Goal: Task Accomplishment & Management: Use online tool/utility

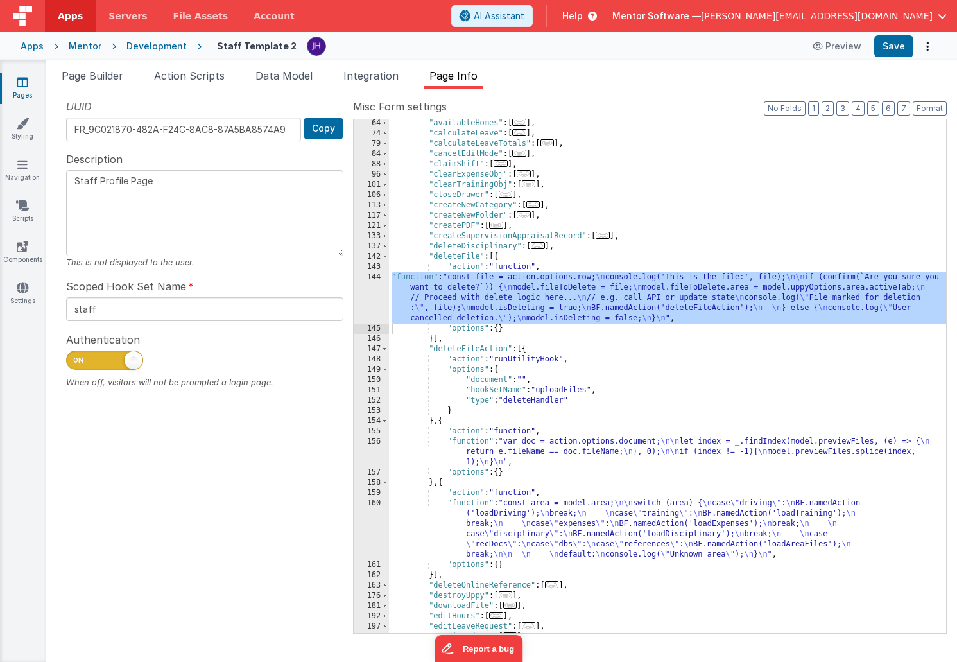
scroll to position [145, 0]
click at [21, 83] on icon at bounding box center [23, 82] width 12 height 13
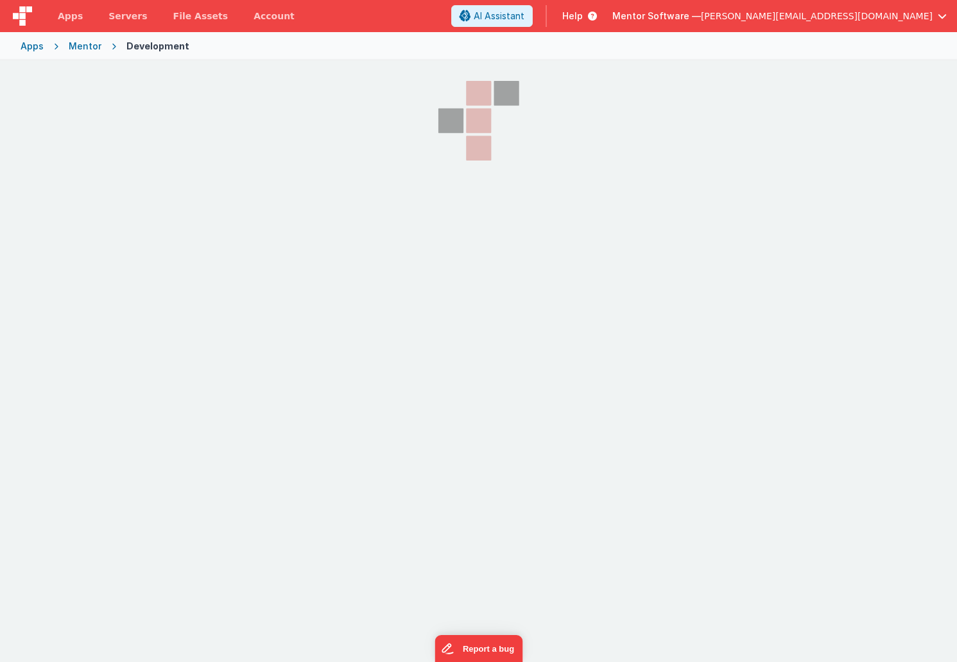
click at [82, 49] on div "Mentor" at bounding box center [85, 46] width 33 height 13
click at [82, 46] on div "Mentor" at bounding box center [85, 46] width 33 height 13
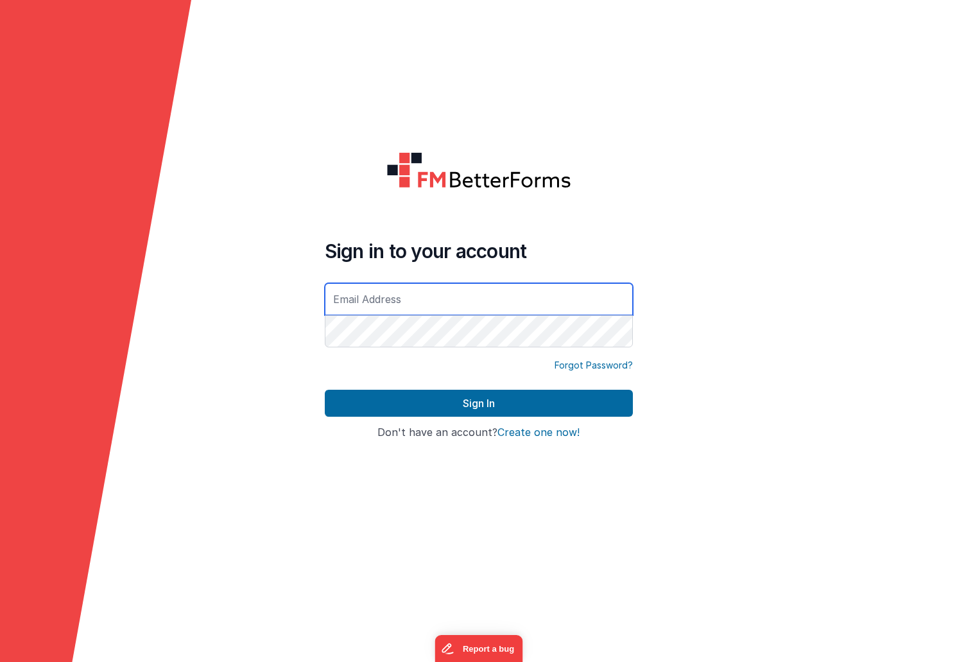
type input "[PERSON_NAME][EMAIL_ADDRESS][DOMAIN_NAME]"
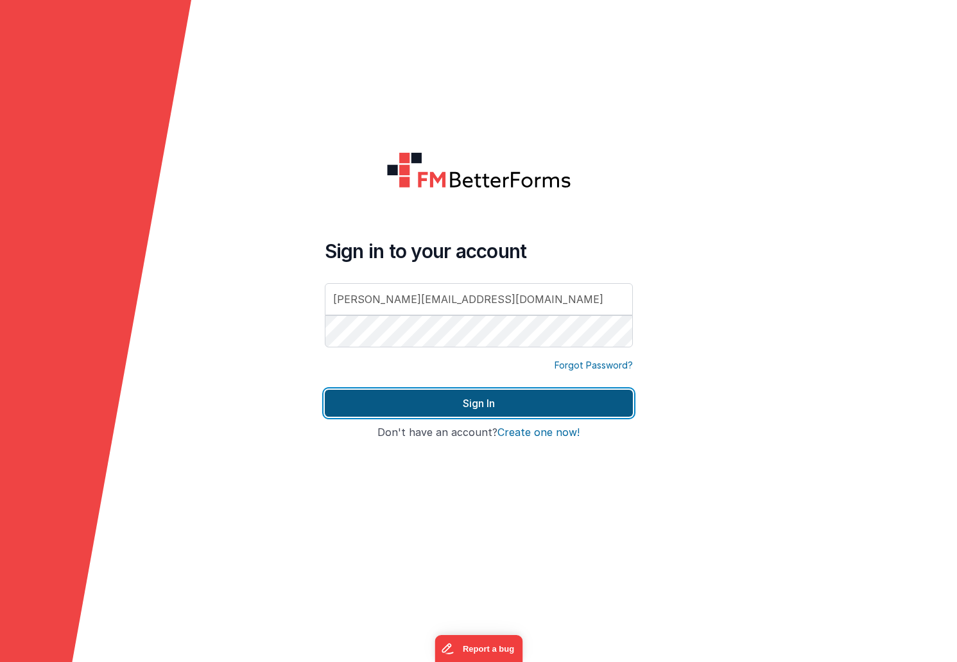
click at [401, 405] on button "Sign In" at bounding box center [479, 403] width 308 height 27
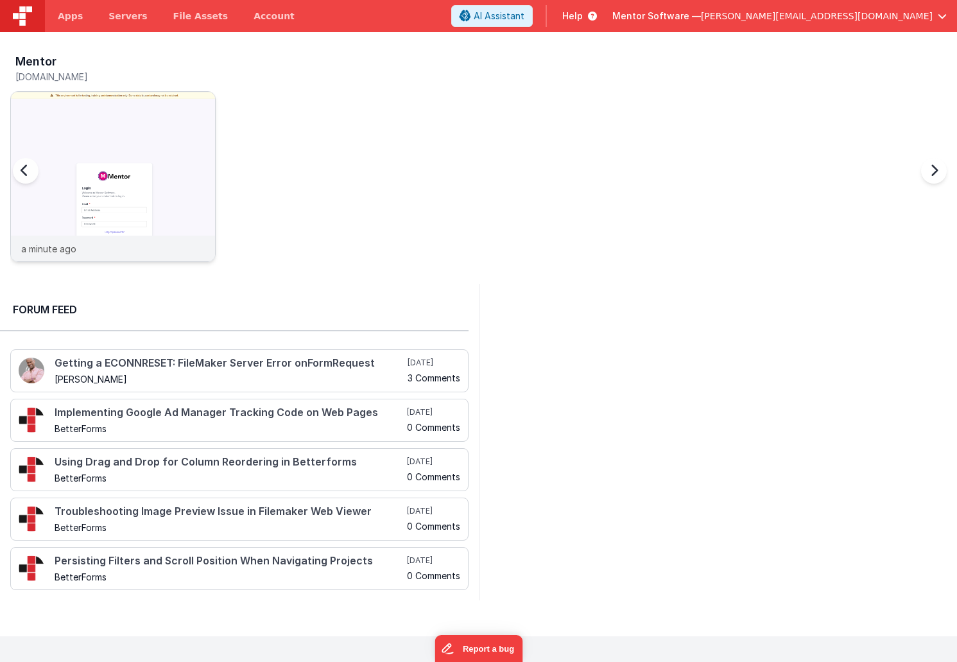
click at [154, 110] on img at bounding box center [113, 194] width 204 height 204
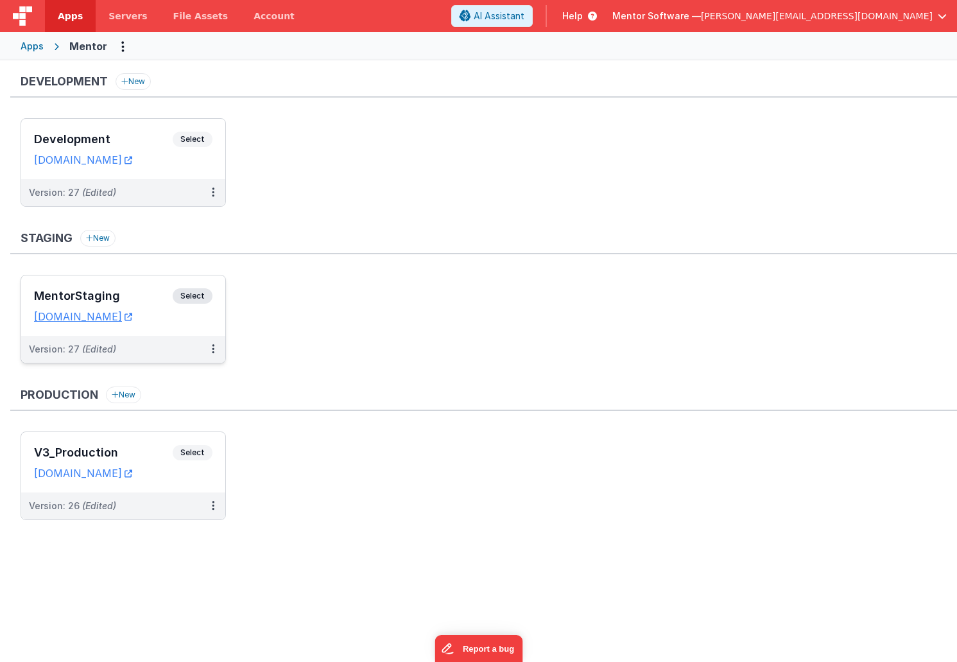
click at [139, 293] on h3 "MentorStaging" at bounding box center [103, 296] width 139 height 13
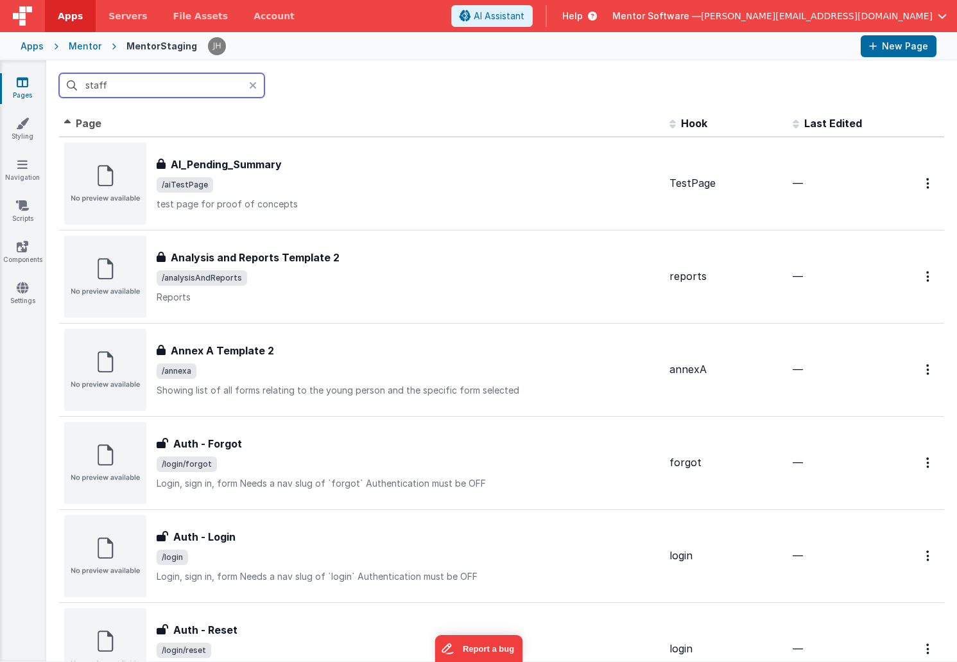
click at [173, 87] on input "staff" at bounding box center [161, 85] width 205 height 24
type input "staff"
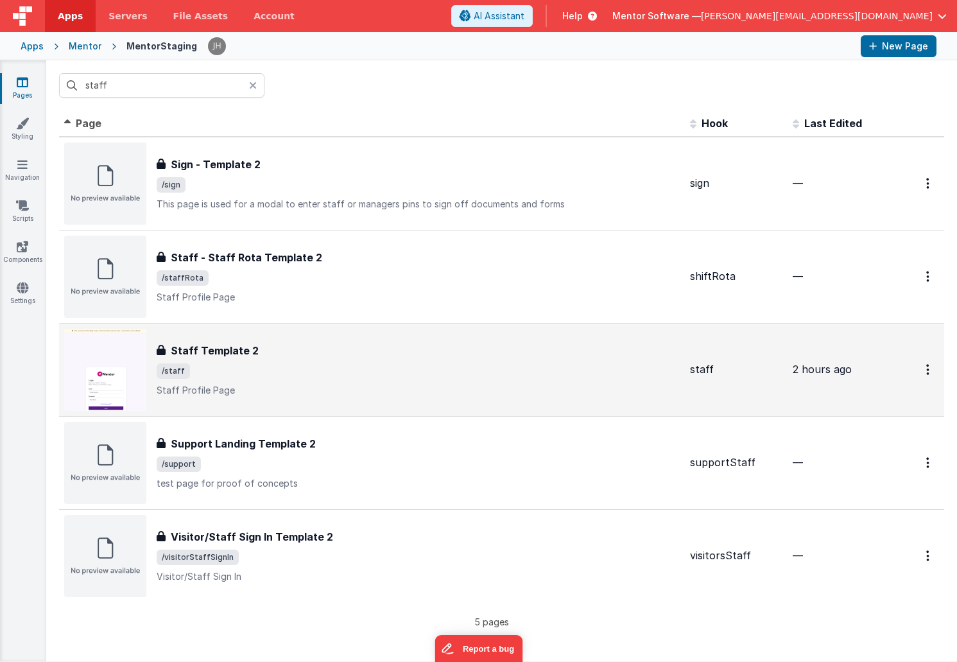
click at [242, 371] on span "/staff" at bounding box center [418, 370] width 523 height 15
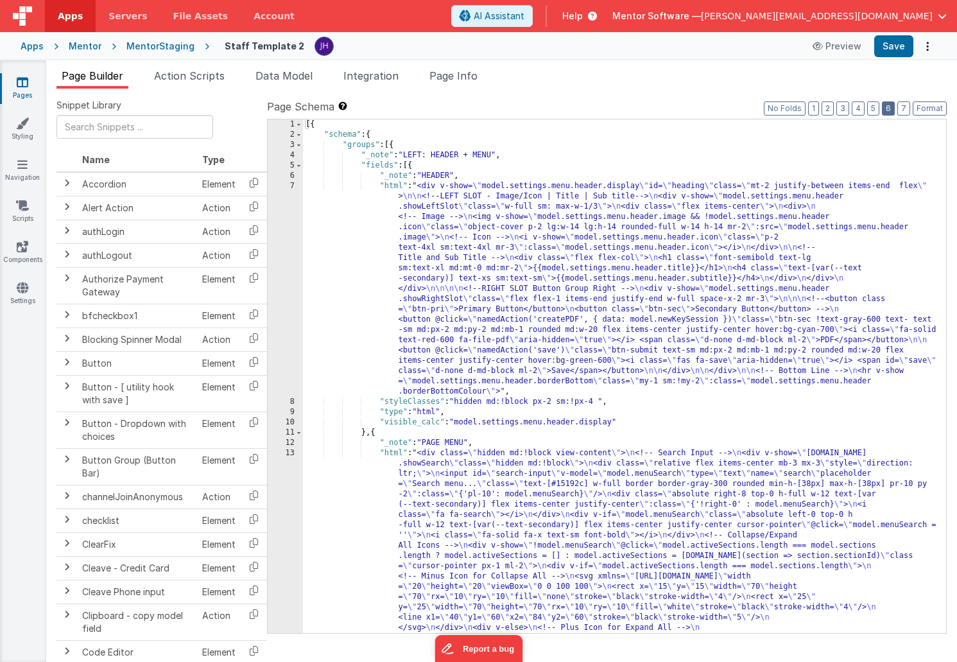
click at [890, 107] on button "6" at bounding box center [888, 108] width 13 height 14
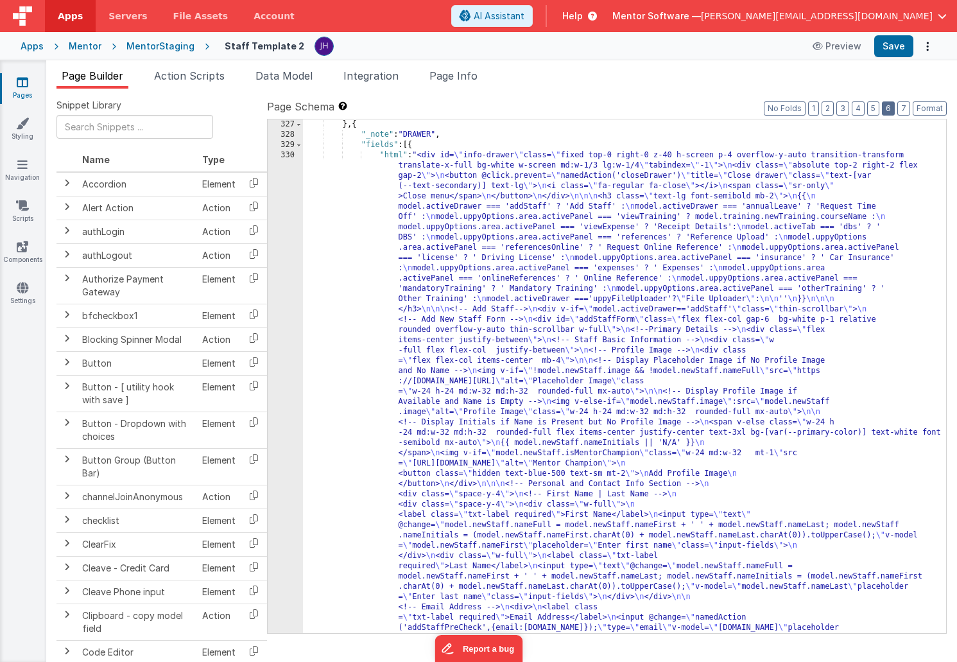
scroll to position [2270, 0]
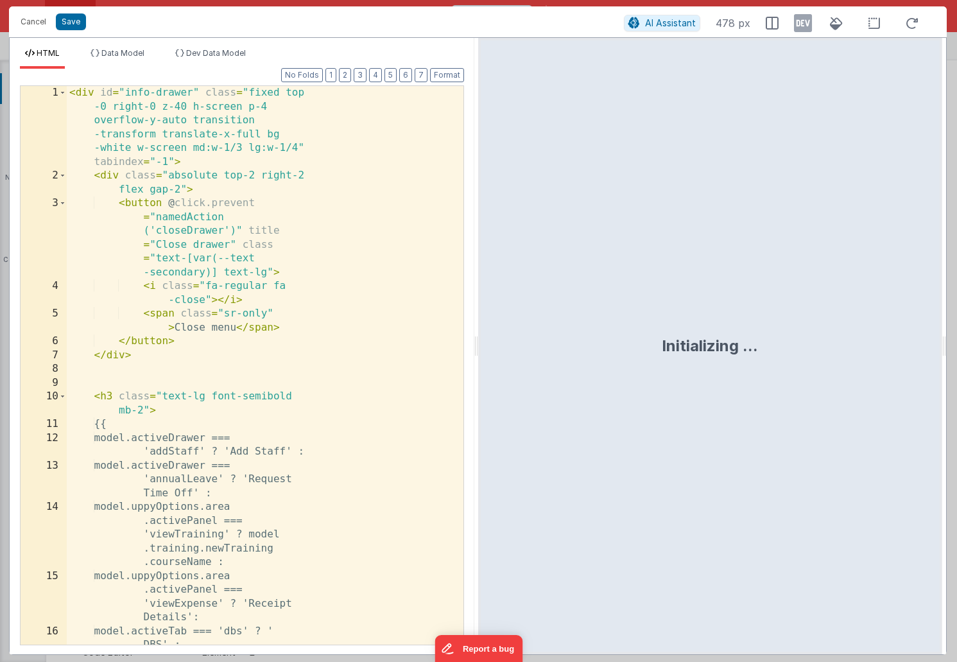
scroll to position [11249, 0]
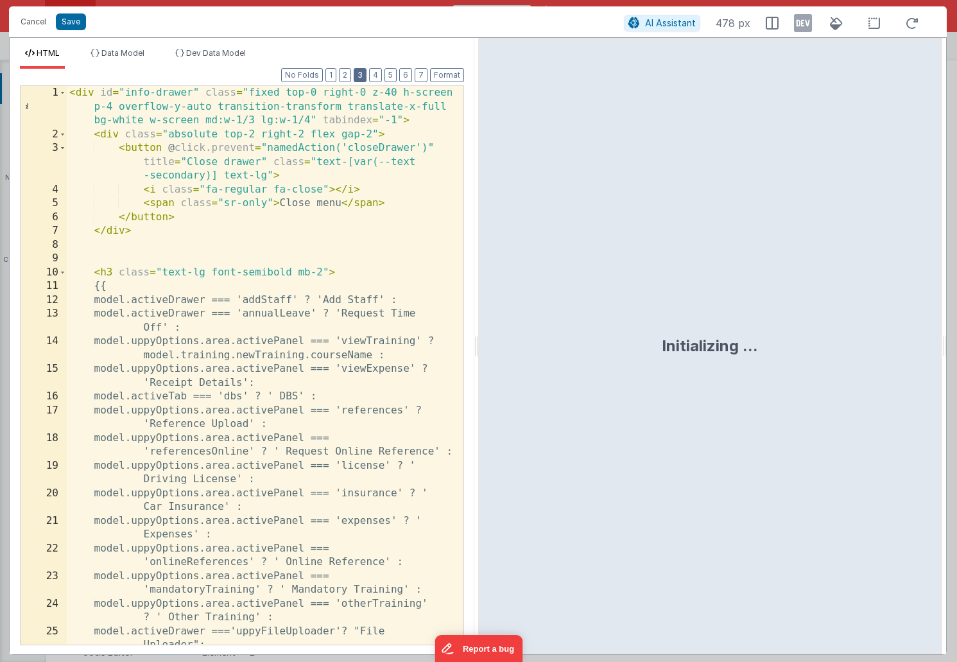
click at [356, 75] on button "3" at bounding box center [360, 75] width 13 height 14
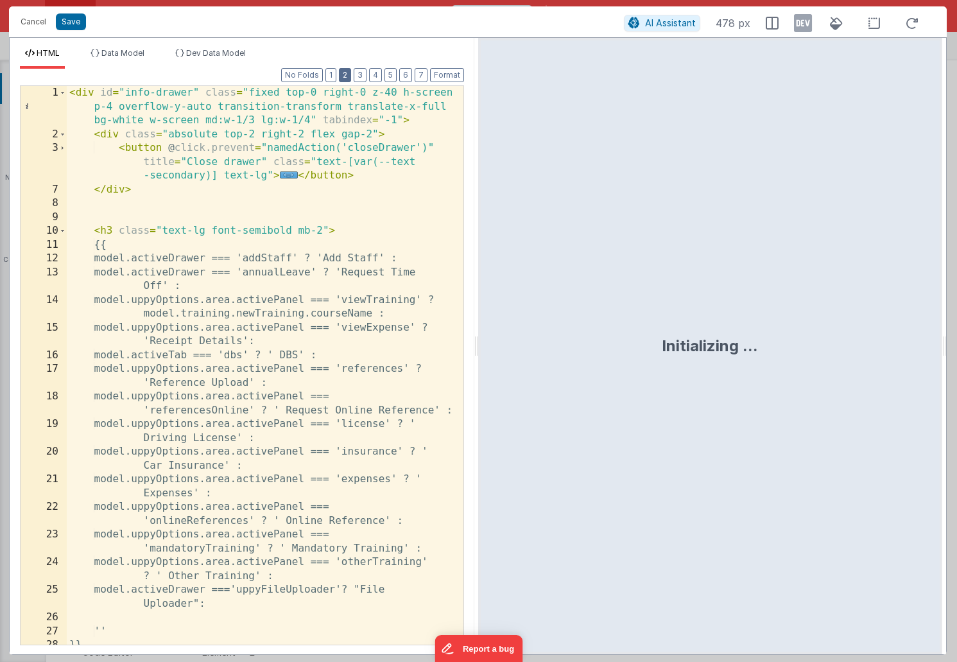
click at [348, 75] on button "2" at bounding box center [345, 75] width 12 height 14
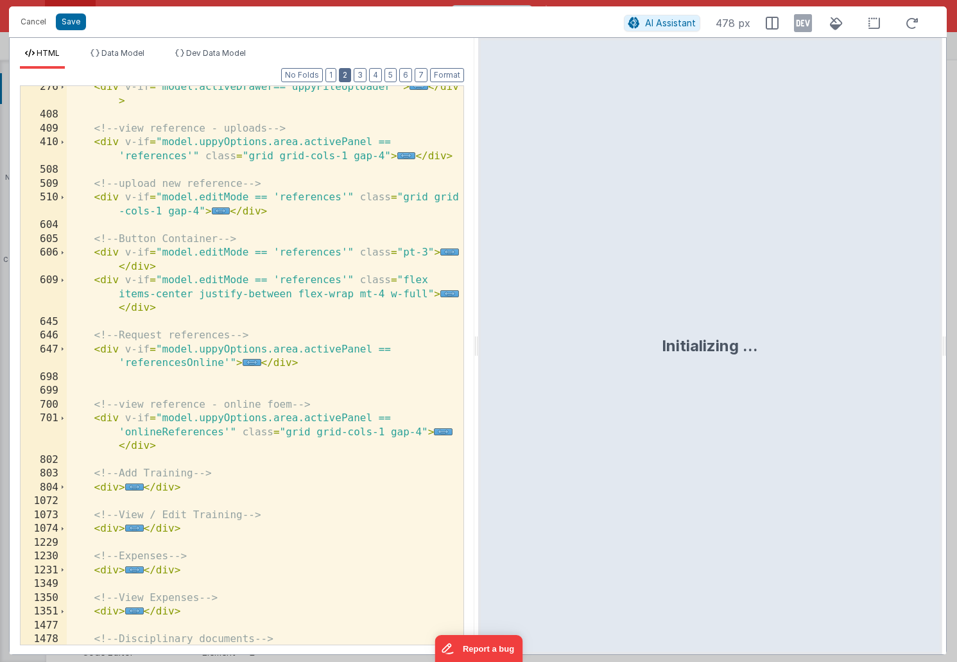
scroll to position [213, 0]
click at [134, 485] on span "..." at bounding box center [134, 486] width 19 height 7
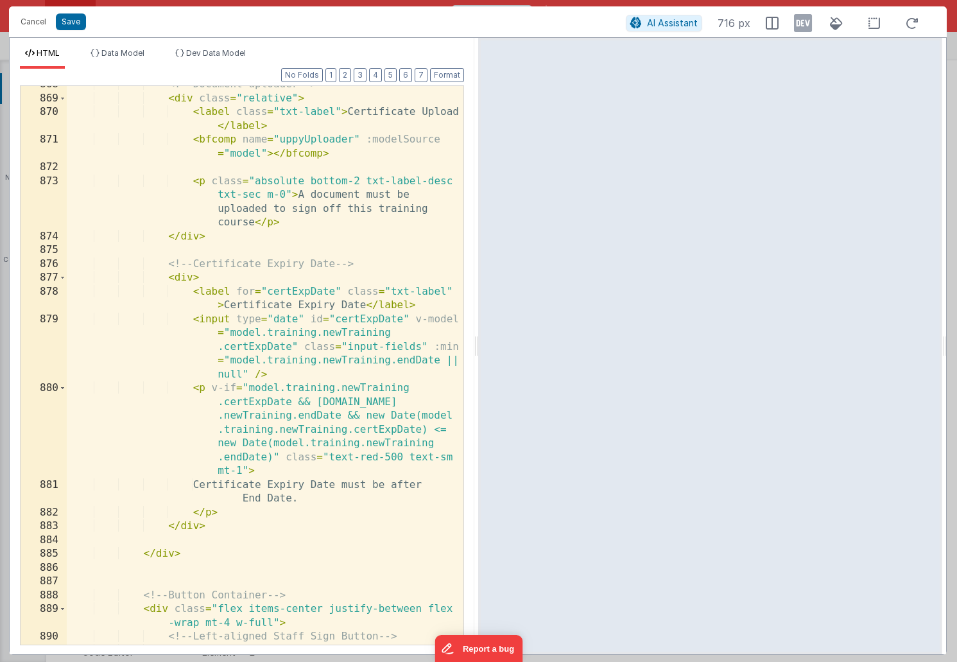
scroll to position [2124, 0]
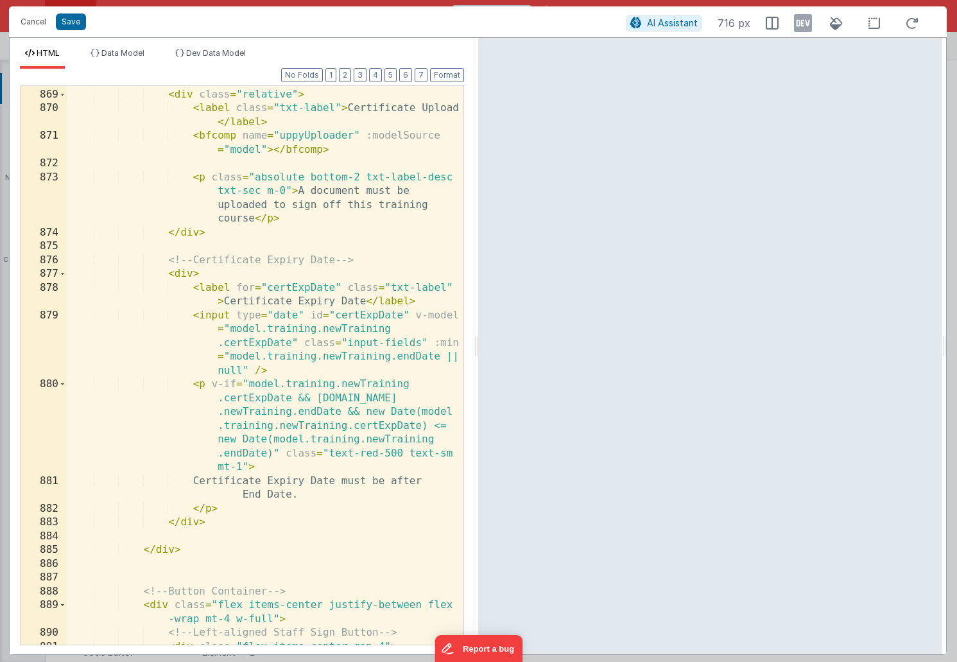
click at [309, 288] on div "<!-- Document uploader --> < div class = "relative" > < label class = "txt-labe…" at bounding box center [265, 367] width 397 height 586
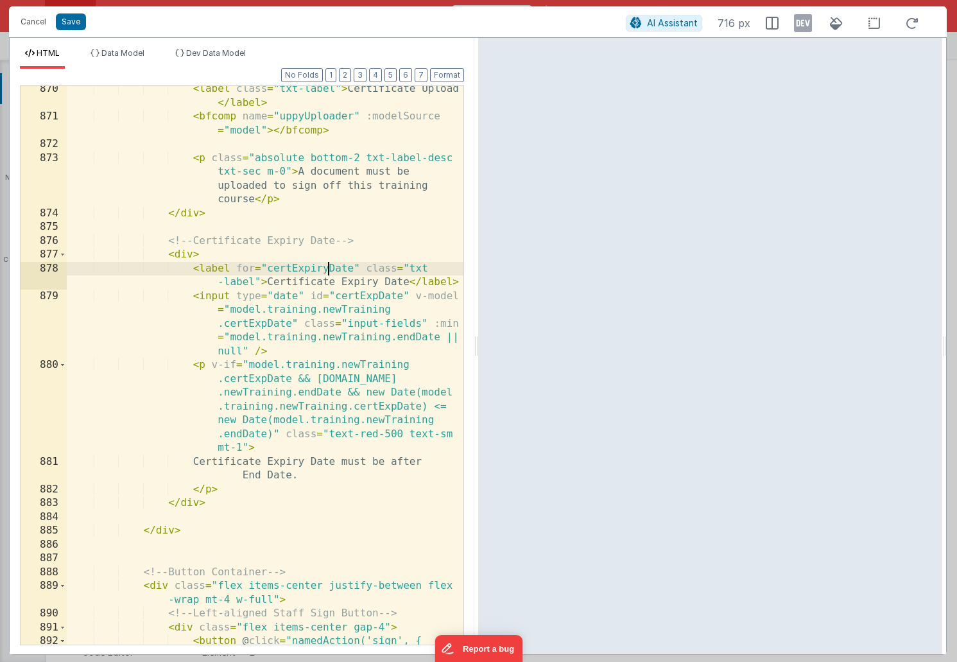
scroll to position [2146, 0]
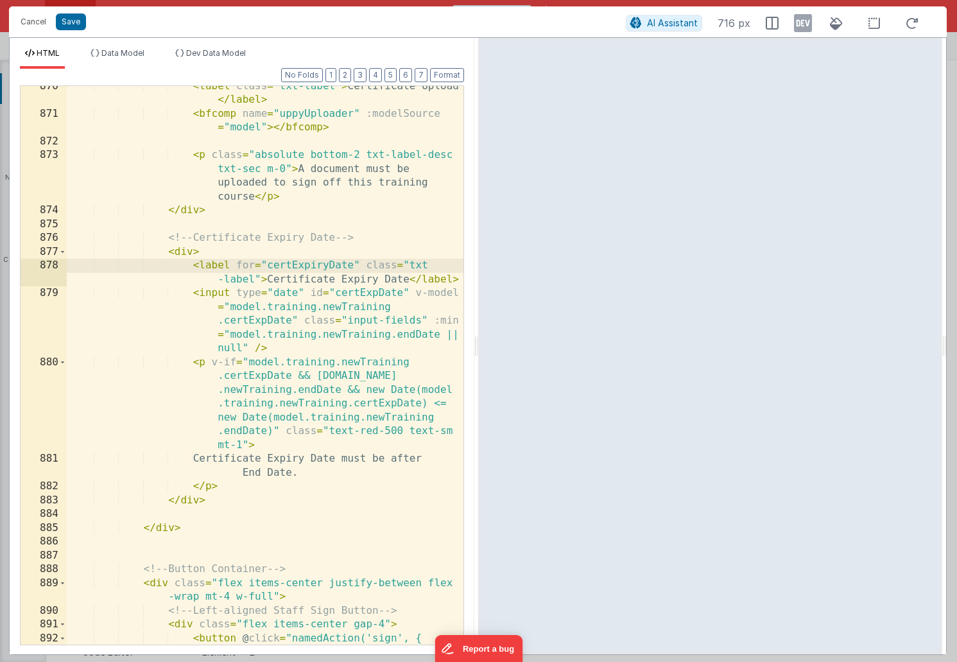
click at [378, 292] on div "< label class = "txt-label" > Certificate Upload </ label > < bfcomp name = "up…" at bounding box center [265, 442] width 397 height 724
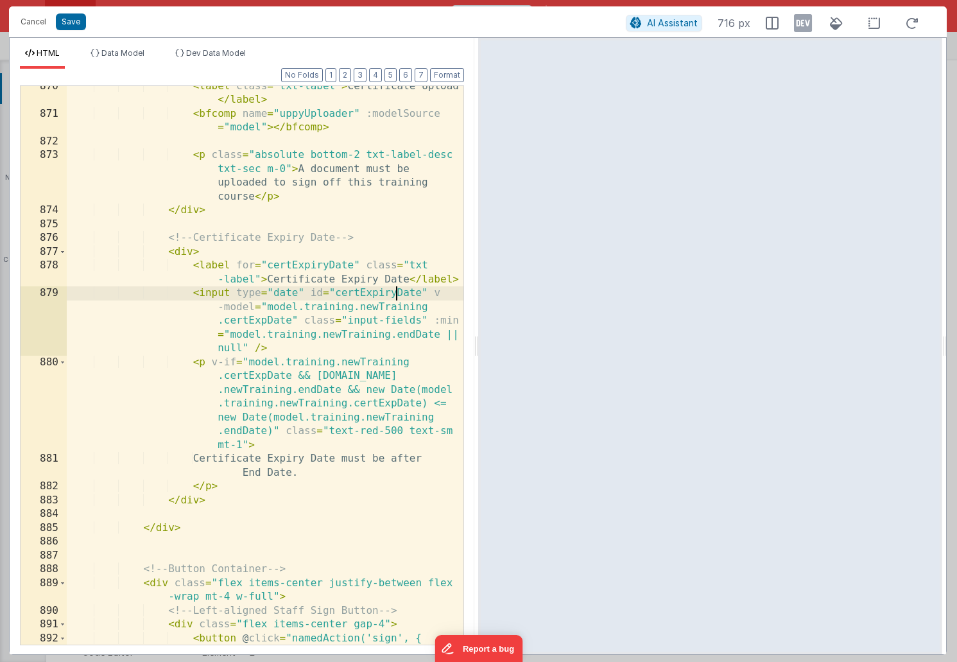
click at [266, 321] on div "< label class = "txt-label" > Certificate Upload </ label > < bfcomp name = "up…" at bounding box center [265, 442] width 397 height 724
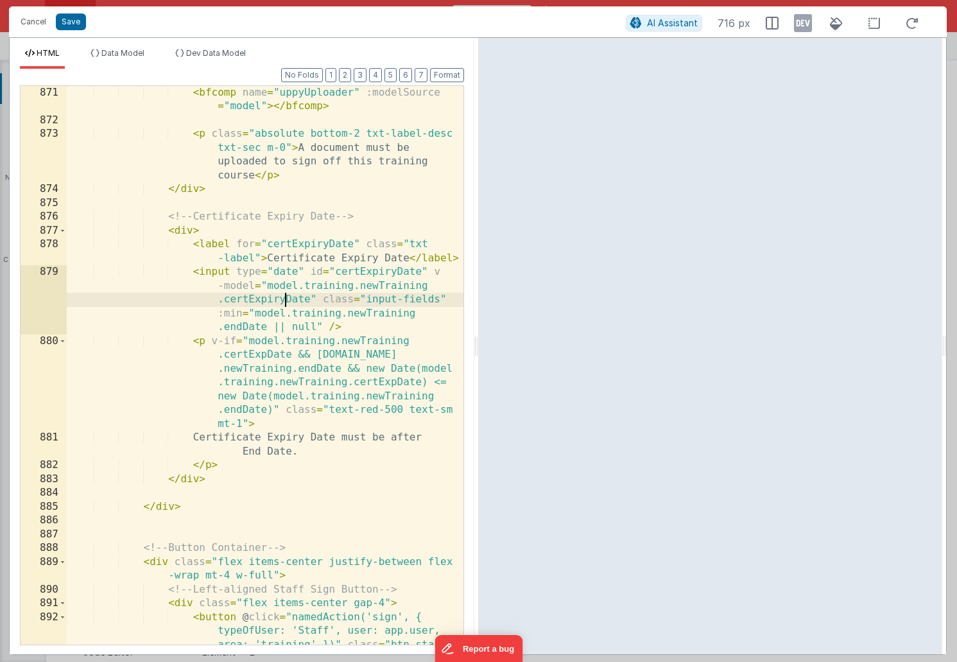
scroll to position [2177, 0]
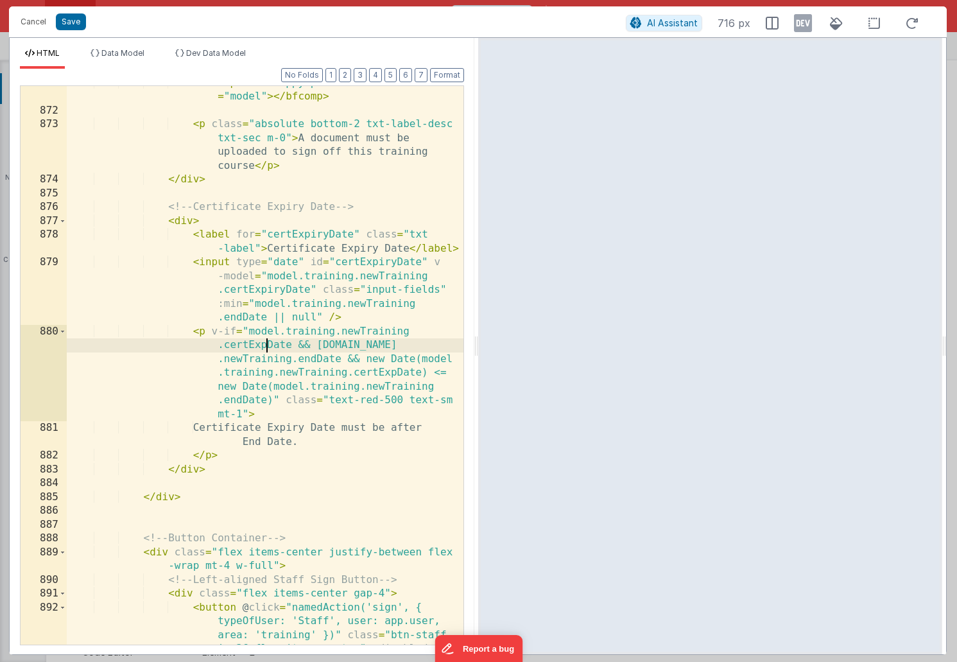
click at [265, 345] on div "< bfcomp name = "uppyUploader" :modelSource = "model" > </ bfcomp > < p class =…" at bounding box center [265, 438] width 397 height 724
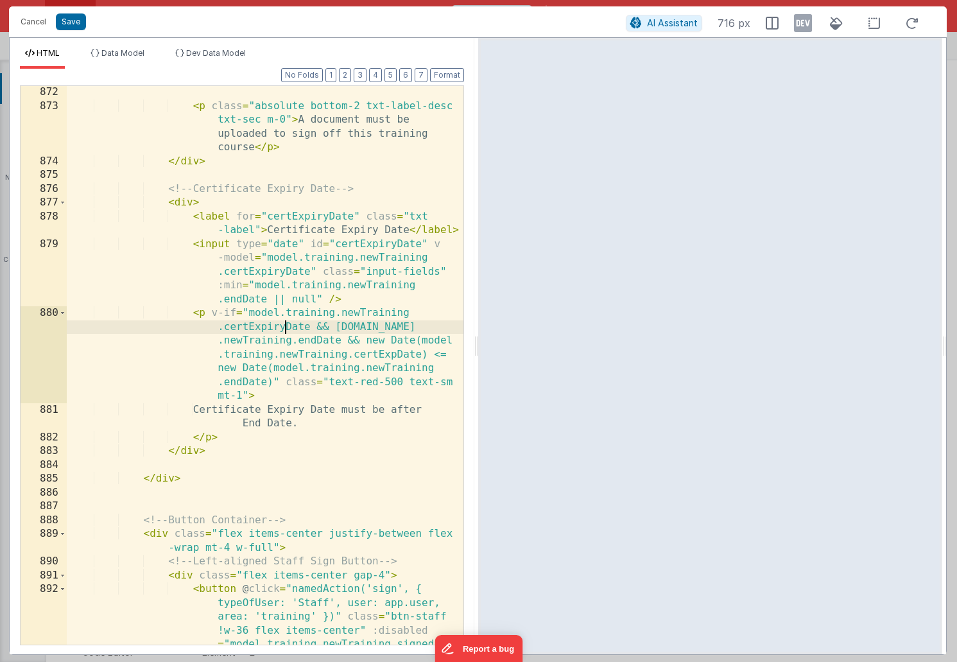
scroll to position [2197, 0]
click at [396, 352] on div "< p class = "absolute bottom-2 txt-label-desc txt-sec m-0" > A document must be…" at bounding box center [265, 440] width 397 height 711
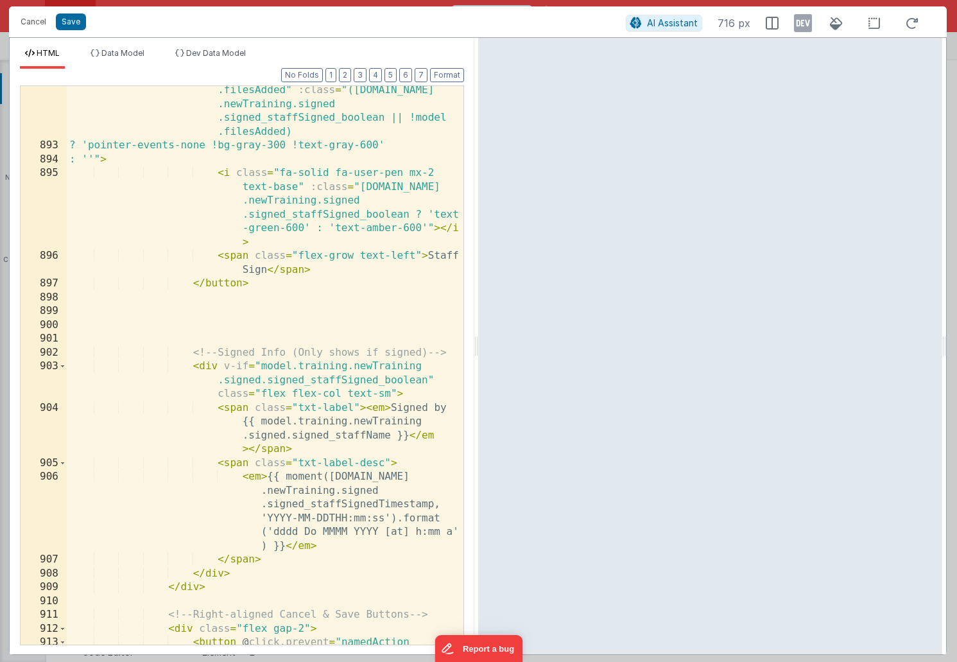
scroll to position [2787, 0]
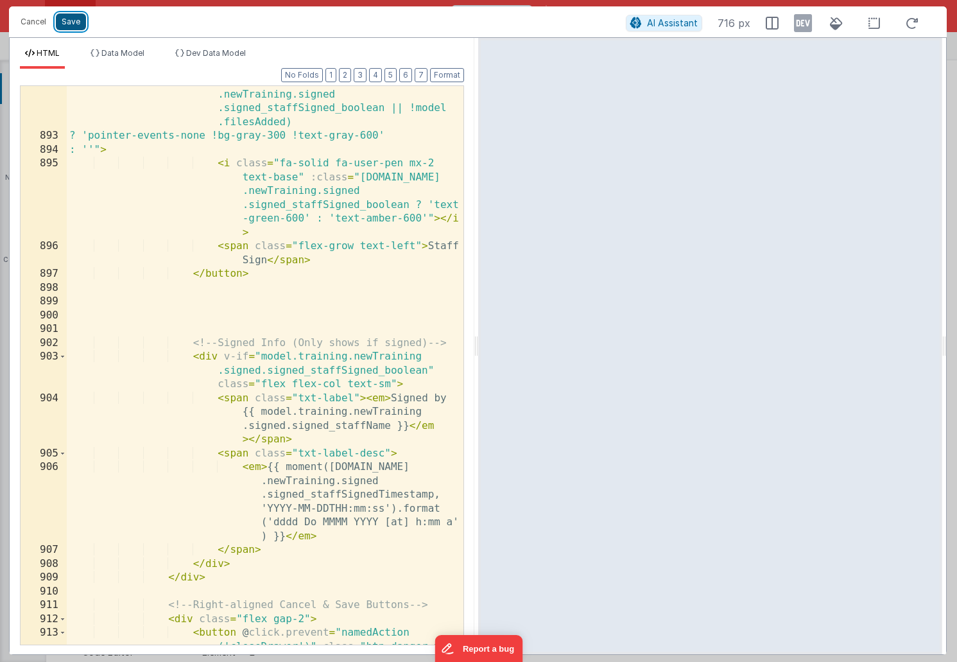
click at [70, 26] on button "Save" at bounding box center [71, 21] width 30 height 17
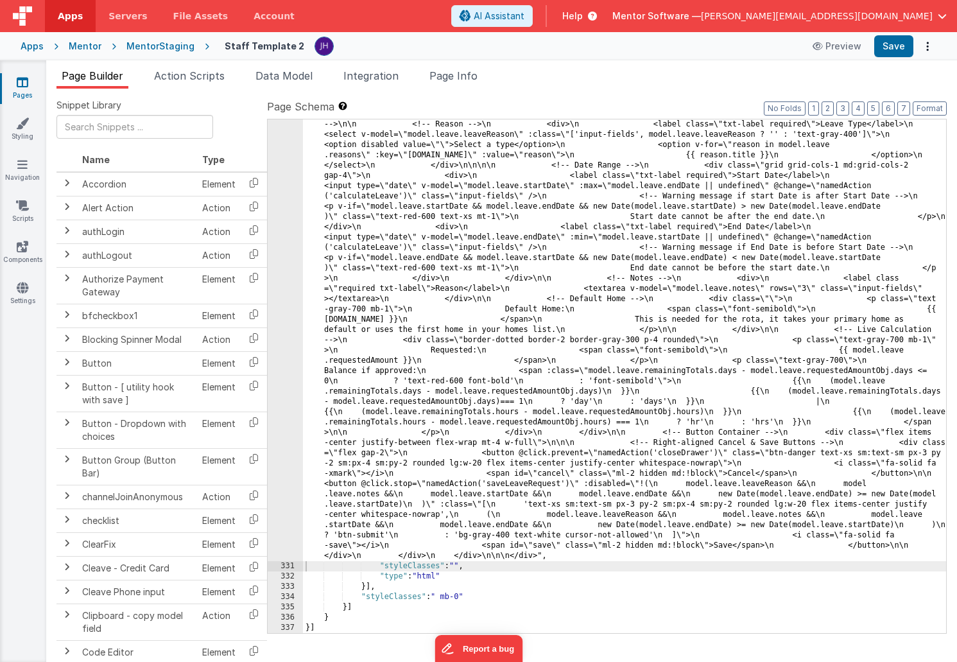
scroll to position [10160, 0]
click at [896, 50] on button "Save" at bounding box center [894, 46] width 39 height 22
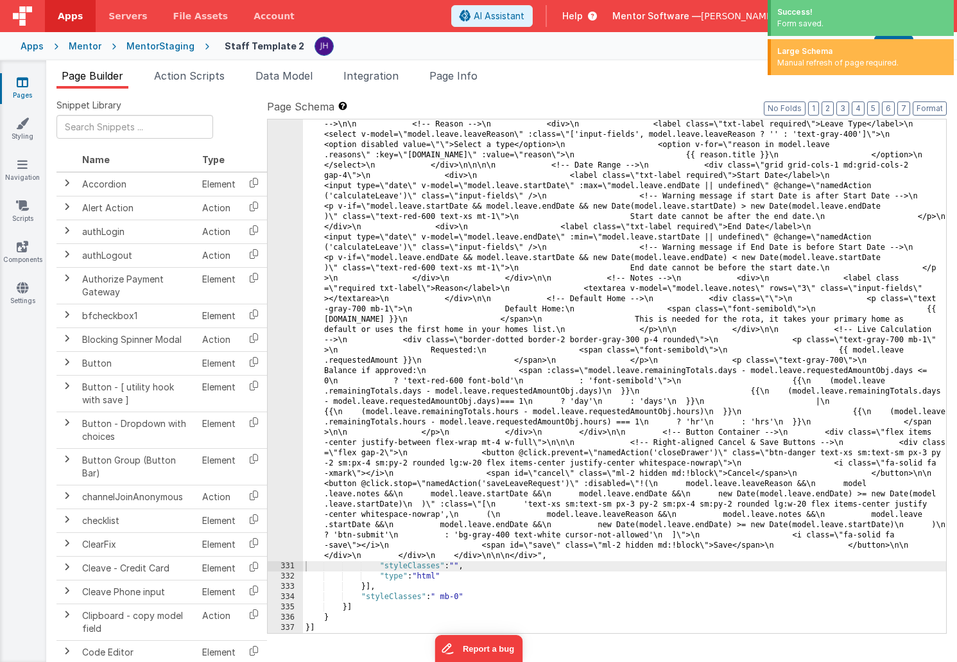
click at [28, 83] on icon at bounding box center [23, 82] width 12 height 13
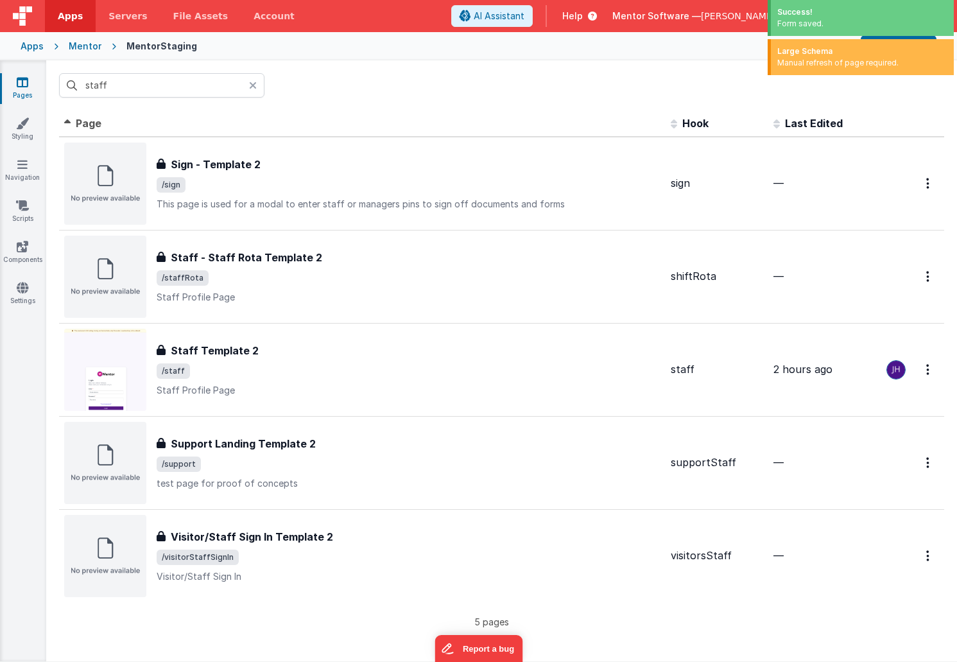
click at [82, 42] on div "Mentor" at bounding box center [85, 46] width 33 height 13
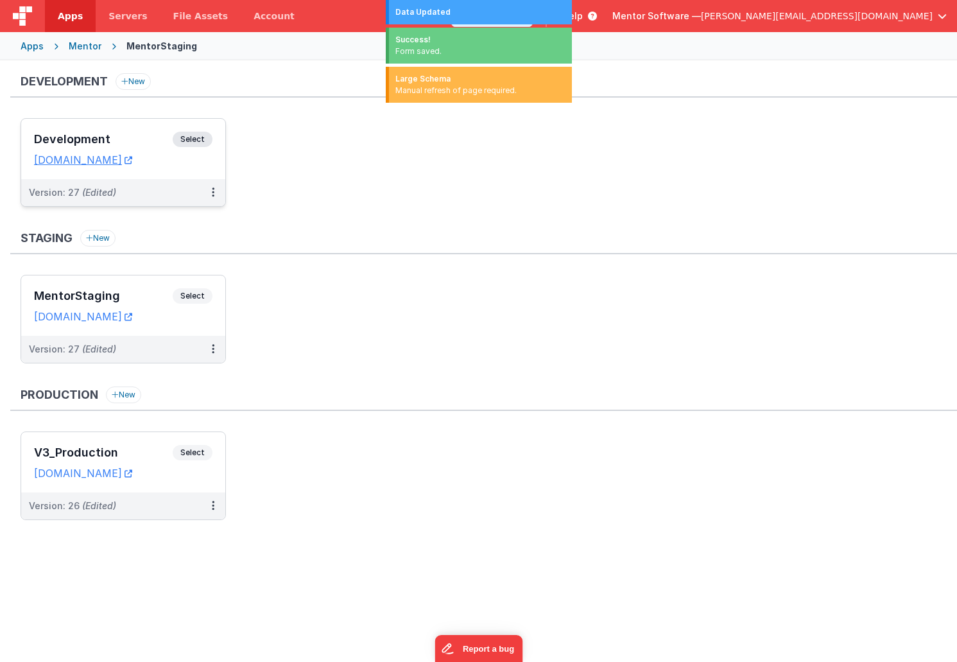
click at [128, 137] on h3 "Development" at bounding box center [103, 139] width 139 height 13
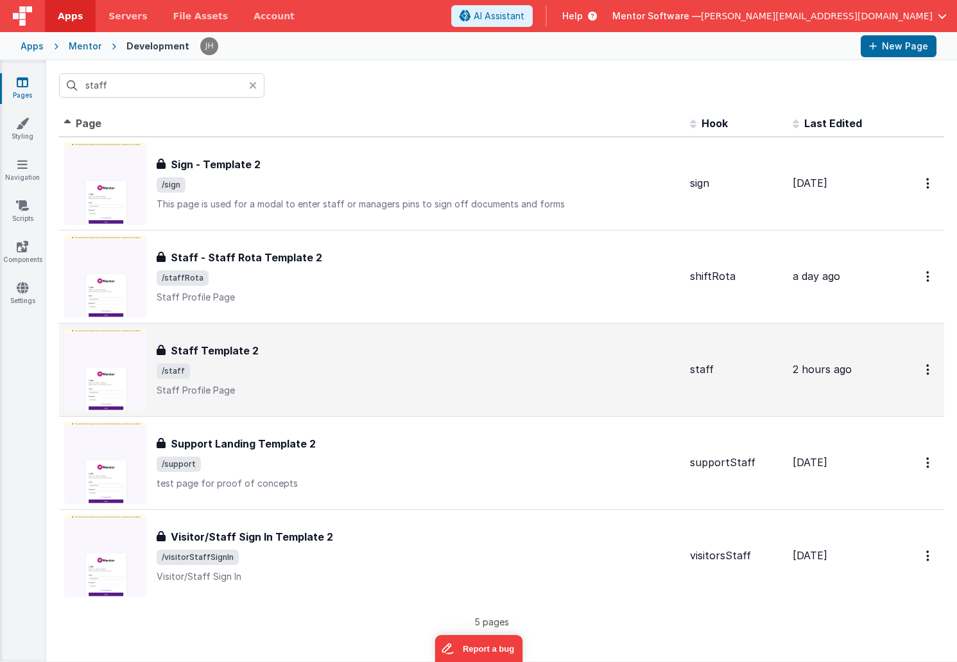
click at [259, 357] on div "Staff Template 2" at bounding box center [418, 350] width 523 height 15
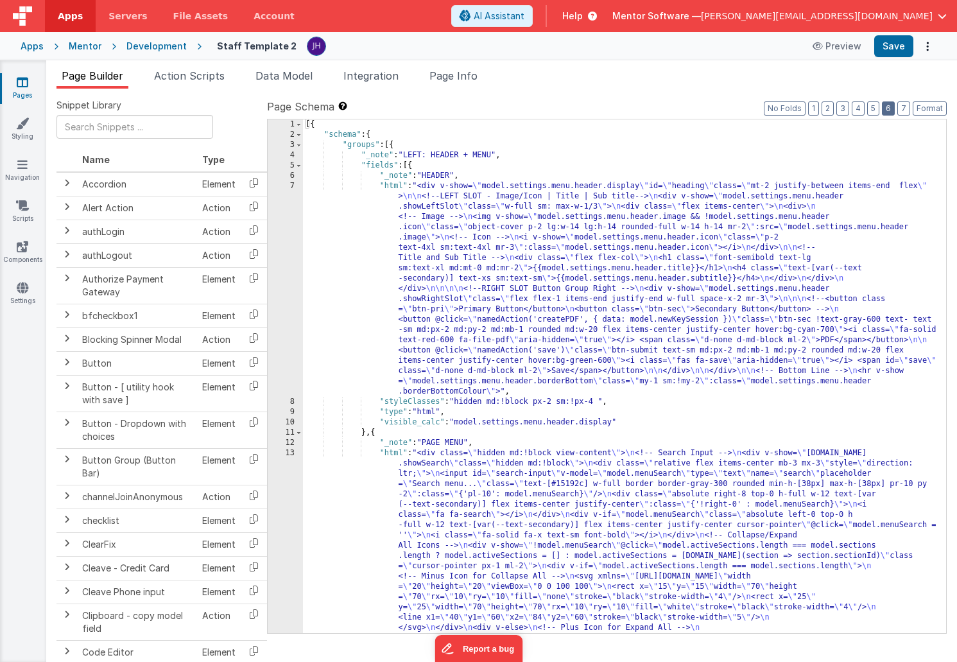
click at [891, 114] on button "6" at bounding box center [888, 108] width 13 height 14
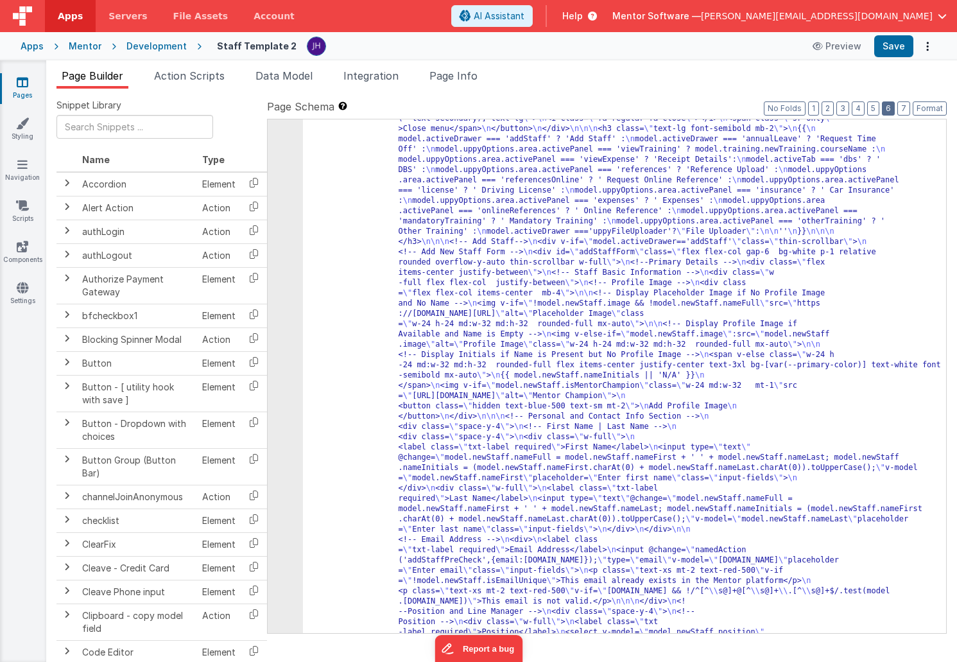
scroll to position [2263, 0]
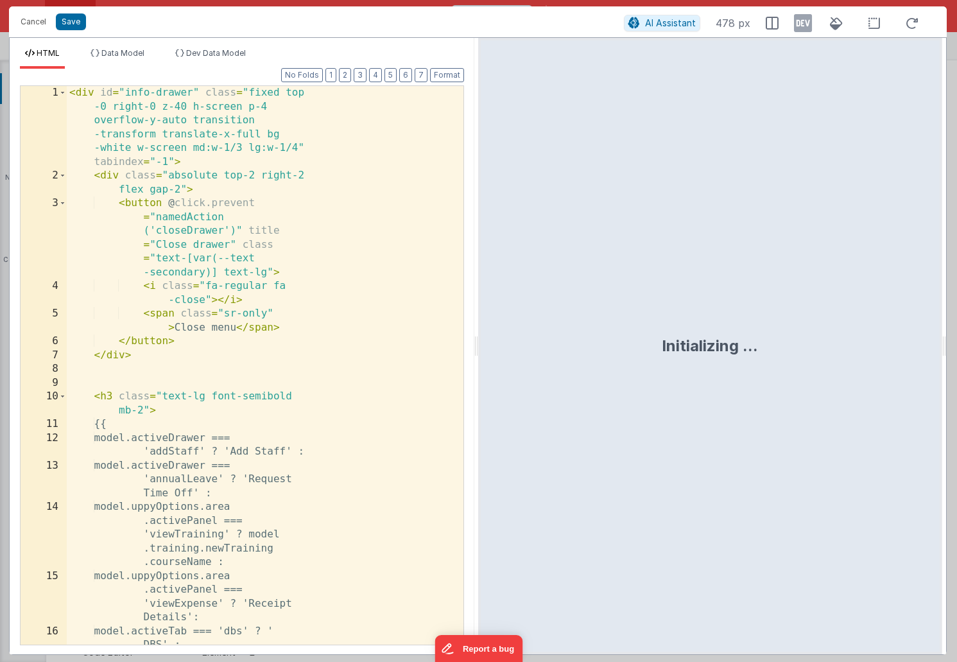
scroll to position [11249, 0]
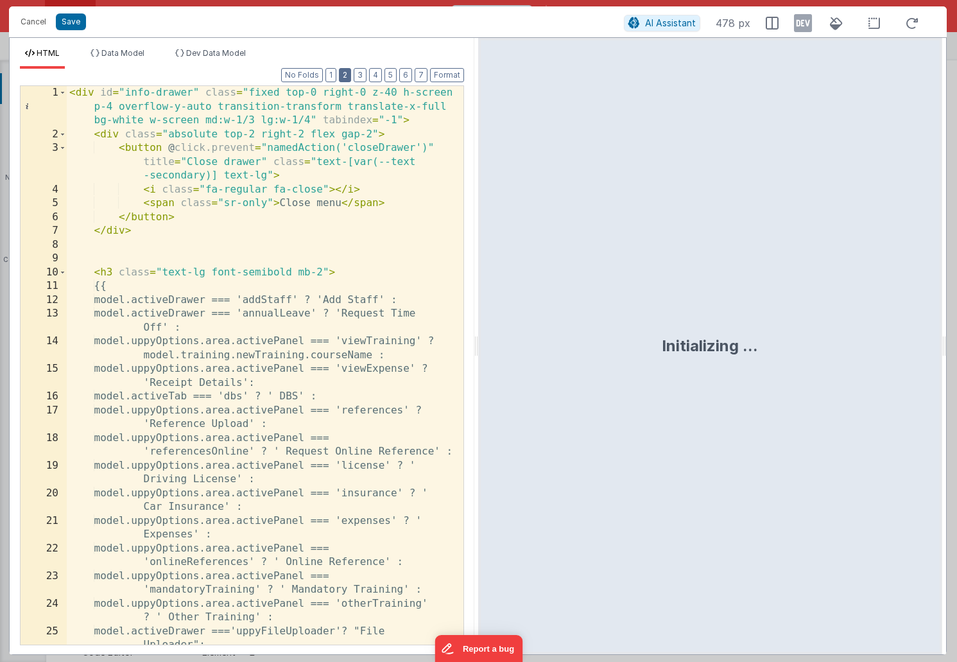
click at [345, 80] on button "2" at bounding box center [345, 75] width 12 height 14
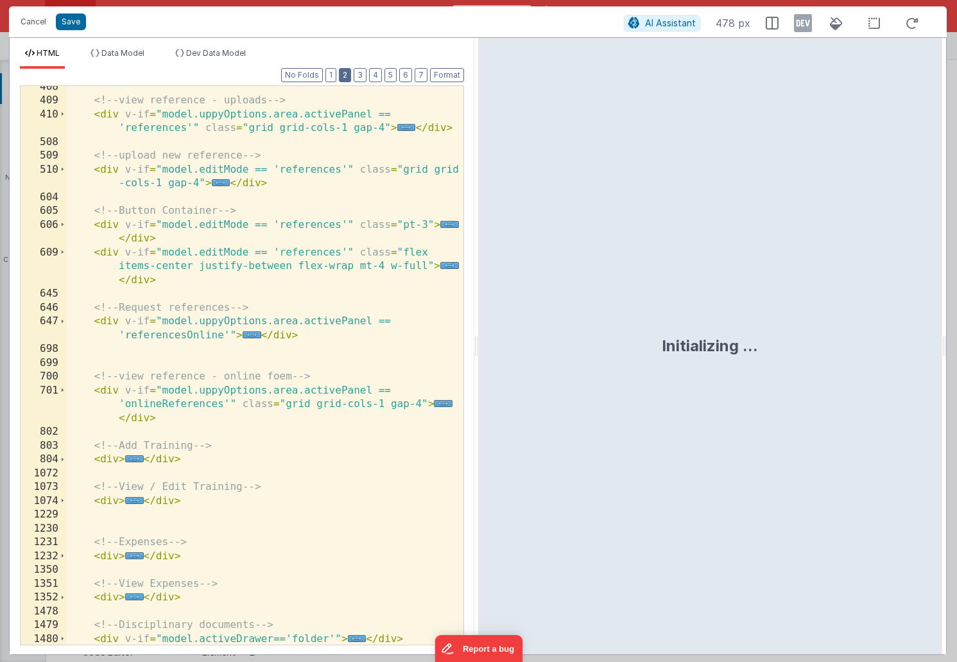
scroll to position [281, 0]
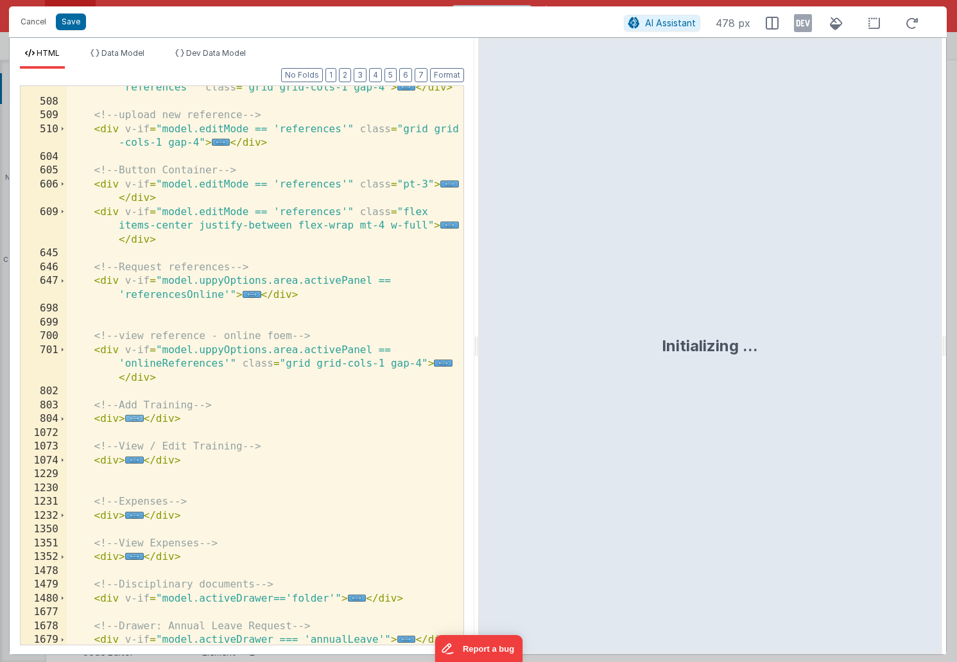
click at [134, 417] on span "..." at bounding box center [134, 418] width 19 height 7
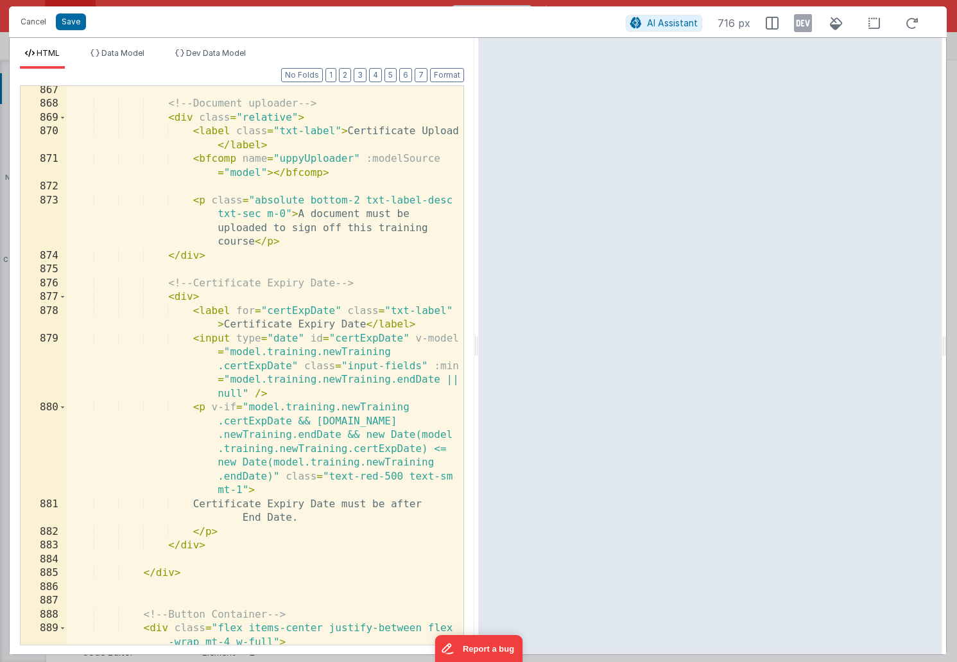
scroll to position [2105, 0]
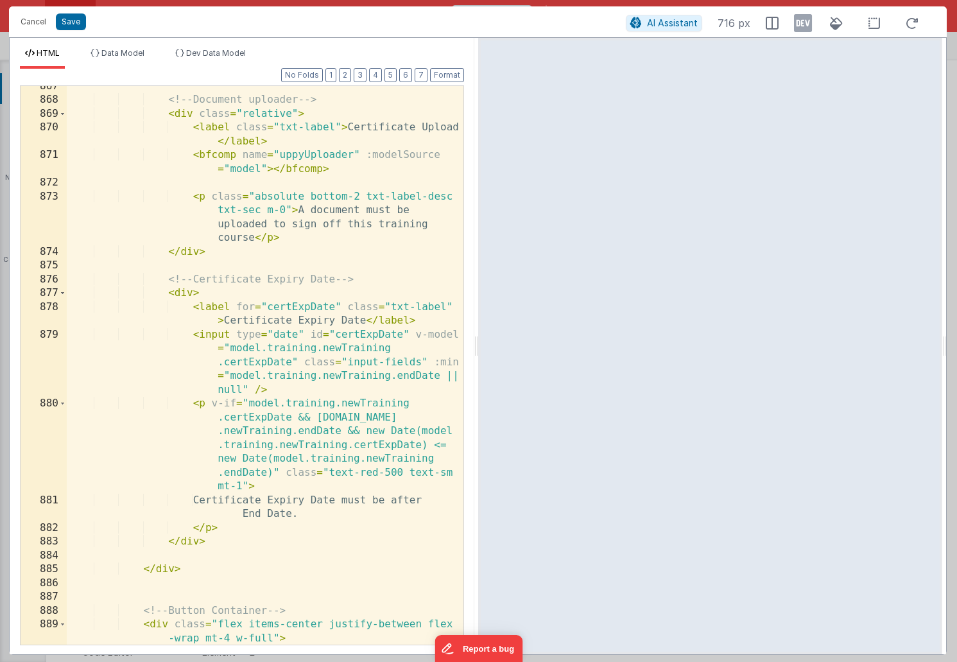
click at [311, 306] on div "<!-- Document uploader --> < div class = "relative" > < label class = "txt-labe…" at bounding box center [265, 373] width 397 height 586
click at [376, 333] on div "<!-- Document uploader --> < div class = "relative" > < label class = "txt-labe…" at bounding box center [265, 373] width 397 height 586
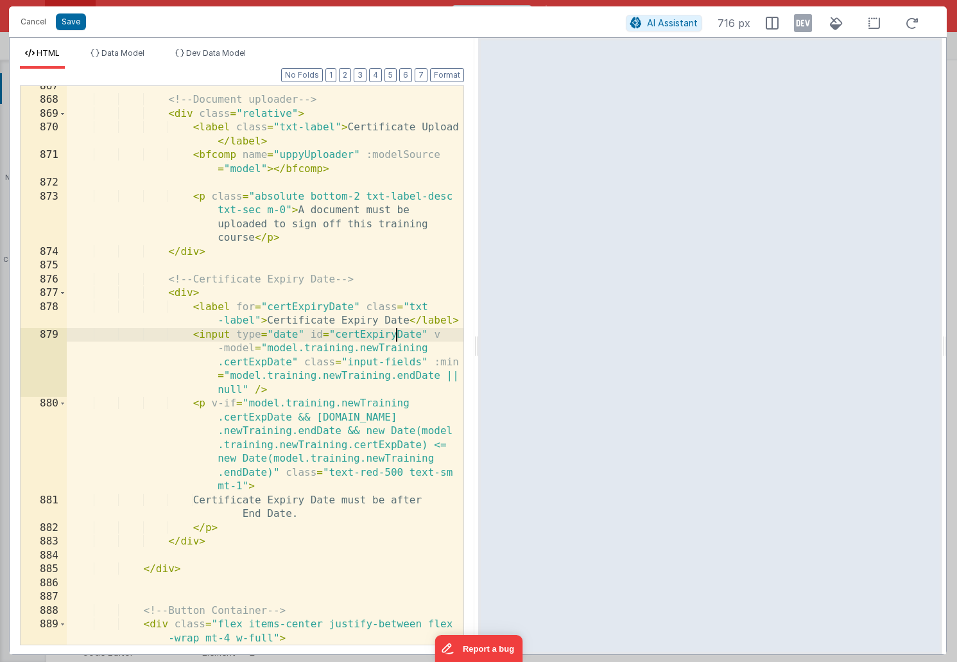
click at [265, 363] on div "<!-- Document uploader --> < div class = "relative" > < label class = "txt-labe…" at bounding box center [265, 373] width 397 height 586
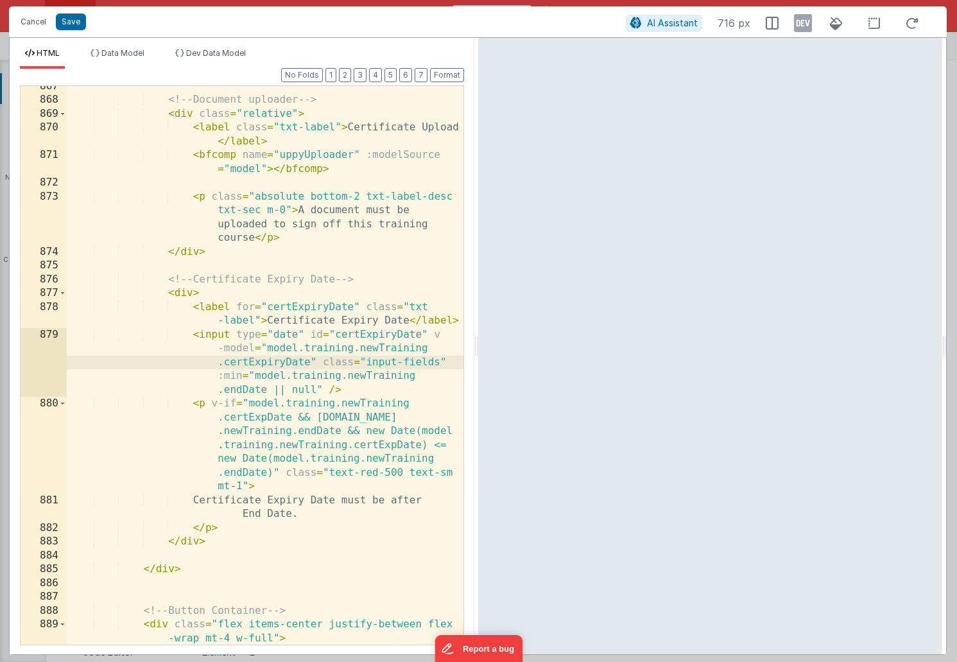
click at [266, 417] on div "<!-- Document uploader --> < div class = "relative" > < label class = "txt-labe…" at bounding box center [265, 373] width 397 height 586
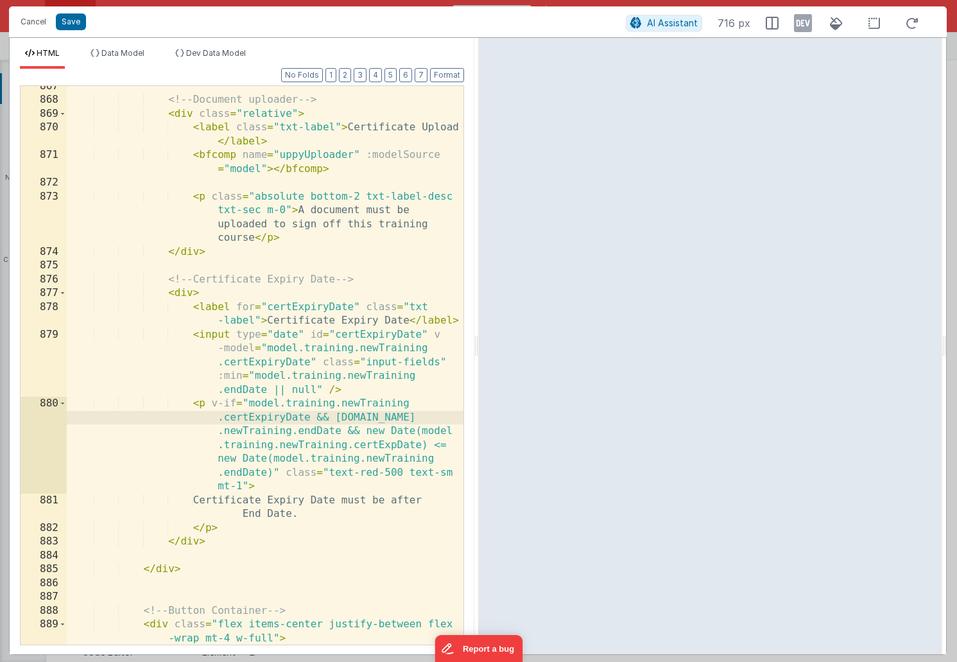
click at [395, 444] on div "<!-- Document uploader --> < div class = "relative" > < label class = "txt-labe…" at bounding box center [265, 373] width 397 height 586
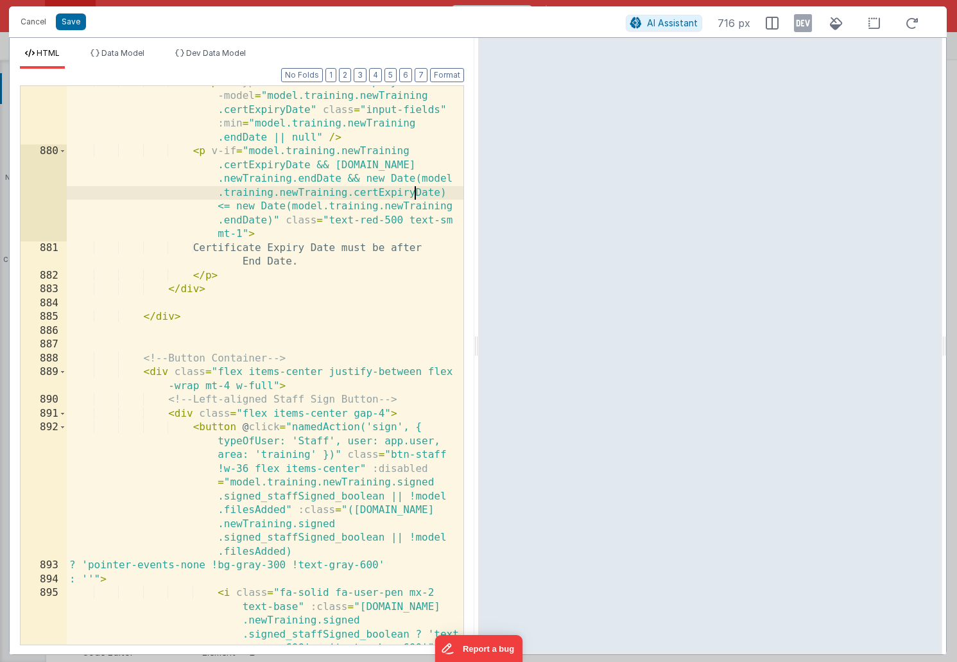
scroll to position [2363, 0]
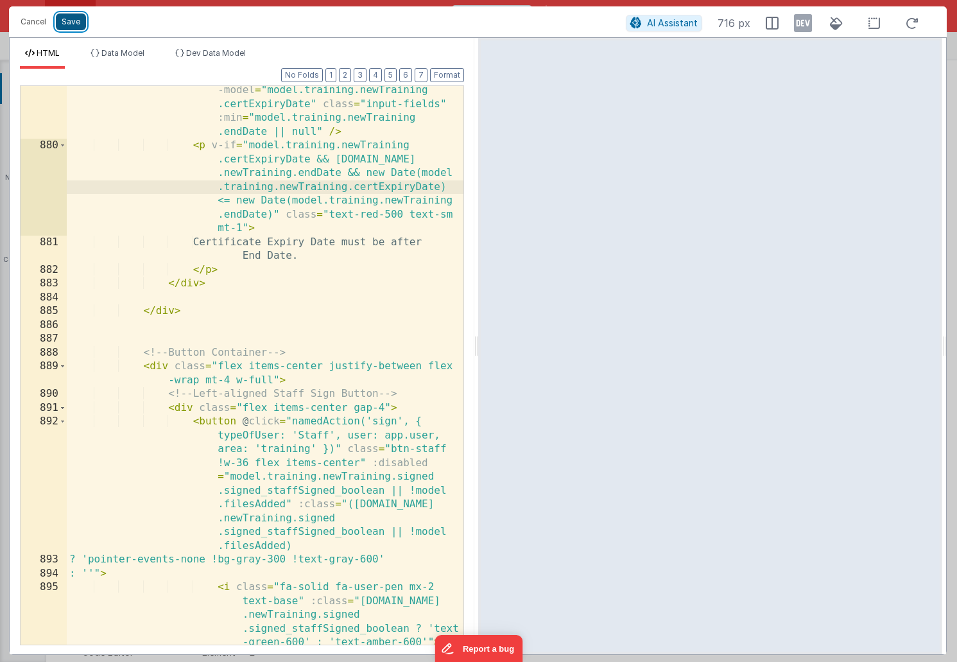
click at [67, 26] on button "Save" at bounding box center [71, 21] width 30 height 17
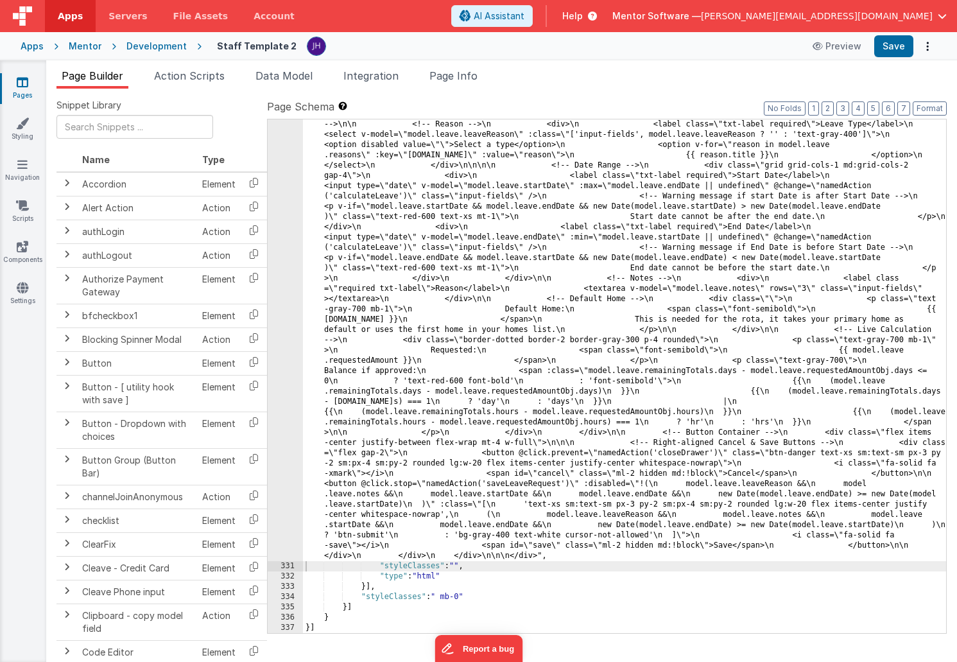
scroll to position [10160, 0]
click at [889, 46] on button "Save" at bounding box center [894, 46] width 39 height 22
click at [21, 87] on icon at bounding box center [23, 82] width 12 height 13
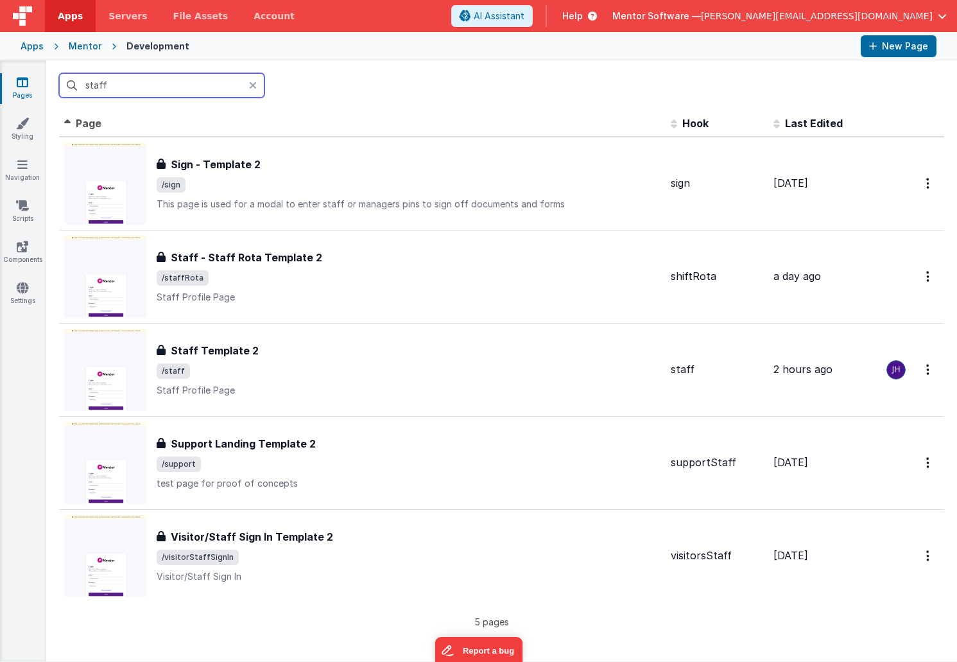
click at [141, 85] on input "staff" at bounding box center [161, 85] width 205 height 24
click at [141, 84] on input "staff" at bounding box center [161, 85] width 205 height 24
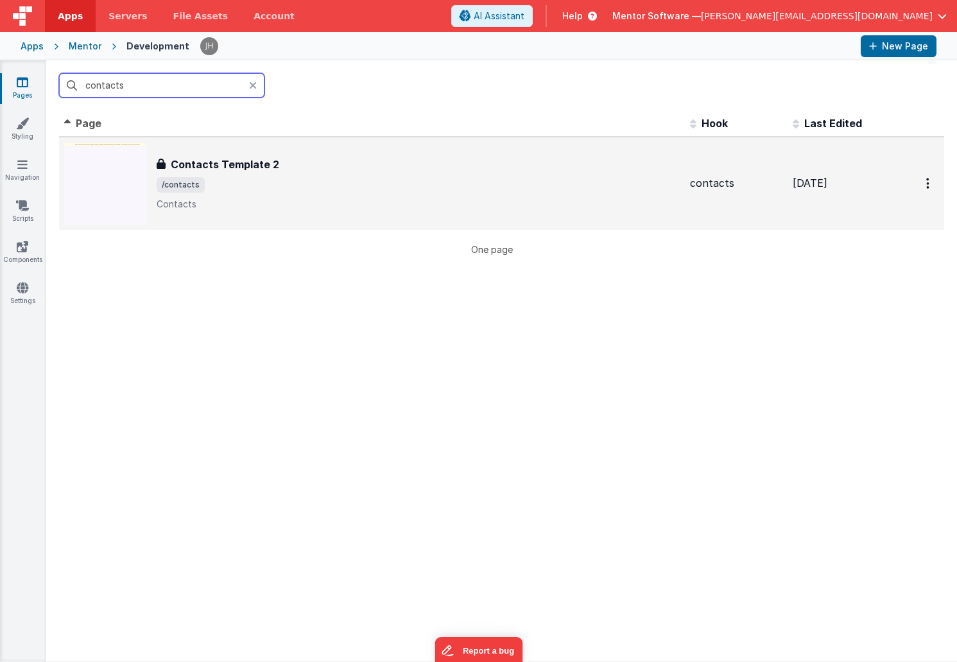
type input "contacts"
click at [236, 158] on h3 "Contacts Template 2" at bounding box center [225, 164] width 109 height 15
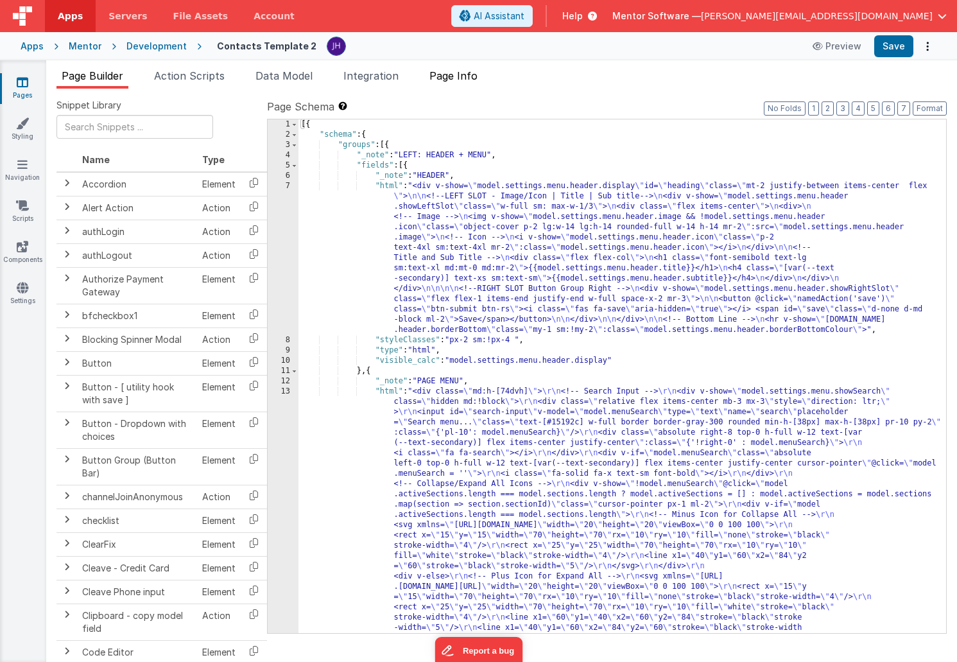
click at [471, 78] on span "Page Info" at bounding box center [454, 75] width 48 height 13
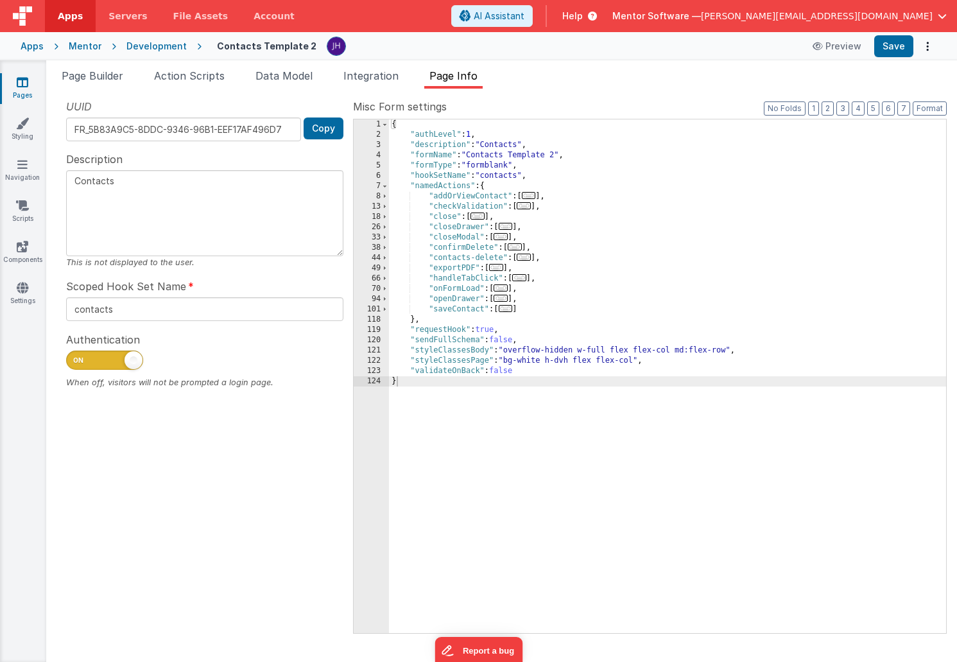
click at [508, 309] on span "..." at bounding box center [506, 308] width 14 height 7
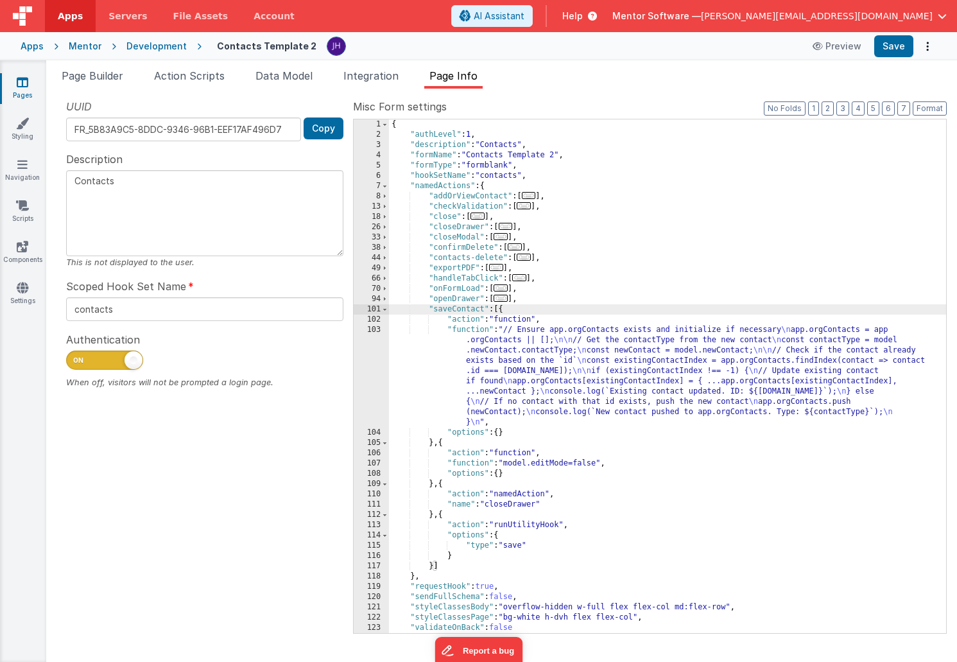
scroll to position [10, 0]
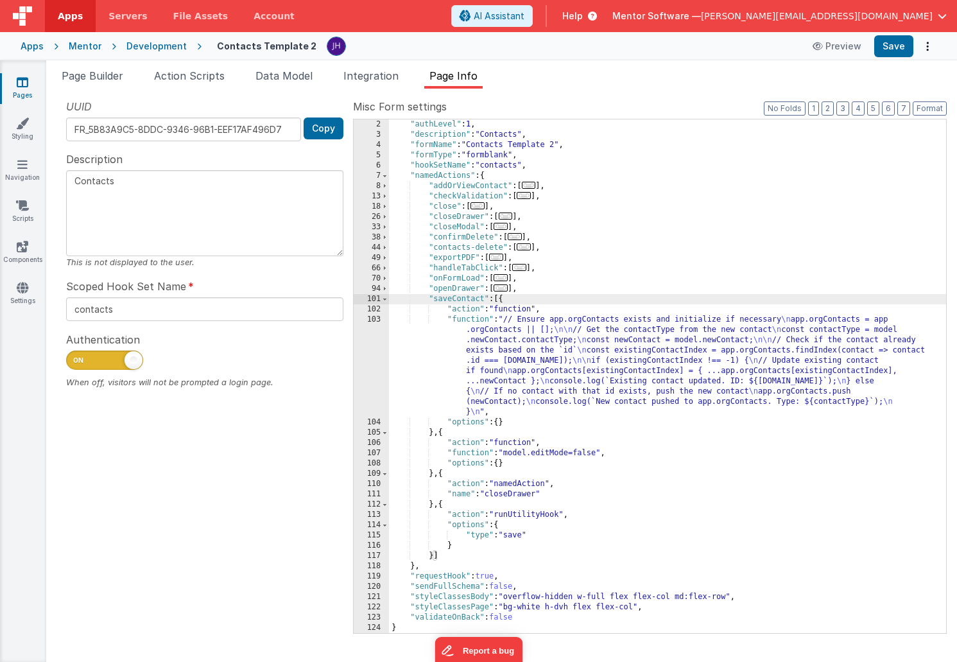
click at [562, 351] on div ""authLevel" : 1 , "description" : "Contacts" , "formName" : "Contacts Template …" at bounding box center [667, 386] width 557 height 534
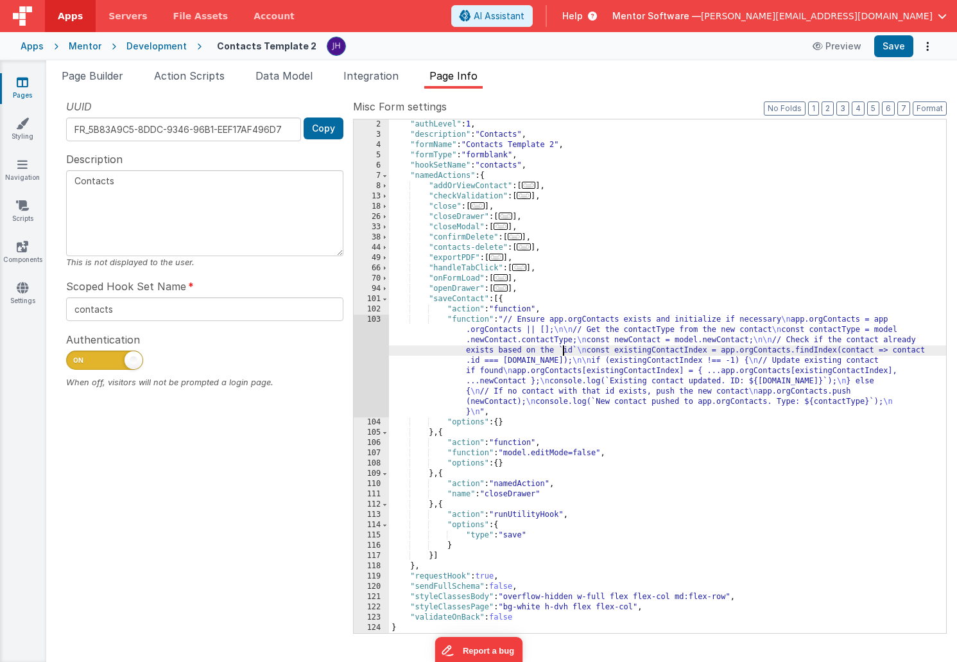
click at [371, 358] on div "103" at bounding box center [371, 366] width 35 height 103
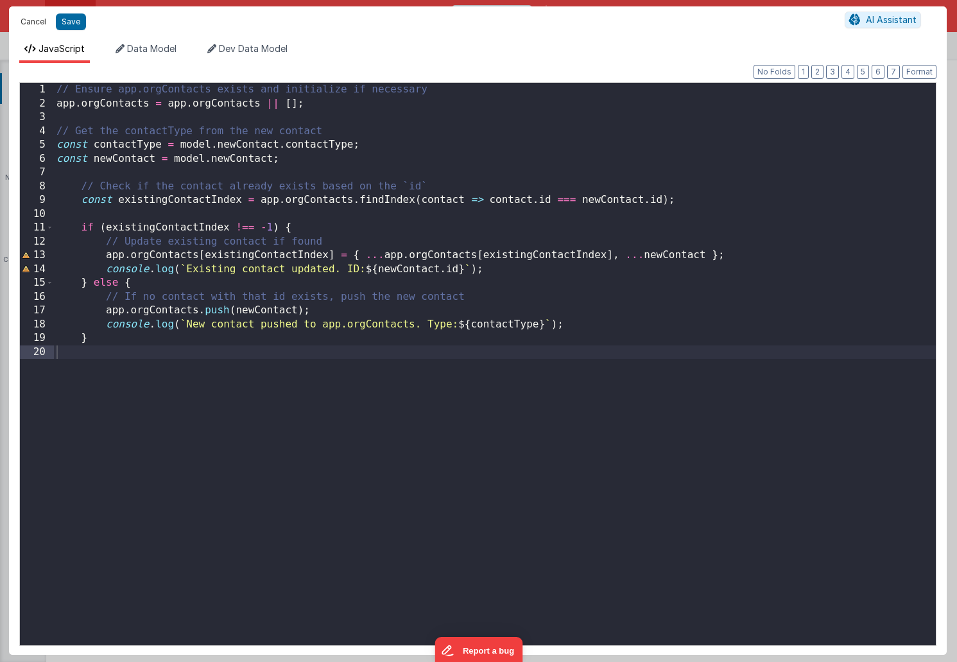
click at [29, 22] on button "Cancel" at bounding box center [33, 22] width 39 height 18
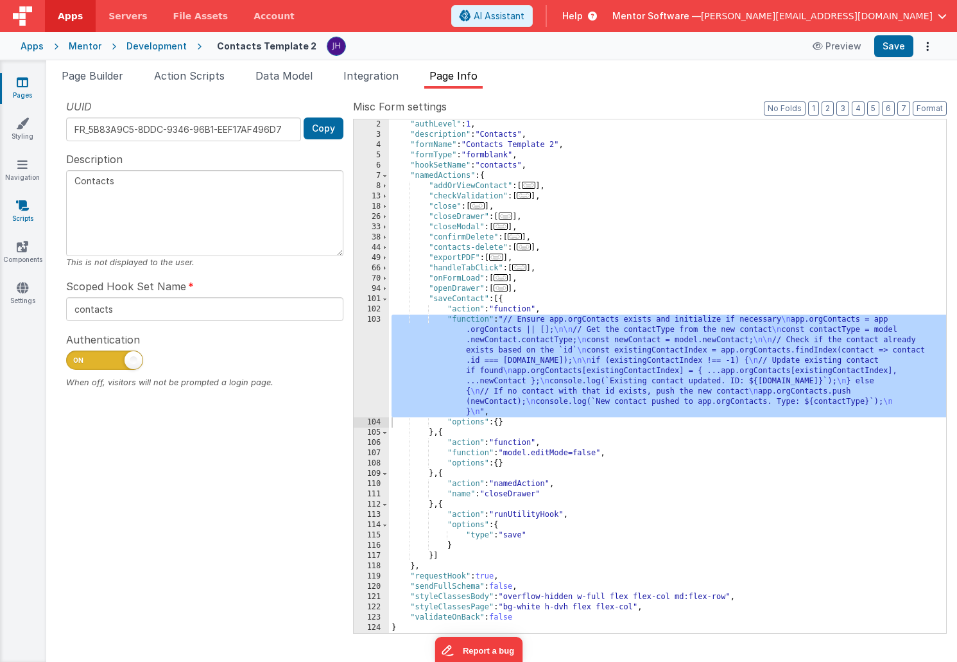
click at [20, 208] on icon at bounding box center [22, 205] width 13 height 13
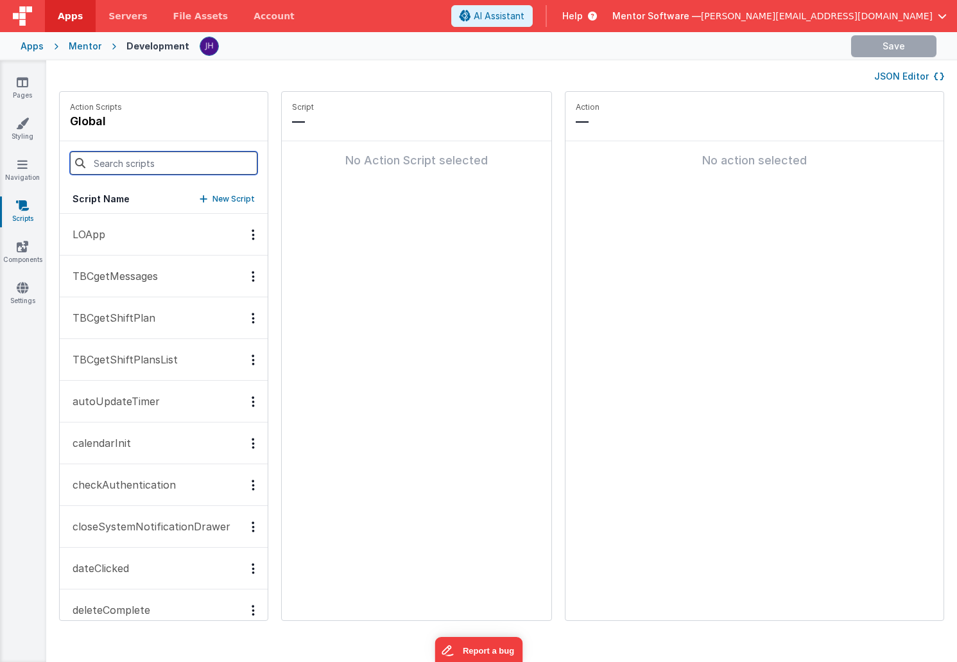
click at [135, 162] on input at bounding box center [163, 163] width 187 height 23
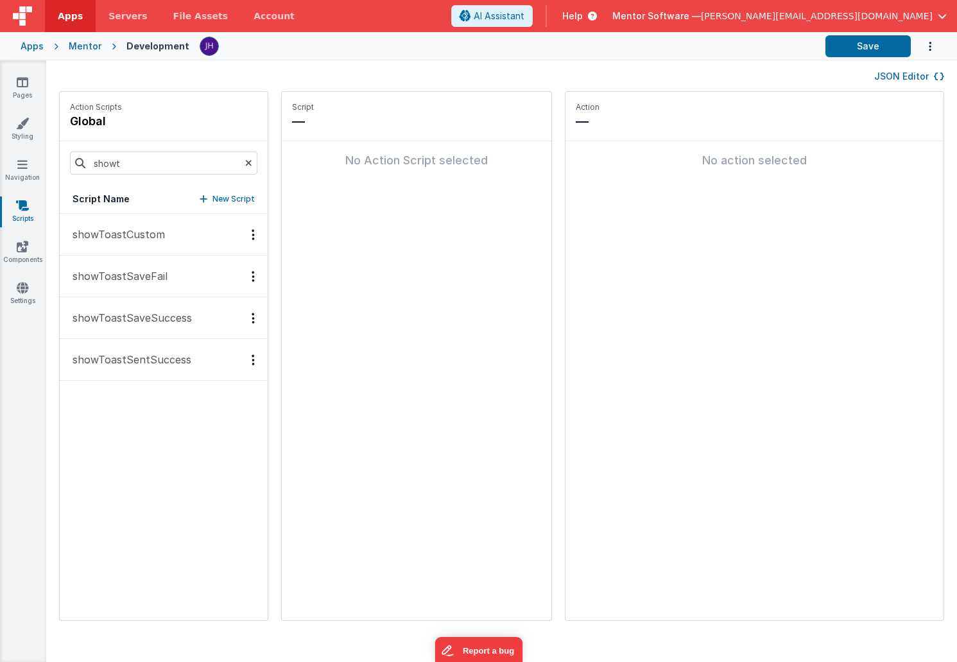
click at [148, 315] on p "showToastSaveSuccess" at bounding box center [128, 317] width 127 height 15
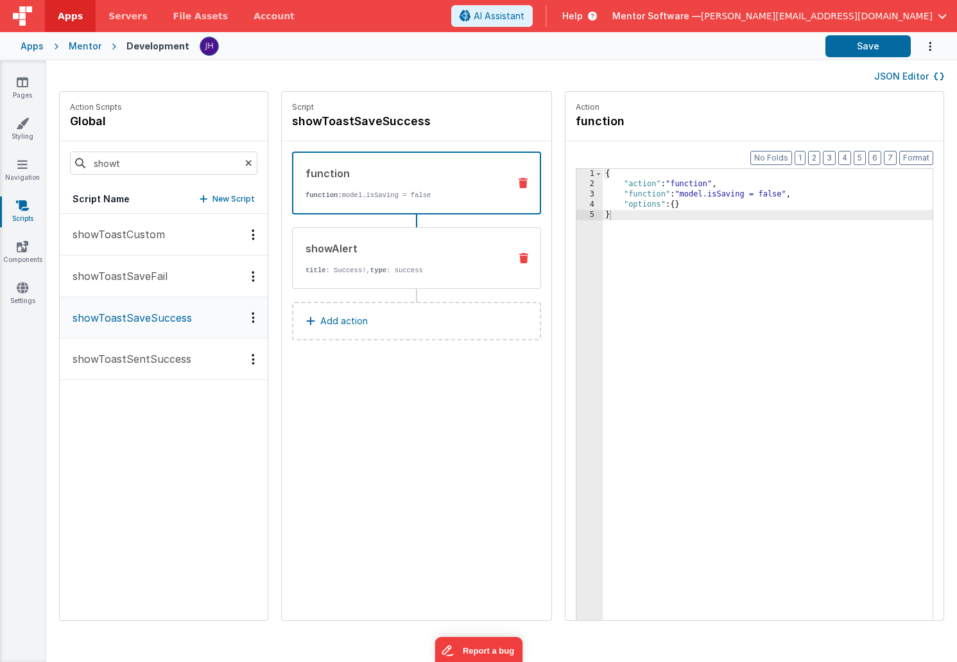
click at [370, 257] on div "showAlert title : Success!, type : success" at bounding box center [396, 258] width 207 height 35
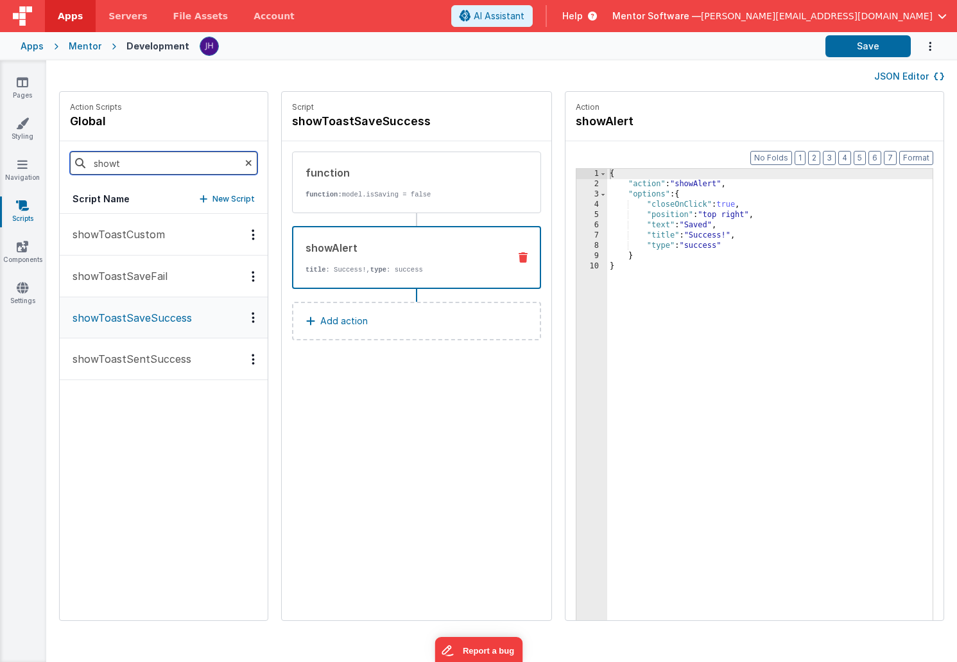
click at [135, 164] on input "showt" at bounding box center [163, 163] width 187 height 23
type input "savec"
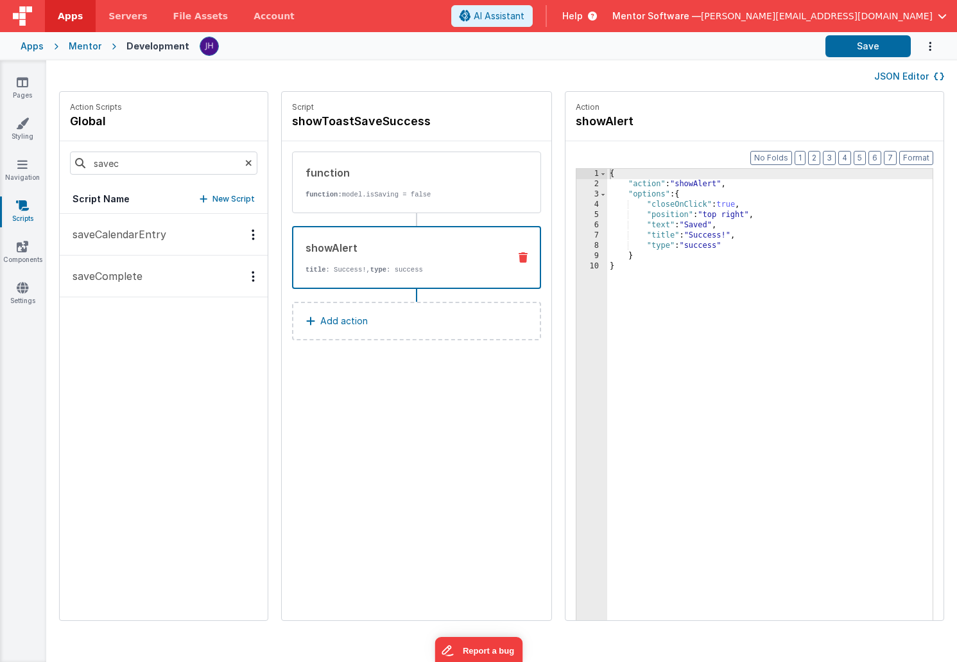
click at [132, 282] on p "saveComplete" at bounding box center [104, 275] width 78 height 15
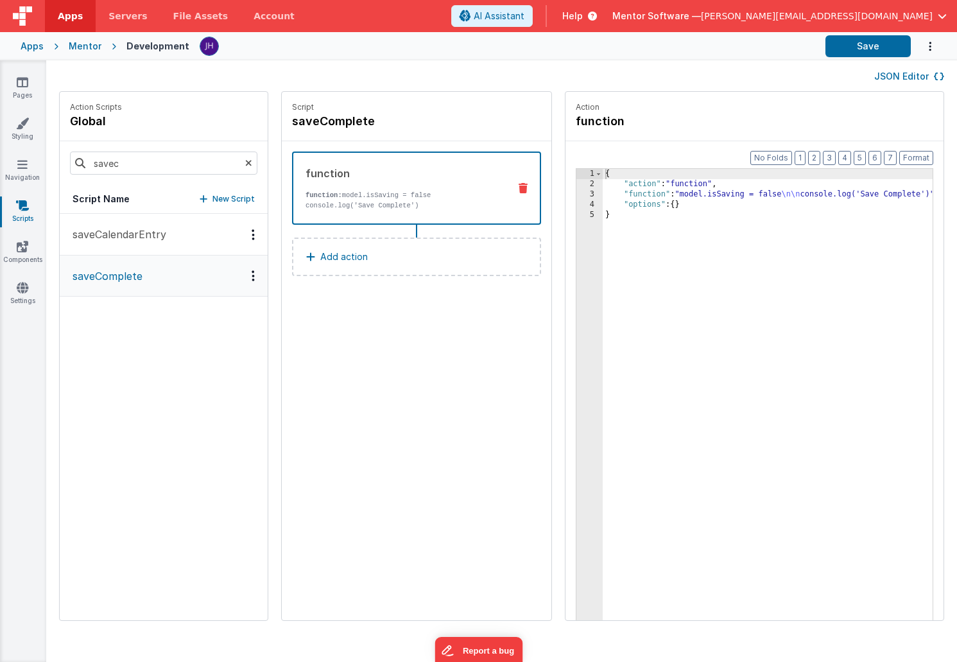
click at [390, 201] on p "console.log('Save Complete')" at bounding box center [402, 205] width 193 height 10
click at [577, 196] on div "3" at bounding box center [590, 194] width 26 height 10
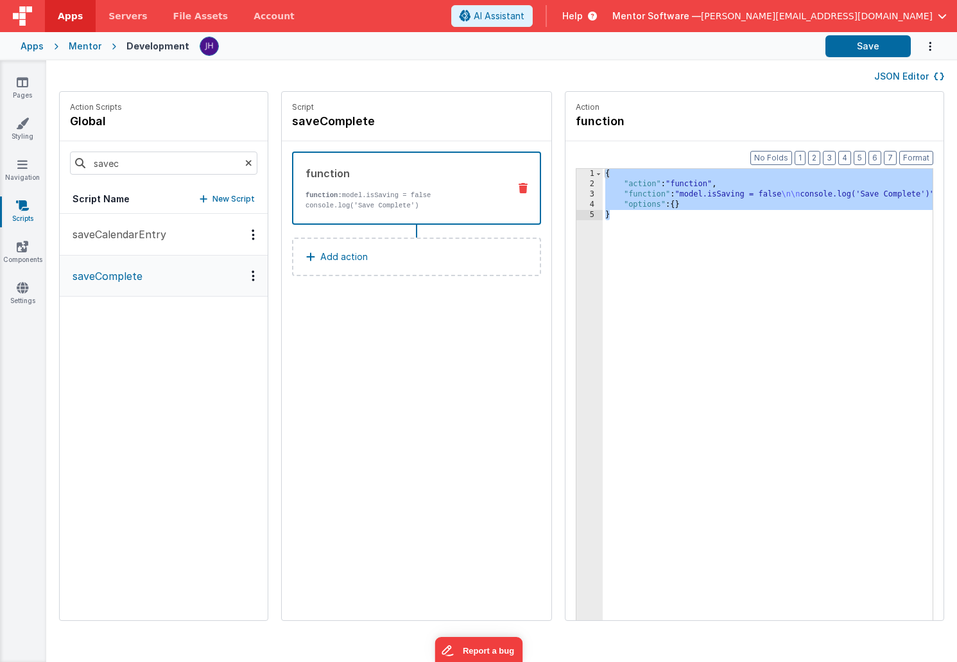
click at [577, 195] on div "3" at bounding box center [590, 194] width 26 height 10
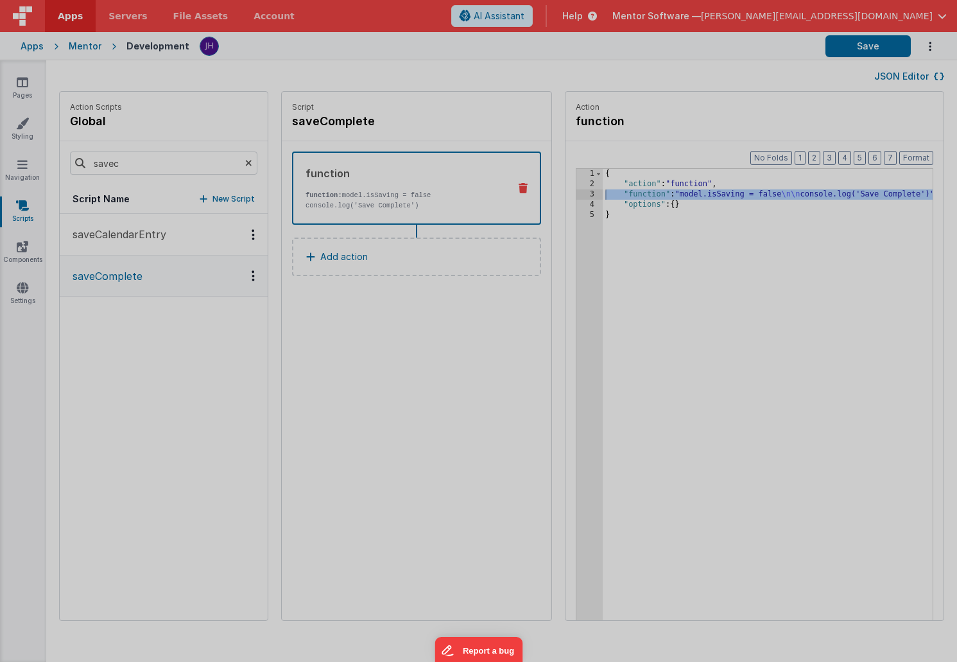
click at [555, 195] on div "model . isSaving = false console . log ( 'Save Complete' )" at bounding box center [492, 365] width 889 height 590
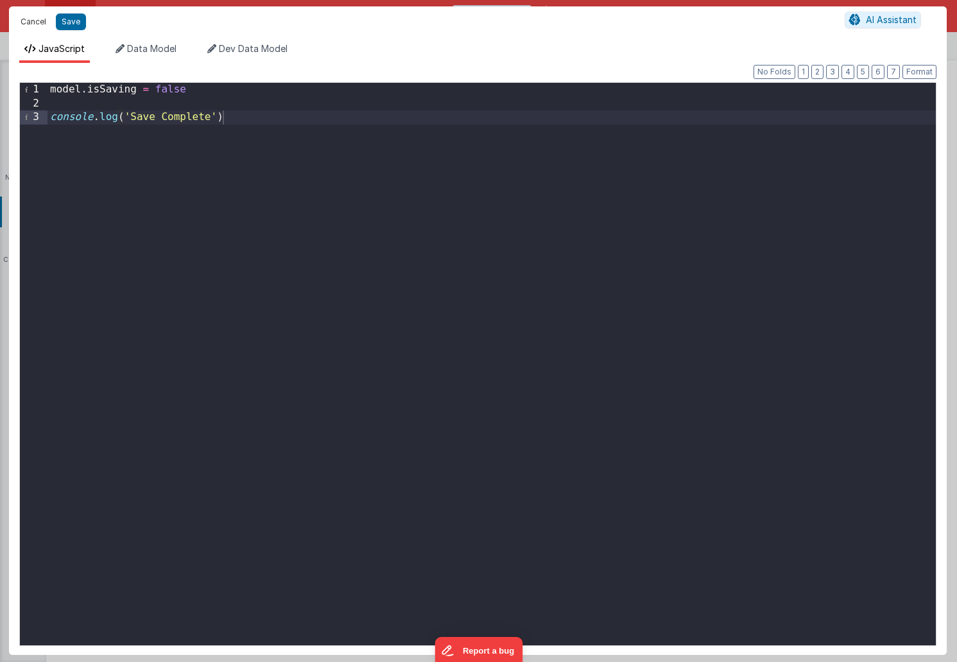
click at [28, 21] on button "Cancel" at bounding box center [33, 22] width 39 height 18
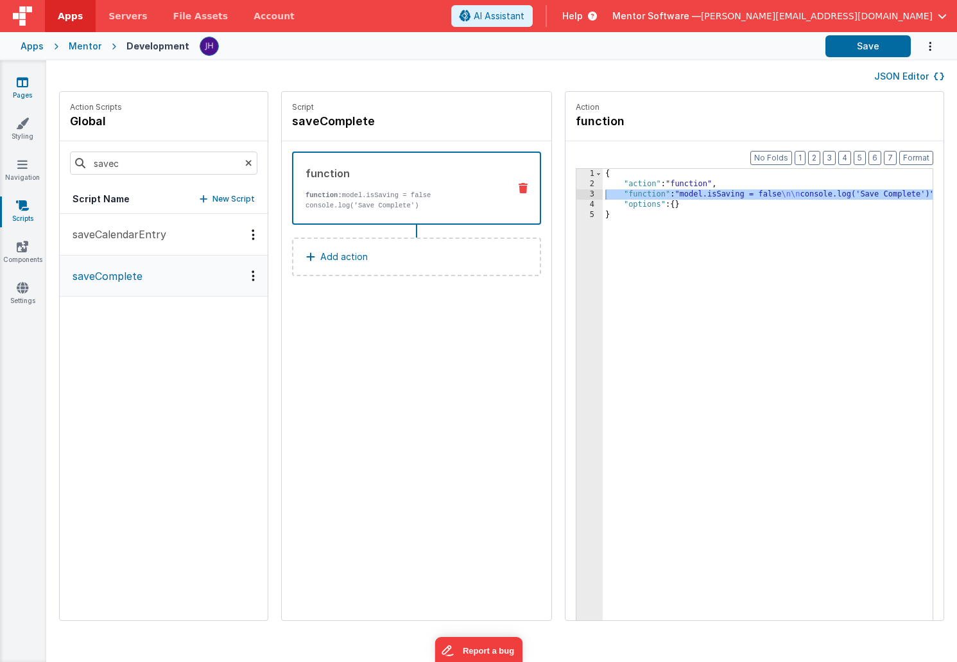
click at [23, 89] on link "Pages" at bounding box center [22, 89] width 46 height 26
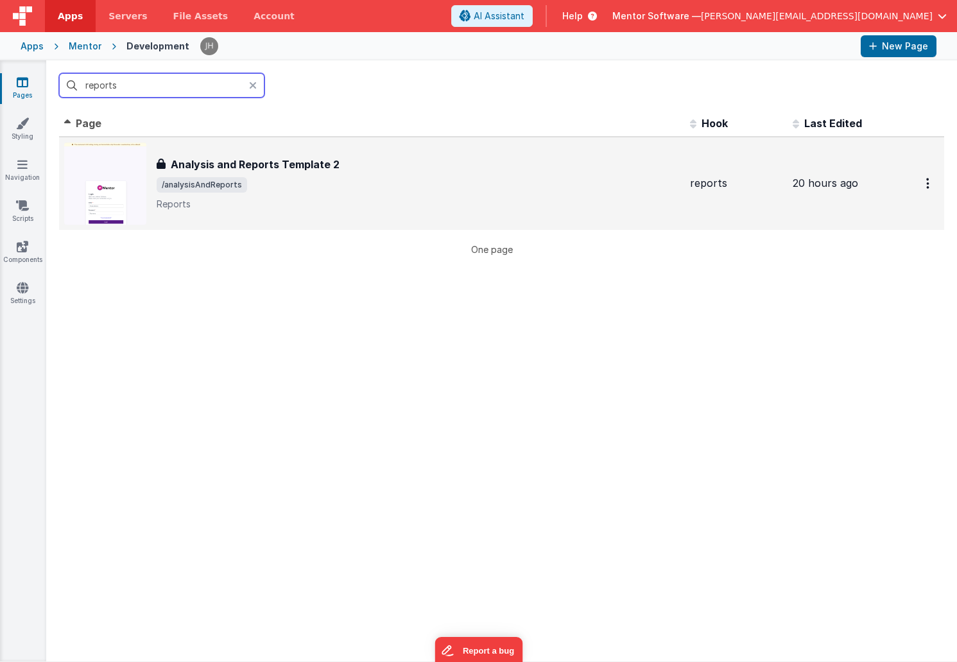
type input "reports"
click at [332, 183] on span "/analysisAndReports" at bounding box center [418, 184] width 523 height 15
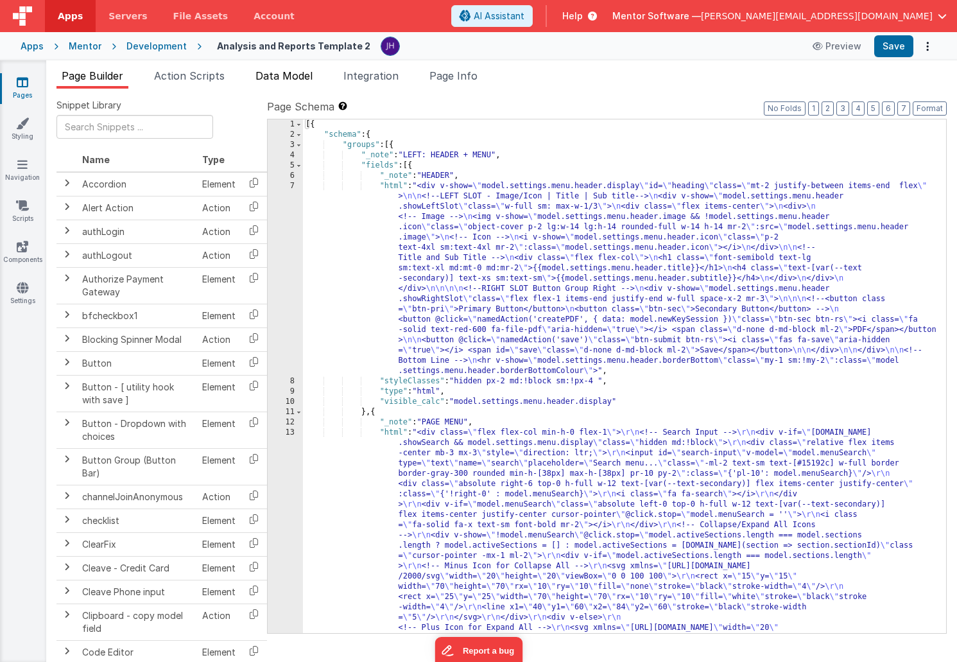
click at [279, 80] on span "Data Model" at bounding box center [284, 75] width 57 height 13
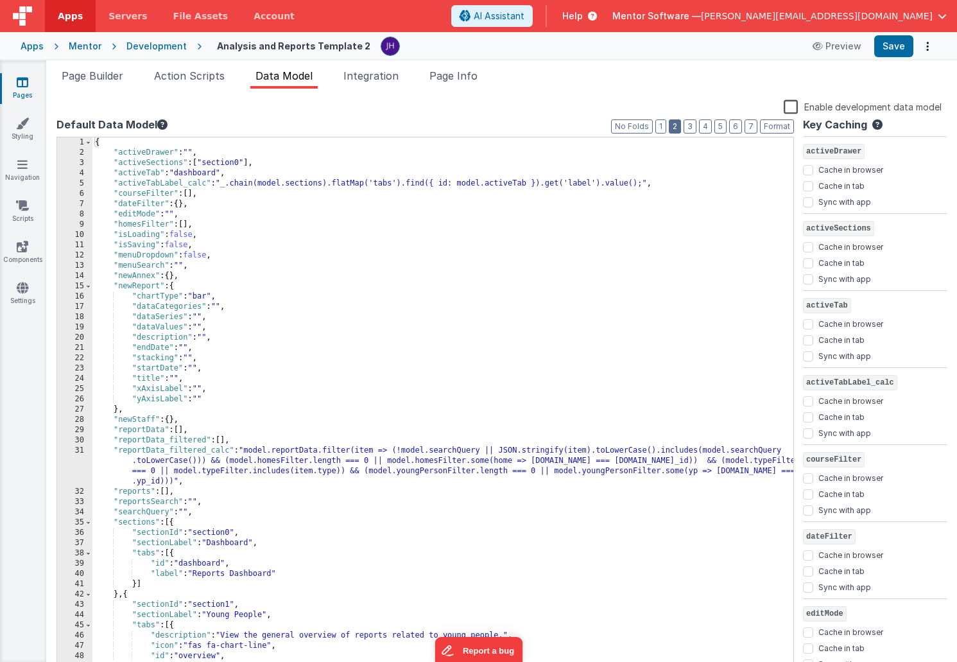
click at [680, 126] on button "2" at bounding box center [675, 126] width 12 height 14
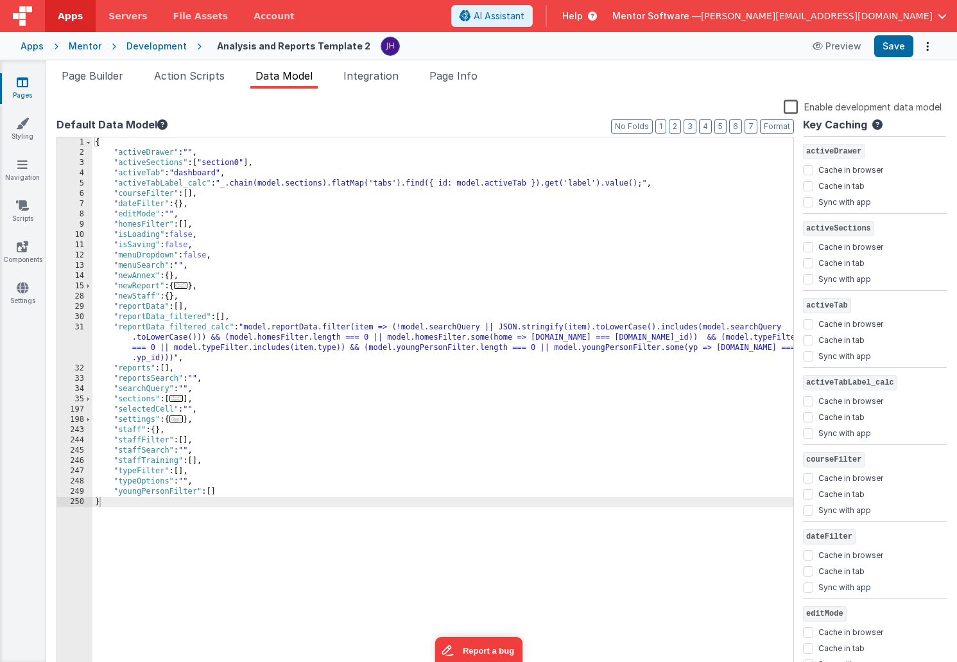
click at [182, 399] on span "..." at bounding box center [177, 398] width 14 height 7
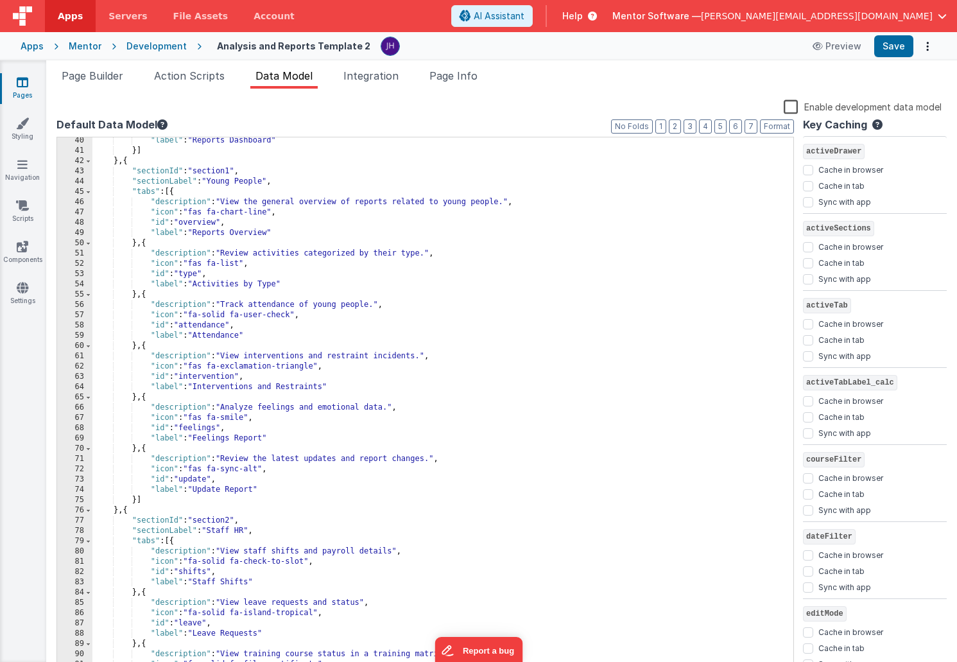
scroll to position [307, 0]
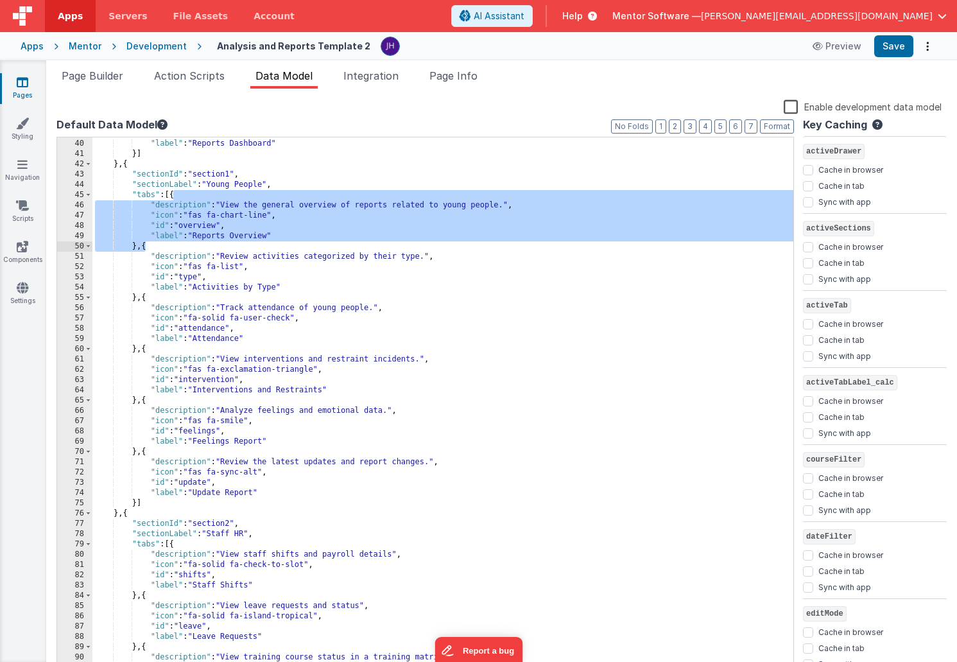
drag, startPoint x: 174, startPoint y: 195, endPoint x: 144, endPoint y: 245, distance: 59.0
click at [144, 245] on div ""id" : "dashboard" , "label" : "Reports Dashboard" }] } , { "sectionId" : "sect…" at bounding box center [442, 406] width 701 height 556
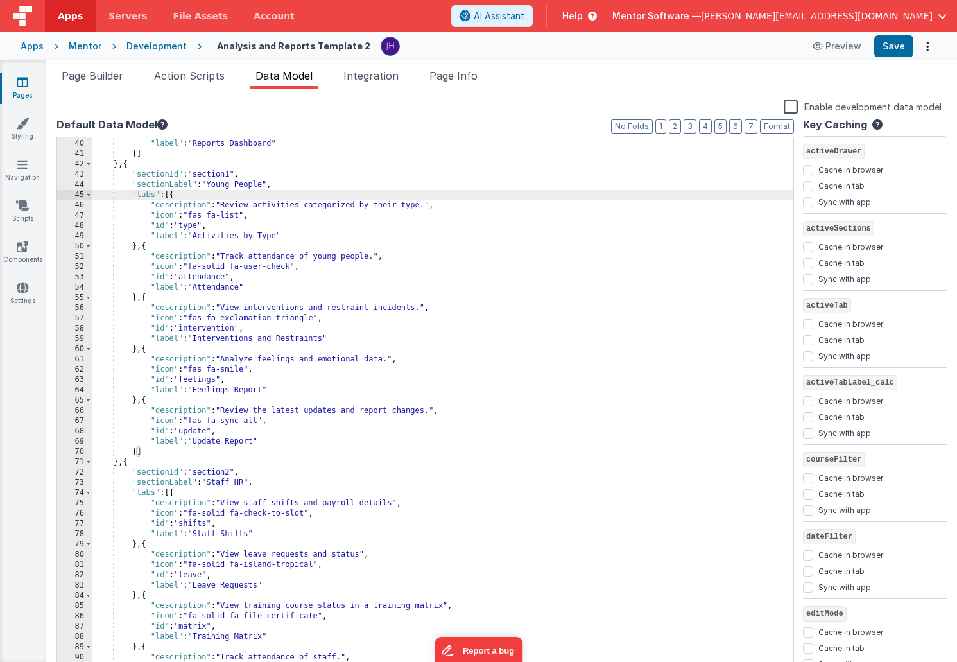
click at [213, 236] on div ""id" : "dashboard" , "label" : "Reports Dashboard" }] } , { "sectionId" : "sect…" at bounding box center [442, 406] width 701 height 556
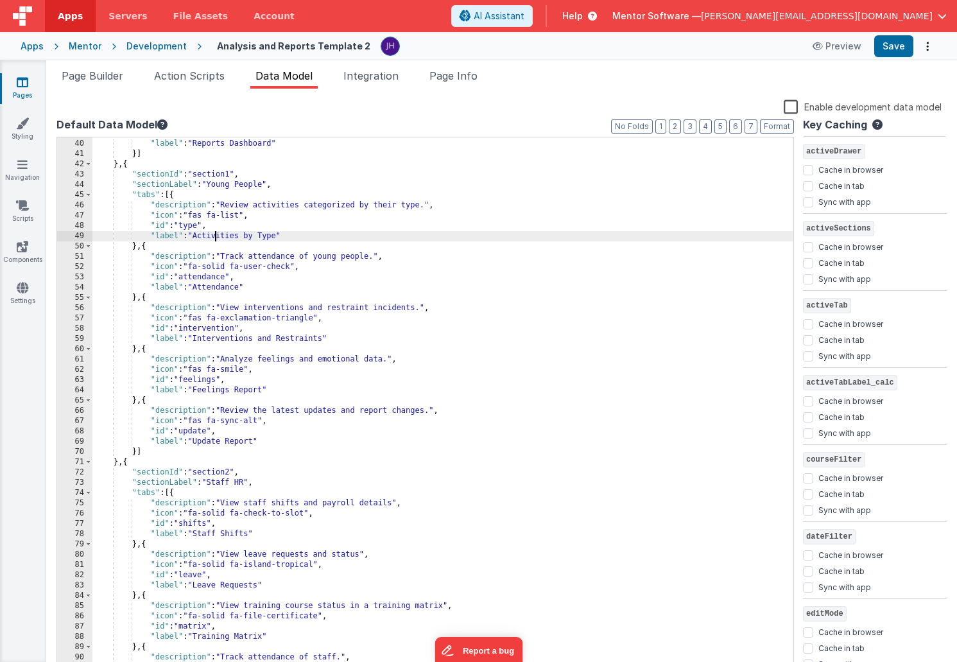
click at [213, 236] on div ""id" : "dashboard" , "label" : "Reports Dashboard" }] } , { "sectionId" : "sect…" at bounding box center [442, 406] width 701 height 556
click at [279, 204] on div ""id" : "dashboard" , "label" : "Reports Dashboard" }] } , { "sectionId" : "sect…" at bounding box center [442, 406] width 701 height 556
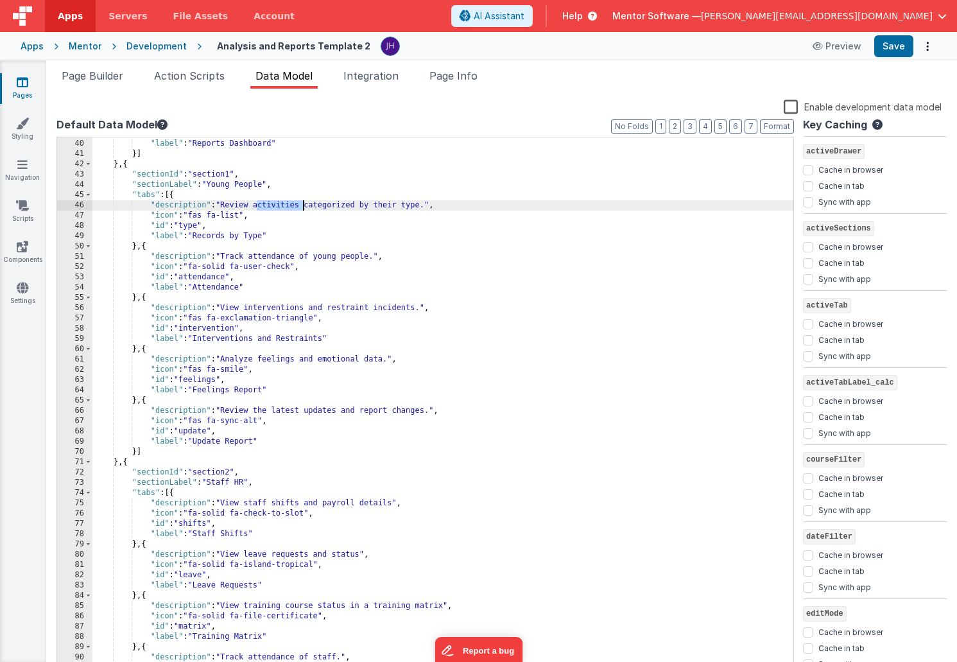
click at [279, 204] on div ""id" : "dashboard" , "label" : "Reports Dashboard" }] } , { "sectionId" : "sect…" at bounding box center [442, 406] width 701 height 556
click at [335, 205] on div ""id" : "dashboard" , "label" : "Reports Dashboard" }] } , { "sectionId" : "sect…" at bounding box center [442, 406] width 701 height 556
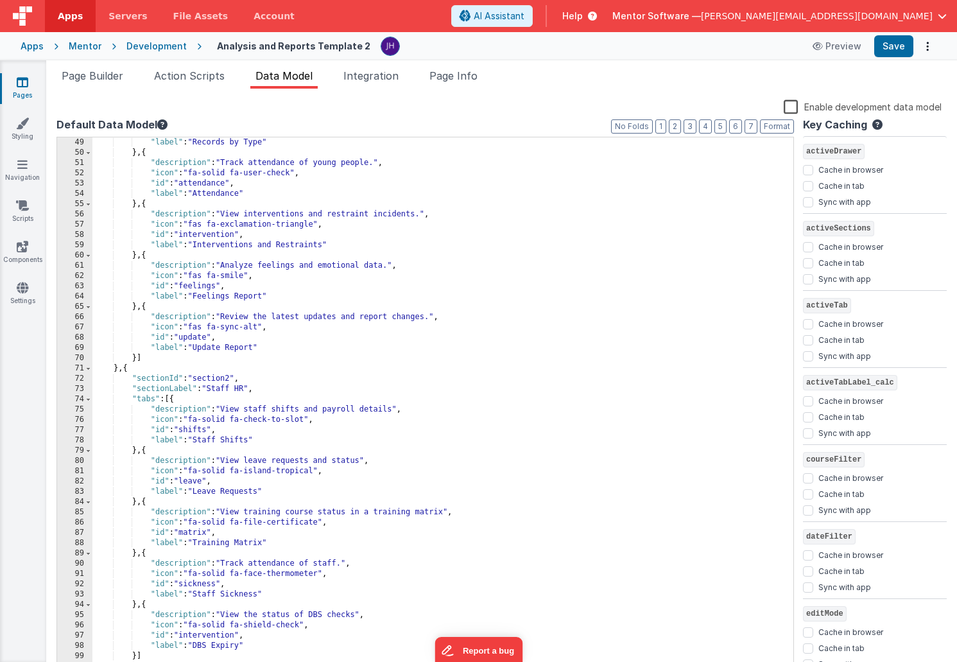
scroll to position [401, 0]
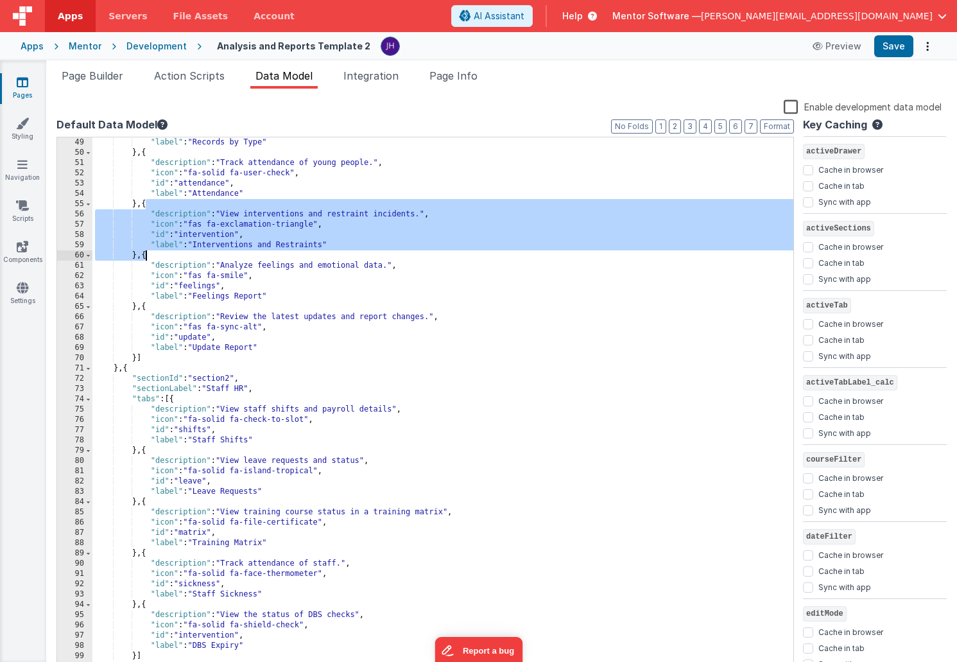
drag, startPoint x: 146, startPoint y: 204, endPoint x: 146, endPoint y: 257, distance: 53.9
click at [146, 257] on div ""label" : "Records by Type" } , { "description" : "Track attendance of young pe…" at bounding box center [442, 415] width 701 height 556
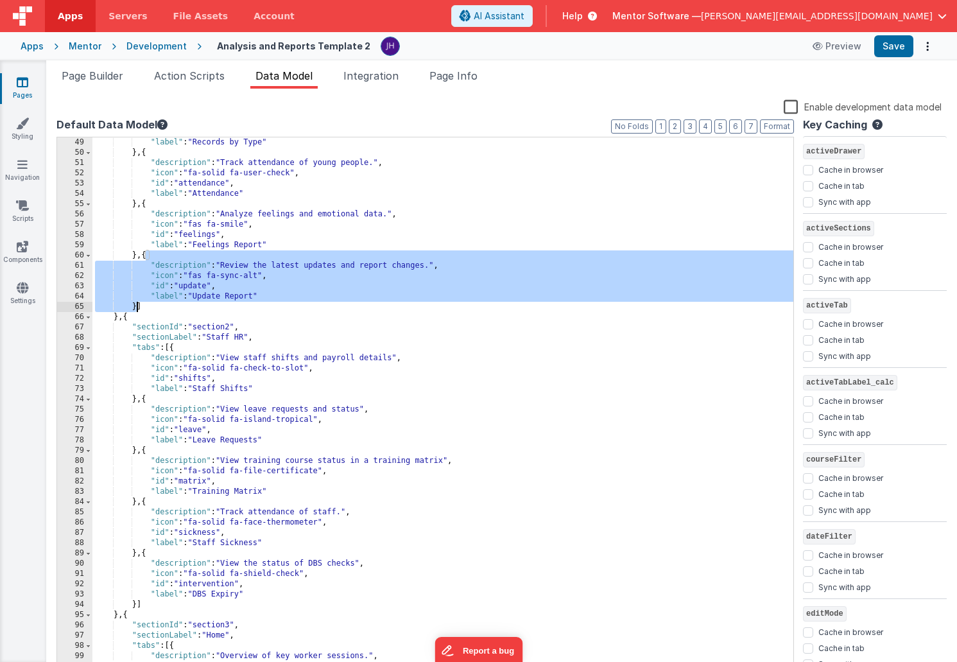
drag, startPoint x: 146, startPoint y: 257, endPoint x: 138, endPoint y: 306, distance: 49.5
click at [138, 306] on div ""label" : "Records by Type" } , { "description" : "Track attendance of young pe…" at bounding box center [442, 415] width 701 height 556
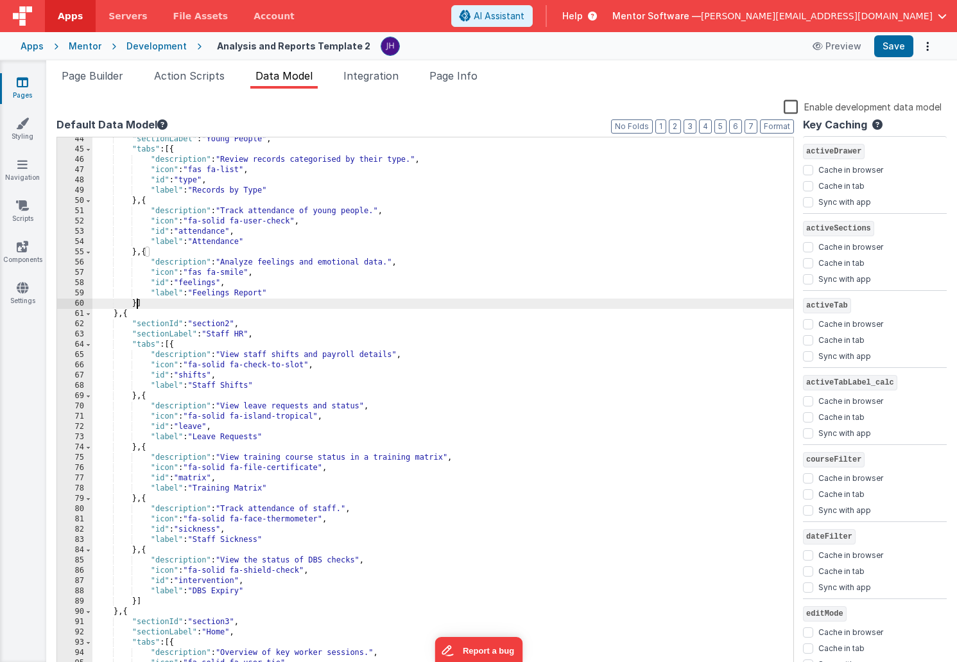
scroll to position [318, 0]
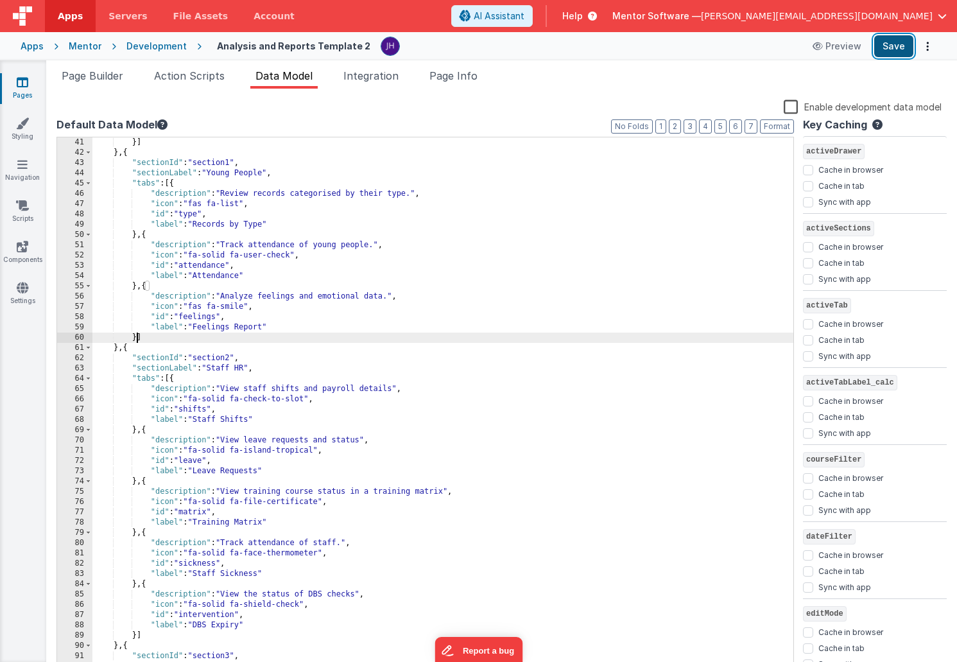
click at [896, 46] on button "Save" at bounding box center [894, 46] width 39 height 22
click at [408, 193] on div "}] } , { "sectionId" : "section1" , "sectionLabel" : "Young People" , "tabs" : …" at bounding box center [442, 415] width 701 height 556
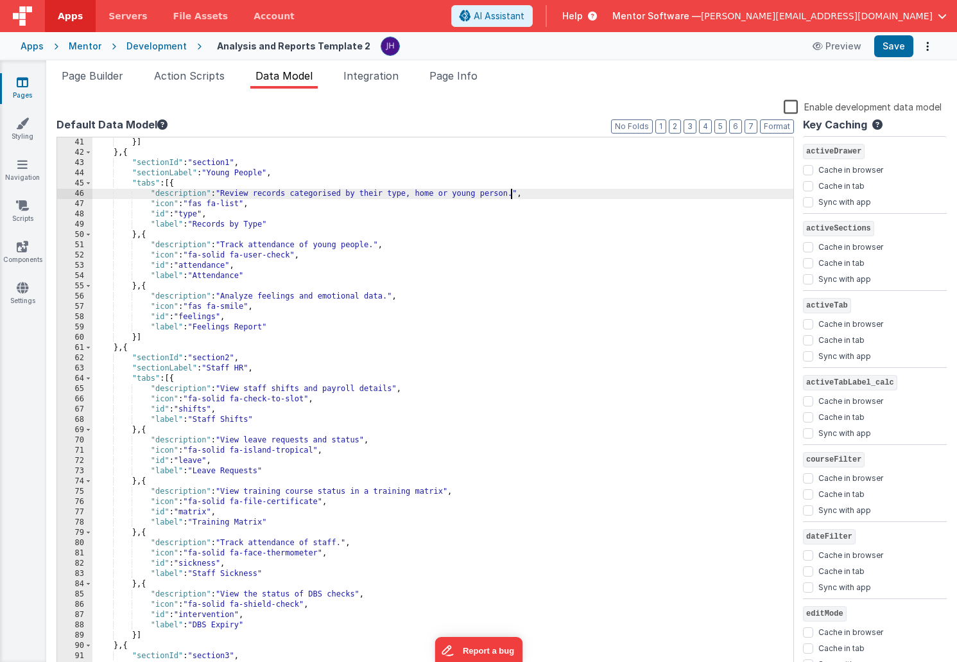
click at [451, 191] on div "}] } , { "sectionId" : "section1" , "sectionLabel" : "Young People" , "tabs" : …" at bounding box center [442, 415] width 701 height 556
click at [487, 196] on div "}] } , { "sectionId" : "section1" , "sectionLabel" : "Young People" , "tabs" : …" at bounding box center [442, 415] width 701 height 556
click at [437, 194] on div "}] } , { "sectionId" : "section1" , "sectionLabel" : "Young People" , "tabs" : …" at bounding box center [442, 415] width 701 height 556
click at [892, 43] on button "Save" at bounding box center [894, 46] width 39 height 22
click at [24, 89] on link "Pages" at bounding box center [22, 89] width 46 height 26
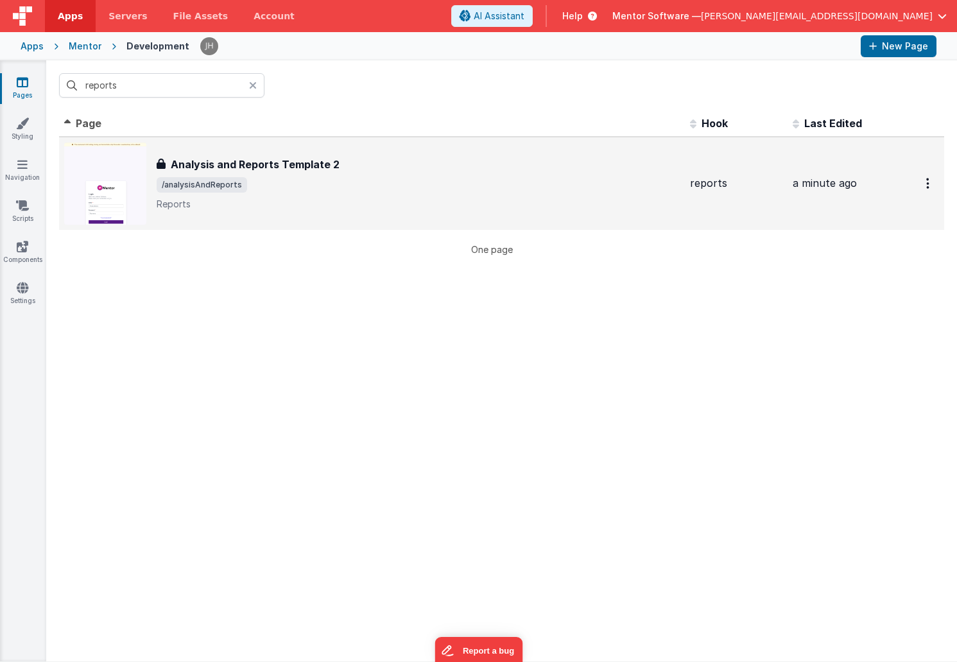
click at [200, 165] on h3 "Analysis and Reports Template 2" at bounding box center [255, 164] width 169 height 15
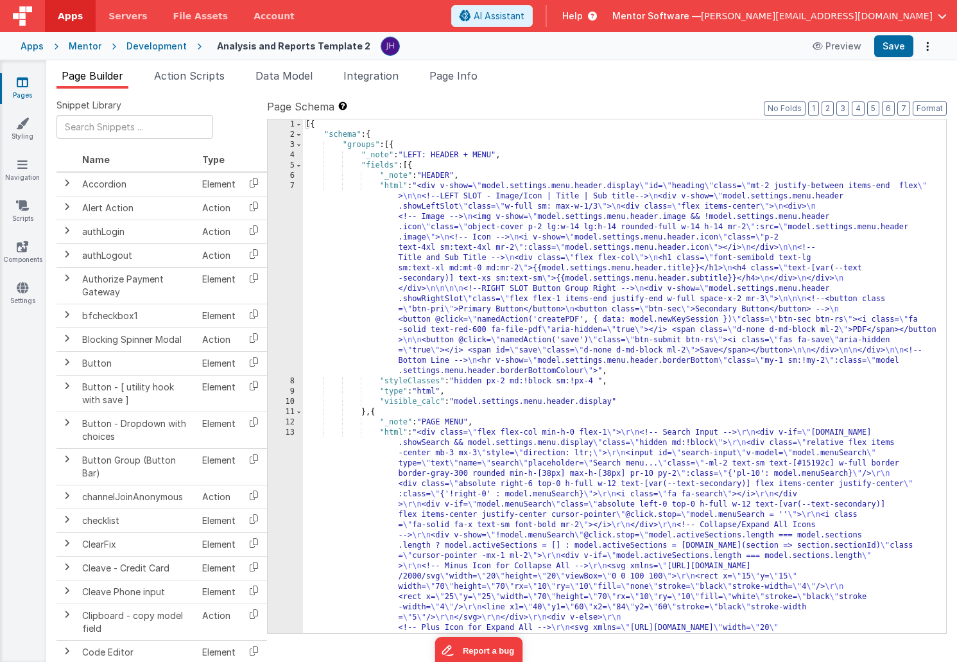
click at [81, 76] on span "Page Builder" at bounding box center [93, 75] width 62 height 13
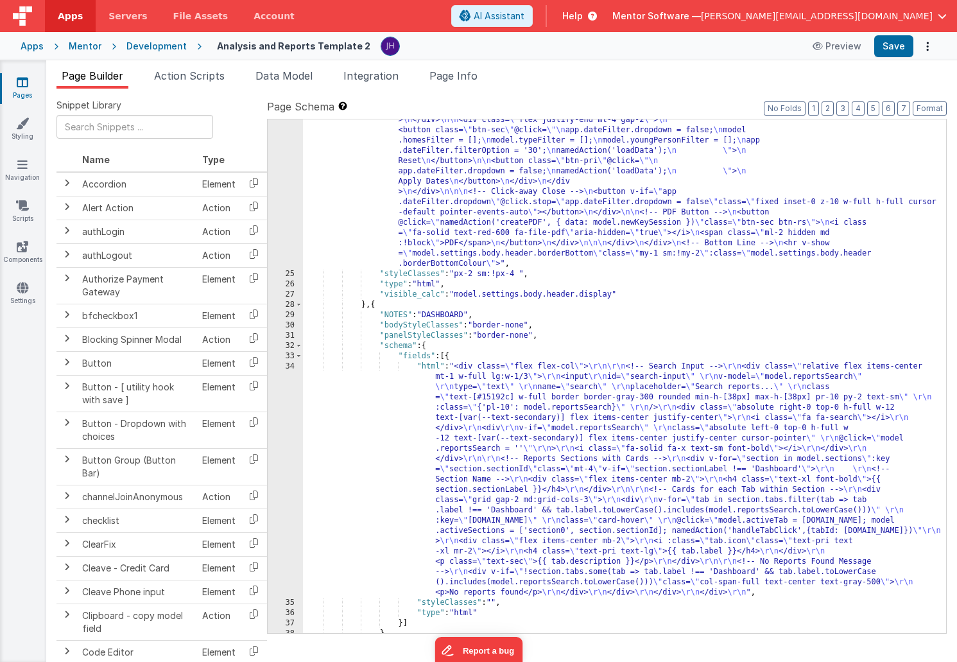
scroll to position [2952, 0]
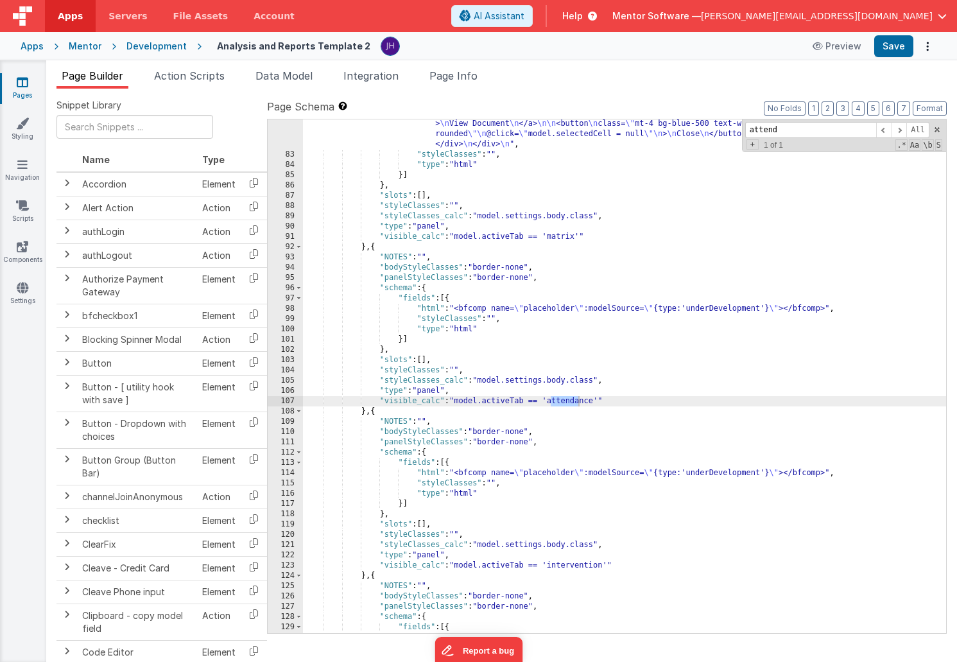
scroll to position [4726, 0]
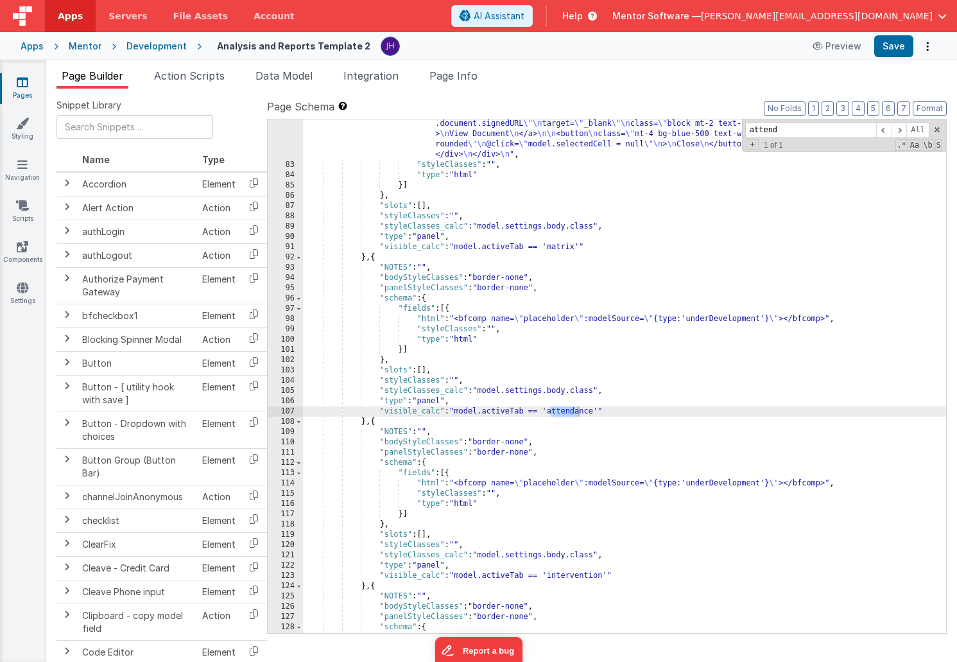
type input "attend"
click at [464, 306] on div ""html" : "<div class= \" p-6 \" > \n <h1 class= \" text-2xl font-bold mb-4 \" >…" at bounding box center [624, 237] width 643 height 894
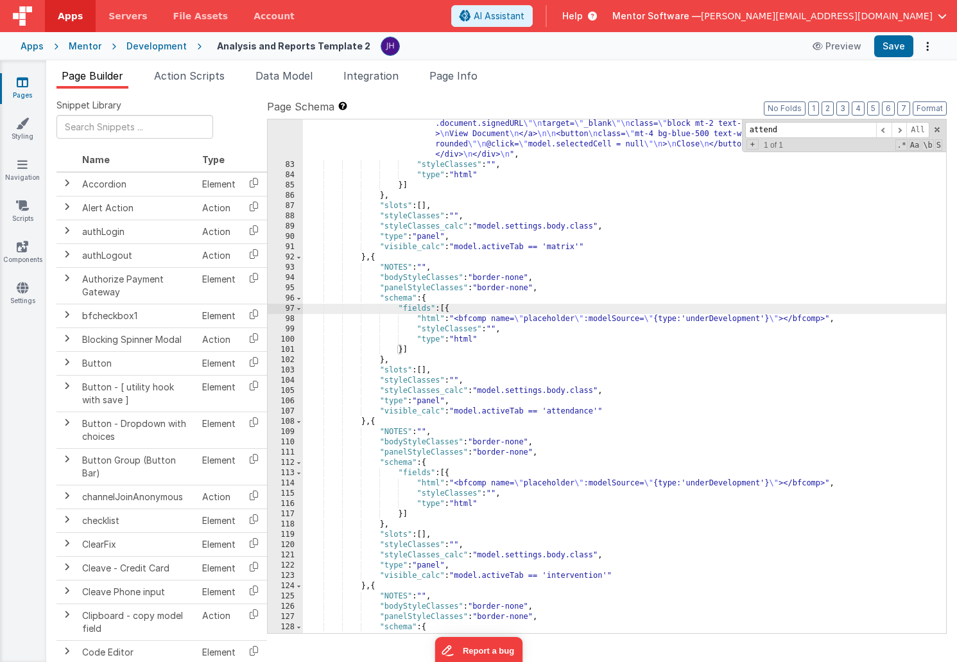
click at [428, 317] on div ""html" : "<div class= \" p-6 \" > \n <h1 class= \" text-2xl font-bold mb-4 \" >…" at bounding box center [624, 237] width 643 height 894
click at [292, 318] on div "98" at bounding box center [285, 319] width 35 height 10
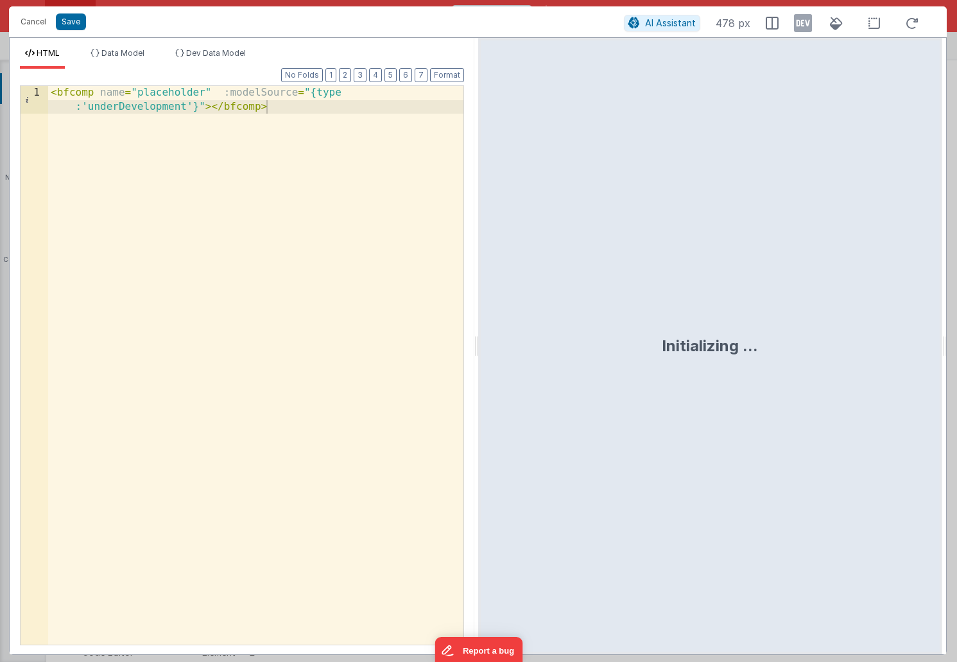
click at [281, 107] on div "< bfcomp name = "placeholder" :modelSource = "{type :'underDevelopment'}" > </ …" at bounding box center [255, 393] width 415 height 614
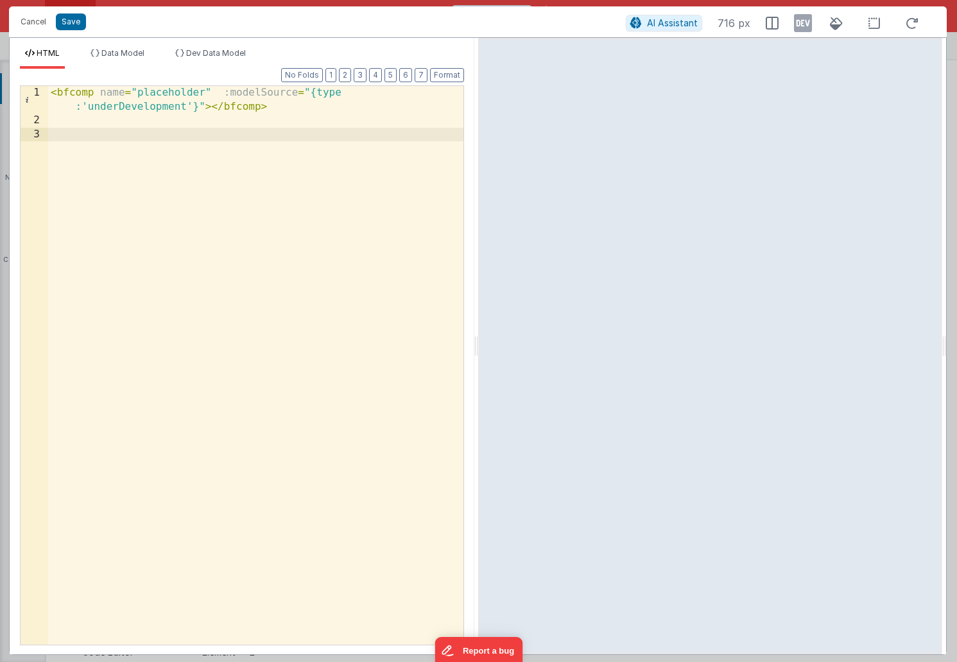
scroll to position [1567, 0]
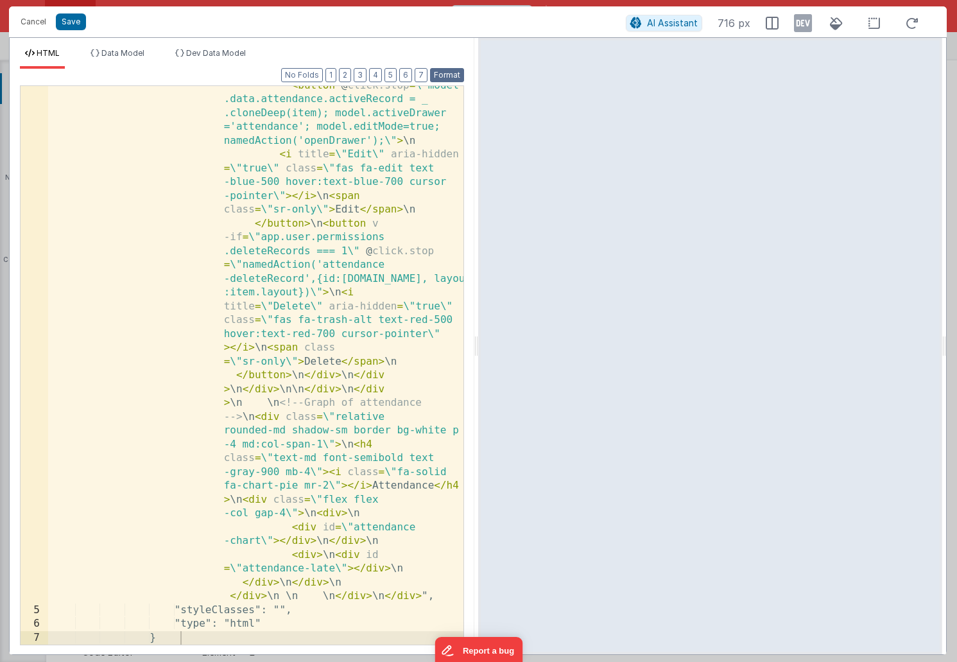
click at [446, 75] on button "Format" at bounding box center [447, 75] width 34 height 14
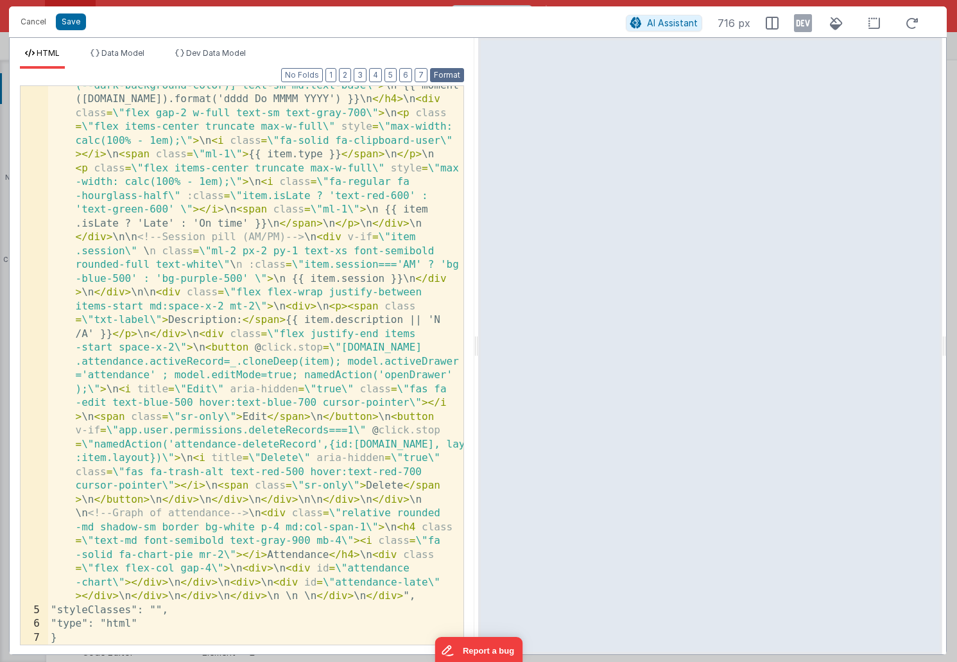
scroll to position [573, 0]
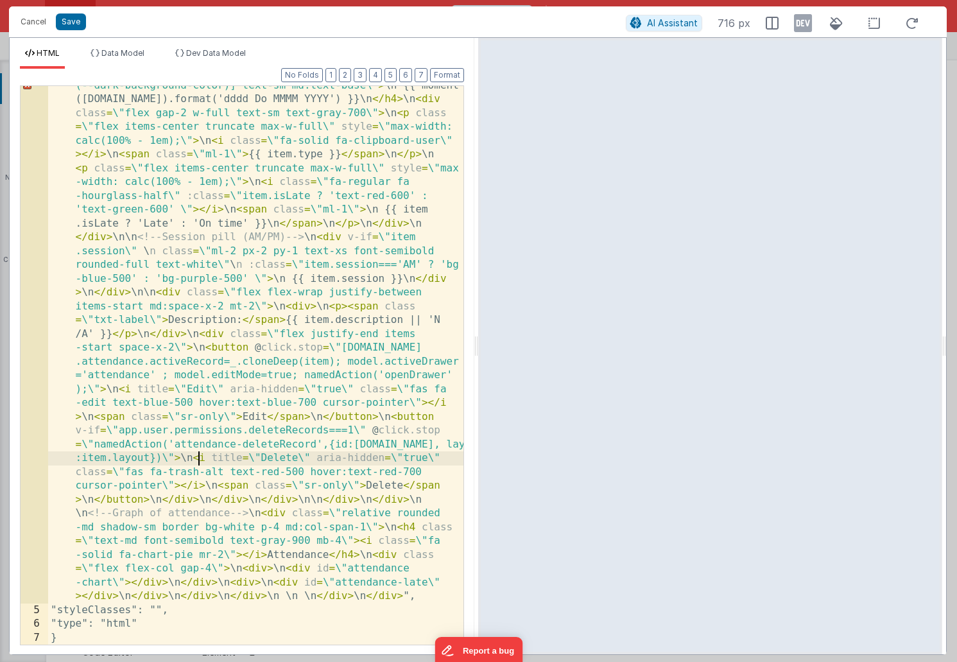
click at [196, 452] on div ""html": " < div class = \ "flex flex-col justify-between gap-4 md:flex -row\" s…" at bounding box center [255, 372] width 415 height 1608
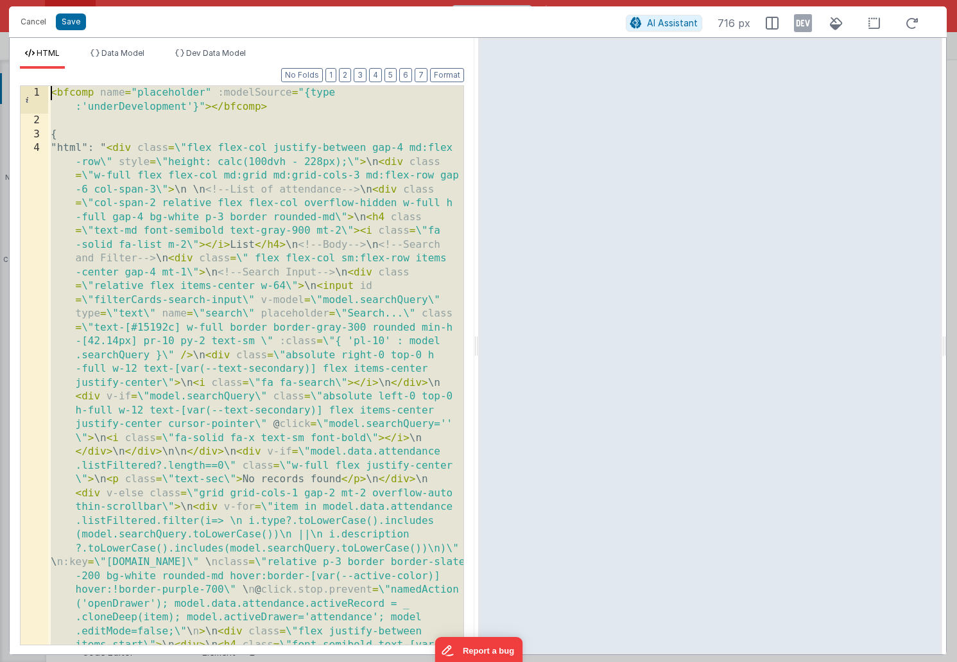
scroll to position [0, 0]
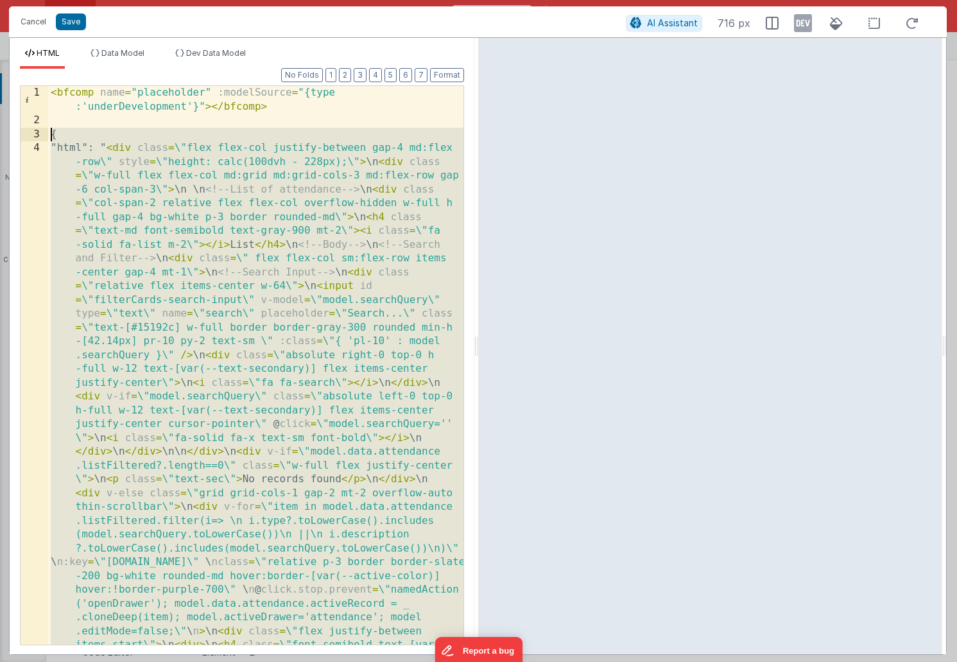
drag, startPoint x: 72, startPoint y: 636, endPoint x: 48, endPoint y: 136, distance: 500.7
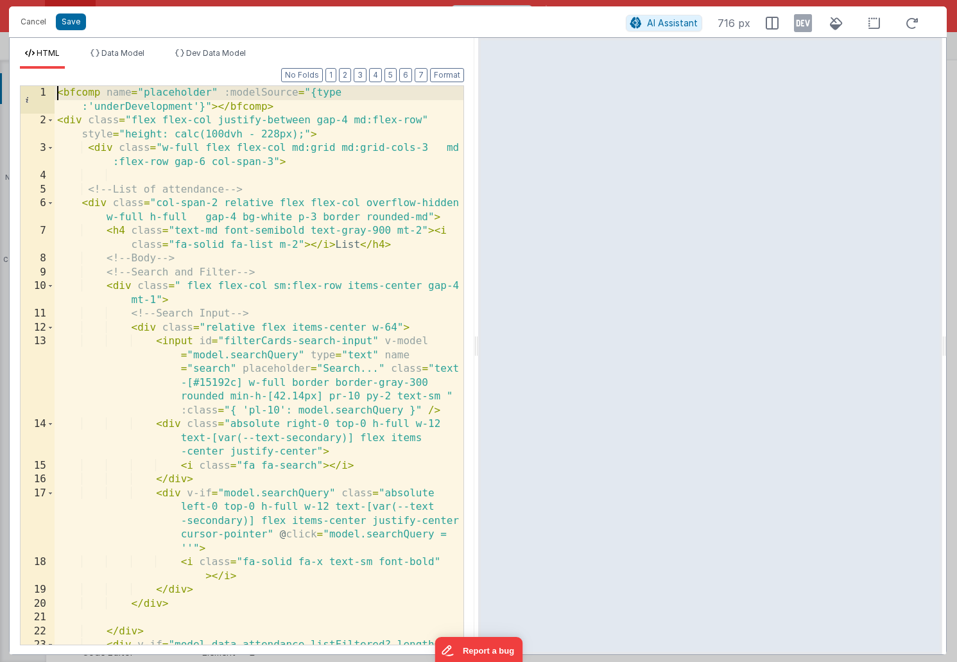
click at [58, 92] on div "< bfcomp name = "placeholder" :modelSource = "{type :'underDevelopment'}" > </ …" at bounding box center [259, 393] width 409 height 614
click at [291, 109] on div "< -- < bfcomp name = "placeholder" :modelSource = "{type :'underDevelopment'}" …" at bounding box center [259, 393] width 409 height 614
click at [65, 95] on div "< -- < bfcomp name = "placeholder" :modelSource = "{type :'underDevelopment'}" …" at bounding box center [259, 393] width 409 height 614
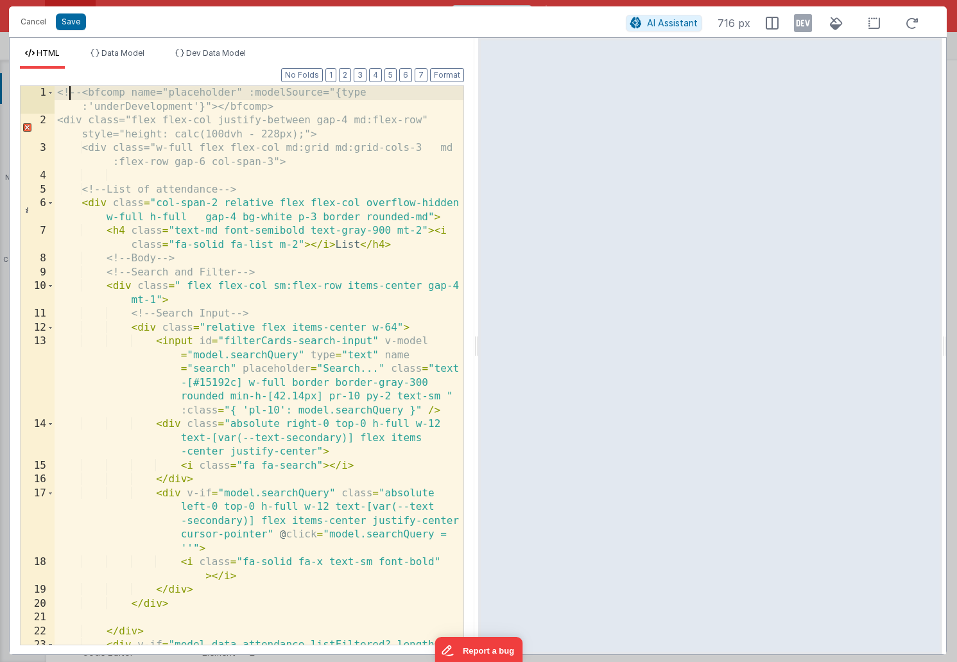
click at [275, 109] on div "<!-- <bfcomp name="placeholder" :modelSource="{type :'underDevelopment'}"></bfc…" at bounding box center [259, 393] width 409 height 614
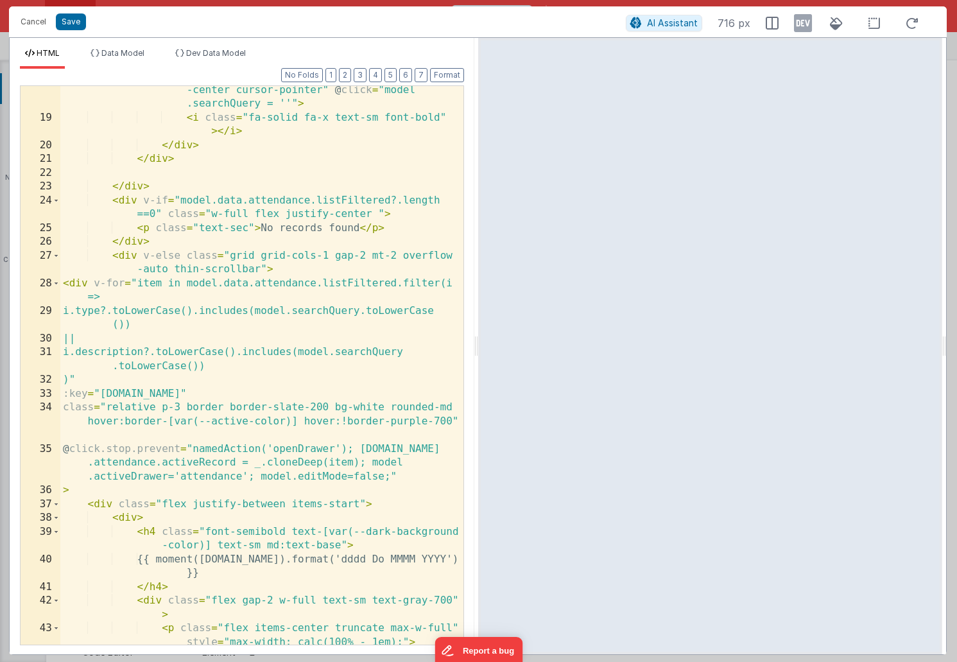
scroll to position [498, 0]
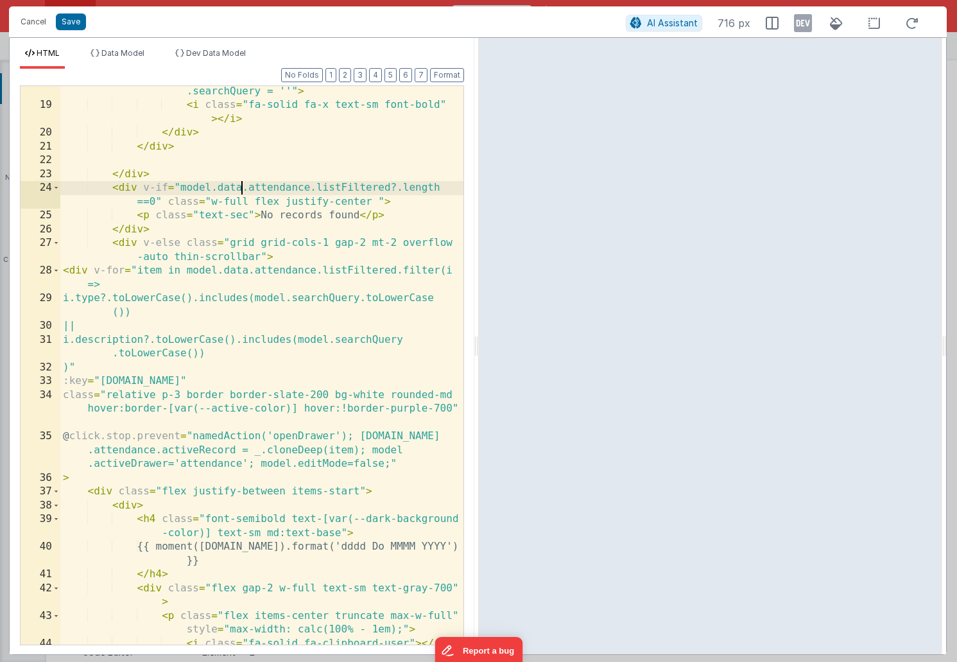
click at [245, 189] on div "< div v-if = "model.searchQuery" class = "absolute left-0 top-0 h-full w-12 tex…" at bounding box center [261, 350] width 403 height 641
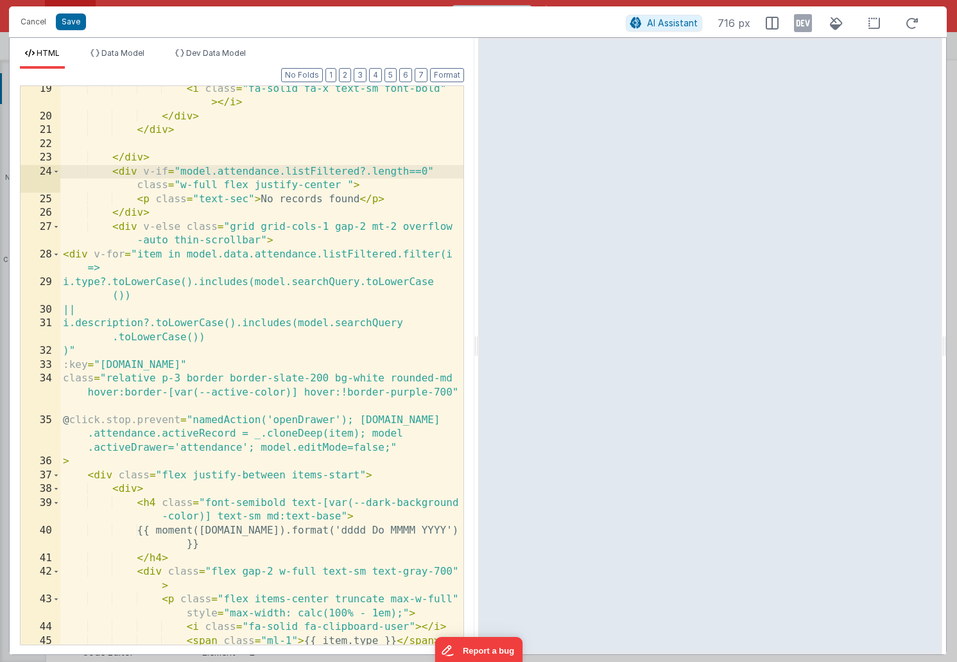
click at [247, 253] on div "< i class = "fa-solid fa-x text-sm font-bold" > </ i > </ div > </ div > </ div…" at bounding box center [261, 382] width 403 height 600
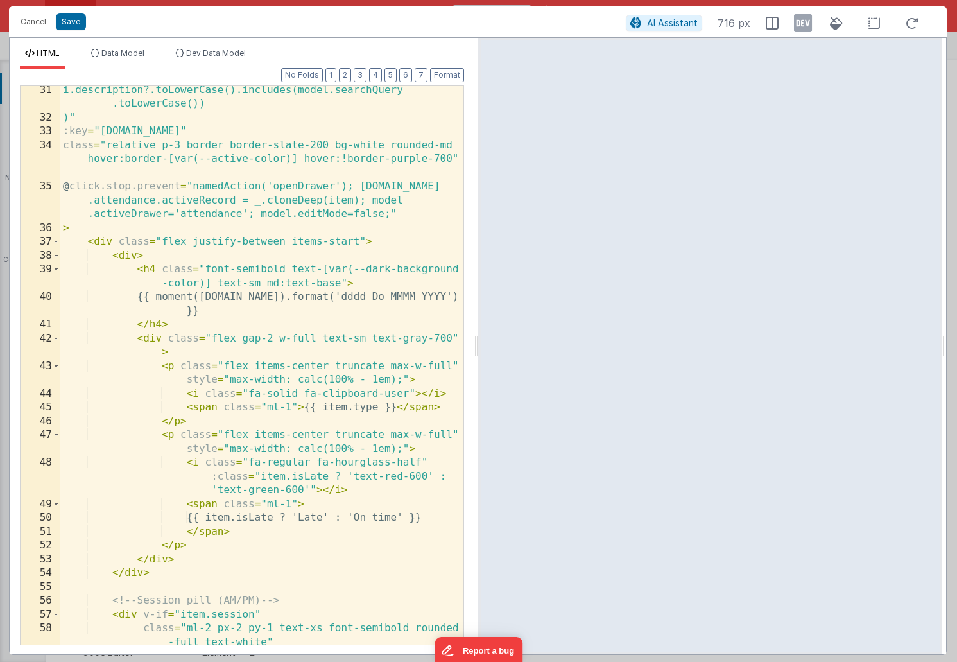
scroll to position [735, 0]
click at [406, 187] on div "i.description?.toLowerCase().includes(model.searchQuery .toLowerCase()) )" :key…" at bounding box center [261, 390] width 403 height 614
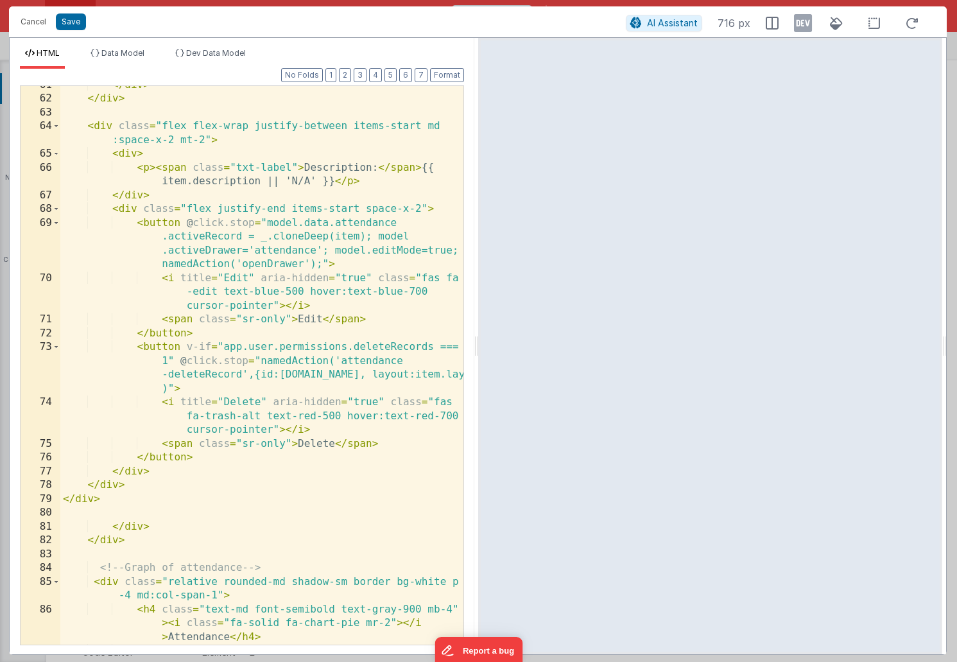
scroll to position [1347, 0]
click at [328, 224] on div "</ div > </ div > < div class = "flex flex-wrap justify-between items-start md …" at bounding box center [261, 371] width 403 height 586
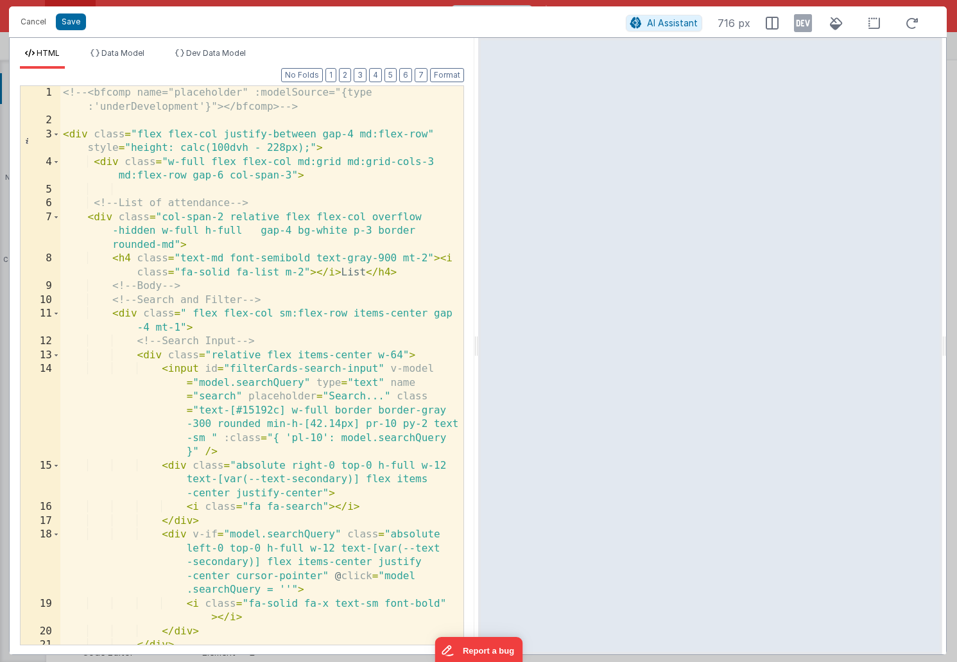
scroll to position [0, 0]
click at [69, 24] on button "Save" at bounding box center [71, 21] width 30 height 17
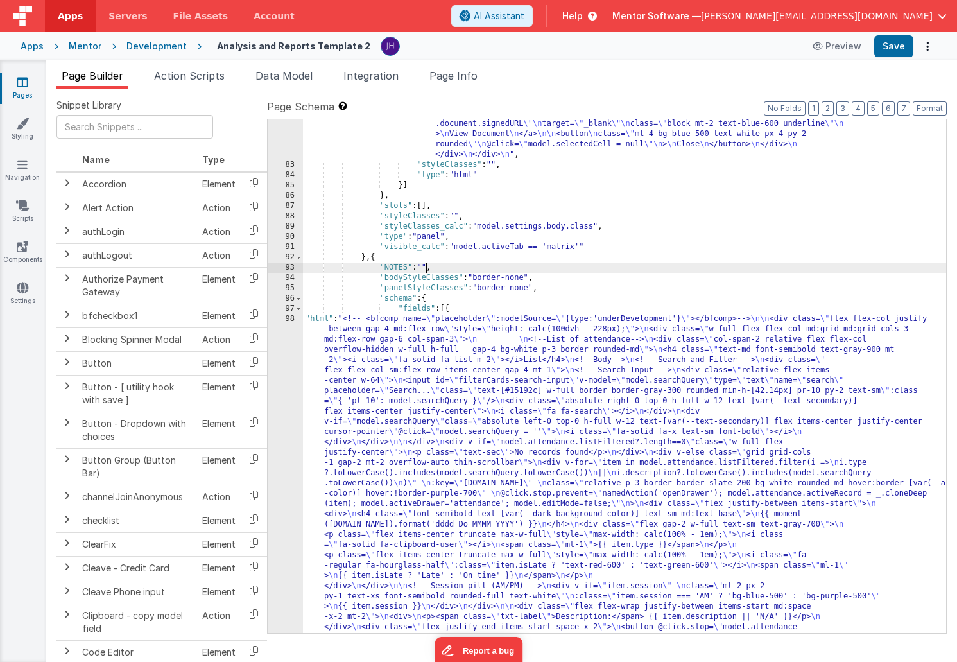
click at [425, 266] on div ""html" : "<div class= \" p-6 \" > \n <h1 class= \" text-2xl font-bold mb-4 \" >…" at bounding box center [624, 442] width 643 height 1305
click at [725, 316] on div ""html" : "<div class= \" p-6 \" > \n <h1 class= \" text-2xl font-bold mb-4 \" >…" at bounding box center [624, 442] width 643 height 1305
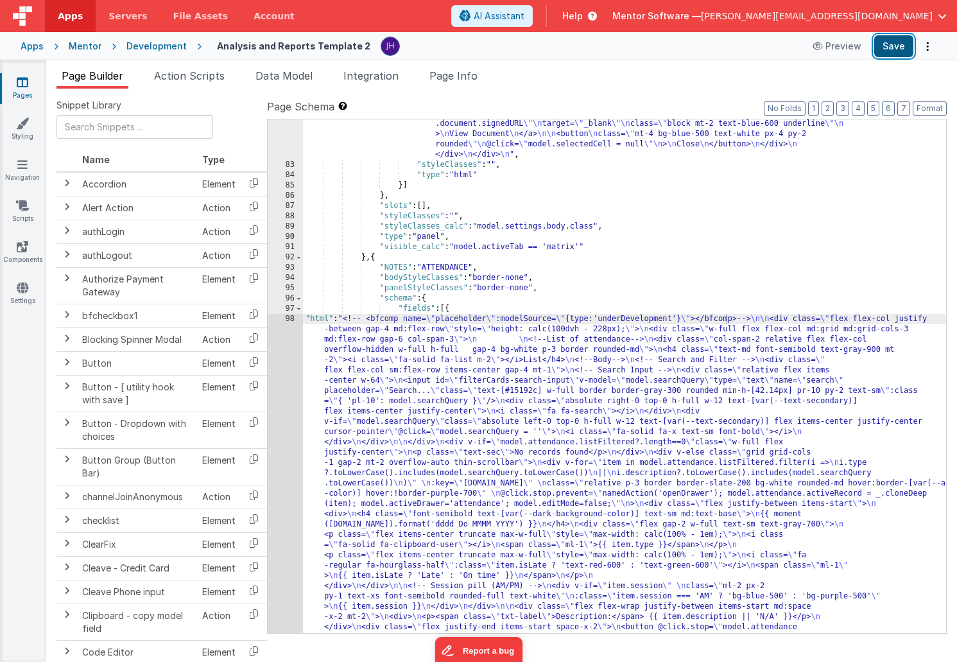
click at [891, 50] on button "Save" at bounding box center [894, 46] width 39 height 22
click at [451, 71] on span "Page Info" at bounding box center [454, 75] width 48 height 13
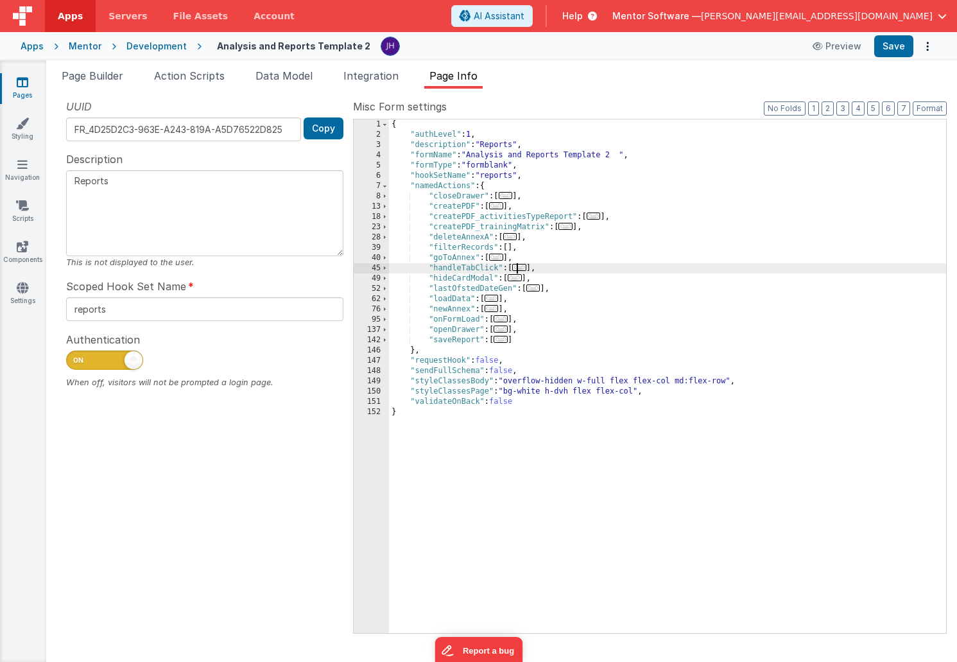
click at [523, 266] on span "..." at bounding box center [519, 267] width 14 height 7
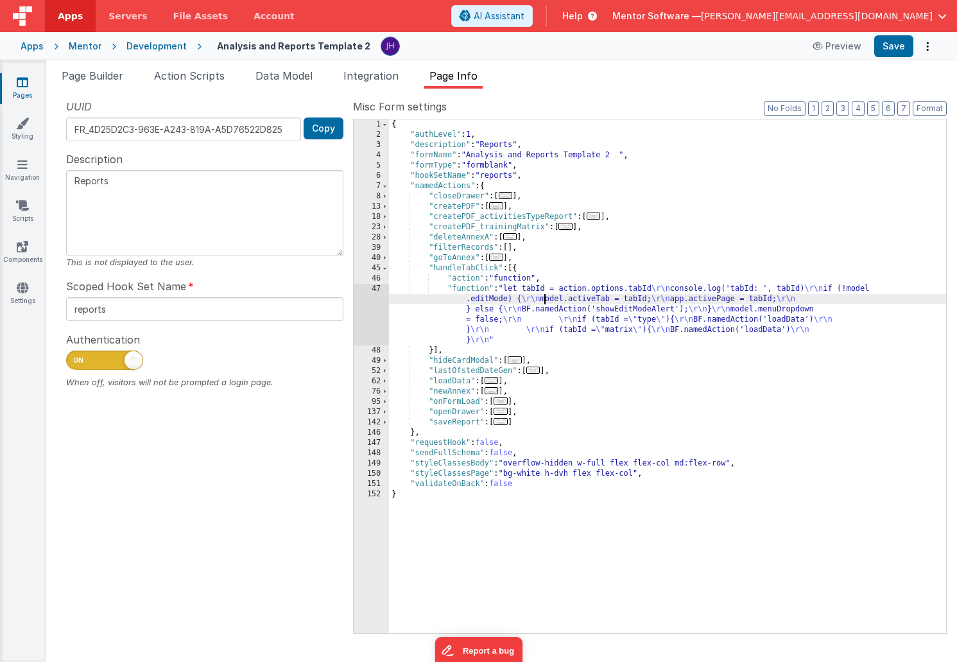
click at [545, 299] on div "{ "authLevel" : 1 , "description" : "Reports" , "formName" : "Analysis and Repo…" at bounding box center [667, 386] width 557 height 534
click at [379, 304] on div "47" at bounding box center [371, 315] width 35 height 62
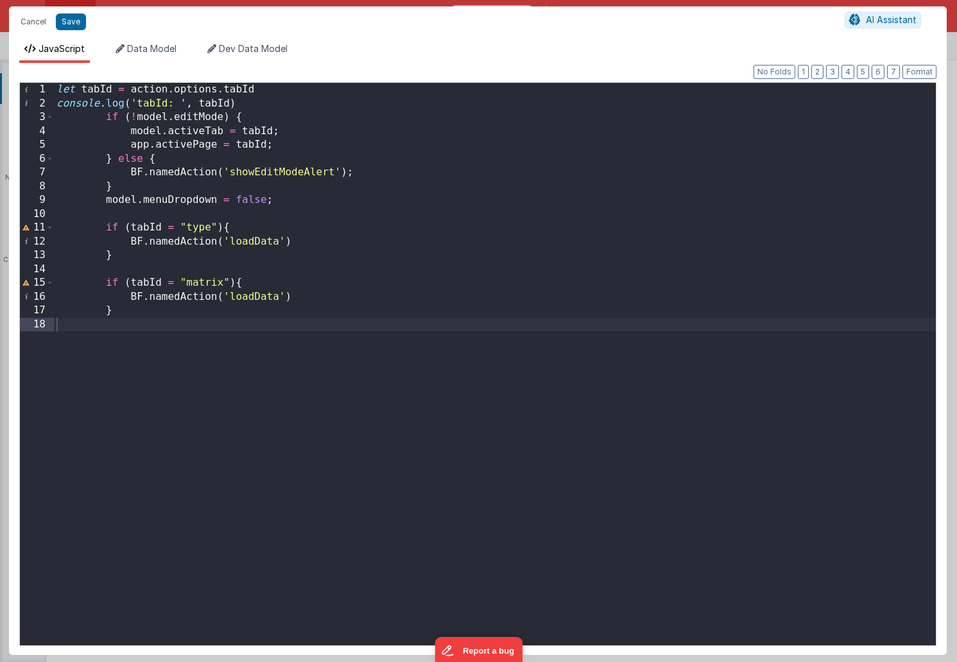
click at [209, 311] on div "let tabId = action . options . tabId console . log ( 'tabId: ' , tabId ) if ( !…" at bounding box center [495, 378] width 882 height 590
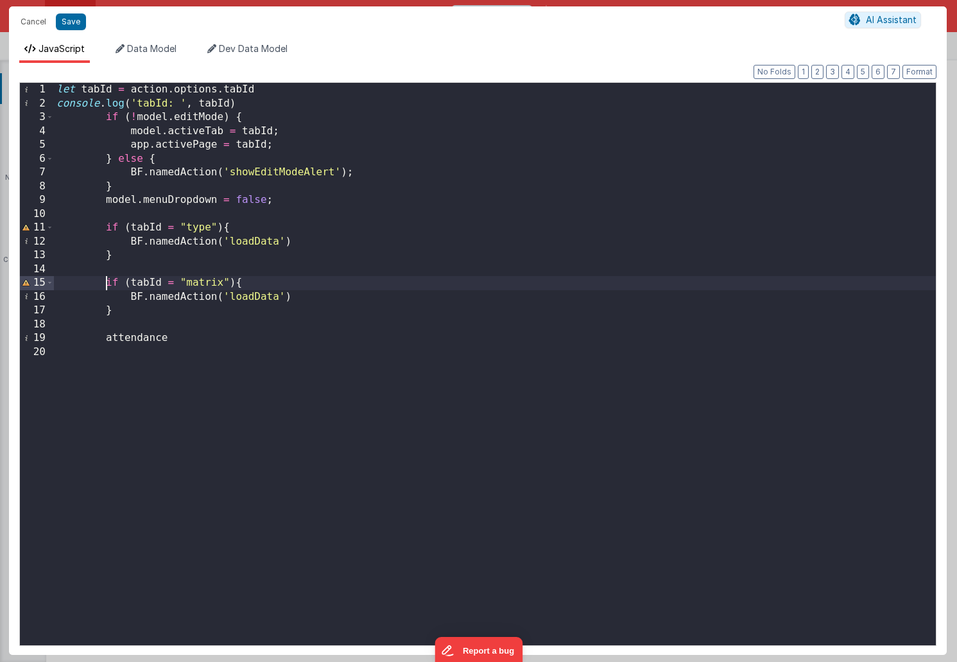
click at [107, 281] on div "let tabId = action . options . tabId console . log ( 'tabId: ' , tabId ) if ( !…" at bounding box center [495, 378] width 882 height 590
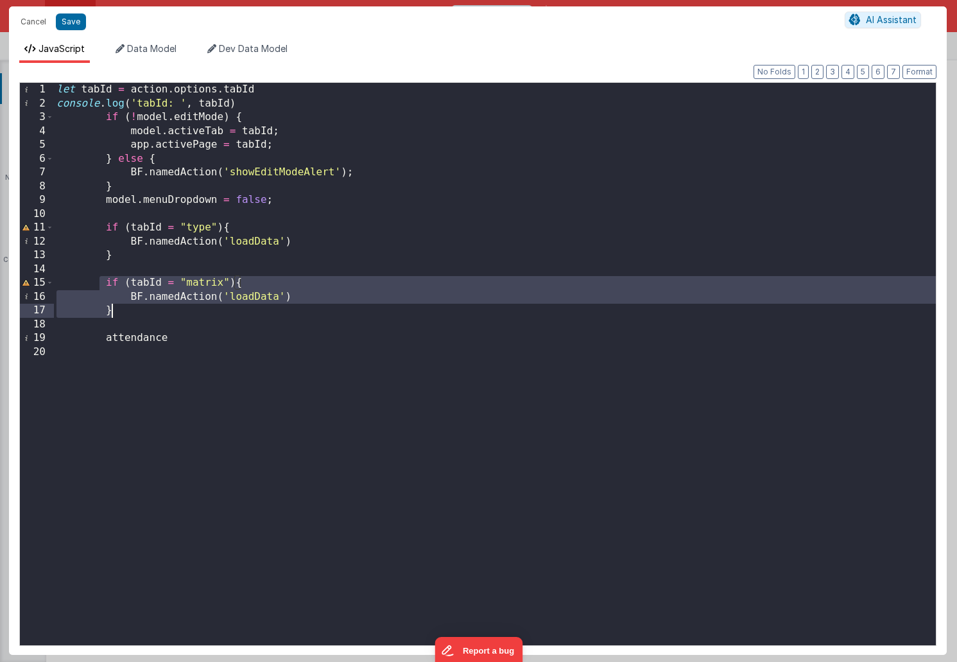
drag, startPoint x: 103, startPoint y: 282, endPoint x: 125, endPoint y: 307, distance: 33.2
click at [125, 307] on div "let tabId = action . options . tabId console . log ( 'tabId: ' , tabId ) if ( !…" at bounding box center [495, 378] width 882 height 590
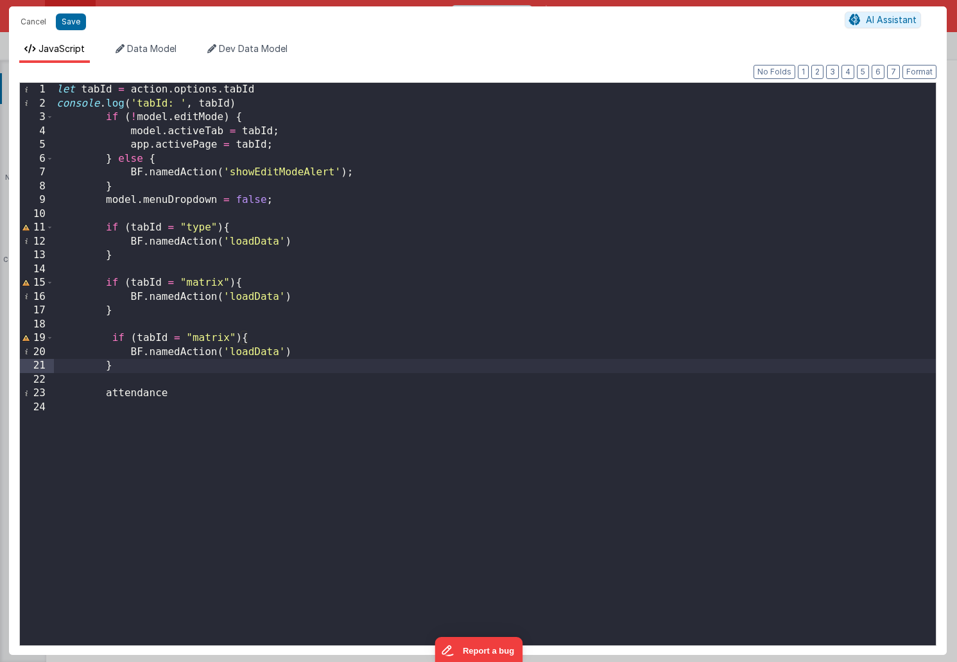
click at [203, 338] on div "let tabId = action . options . tabId console . log ( 'tabId: ' , tabId ) if ( !…" at bounding box center [495, 378] width 882 height 590
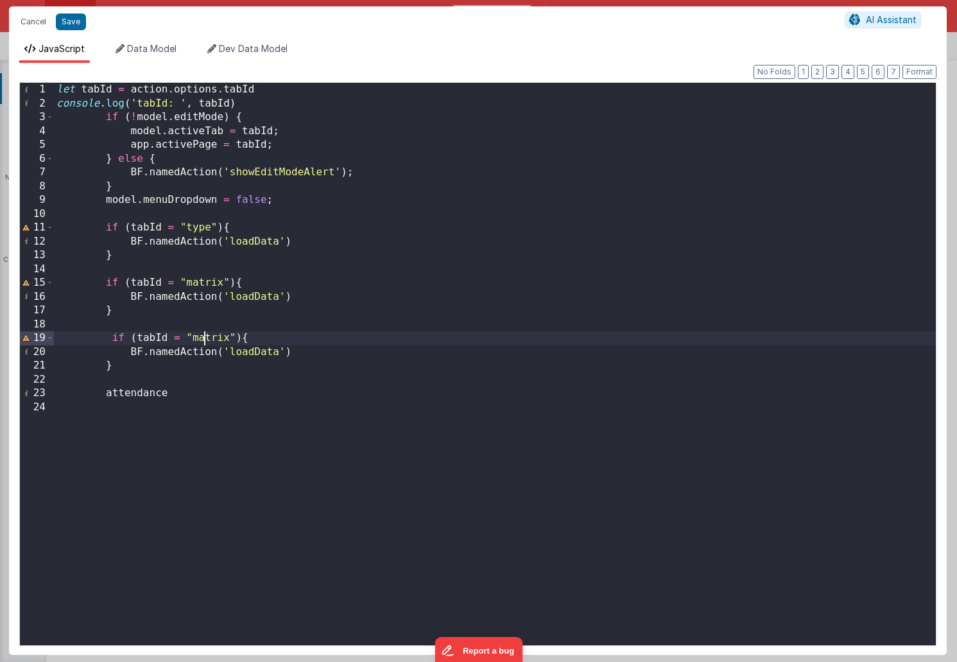
click at [203, 338] on div "let tabId = action . options . tabId console . log ( 'tabId: ' , tabId ) if ( !…" at bounding box center [495, 378] width 882 height 590
click at [134, 393] on div "let tabId = action . options . tabId console . log ( 'tabId: ' , tabId ) if ( !…" at bounding box center [495, 378] width 882 height 590
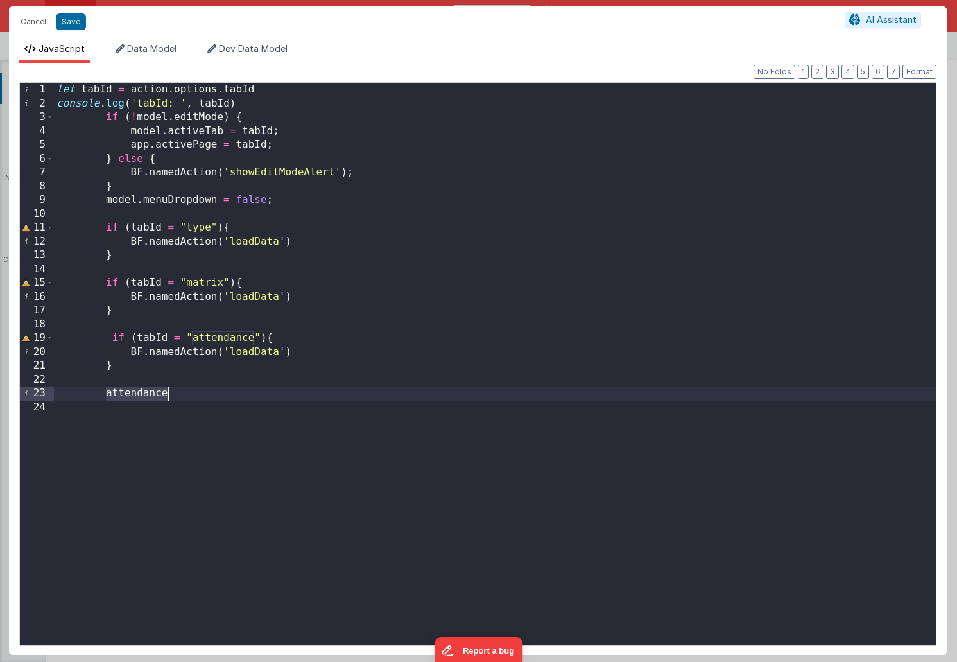
click at [134, 393] on div "let tabId = action . options . tabId console . log ( 'tabId: ' , tabId ) if ( !…" at bounding box center [495, 378] width 882 height 590
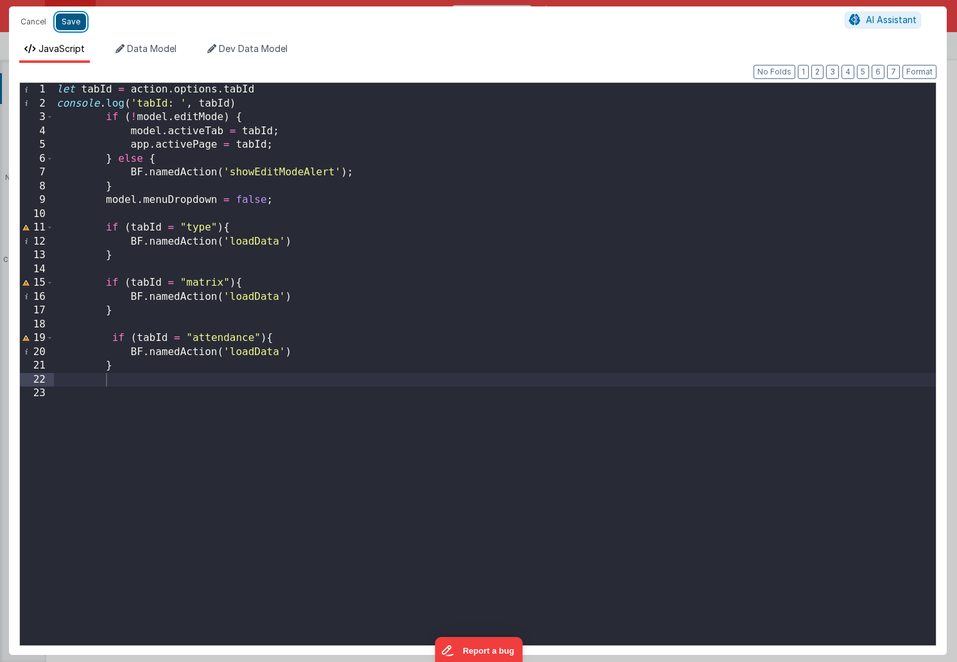
click at [65, 24] on button "Save" at bounding box center [71, 21] width 30 height 17
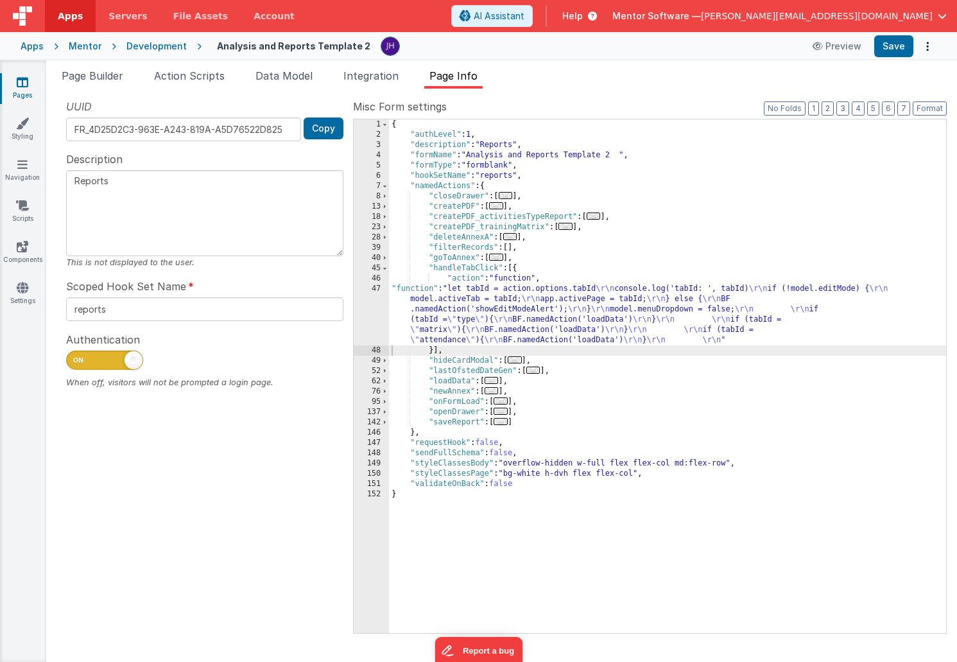
click at [492, 380] on span "..." at bounding box center [492, 380] width 14 height 7
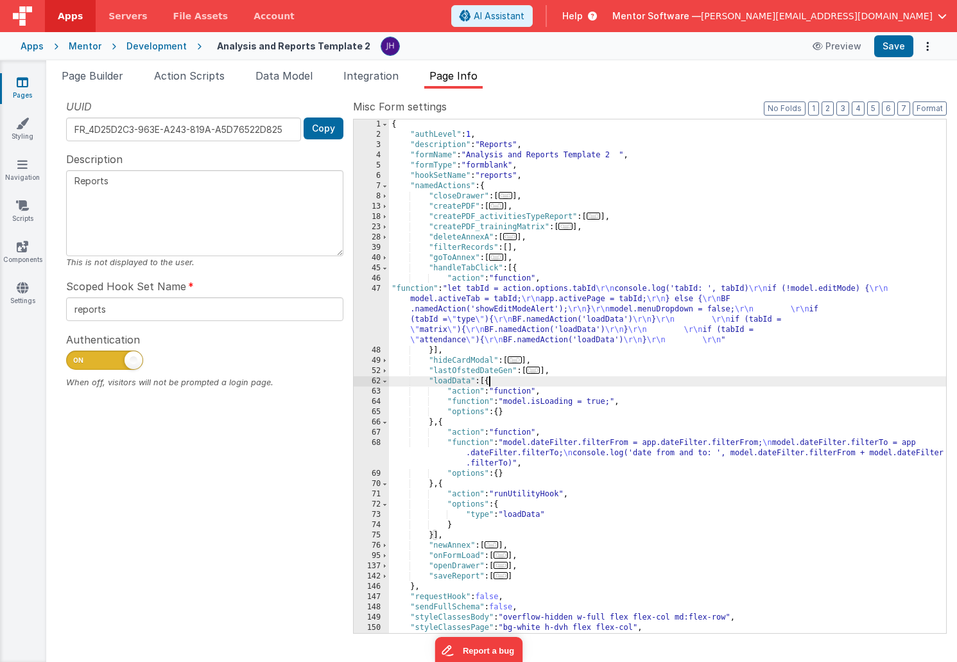
click at [541, 453] on div "{ "authLevel" : 1 , "description" : "Reports" , "formName" : "Analysis and Repo…" at bounding box center [667, 386] width 557 height 534
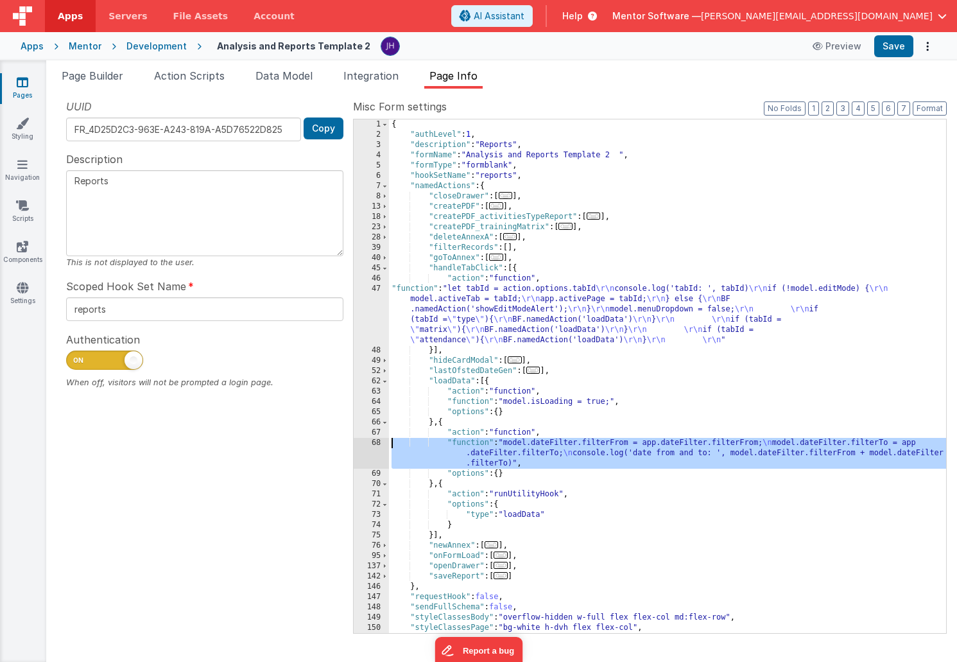
click at [378, 447] on div "68" at bounding box center [371, 453] width 35 height 31
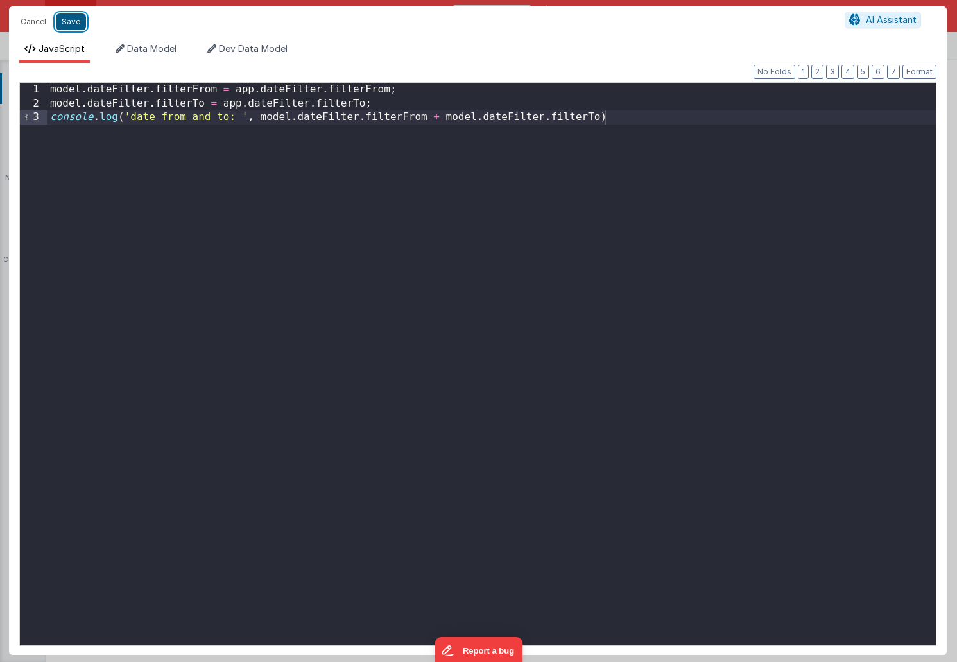
click at [65, 20] on button "Save" at bounding box center [71, 21] width 30 height 17
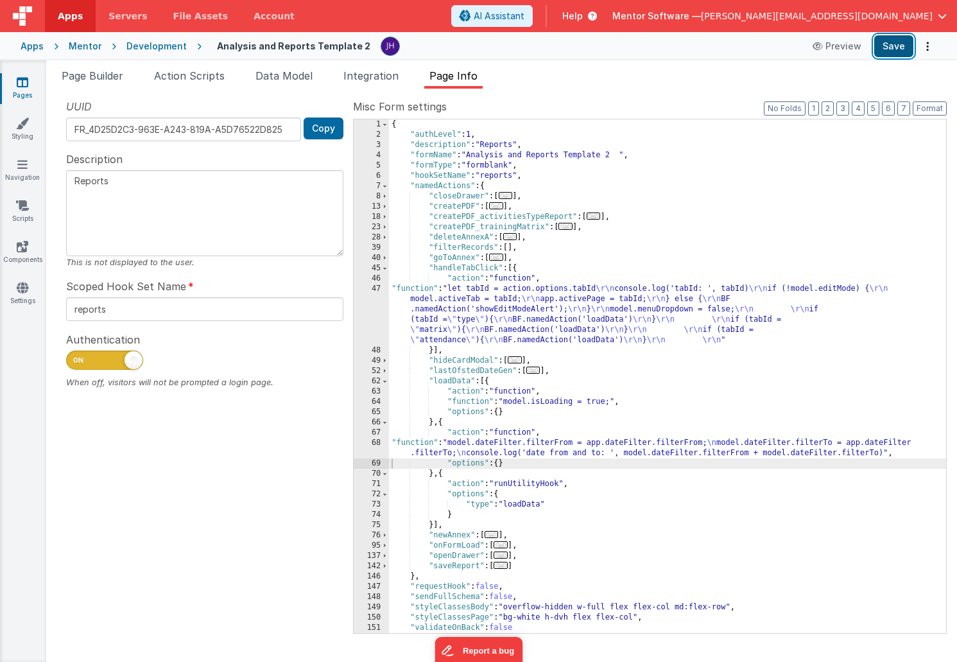
click at [894, 53] on button "Save" at bounding box center [894, 46] width 39 height 22
click at [467, 83] on li "Page Info" at bounding box center [453, 78] width 58 height 21
click at [387, 268] on span at bounding box center [384, 268] width 7 height 10
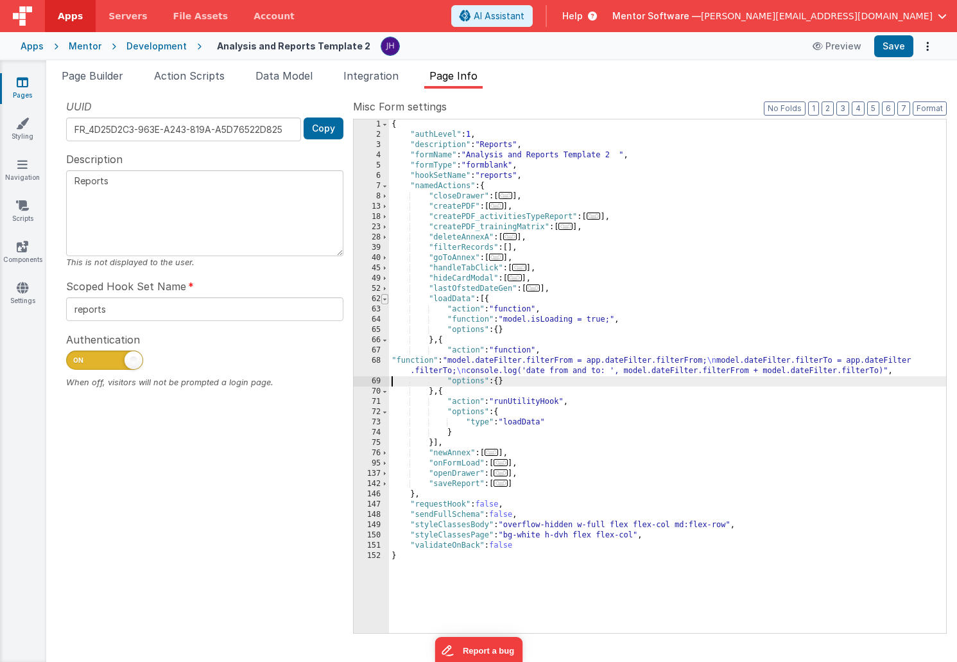
click at [386, 299] on span at bounding box center [384, 299] width 7 height 10
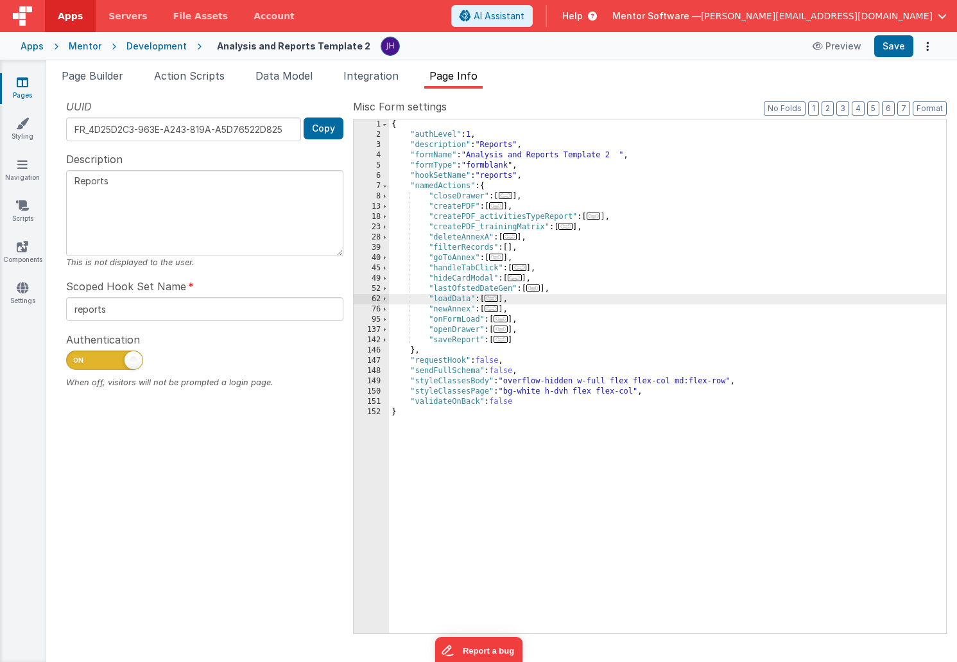
click at [527, 300] on div "{ "authLevel" : 1 , "description" : "Reports" , "formName" : "Analysis and Repo…" at bounding box center [667, 386] width 557 height 534
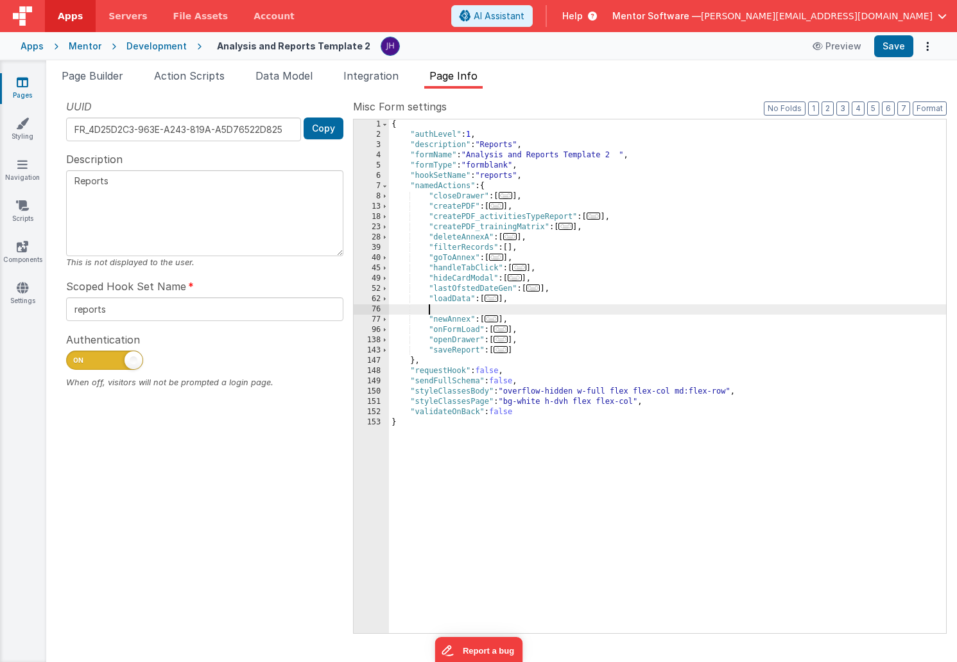
scroll to position [483, 0]
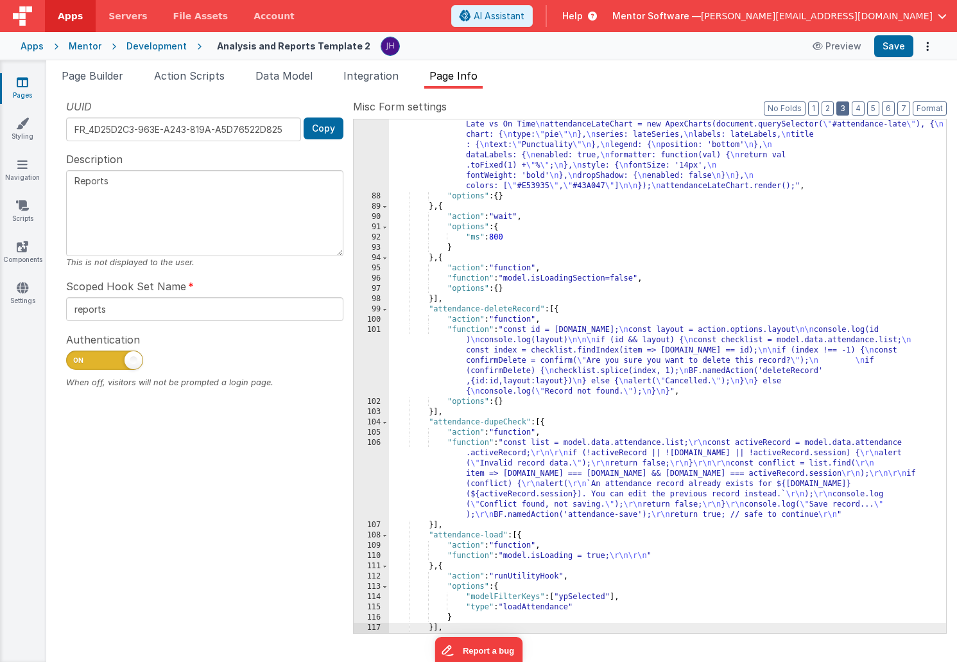
click at [843, 109] on button "3" at bounding box center [843, 108] width 13 height 14
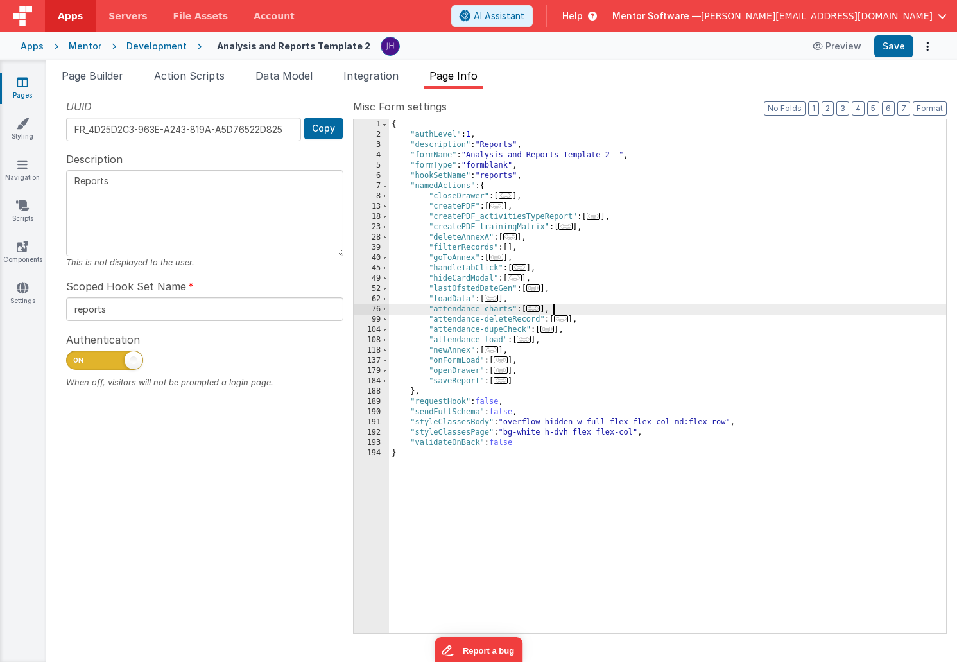
click at [597, 307] on div "{ "authLevel" : 1 , "description" : "Reports" , "formName" : "Analysis and Repo…" at bounding box center [667, 386] width 557 height 534
click at [539, 309] on span "..." at bounding box center [534, 308] width 14 height 7
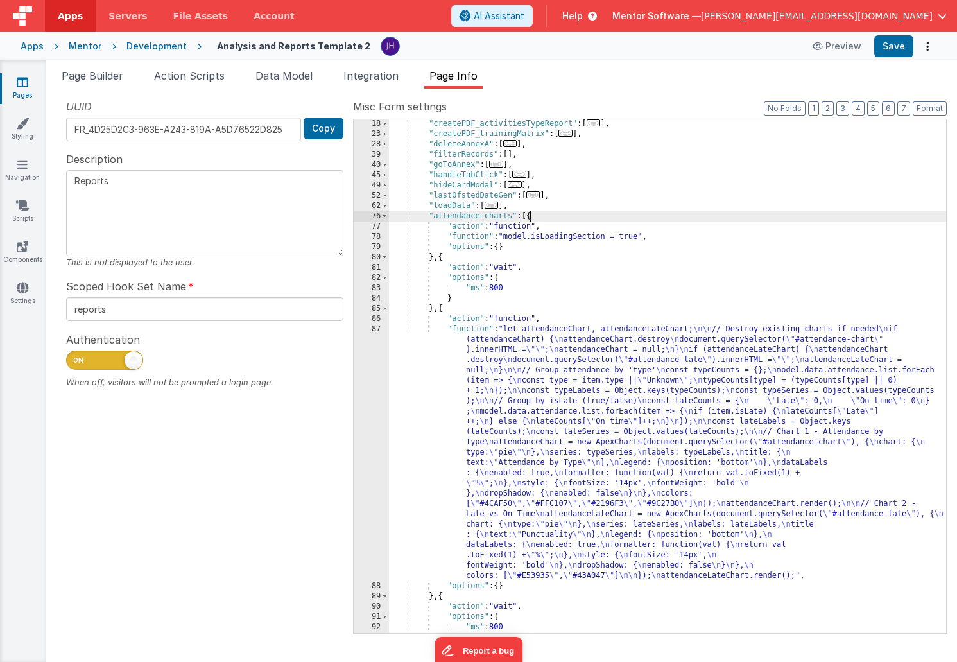
scroll to position [143, 0]
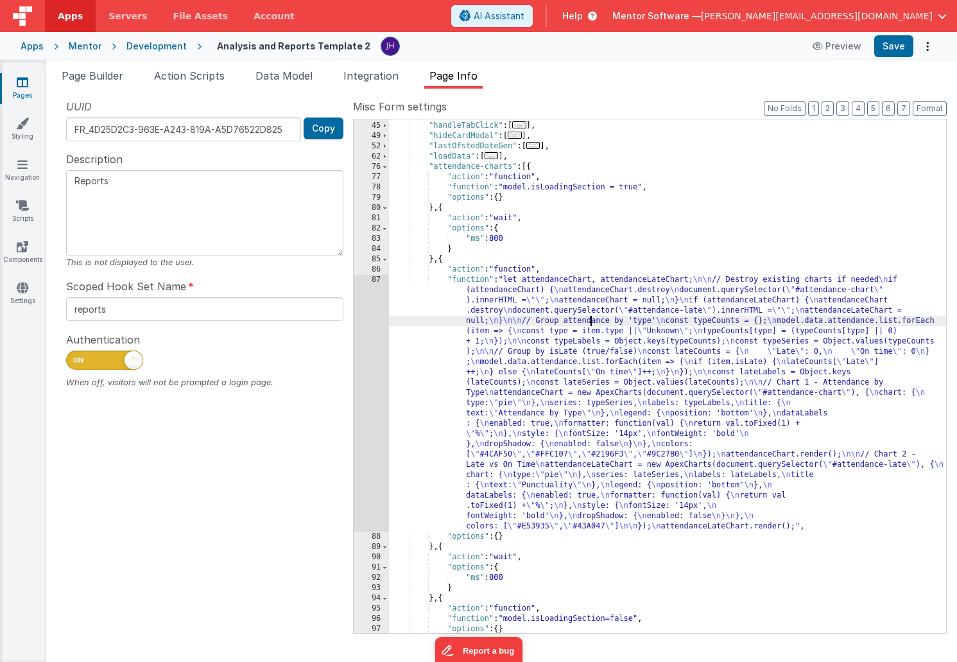
click at [591, 317] on div ""goToAnnex" : [ ... ] , "handleTabClick" : [ ... ] , "hideCardModal" : [ ... ] …" at bounding box center [667, 377] width 557 height 534
click at [368, 349] on div "87" at bounding box center [371, 403] width 35 height 257
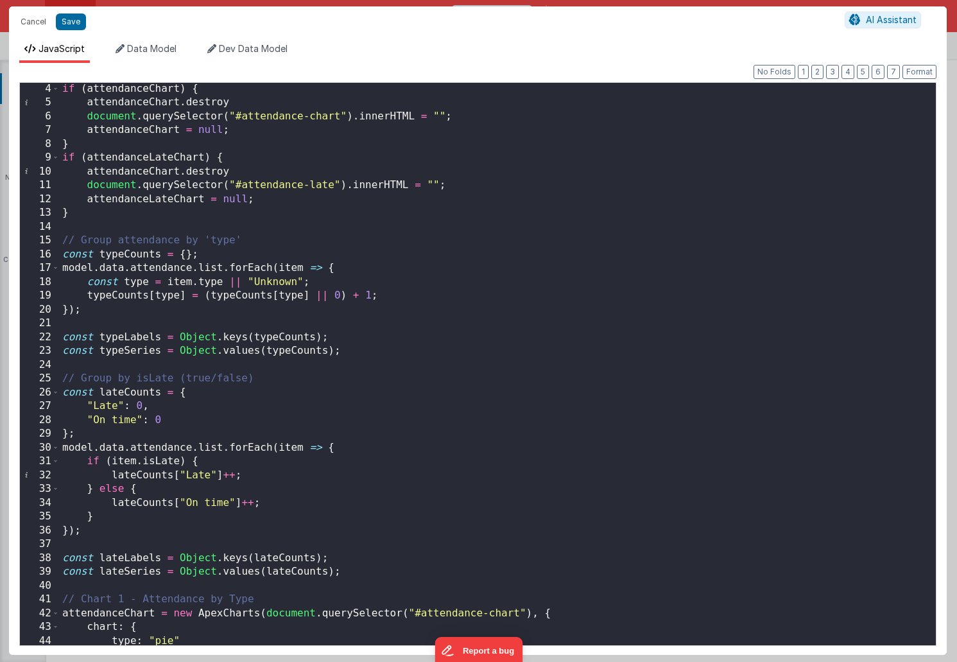
scroll to position [64, 0]
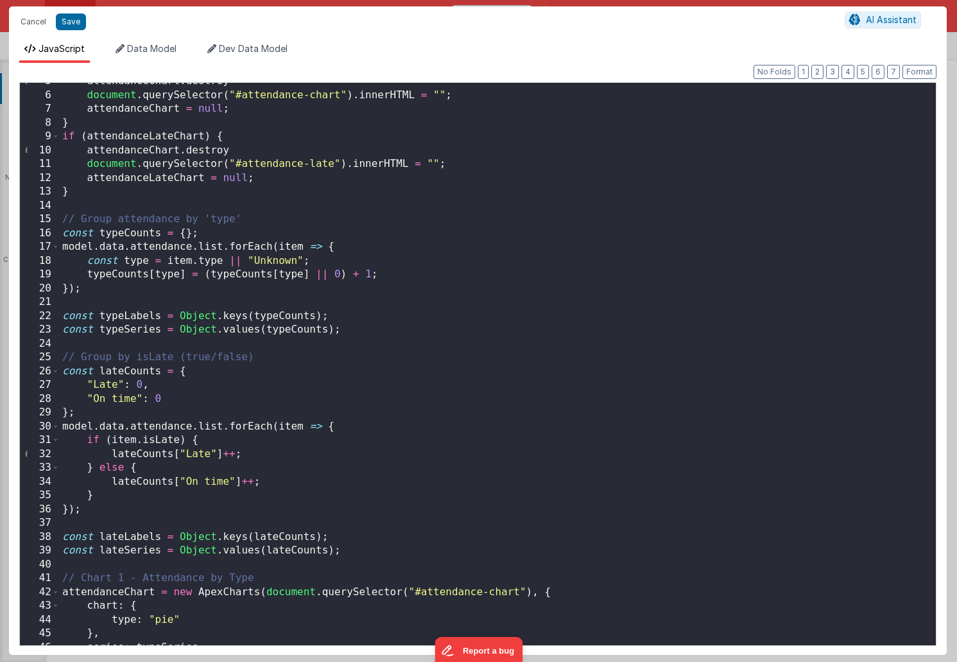
click at [123, 249] on div "attendanceChart . destroy document . querySelector ( "#attendance-chart" ) . in…" at bounding box center [498, 369] width 876 height 590
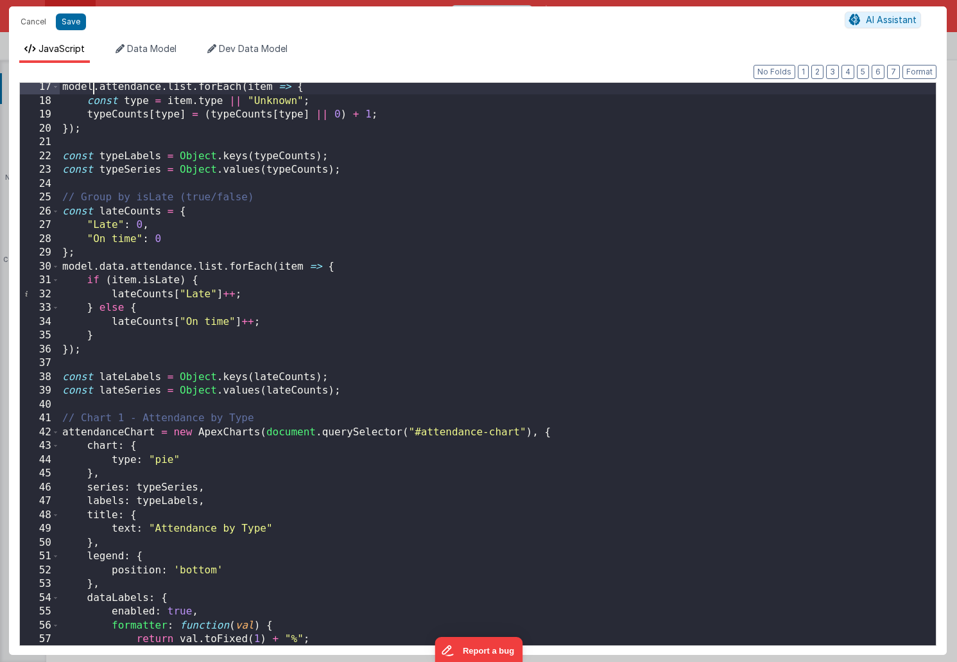
scroll to position [245, 0]
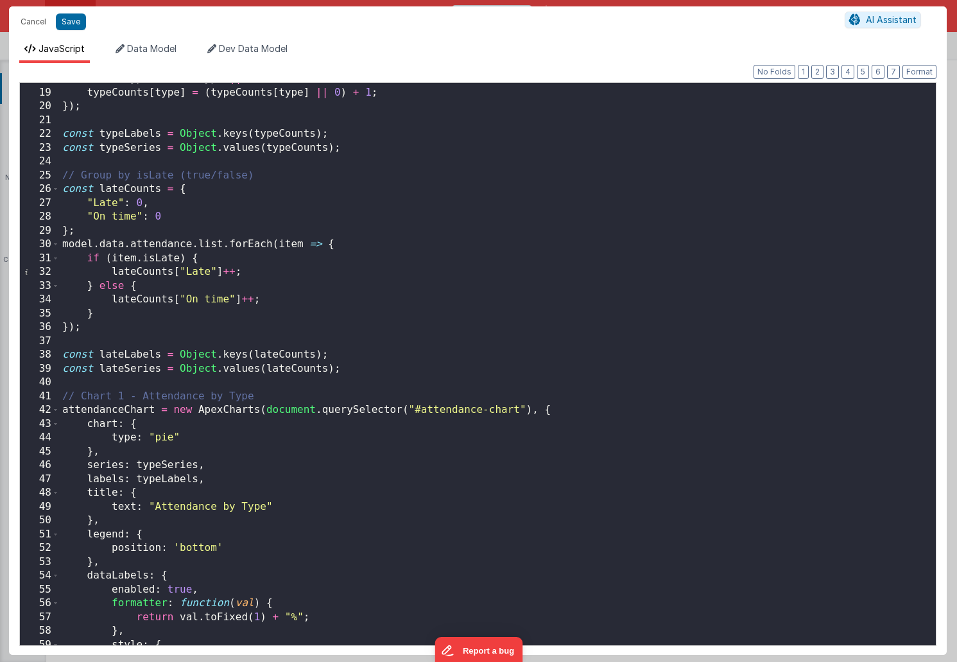
click at [126, 245] on div "const type = item . type || "Unknown" ; typeCounts [ type ] = ( typeCounts [ ty…" at bounding box center [498, 367] width 876 height 590
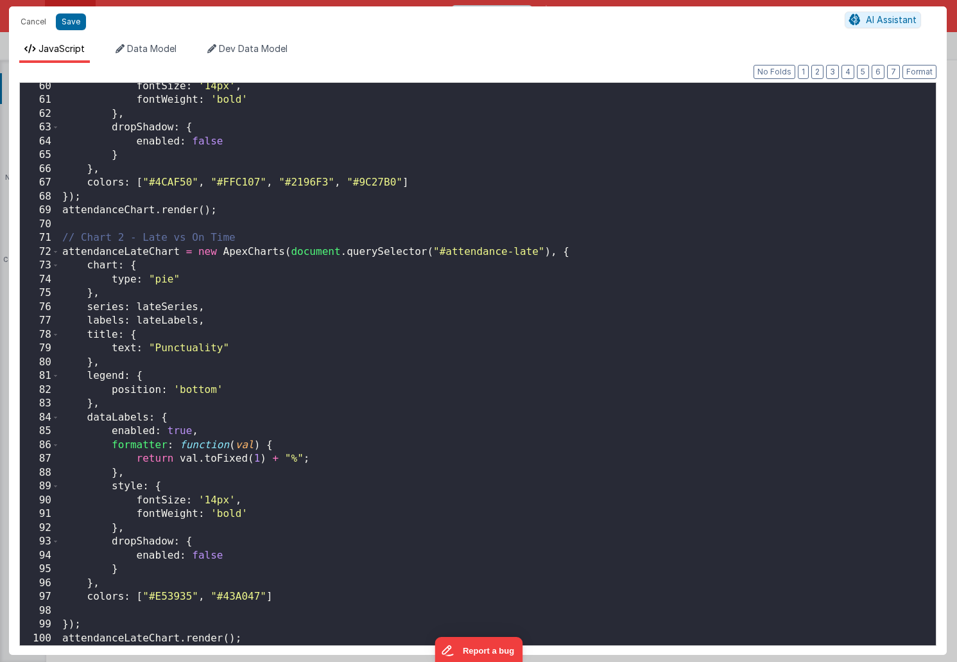
scroll to position [817, 0]
click at [72, 24] on button "Save" at bounding box center [71, 21] width 30 height 17
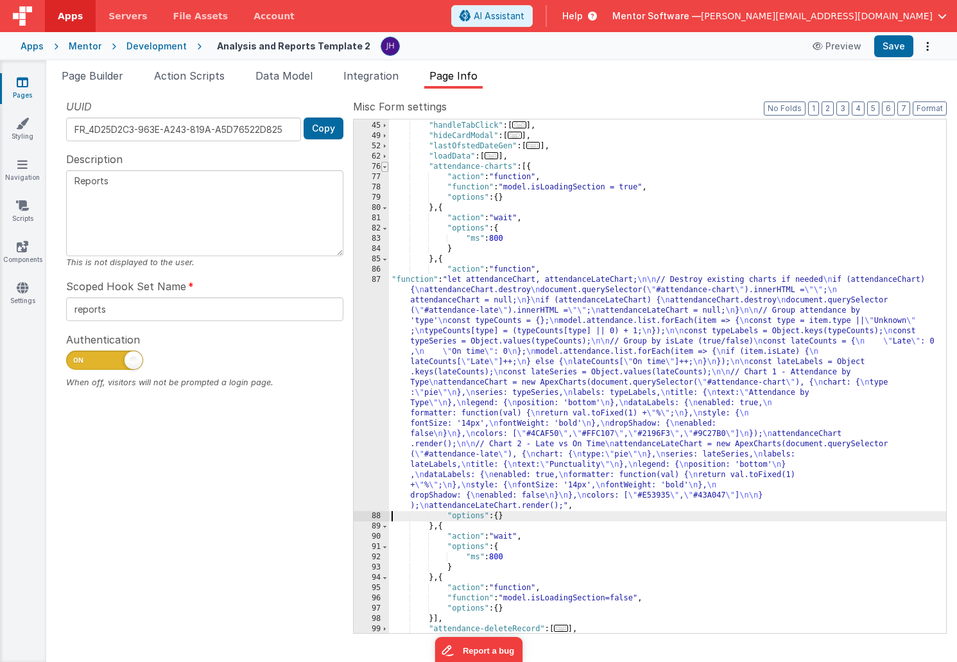
click at [385, 166] on span at bounding box center [384, 167] width 7 height 10
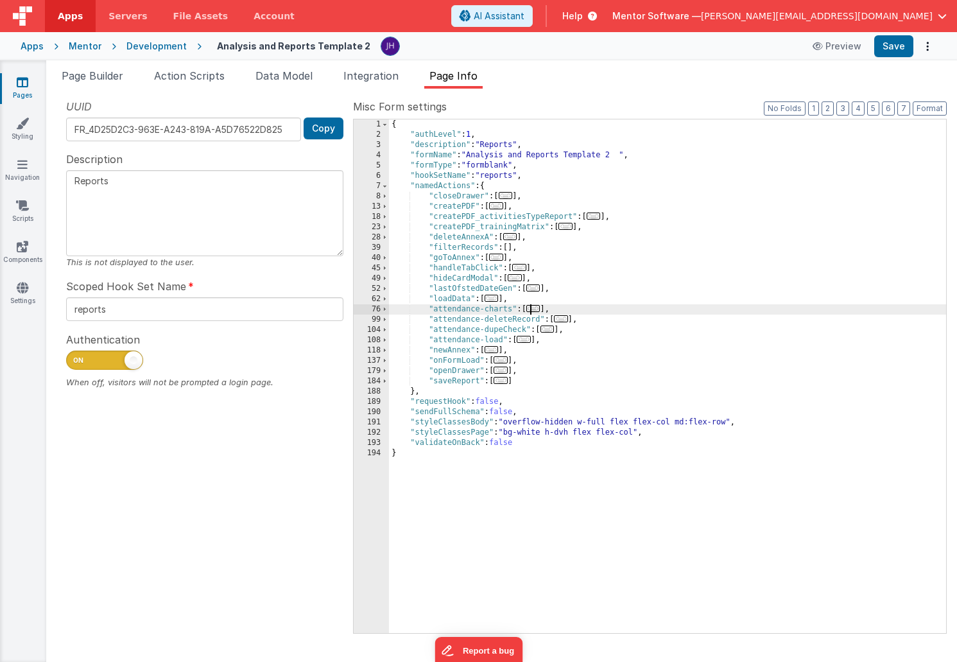
click at [535, 309] on span "..." at bounding box center [534, 308] width 14 height 7
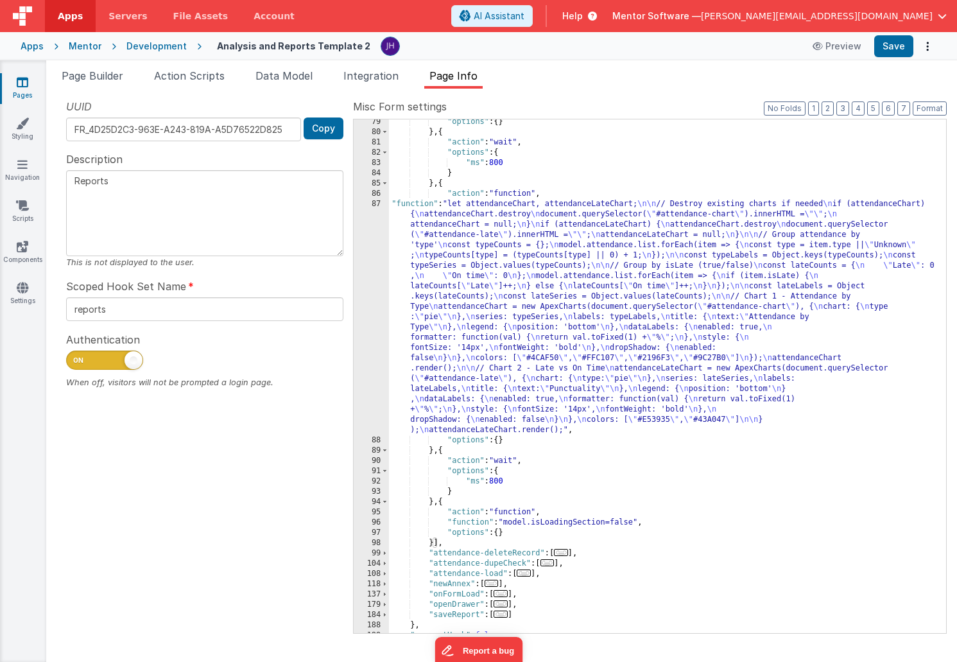
scroll to position [277, 0]
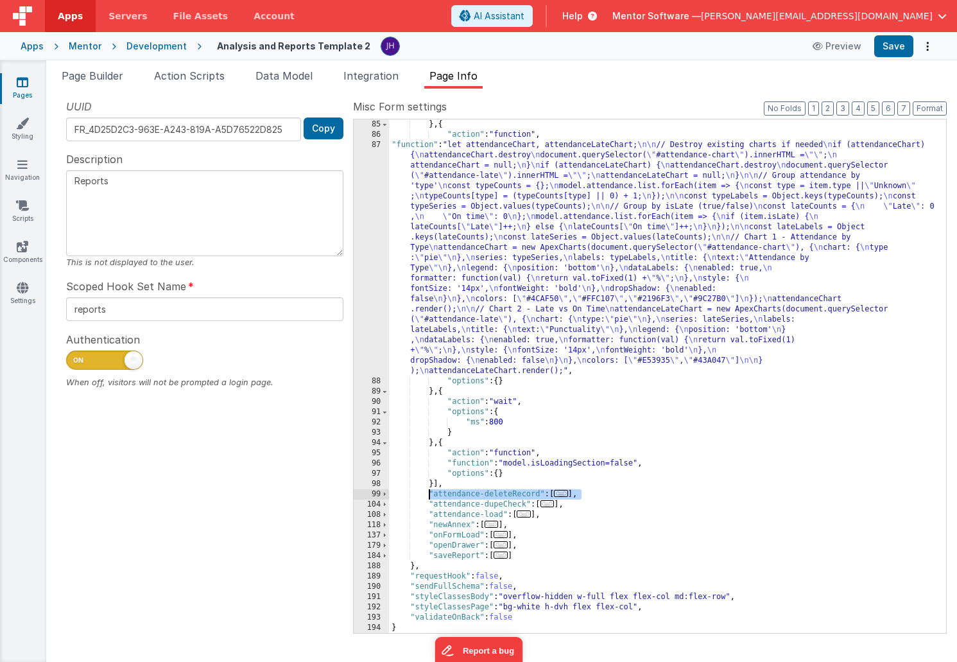
drag, startPoint x: 582, startPoint y: 496, endPoint x: 429, endPoint y: 492, distance: 152.9
click at [429, 492] on div "} , { "action" : "function" , "function" : "let attendanceChart, attendanceLate…" at bounding box center [667, 386] width 557 height 534
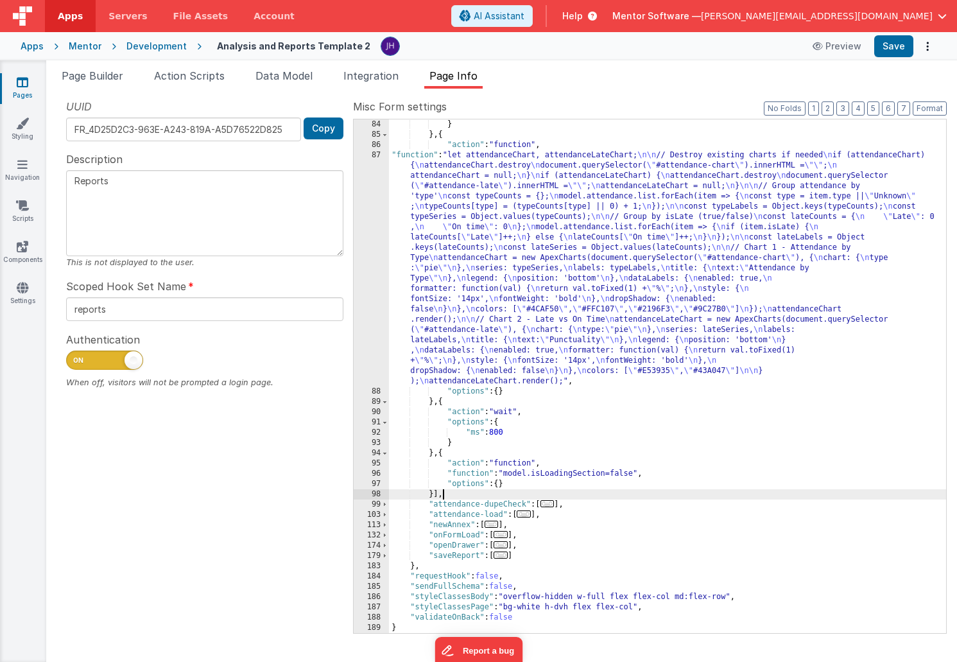
scroll to position [267, 0]
drag, startPoint x: 573, startPoint y: 505, endPoint x: 373, endPoint y: 509, distance: 199.7
click at [373, 509] on div "84 85 86 87 88 89 90 91 92 93 94 95 96 97 98 99 103 113 132 174 179 183 184 185…" at bounding box center [650, 376] width 594 height 515
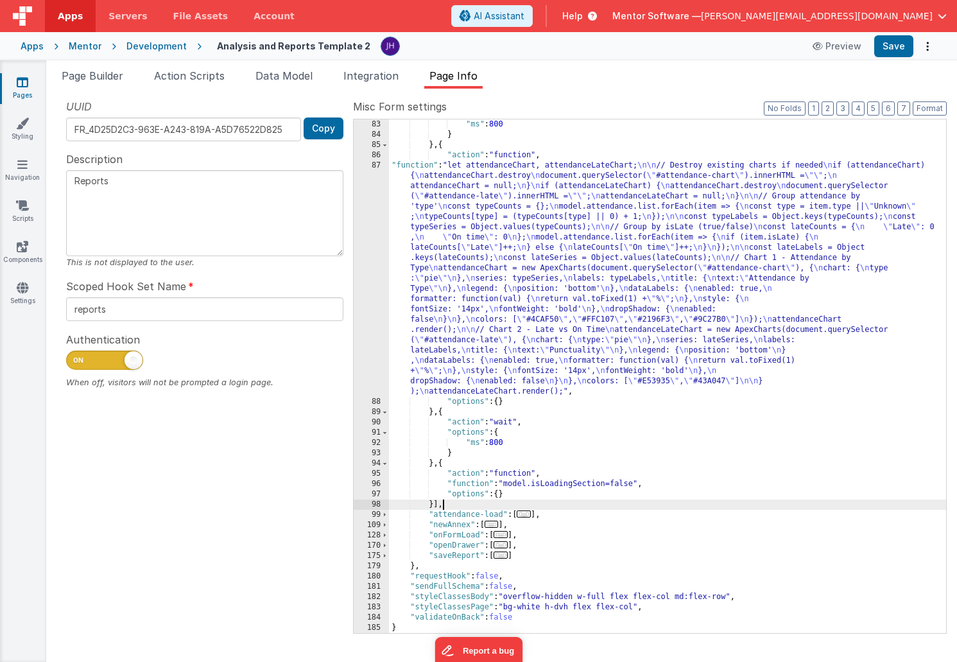
scroll to position [257, 0]
click at [530, 514] on span "..." at bounding box center [524, 513] width 14 height 7
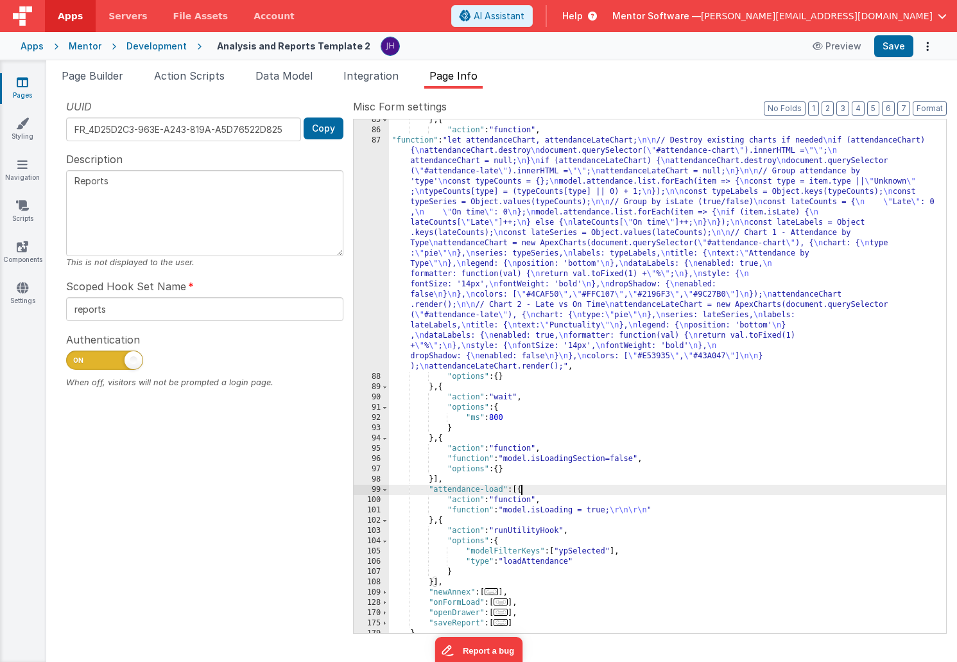
scroll to position [349, 0]
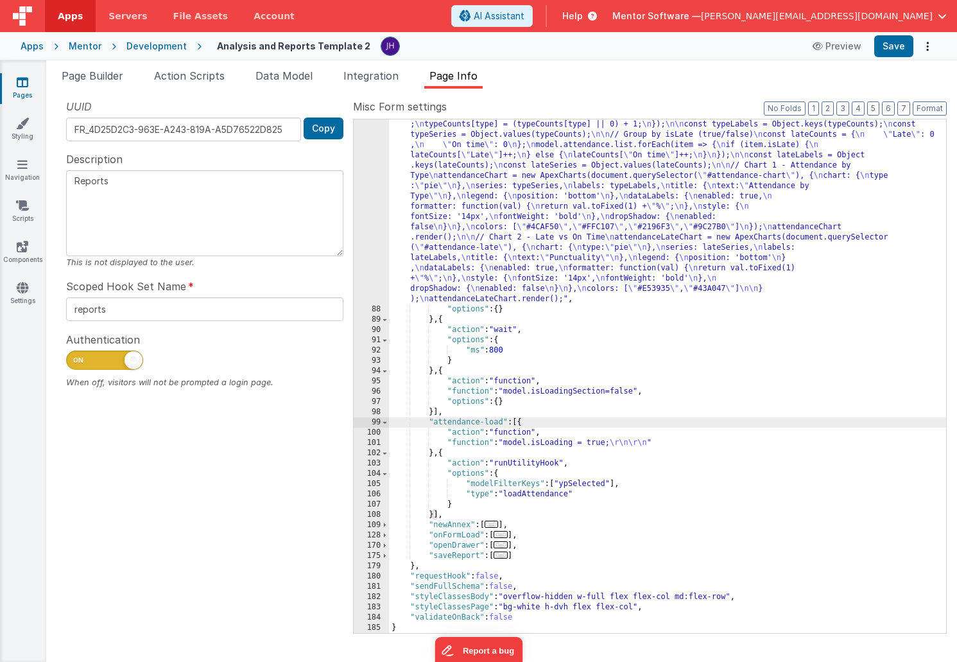
click at [584, 486] on div ""function" : "let attendanceChart, attendanceLateChart; \n\n // Destroy existin…" at bounding box center [667, 448] width 557 height 760
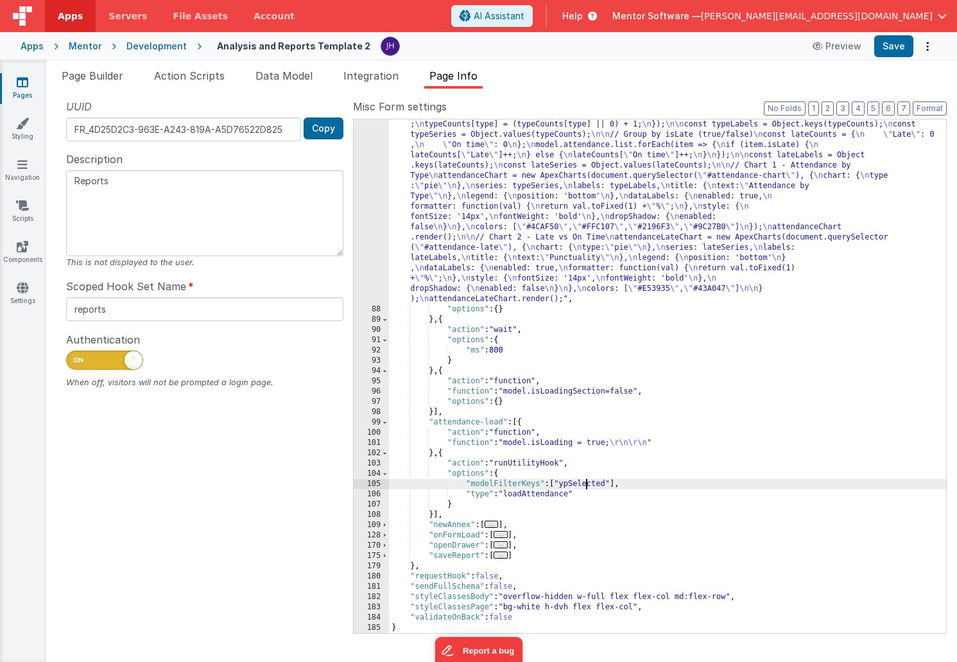
click at [584, 486] on div ""function" : "let attendanceChart, attendanceLateChart; \n\n // Destroy existin…" at bounding box center [667, 448] width 557 height 760
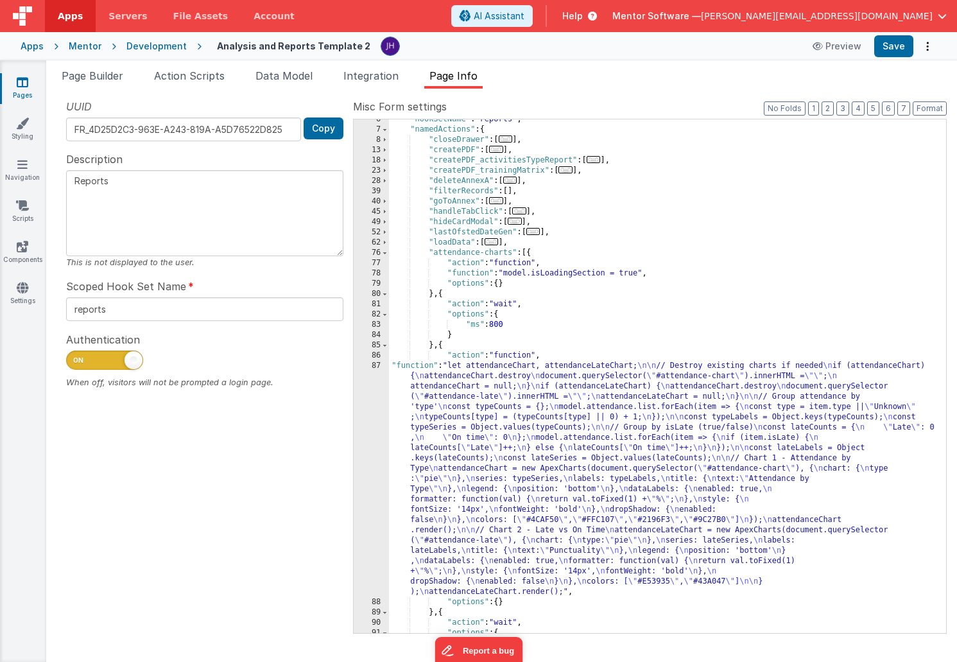
scroll to position [0, 0]
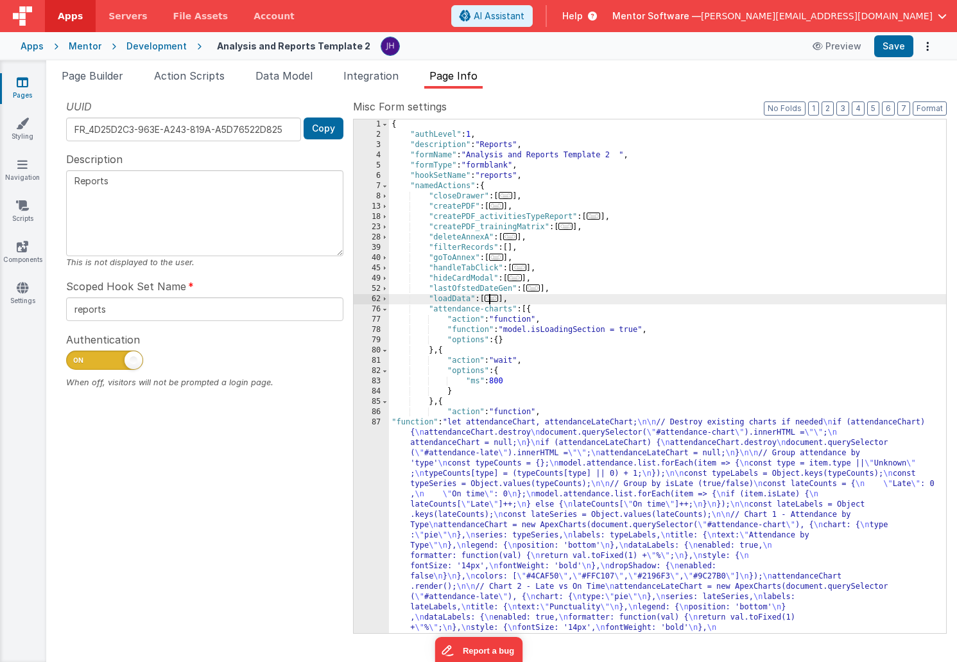
click at [495, 300] on span "..." at bounding box center [492, 298] width 14 height 7
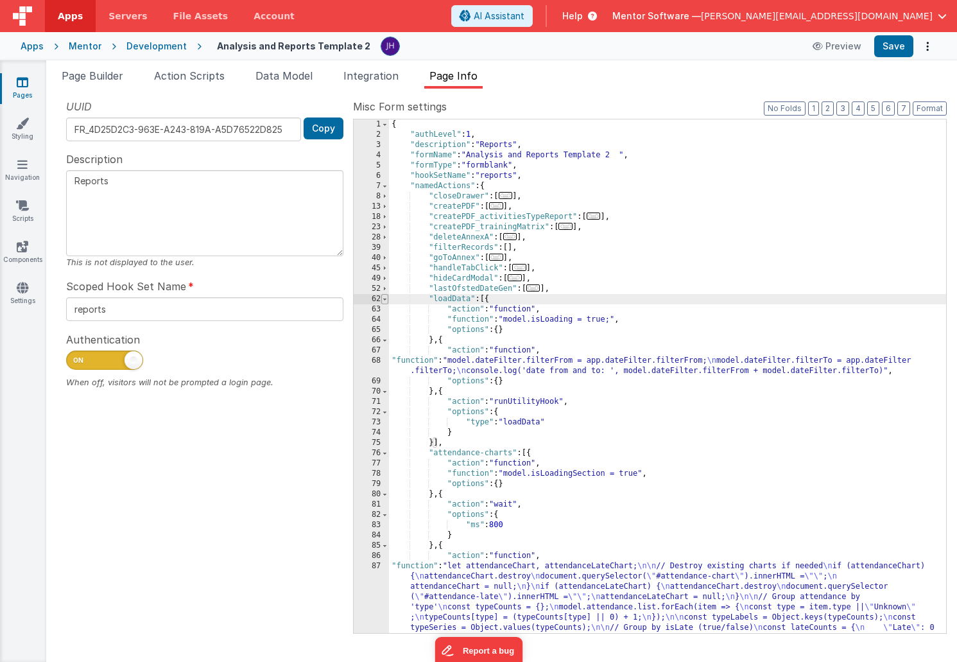
click at [387, 299] on span at bounding box center [384, 299] width 7 height 10
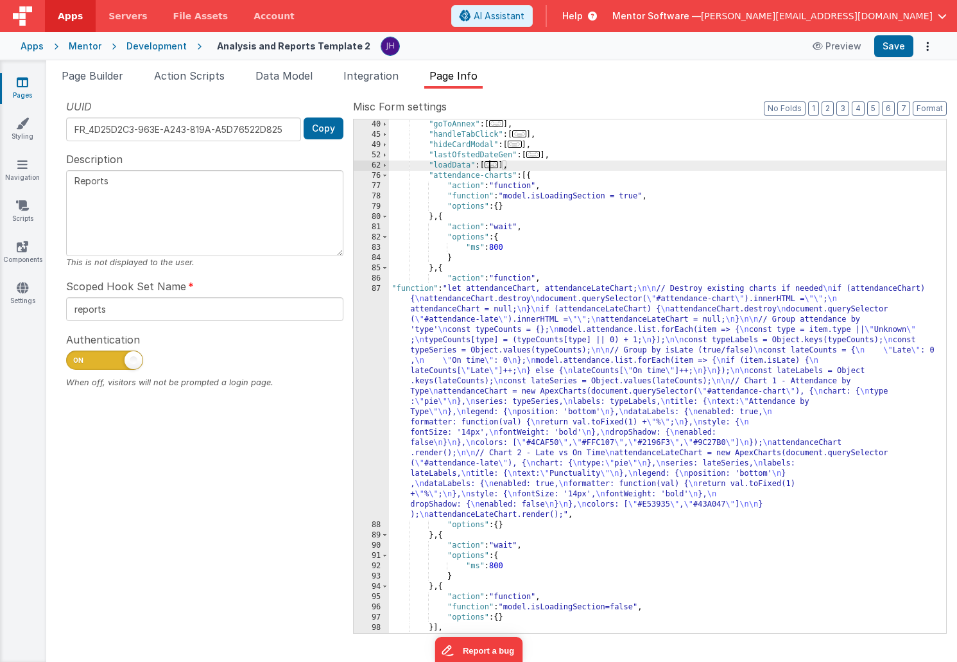
scroll to position [124, 0]
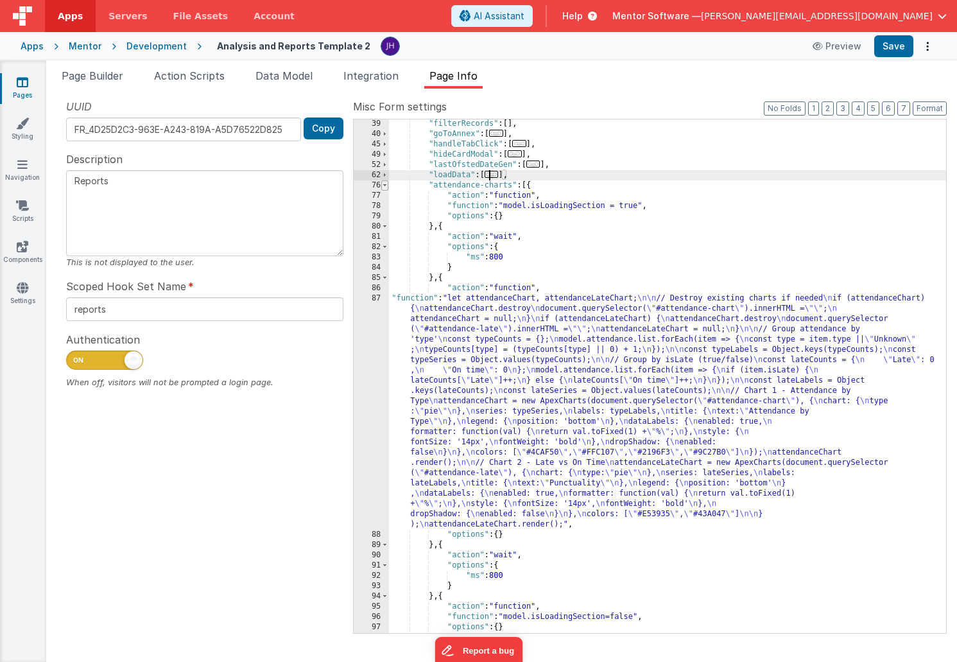
click at [387, 184] on span at bounding box center [384, 185] width 7 height 10
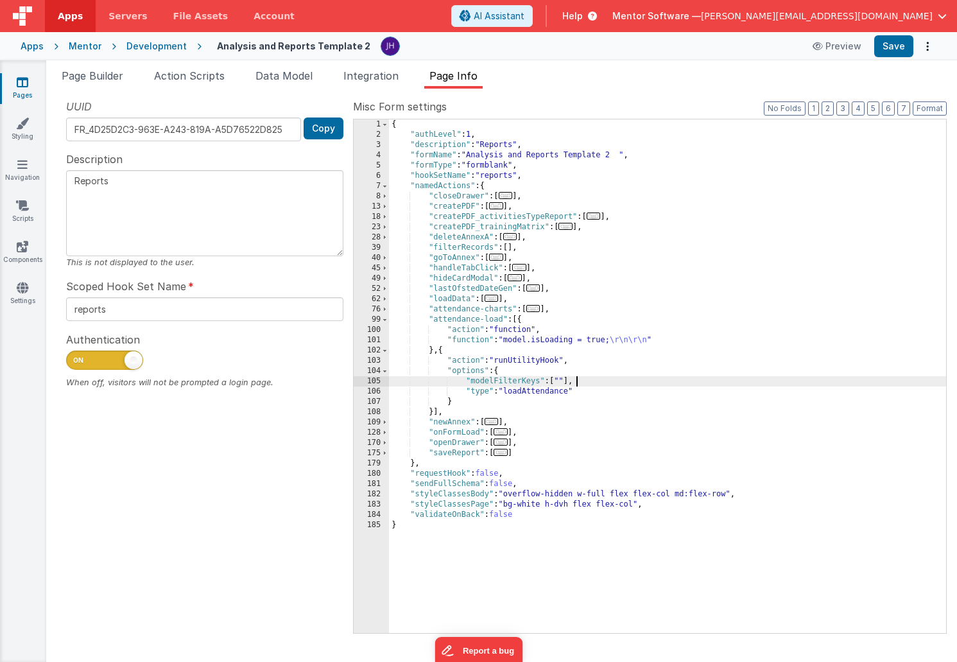
click at [613, 385] on div "{ "authLevel" : 1 , "description" : "Reports" , "formName" : "Analysis and Repo…" at bounding box center [667, 386] width 557 height 534
click at [528, 391] on div "{ "authLevel" : 1 , "description" : "Reports" , "formName" : "Analysis and Repo…" at bounding box center [667, 386] width 557 height 534
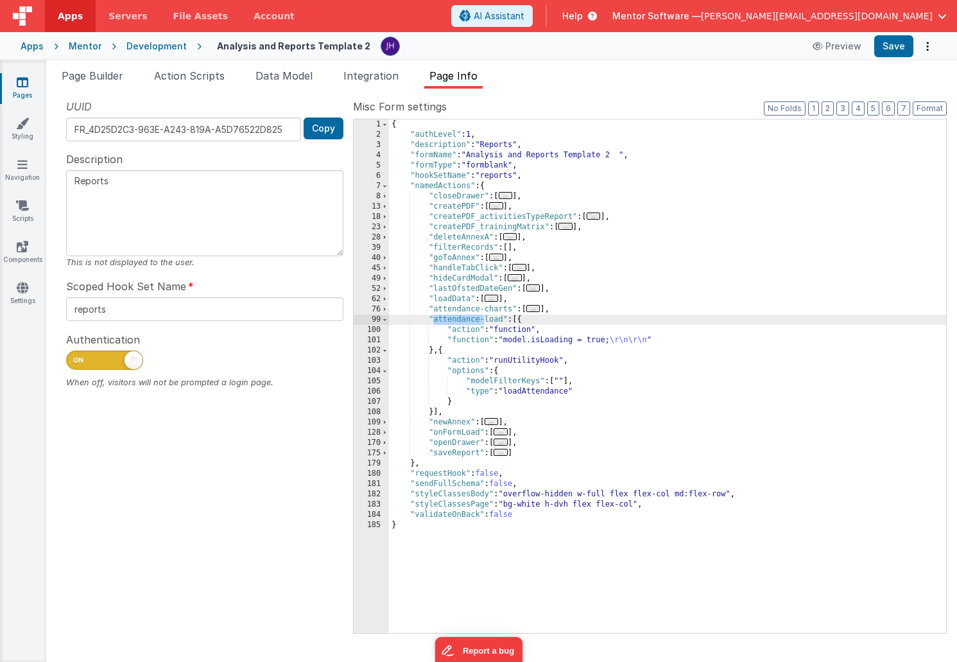
drag, startPoint x: 485, startPoint y: 320, endPoint x: 432, endPoint y: 320, distance: 52.7
click at [432, 320] on div "{ "authLevel" : 1 , "description" : "Reports" , "formName" : "Analysis and Repo…" at bounding box center [667, 386] width 557 height 534
click at [452, 320] on div "{ "authLevel" : 1 , "description" : "Reports" , "formName" : "Analysis and Repo…" at bounding box center [667, 386] width 557 height 534
paste textarea
click at [456, 319] on div "{ "authLevel" : 1 , "description" : "Reports" , "formName" : "Analysis and Repo…" at bounding box center [667, 386] width 557 height 534
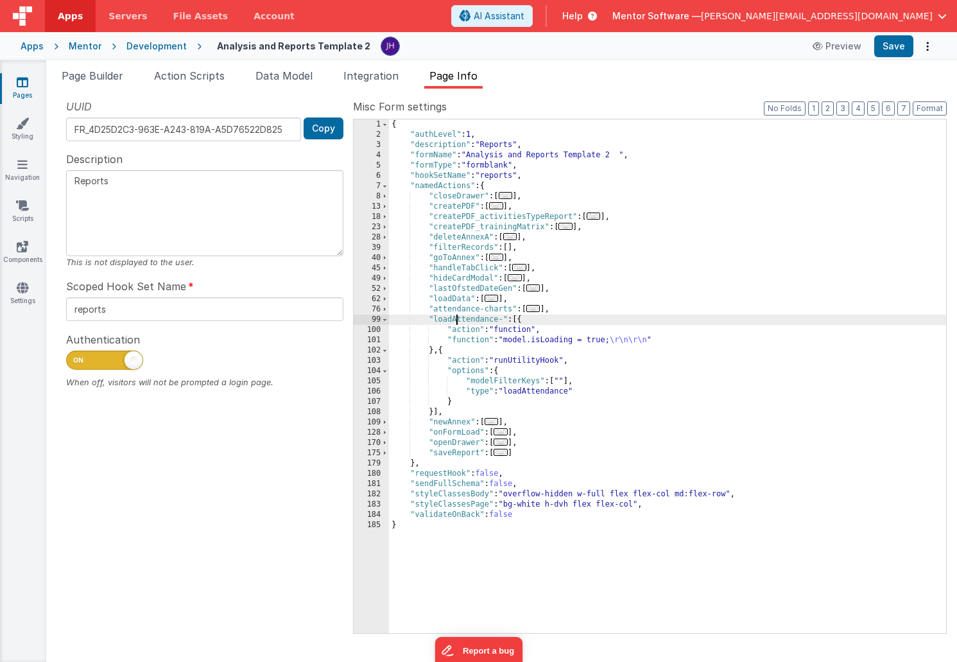
click at [501, 322] on div "{ "authLevel" : 1 , "description" : "Reports" , "formName" : "Analysis and Repo…" at bounding box center [667, 386] width 557 height 534
click at [626, 322] on div "{ "authLevel" : 1 , "description" : "Reports" , "formName" : "Analysis and Repo…" at bounding box center [667, 386] width 557 height 534
click at [457, 322] on div "{ "authLevel" : 1 , "description" : "Reports" , "formName" : "Analysis and Repo…" at bounding box center [667, 386] width 557 height 534
click at [523, 268] on span "..." at bounding box center [519, 267] width 14 height 7
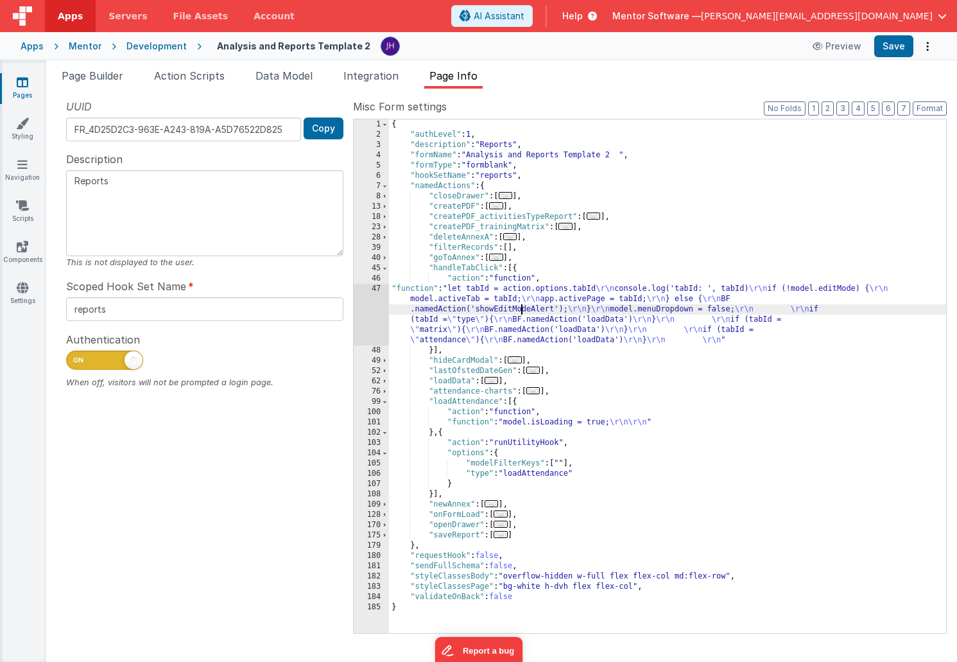
click at [520, 308] on div "{ "authLevel" : 1 , "description" : "Reports" , "formName" : "Analysis and Repo…" at bounding box center [667, 386] width 557 height 534
click at [372, 311] on div "47" at bounding box center [371, 315] width 35 height 62
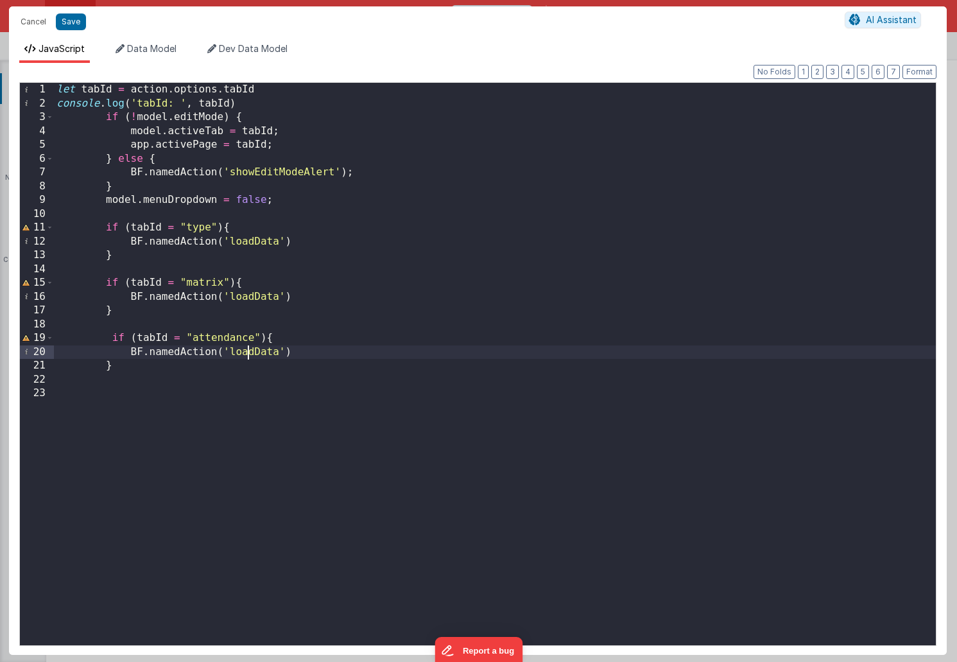
click at [248, 353] on div "let tabId = action . options . tabId console . log ( 'tabId: ' , tabId ) if ( !…" at bounding box center [495, 378] width 882 height 590
click at [72, 22] on button "Save" at bounding box center [71, 21] width 30 height 17
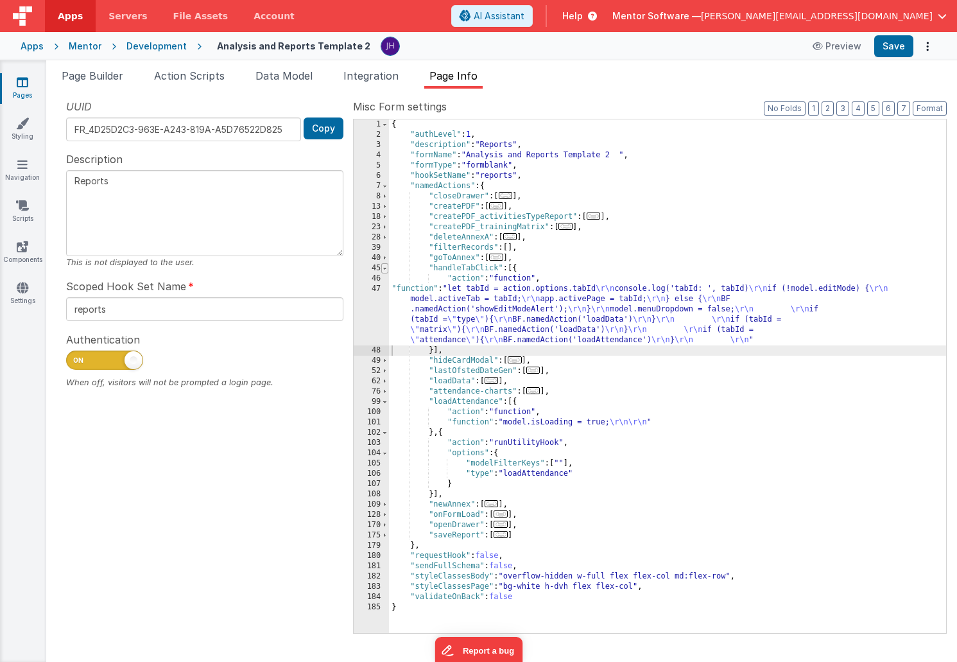
click at [385, 266] on span at bounding box center [384, 268] width 7 height 10
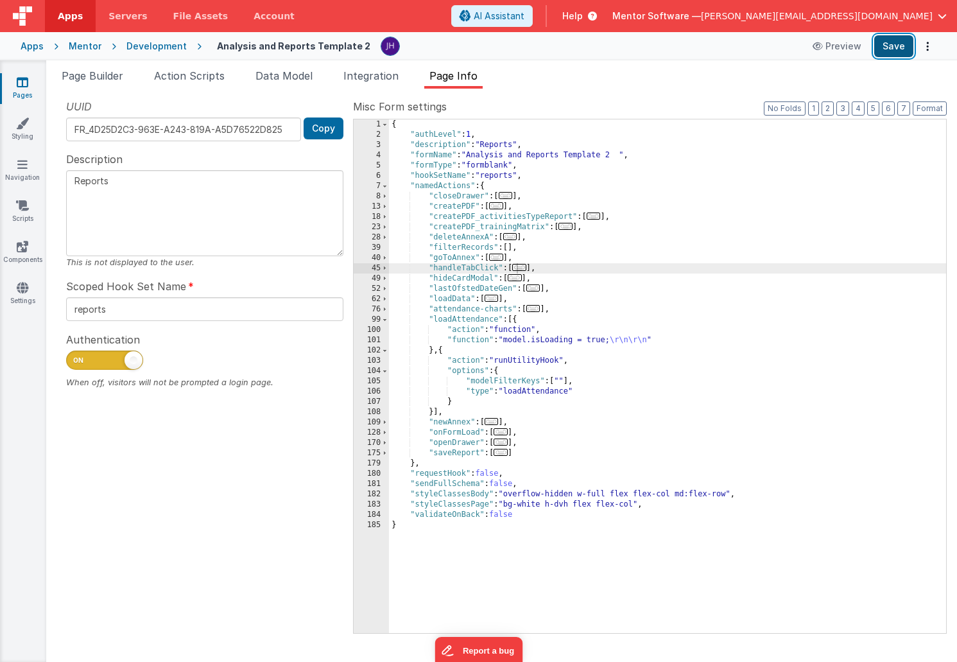
click at [891, 47] on button "Save" at bounding box center [894, 46] width 39 height 22
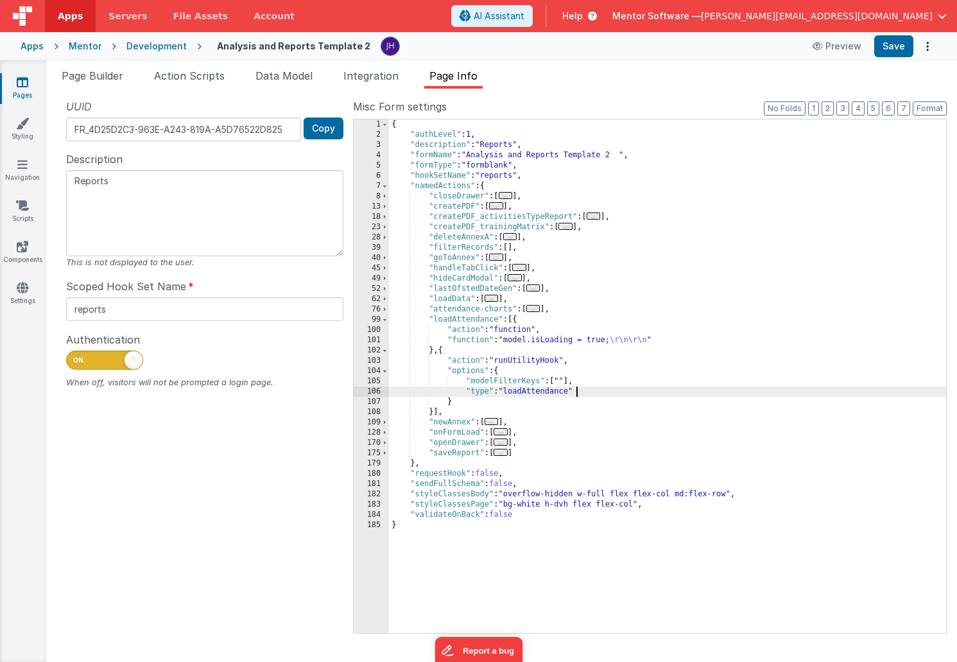
click at [583, 392] on div "{ "authLevel" : 1 , "description" : "Reports" , "formName" : "Analysis and Repo…" at bounding box center [667, 386] width 557 height 534
click at [286, 79] on span "Data Model" at bounding box center [284, 75] width 57 height 13
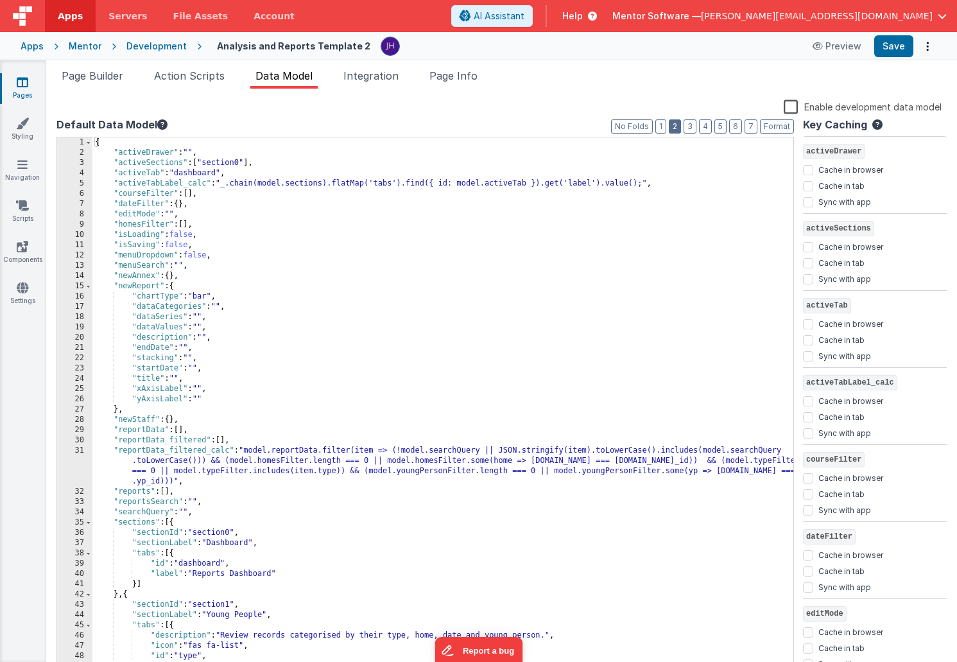
click at [679, 130] on button "2" at bounding box center [675, 126] width 12 height 14
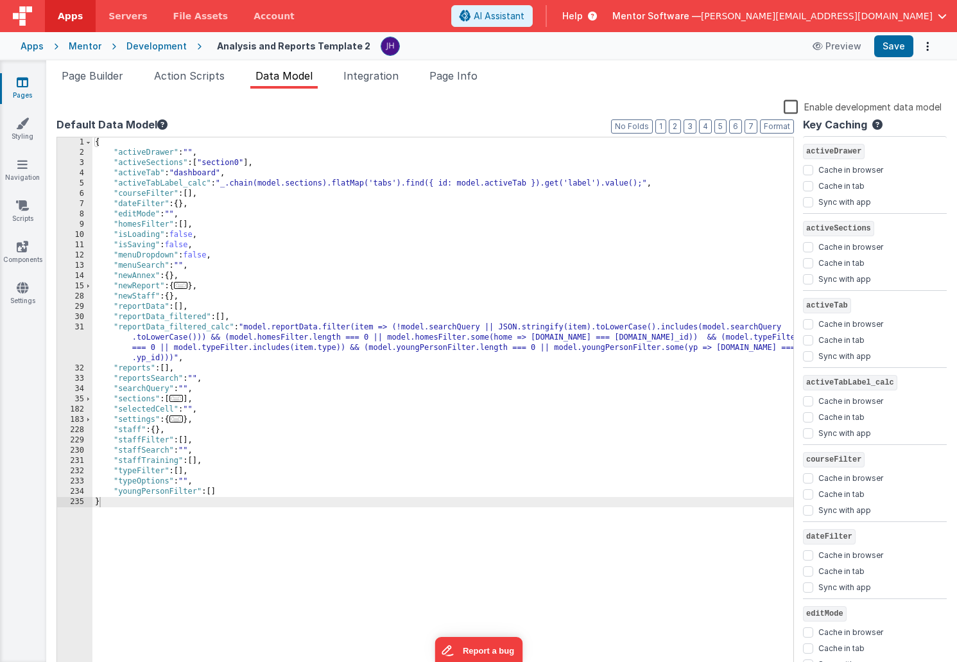
click at [216, 462] on div "{ "activeDrawer" : "" , "activeSections" : [ "section0" ] , "activeTab" : "dash…" at bounding box center [442, 415] width 701 height 556
click at [899, 46] on button "Save" at bounding box center [894, 46] width 39 height 22
click at [451, 76] on span "Page Info" at bounding box center [454, 75] width 48 height 13
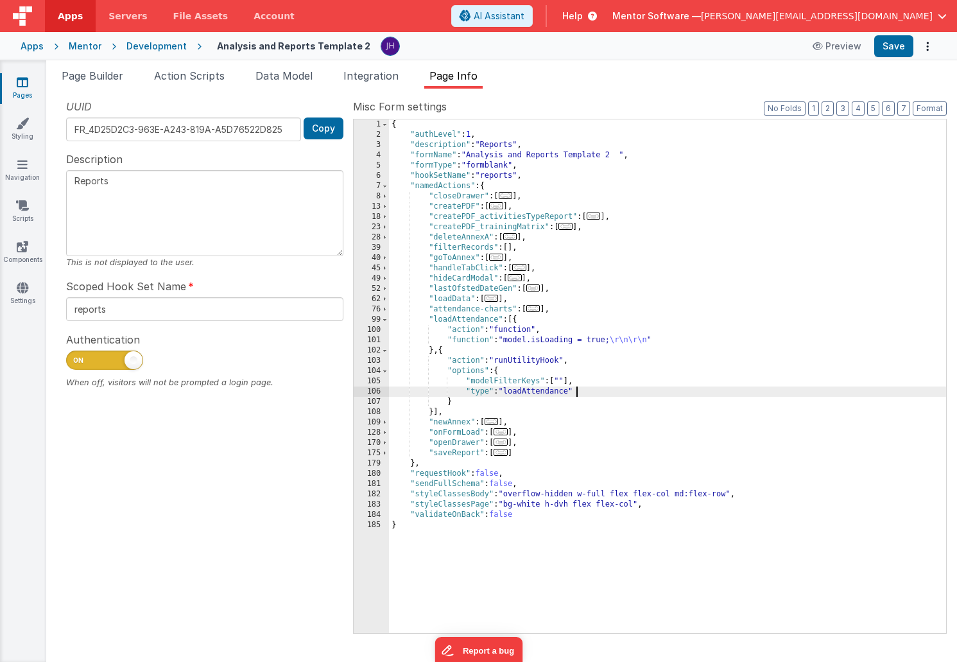
click at [600, 392] on div "{ "authLevel" : 1 , "description" : "Reports" , "formName" : "Analysis and Repo…" at bounding box center [667, 386] width 557 height 534
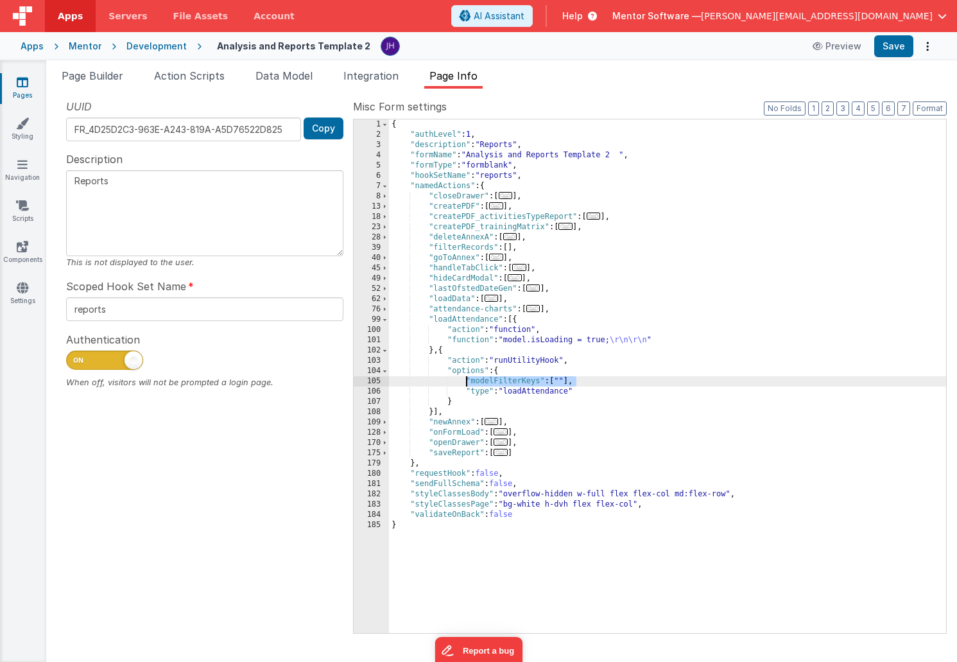
drag, startPoint x: 579, startPoint y: 383, endPoint x: 467, endPoint y: 379, distance: 111.1
click at [467, 379] on div "{ "authLevel" : 1 , "description" : "Reports" , "formName" : "Analysis and Repo…" at bounding box center [667, 386] width 557 height 534
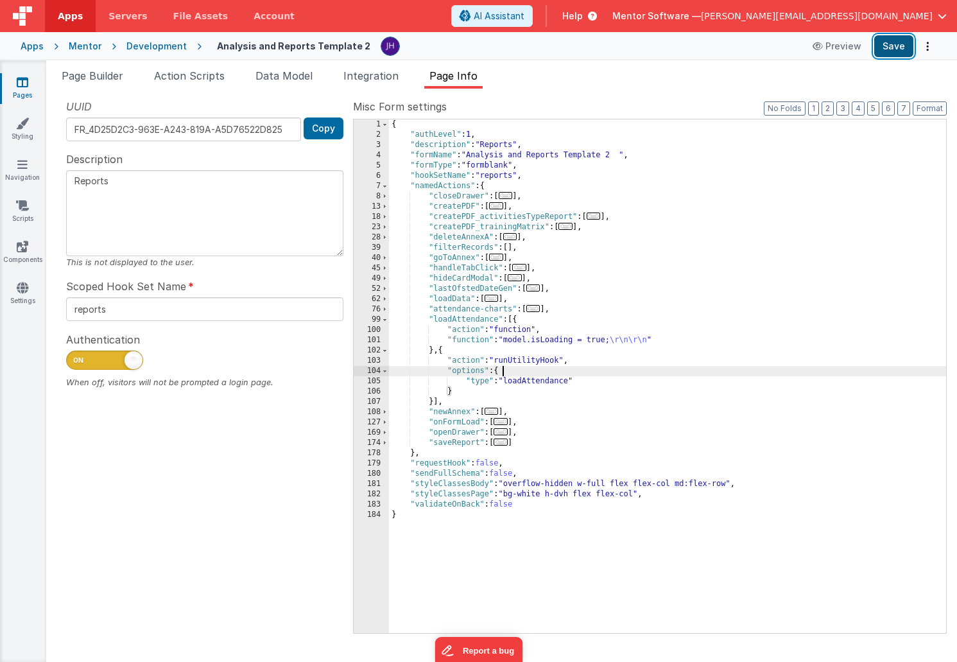
click at [898, 48] on button "Save" at bounding box center [894, 46] width 39 height 22
click at [385, 318] on span at bounding box center [384, 320] width 7 height 10
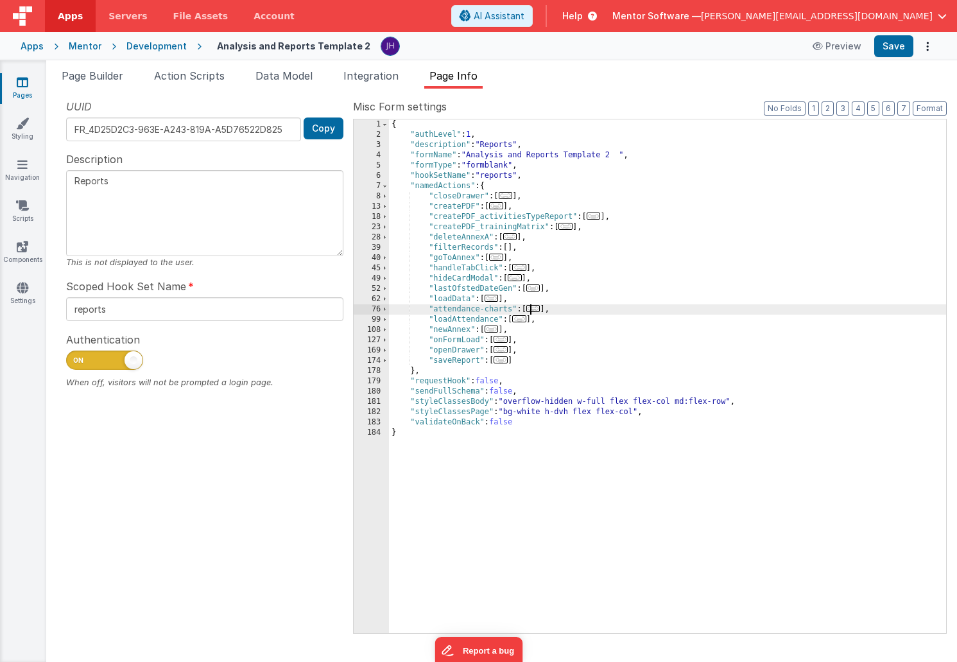
click at [537, 309] on span "..." at bounding box center [534, 308] width 14 height 7
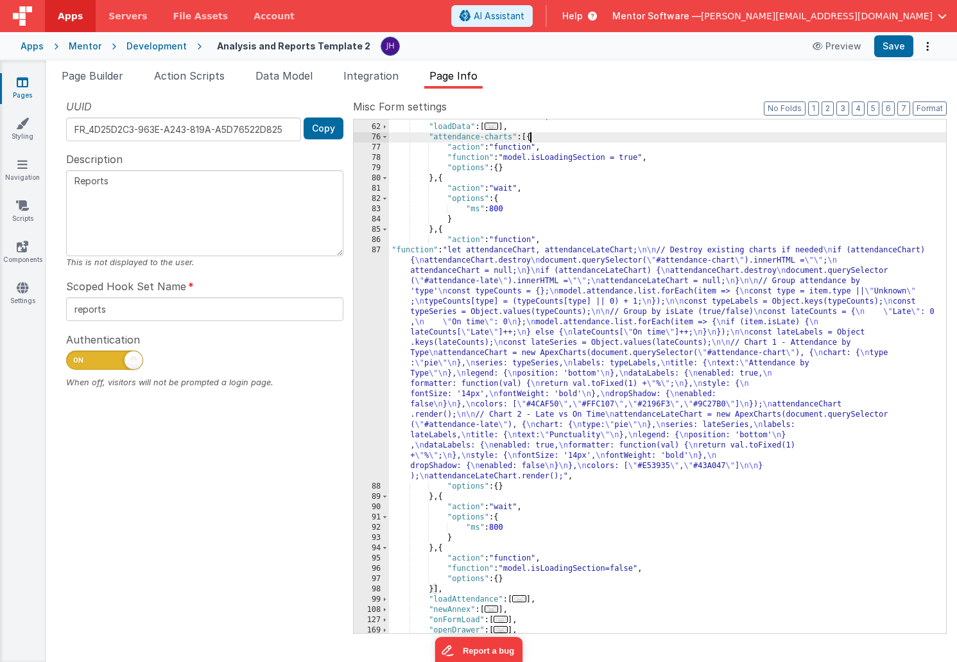
scroll to position [179, 0]
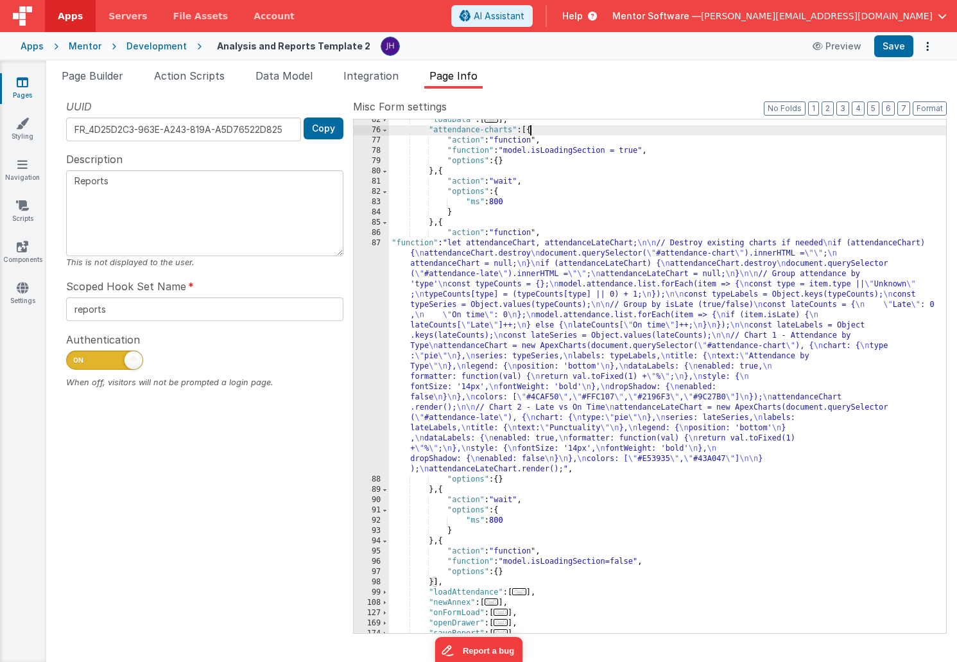
click at [519, 342] on div ""loadData" : [ ... ] , "attendance-charts" : [{ "action" : "function" , "functi…" at bounding box center [667, 382] width 557 height 534
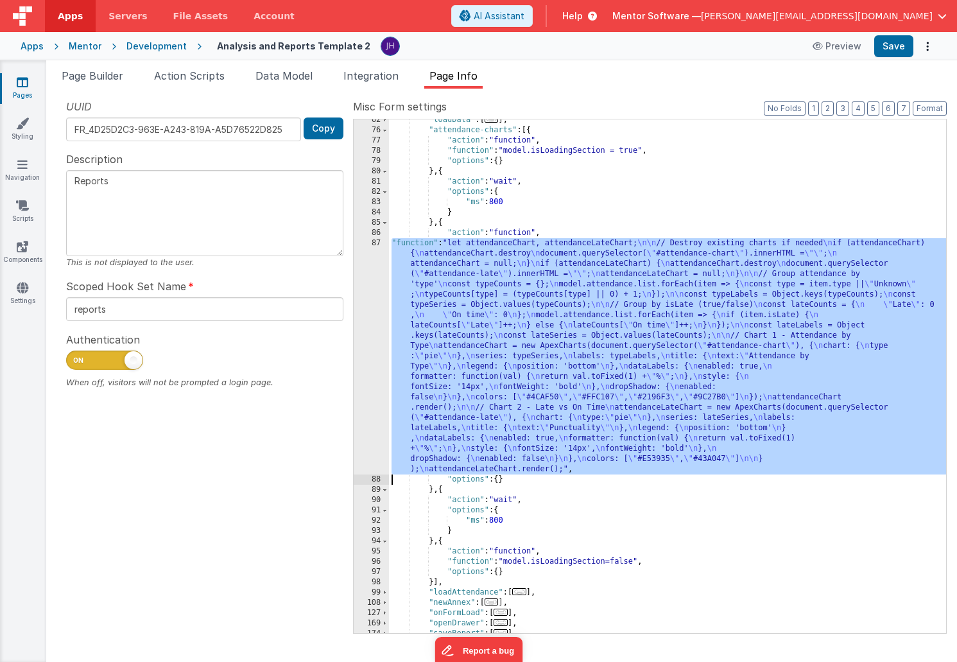
click at [370, 330] on div "87" at bounding box center [371, 356] width 35 height 236
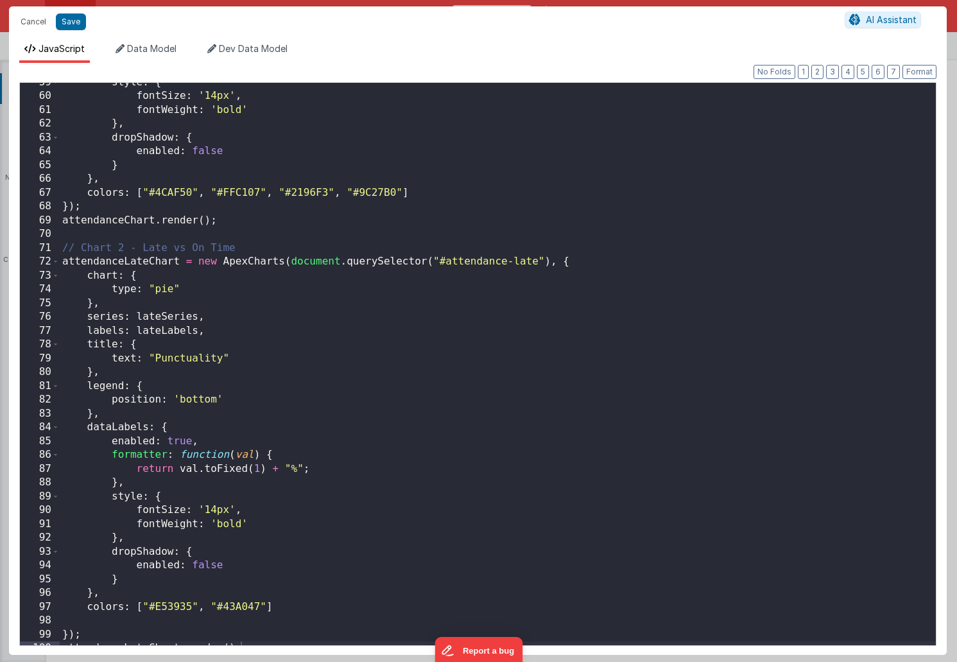
scroll to position [817, 0]
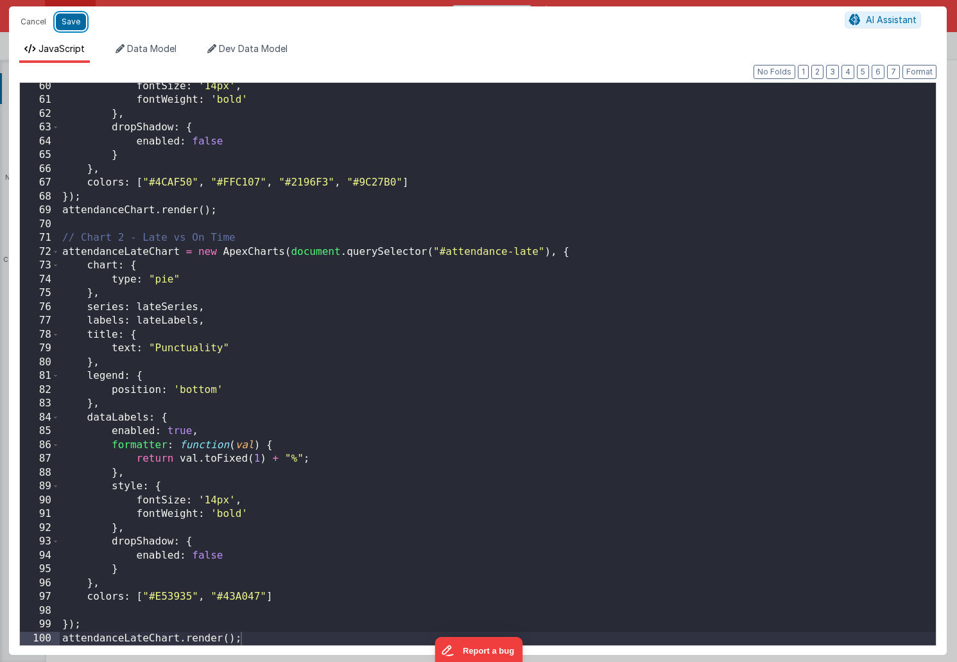
click at [69, 24] on button "Save" at bounding box center [71, 21] width 30 height 17
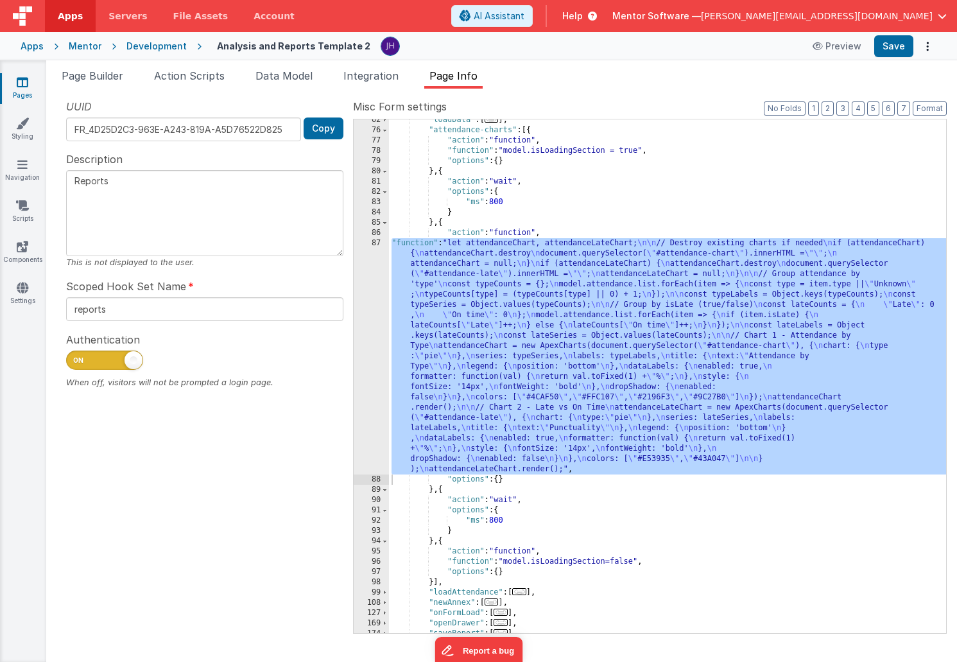
scroll to position [257, 0]
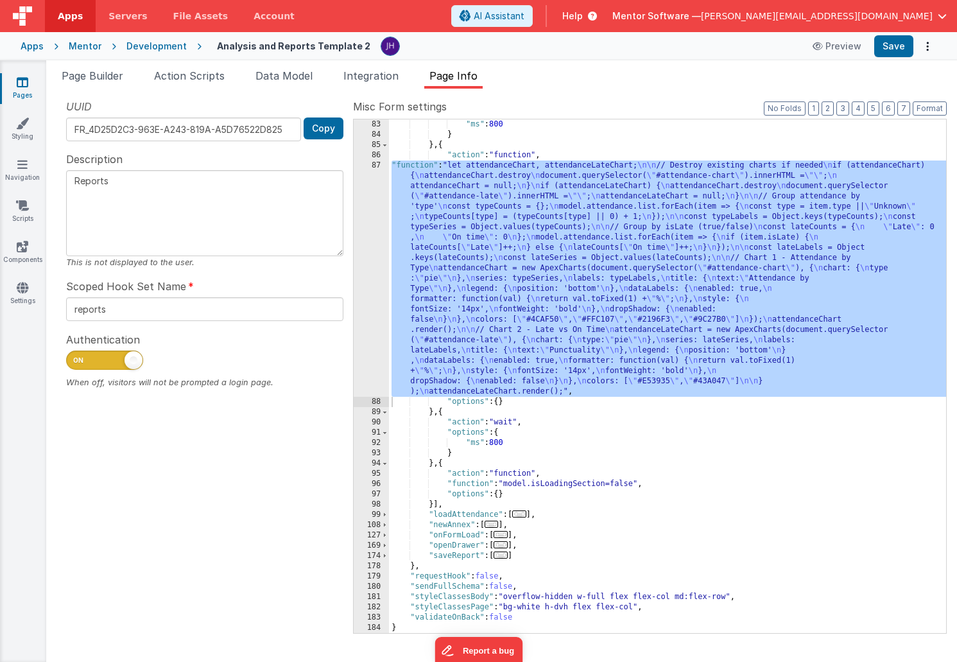
click at [525, 514] on span "..." at bounding box center [519, 513] width 14 height 7
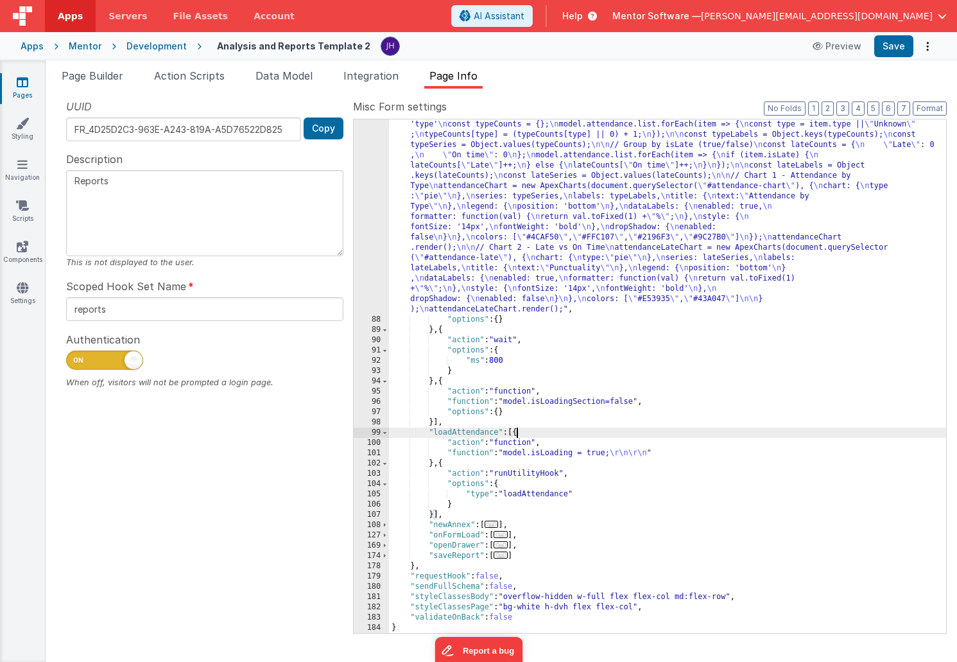
scroll to position [339, 0]
click at [292, 77] on span "Data Model" at bounding box center [284, 75] width 57 height 13
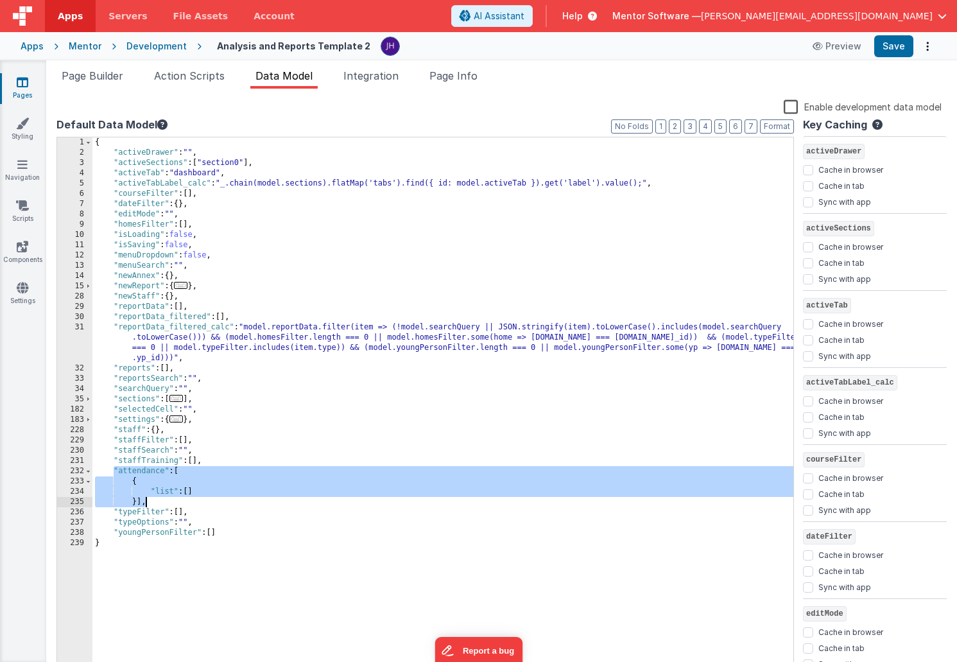
drag, startPoint x: 114, startPoint y: 469, endPoint x: 144, endPoint y: 504, distance: 46.4
click at [144, 504] on div "{ "activeDrawer" : "" , "activeSections" : [ "section0" ] , "activeTab" : "dash…" at bounding box center [442, 415] width 701 height 556
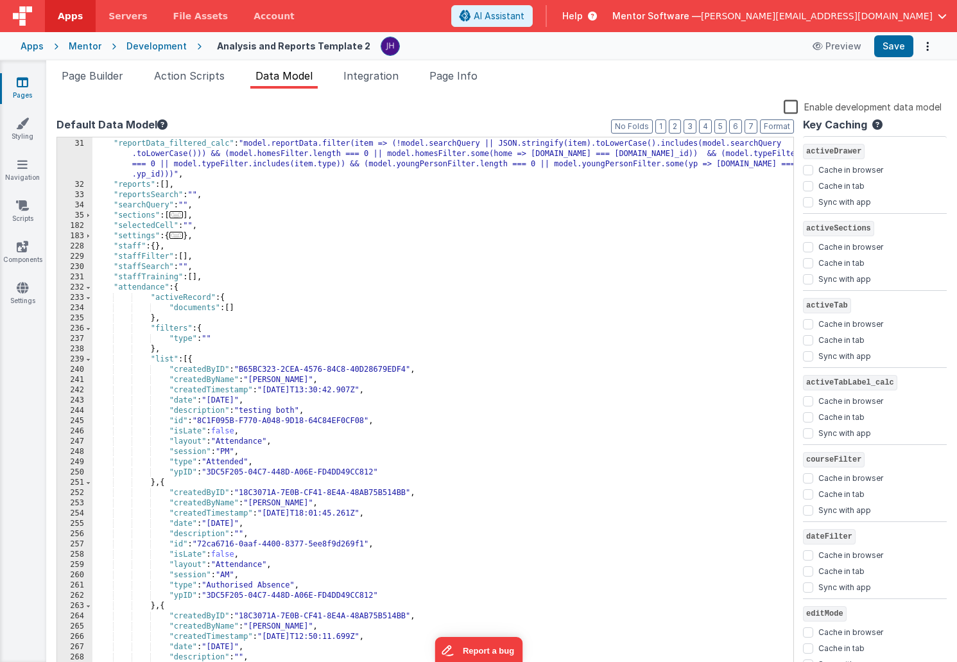
scroll to position [184, 0]
click at [192, 358] on div ""reportData_filtered" : [ ] , "reportData_filtered_calc" : "model.reportData.fi…" at bounding box center [442, 406] width 701 height 556
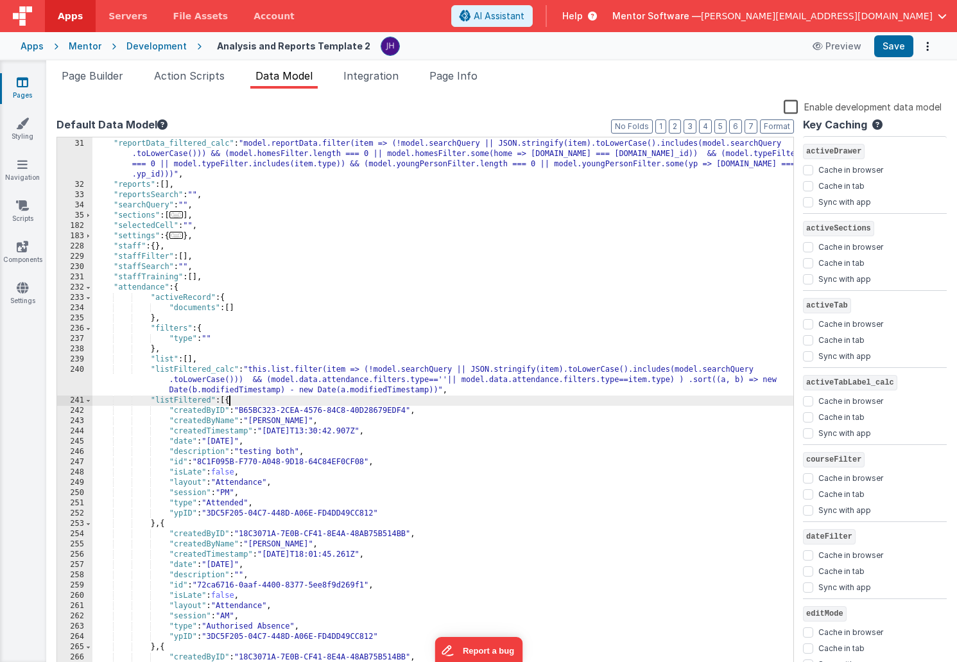
click at [228, 399] on div ""reportData_filtered" : [ ] , "reportData_filtered_calc" : "model.reportData.fi…" at bounding box center [442, 406] width 701 height 556
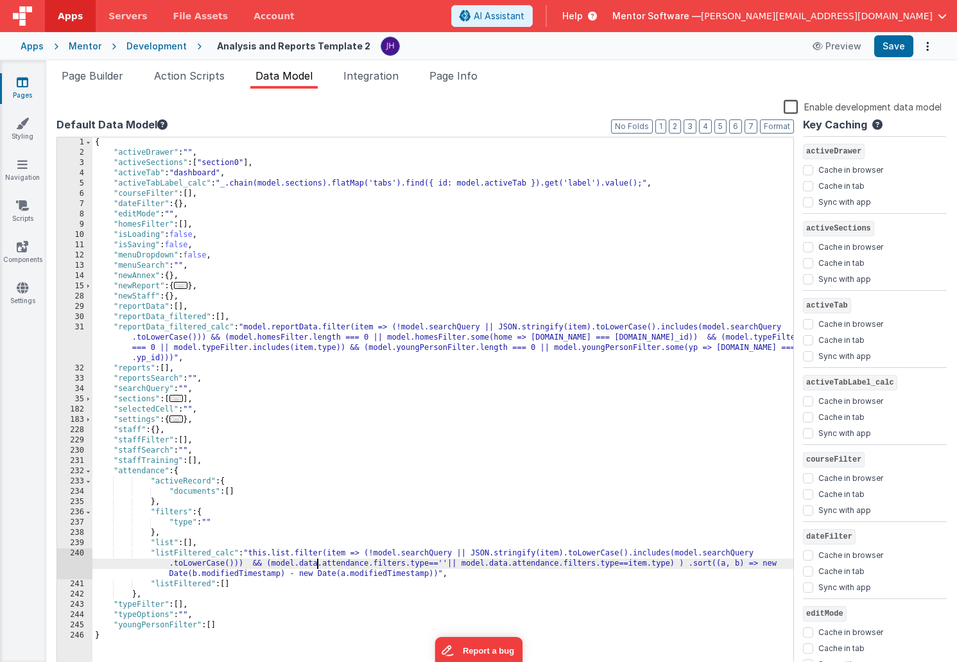
click at [317, 564] on div "{ "activeDrawer" : "" , "activeSections" : [ "section0" ] , "activeTab" : "dash…" at bounding box center [442, 415] width 701 height 556
click at [483, 566] on div "{ "activeDrawer" : "" , "activeSections" : [ "section0" ] , "activeTab" : "dash…" at bounding box center [442, 415] width 701 height 556
click at [888, 45] on button "Save" at bounding box center [894, 46] width 39 height 22
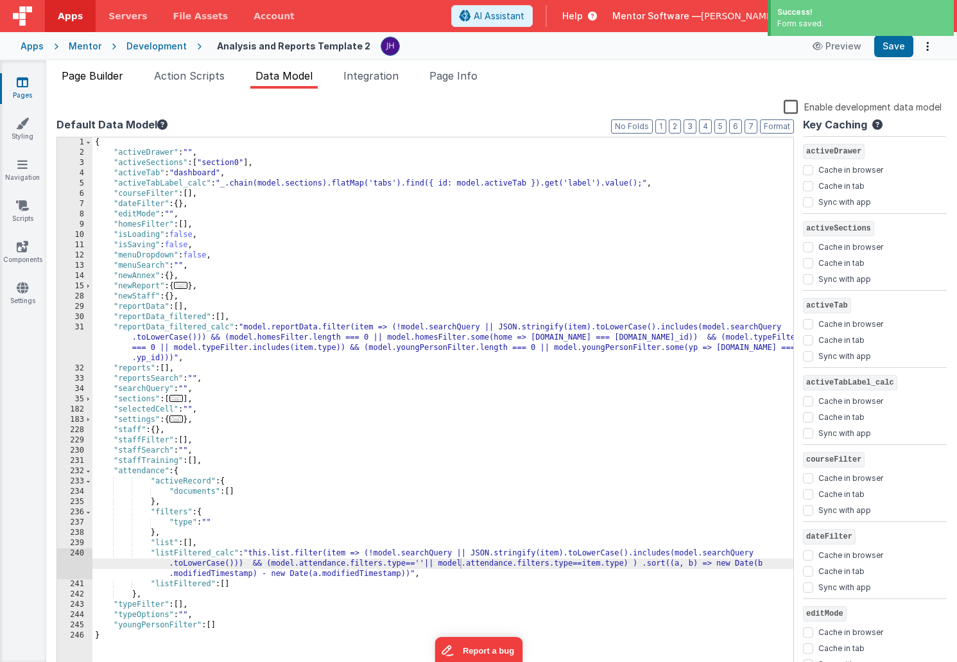
click at [94, 74] on span "Page Builder" at bounding box center [93, 75] width 62 height 13
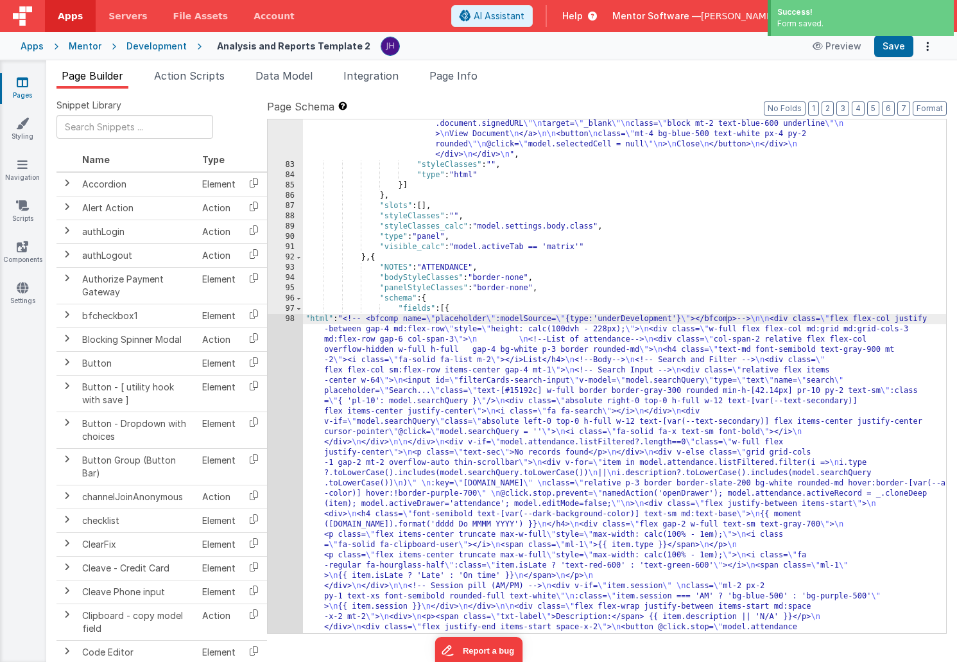
click at [412, 469] on div ""html" : "<div class= \" p-6 \" > \n <h1 class= \" text-2xl font-bold mb-4 \" >…" at bounding box center [624, 442] width 643 height 1305
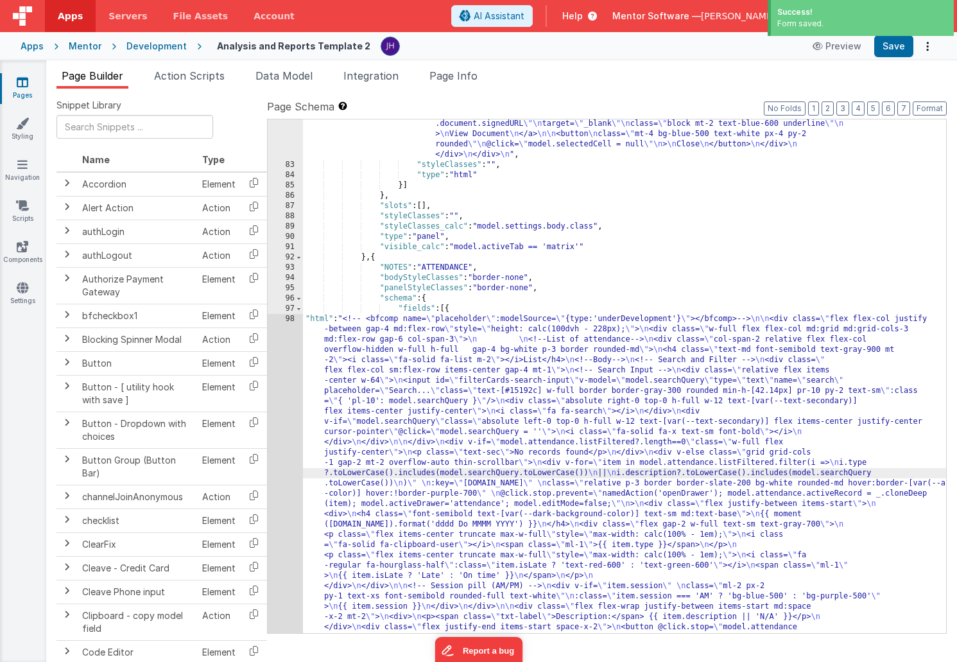
scroll to position [4839, 0]
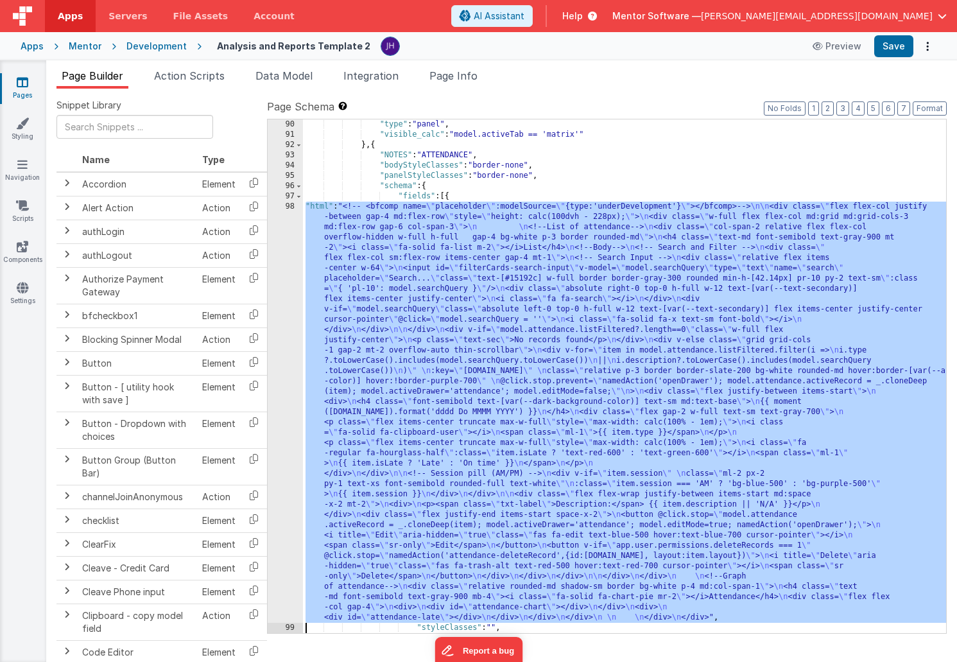
click at [284, 282] on div "98" at bounding box center [285, 412] width 35 height 421
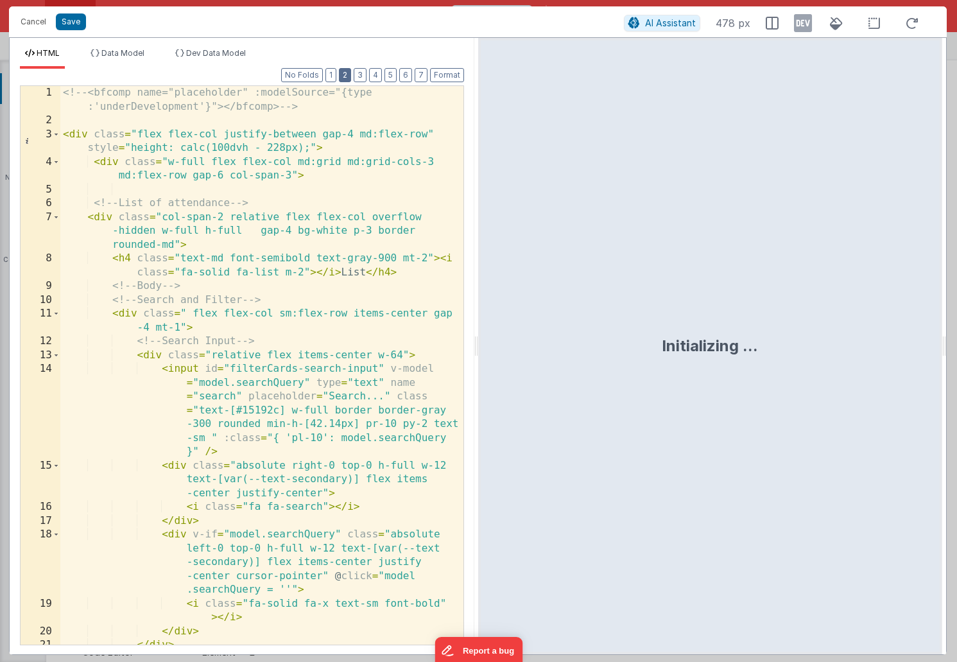
click at [345, 75] on button "2" at bounding box center [345, 75] width 12 height 14
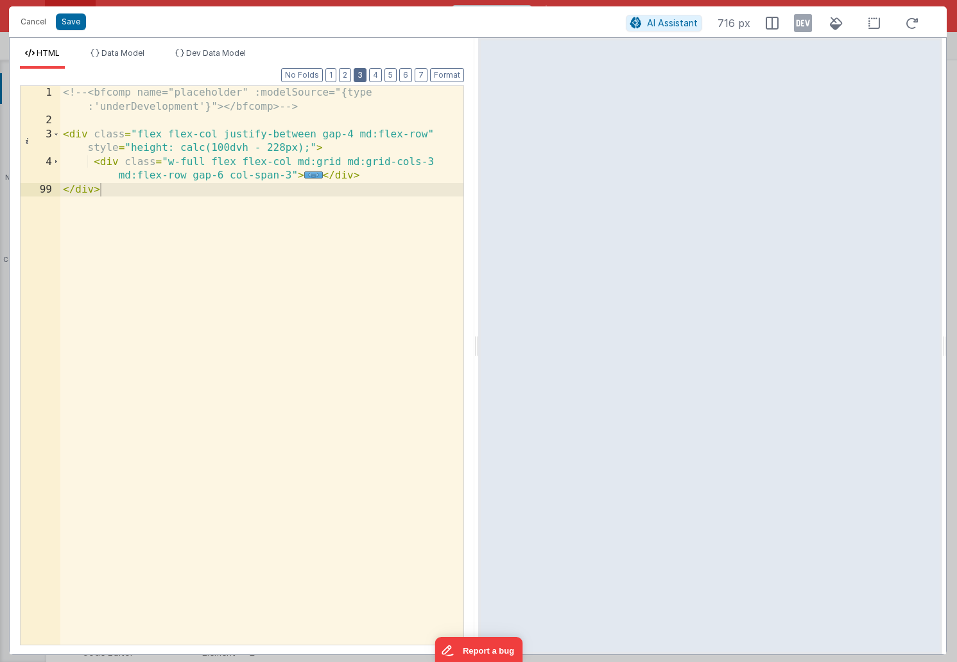
click at [361, 74] on button "3" at bounding box center [360, 75] width 13 height 14
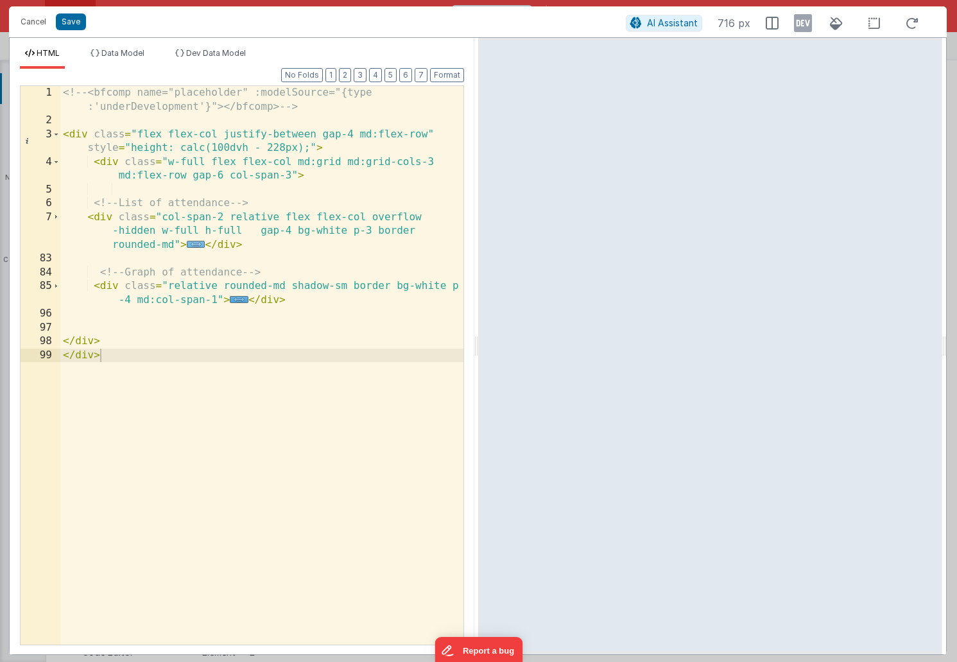
click at [196, 244] on span "..." at bounding box center [196, 244] width 19 height 7
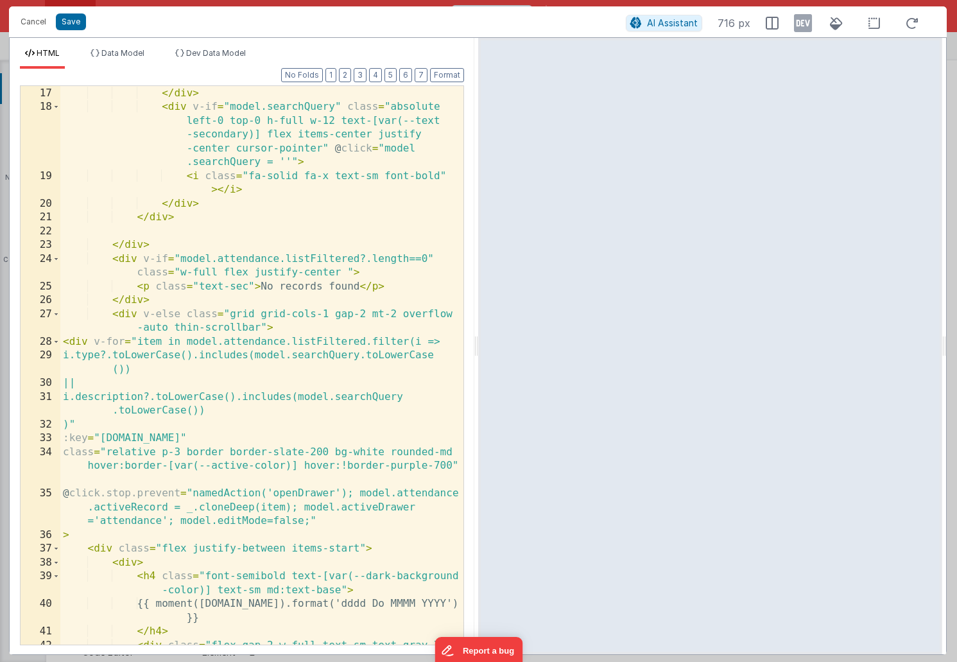
scroll to position [430, 0]
click at [235, 256] on div "</ div > < div v-if = "model.searchQuery" class = "absolute left-0 top-0 h-full…" at bounding box center [261, 385] width 403 height 600
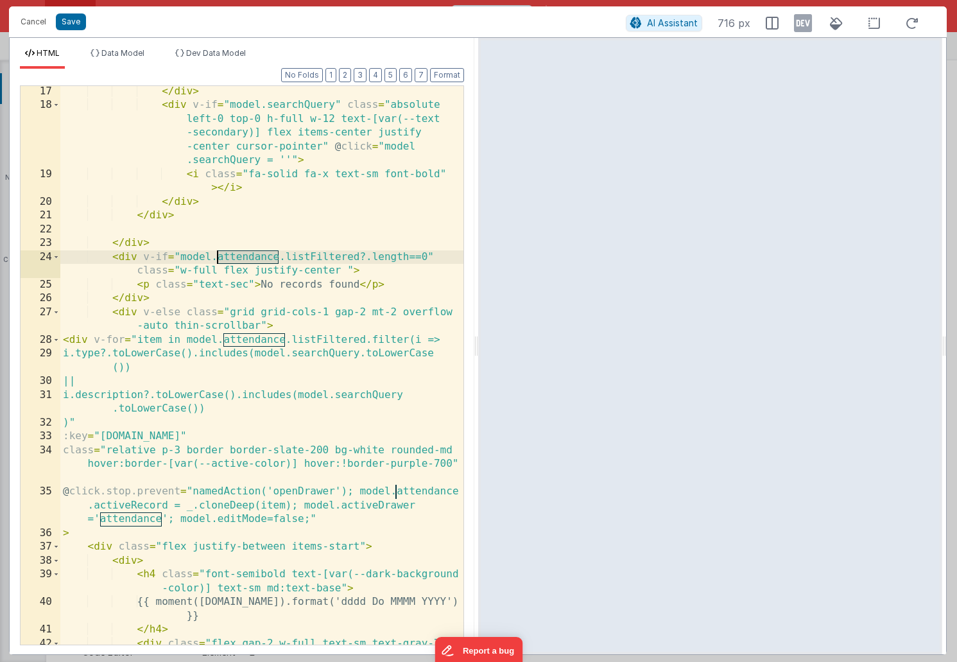
click at [235, 256] on div "</ div > < div v-if = "model.searchQuery" class = "absolute left-0 top-0 h-full…" at bounding box center [261, 385] width 403 height 600
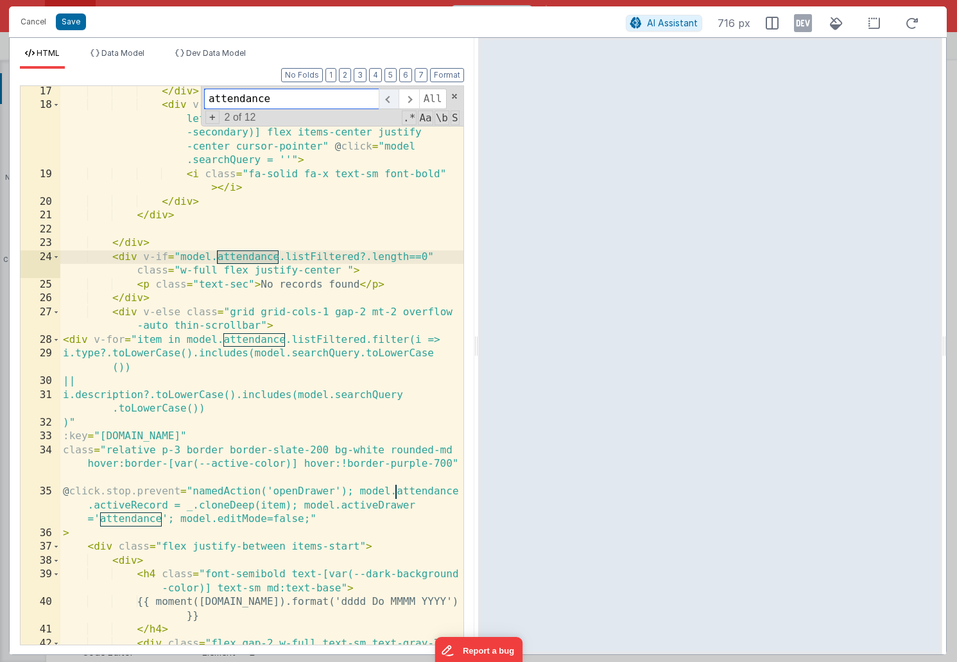
click at [388, 103] on span at bounding box center [389, 99] width 20 height 21
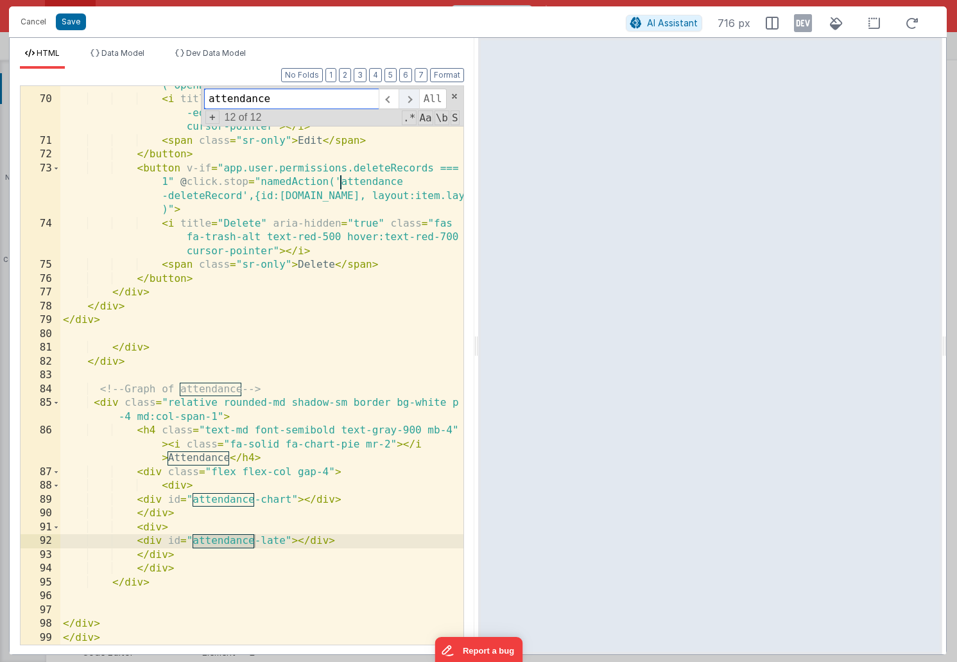
scroll to position [1526, 0]
click at [408, 98] on span at bounding box center [409, 99] width 20 height 21
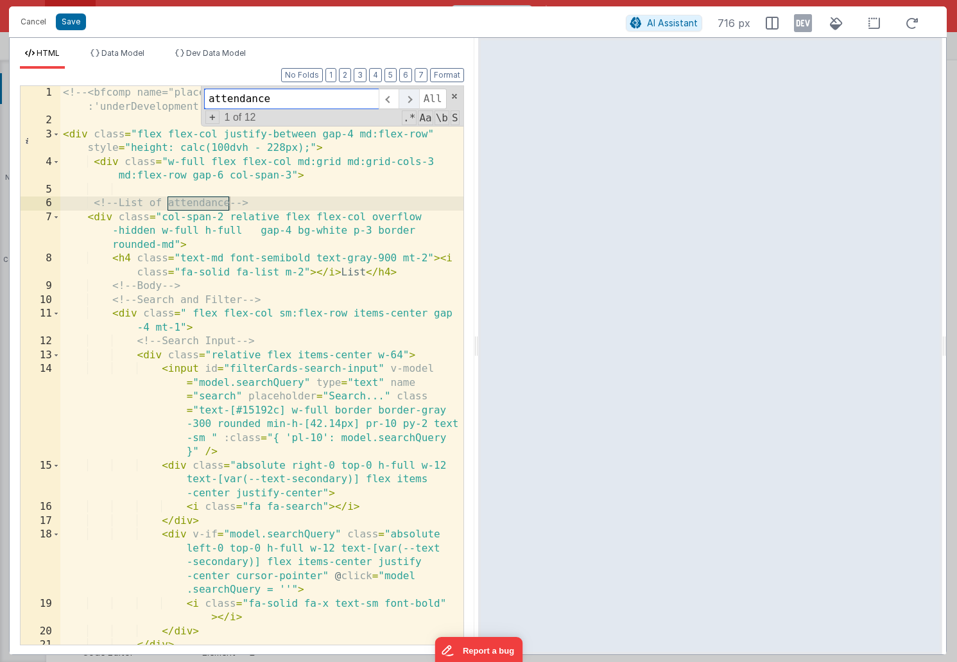
scroll to position [0, 0]
click at [408, 98] on span at bounding box center [409, 99] width 20 height 21
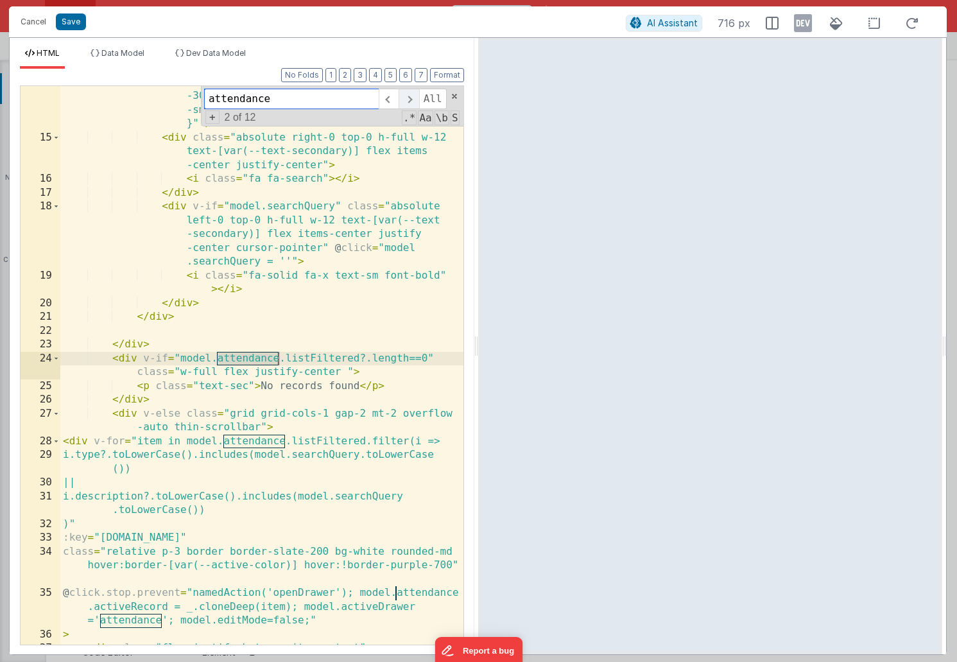
click at [408, 98] on span at bounding box center [409, 99] width 20 height 21
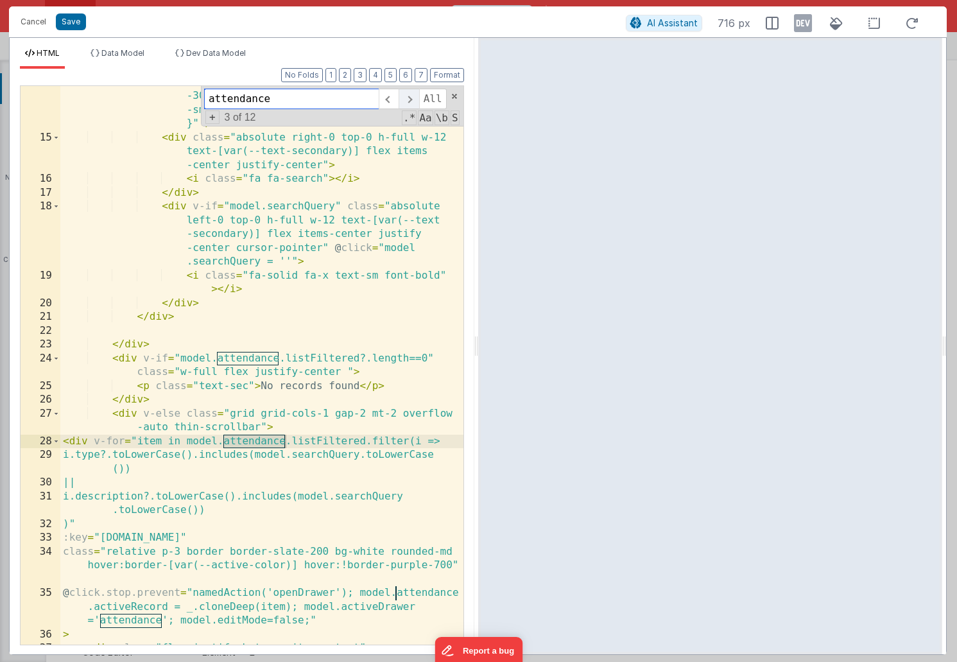
click at [408, 98] on span at bounding box center [409, 99] width 20 height 21
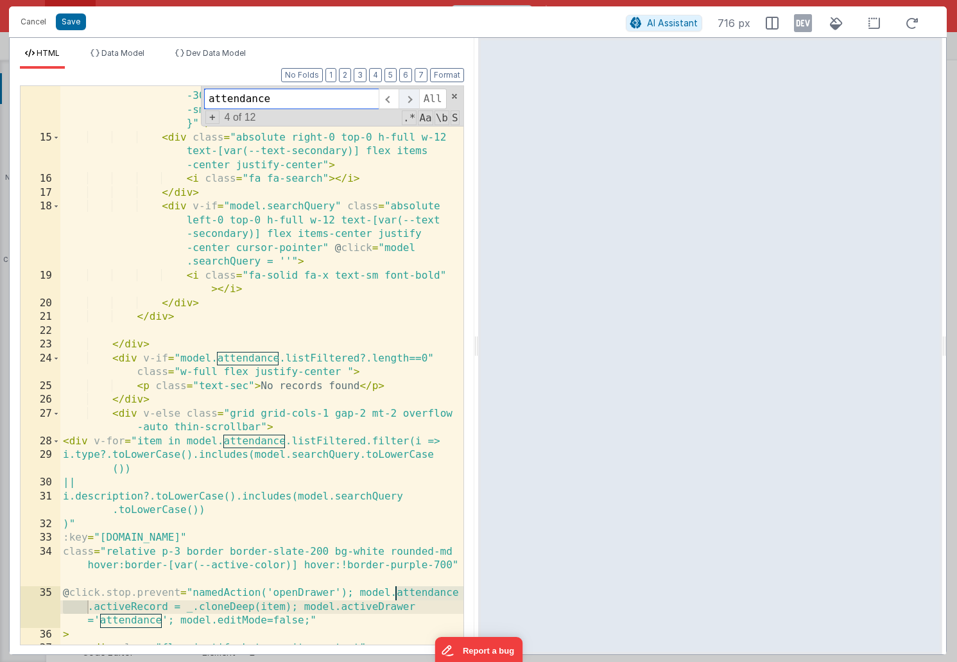
click at [408, 98] on span at bounding box center [409, 99] width 20 height 21
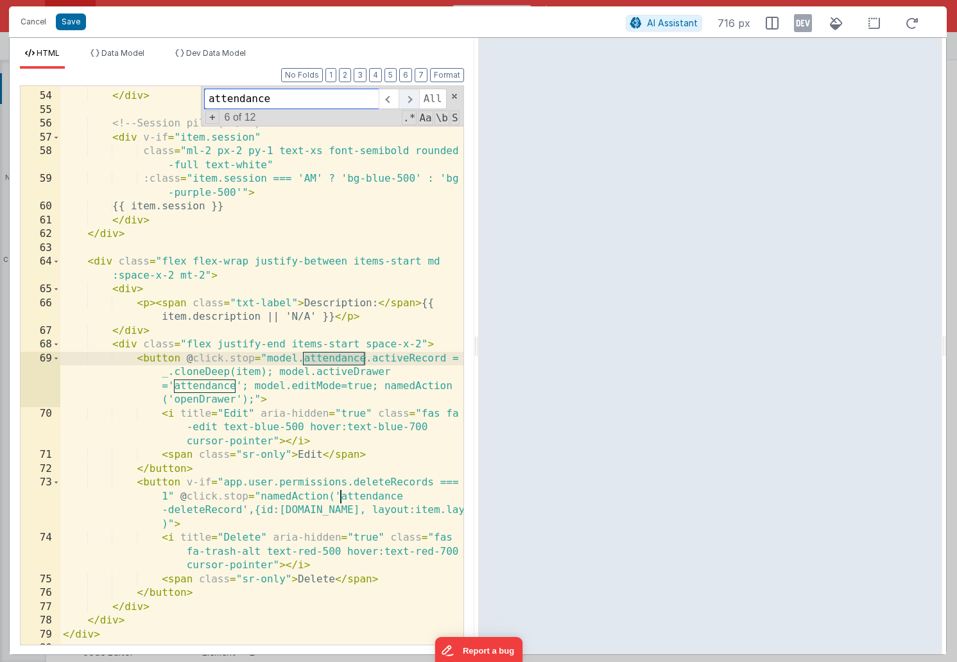
scroll to position [1212, 0]
click at [408, 98] on span at bounding box center [409, 99] width 20 height 21
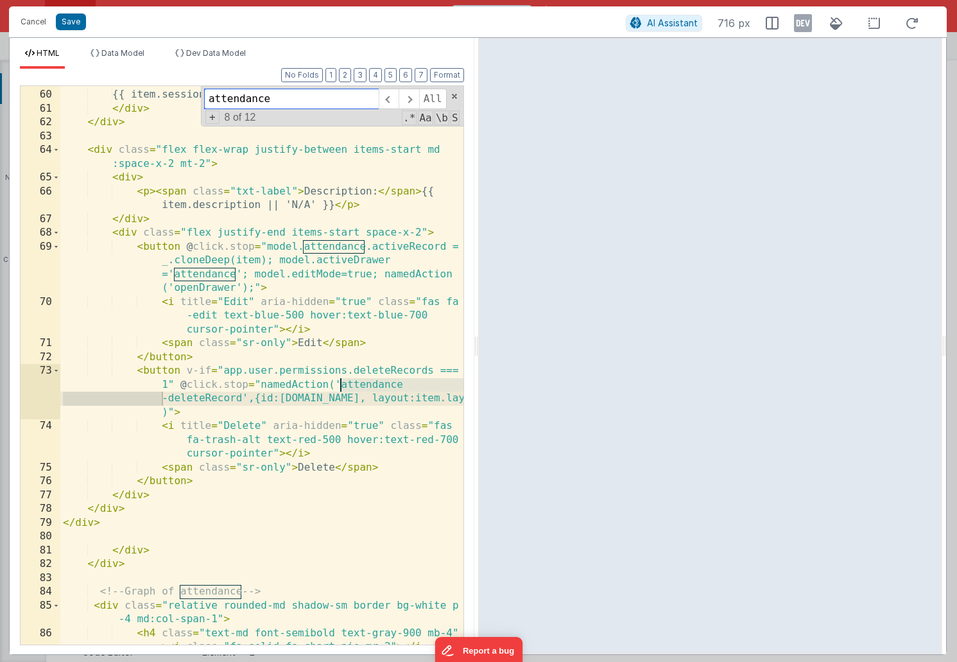
scroll to position [1368, 0]
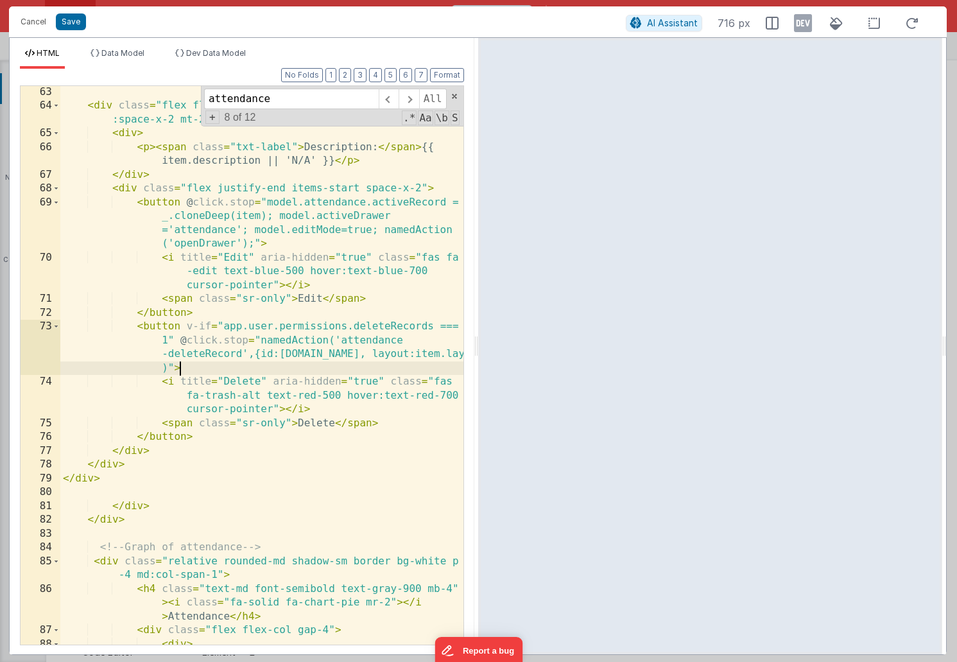
click at [201, 372] on div "< div class = "flex flex-wrap justify-between items-start md :space-x-2 mt-2" >…" at bounding box center [261, 378] width 403 height 586
click at [155, 328] on div "< div class = "flex flex-wrap justify-between items-start md :space-x-2 mt-2" >…" at bounding box center [261, 378] width 403 height 586
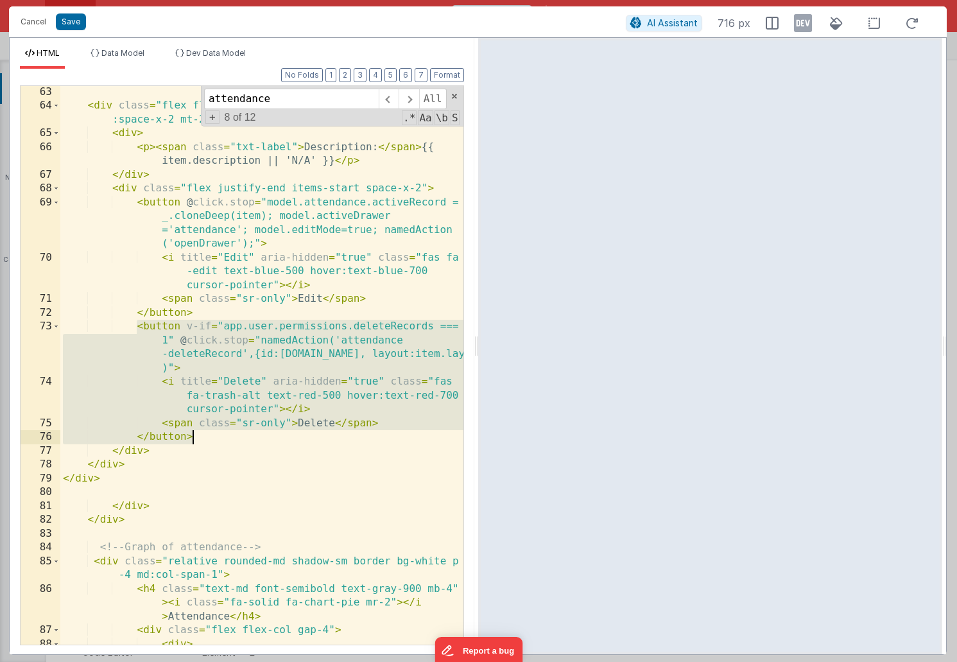
drag, startPoint x: 138, startPoint y: 328, endPoint x: 213, endPoint y: 433, distance: 128.5
click at [213, 433] on div "< div class = "flex flex-wrap justify-between items-start md :space-x-2 mt-2" >…" at bounding box center [261, 378] width 403 height 586
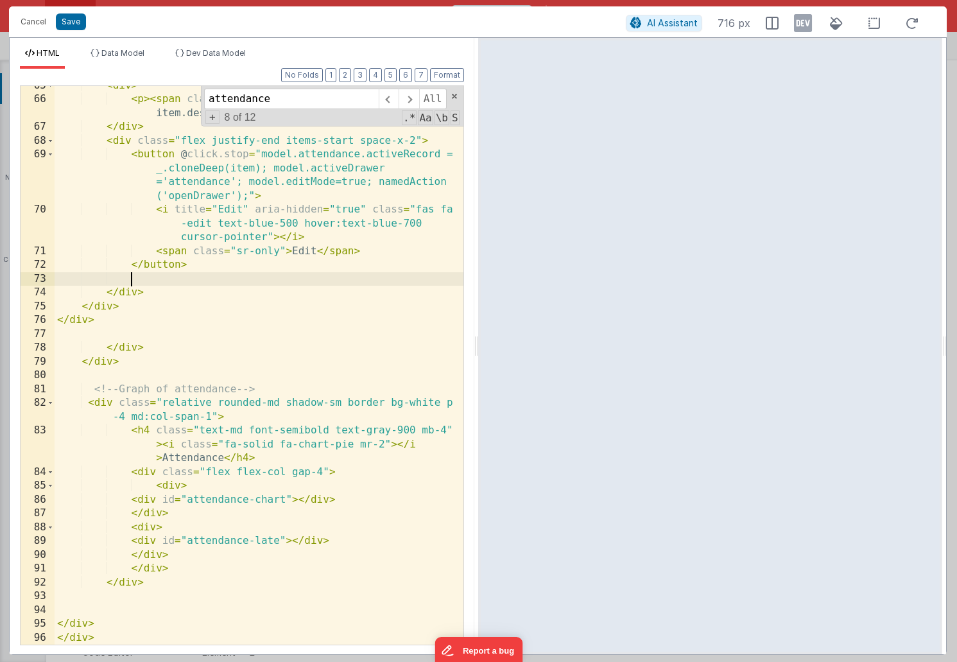
scroll to position [1360, 0]
click at [74, 22] on button "Save" at bounding box center [71, 21] width 30 height 17
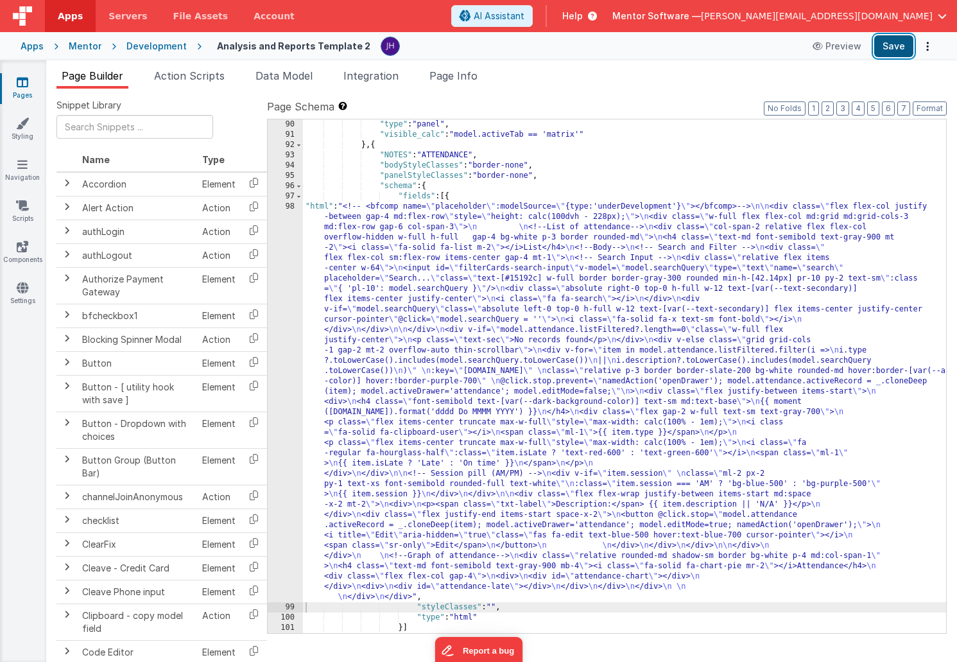
click at [891, 48] on button "Save" at bounding box center [894, 46] width 39 height 22
click at [430, 367] on div ""type" : "panel" , "visible_calc" : "model.activeTab == 'matrix'" } , { "NOTES"…" at bounding box center [624, 386] width 643 height 534
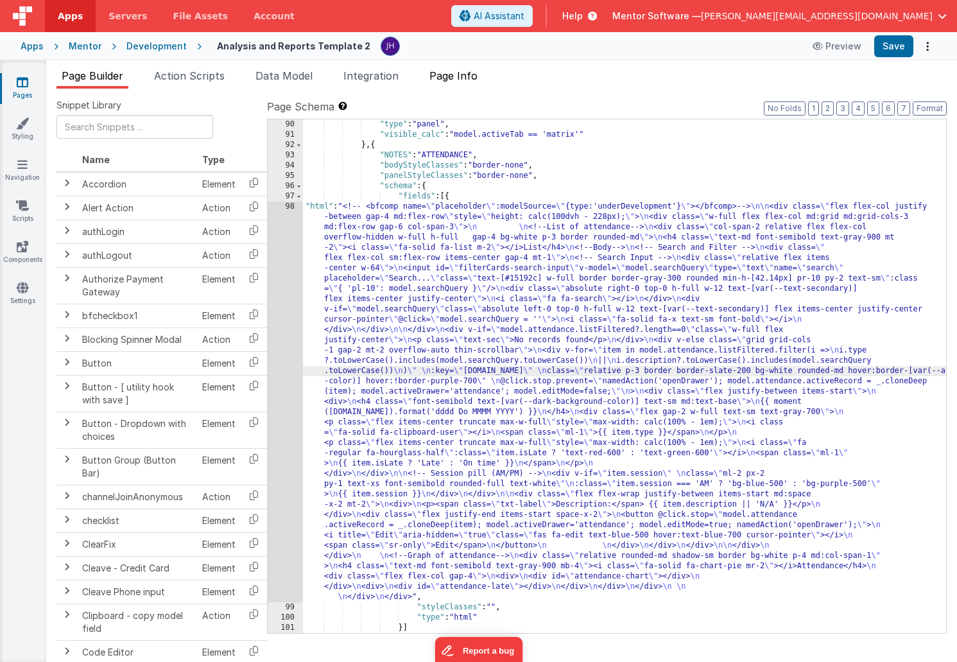
click at [464, 78] on span "Page Info" at bounding box center [454, 75] width 48 height 13
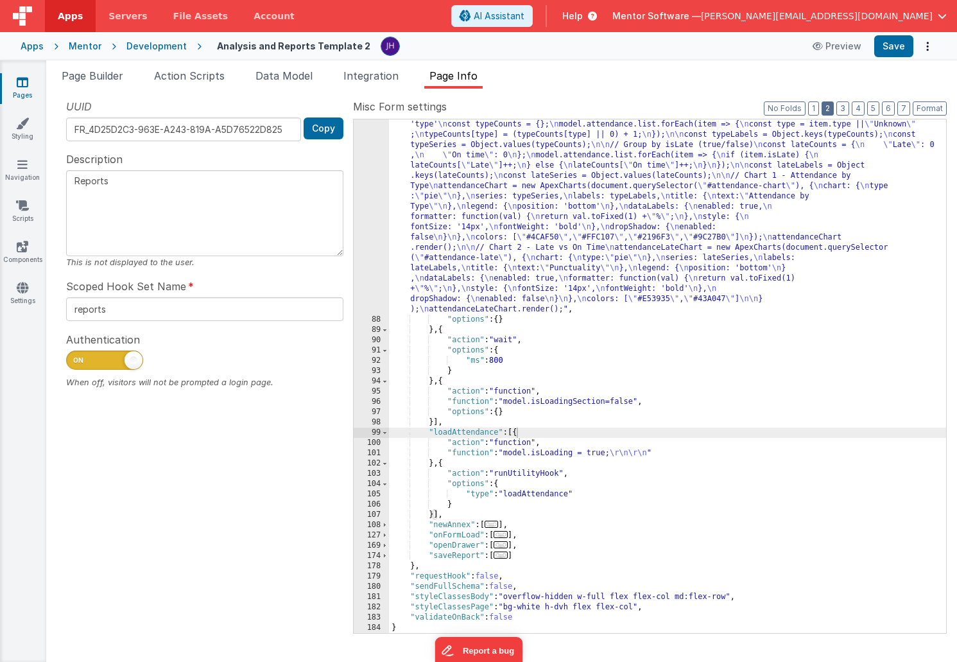
click at [831, 109] on button "2" at bounding box center [828, 108] width 12 height 14
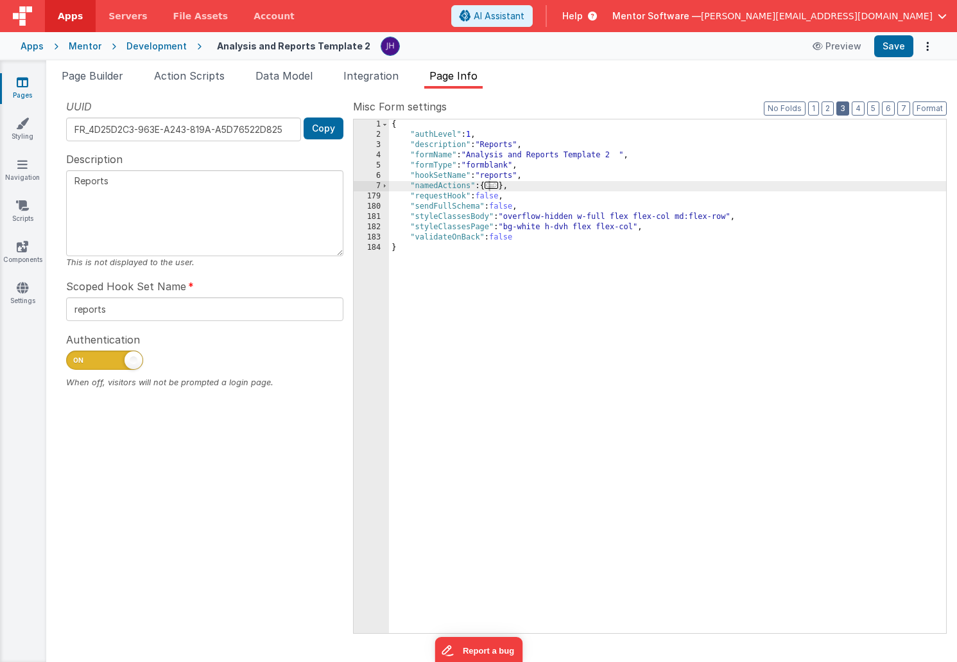
click at [842, 108] on button "3" at bounding box center [843, 108] width 13 height 14
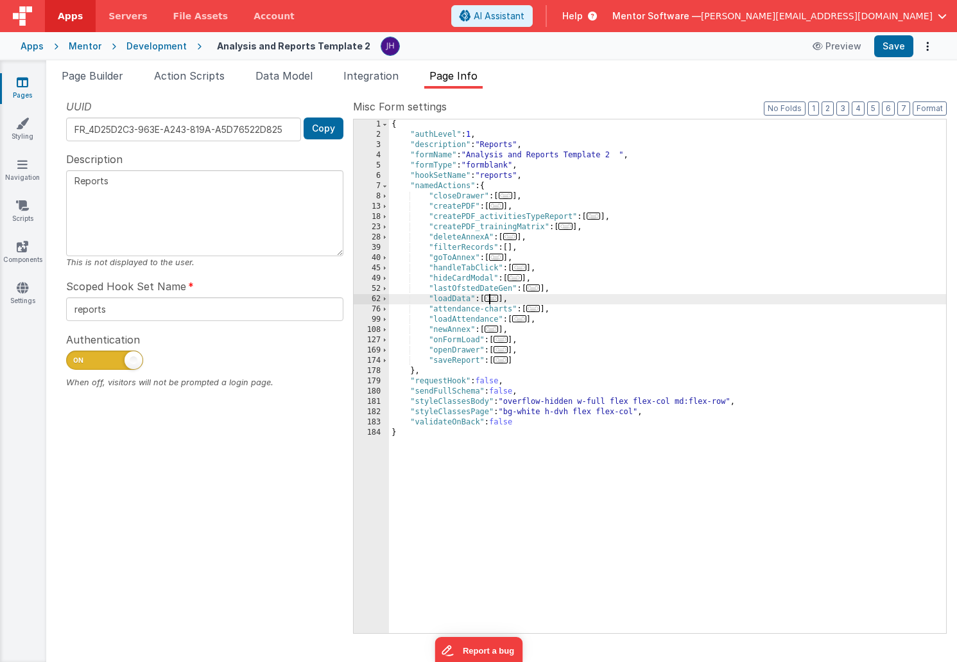
click at [496, 299] on span "..." at bounding box center [492, 298] width 14 height 7
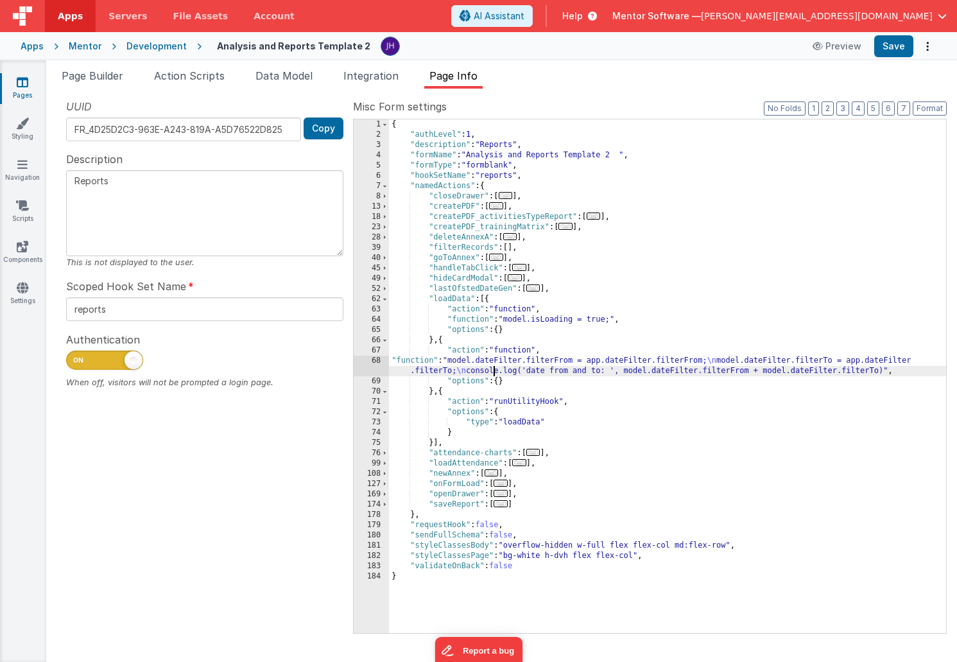
click at [493, 369] on div "{ "authLevel" : 1 , "description" : "Reports" , "formName" : "Analysis and Repo…" at bounding box center [667, 386] width 557 height 534
click at [378, 366] on div "68" at bounding box center [371, 366] width 35 height 21
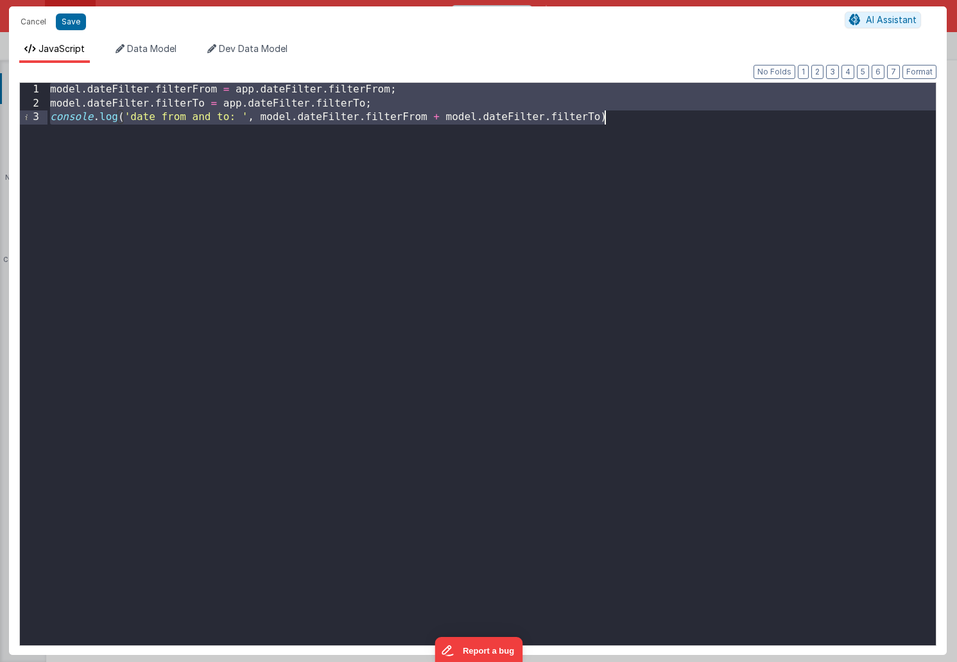
drag, startPoint x: 50, startPoint y: 89, endPoint x: 689, endPoint y: 126, distance: 640.0
click at [689, 126] on div "model . dateFilter . filterFrom = app . dateFilter . filterFrom ; model . dateF…" at bounding box center [492, 378] width 889 height 590
click at [72, 24] on button "Save" at bounding box center [71, 21] width 30 height 17
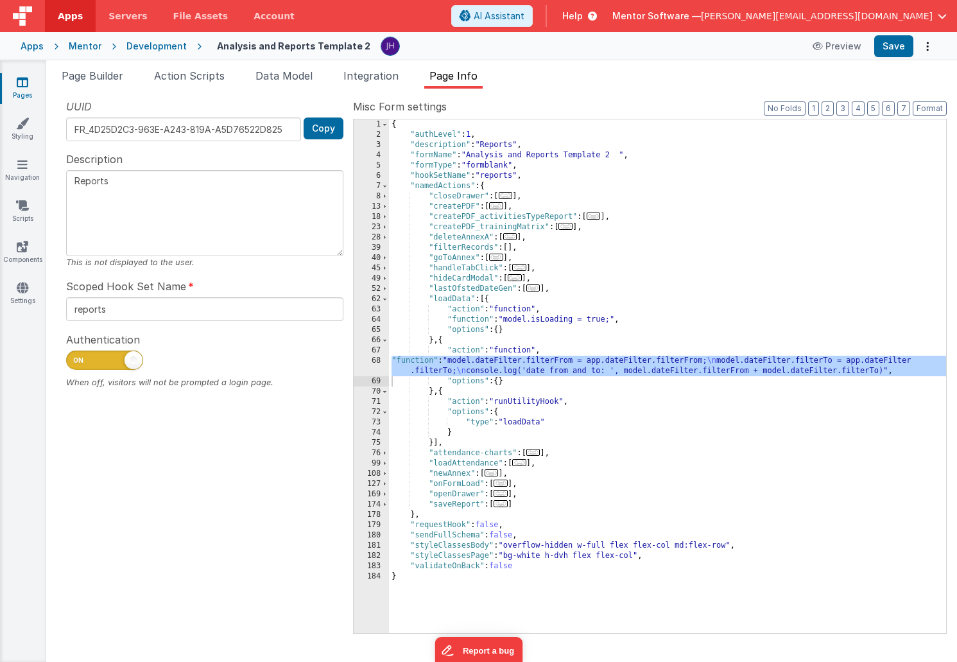
drag, startPoint x: 523, startPoint y: 464, endPoint x: 544, endPoint y: 464, distance: 21.2
click at [523, 464] on span "..." at bounding box center [519, 462] width 14 height 7
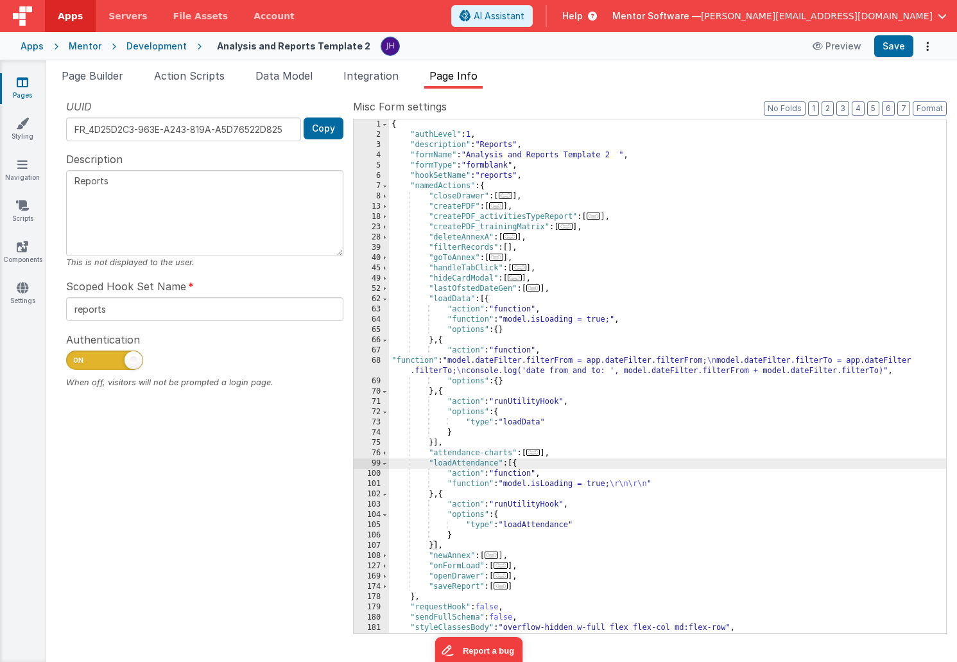
scroll to position [31, 0]
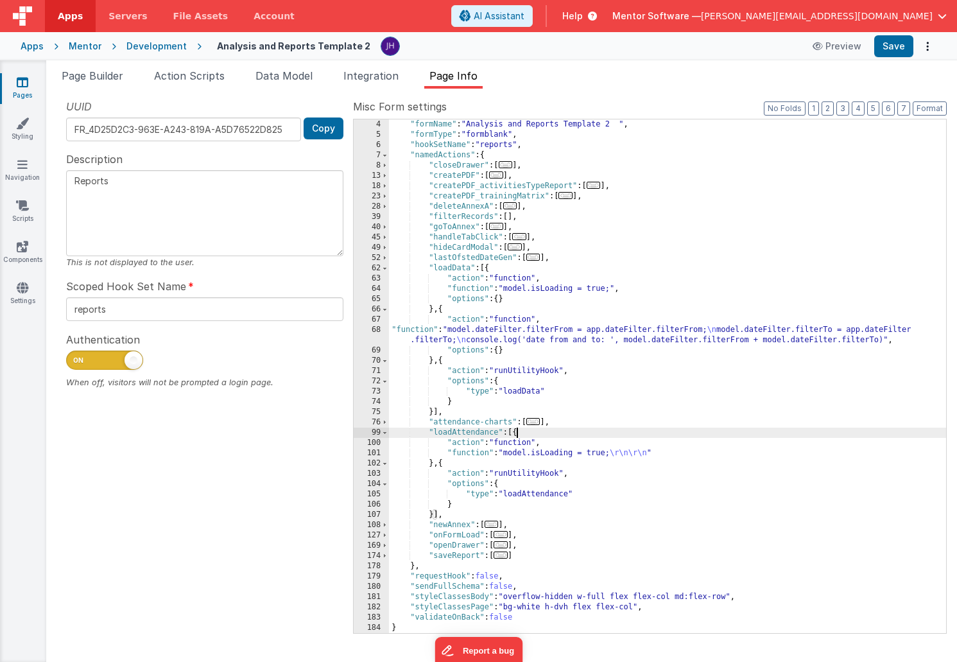
click at [443, 311] on div ""formName" : "Analysis and Reports Template 2 " , "formType" : "formblank" , "h…" at bounding box center [667, 386] width 557 height 534
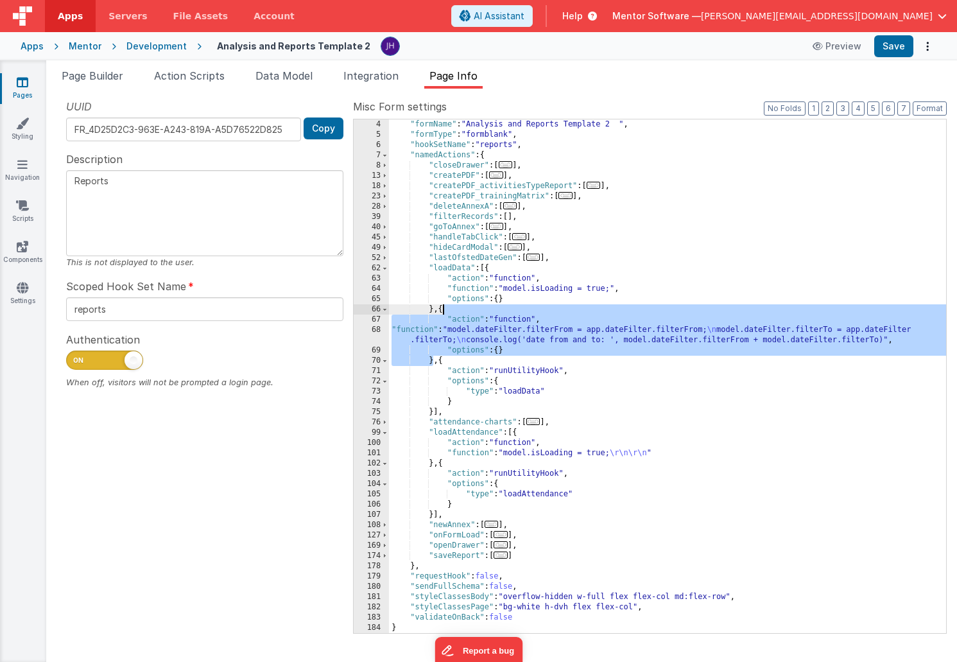
click at [443, 311] on div ""formName" : "Analysis and Reports Template 2 " , "formType" : "formblank" , "h…" at bounding box center [667, 386] width 557 height 534
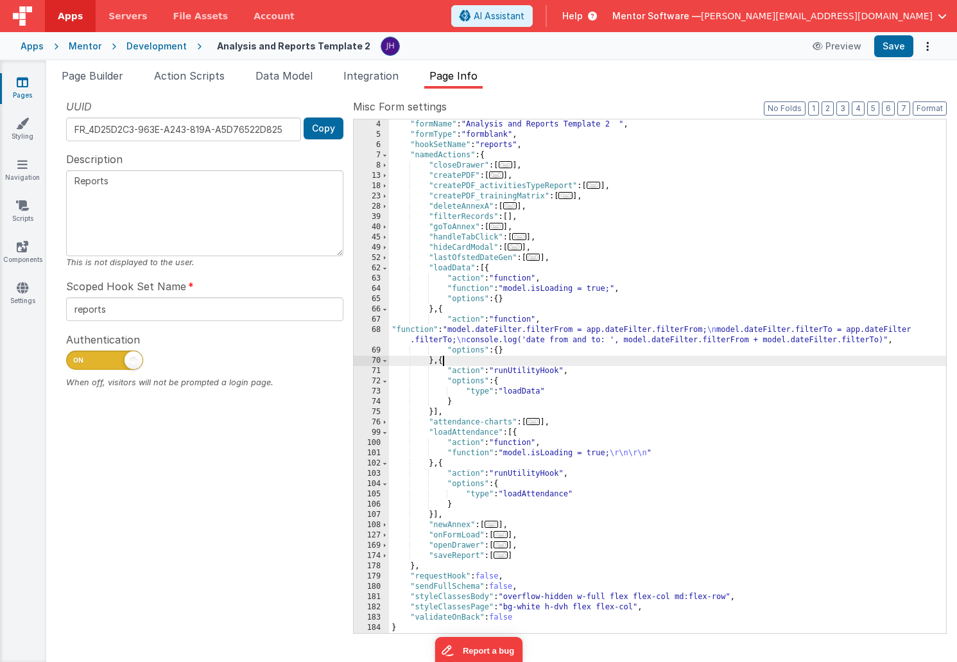
click at [443, 361] on div ""formName" : "Analysis and Reports Template 2 " , "formType" : "formblank" , "h…" at bounding box center [667, 386] width 557 height 534
click at [444, 463] on div ""formName" : "Analysis and Reports Template 2 " , "formType" : "formblank" , "h…" at bounding box center [667, 386] width 557 height 534
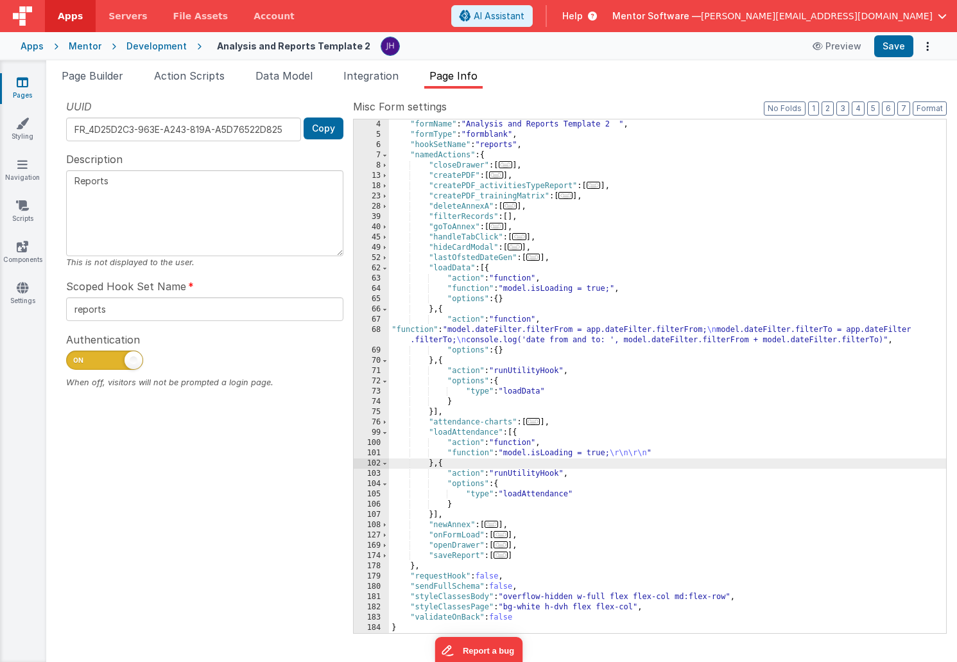
paste textarea
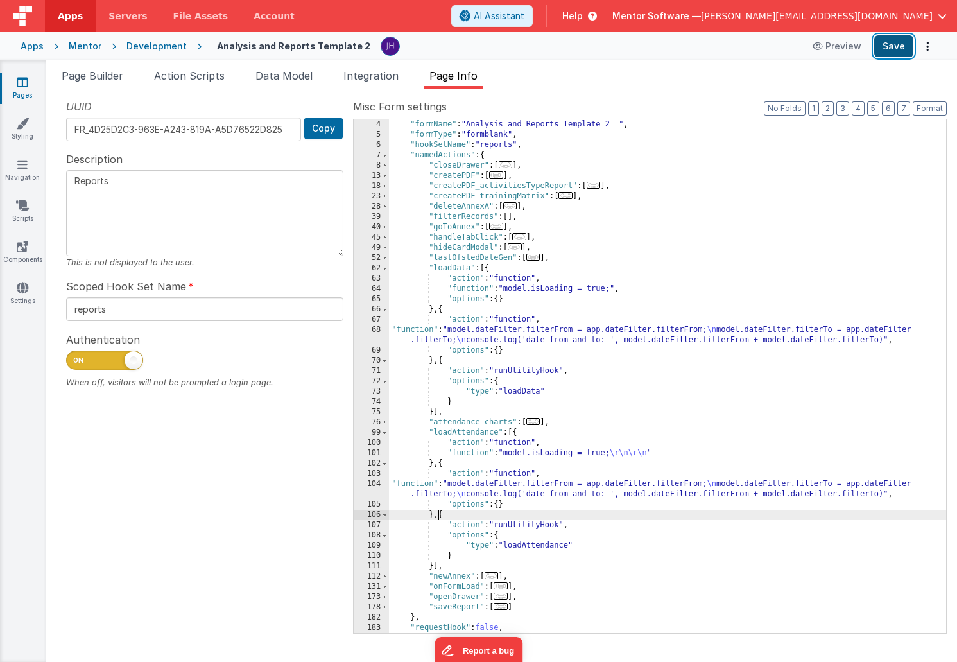
click at [895, 48] on button "Save" at bounding box center [894, 46] width 39 height 22
click at [626, 85] on ul "Page Builder Action Scripts Data Model Integration Page Info" at bounding box center [501, 78] width 911 height 21
click at [388, 267] on span at bounding box center [384, 268] width 7 height 10
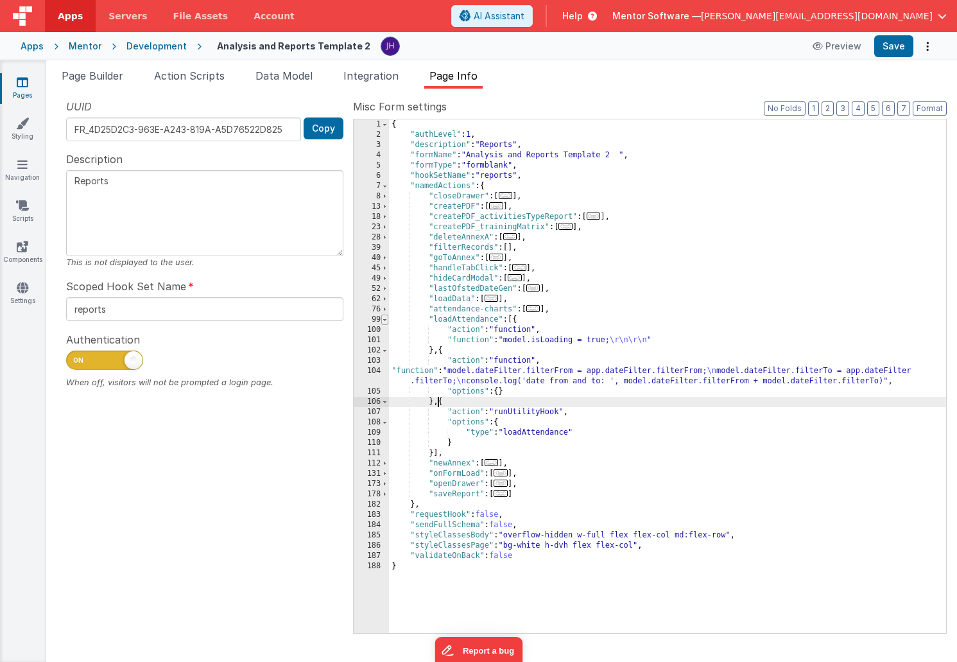
click at [387, 319] on span at bounding box center [384, 320] width 7 height 10
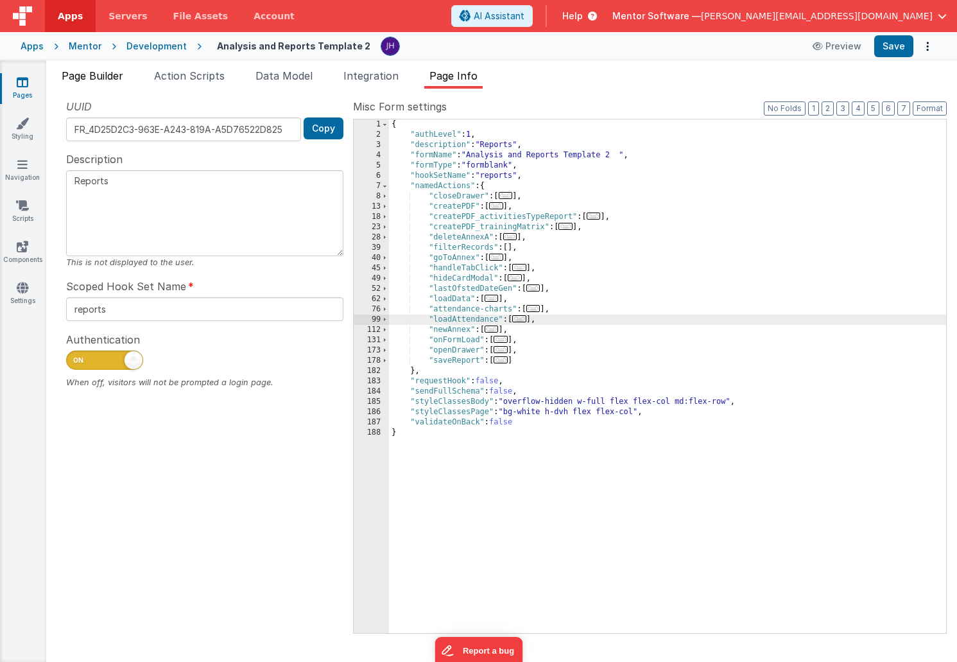
click at [103, 76] on span "Page Builder" at bounding box center [93, 75] width 62 height 13
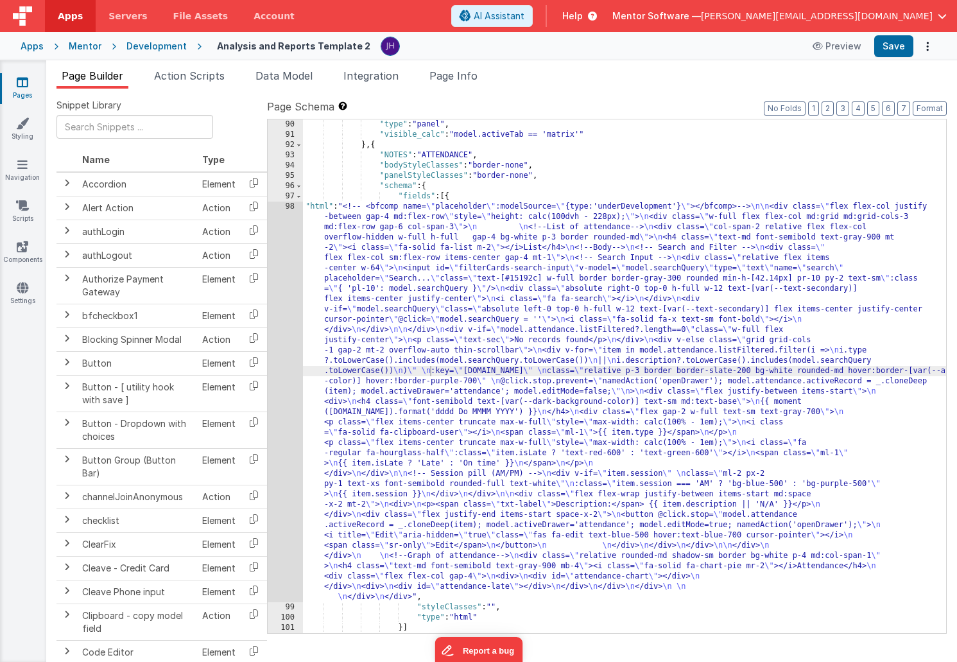
click at [92, 83] on li "Page Builder" at bounding box center [93, 78] width 72 height 21
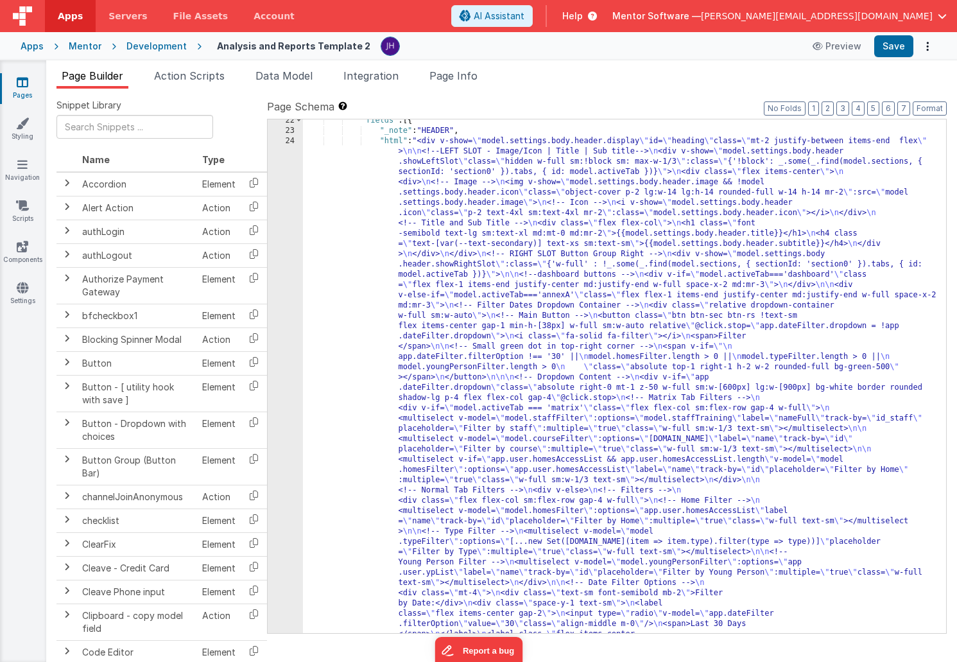
scroll to position [1271, 0]
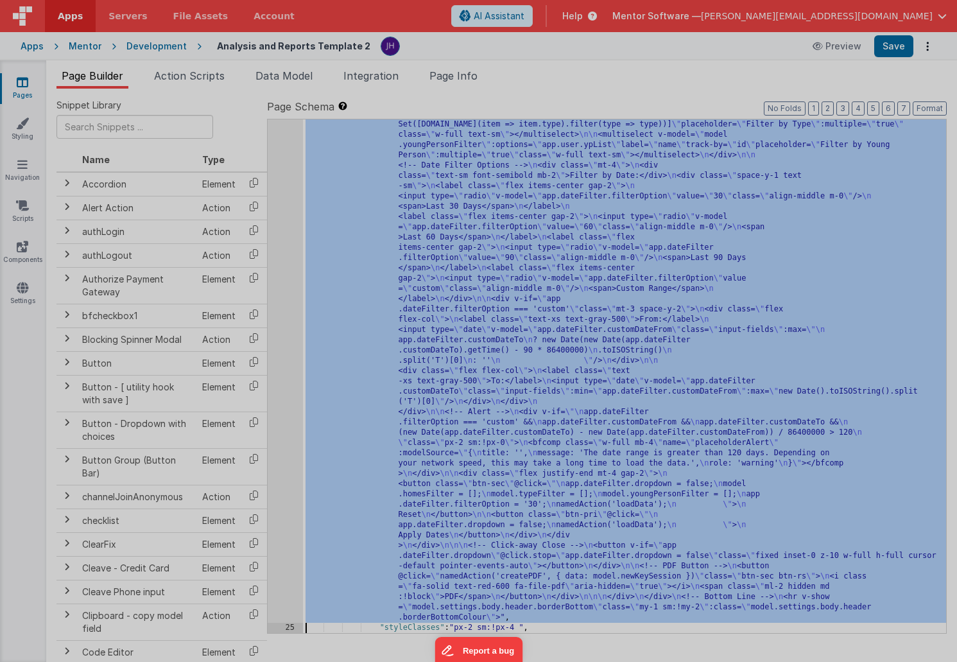
scroll to position [2589, 0]
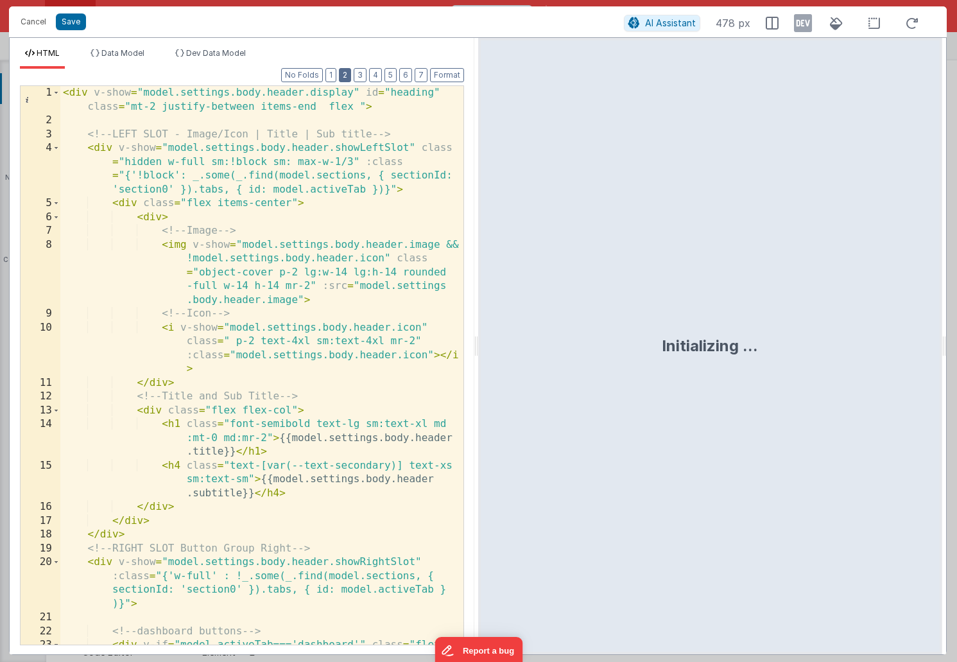
click at [347, 80] on button "2" at bounding box center [345, 75] width 12 height 14
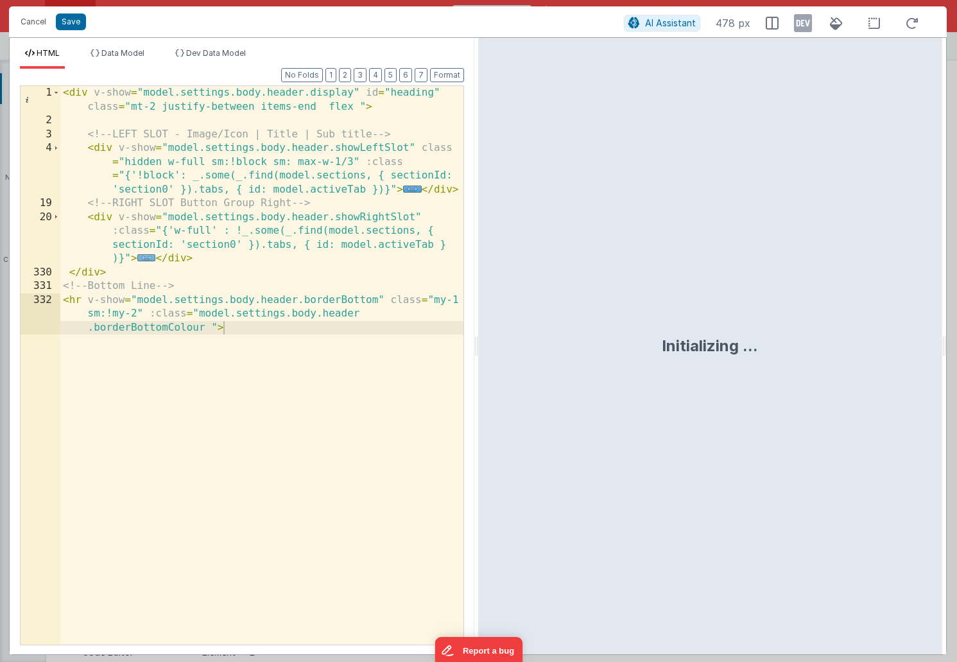
click at [148, 260] on span "..." at bounding box center [146, 257] width 19 height 7
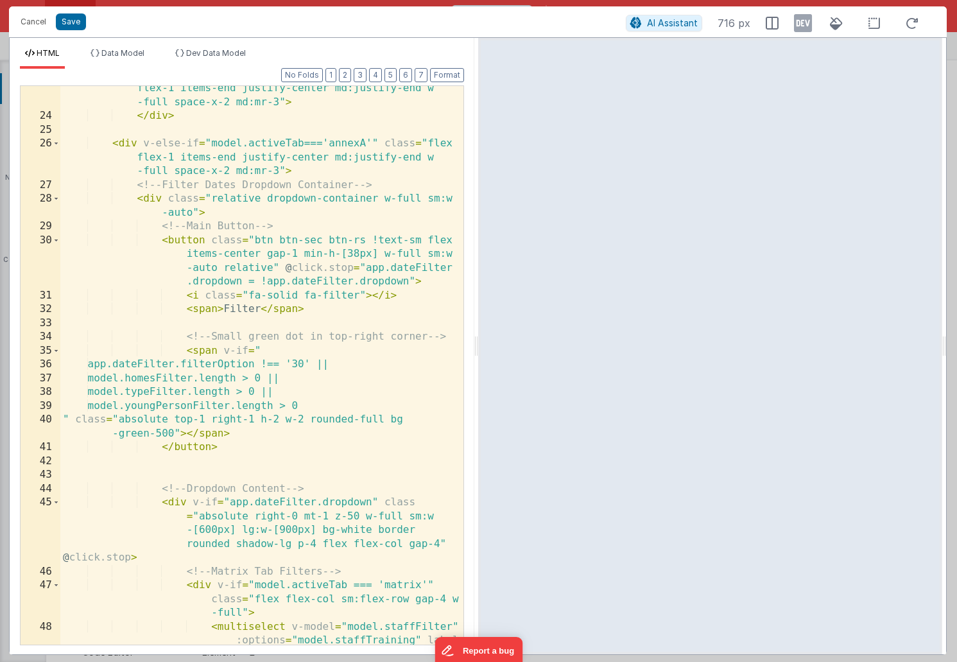
scroll to position [236, 0]
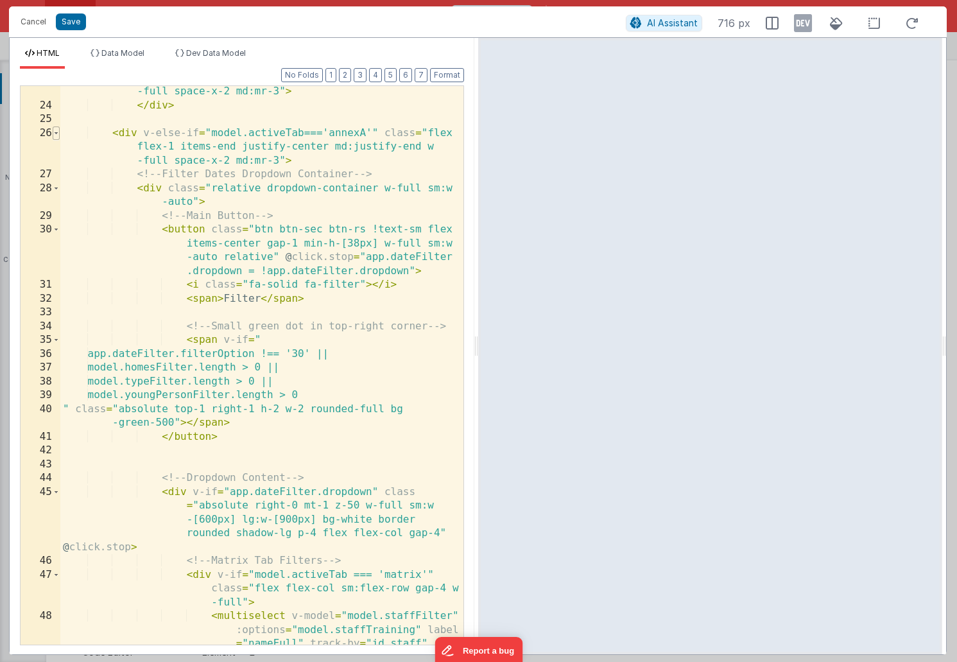
click at [57, 135] on span at bounding box center [56, 133] width 7 height 14
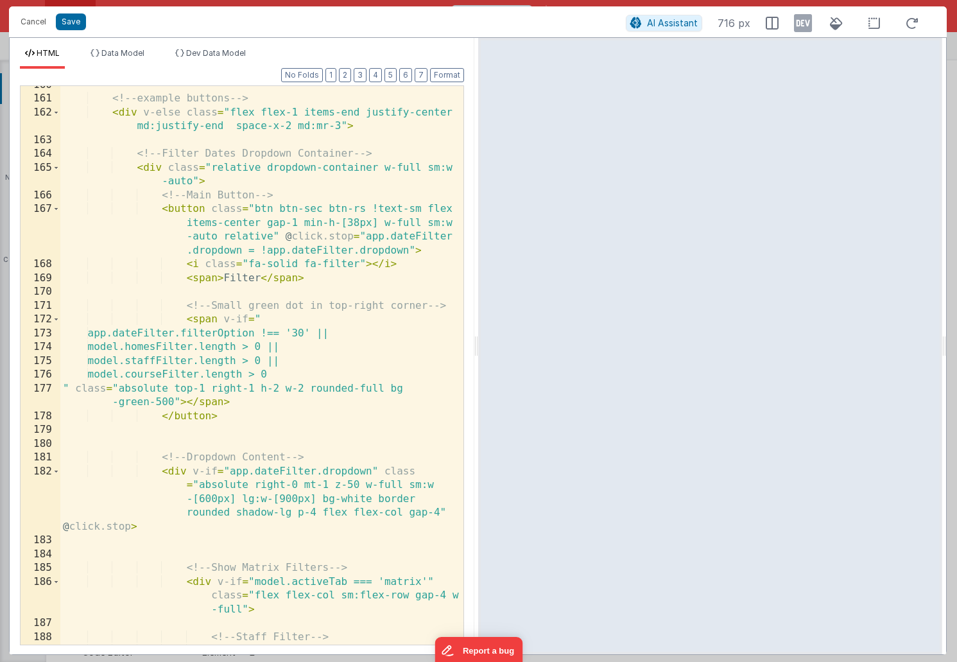
scroll to position [322, 0]
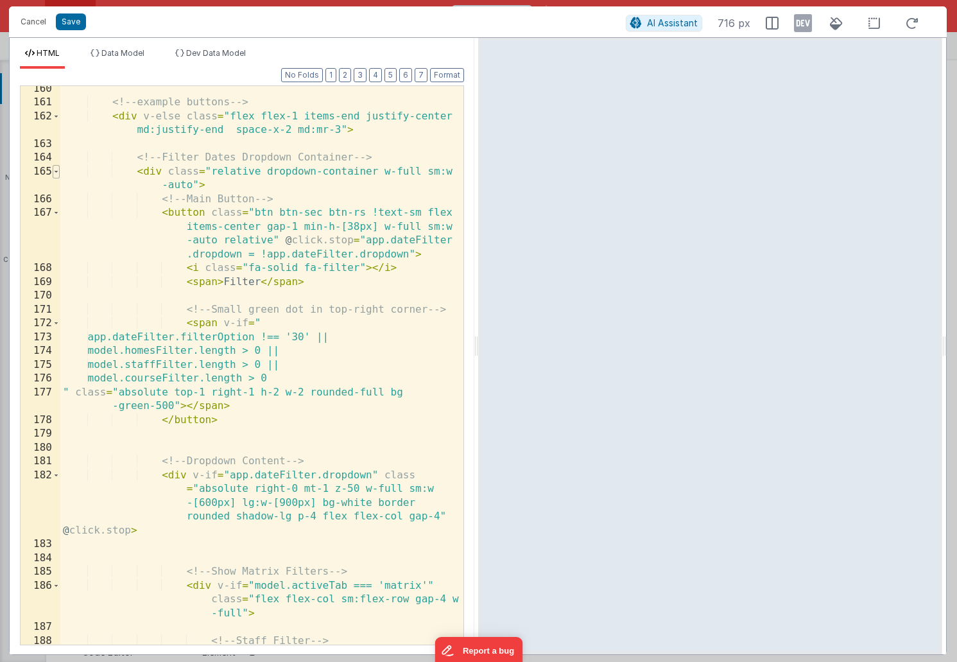
click at [58, 173] on span at bounding box center [56, 172] width 7 height 14
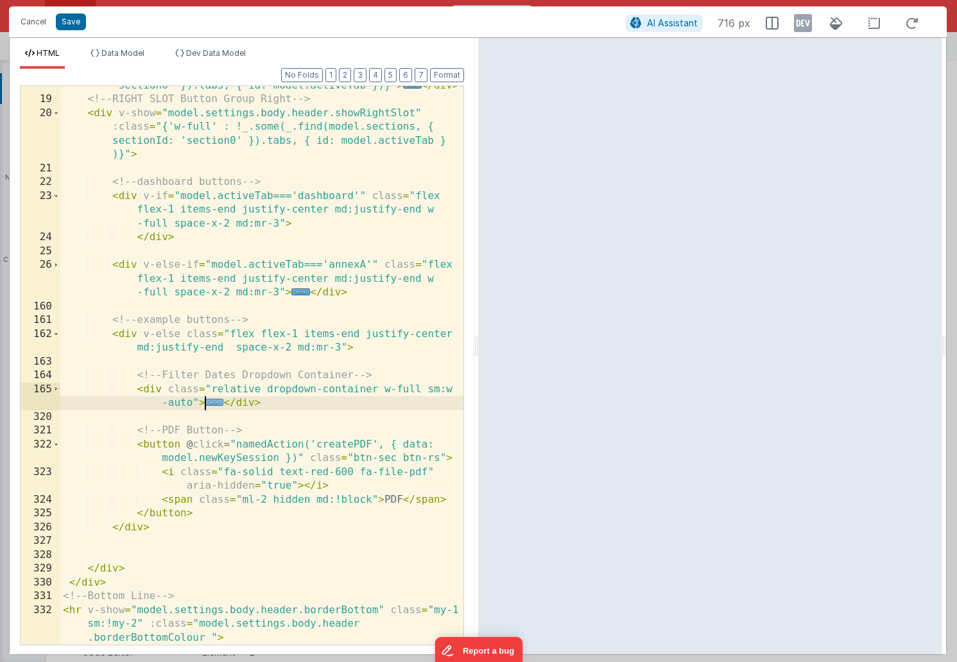
click at [218, 404] on span "..." at bounding box center [214, 402] width 19 height 7
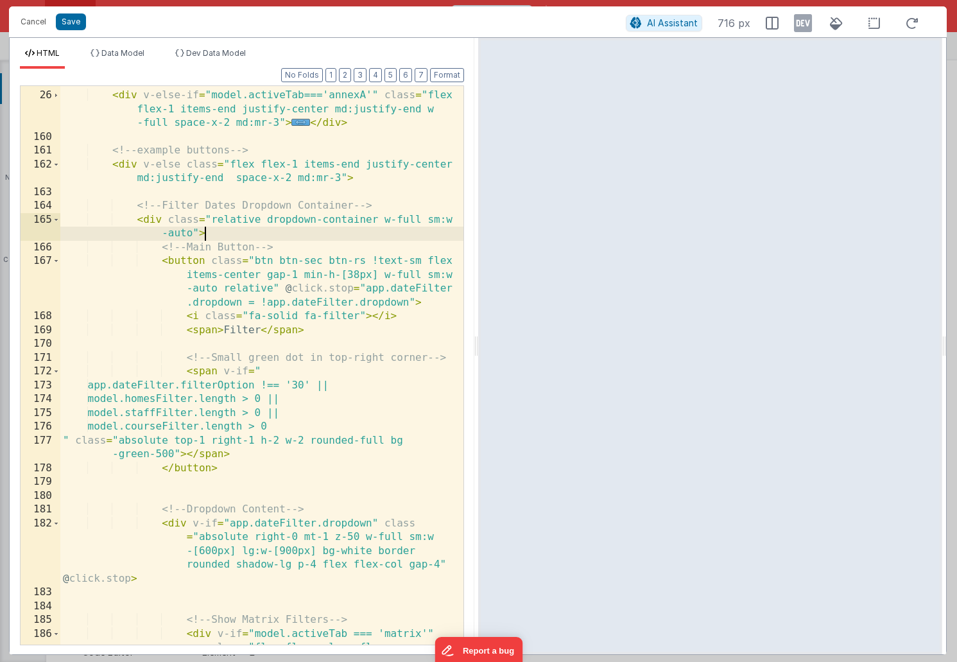
scroll to position [274, 0]
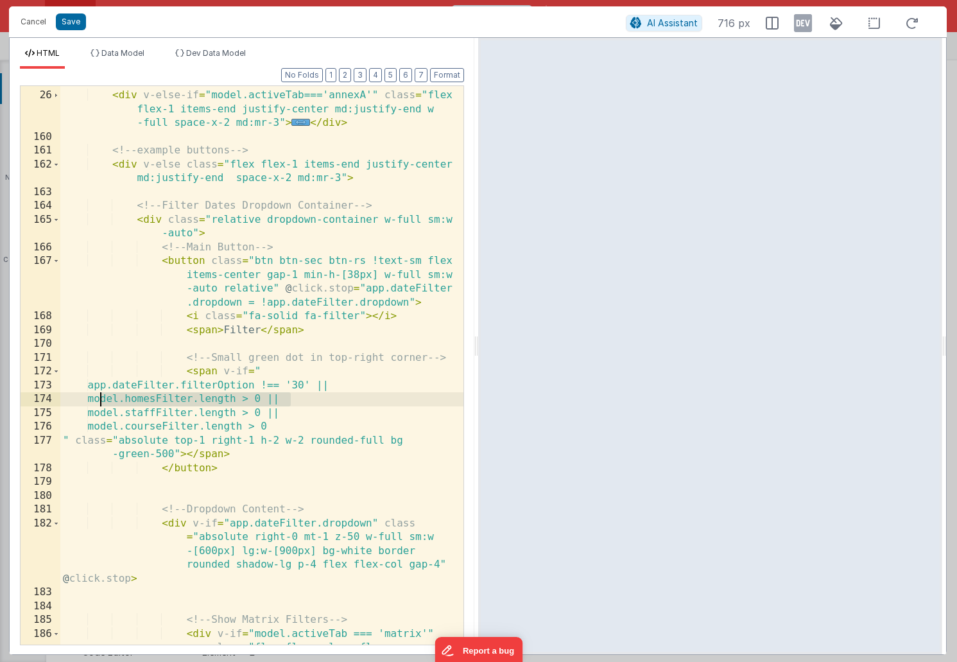
drag, startPoint x: 291, startPoint y: 398, endPoint x: 100, endPoint y: 399, distance: 190.7
click at [100, 399] on div "< div v-else-if = "model.activeTab==='annexA'" class = "flex flex-1 items-end j…" at bounding box center [261, 382] width 403 height 614
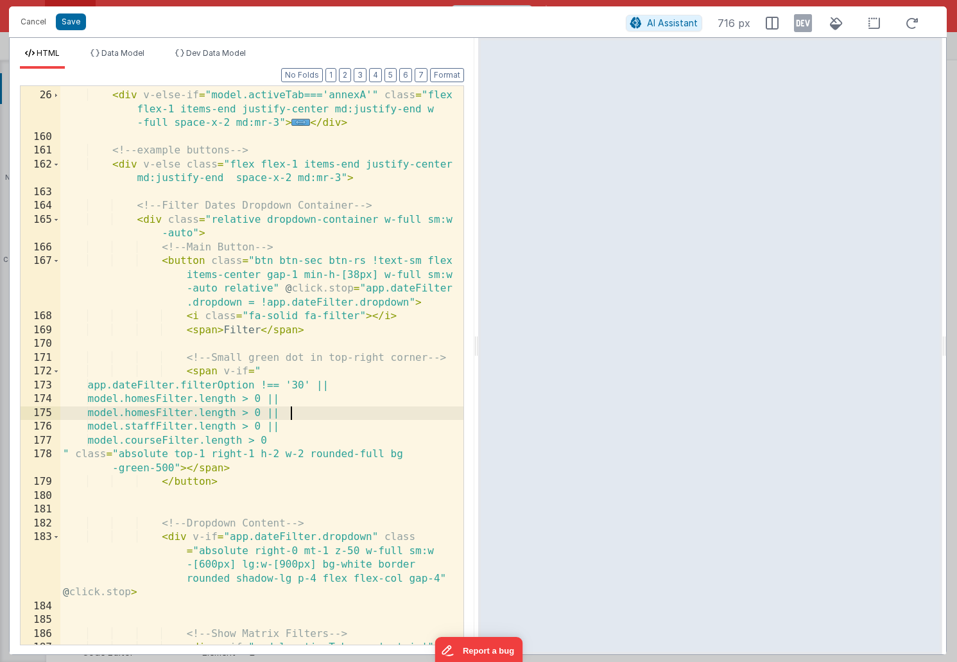
click at [165, 414] on div "< div v-else-if = "model.activeTab==='annexA'" class = "flex flex-1 items-end j…" at bounding box center [261, 382] width 403 height 614
drag, startPoint x: 288, startPoint y: 414, endPoint x: 97, endPoint y: 411, distance: 191.4
click at [97, 411] on div "< div v-else-if = "model.activeTab==='annexA'" class = "flex flex-1 items-end j…" at bounding box center [261, 382] width 403 height 614
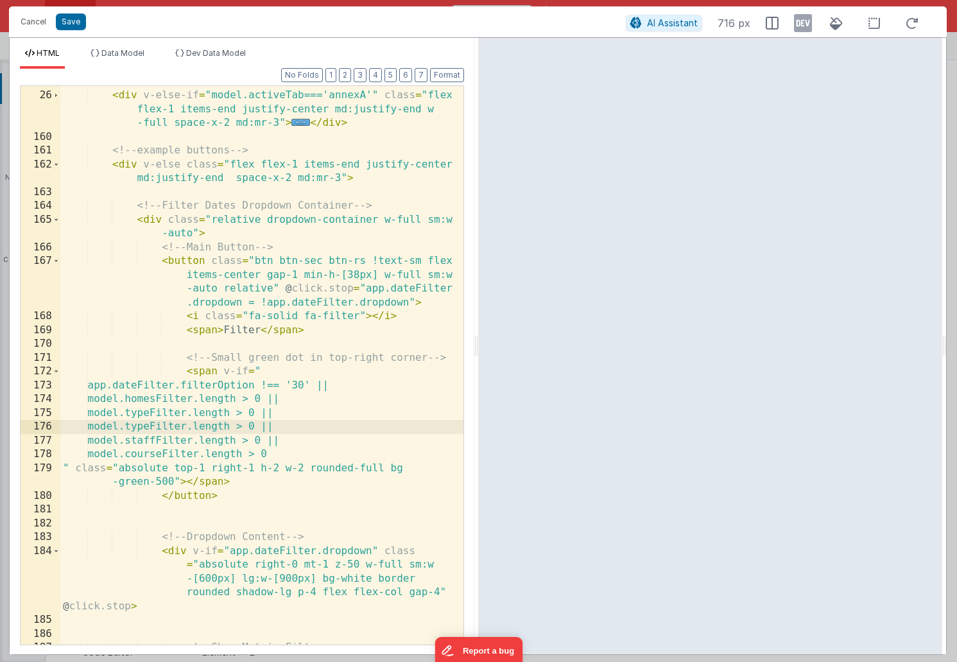
click at [162, 426] on div "< div v-else-if = "model.activeTab==='annexA'" class = "flex flex-1 items-end j…" at bounding box center [261, 368] width 403 height 586
click at [76, 26] on button "Save" at bounding box center [71, 21] width 30 height 17
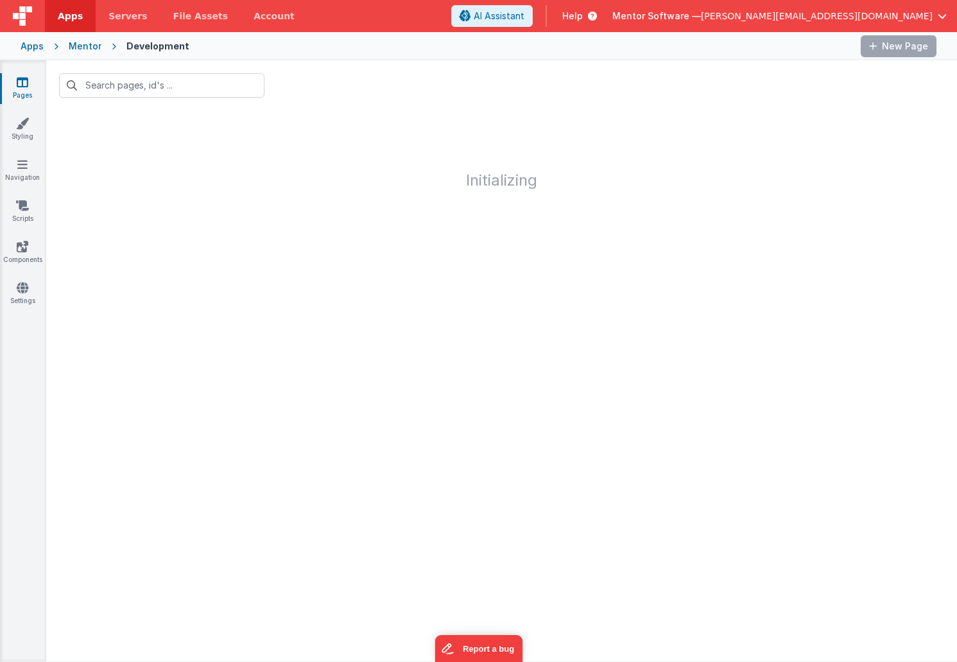
click at [21, 85] on icon at bounding box center [23, 82] width 12 height 13
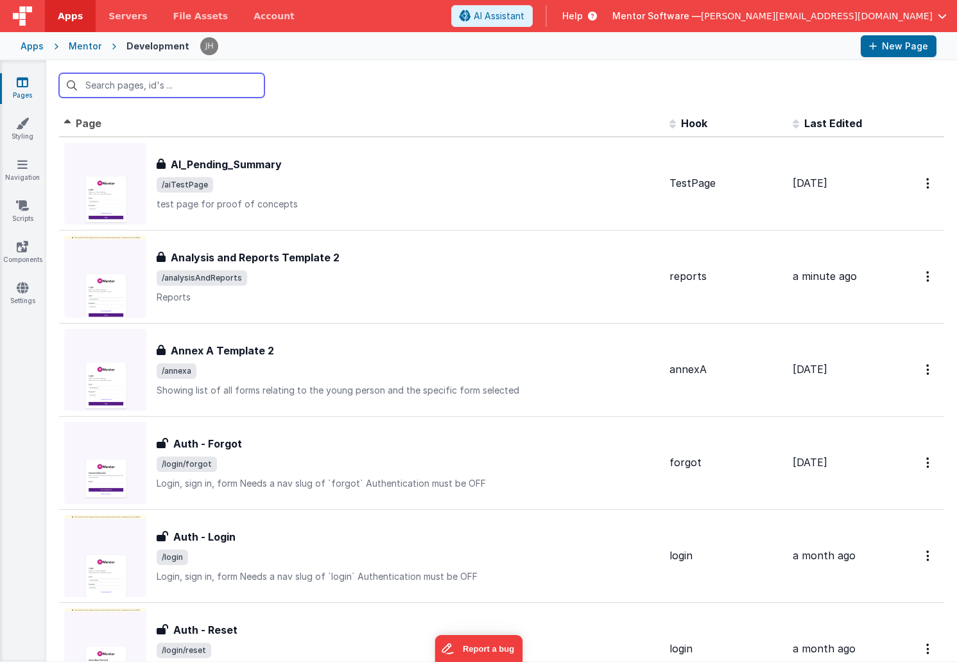
click at [130, 87] on input "text" at bounding box center [161, 85] width 205 height 24
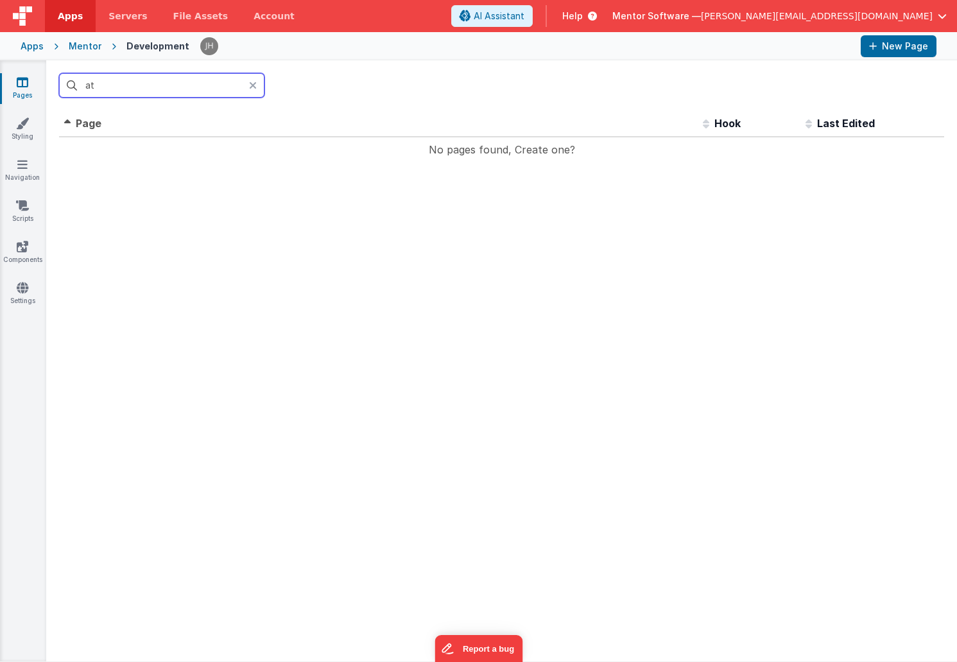
type input "a"
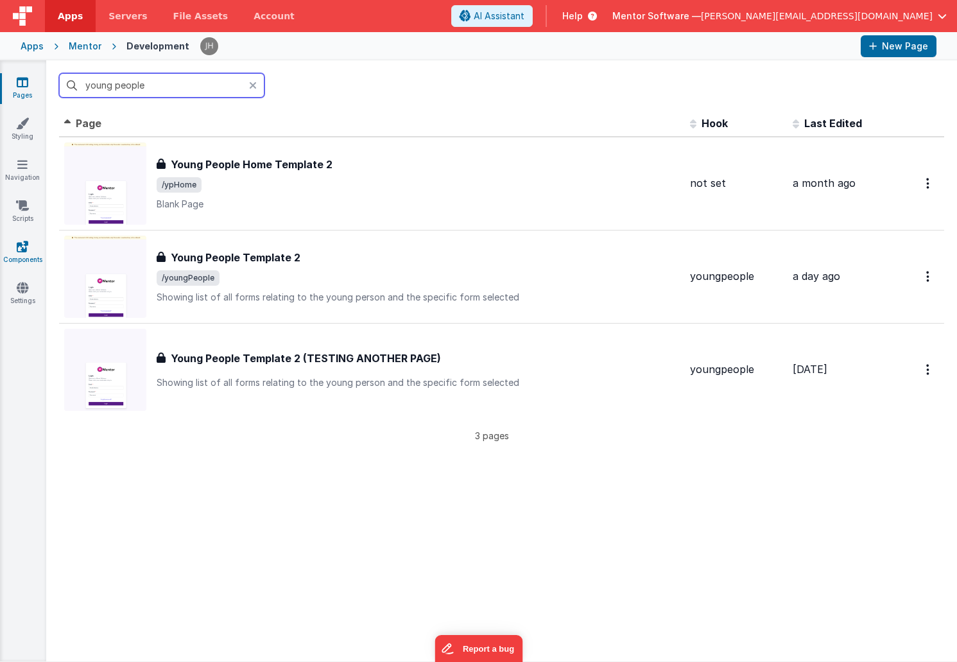
type input "young people"
click at [19, 249] on icon at bounding box center [23, 246] width 12 height 13
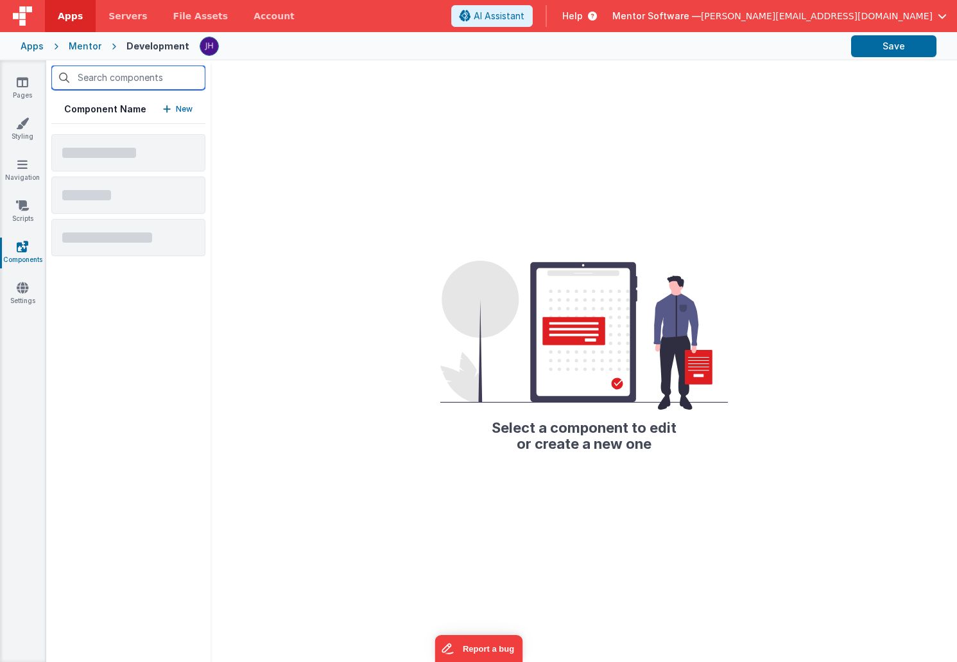
click at [124, 82] on input "text" at bounding box center [128, 77] width 154 height 24
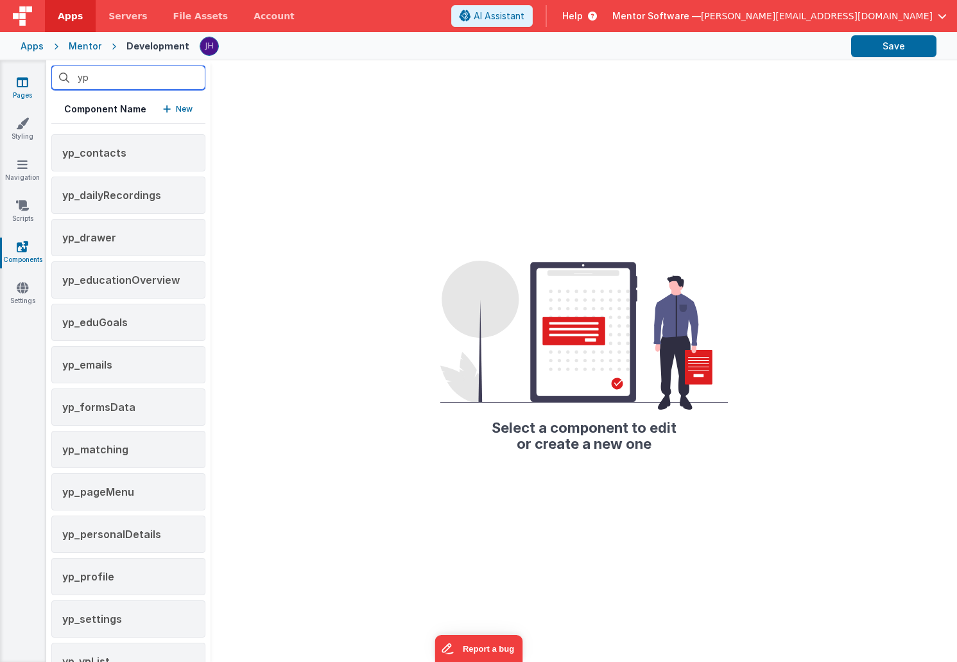
type input "yp"
click at [30, 87] on link "Pages" at bounding box center [22, 89] width 46 height 26
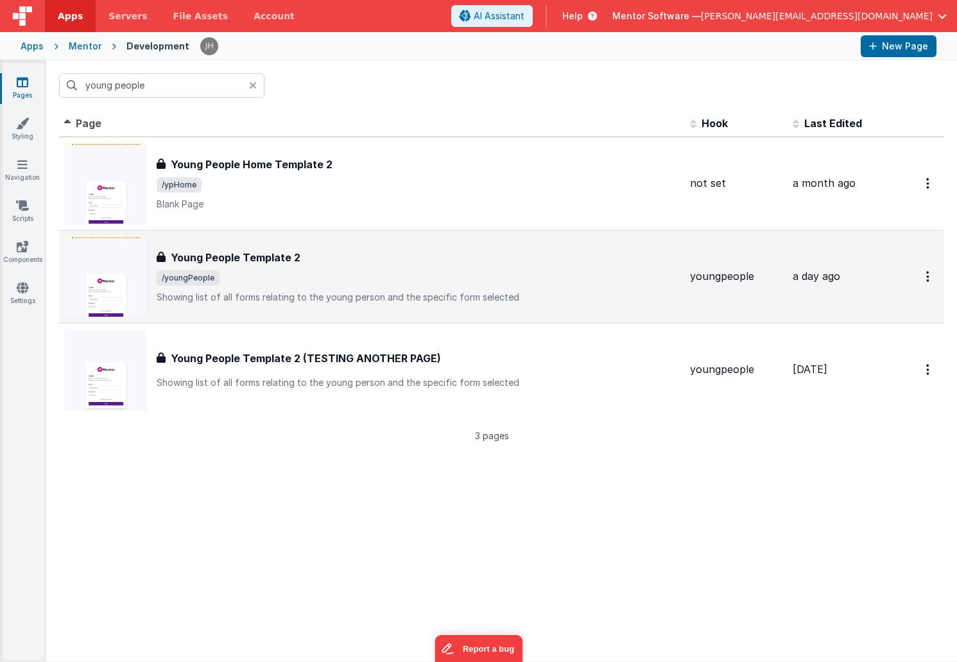
click at [263, 266] on div "Young People Template 2 Young People Template 2 /youngPeople Showing list of al…" at bounding box center [418, 277] width 523 height 54
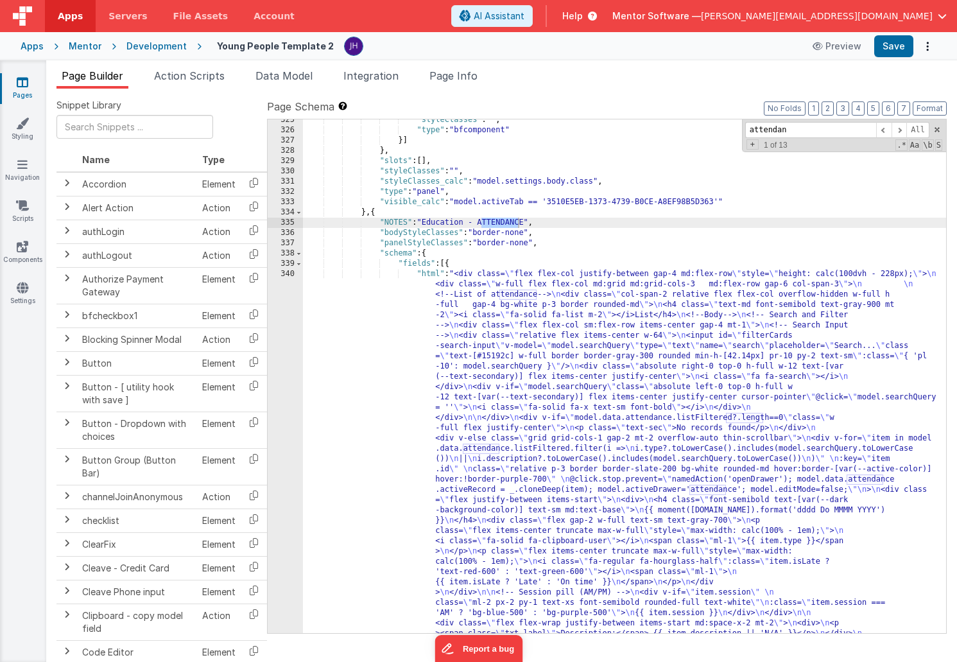
scroll to position [7501, 0]
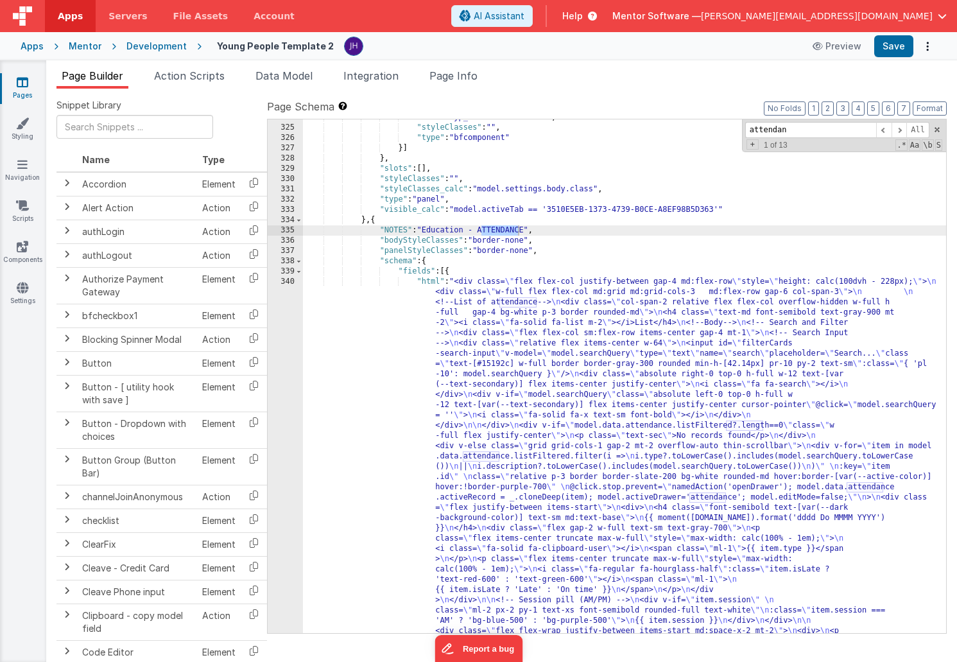
type input "attendan"
click at [448, 272] on div ""name" : "yp_educationOverview" , "styleClasses" : "" , "type" : "bfcomponent" …" at bounding box center [624, 631] width 643 height 1038
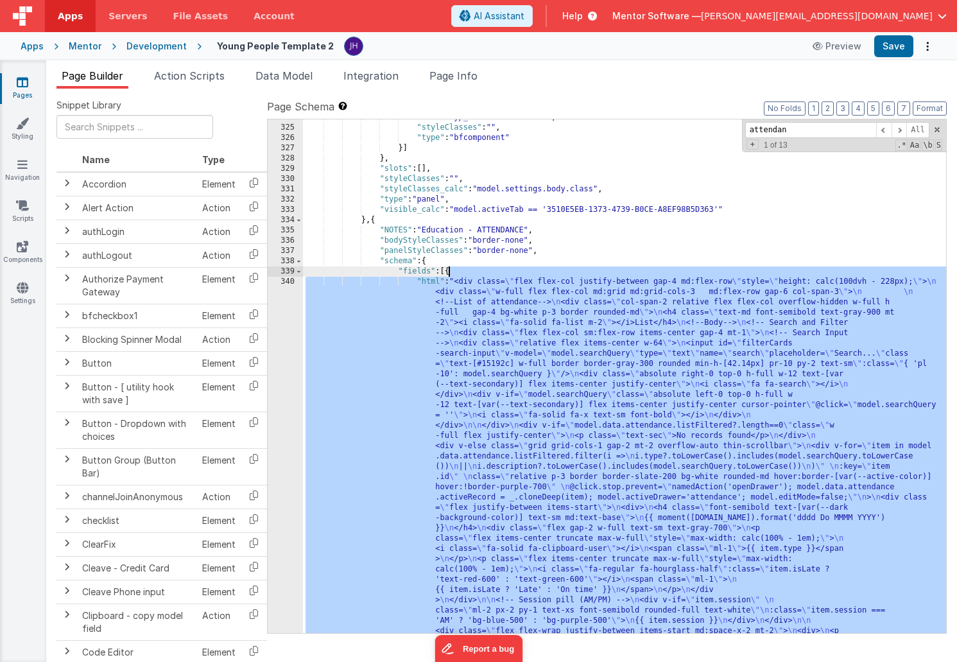
click at [448, 272] on div ""name" : "yp_educationOverview" , "styleClasses" : "" , "type" : "bfcomponent" …" at bounding box center [624, 631] width 643 height 1038
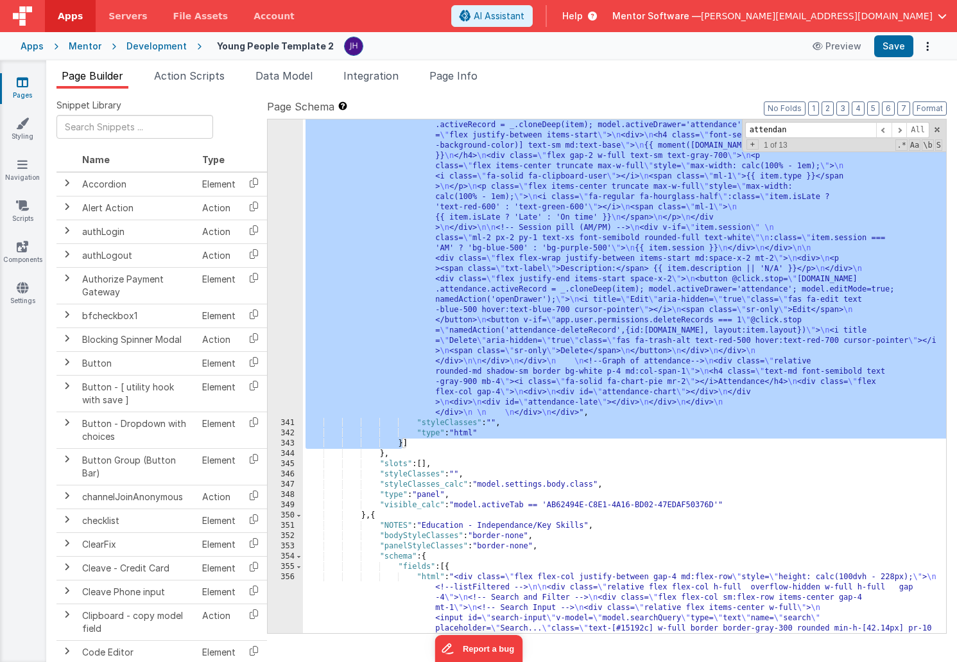
scroll to position [7745, 0]
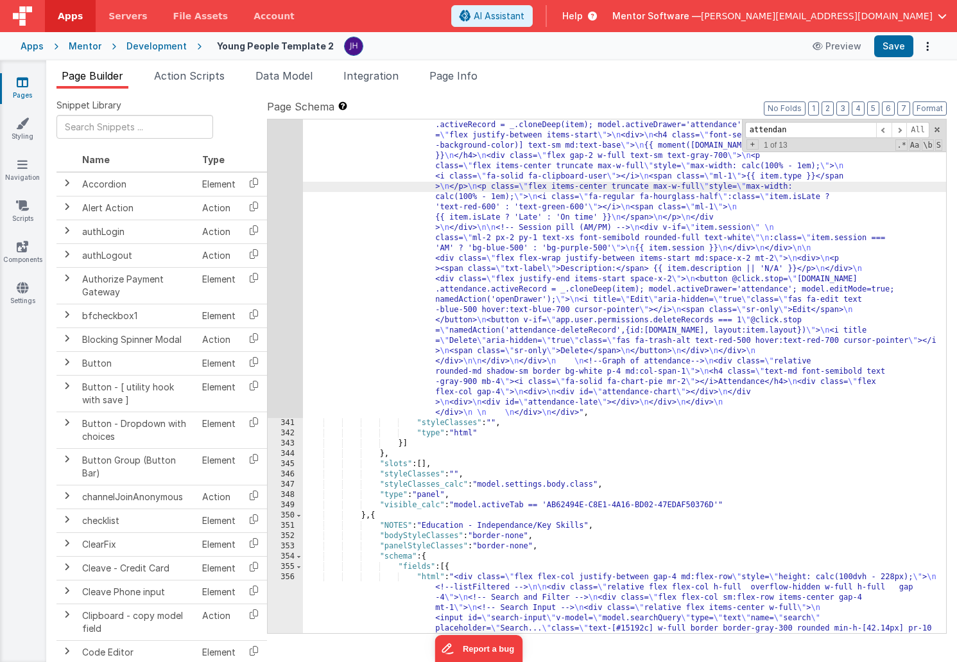
click at [290, 187] on div "340" at bounding box center [285, 161] width 35 height 514
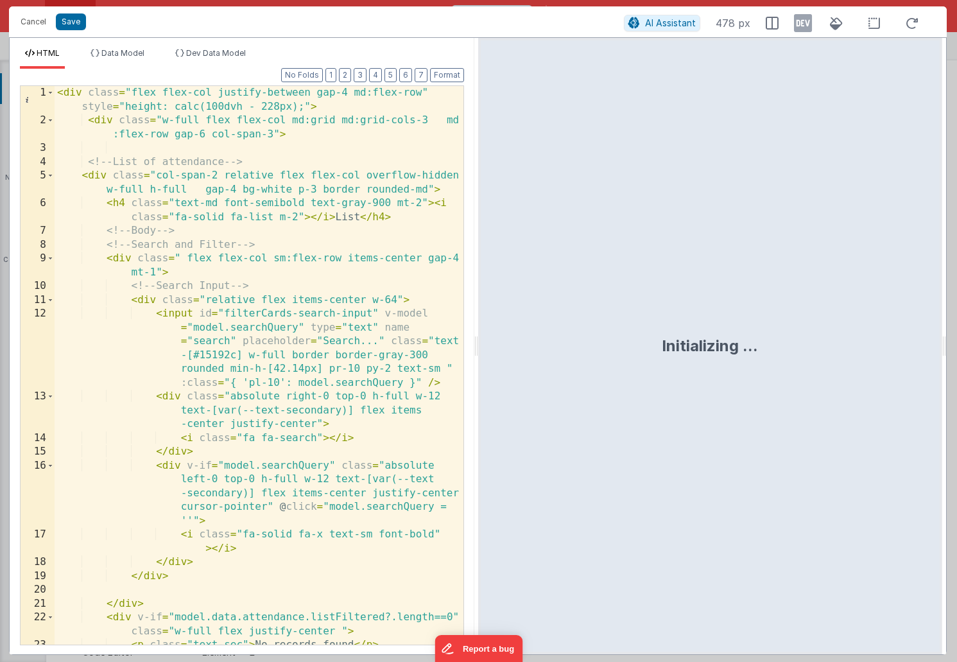
click at [354, 242] on div "< div class = "flex flex-col justify-between gap-4 md:flex-row" style = "height…" at bounding box center [259, 386] width 409 height 600
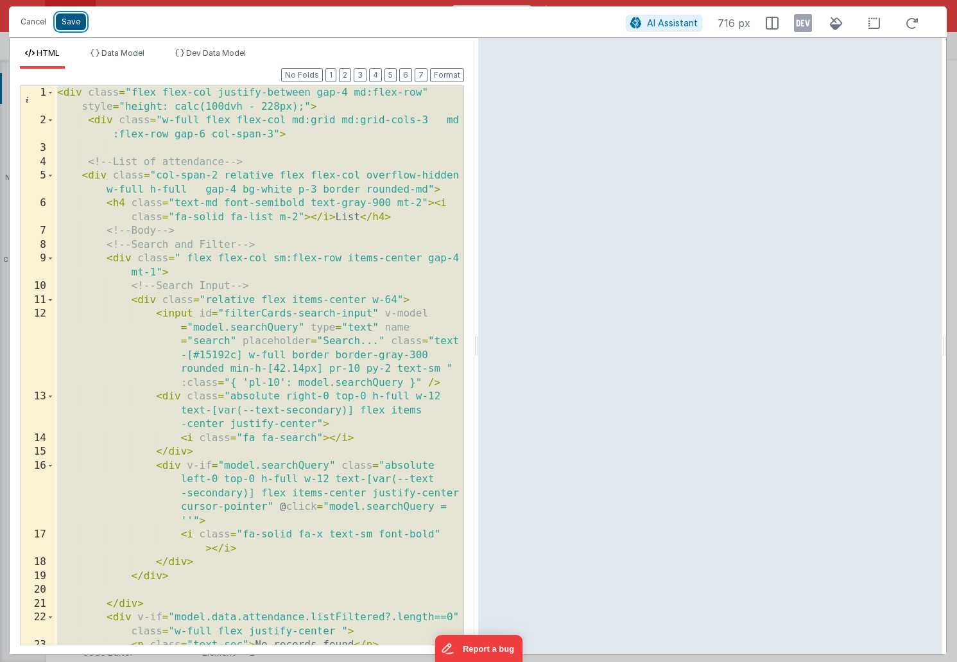
click at [69, 21] on button "Save" at bounding box center [71, 21] width 30 height 17
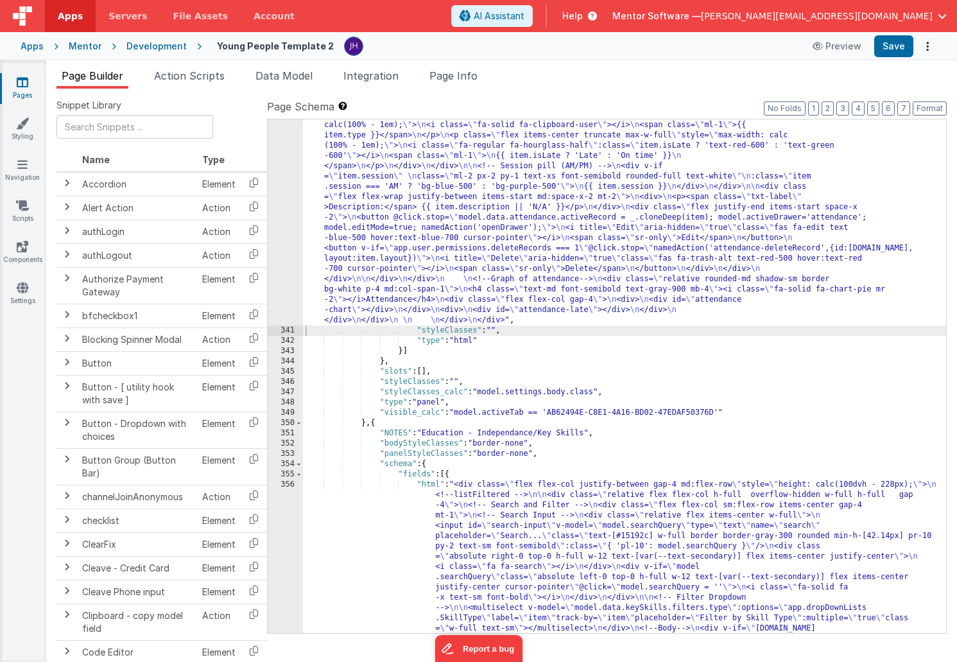
scroll to position [7767, 0]
click at [458, 74] on span "Page Info" at bounding box center [454, 75] width 48 height 13
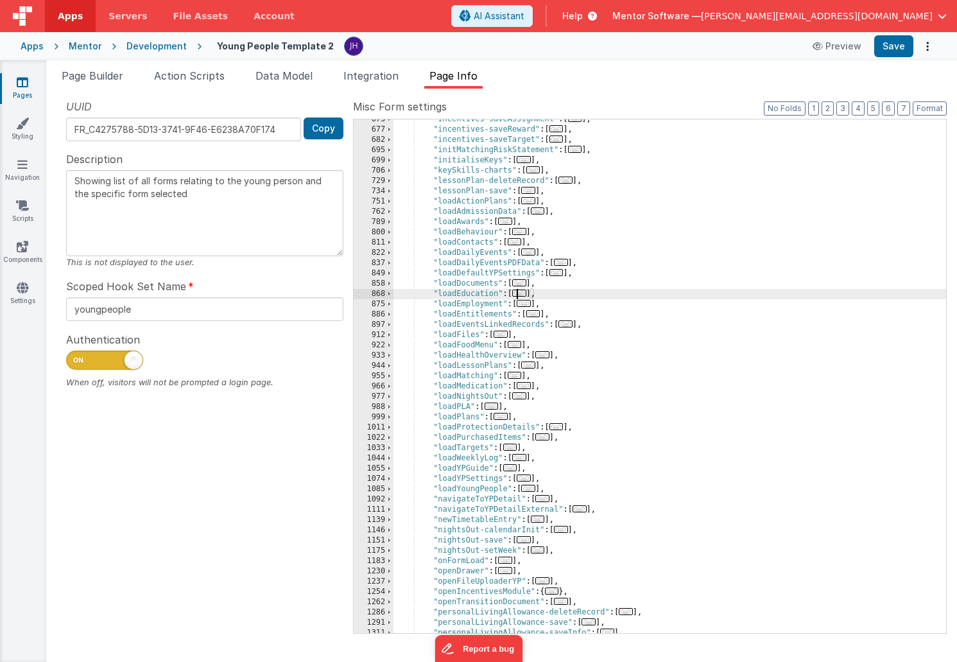
scroll to position [0, 0]
click at [524, 294] on span "..." at bounding box center [519, 293] width 14 height 7
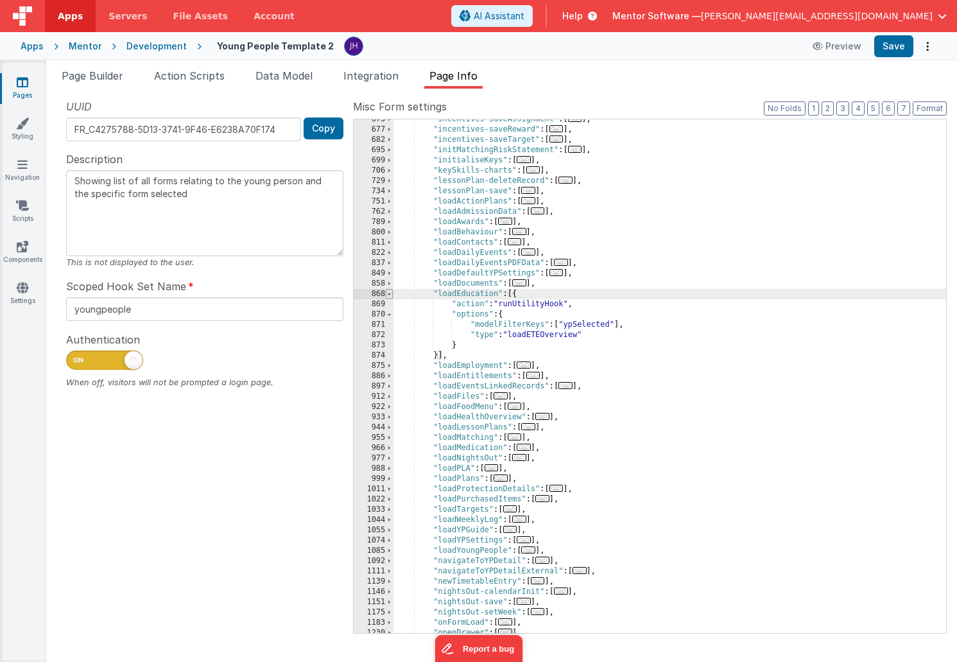
click at [390, 295] on span at bounding box center [389, 294] width 7 height 10
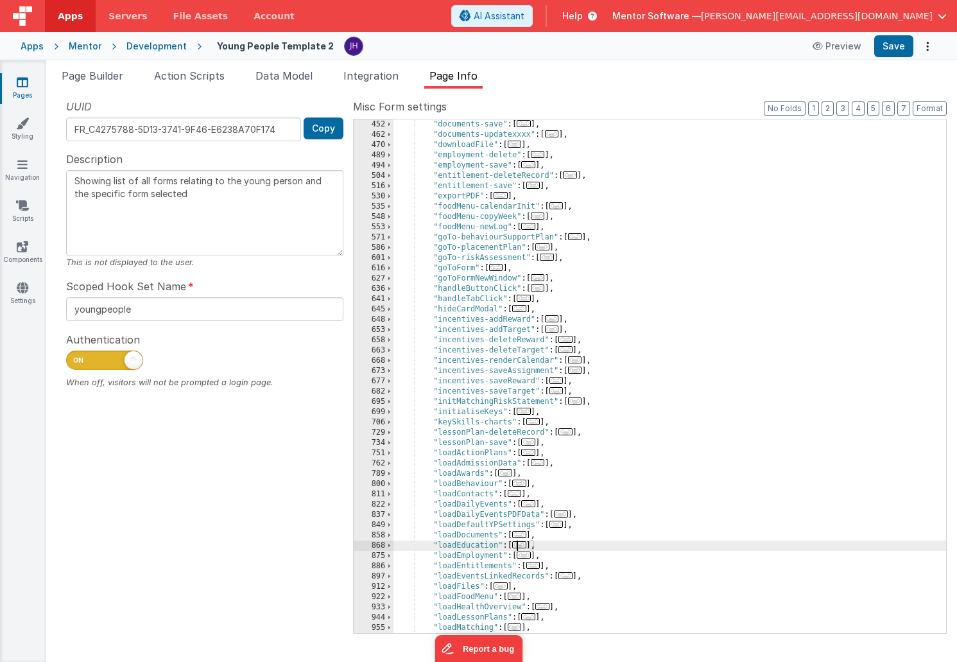
scroll to position [579, 0]
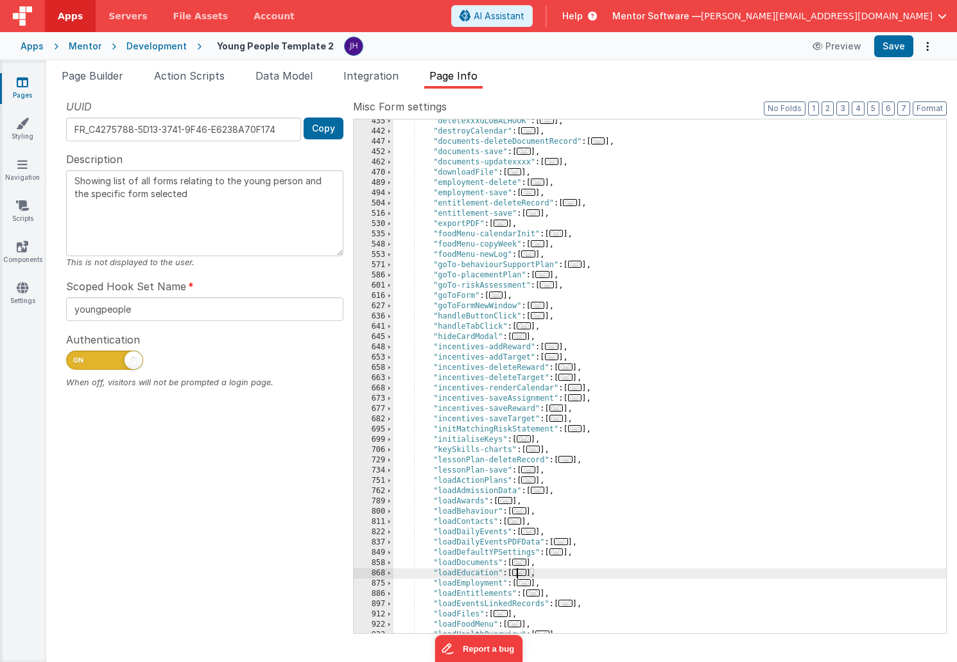
click at [658, 299] on div ""deletexxxGLOBALHOOK" : [ ... ] , "destroyCalendar" : [ ... ] , "documents-dele…" at bounding box center [670, 383] width 553 height 534
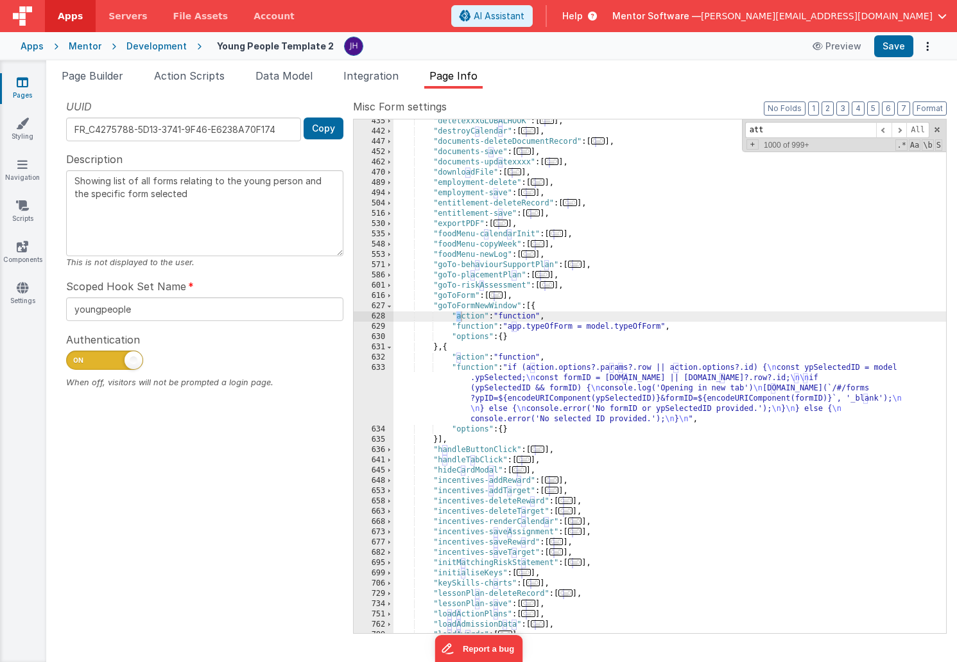
scroll to position [884, 0]
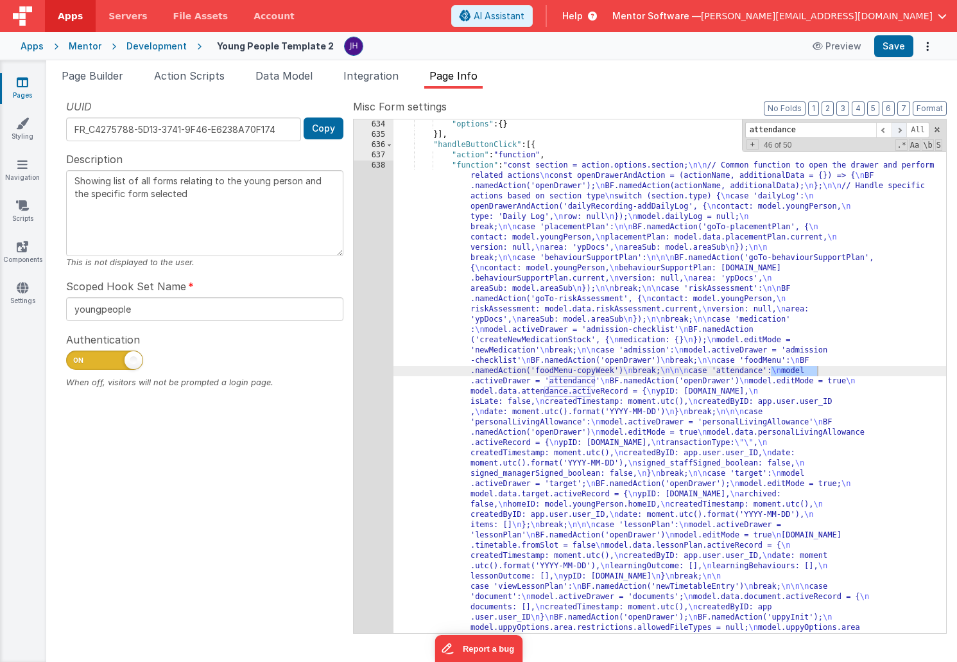
type input "attendance"
click at [901, 127] on span at bounding box center [899, 130] width 15 height 16
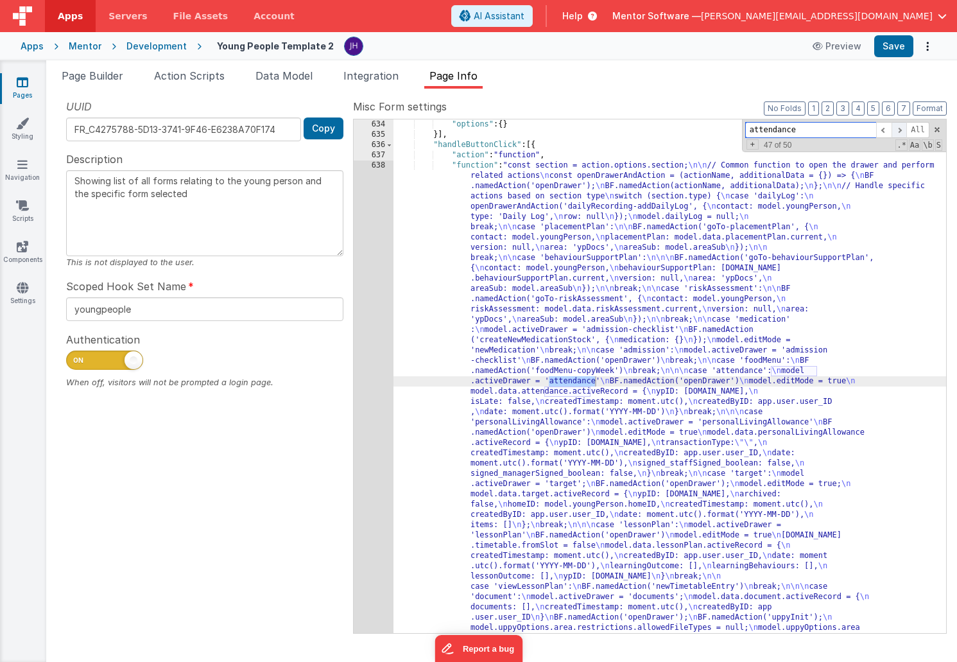
click at [901, 127] on span at bounding box center [899, 130] width 15 height 16
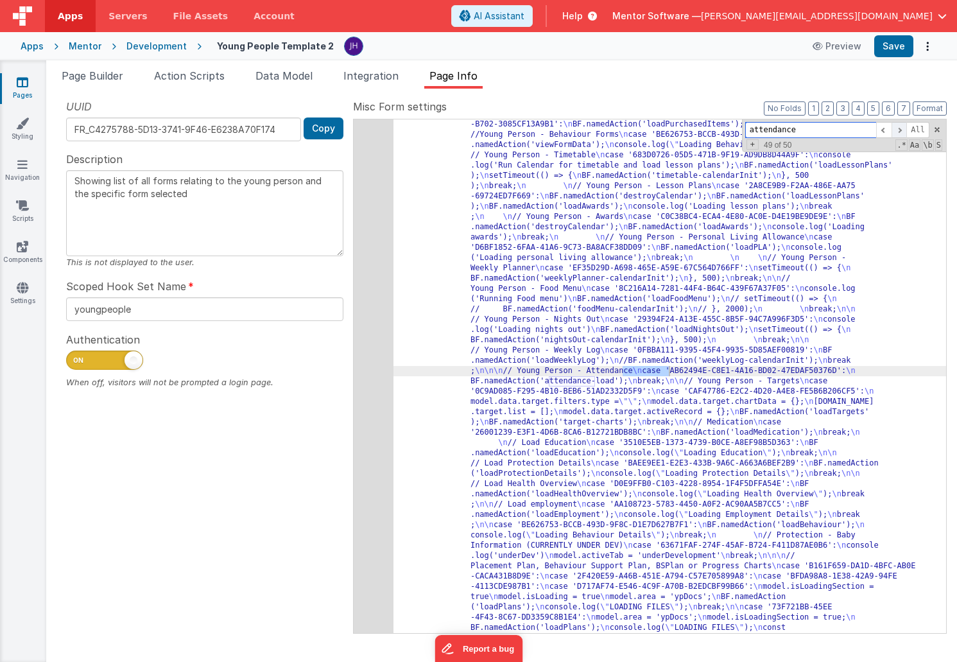
scroll to position [2805, 0]
click at [455, 80] on span "Page Info" at bounding box center [454, 75] width 48 height 13
click at [833, 107] on button "2" at bounding box center [828, 108] width 12 height 14
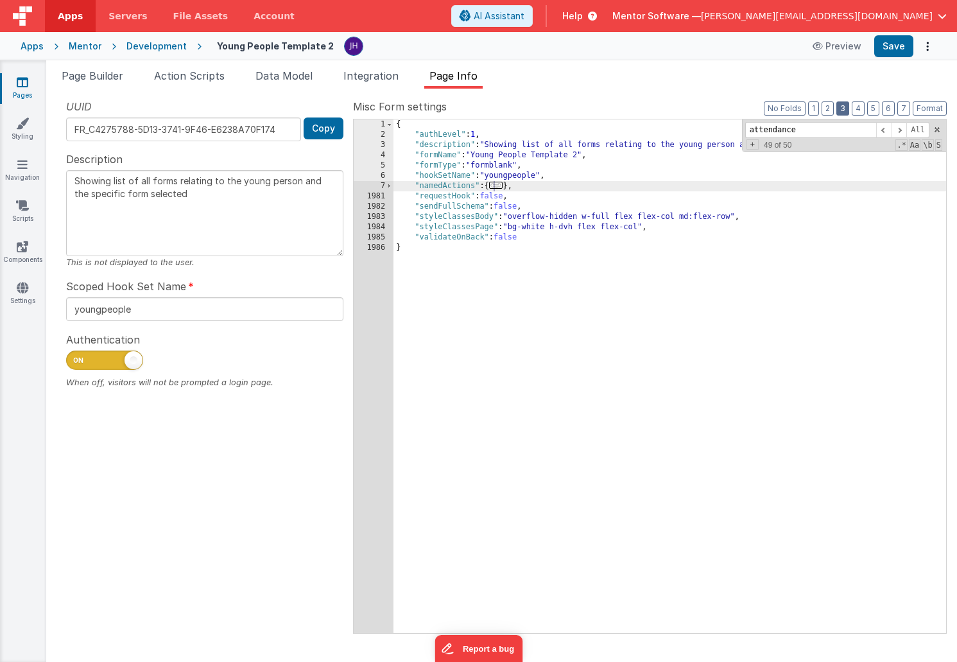
click at [844, 107] on button "3" at bounding box center [843, 108] width 13 height 14
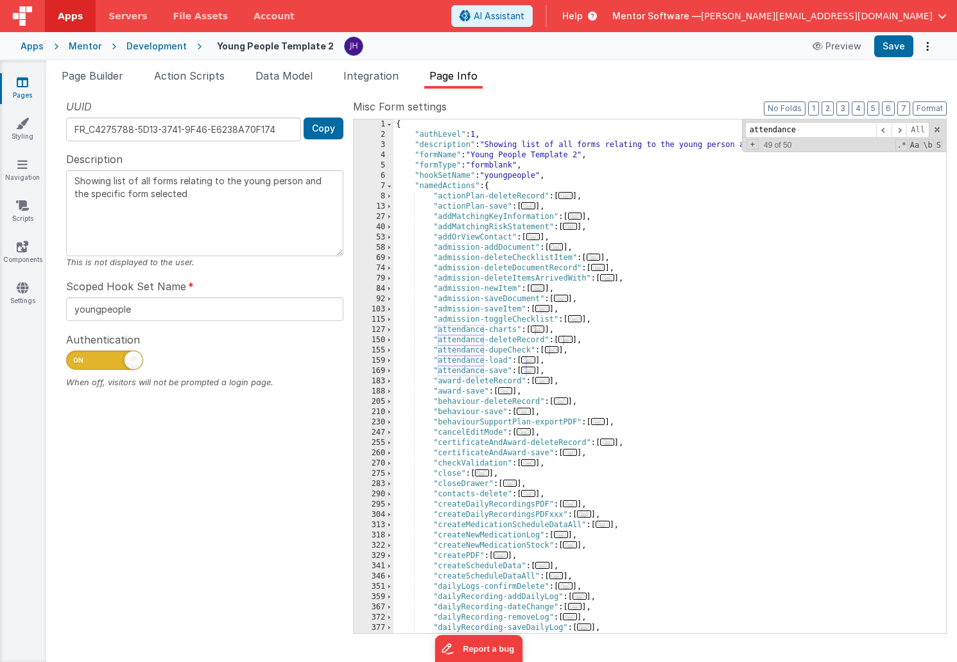
click at [604, 326] on div "{ "authLevel" : 1 , "description" : "Showing list of all forms relating to the …" at bounding box center [670, 386] width 553 height 534
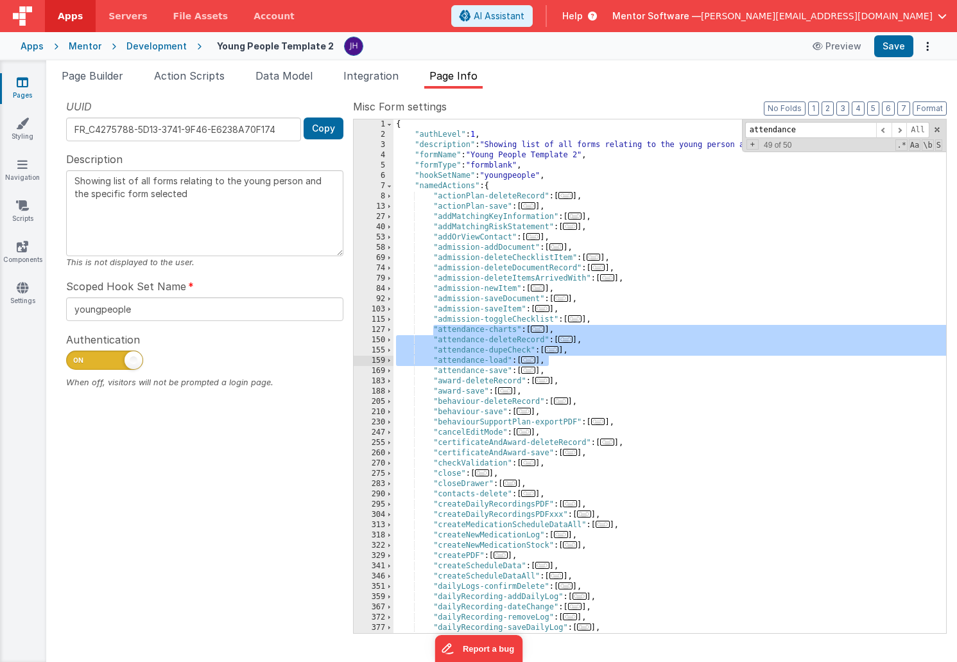
drag, startPoint x: 433, startPoint y: 328, endPoint x: 584, endPoint y: 360, distance: 153.5
click at [584, 360] on div "{ "authLevel" : 1 , "description" : "Showing list of all forms relating to the …" at bounding box center [670, 386] width 553 height 534
click at [532, 358] on span "..." at bounding box center [528, 359] width 14 height 7
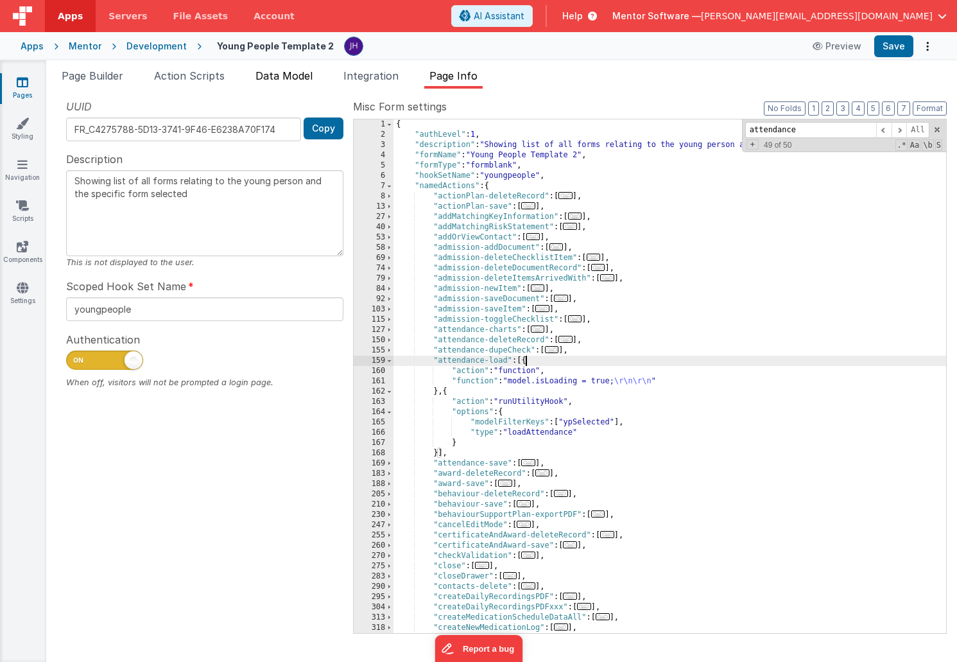
click at [283, 79] on span "Data Model" at bounding box center [284, 75] width 57 height 13
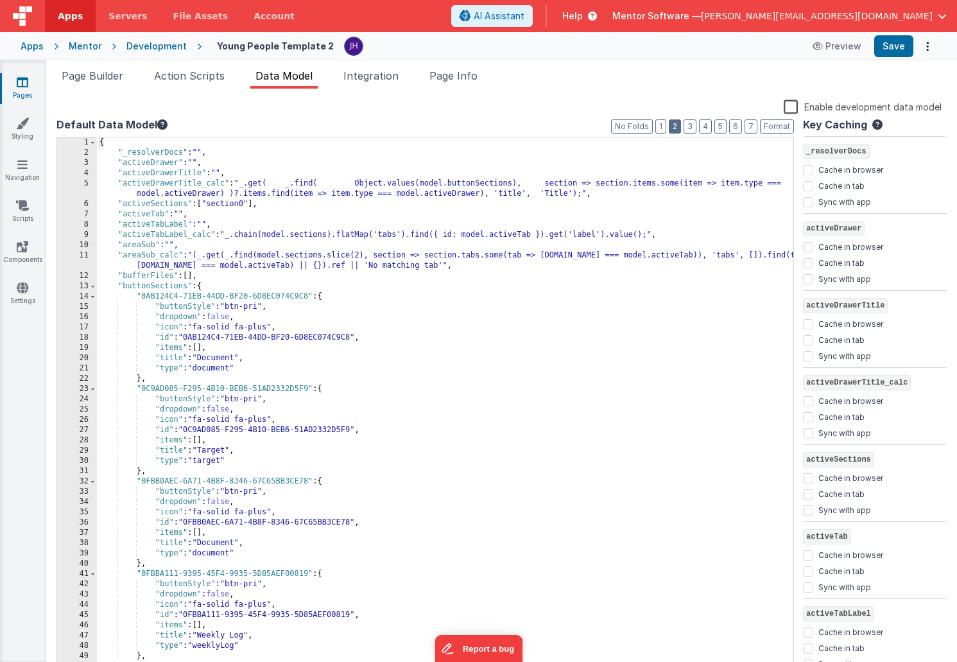
click at [677, 132] on button "2" at bounding box center [675, 126] width 12 height 14
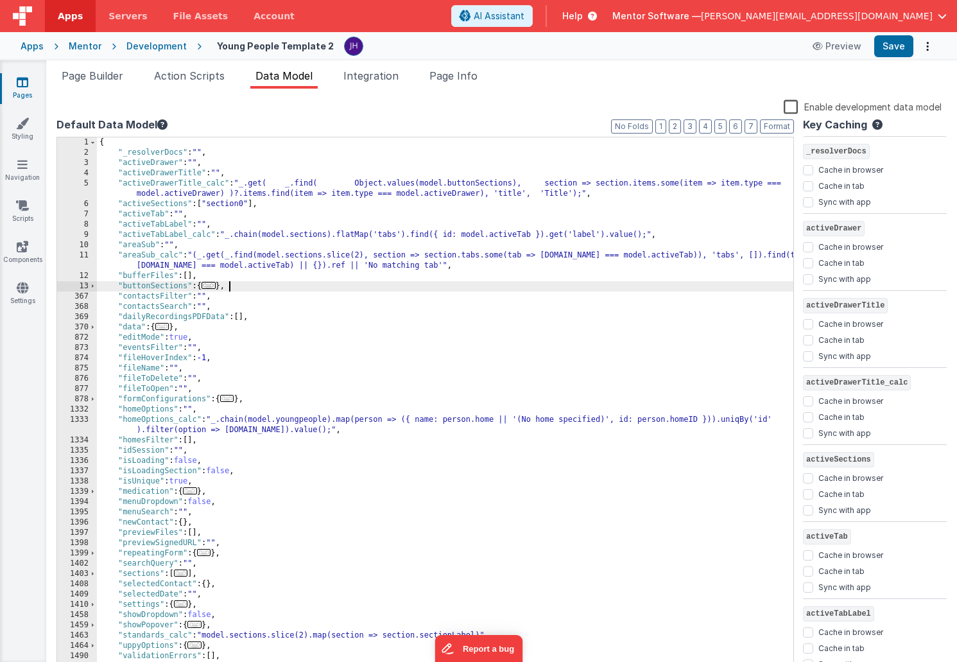
click at [298, 283] on div "{ "_resolverDocs" : "" , "activeDrawer" : "" , "activeDrawerTitle" : "" , "acti…" at bounding box center [445, 415] width 697 height 556
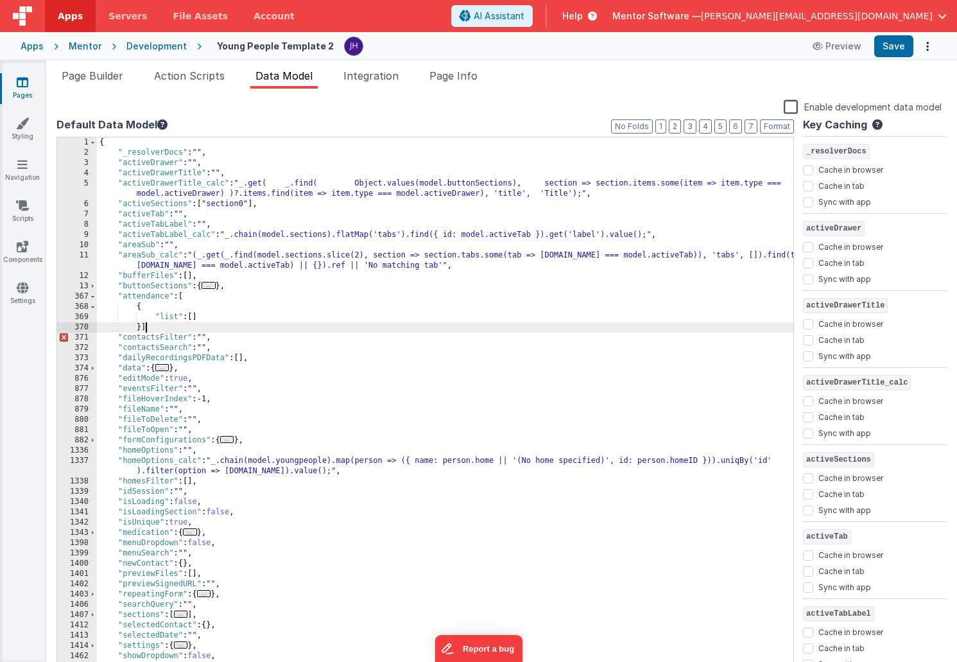
click at [155, 328] on div "{ "_resolverDocs" : "" , "activeDrawer" : "" , "activeDrawerTitle" : "" , "acti…" at bounding box center [445, 415] width 697 height 556
click at [94, 296] on span at bounding box center [92, 297] width 7 height 10
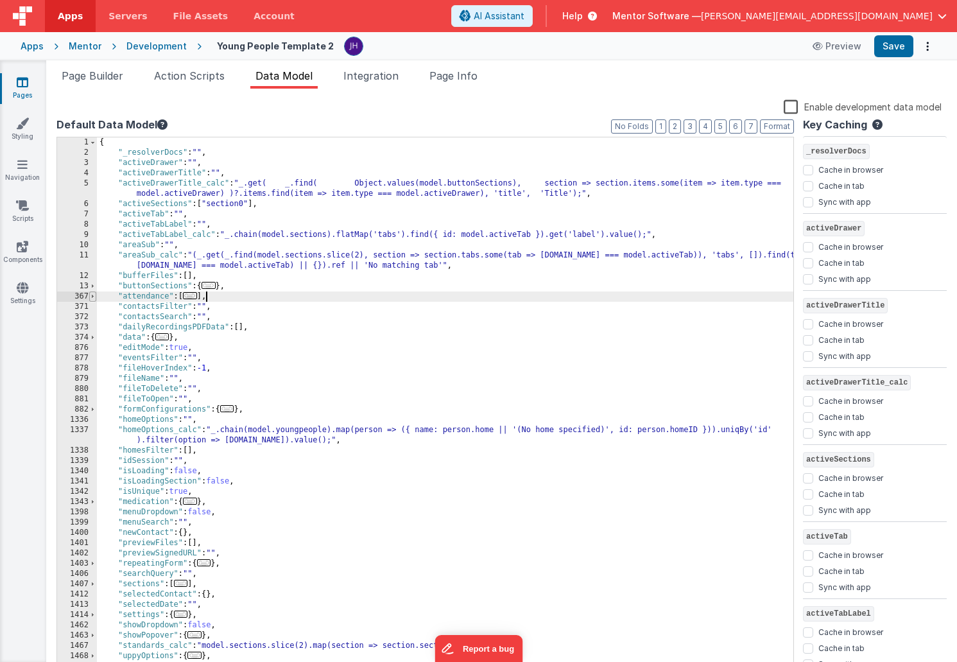
click at [94, 296] on span at bounding box center [92, 297] width 7 height 10
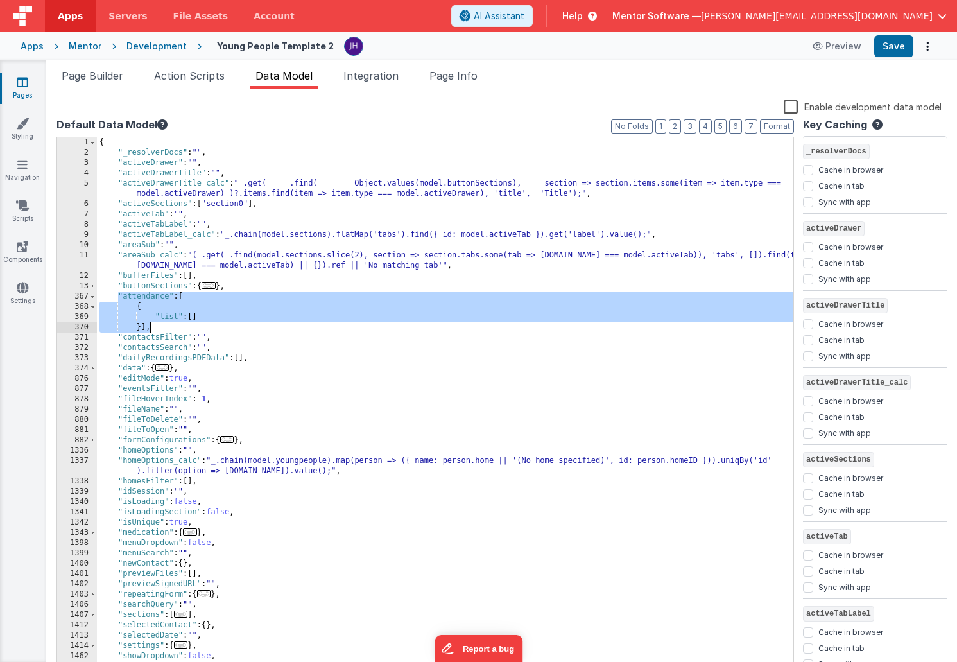
drag, startPoint x: 118, startPoint y: 296, endPoint x: 226, endPoint y: 325, distance: 112.3
click at [226, 325] on div "{ "_resolverDocs" : "" , "activeDrawer" : "" , "activeDrawerTitle" : "" , "acti…" at bounding box center [445, 415] width 697 height 556
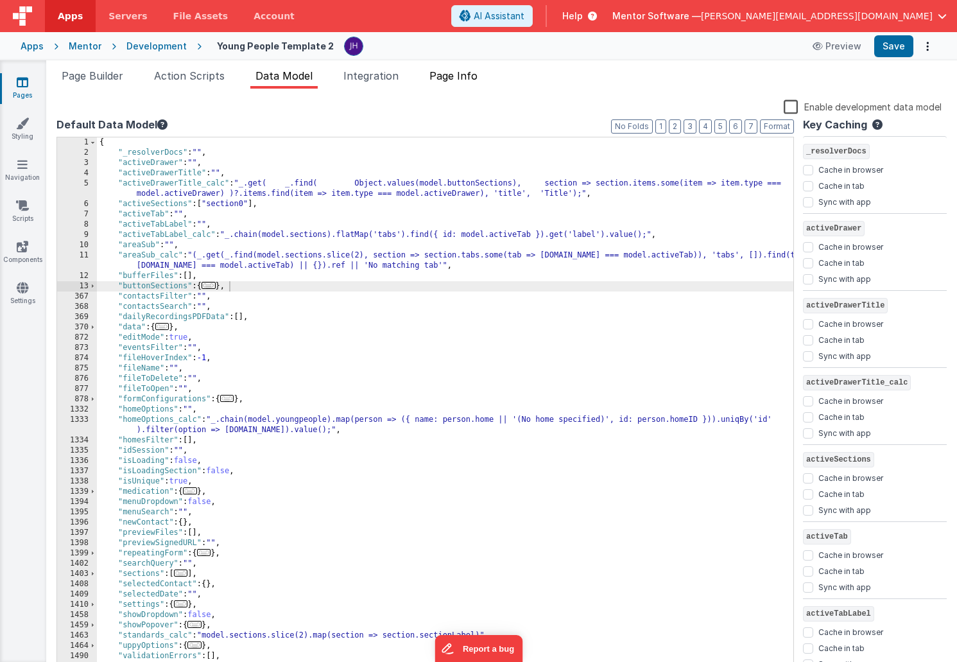
click at [461, 68] on li "Page Info" at bounding box center [453, 78] width 58 height 21
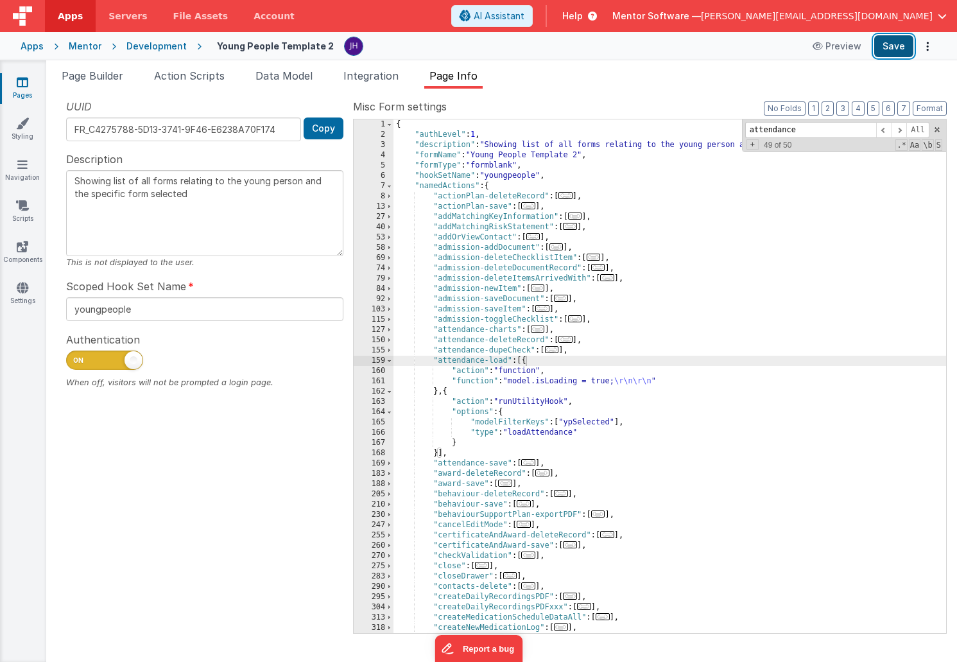
click at [891, 49] on button "Save" at bounding box center [894, 46] width 39 height 22
click at [657, 426] on div "{ "authLevel" : 1 , "description" : "Showing list of all forms relating to the …" at bounding box center [670, 386] width 553 height 534
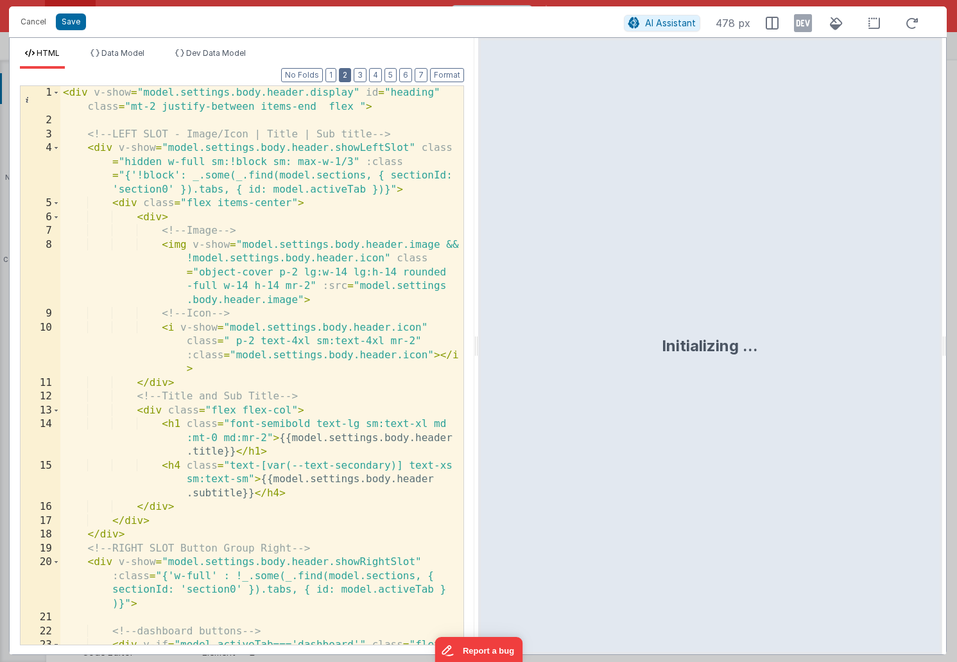
click at [345, 75] on button "2" at bounding box center [345, 75] width 12 height 14
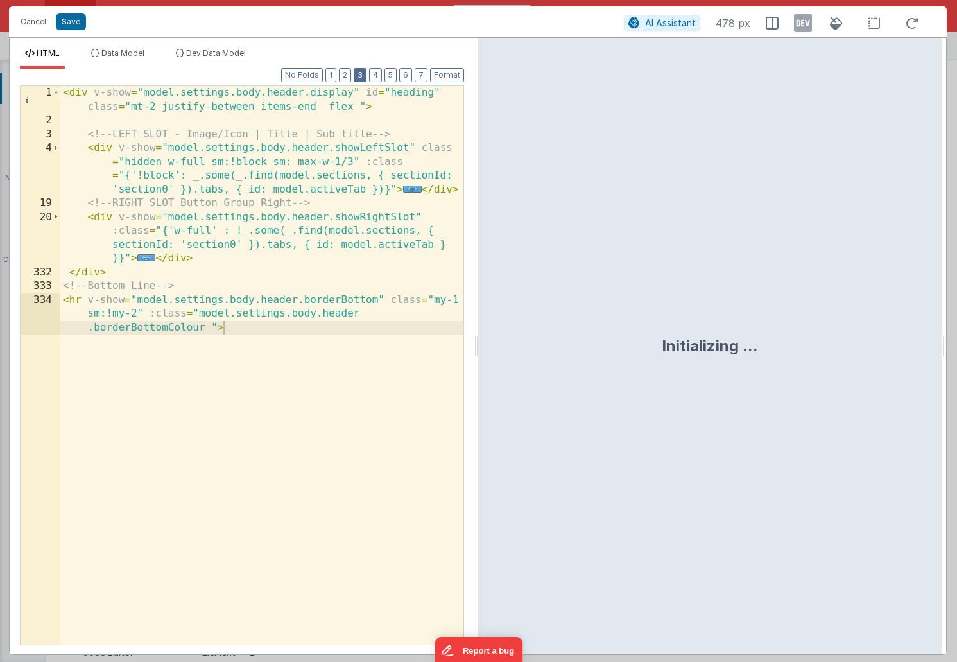
click at [365, 74] on button "3" at bounding box center [360, 75] width 13 height 14
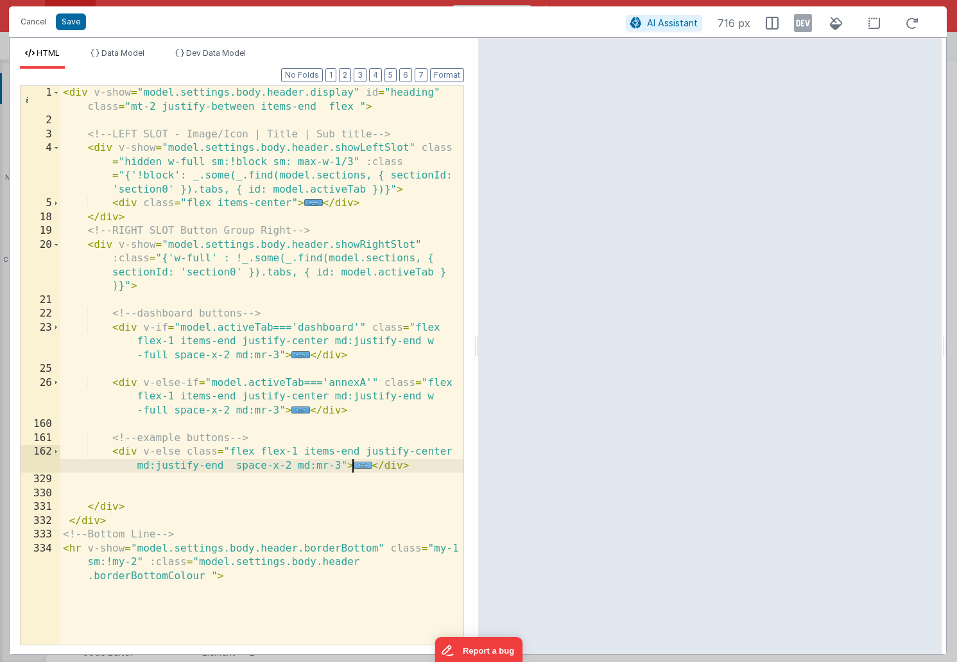
click at [356, 465] on span "..." at bounding box center [363, 465] width 19 height 7
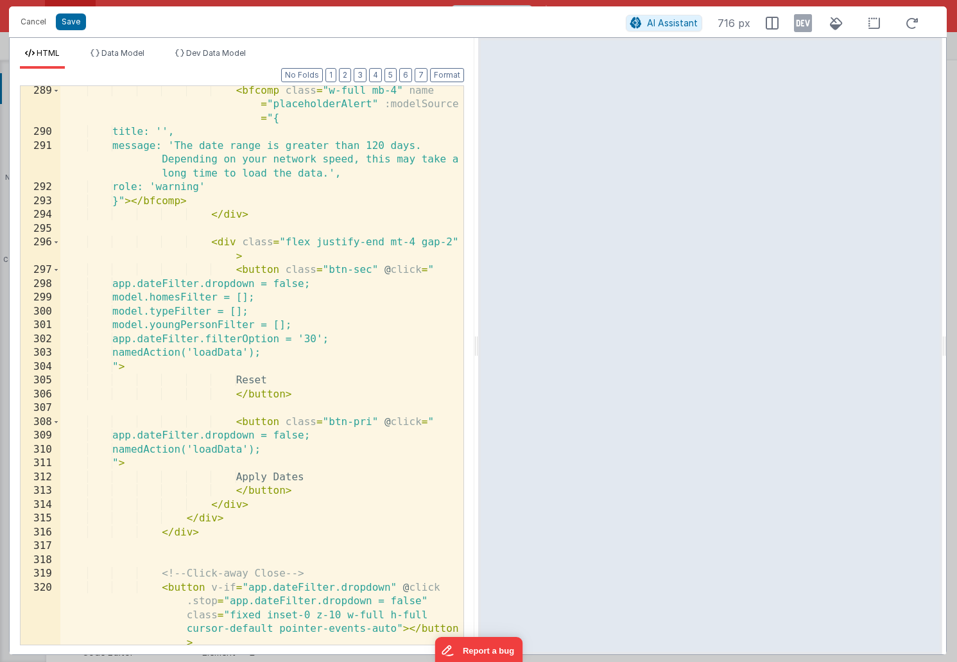
scroll to position [3518, 0]
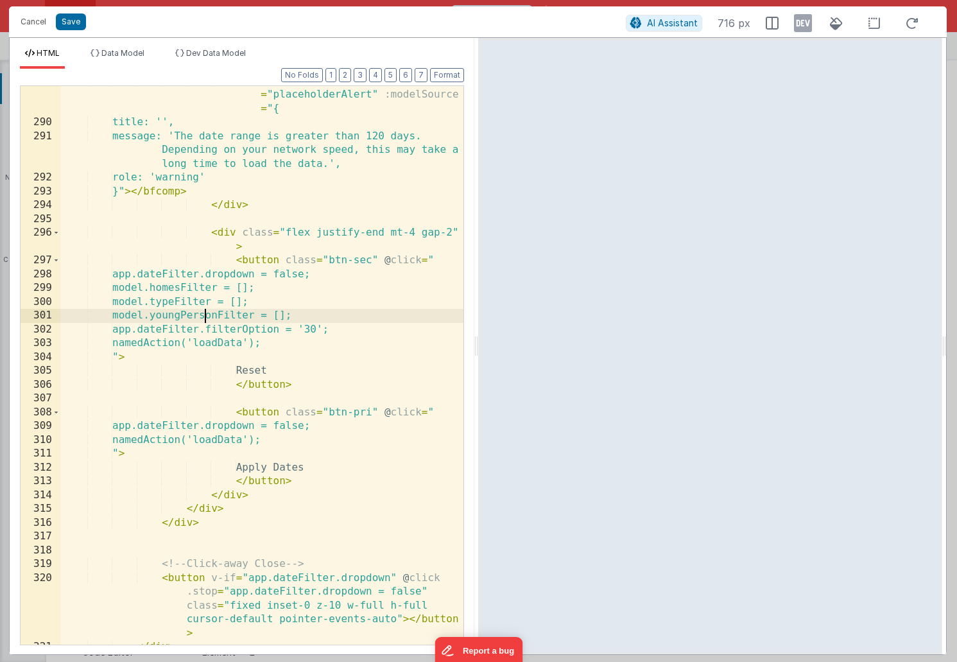
click at [206, 315] on div "< bfcomp class = "w-full mb-4" name = "placeholderAlert" :modelSource = "{ titl…" at bounding box center [261, 381] width 403 height 614
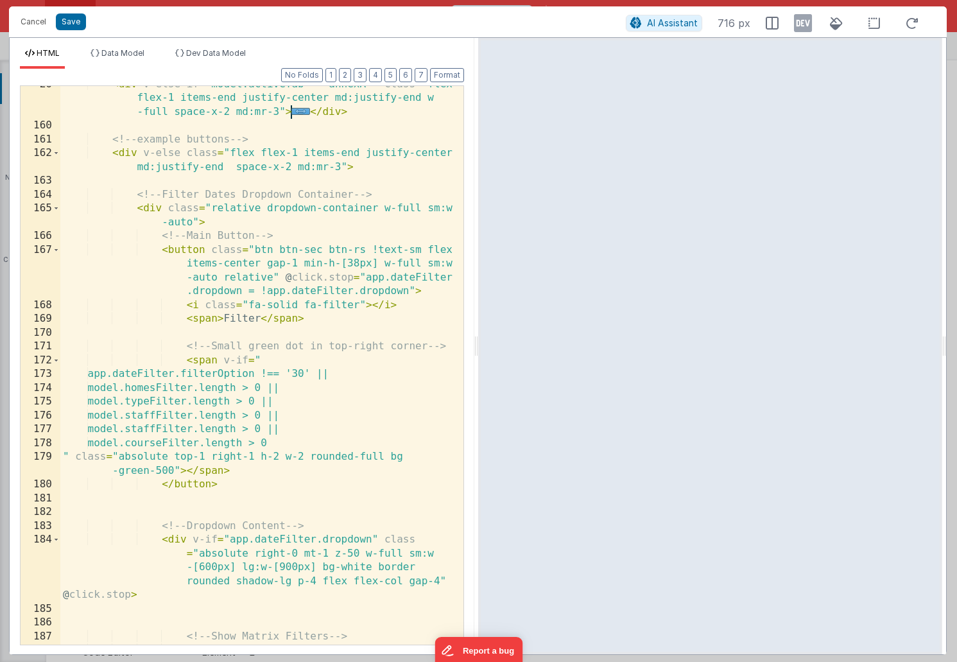
scroll to position [299, 0]
click at [297, 430] on div "< div v-else-if = "model.activeTab==='annexA'" class = "flex flex-1 items-end j…" at bounding box center [261, 398] width 403 height 641
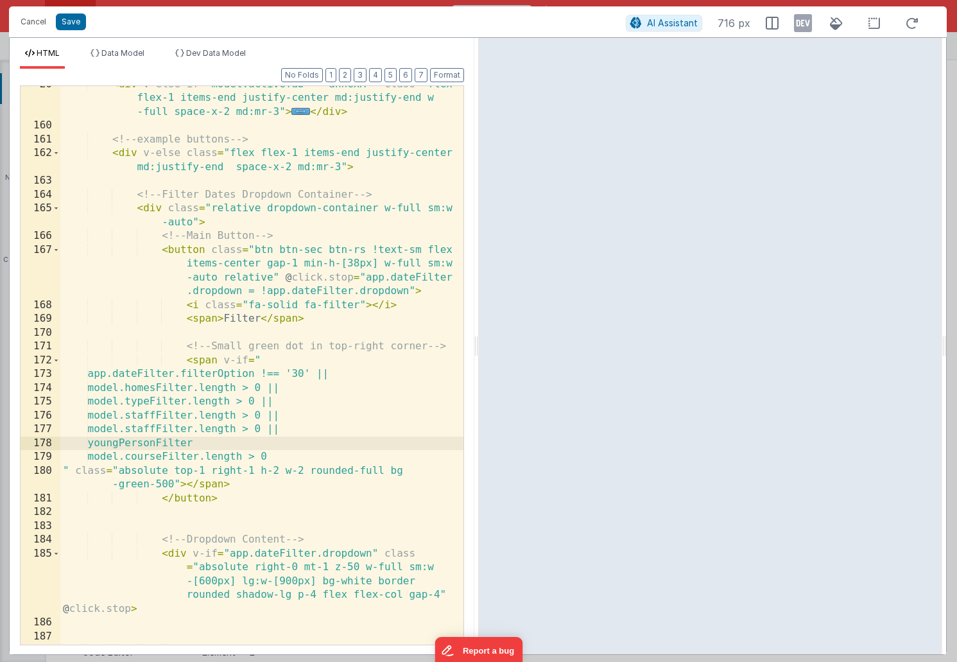
click at [95, 444] on div "< div v-else-if = "model.activeTab==='annexA'" class = "flex flex-1 items-end j…" at bounding box center [261, 385] width 403 height 614
click at [253, 439] on div "< div v-else-if = "model.activeTab==='annexA'" class = "flex flex-1 items-end j…" at bounding box center [261, 385] width 403 height 614
click at [68, 24] on button "Save" at bounding box center [71, 21] width 30 height 17
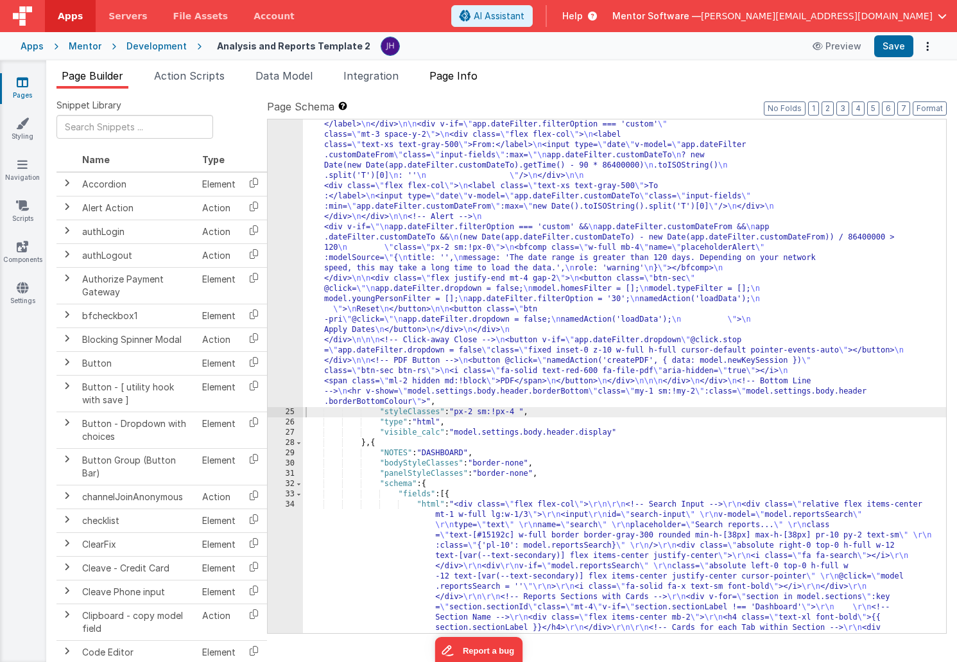
click at [466, 75] on span "Page Info" at bounding box center [454, 75] width 48 height 13
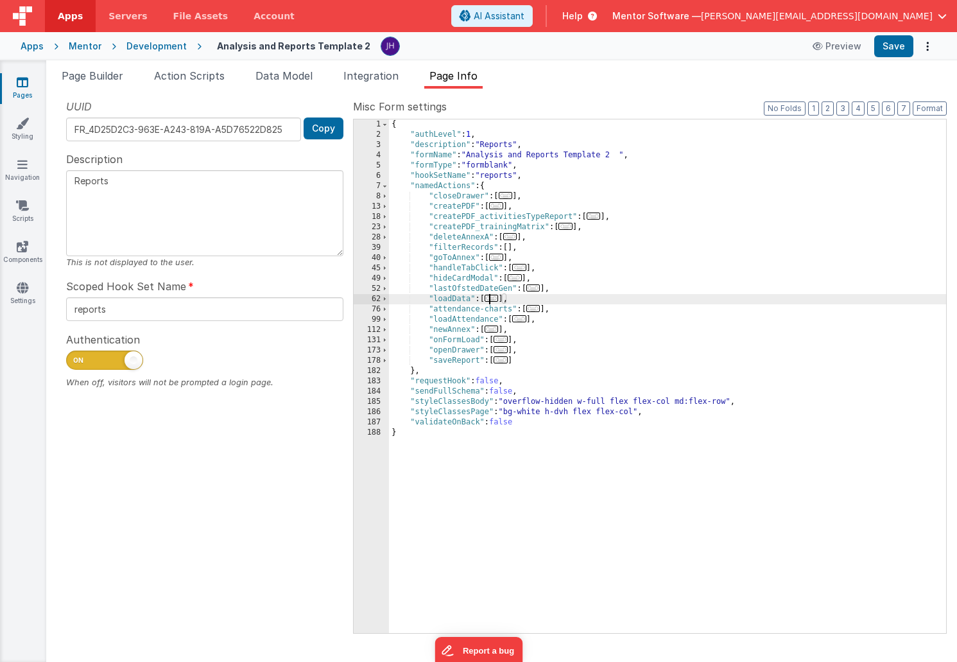
click at [494, 298] on span "..." at bounding box center [492, 298] width 14 height 7
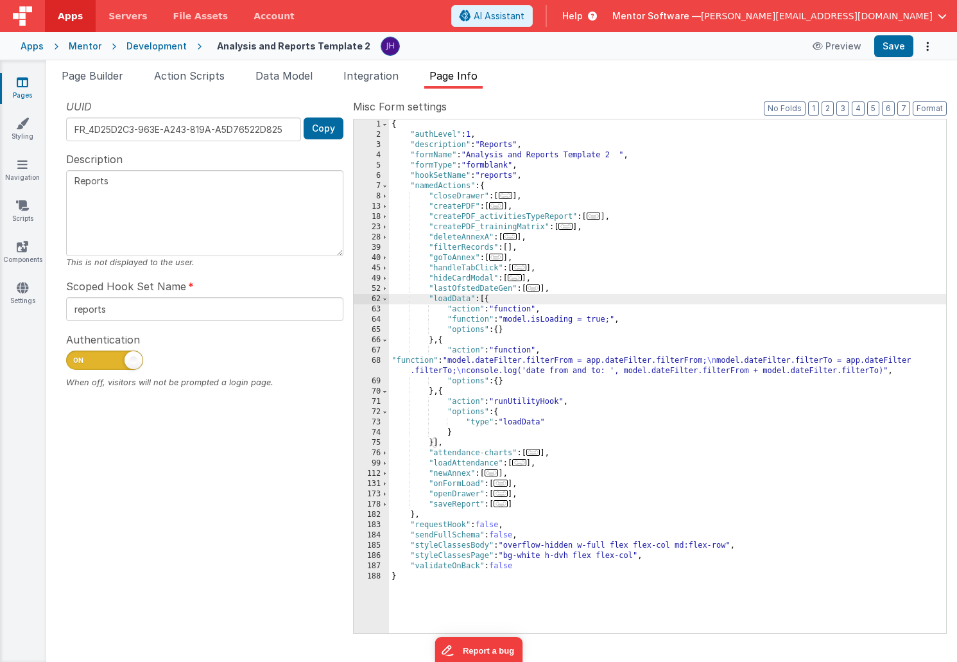
click at [525, 465] on span "..." at bounding box center [519, 462] width 14 height 7
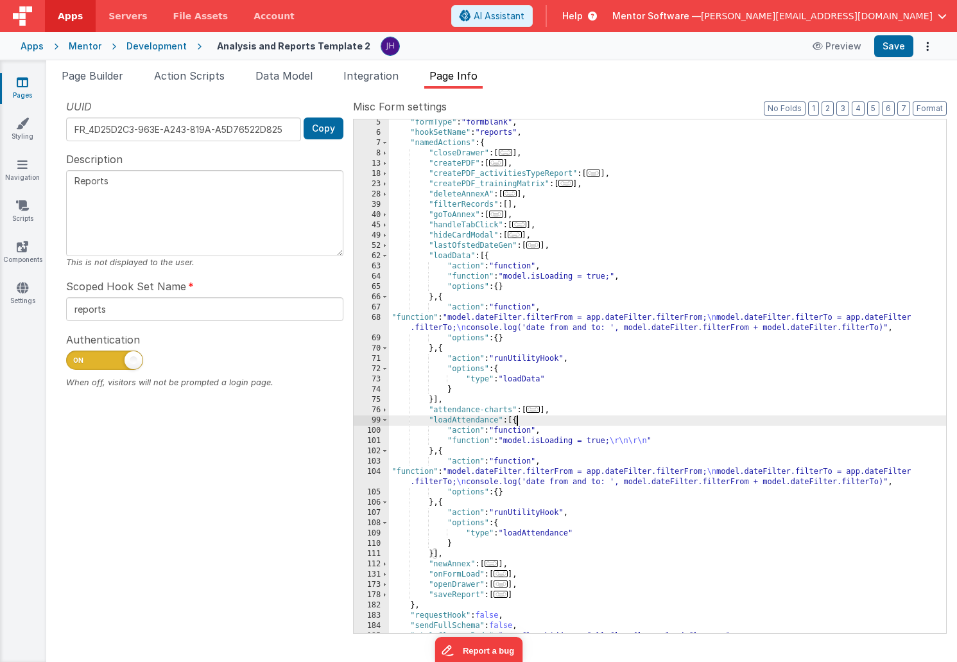
scroll to position [81, 0]
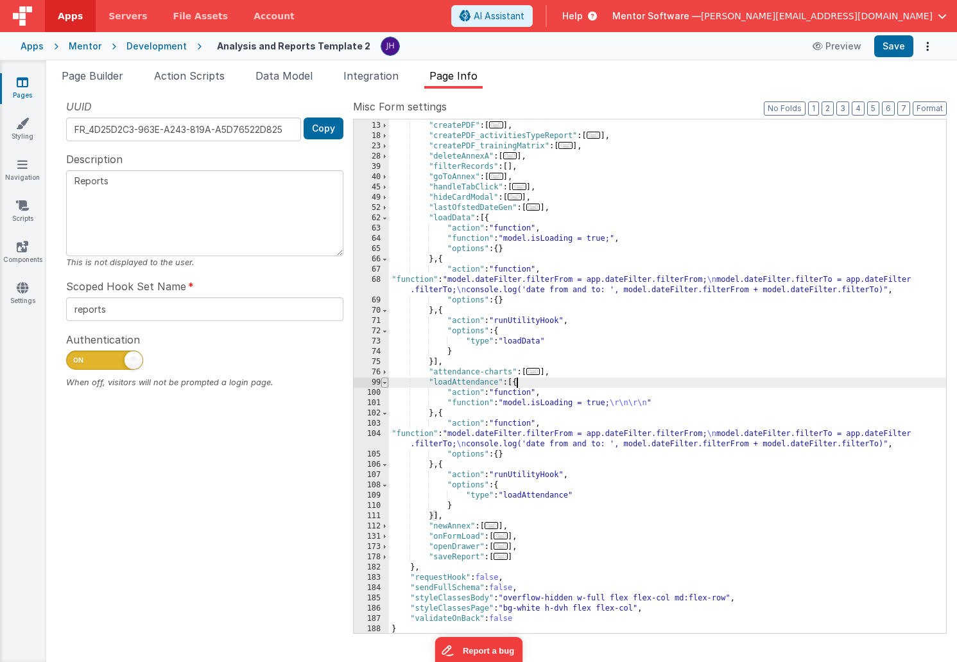
click at [387, 383] on span at bounding box center [384, 383] width 7 height 10
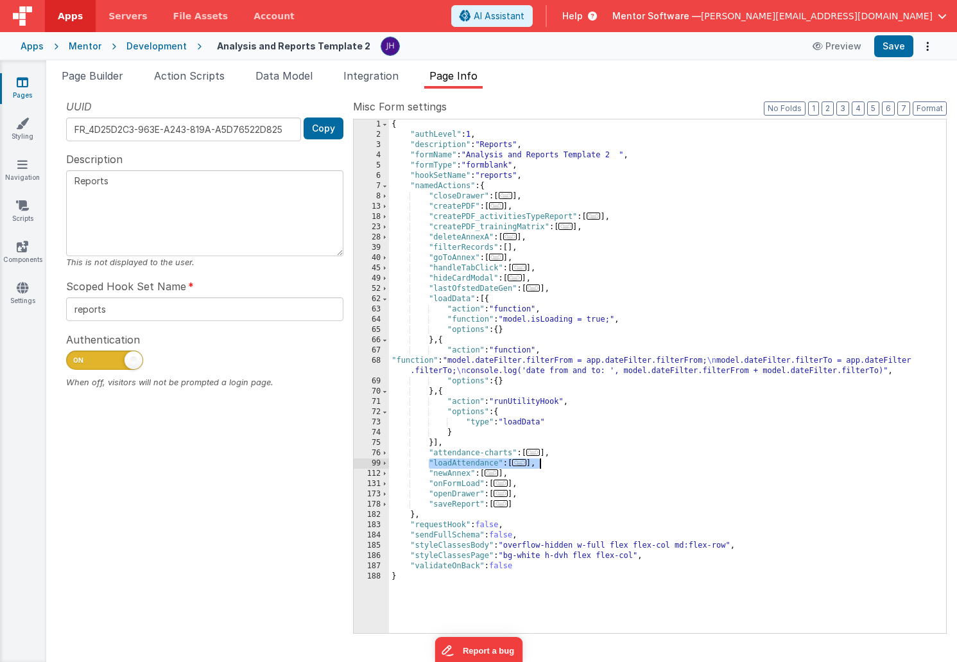
drag, startPoint x: 428, startPoint y: 463, endPoint x: 584, endPoint y: 466, distance: 156.0
click at [584, 466] on div "{ "authLevel" : 1 , "description" : "Reports" , "formName" : "Analysis and Repo…" at bounding box center [667, 386] width 557 height 534
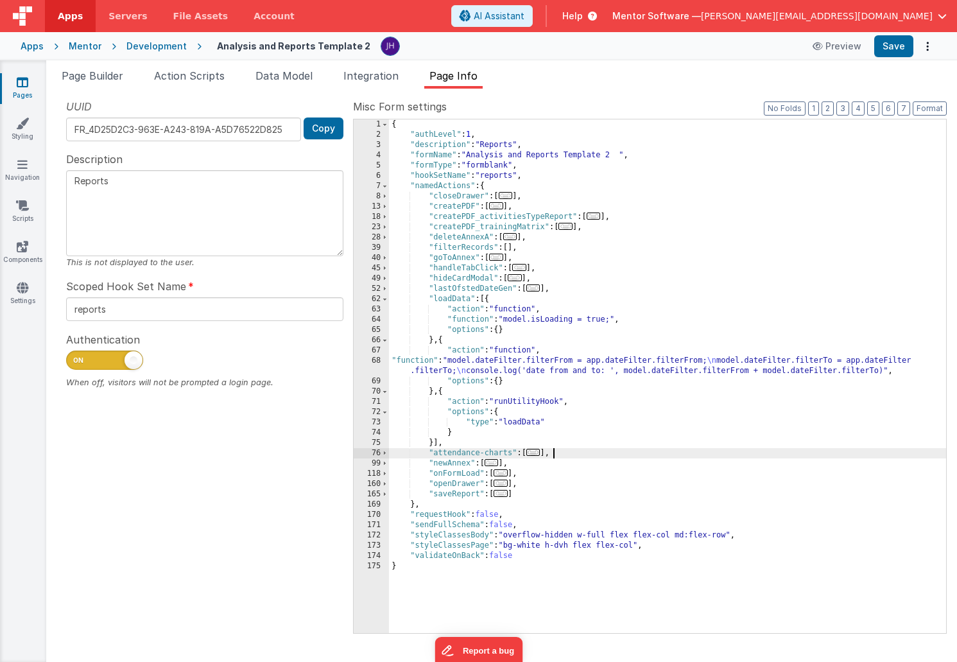
click at [525, 268] on span "..." at bounding box center [519, 267] width 14 height 7
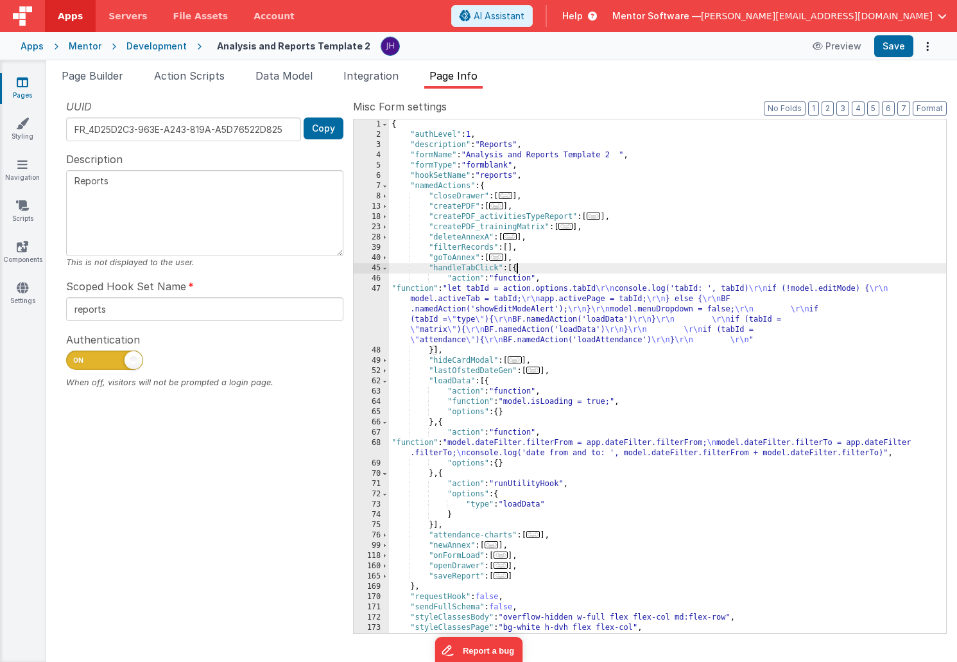
scroll to position [21, 0]
click at [492, 306] on div "{ "authLevel" : 1 , "description" : "Reports" , "formName" : "Analysis and Repo…" at bounding box center [667, 386] width 557 height 534
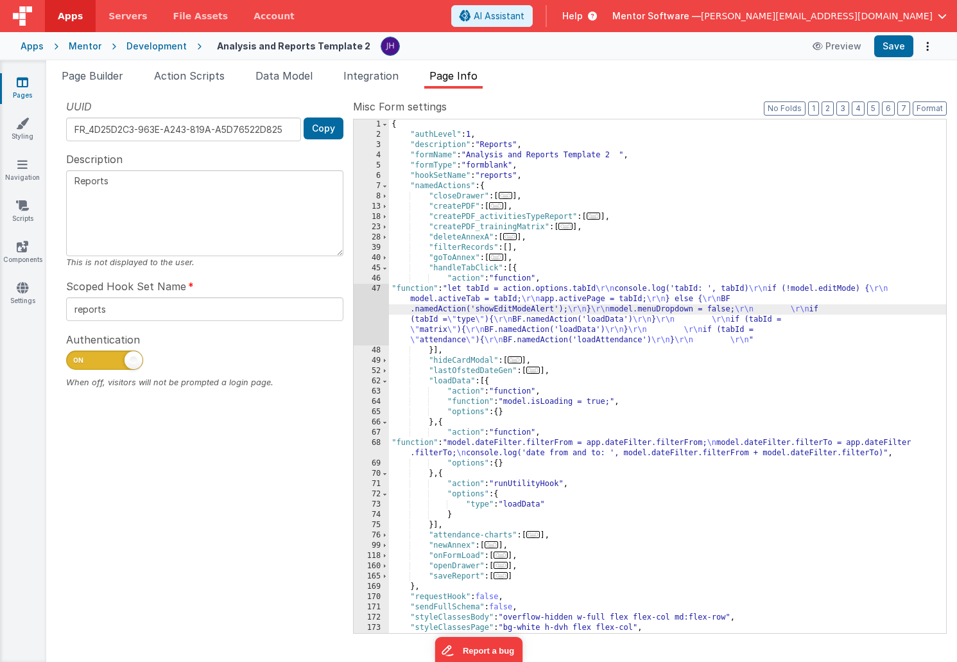
click at [363, 317] on div "47" at bounding box center [371, 315] width 35 height 62
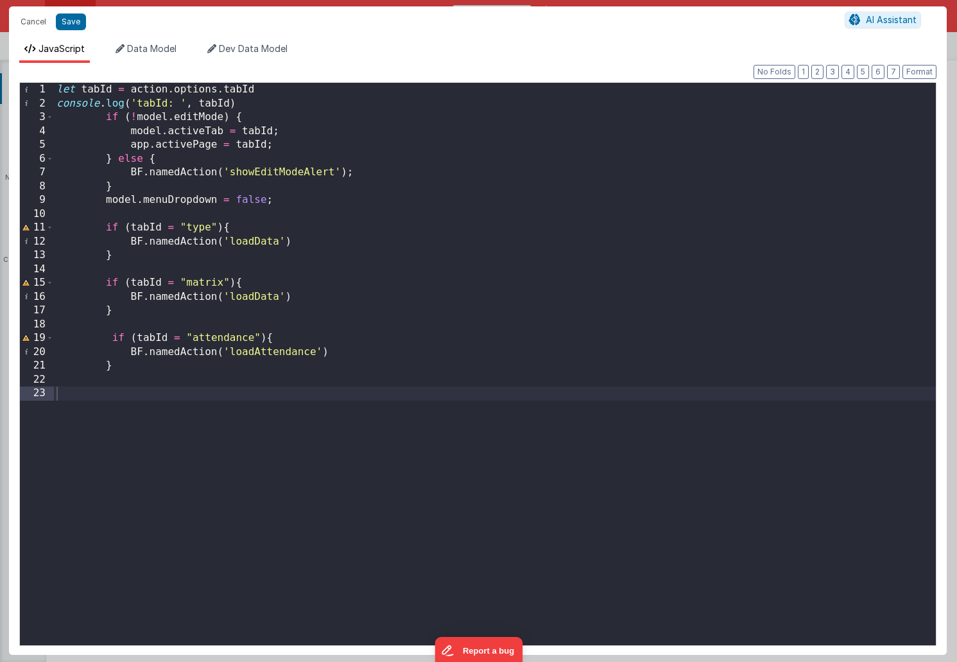
click at [252, 299] on div "let tabId = action . options . tabId console . log ( 'tabId: ' , tabId ) if ( !…" at bounding box center [495, 378] width 882 height 590
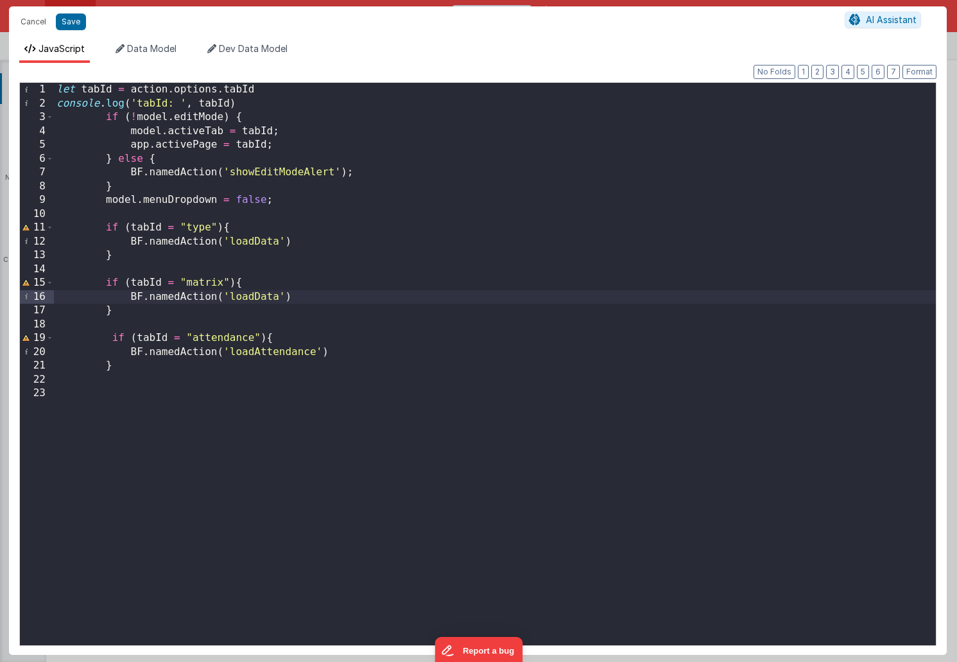
click at [252, 299] on div "let tabId = action . options . tabId console . log ( 'tabId: ' , tabId ) if ( !…" at bounding box center [495, 378] width 882 height 590
click at [264, 351] on div "let tabId = action . options . tabId console . log ( 'tabId: ' , tabId ) if ( !…" at bounding box center [495, 378] width 882 height 590
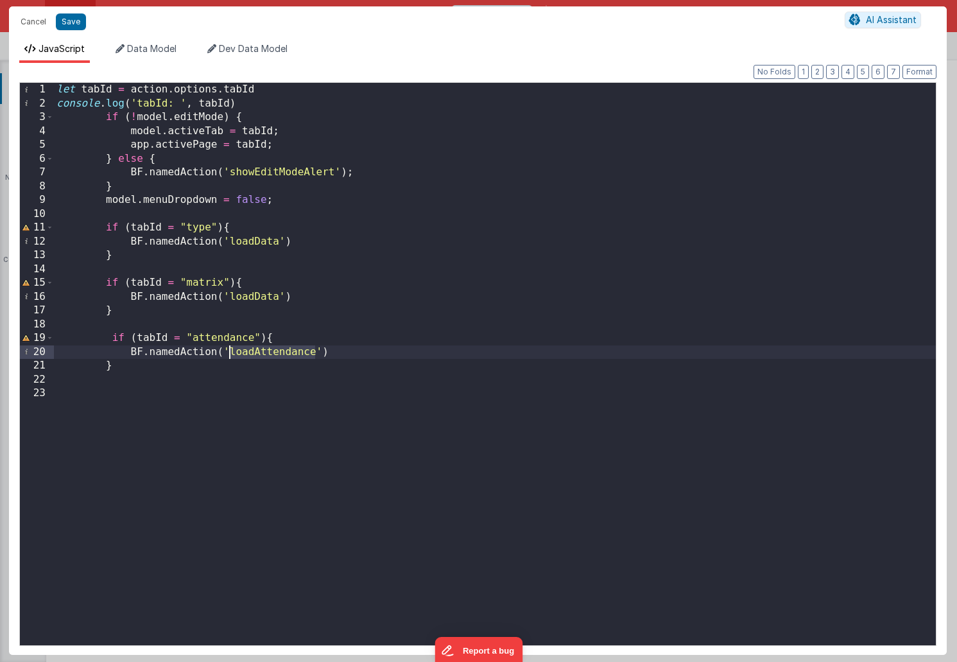
click at [264, 351] on div "let tabId = action . options . tabId console . log ( 'tabId: ' , tabId ) if ( !…" at bounding box center [495, 378] width 882 height 590
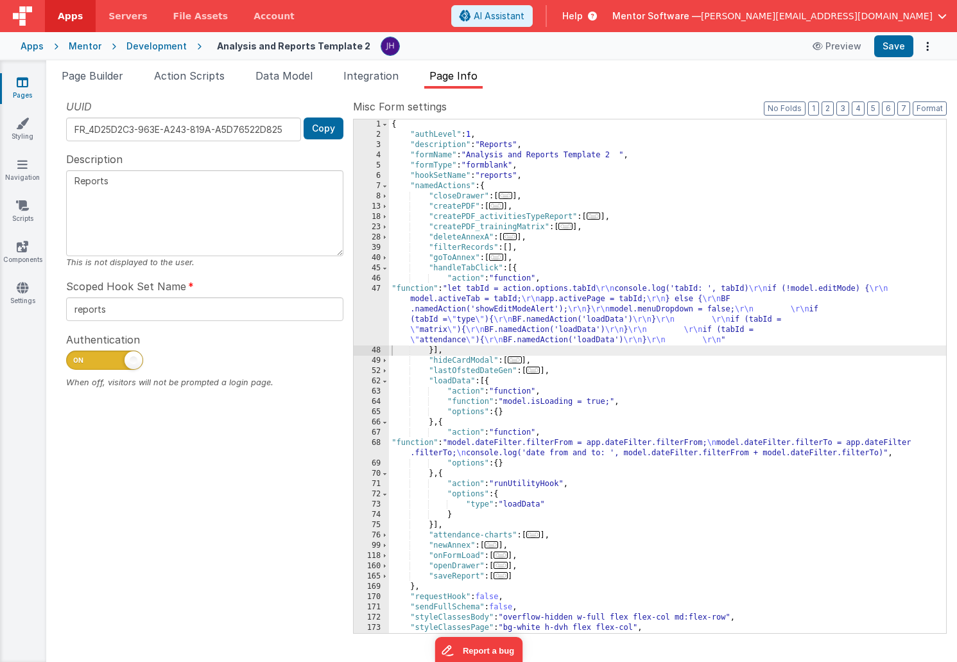
scroll to position [0, 0]
click at [894, 44] on button "Save" at bounding box center [894, 46] width 39 height 22
click at [537, 535] on span "..." at bounding box center [534, 534] width 14 height 7
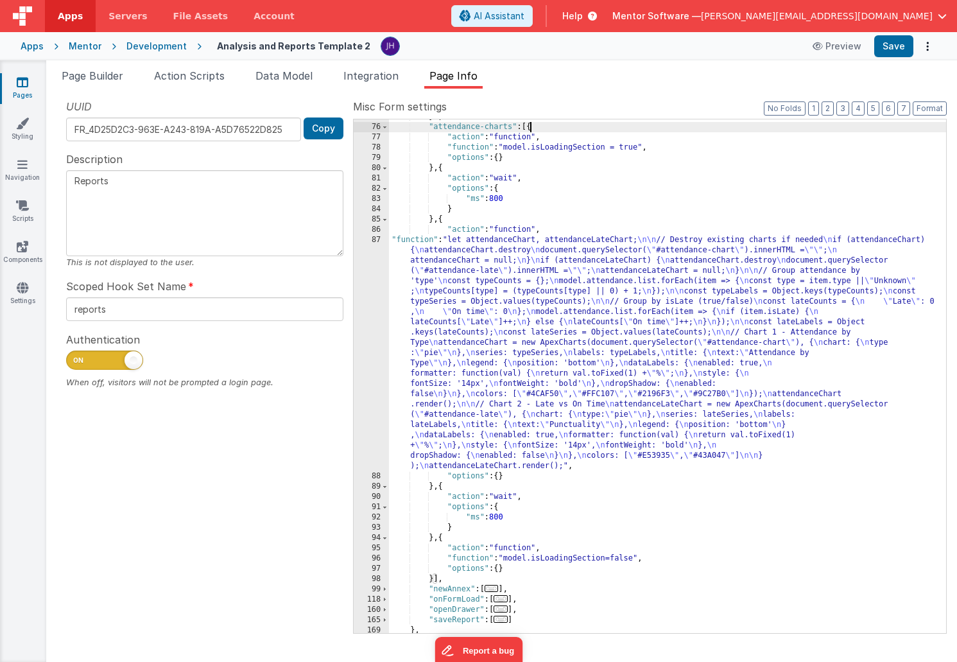
scroll to position [473, 0]
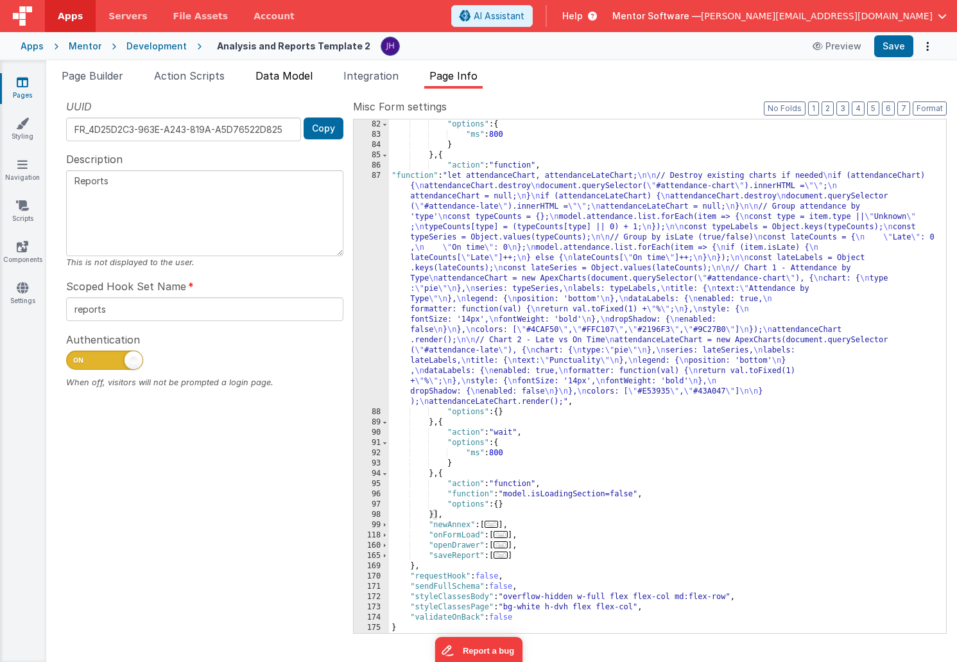
click at [276, 85] on li "Data Model" at bounding box center [283, 78] width 67 height 21
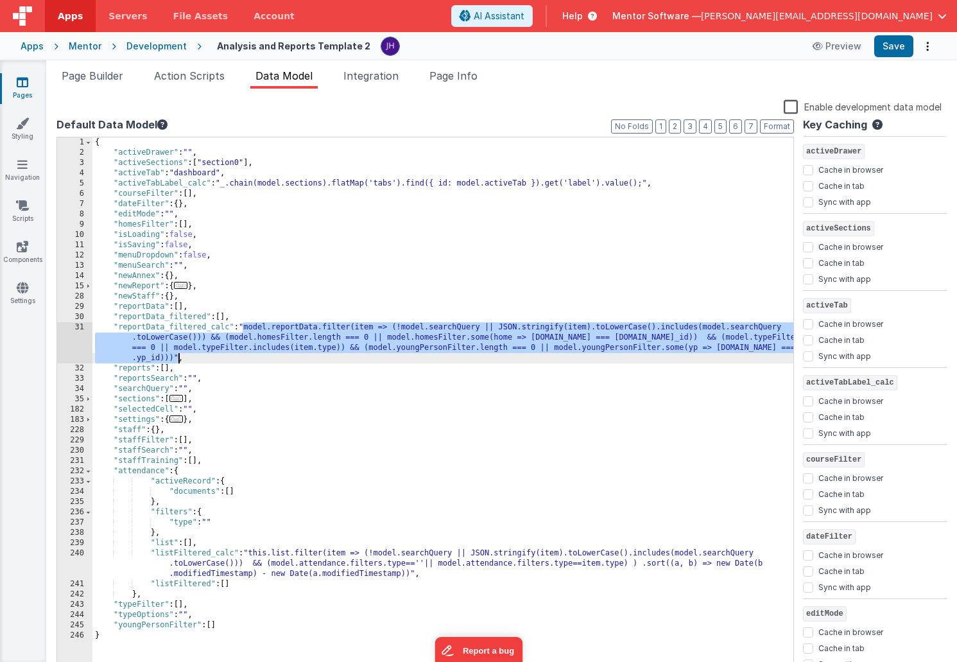
drag, startPoint x: 243, startPoint y: 328, endPoint x: 178, endPoint y: 359, distance: 71.2
click at [178, 359] on div "{ "activeDrawer" : "" , "activeSections" : [ "section0" ] , "activeTab" : "dash…" at bounding box center [442, 415] width 701 height 556
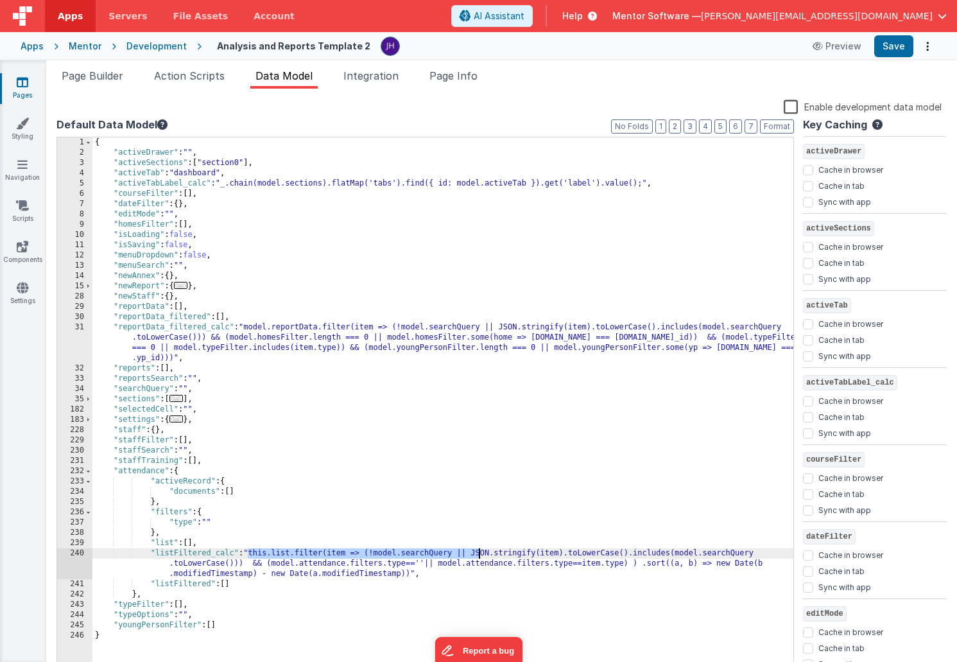
drag, startPoint x: 247, startPoint y: 553, endPoint x: 479, endPoint y: 557, distance: 231.8
click at [479, 557] on div "{ "activeDrawer" : "" , "activeSections" : [ "section0" ] , "activeTab" : "dash…" at bounding box center [442, 415] width 701 height 556
click at [627, 598] on div "{ "activeDrawer" : "" , "activeSections" : [ "section0" ] , "activeTab" : "dash…" at bounding box center [442, 415] width 701 height 556
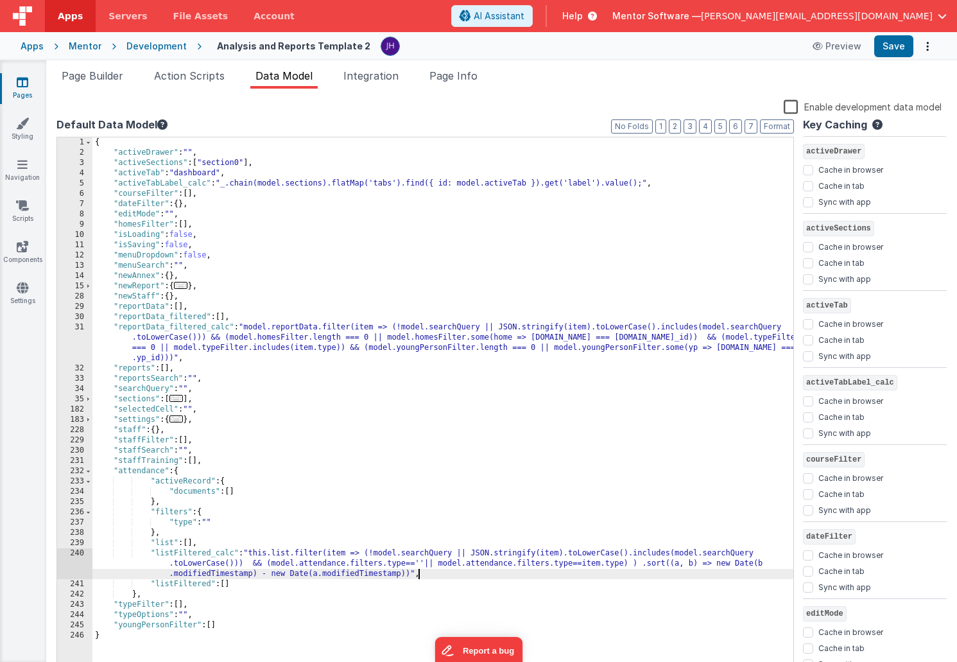
click at [514, 574] on div "{ "activeDrawer" : "" , "activeSections" : [ "section0" ] , "activeTab" : "dash…" at bounding box center [442, 415] width 701 height 556
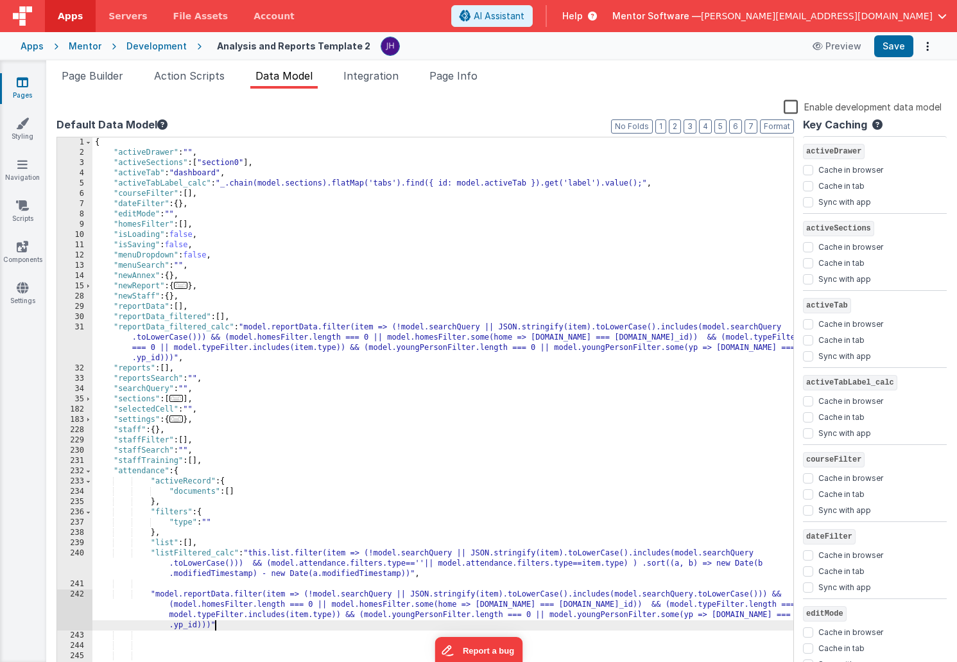
scroll to position [50, 0]
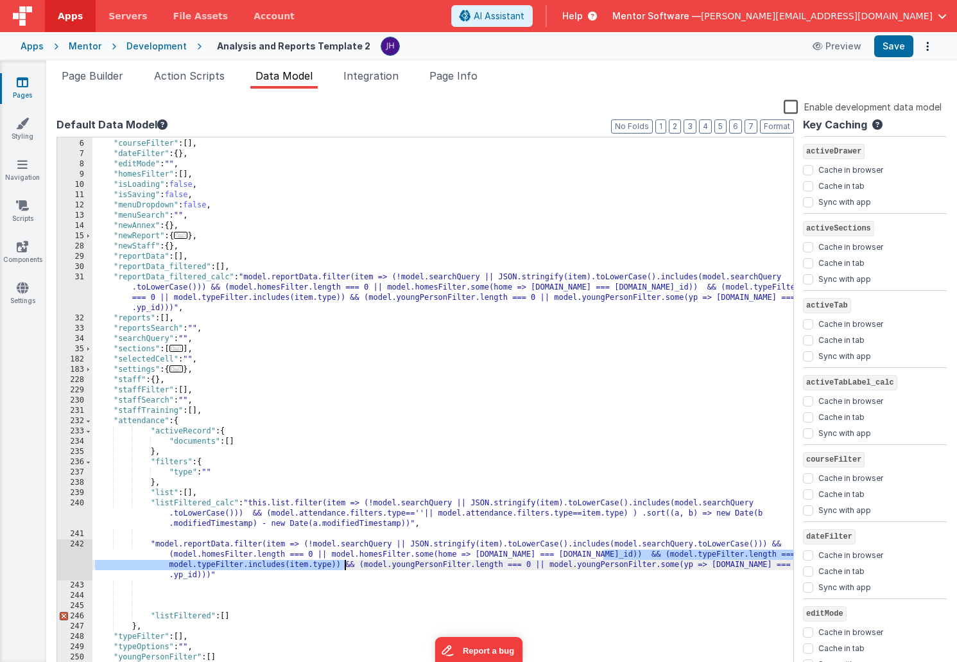
drag, startPoint x: 603, startPoint y: 555, endPoint x: 344, endPoint y: 567, distance: 259.0
click at [344, 567] on div ""activeTabLabel_calc" : "_.chain(model.sections).flatMap('tabs').find({ id: mod…" at bounding box center [442, 406] width 701 height 556
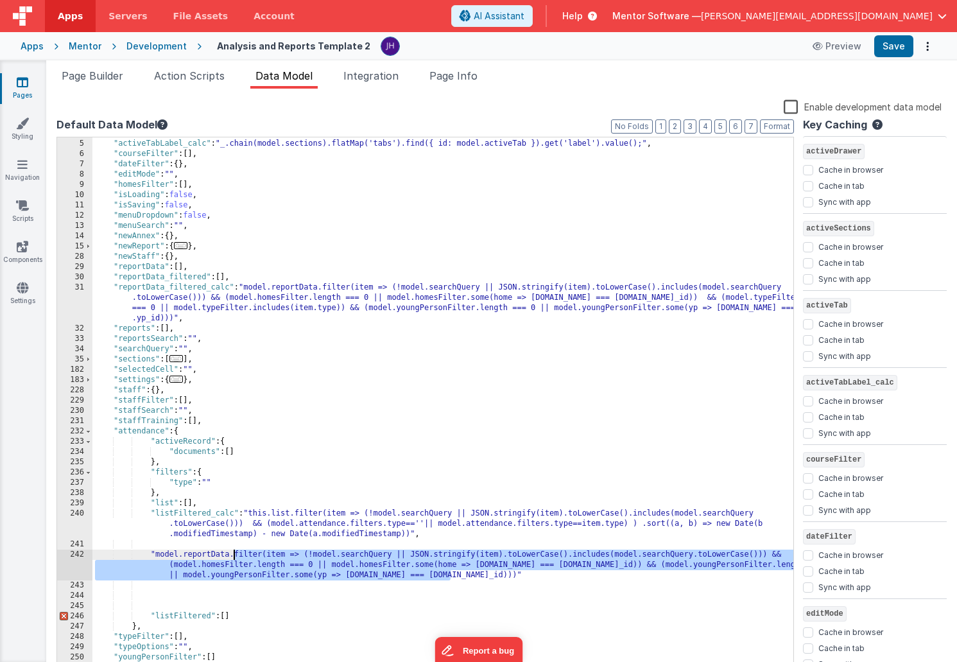
drag, startPoint x: 449, startPoint y: 577, endPoint x: 233, endPoint y: 553, distance: 217.7
click at [233, 553] on div ""activeTab" : "dashboard" , "activeTabLabel_calc" : "_.chain(model.sections).fl…" at bounding box center [442, 406] width 701 height 556
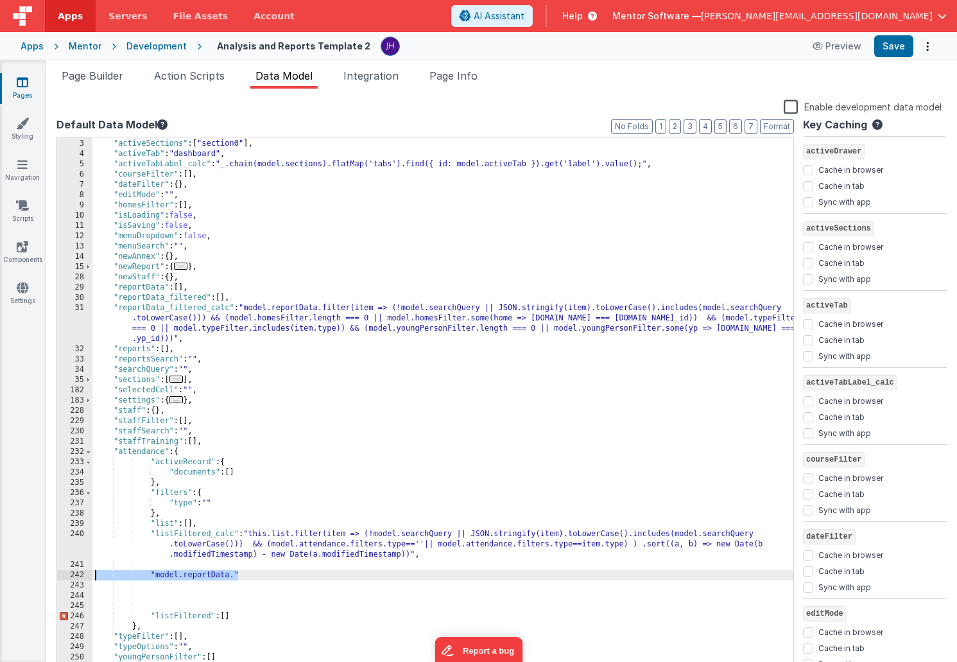
drag, startPoint x: 248, startPoint y: 574, endPoint x: 86, endPoint y: 575, distance: 162.5
click at [86, 575] on div "2 3 4 5 6 7 8 9 10 11 12 13 14 15 28 29 30 31 32 33 34 35 182 183 228 229 230 2…" at bounding box center [426, 405] width 738 height 537
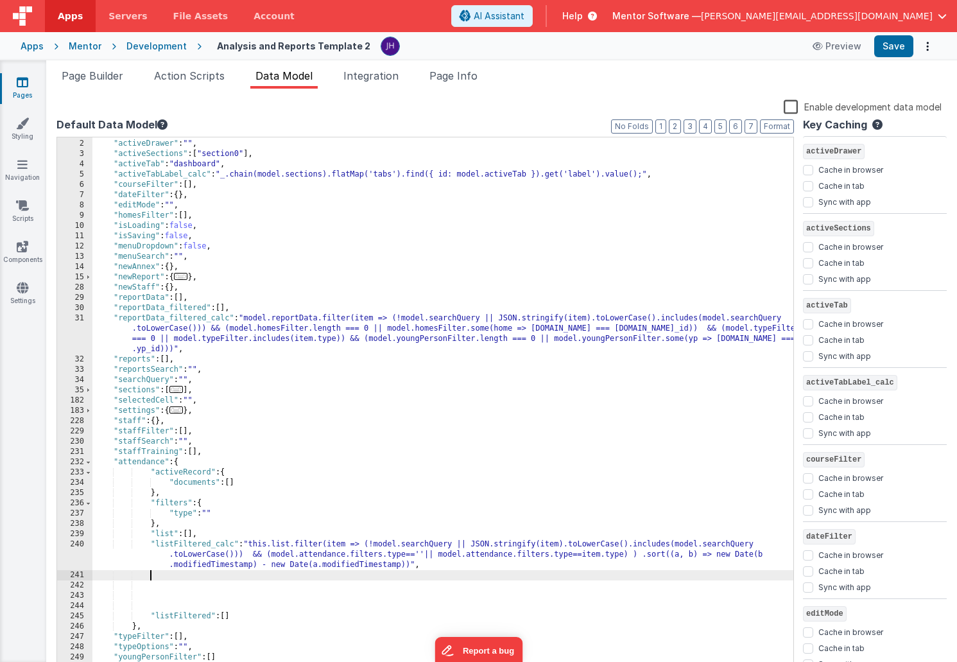
scroll to position [9, 0]
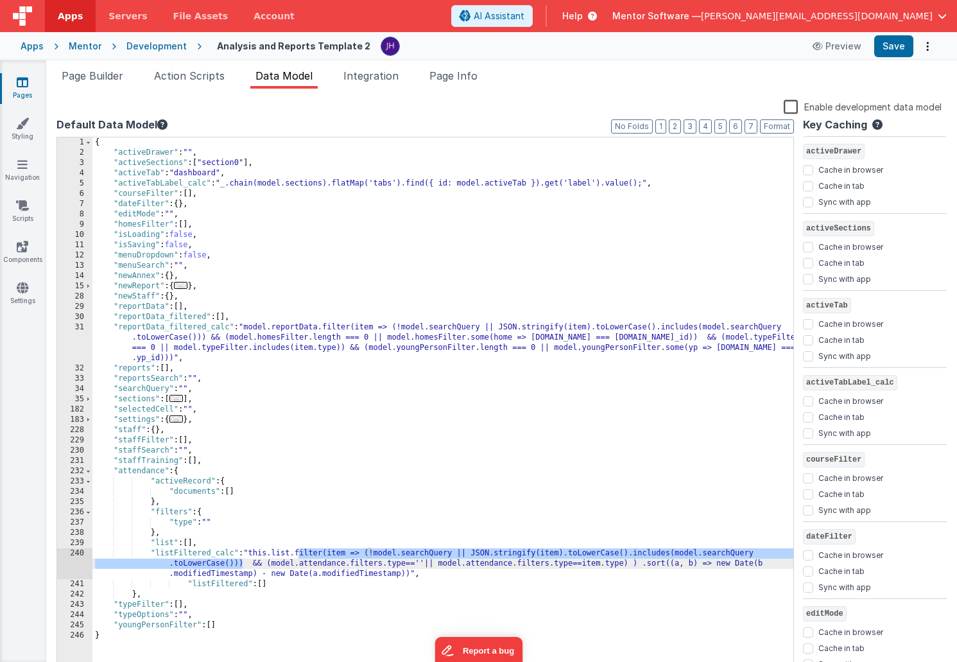
drag, startPoint x: 299, startPoint y: 555, endPoint x: 245, endPoint y: 564, distance: 54.8
click at [244, 564] on div "{ "activeDrawer" : "" , "activeSections" : [ "section0" ] , "activeTab" : "dash…" at bounding box center [442, 415] width 701 height 556
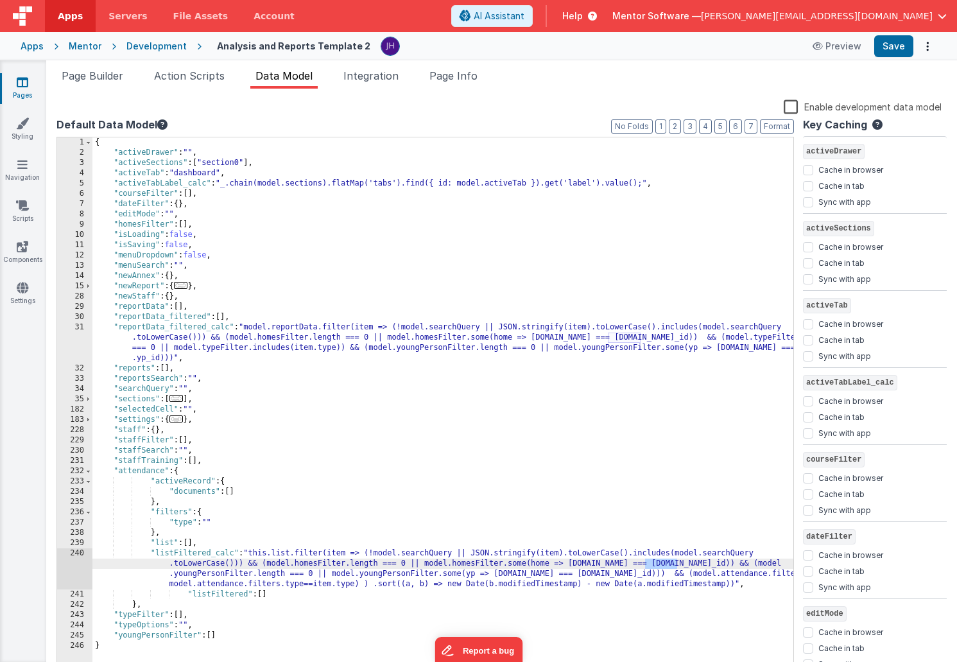
drag, startPoint x: 677, startPoint y: 563, endPoint x: 647, endPoint y: 564, distance: 30.8
click at [647, 564] on div "{ "activeDrawer" : "" , "activeSections" : [ "section0" ] , "activeTab" : "dash…" at bounding box center [442, 415] width 701 height 556
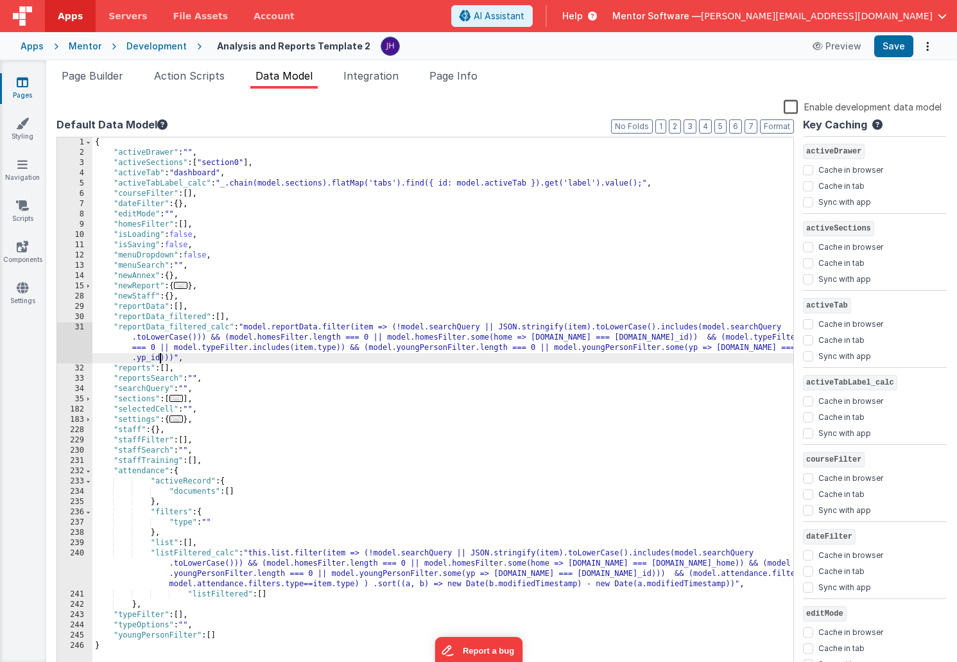
click at [161, 360] on div "{ "activeDrawer" : "" , "activeSections" : [ "section0" ] , "activeTab" : "dash…" at bounding box center [442, 415] width 701 height 556
click at [147, 358] on div "{ "activeDrawer" : "" , "activeSections" : [ "section0" ] , "activeTab" : "dash…" at bounding box center [442, 415] width 701 height 556
click at [571, 573] on div "{ "activeDrawer" : "" , "activeSections" : [ "section0" ] , "activeTab" : "dash…" at bounding box center [442, 415] width 701 height 556
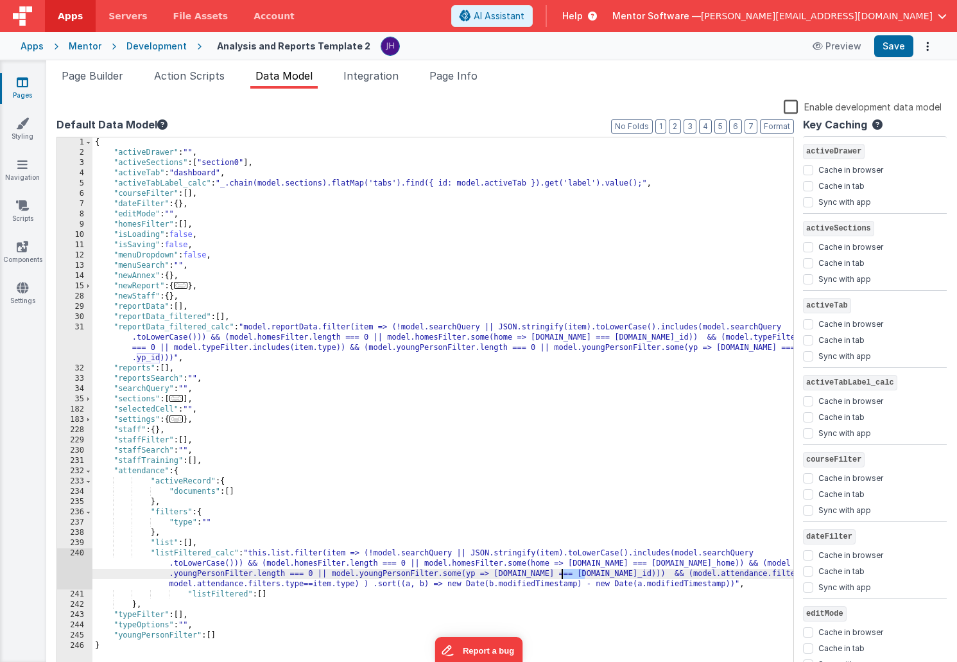
click at [571, 573] on div "{ "activeDrawer" : "" , "activeSections" : [ "section0" ] , "activeTab" : "dash…" at bounding box center [442, 415] width 701 height 556
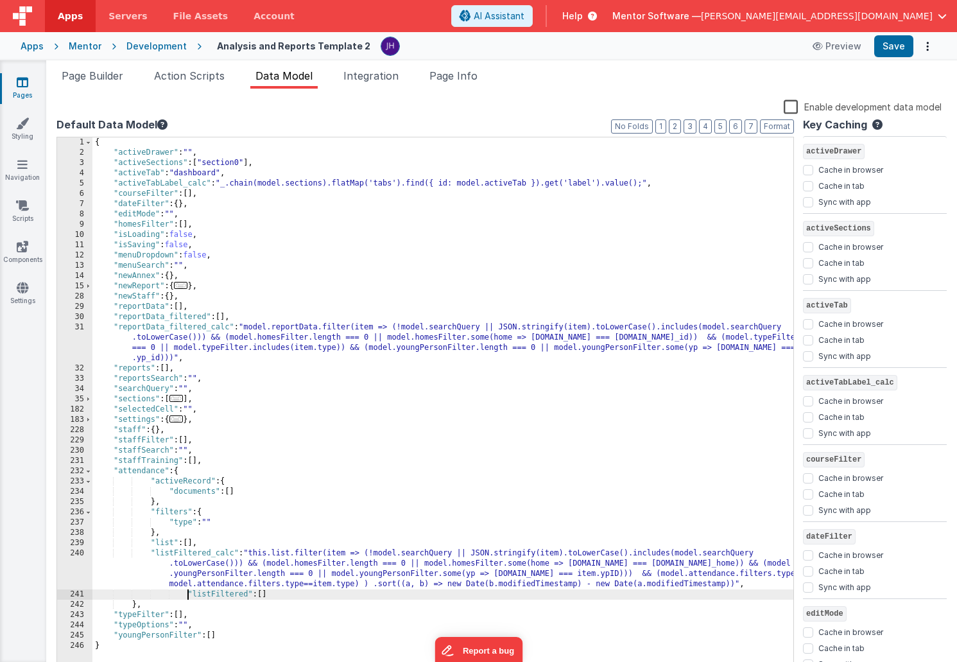
click at [186, 594] on div "{ "activeDrawer" : "" , "activeSections" : [ "section0" ] , "activeTab" : "dash…" at bounding box center [442, 415] width 701 height 556
click at [891, 48] on button "Save" at bounding box center [894, 46] width 39 height 22
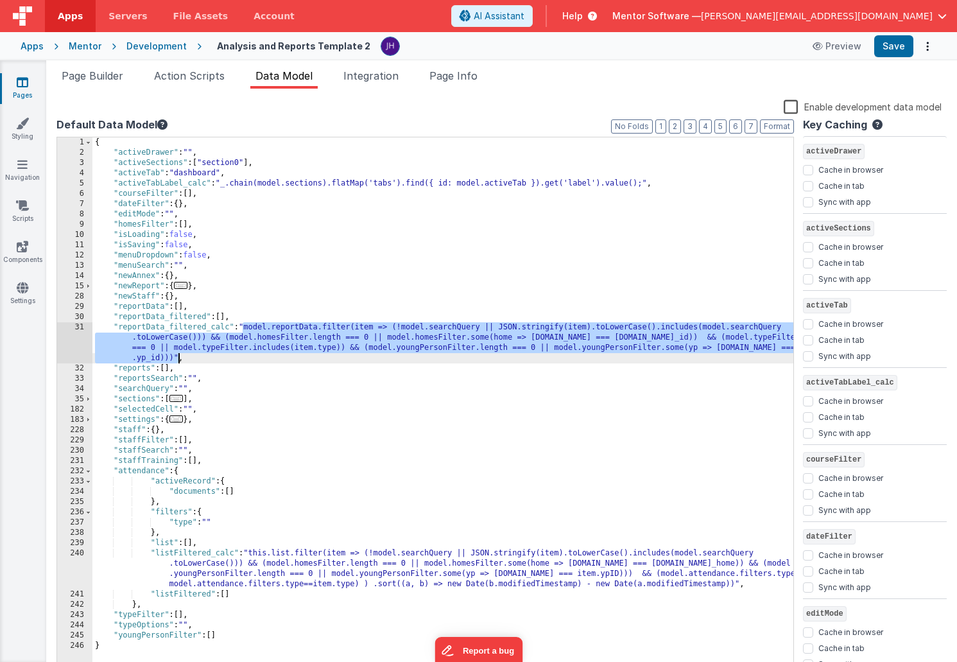
drag, startPoint x: 243, startPoint y: 325, endPoint x: 177, endPoint y: 356, distance: 73.0
click at [177, 356] on div "{ "activeDrawer" : "" , "activeSections" : [ "section0" ] , "activeTab" : "dash…" at bounding box center [442, 415] width 701 height 556
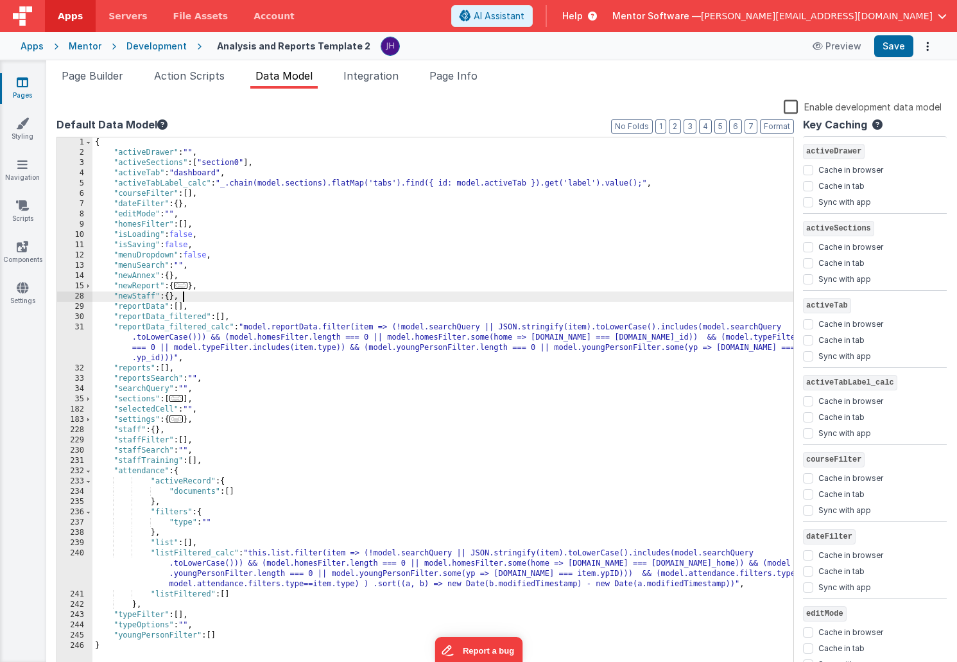
click at [256, 301] on div "{ "activeDrawer" : "" , "activeSections" : [ "section0" ] , "activeTab" : "dash…" at bounding box center [442, 415] width 701 height 556
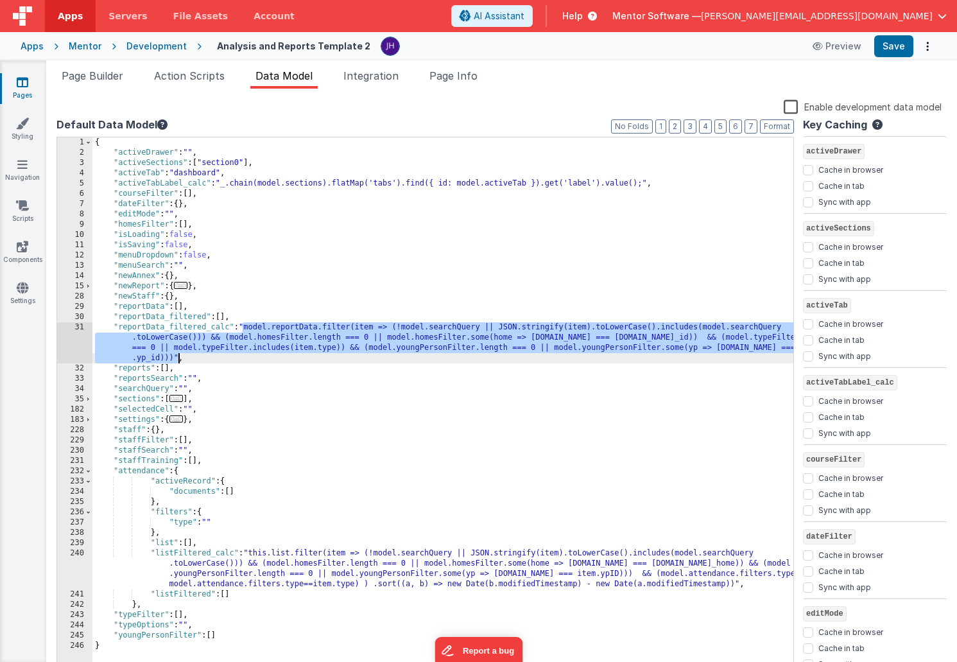
drag, startPoint x: 242, startPoint y: 326, endPoint x: 178, endPoint y: 358, distance: 71.8
click at [178, 358] on div "{ "activeDrawer" : "" , "activeSections" : [ "section0" ] , "activeTab" : "dash…" at bounding box center [442, 415] width 701 height 556
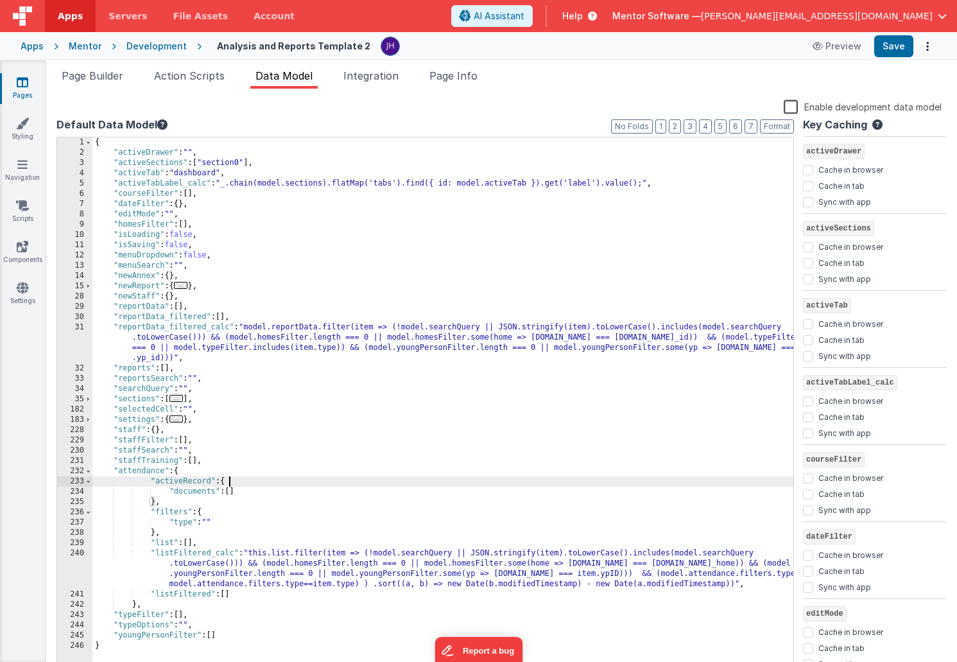
click at [392, 478] on div "{ "activeDrawer" : "" , "activeSections" : [ "section0" ] , "activeTab" : "dash…" at bounding box center [442, 415] width 701 height 556
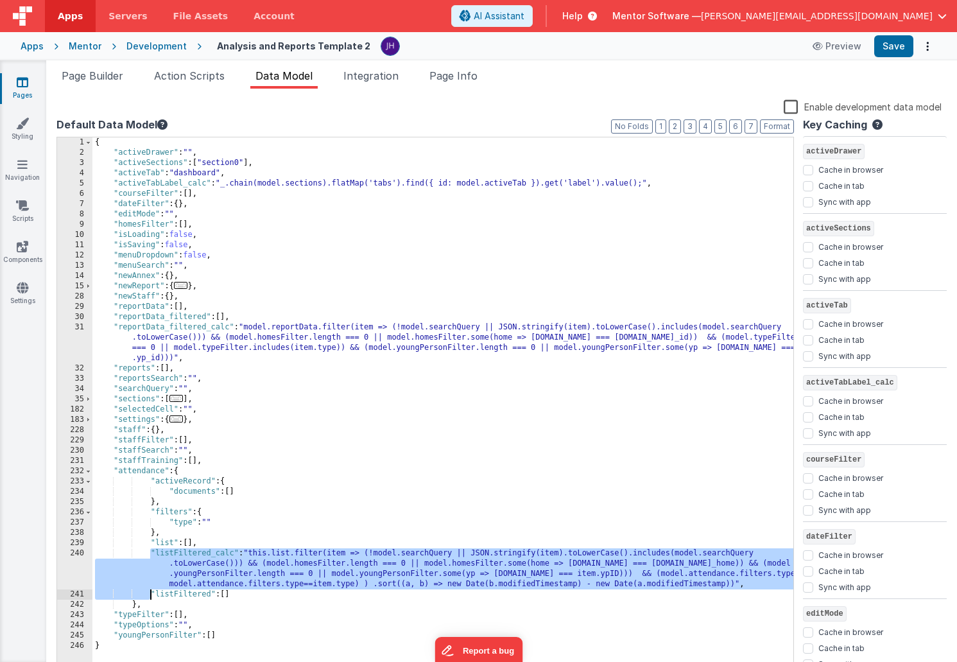
drag, startPoint x: 148, startPoint y: 552, endPoint x: 150, endPoint y: 594, distance: 42.4
click at [150, 594] on div "{ "activeDrawer" : "" , "activeSections" : [ "section0" ] , "activeTab" : "dash…" at bounding box center [442, 415] width 701 height 556
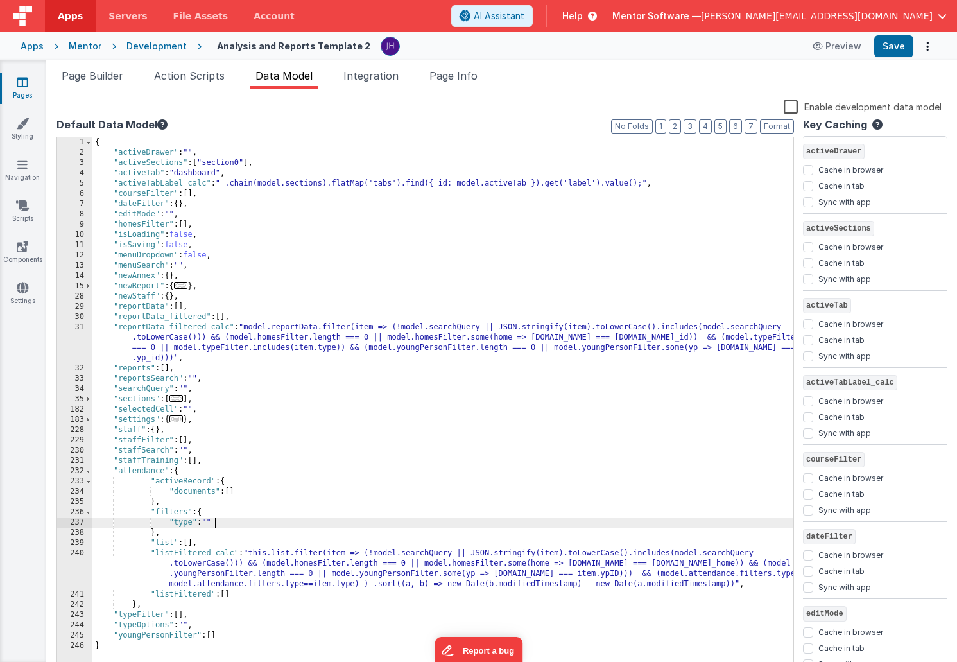
click at [263, 519] on div "{ "activeDrawer" : "" , "activeSections" : [ "section0" ] , "activeTab" : "dash…" at bounding box center [442, 415] width 701 height 556
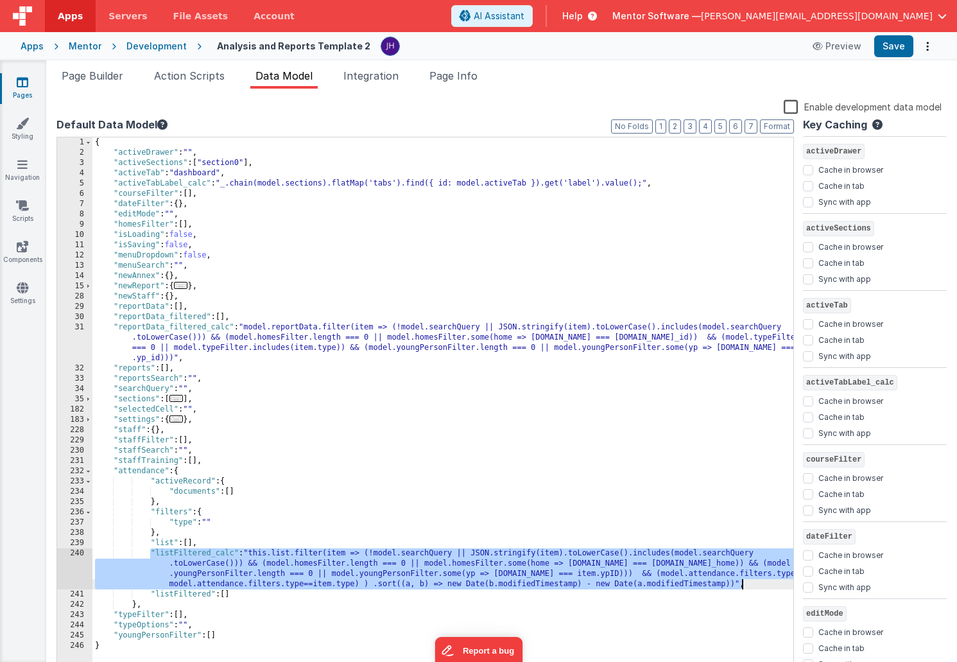
drag, startPoint x: 150, startPoint y: 552, endPoint x: 747, endPoint y: 586, distance: 597.4
click at [747, 586] on div "{ "activeDrawer" : "" , "activeSections" : [ "section0" ] , "activeTab" : "dash…" at bounding box center [442, 415] width 701 height 556
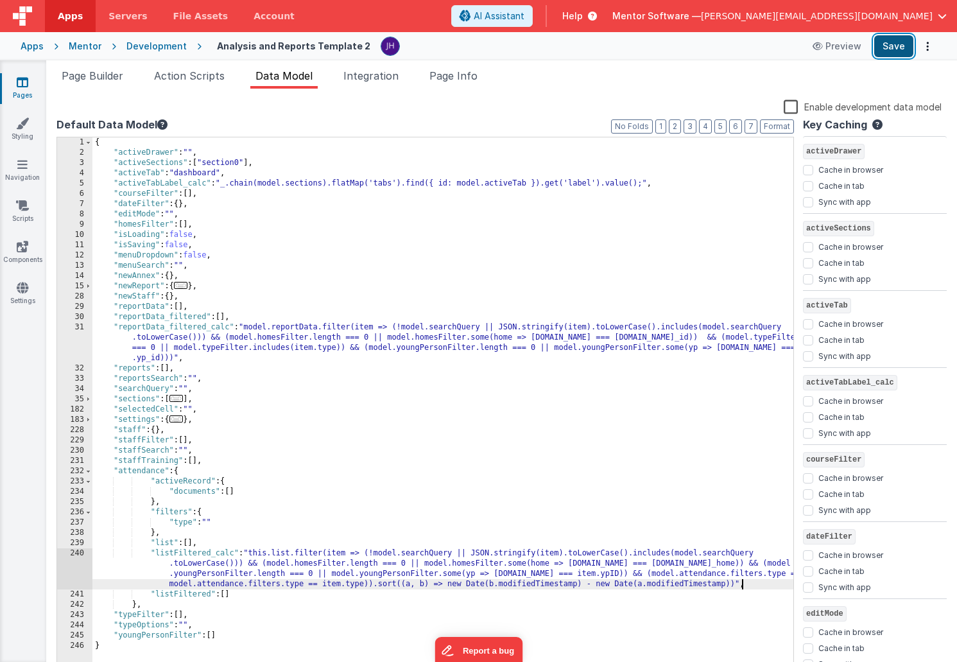
click at [897, 47] on button "Save" at bounding box center [894, 46] width 39 height 22
click at [276, 80] on span "Data Model" at bounding box center [284, 75] width 57 height 13
click at [457, 81] on span "Page Info" at bounding box center [454, 75] width 48 height 13
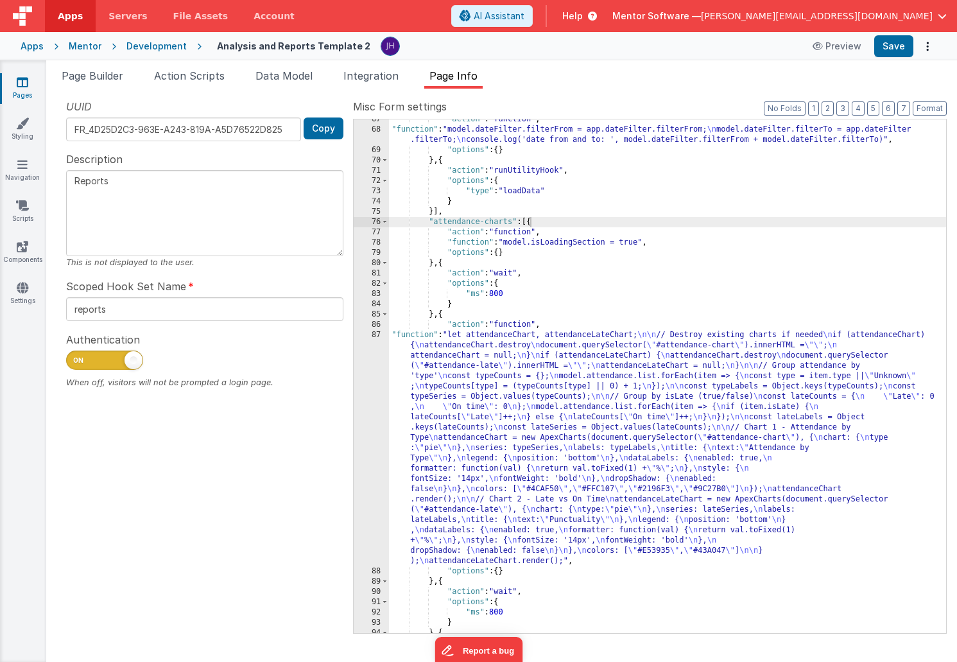
scroll to position [313, 0]
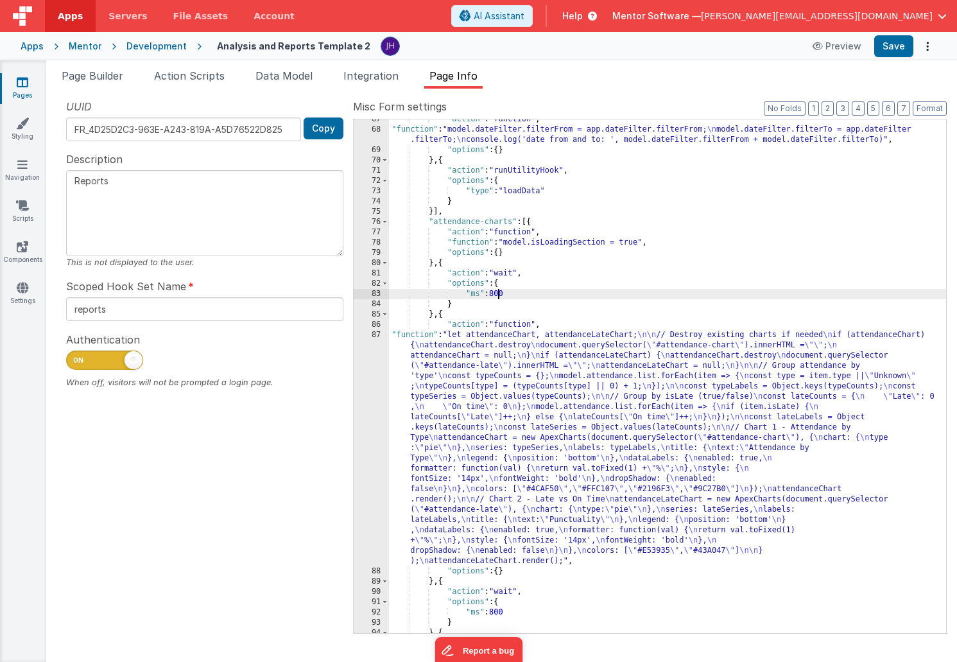
click at [497, 292] on div ""action" : "function" , "function" : "model.dateFilter.filterFrom = app.dateFil…" at bounding box center [667, 381] width 557 height 534
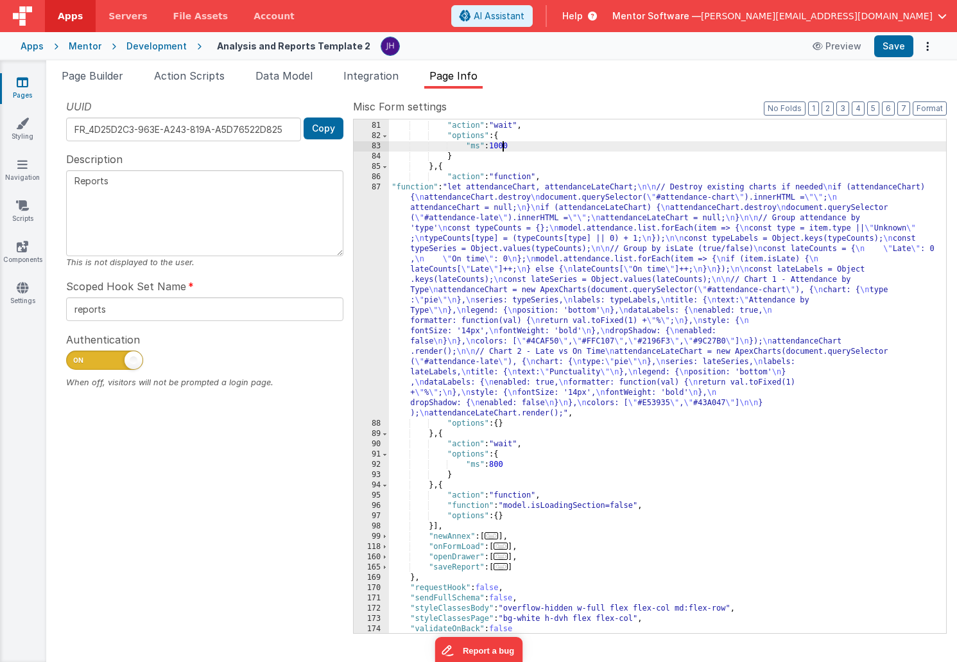
scroll to position [473, 0]
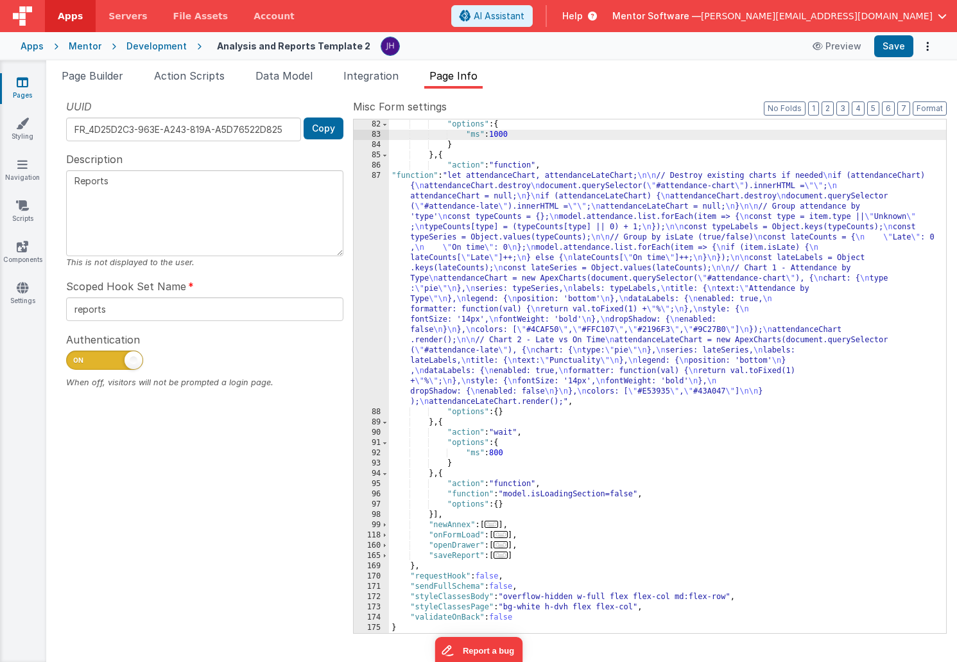
click at [498, 453] on div ""options" : { "ms" : 1000 } } , { "action" : "function" , "function" : "let att…" at bounding box center [667, 386] width 557 height 534
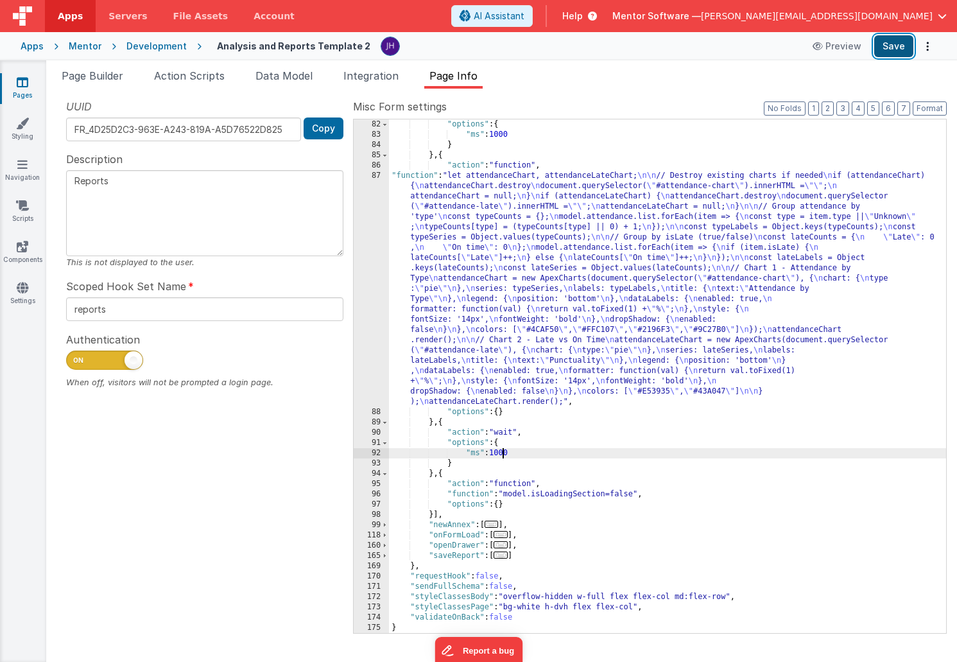
click at [891, 48] on button "Save" at bounding box center [894, 46] width 39 height 22
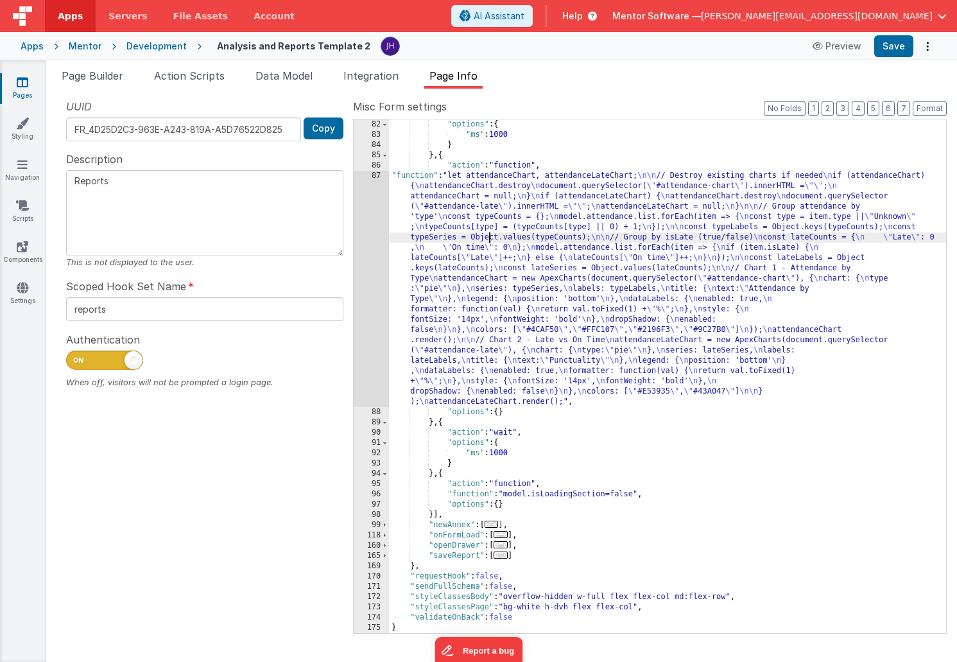
click at [487, 238] on div ""options" : { "ms" : 1000 } } , { "action" : "function" , "function" : "let att…" at bounding box center [667, 386] width 557 height 534
click at [370, 225] on div "87" at bounding box center [371, 289] width 35 height 236
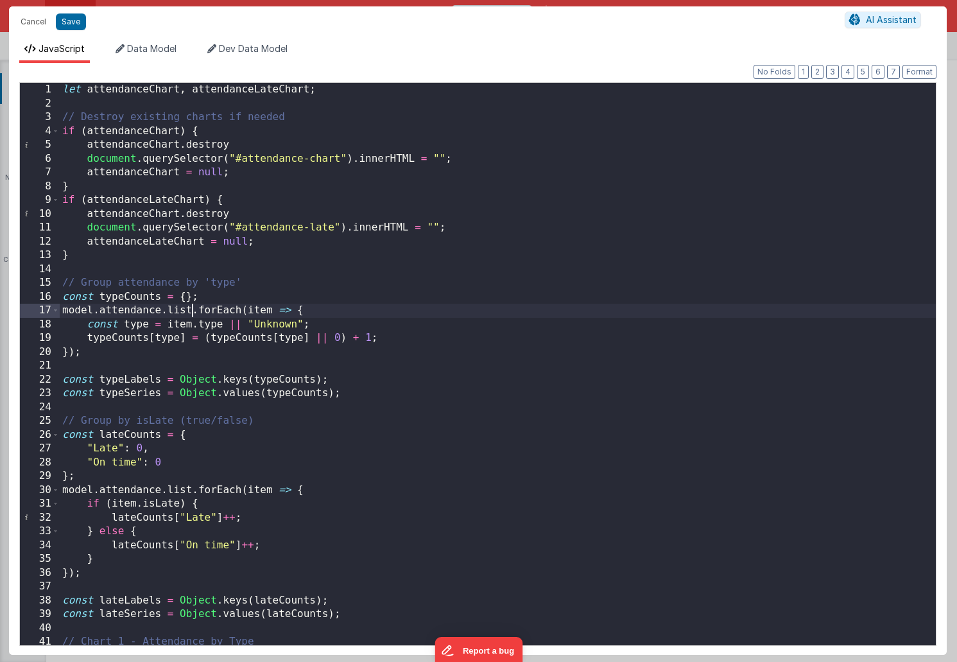
scroll to position [0, 0]
drag, startPoint x: 191, startPoint y: 309, endPoint x: 168, endPoint y: 309, distance: 23.8
click at [168, 309] on div "let attendanceChart , attendanceLateChart ; // Destroy existing charts if neede…" at bounding box center [498, 378] width 876 height 590
click at [191, 309] on div "let attendanceChart , attendanceLateChart ; // Destroy existing charts if neede…" at bounding box center [498, 378] width 876 height 590
click at [179, 310] on div "let attendanceChart , attendanceLateChart ; // Destroy existing charts if neede…" at bounding box center [498, 378] width 876 height 590
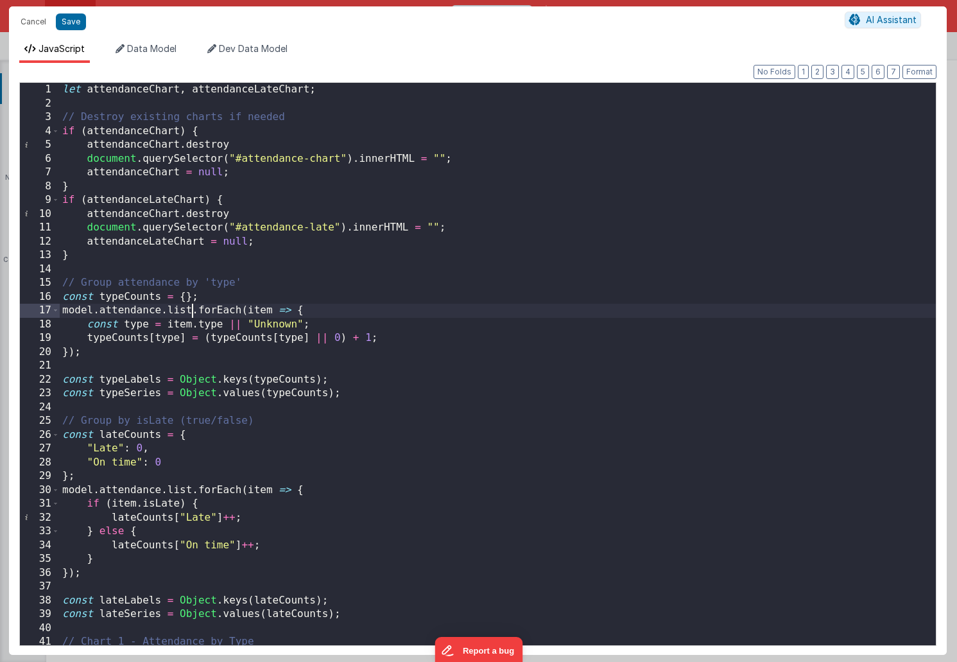
click at [179, 310] on div "let attendanceChart , attendanceLateChart ; // Destroy existing charts if neede…" at bounding box center [498, 378] width 876 height 590
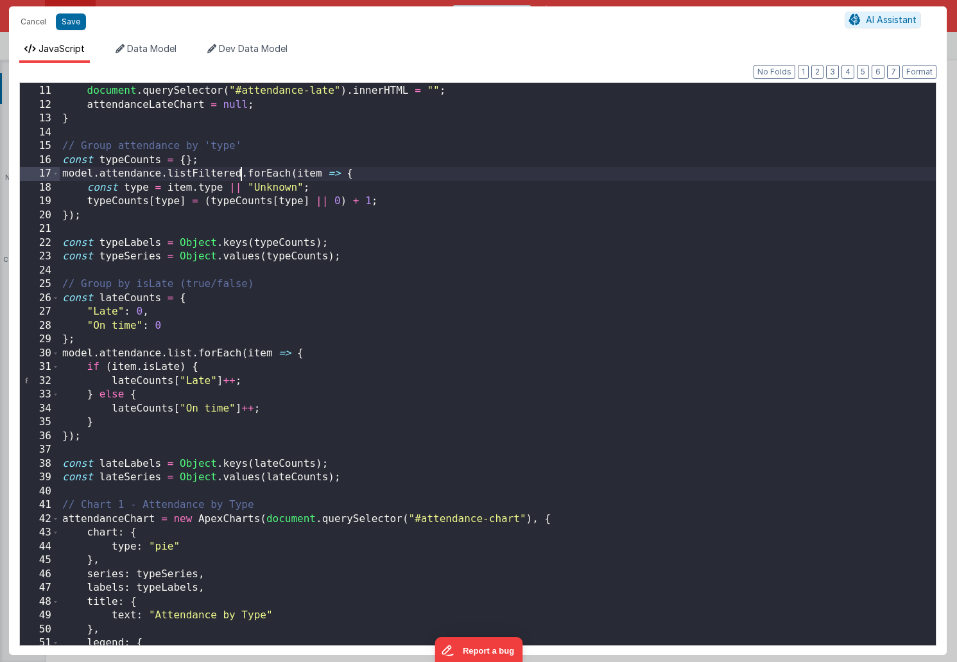
scroll to position [148, 0]
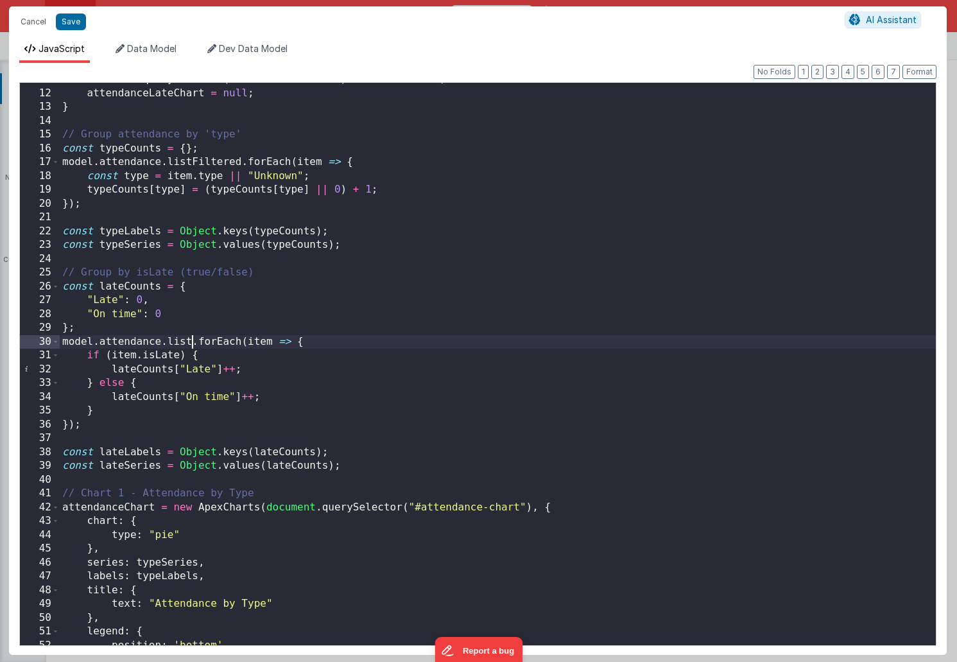
click at [190, 340] on div "document . querySelector ( "#attendance-late" ) . innerHTML = "" ; attendanceLa…" at bounding box center [498, 368] width 876 height 590
click at [178, 342] on div "document . querySelector ( "#attendance-late" ) . innerHTML = "" ; attendanceLa…" at bounding box center [498, 368] width 876 height 590
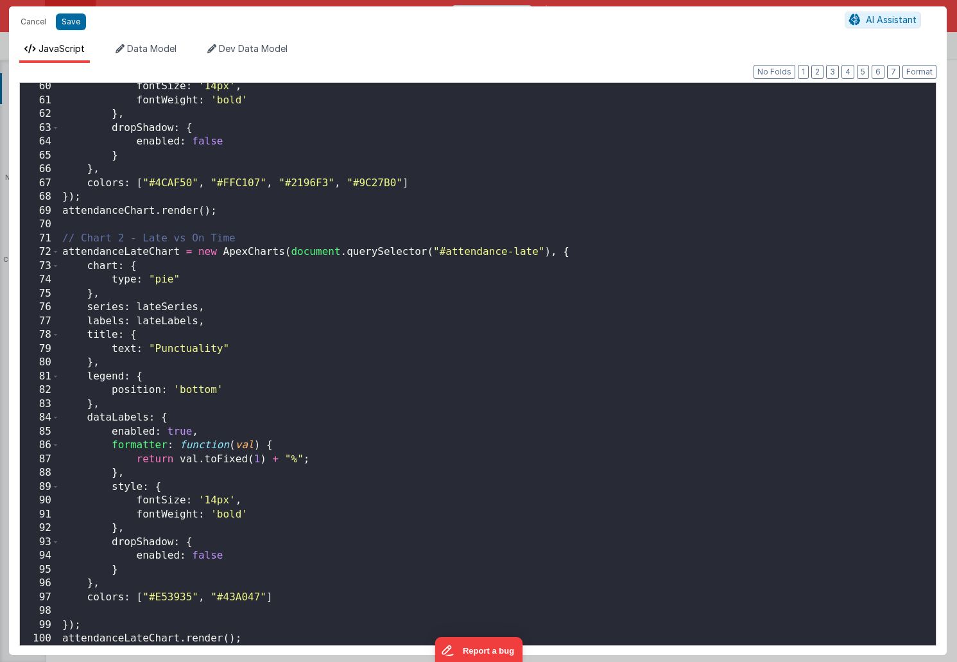
scroll to position [817, 0]
click at [72, 18] on button "Save" at bounding box center [71, 21] width 30 height 17
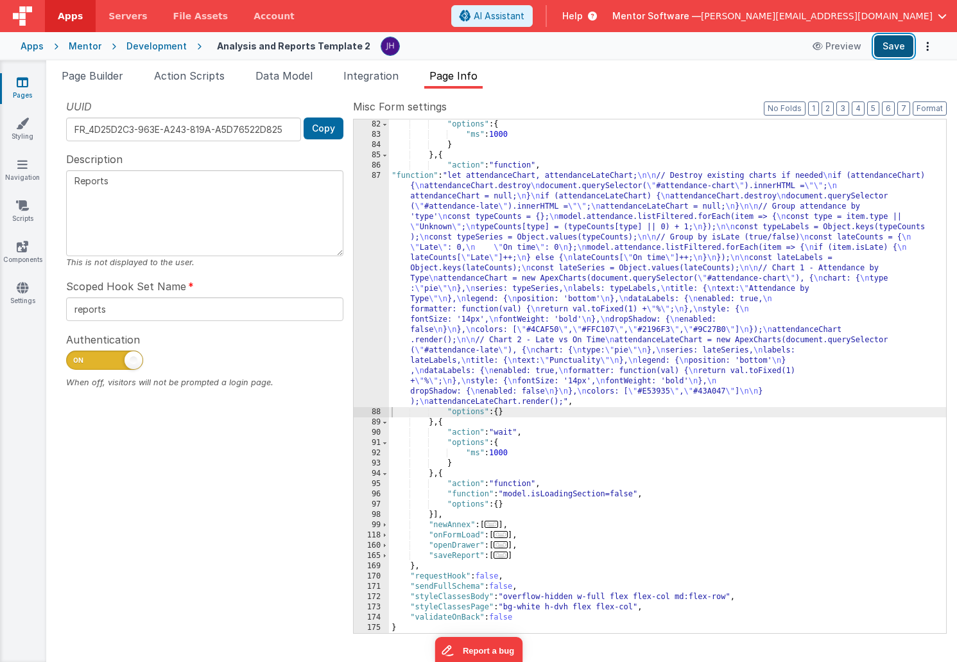
click at [894, 48] on button "Save" at bounding box center [894, 46] width 39 height 22
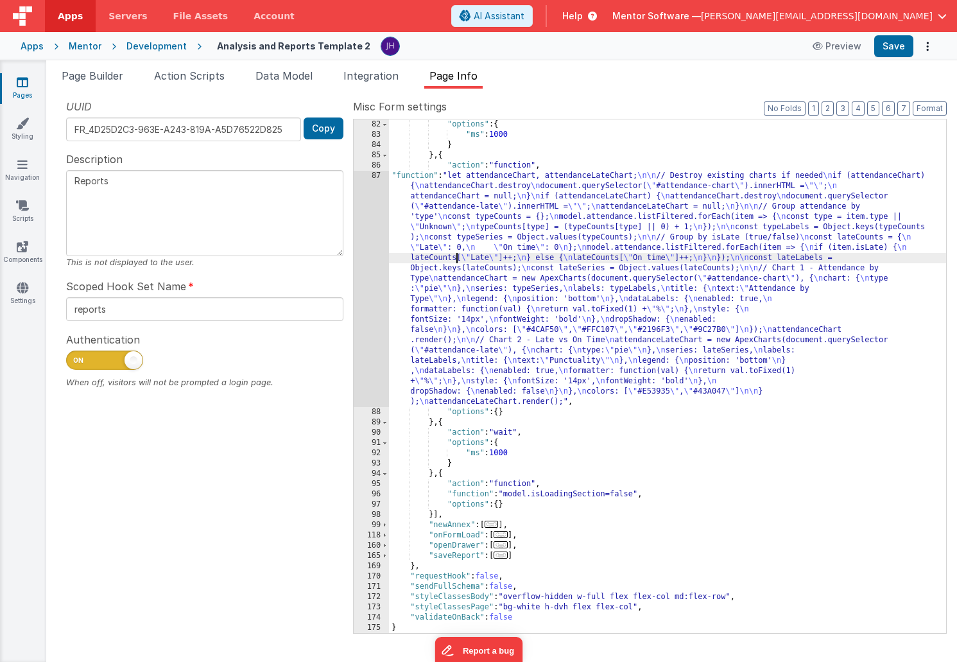
click at [457, 263] on div ""options" : { "ms" : 1000 } } , { "action" : "function" , "function" : "let att…" at bounding box center [667, 386] width 557 height 534
click at [375, 242] on div "87" at bounding box center [371, 289] width 35 height 236
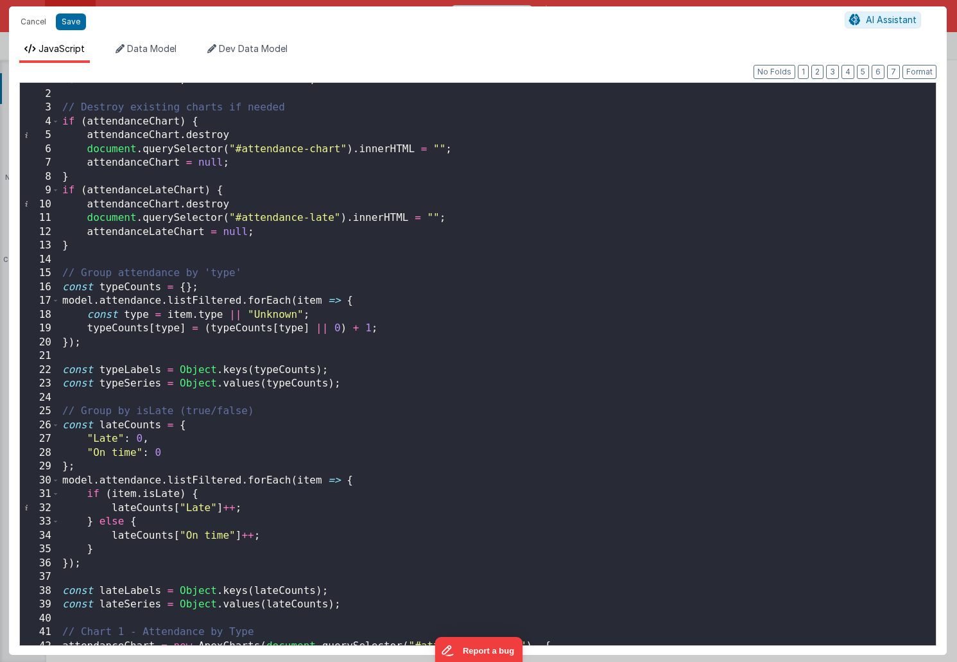
scroll to position [0, 0]
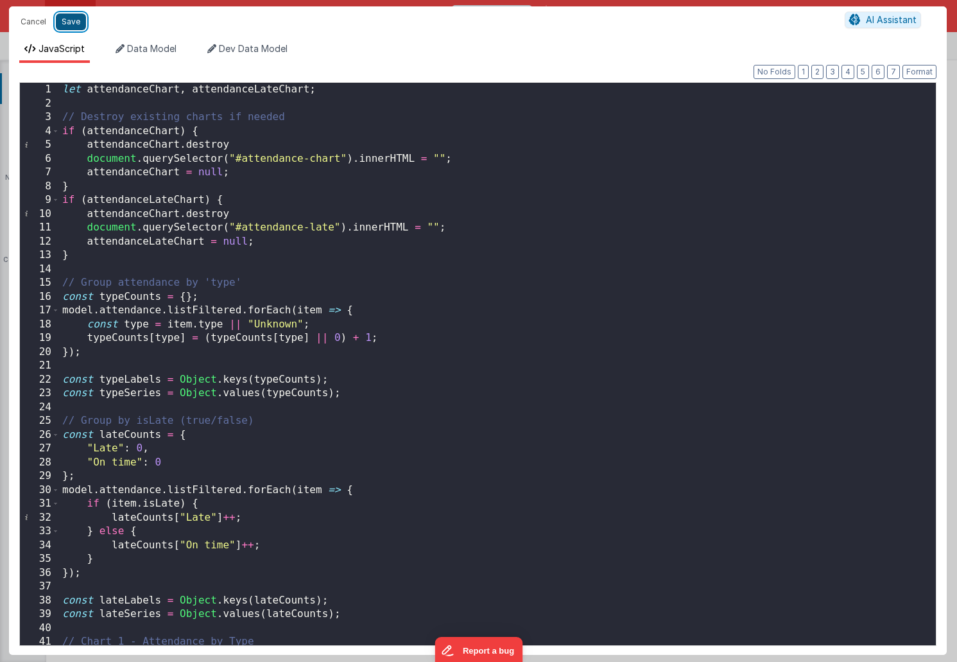
click at [79, 28] on button "Save" at bounding box center [71, 21] width 30 height 17
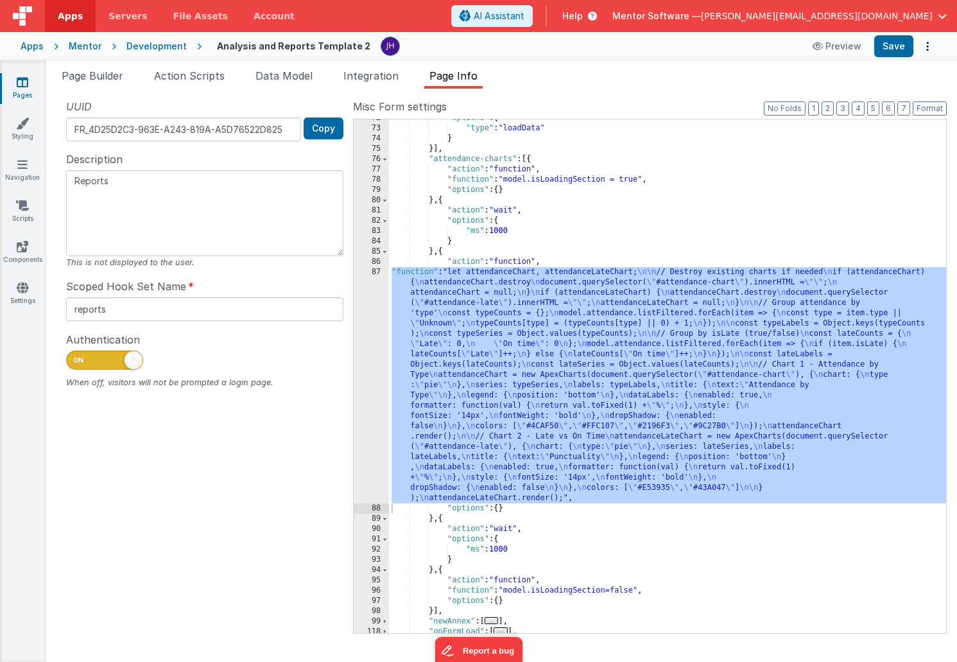
scroll to position [394, 0]
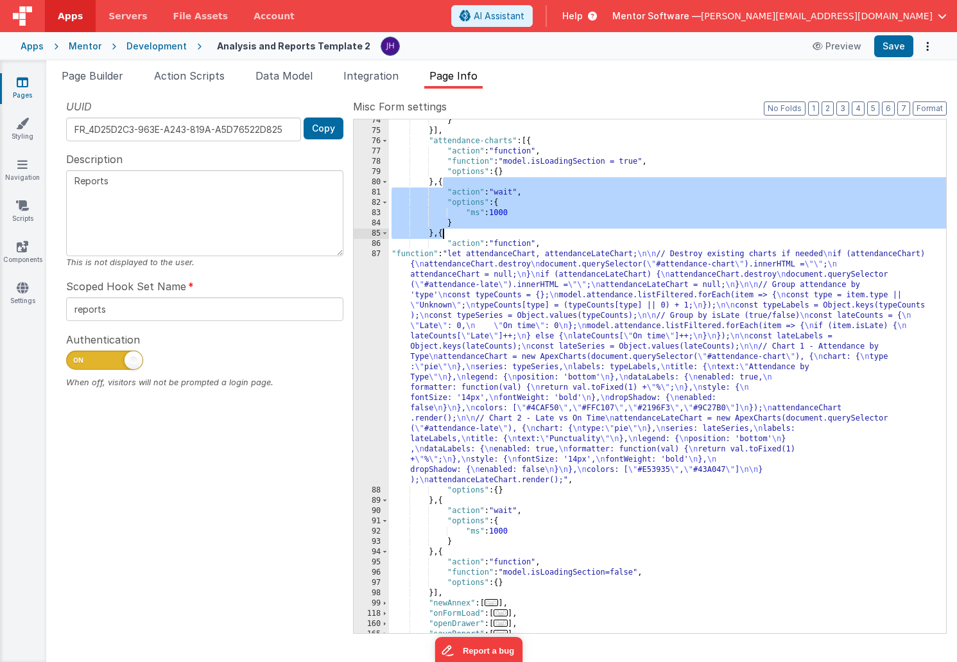
drag, startPoint x: 443, startPoint y: 183, endPoint x: 441, endPoint y: 232, distance: 48.8
click at [441, 232] on div "} }] , "attendance-charts" : [{ "action" : "function" , "function" : "model.isL…" at bounding box center [667, 383] width 557 height 534
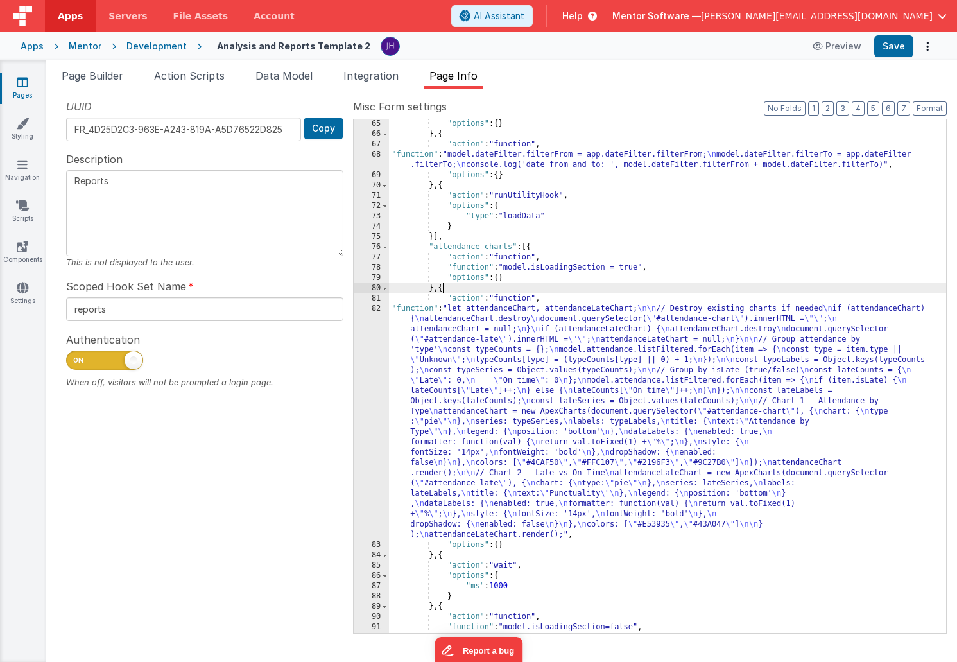
scroll to position [279, 0]
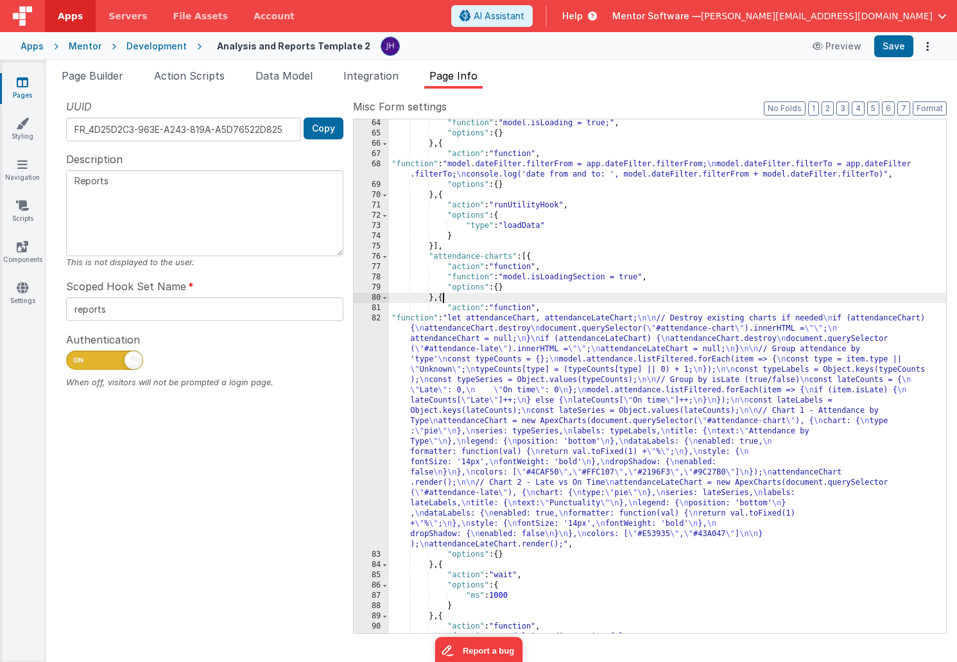
click at [530, 256] on div ""function" : "model.isLoading = true;" , "options" : { } } , { "action" : "func…" at bounding box center [667, 385] width 557 height 534
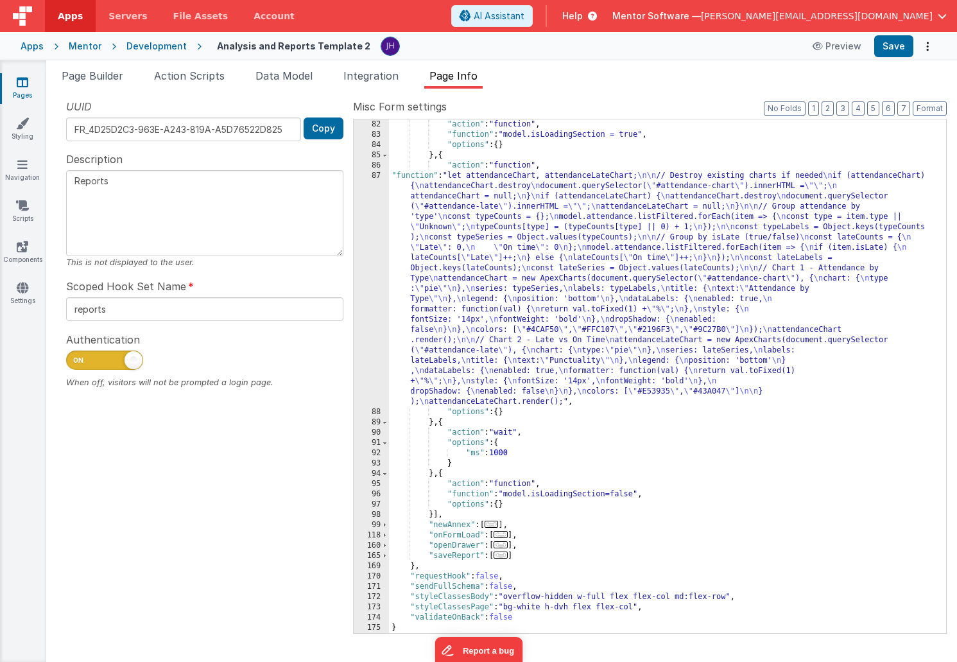
scroll to position [473, 0]
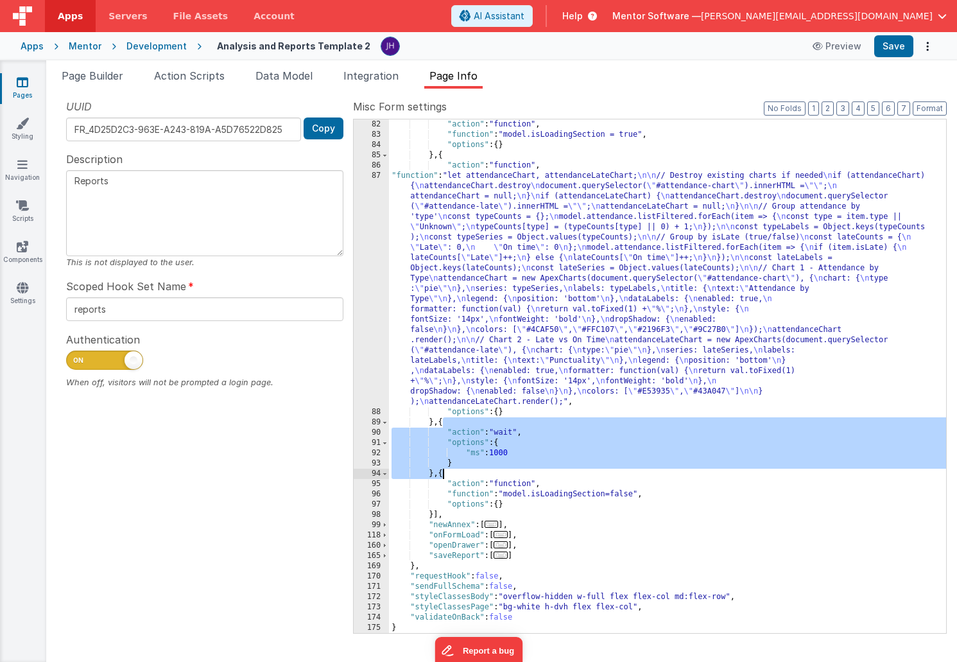
drag, startPoint x: 442, startPoint y: 424, endPoint x: 442, endPoint y: 471, distance: 47.5
click at [442, 471] on div ""action" : "function" , "function" : "model.isLoadingSection = true" , "options…" at bounding box center [667, 386] width 557 height 534
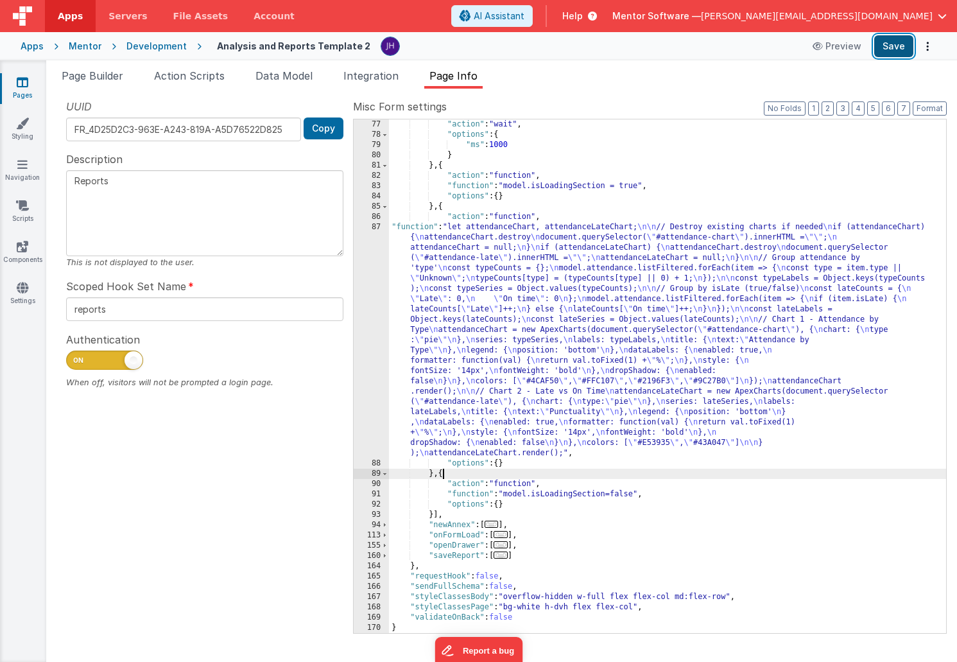
click at [899, 51] on button "Save" at bounding box center [894, 46] width 39 height 22
click at [550, 295] on div ""action" : "wait" , "options" : { "ms" : 1000 } } , { "action" : "function" , "…" at bounding box center [667, 386] width 557 height 534
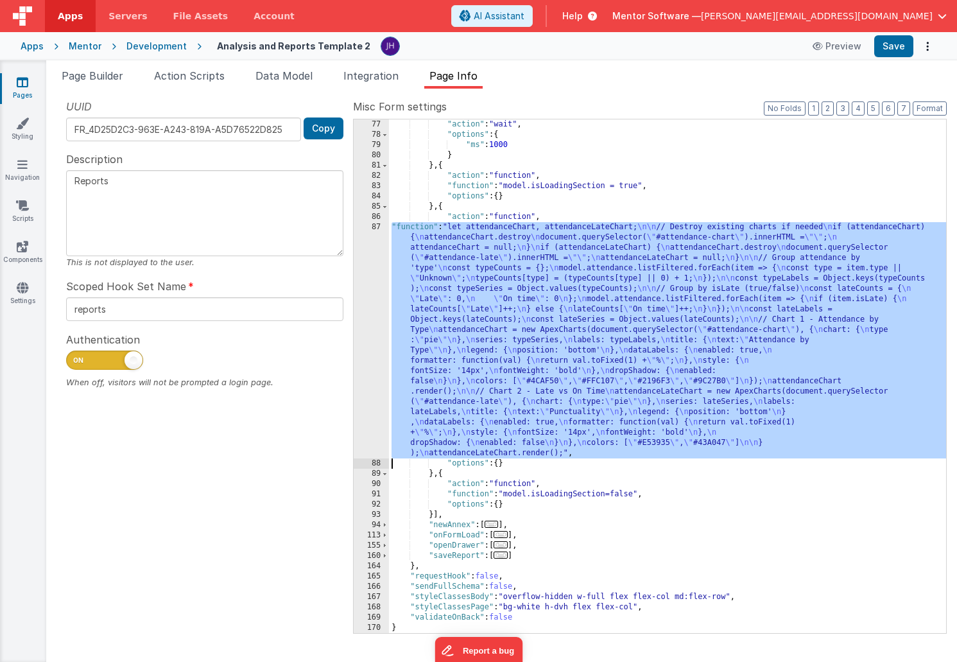
click at [370, 293] on div "87" at bounding box center [371, 340] width 35 height 236
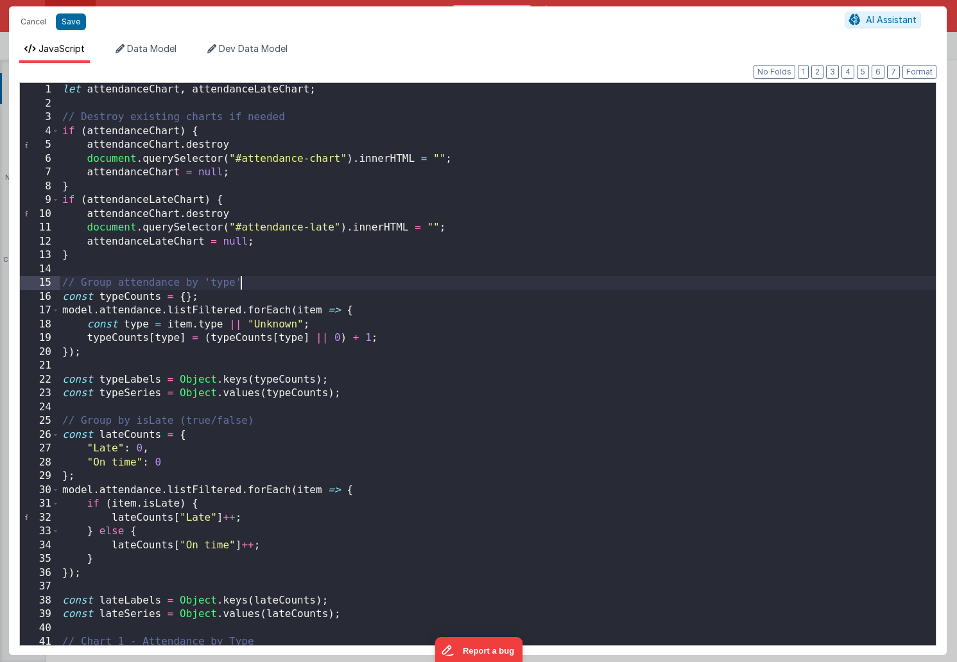
scroll to position [0, 0]
click at [507, 281] on div "let attendanceChart , attendanceLateChart ; // Destroy existing charts if neede…" at bounding box center [498, 378] width 876 height 590
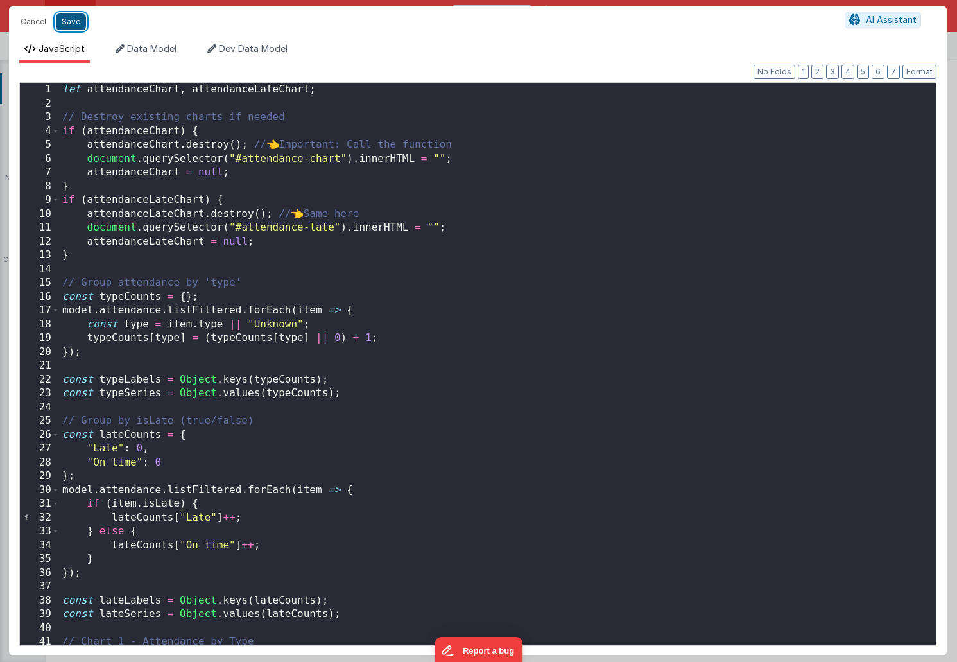
click at [71, 21] on button "Save" at bounding box center [71, 21] width 30 height 17
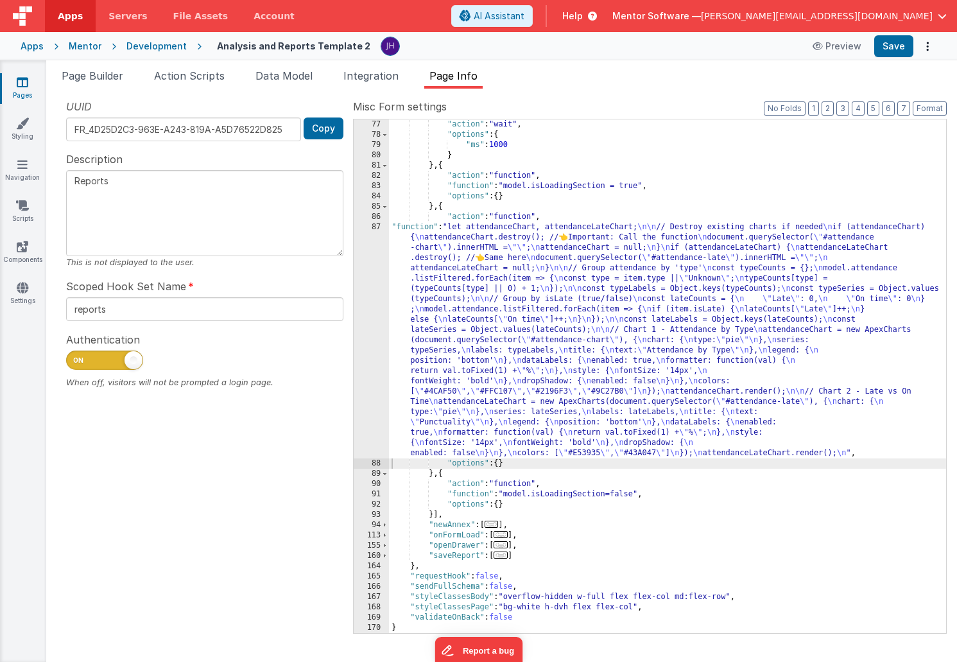
click at [580, 275] on div ""action" : "wait" , "options" : { "ms" : 1000 } } , { "action" : "function" , "…" at bounding box center [667, 386] width 557 height 534
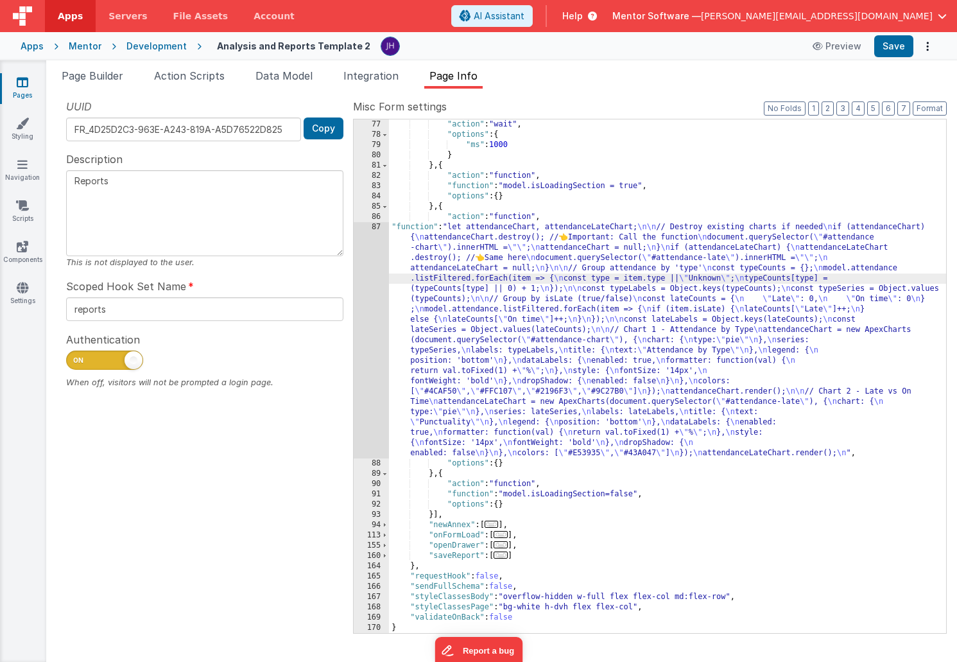
click at [369, 252] on div "87" at bounding box center [371, 340] width 35 height 236
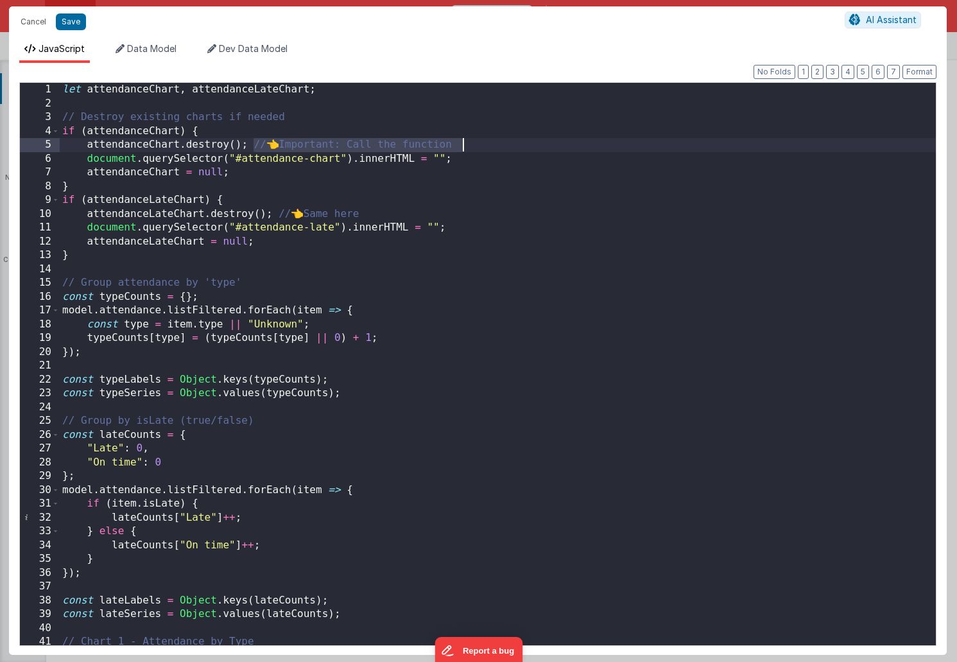
drag, startPoint x: 252, startPoint y: 144, endPoint x: 488, endPoint y: 142, distance: 235.7
click at [488, 142] on div "let attendanceChart , attendanceLateChart ; // Destroy existing charts if neede…" at bounding box center [498, 378] width 876 height 590
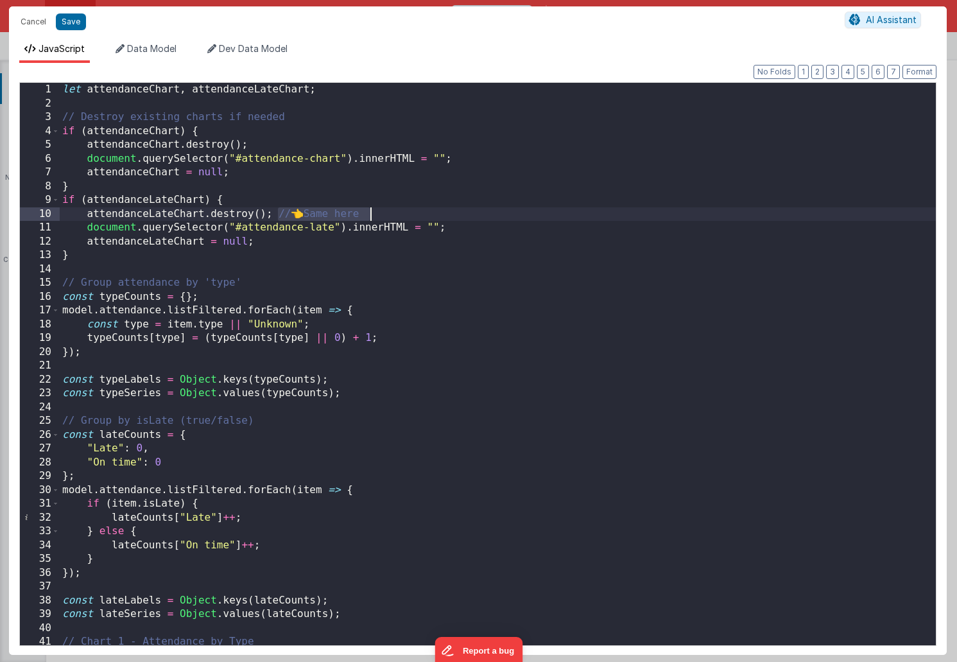
drag, startPoint x: 279, startPoint y: 214, endPoint x: 412, endPoint y: 214, distance: 133.6
click at [412, 214] on div "let attendanceChart , attendanceLateChart ; // Destroy existing charts if neede…" at bounding box center [498, 378] width 876 height 590
click at [70, 22] on button "Save" at bounding box center [71, 21] width 30 height 17
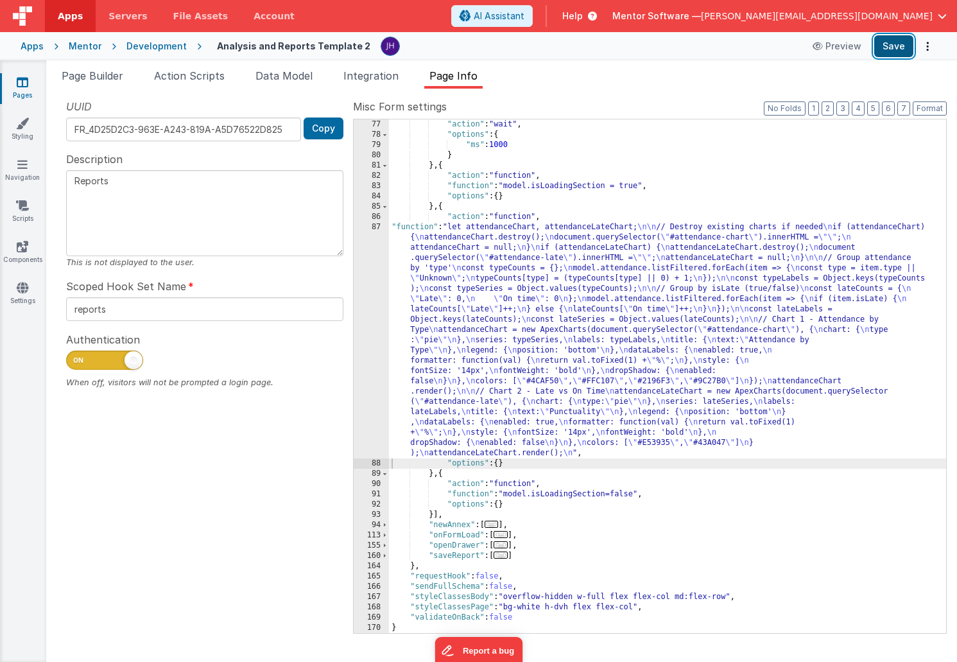
click at [891, 48] on button "Save" at bounding box center [894, 46] width 39 height 22
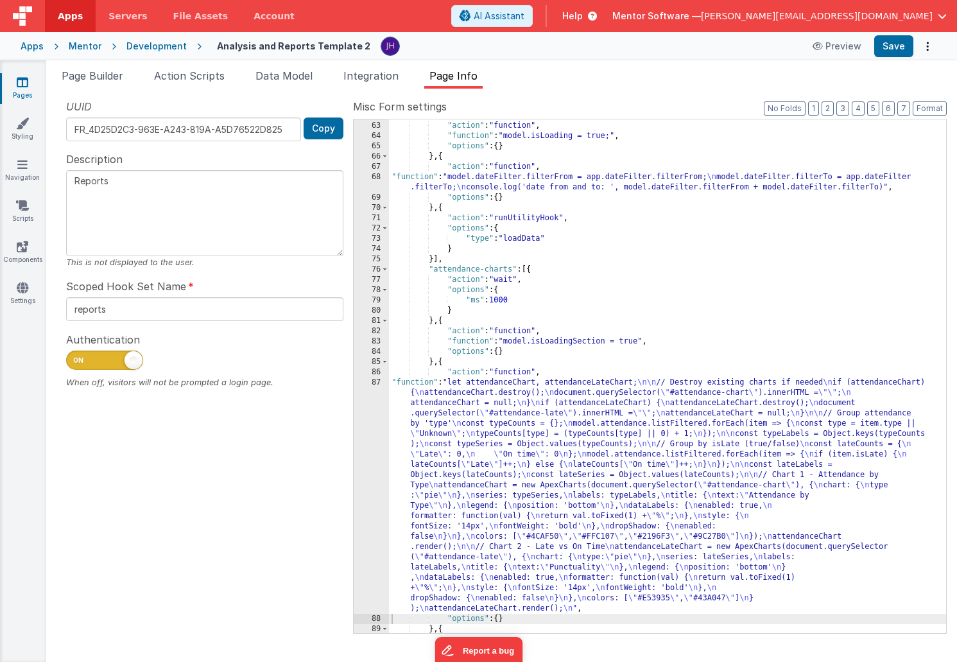
scroll to position [258, 0]
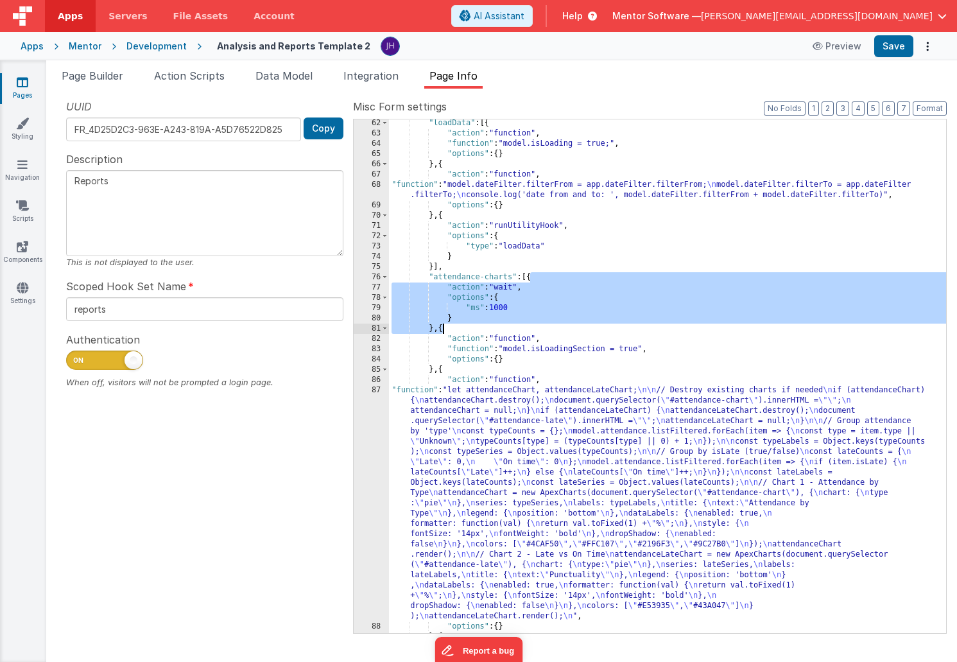
drag, startPoint x: 530, startPoint y: 279, endPoint x: 441, endPoint y: 328, distance: 101.7
click at [441, 328] on div ""loadData" : [{ "action" : "function" , "function" : "model.isLoading = true;" …" at bounding box center [667, 385] width 557 height 534
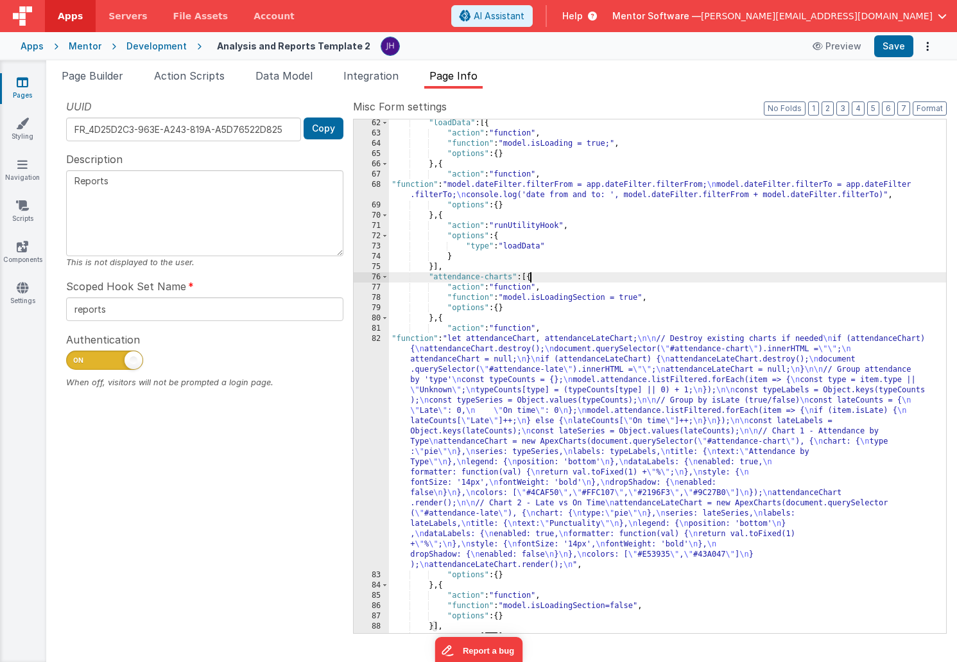
click at [443, 318] on div ""loadData" : [{ "action" : "function" , "function" : "model.isLoading = true;" …" at bounding box center [667, 385] width 557 height 534
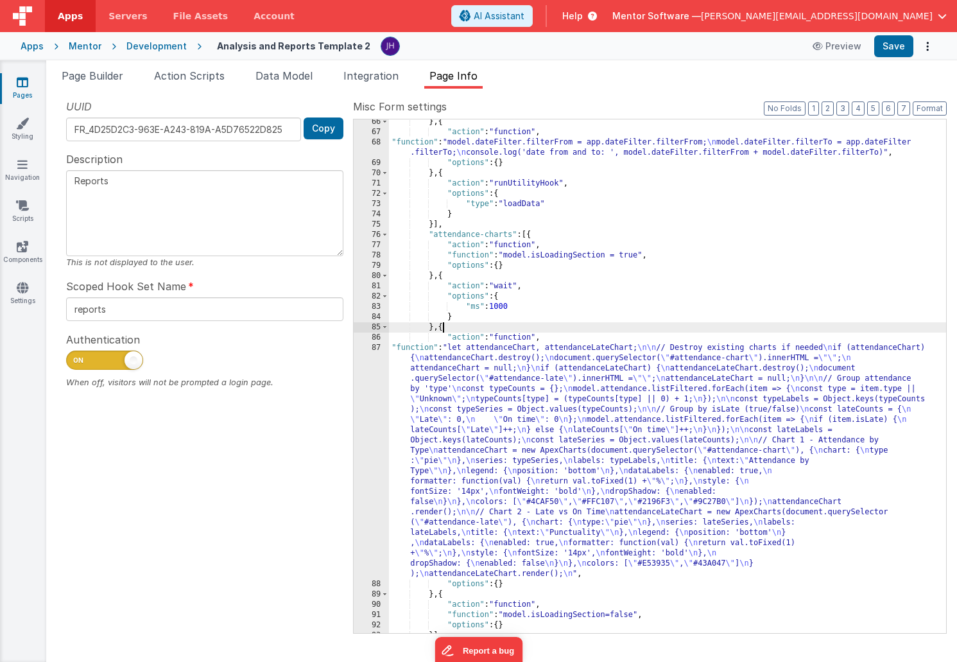
scroll to position [421, 0]
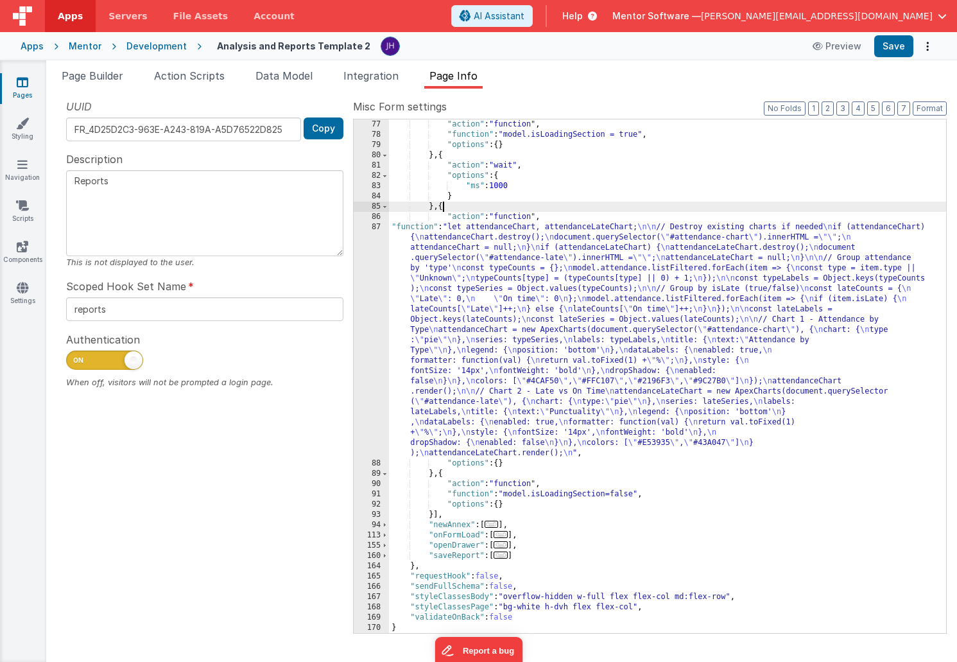
click at [443, 474] on div ""action" : "function" , "function" : "model.isLoadingSection = true" , "options…" at bounding box center [667, 386] width 557 height 534
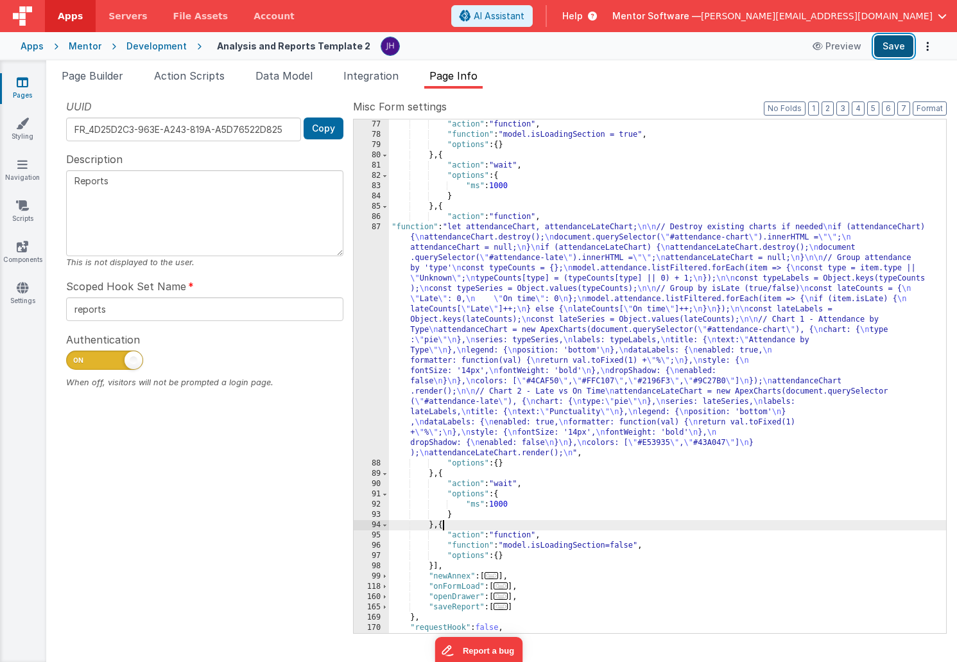
click at [896, 48] on button "Save" at bounding box center [894, 46] width 39 height 22
click at [561, 311] on div ""action" : "function" , "function" : "model.isLoadingSection = true" , "options…" at bounding box center [667, 386] width 557 height 534
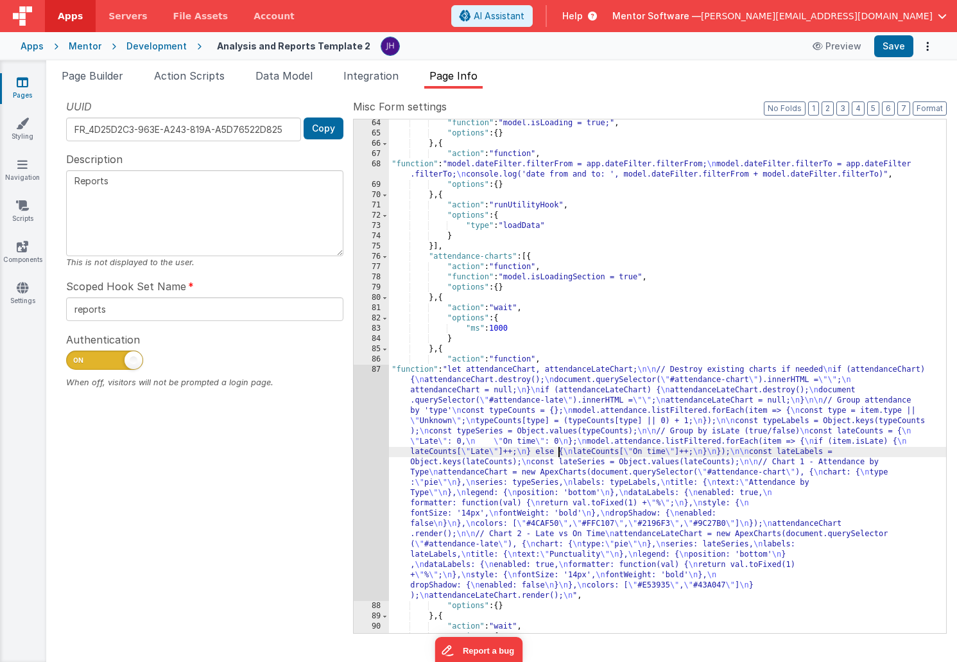
scroll to position [279, 0]
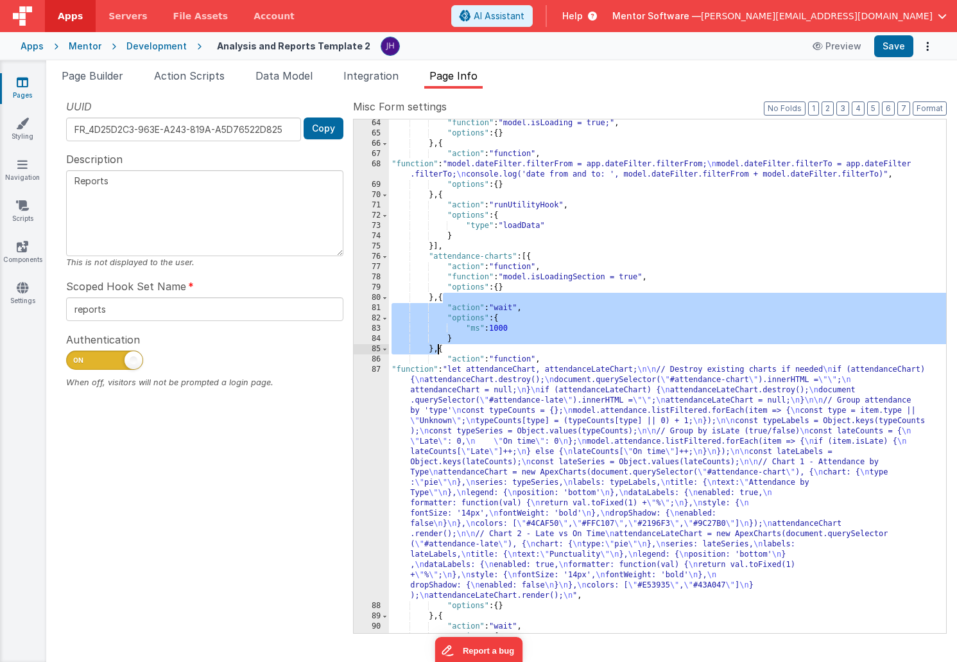
drag, startPoint x: 444, startPoint y: 299, endPoint x: 440, endPoint y: 346, distance: 47.0
click at [440, 346] on div ""function" : "model.isLoading = true;" , "options" : { } } , { "action" : "func…" at bounding box center [667, 385] width 557 height 534
click at [497, 328] on div ""function" : "model.isLoading = true;" , "options" : { } } , { "action" : "func…" at bounding box center [667, 385] width 557 height 534
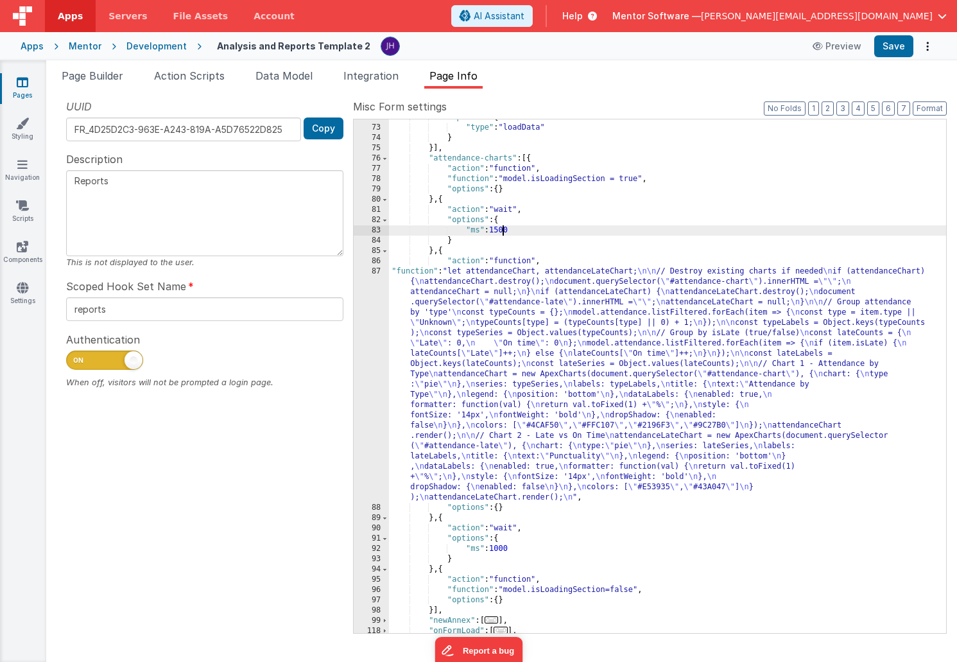
scroll to position [473, 0]
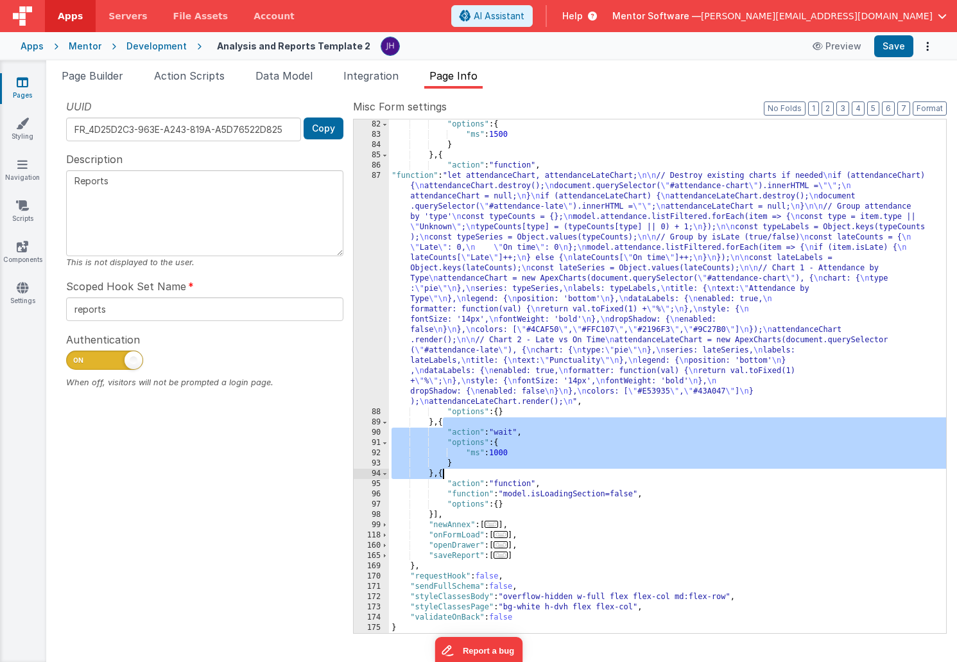
drag, startPoint x: 443, startPoint y: 421, endPoint x: 440, endPoint y: 474, distance: 53.4
click at [440, 474] on div ""options" : { "ms" : 1500 } } , { "action" : "function" , "function" : "let att…" at bounding box center [667, 386] width 557 height 534
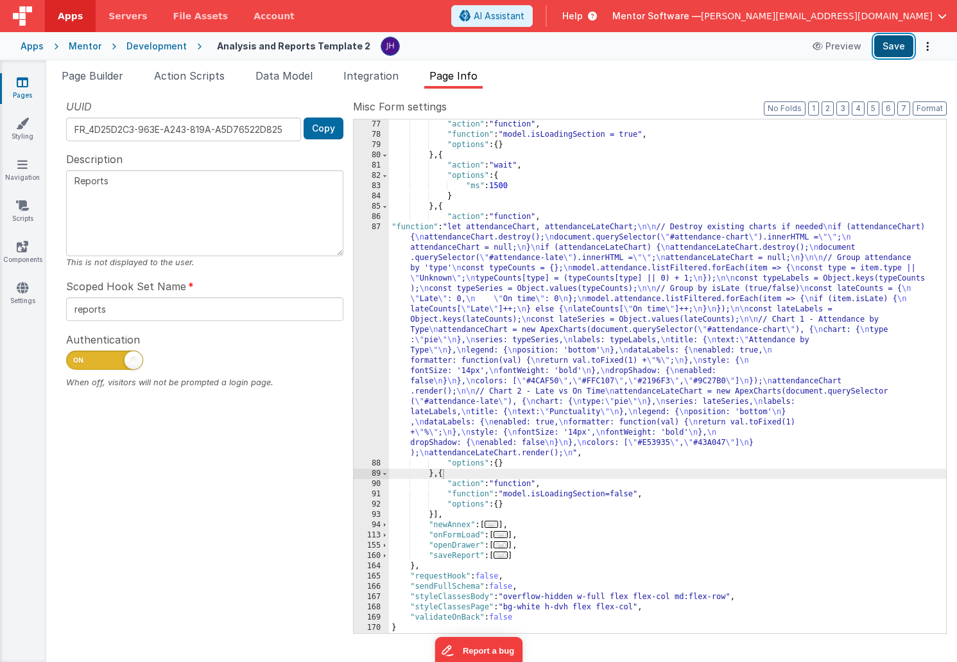
click at [891, 48] on button "Save" at bounding box center [894, 46] width 39 height 22
click at [85, 76] on span "Page Builder" at bounding box center [93, 75] width 62 height 13
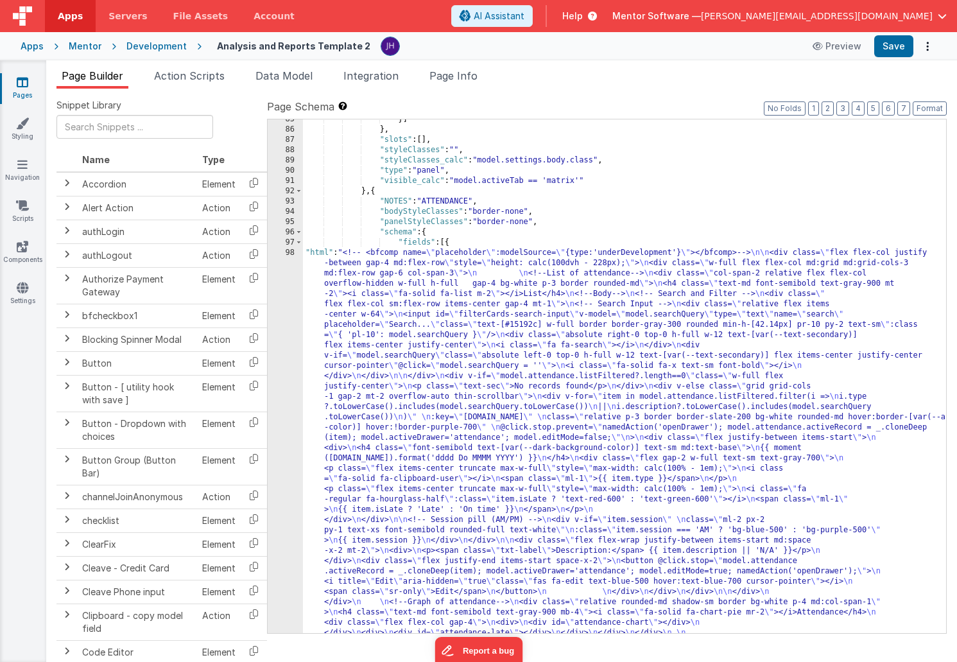
scroll to position [4672, 0]
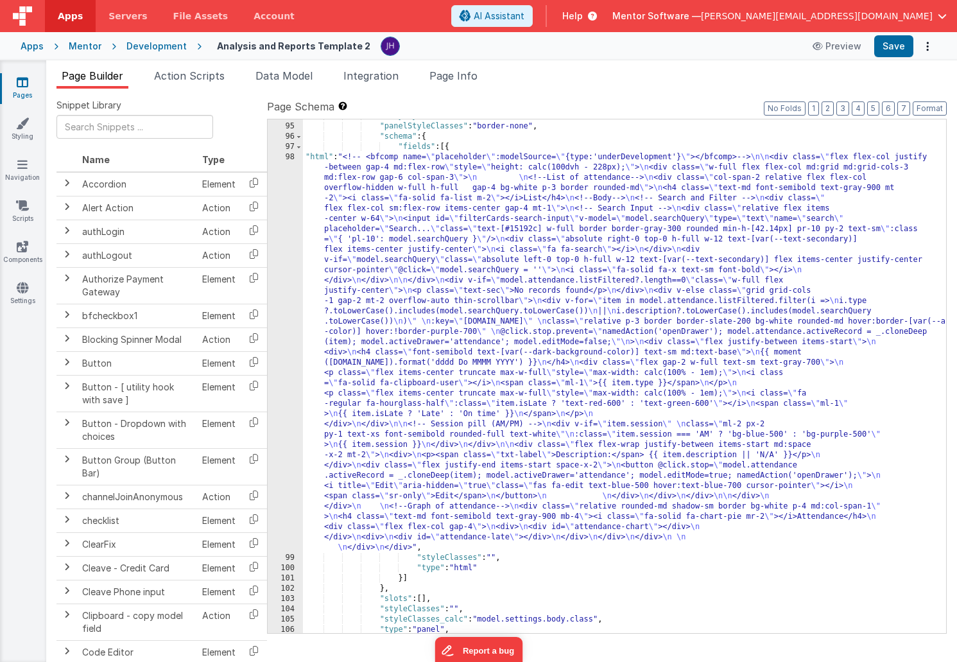
click at [344, 299] on div ""bodyStyleClasses" : "border-none" , "panelStyleClasses" : "border-none" , "sch…" at bounding box center [624, 378] width 643 height 534
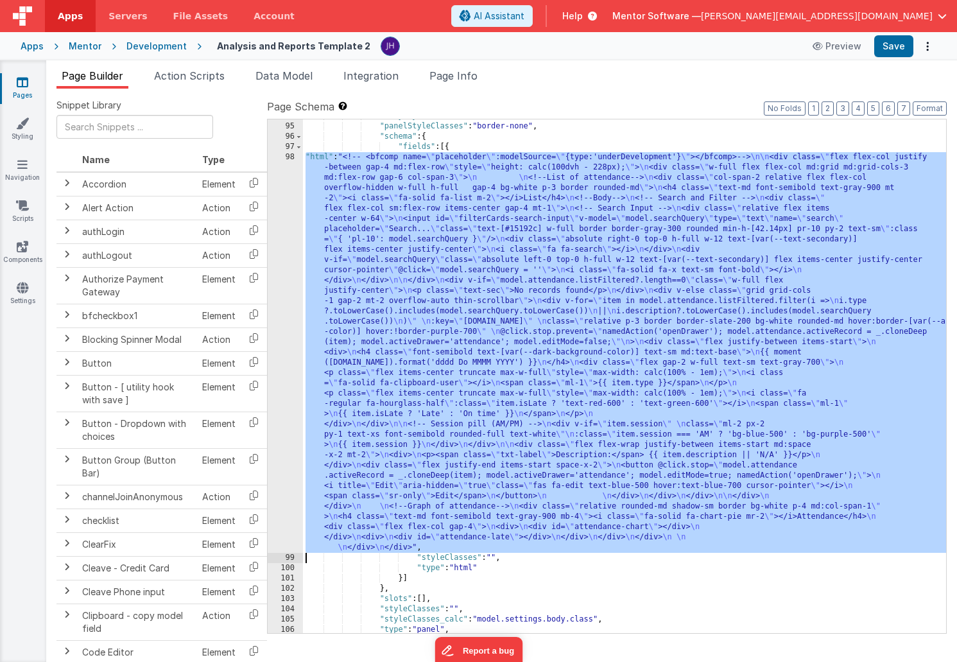
click at [284, 275] on div "98" at bounding box center [285, 352] width 35 height 401
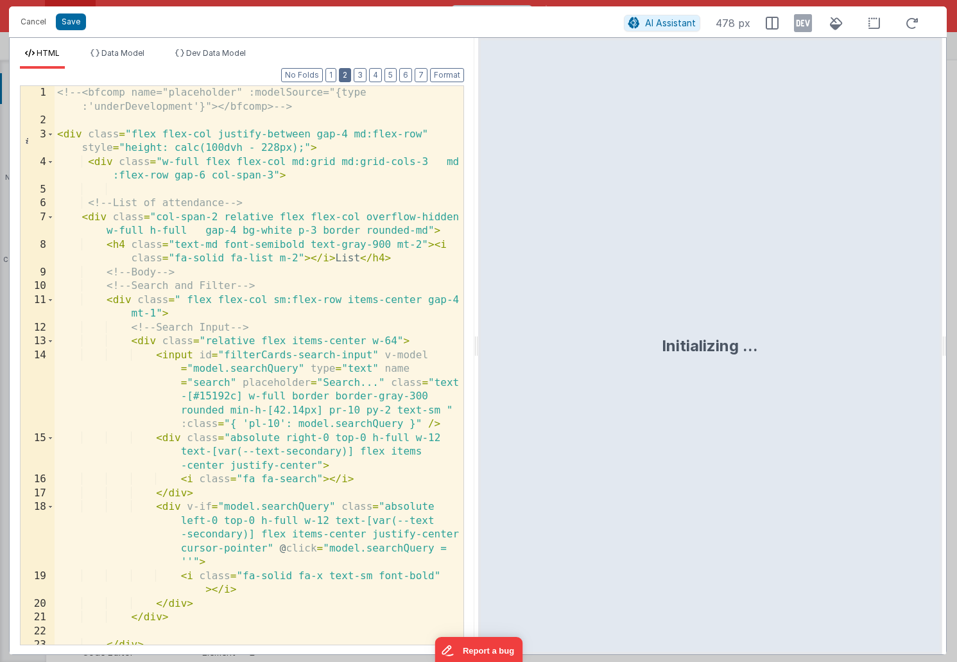
click at [345, 74] on button "2" at bounding box center [345, 75] width 12 height 14
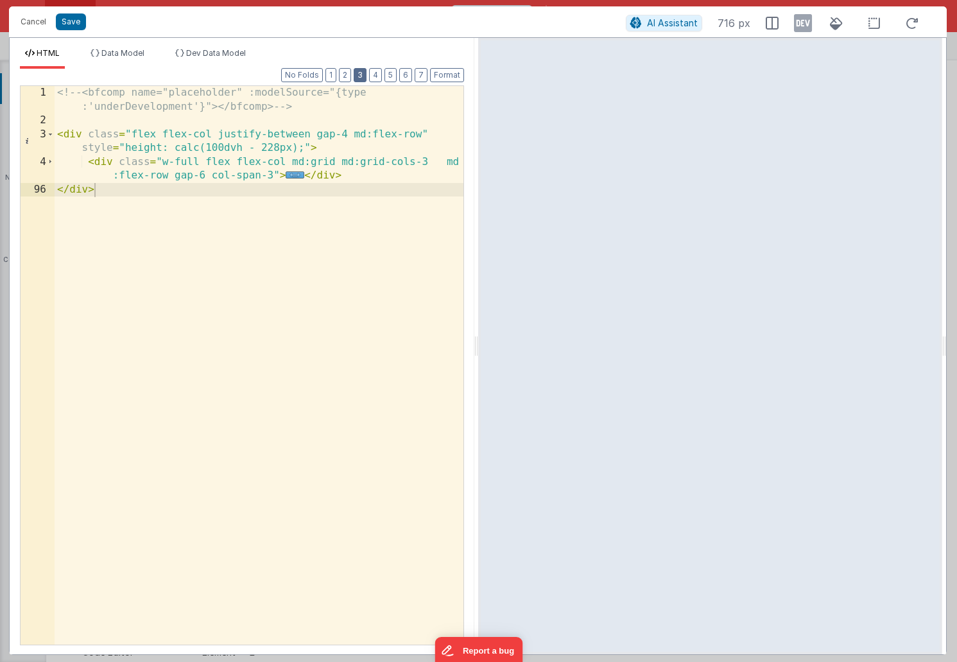
click at [364, 77] on button "3" at bounding box center [360, 75] width 13 height 14
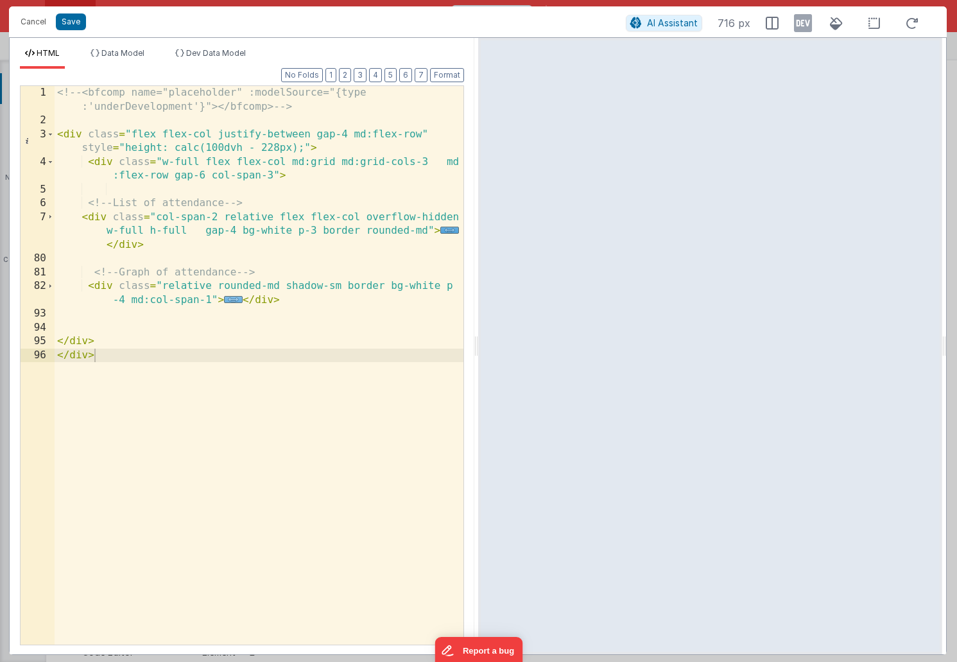
click at [231, 299] on span "..." at bounding box center [233, 299] width 19 height 7
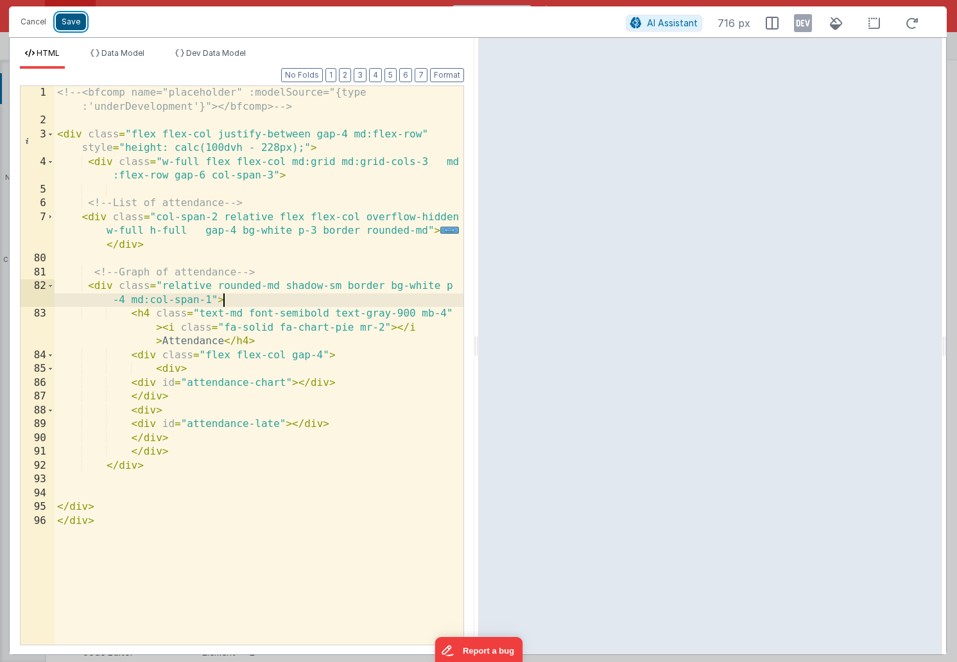
click at [73, 23] on button "Save" at bounding box center [71, 21] width 30 height 17
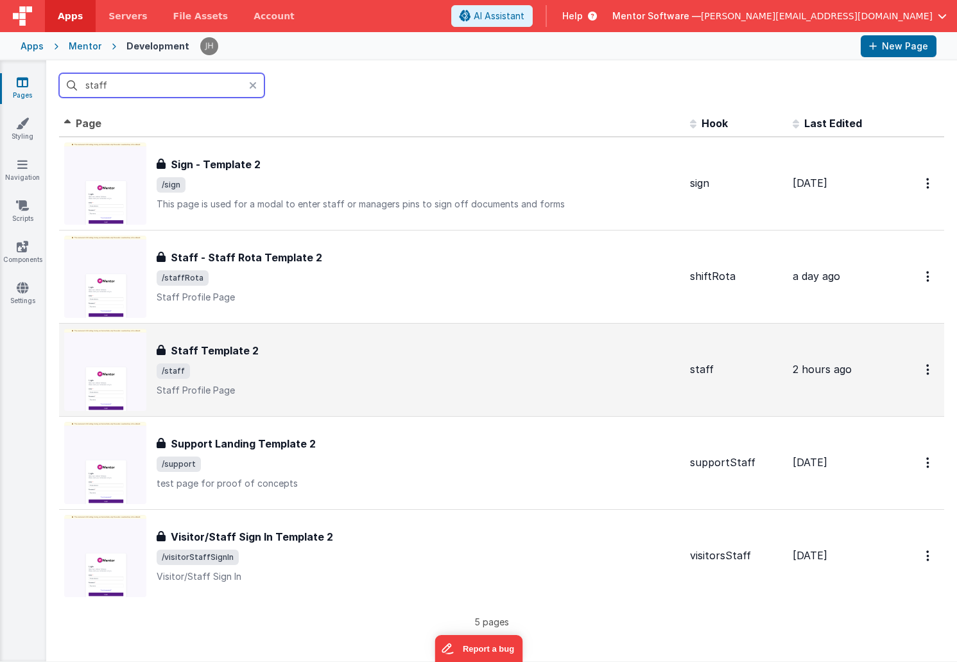
type input "staff"
click at [276, 352] on div "Staff Template 2" at bounding box center [418, 350] width 523 height 15
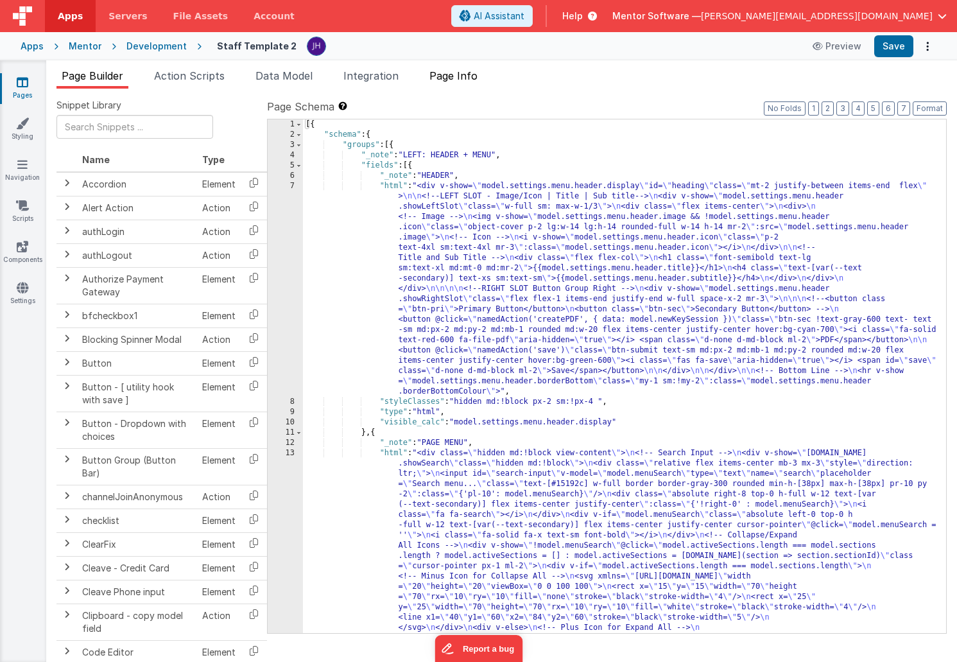
click at [471, 75] on span "Page Info" at bounding box center [454, 75] width 48 height 13
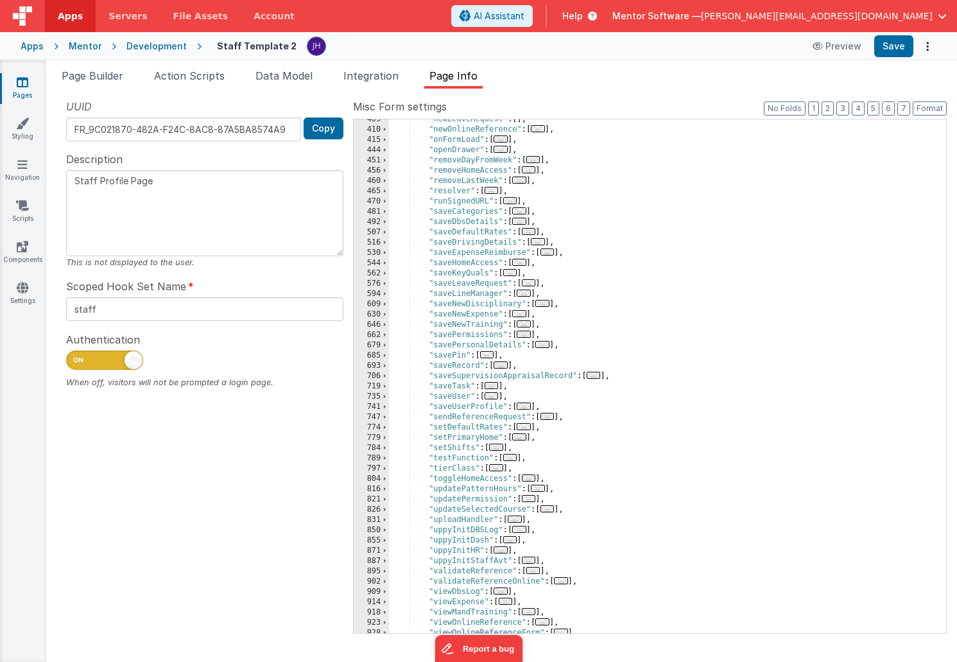
scroll to position [596, 0]
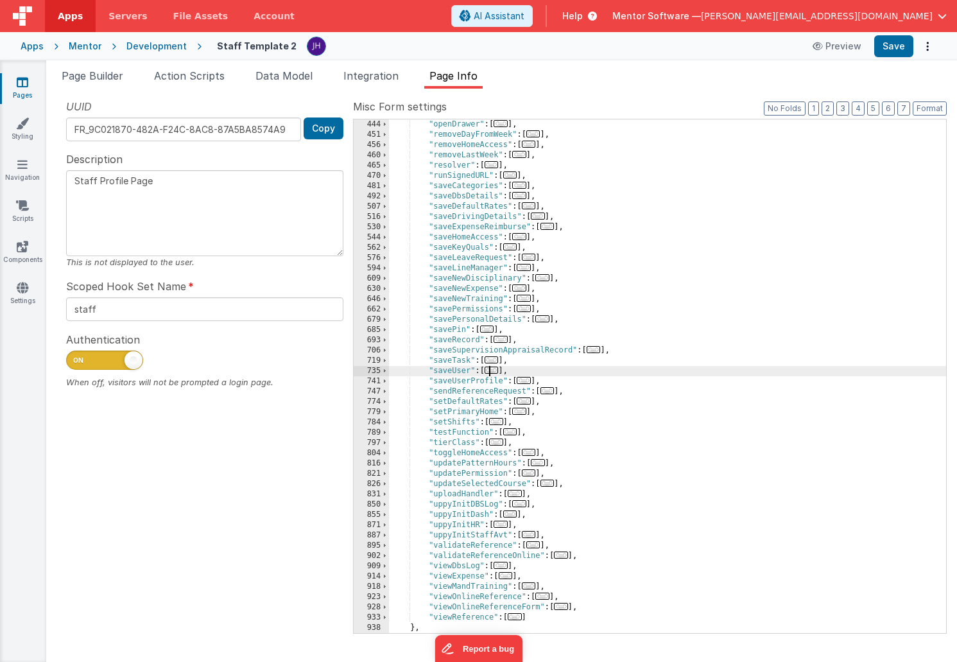
click at [494, 370] on span "..." at bounding box center [492, 370] width 14 height 7
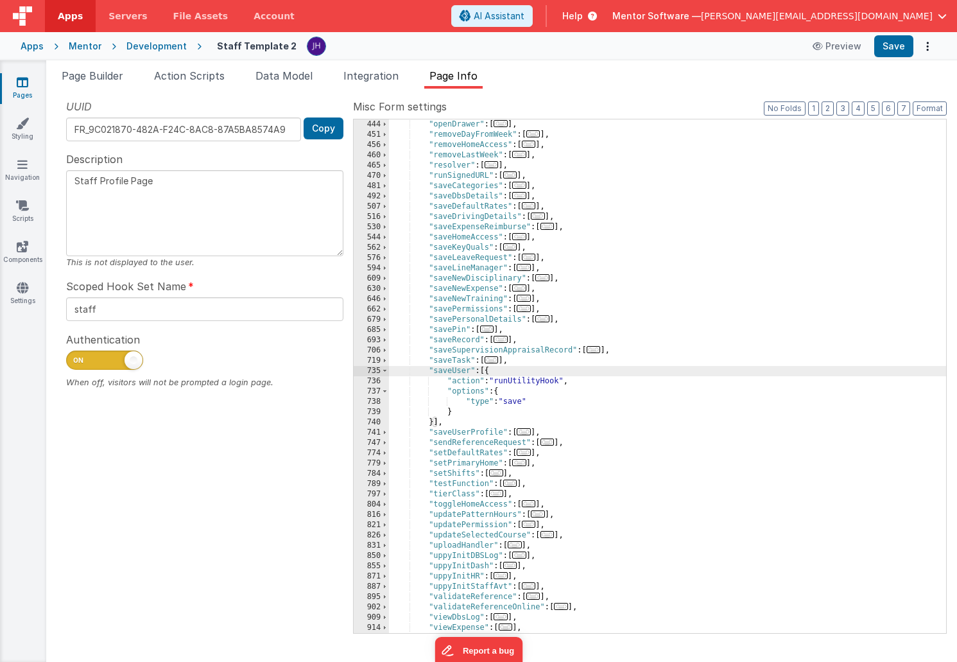
click at [29, 83] on link "Pages" at bounding box center [22, 89] width 46 height 26
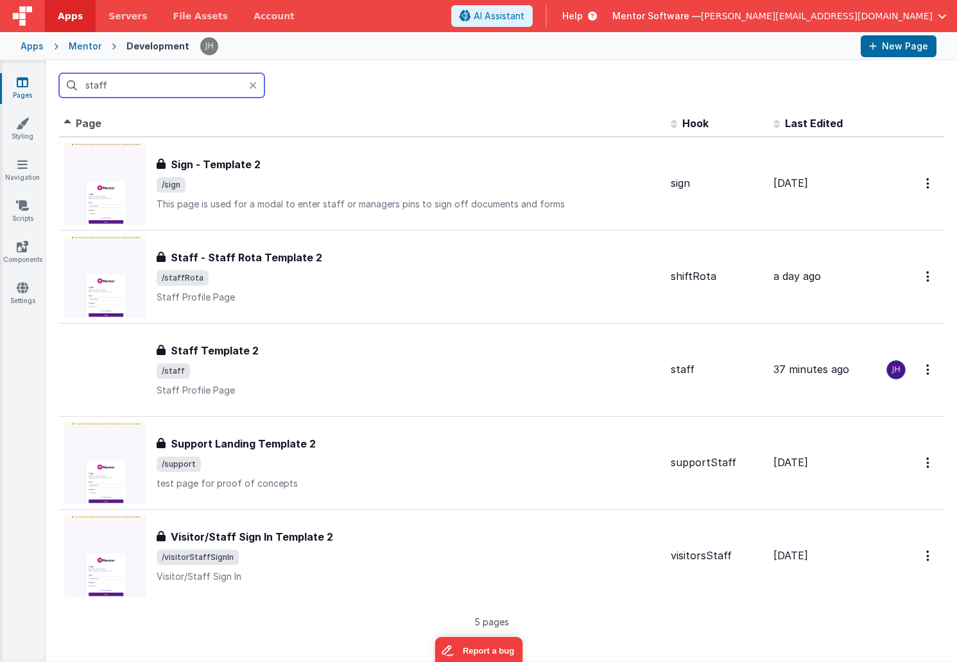
click at [170, 86] on input "staff" at bounding box center [161, 85] width 205 height 24
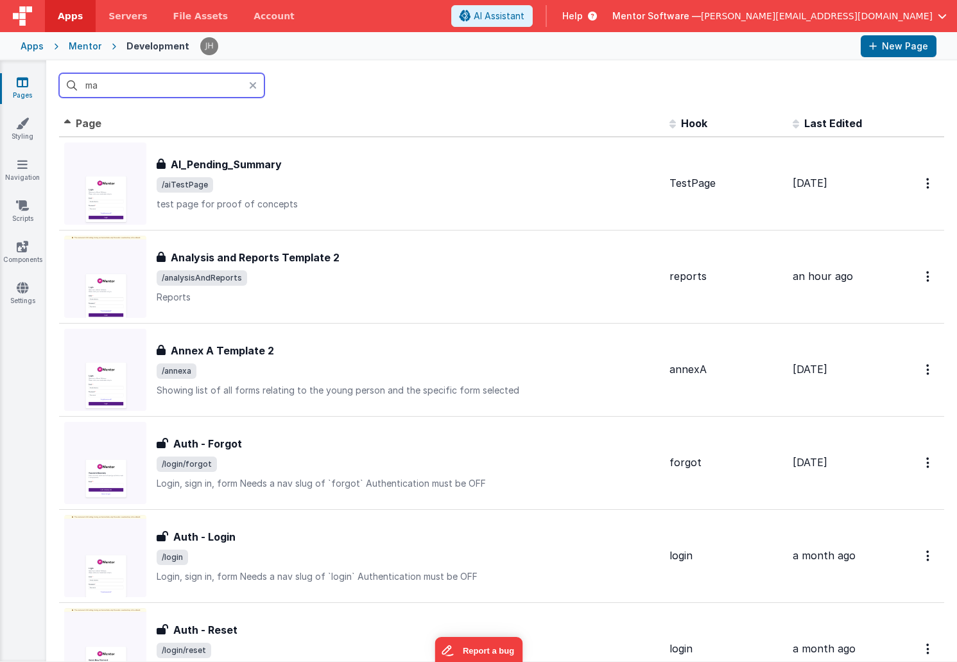
type input "m"
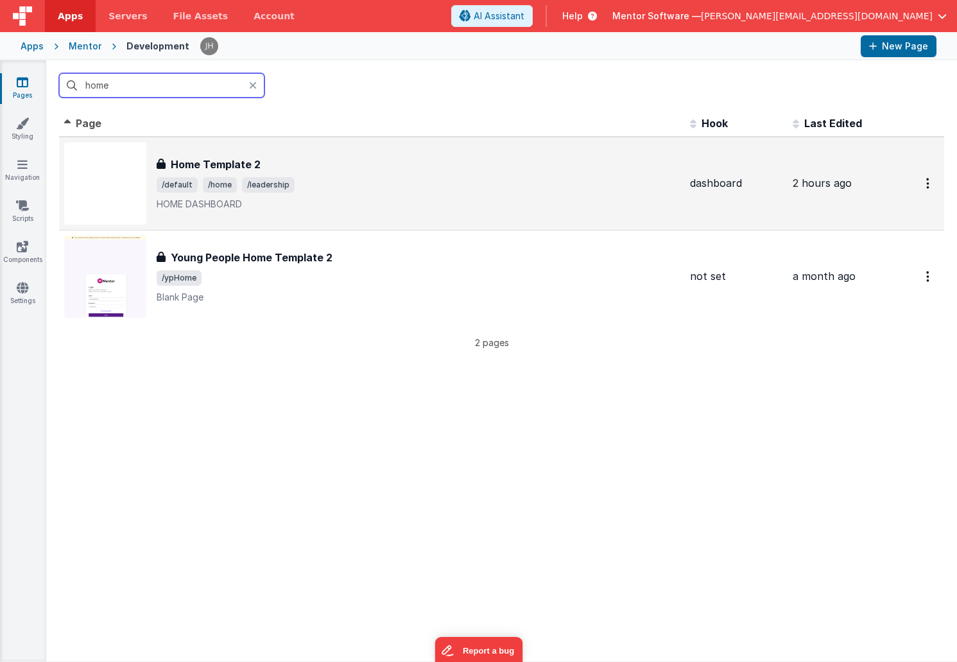
type input "home"
click at [267, 180] on span "/leadership" at bounding box center [268, 184] width 53 height 15
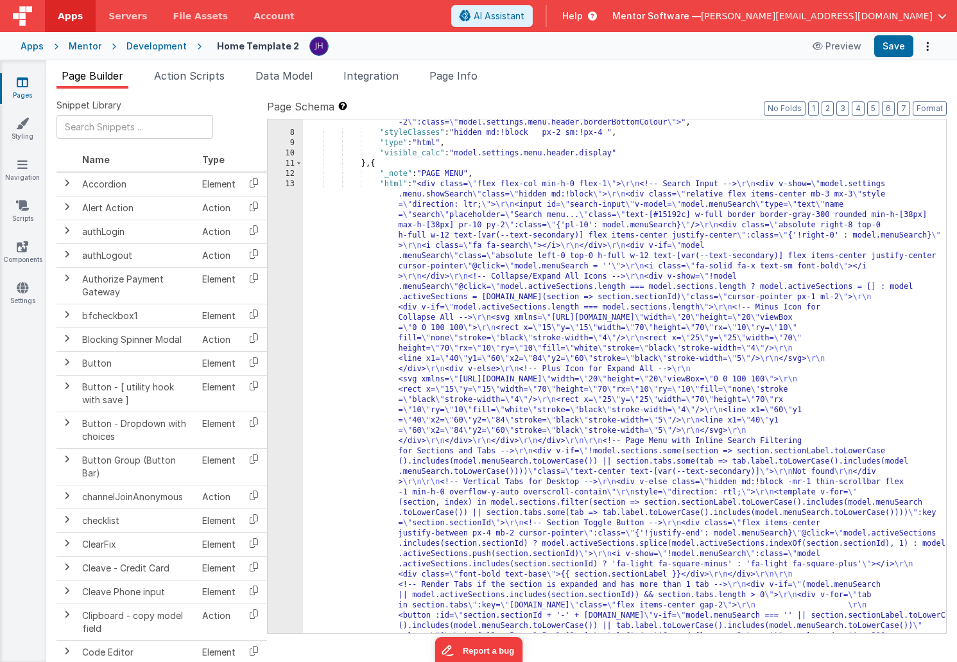
scroll to position [124, 0]
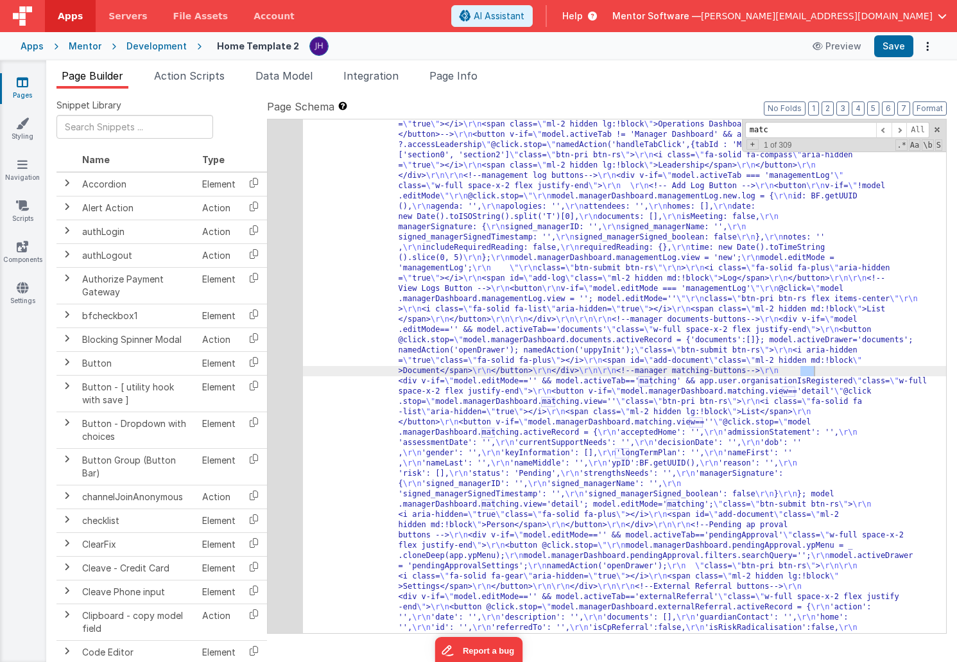
scroll to position [747, 0]
type input "matching"
click at [896, 129] on span at bounding box center [899, 130] width 15 height 16
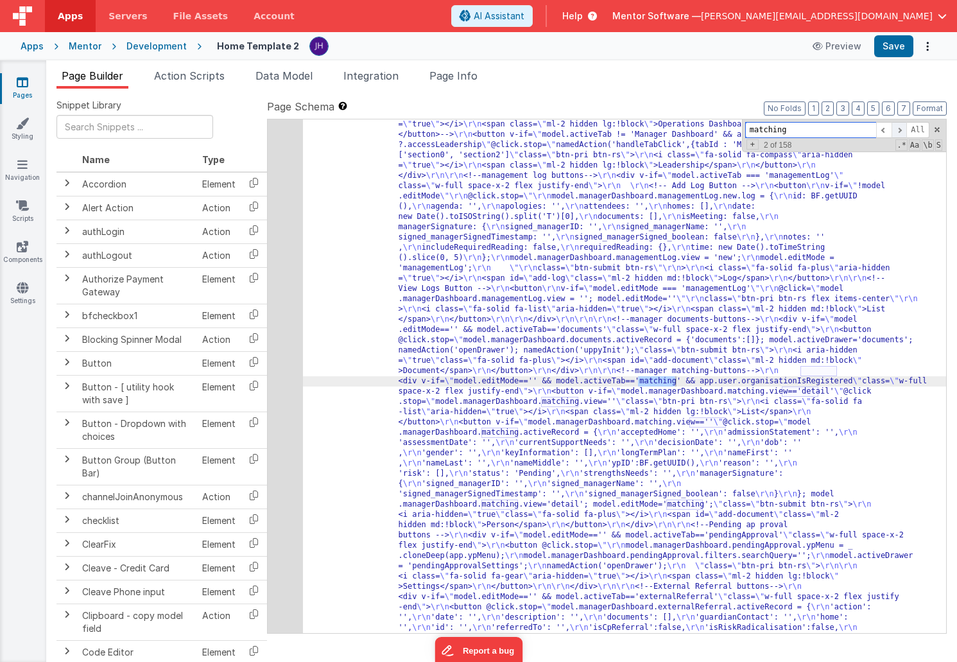
click at [896, 129] on span at bounding box center [899, 130] width 15 height 16
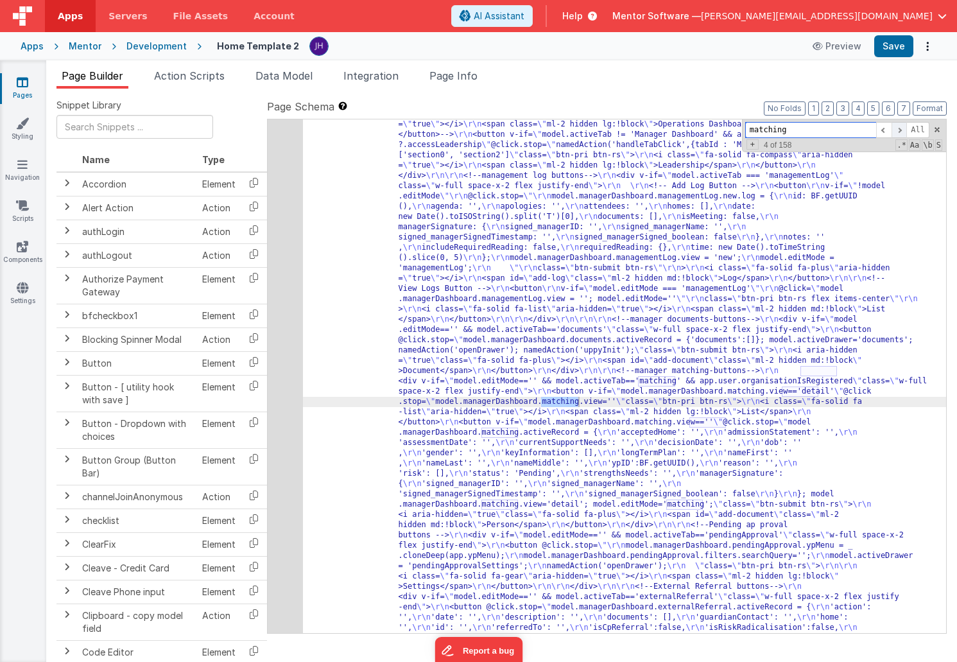
click at [896, 129] on span at bounding box center [899, 130] width 15 height 16
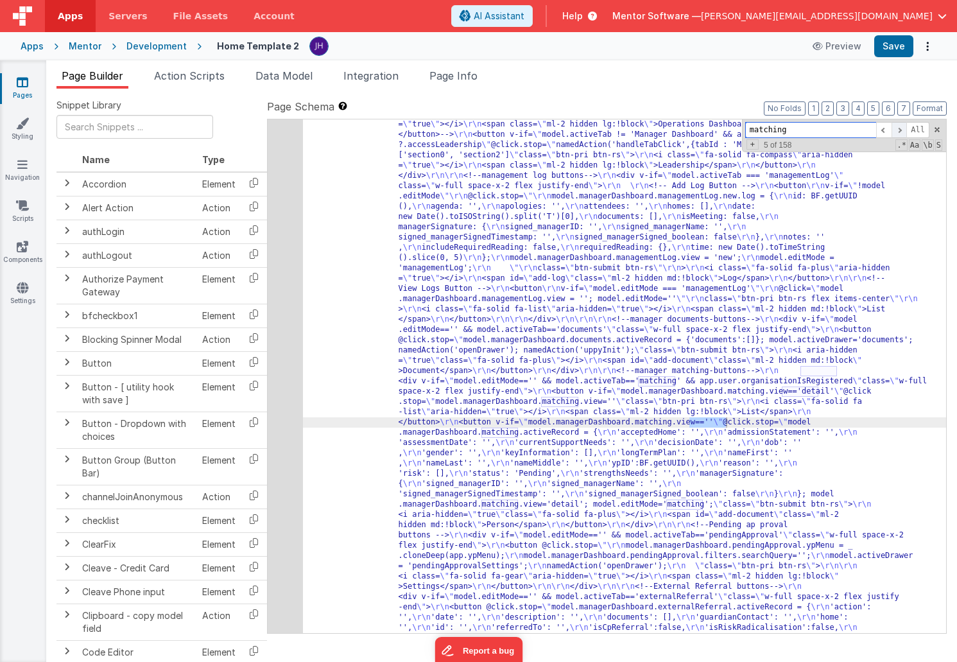
click at [896, 129] on span at bounding box center [899, 130] width 15 height 16
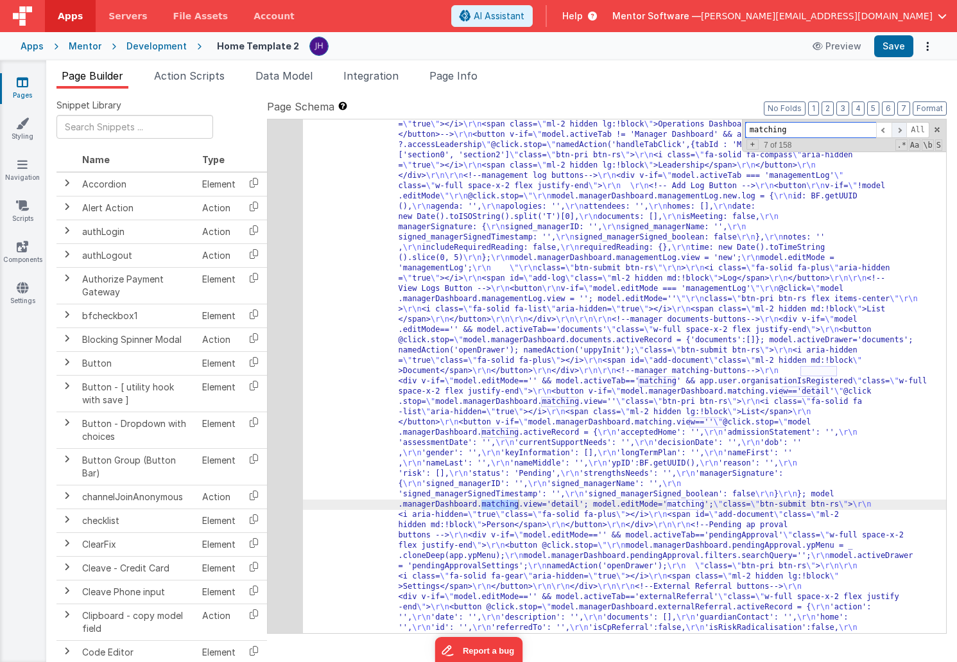
click at [896, 129] on span at bounding box center [899, 130] width 15 height 16
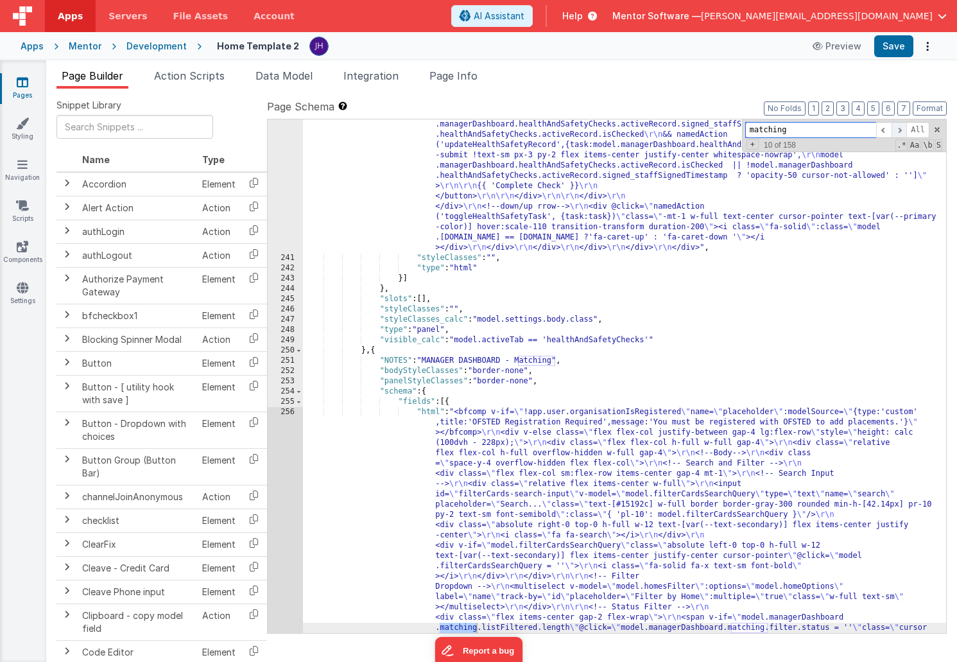
scroll to position [9817, 0]
click at [896, 129] on span at bounding box center [899, 130] width 15 height 16
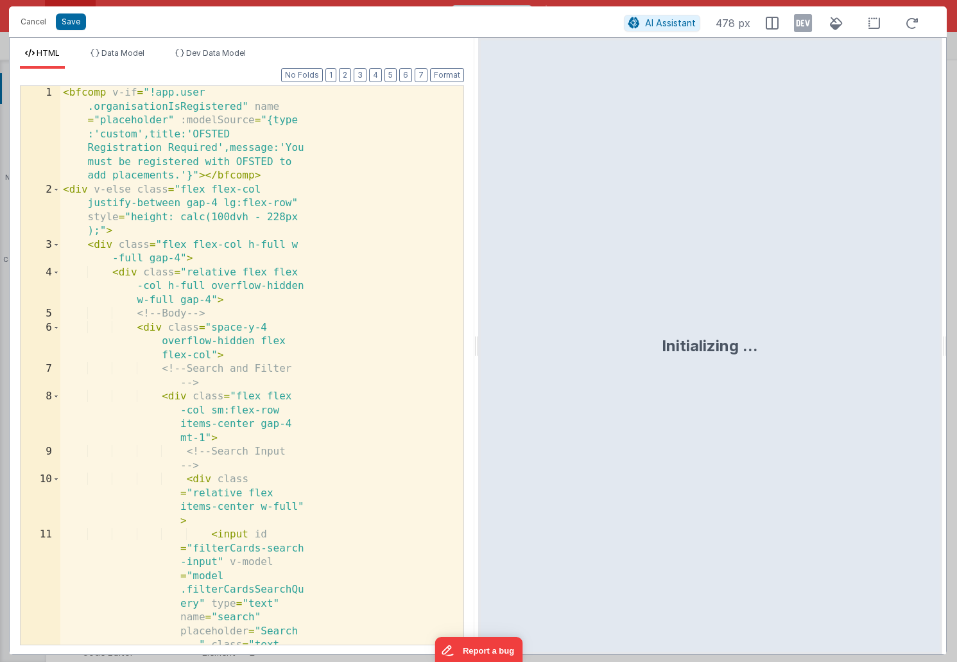
scroll to position [10200, 0]
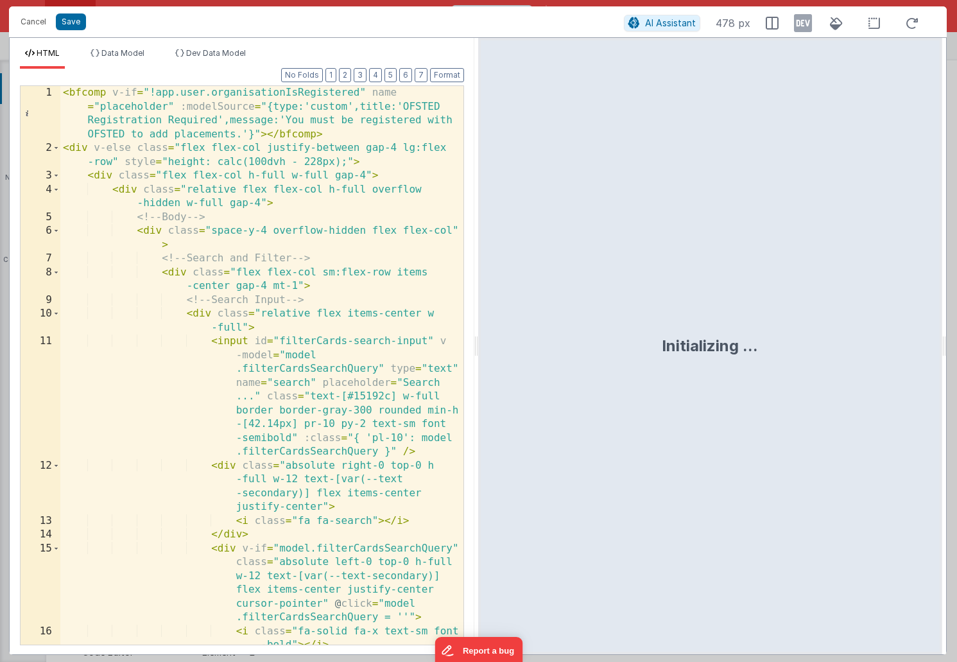
click at [348, 67] on ul "HTML Data Model Dev Data Model" at bounding box center [242, 58] width 465 height 21
click at [348, 75] on button "2" at bounding box center [345, 75] width 12 height 14
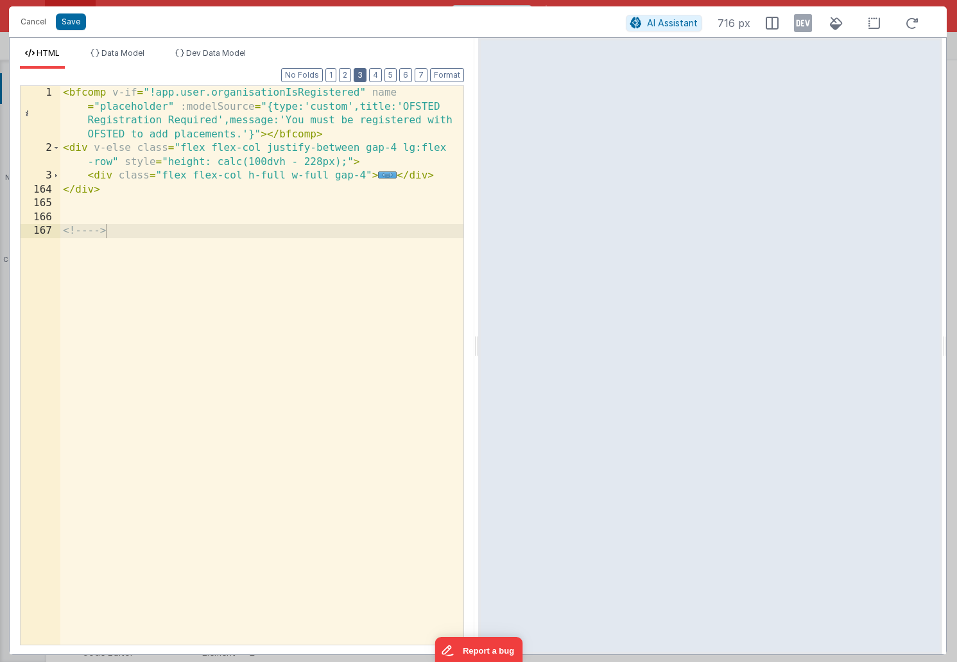
click at [359, 75] on button "3" at bounding box center [360, 75] width 13 height 14
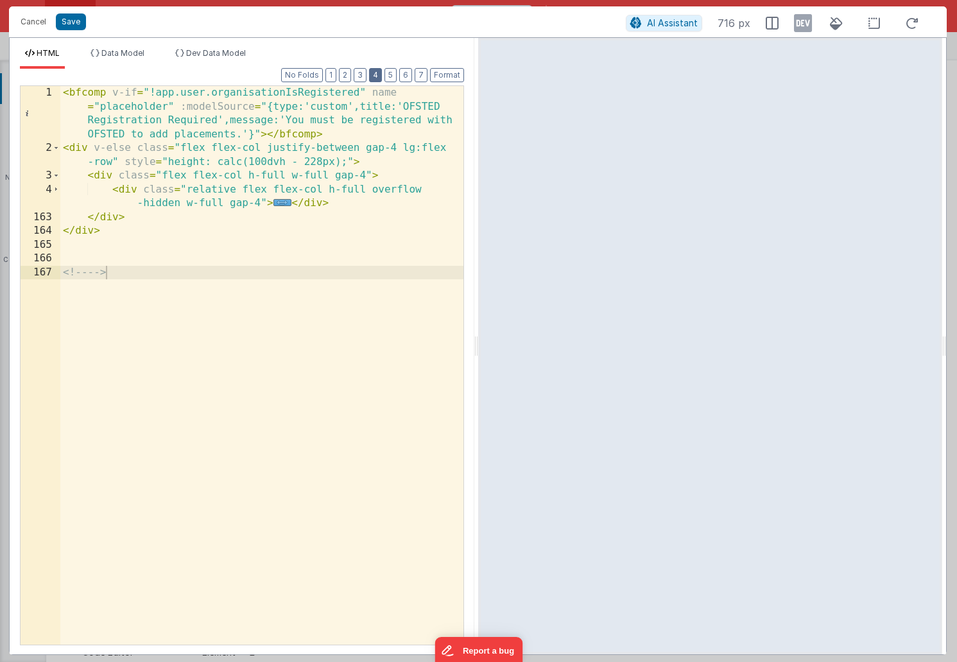
click at [382, 76] on button "4" at bounding box center [375, 75] width 13 height 14
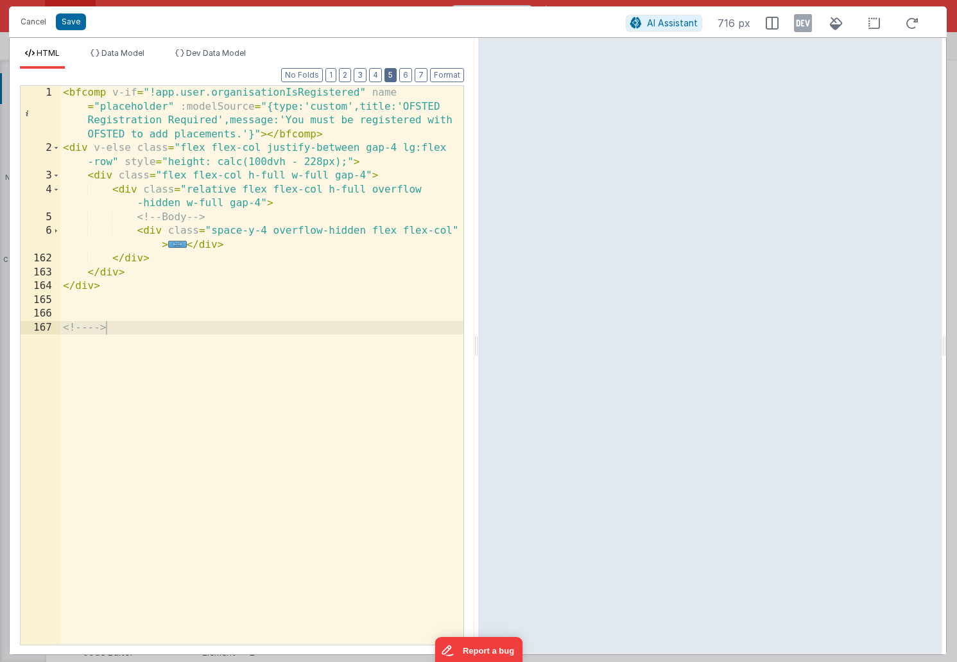
click at [393, 74] on button "5" at bounding box center [391, 75] width 12 height 14
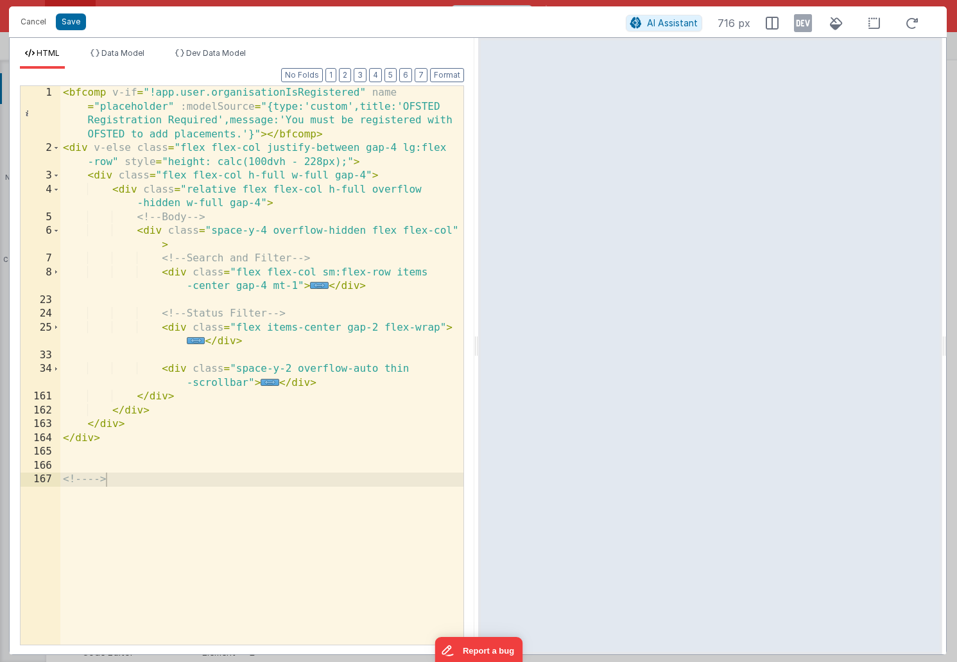
click at [364, 309] on div "< bfcomp v-if = "!app.user.organisationIsRegistered" name = "placeholder" :mode…" at bounding box center [261, 400] width 403 height 628
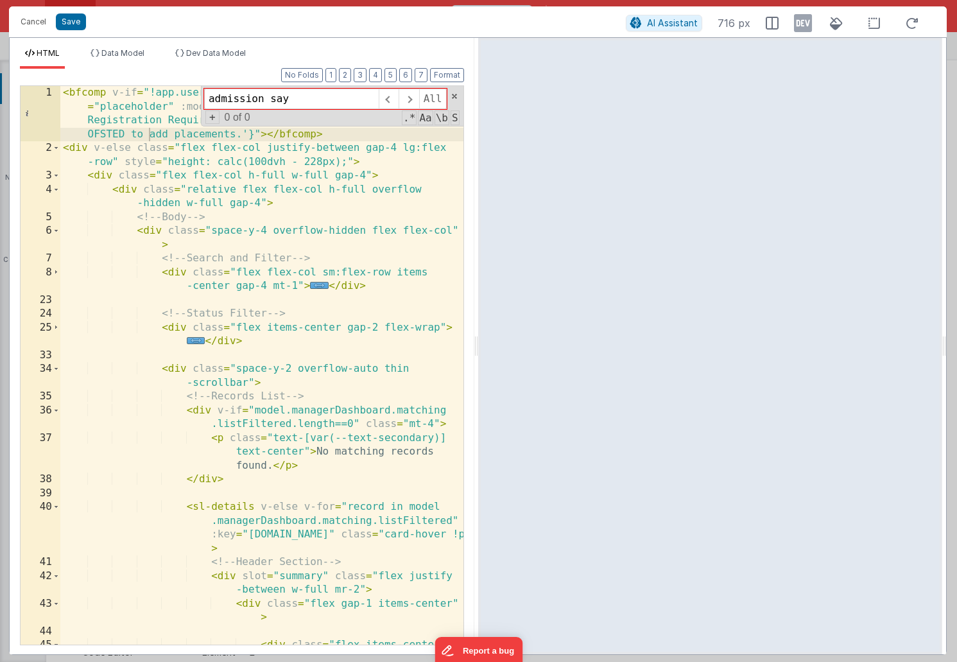
type input "admission say"
click at [376, 258] on div "< bfcomp v-if = "!app.user.organisationIsRegistered" name = "placeholder" :mode…" at bounding box center [261, 406] width 403 height 641
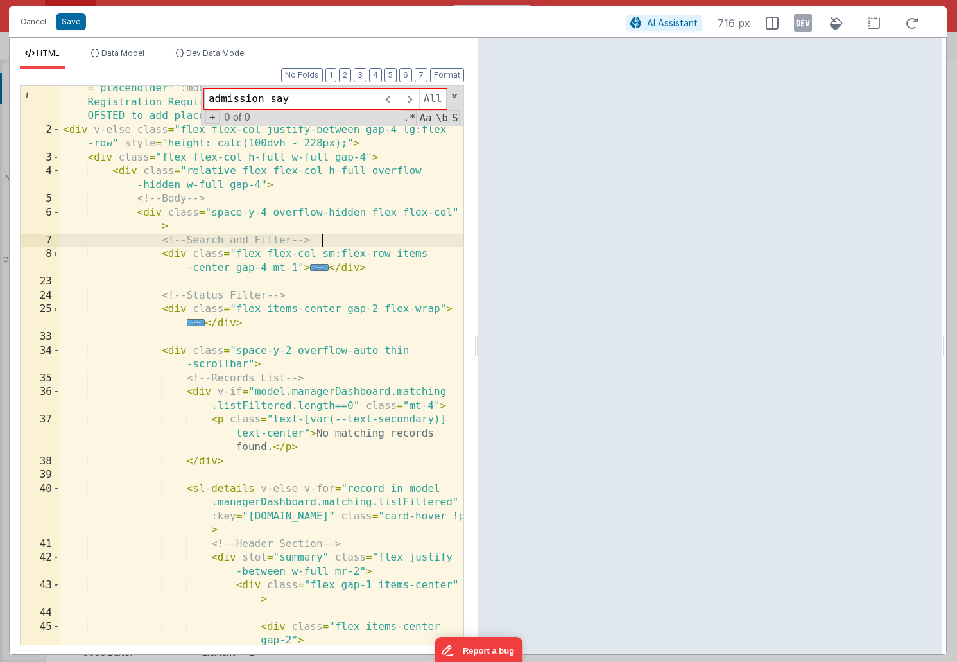
scroll to position [29, 0]
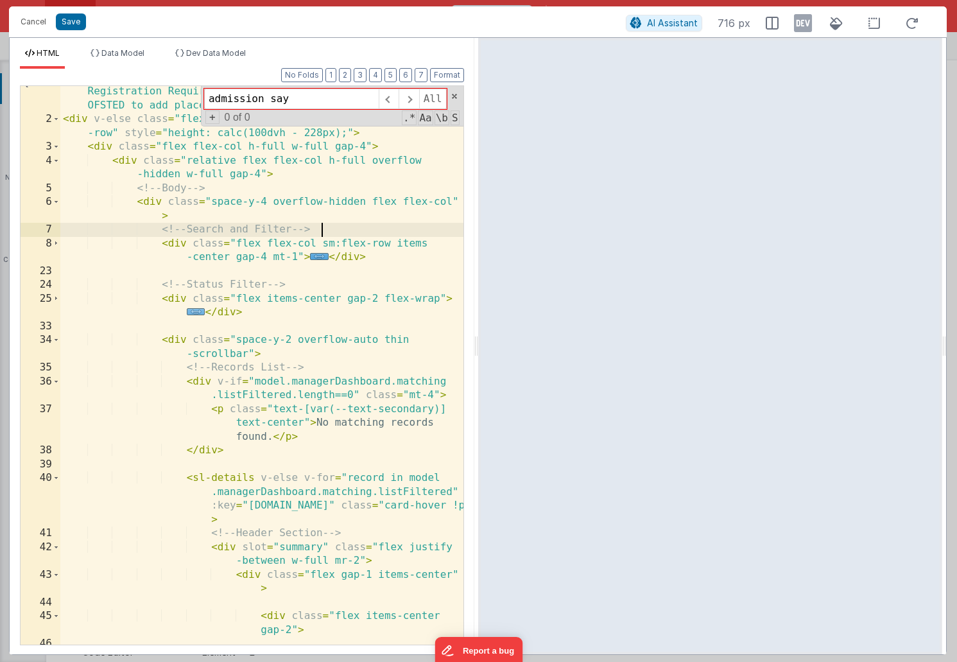
click at [198, 315] on span "..." at bounding box center [196, 311] width 19 height 7
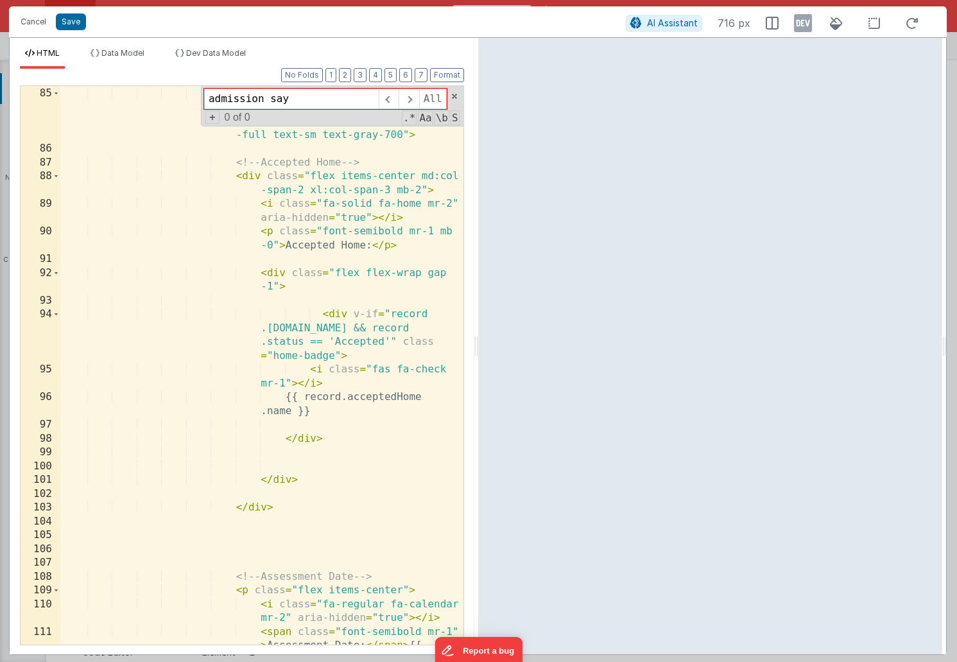
scroll to position [1849, 0]
click at [28, 26] on button "Cancel" at bounding box center [33, 22] width 39 height 18
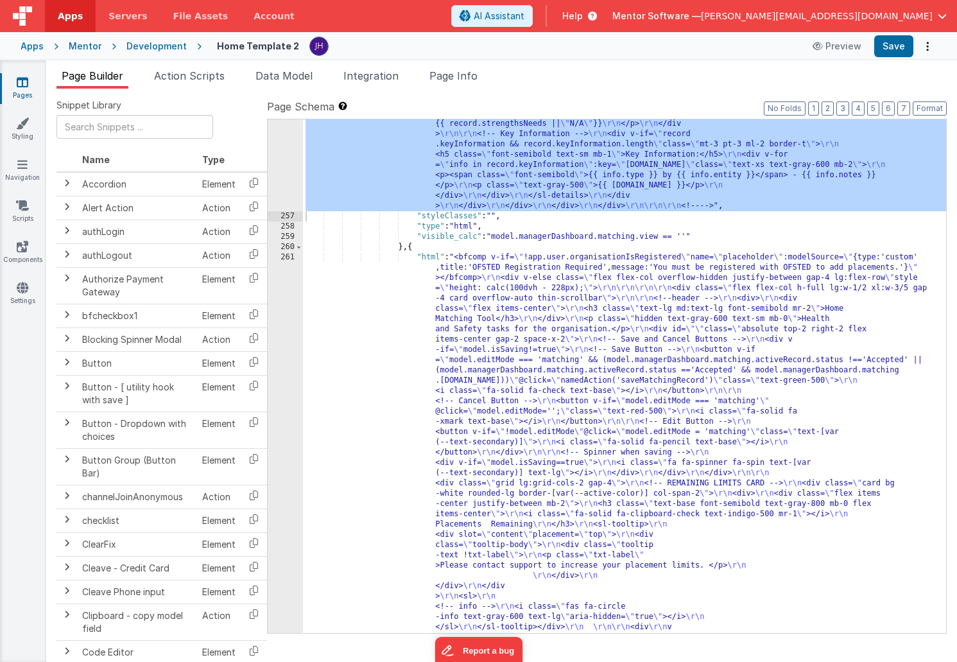
scroll to position [10407, 0]
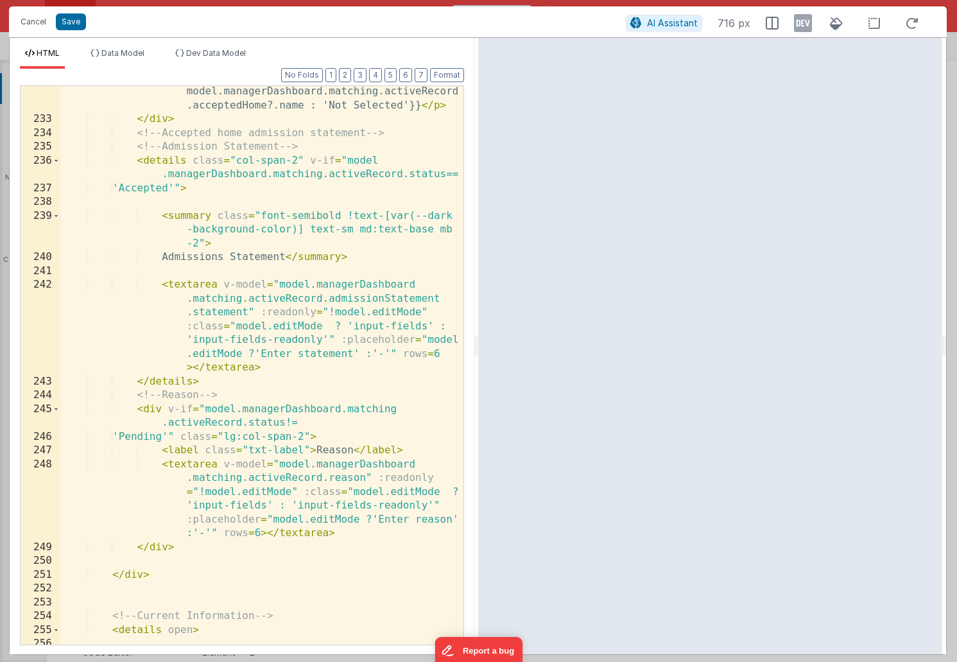
scroll to position [4184, 0]
click at [247, 312] on div "< p class = "my-2" v-else > {{model.managerDashboard .matching.activeRecord.acc…" at bounding box center [261, 377] width 403 height 641
click at [212, 315] on div "< p class = "my-2" v-else > {{model.managerDashboard .matching.activeRecord.acc…" at bounding box center [261, 377] width 403 height 641
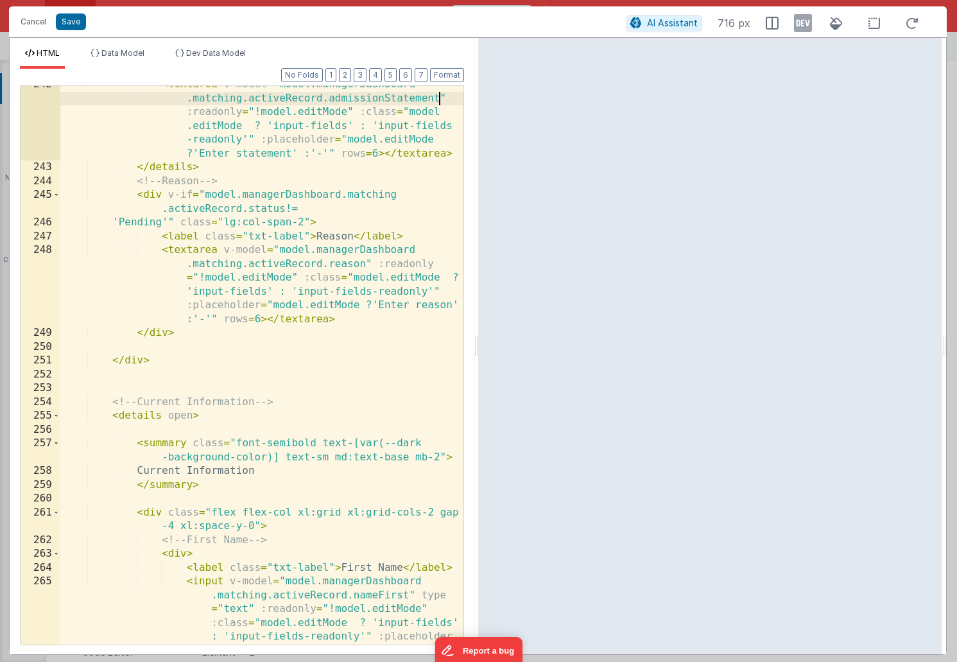
scroll to position [4384, 0]
click at [63, 21] on button "Save" at bounding box center [71, 21] width 30 height 17
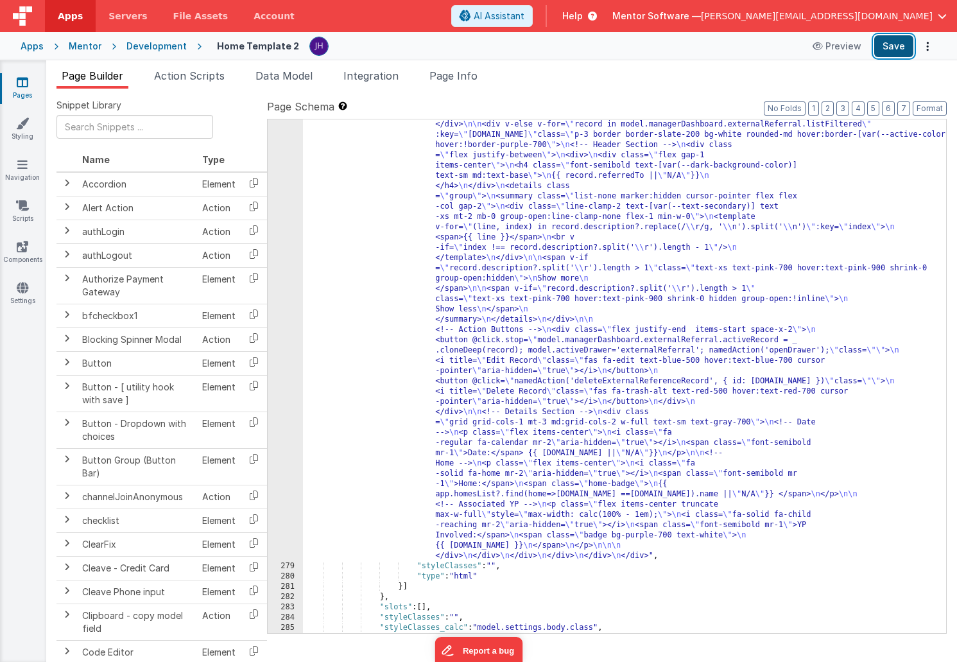
click at [892, 52] on button "Save" at bounding box center [894, 46] width 39 height 22
click at [562, 259] on div ""html" : "<div class= \" flex flex-col justify-between w-full gap-4 gap-4 lg:fl…" at bounding box center [624, 504] width 643 height 1161
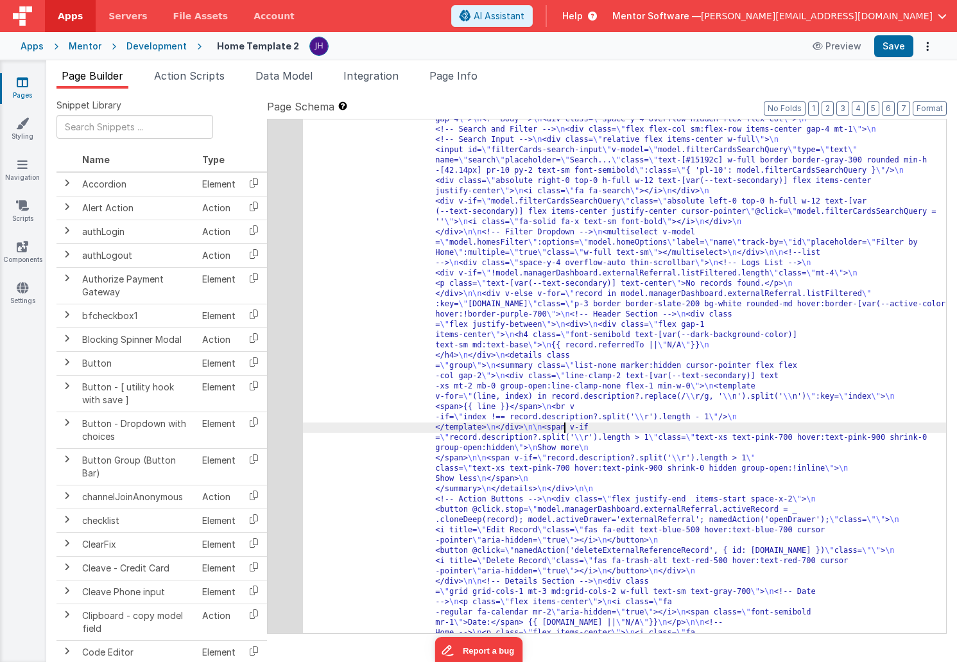
scroll to position [12574, 0]
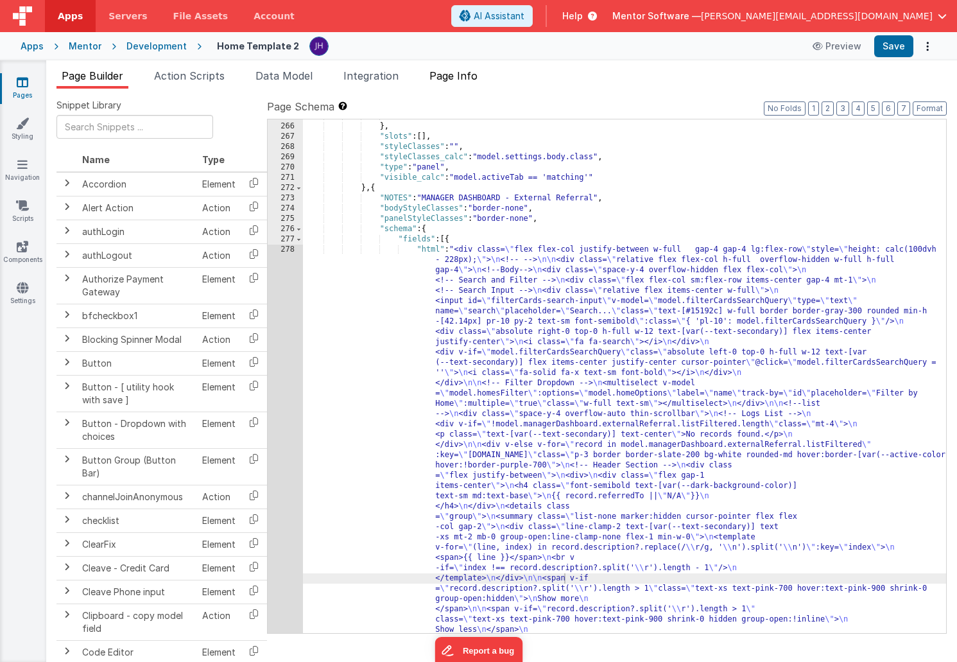
click at [469, 74] on span "Page Info" at bounding box center [454, 75] width 48 height 13
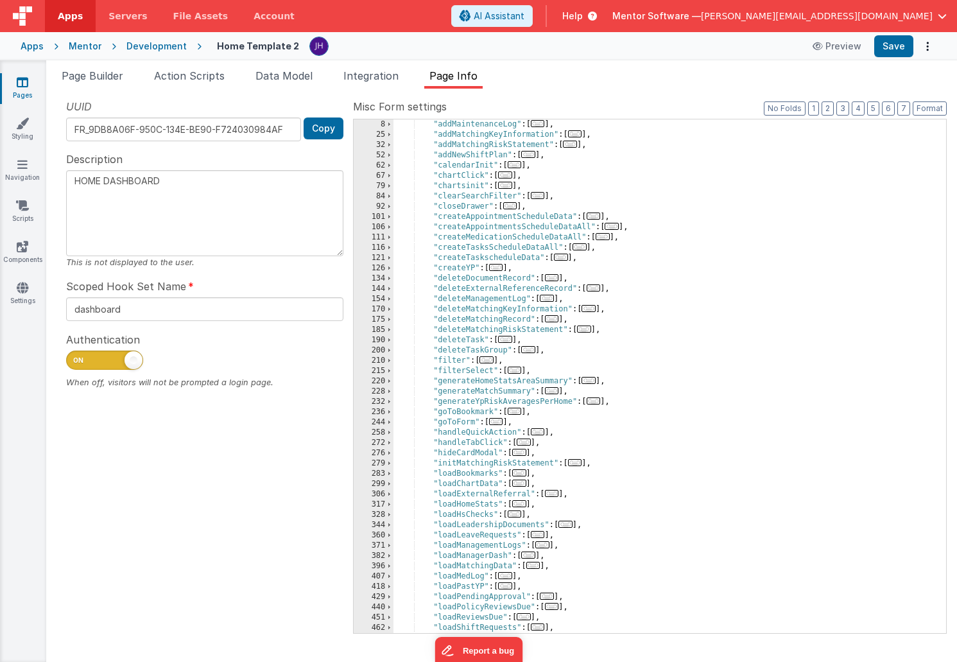
scroll to position [72, 0]
click at [500, 268] on span "..." at bounding box center [496, 267] width 14 height 7
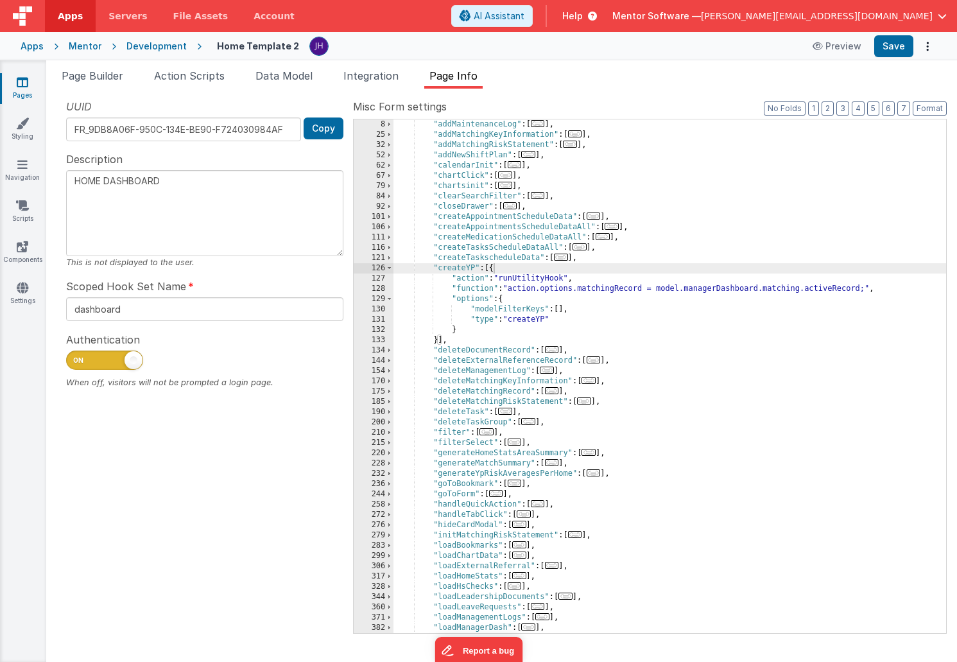
click at [470, 82] on li "Page Info" at bounding box center [453, 78] width 58 height 21
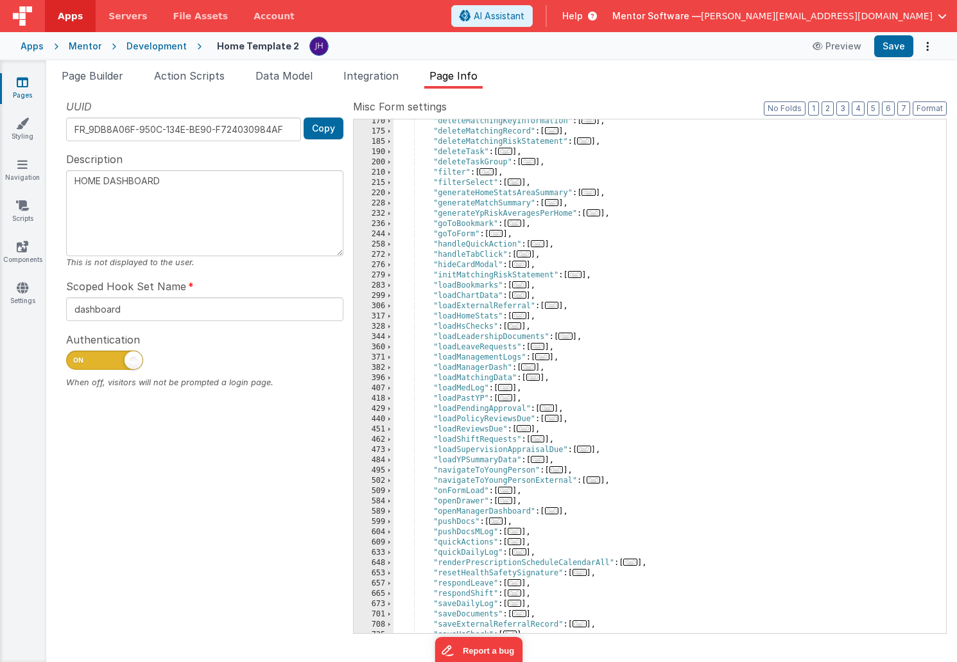
scroll to position [306, 0]
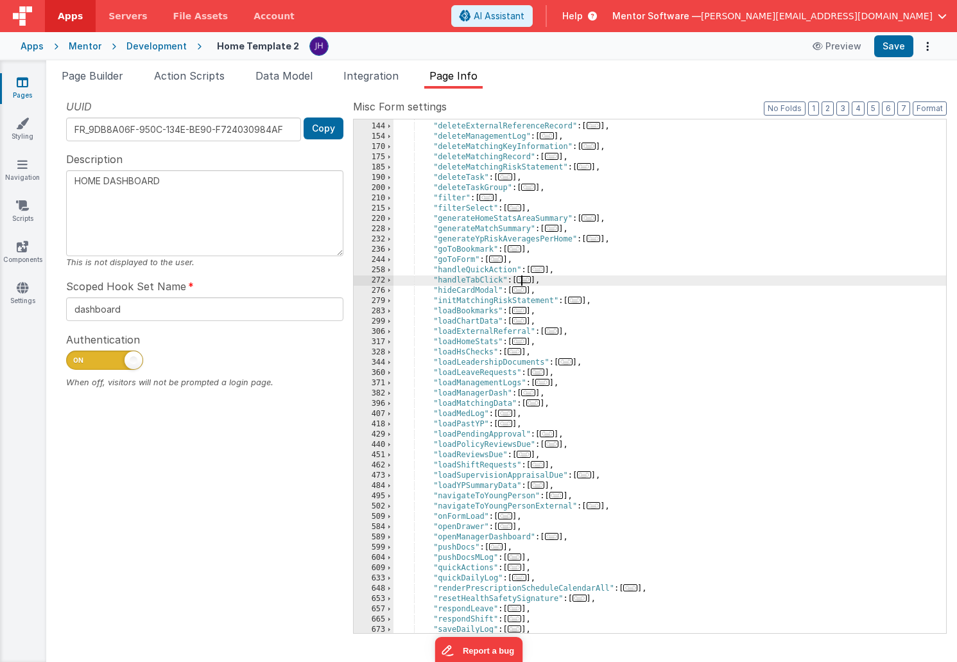
click at [528, 281] on span "..." at bounding box center [524, 279] width 14 height 7
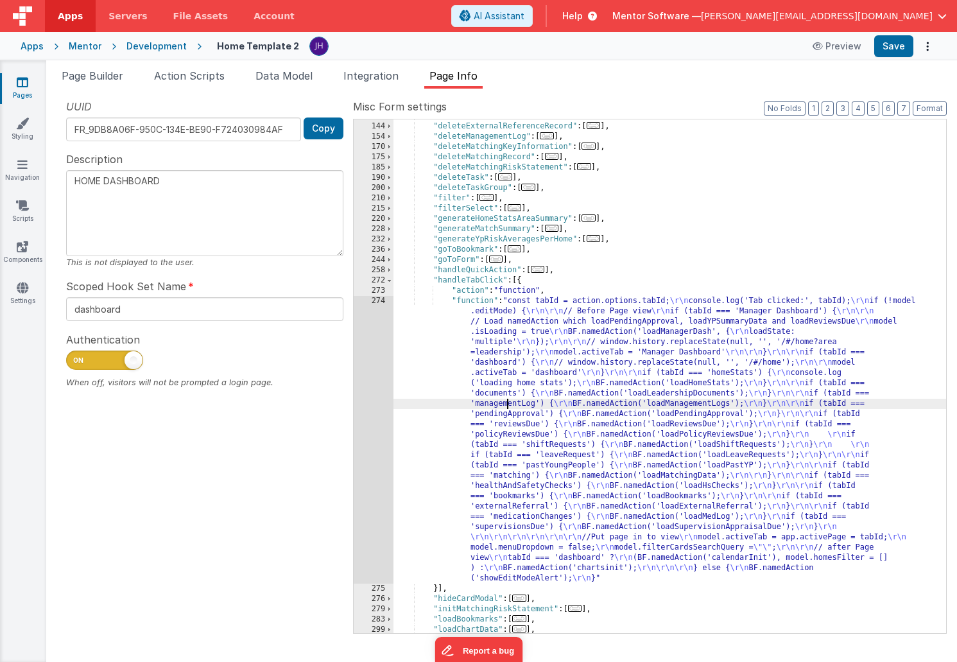
click at [508, 408] on div ""deleteDocumentRecord" : [ ... ] , "deleteExternalReferenceRecord" : [ ... ] , …" at bounding box center [670, 378] width 553 height 534
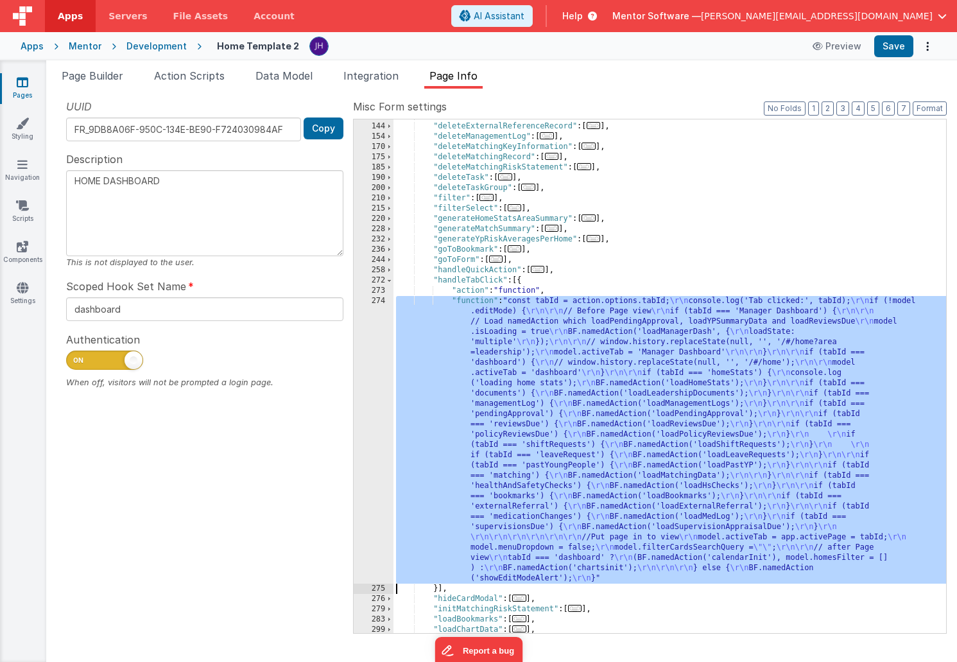
click at [371, 387] on div "274" at bounding box center [374, 440] width 40 height 288
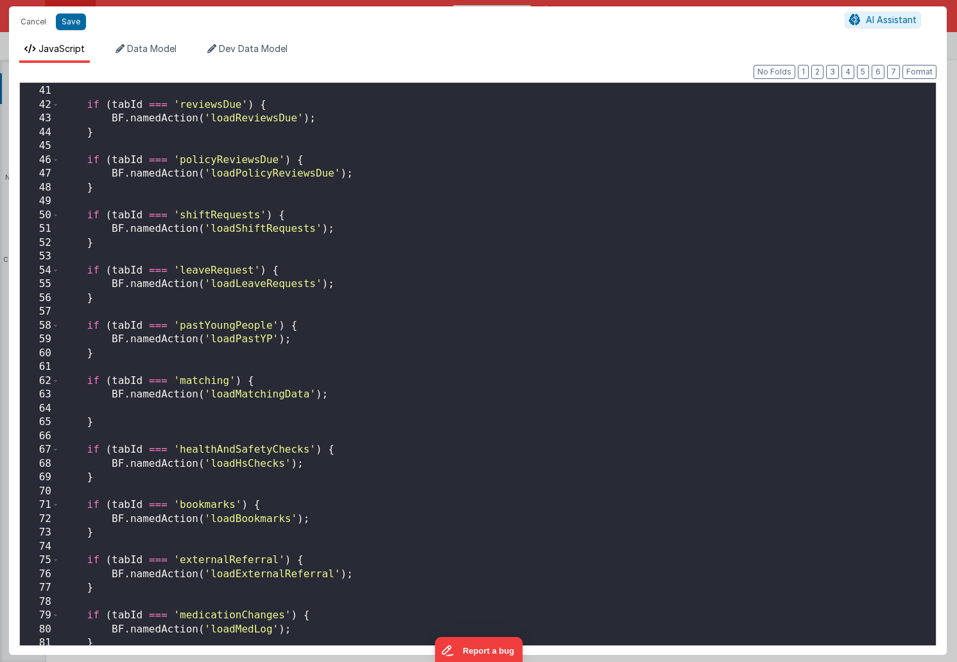
scroll to position [561, 0]
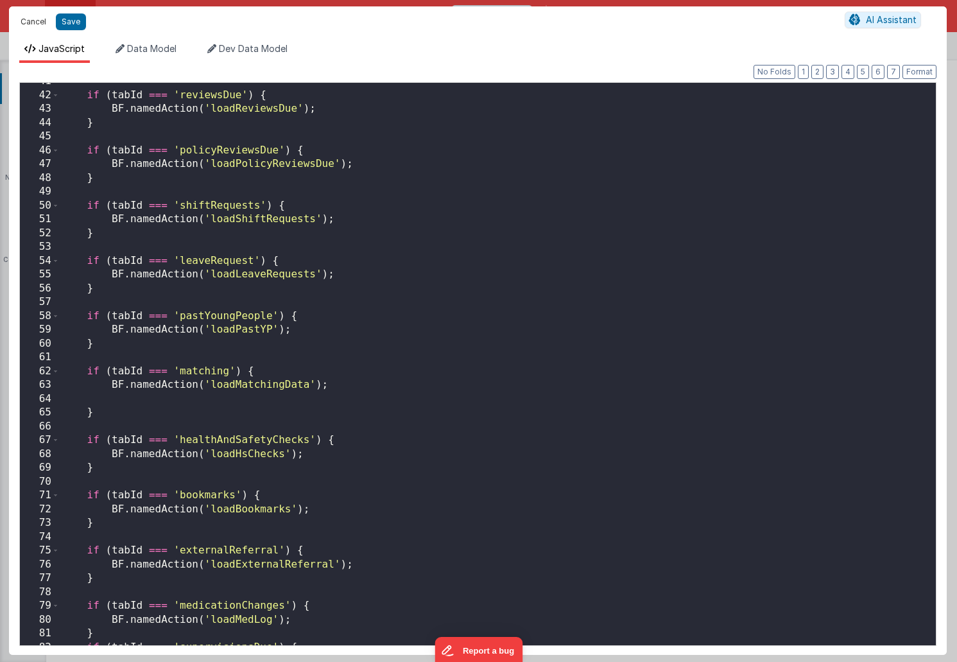
click at [37, 24] on button "Cancel" at bounding box center [33, 22] width 39 height 18
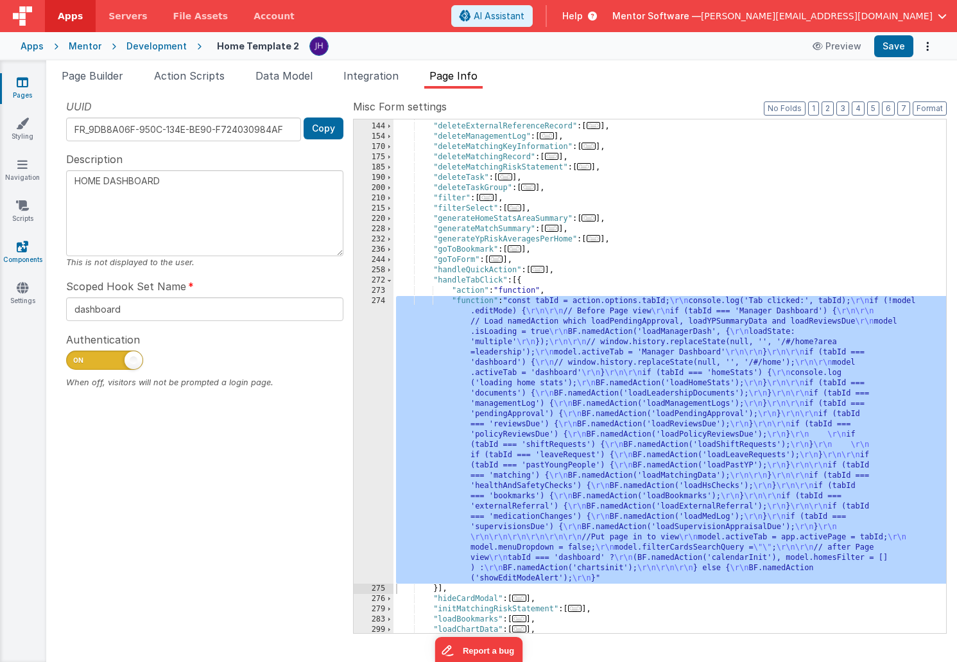
click at [21, 253] on link "Components" at bounding box center [22, 253] width 46 height 26
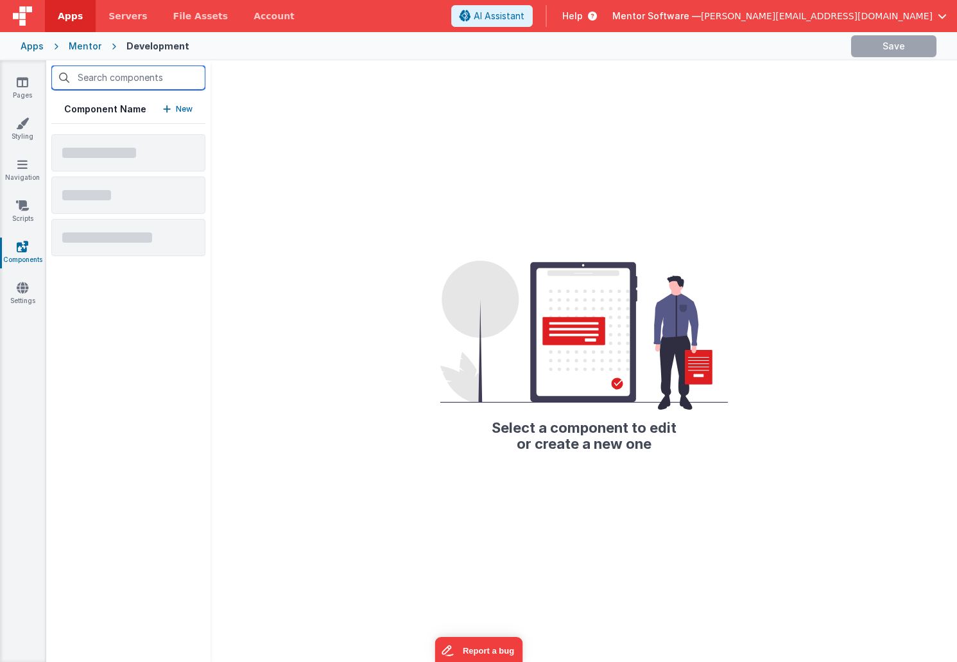
click at [127, 79] on input "text" at bounding box center [128, 77] width 154 height 24
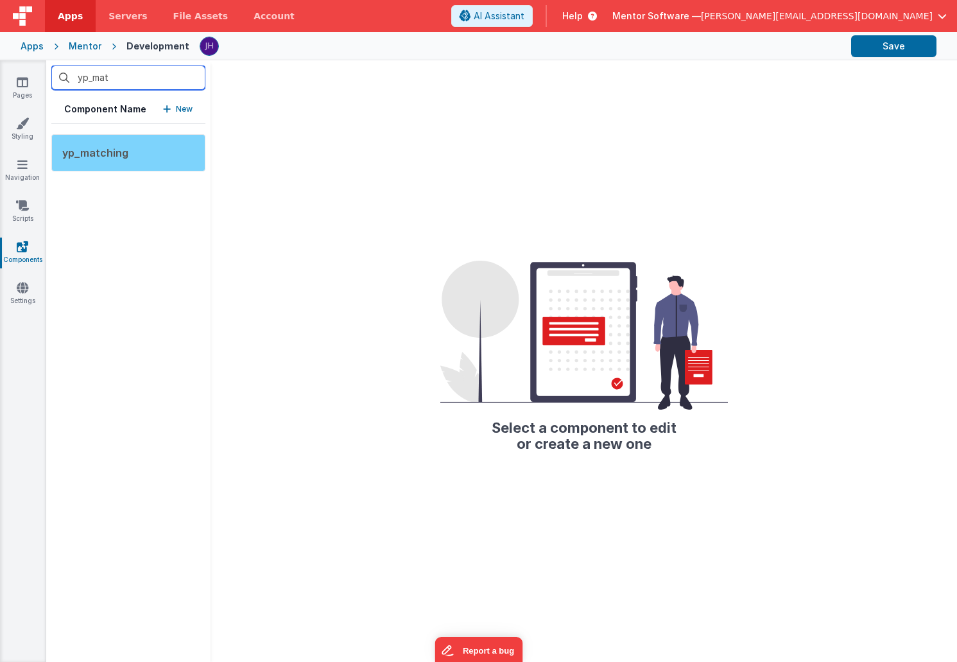
type input "yp_mat"
click at [83, 151] on span "yp_matching" at bounding box center [95, 152] width 66 height 13
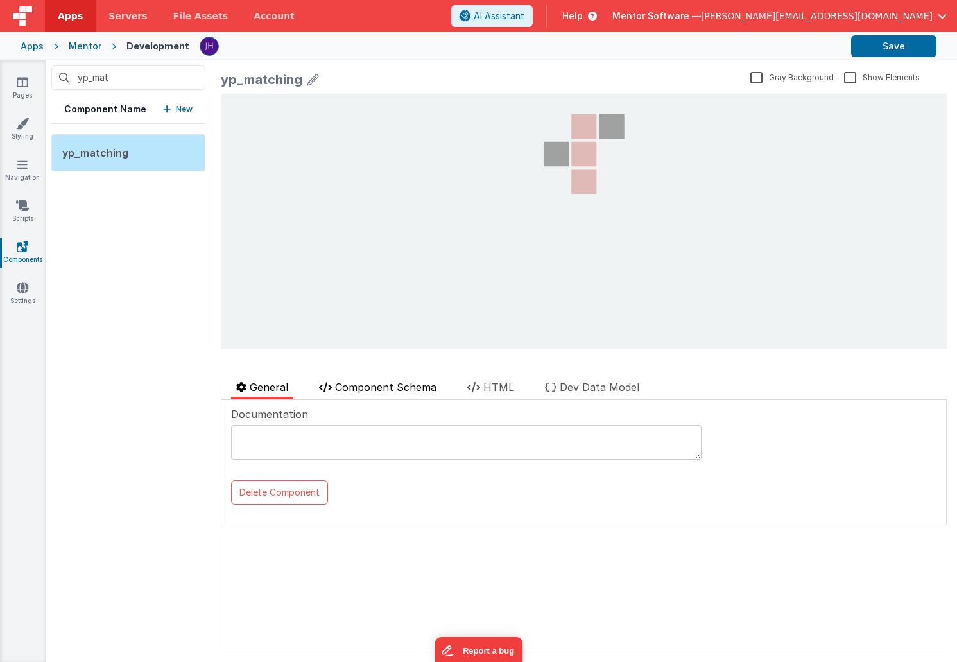
click at [385, 390] on span "Component Schema" at bounding box center [385, 387] width 101 height 13
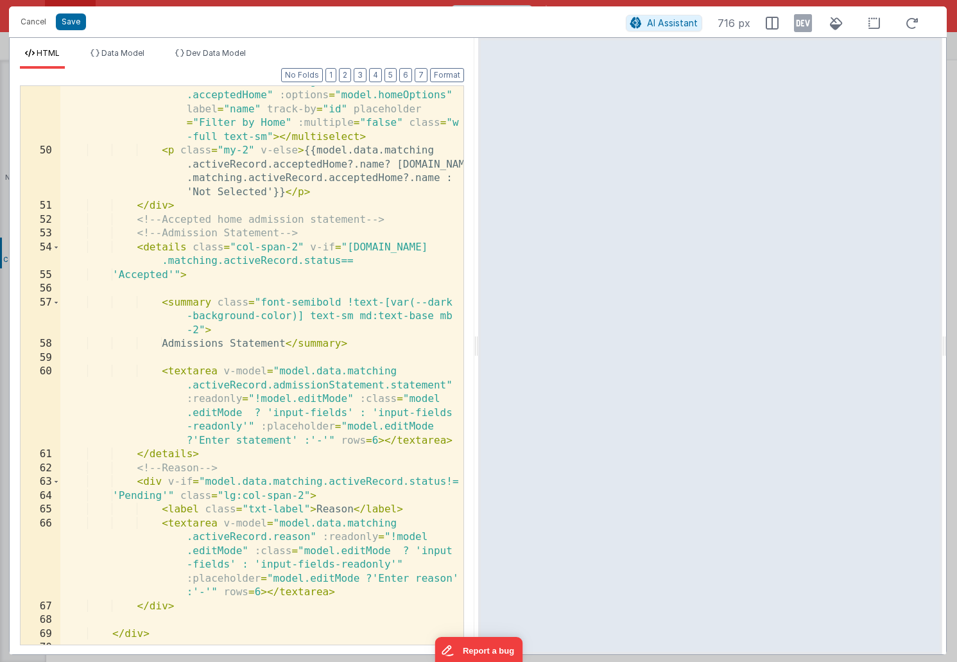
scroll to position [936, 0]
click at [410, 387] on div "< multiselect v-if = "model.editMode" v-model = "model.data.matching.activeReco…" at bounding box center [261, 389] width 403 height 656
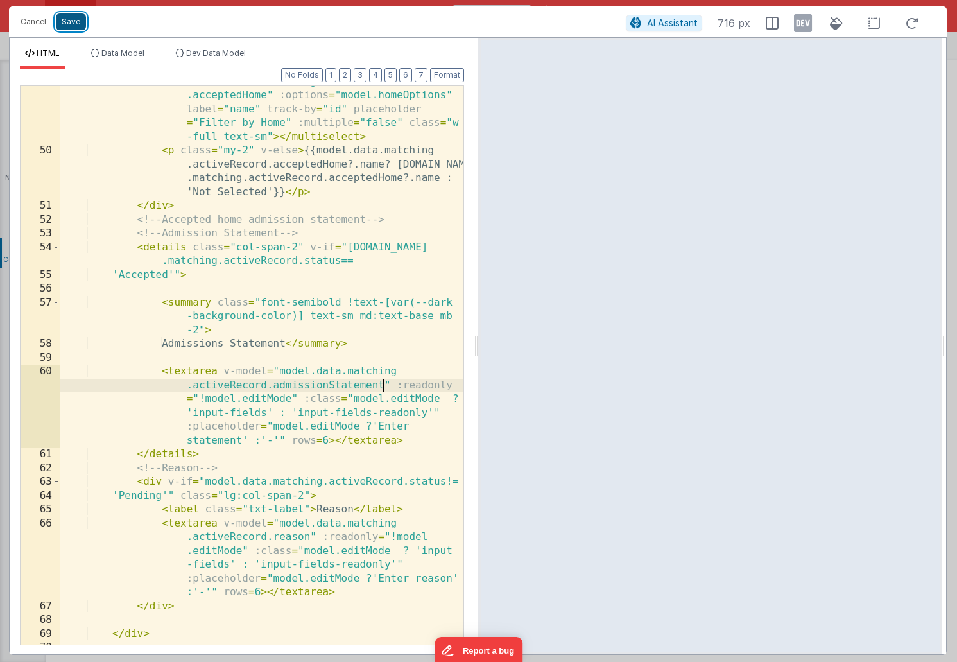
click at [71, 17] on button "Save" at bounding box center [71, 21] width 30 height 17
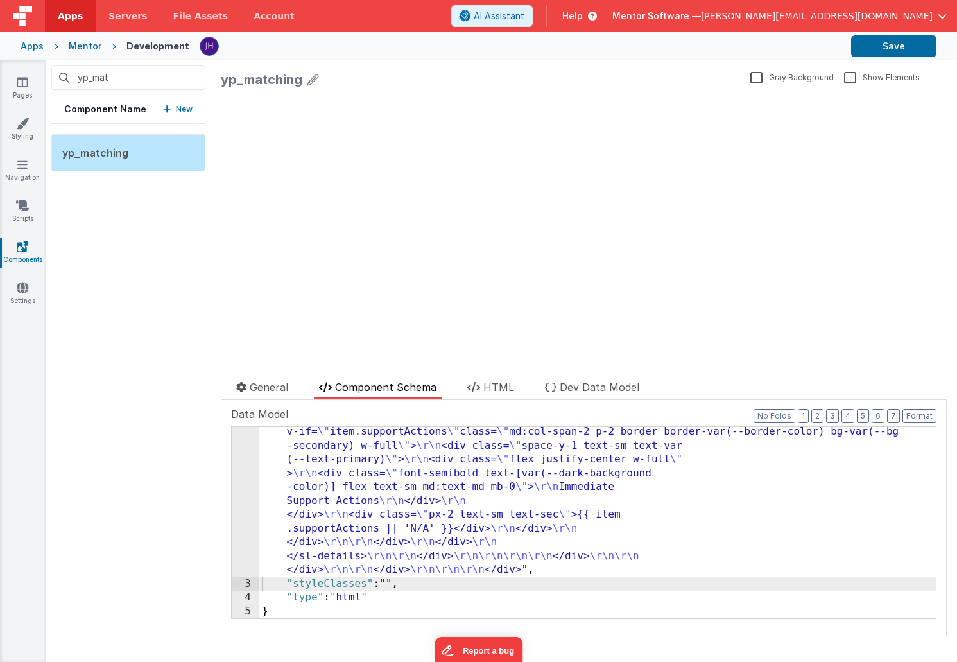
scroll to position [3356, 0]
click at [891, 42] on button "Save" at bounding box center [893, 46] width 85 height 22
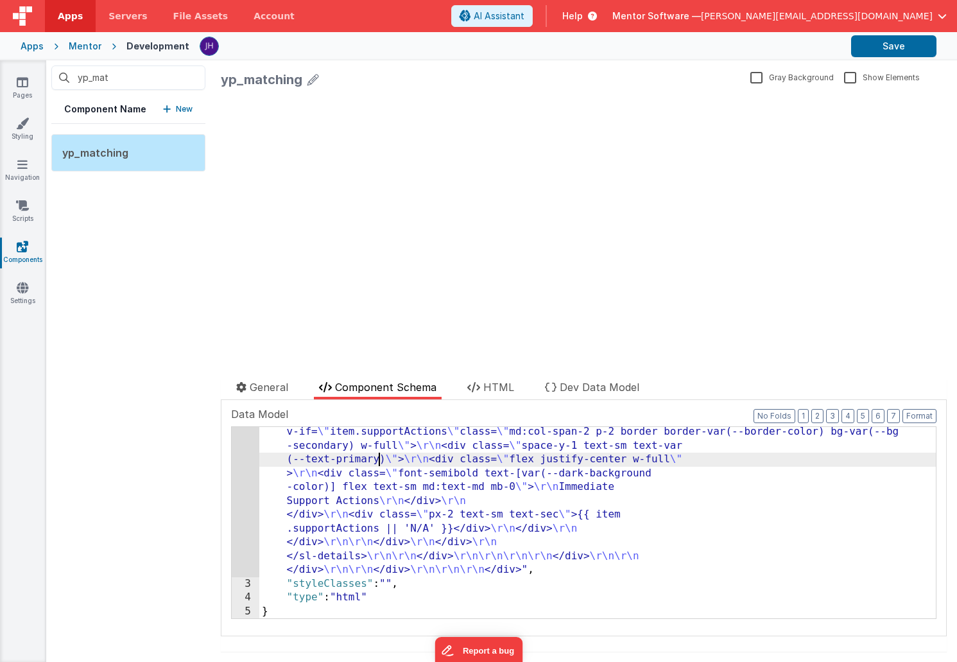
click at [383, 388] on span "Component Schema" at bounding box center [385, 387] width 101 height 13
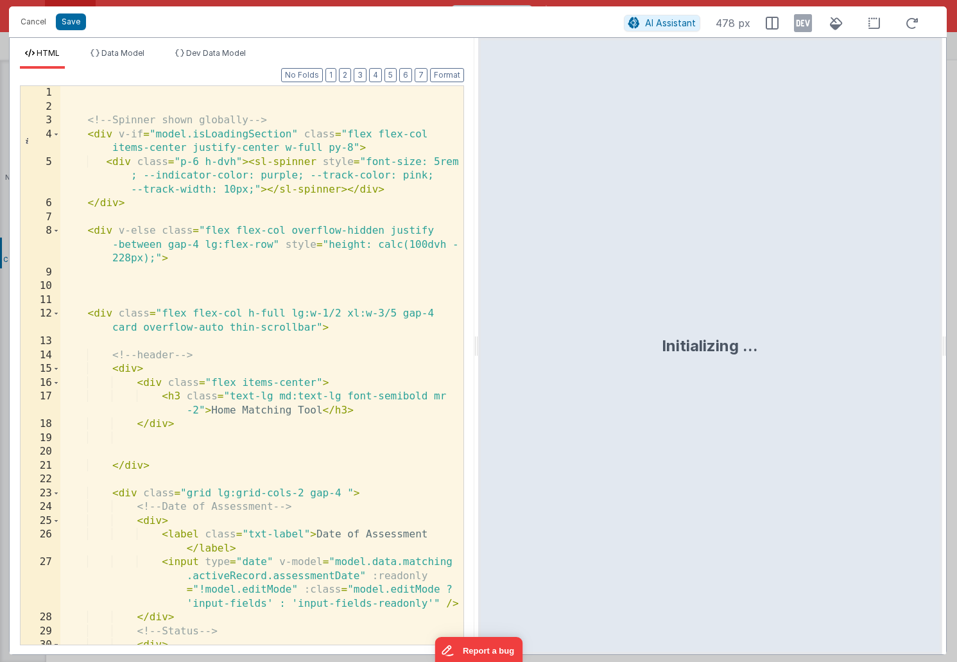
click at [313, 283] on div "<!-- Spinner shown globally --> < div v-if = "model.isLoadingSection" class = "…" at bounding box center [261, 379] width 403 height 586
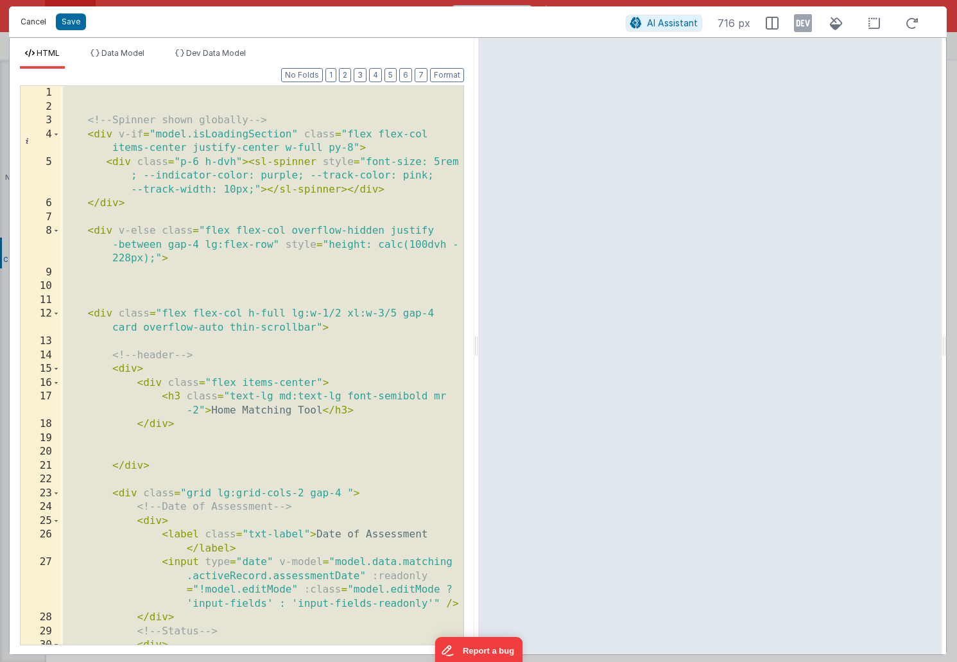
click at [34, 18] on button "Cancel" at bounding box center [33, 22] width 39 height 18
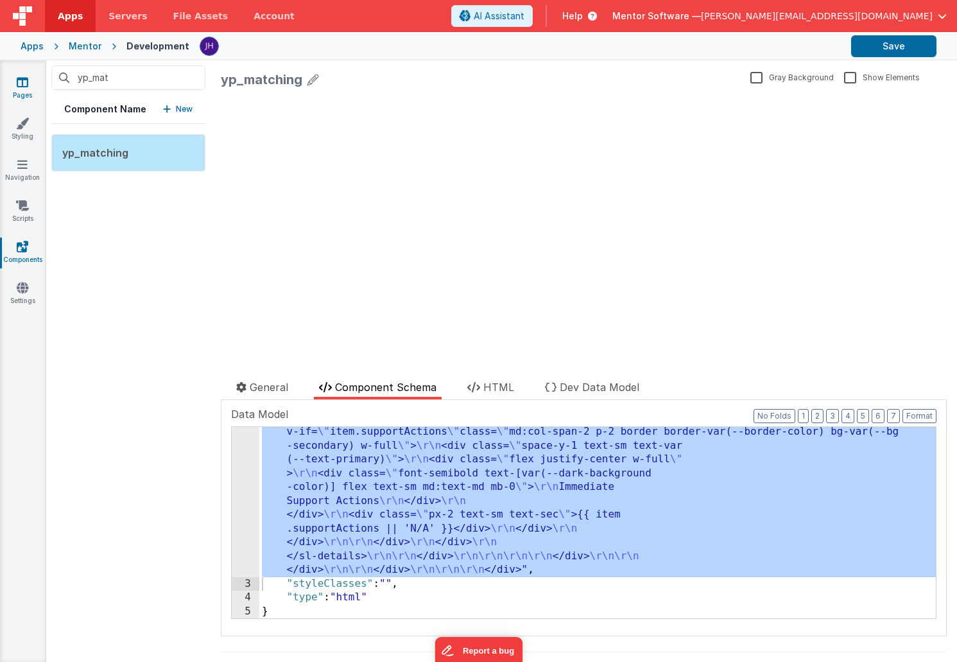
click at [17, 89] on link "Pages" at bounding box center [22, 89] width 46 height 26
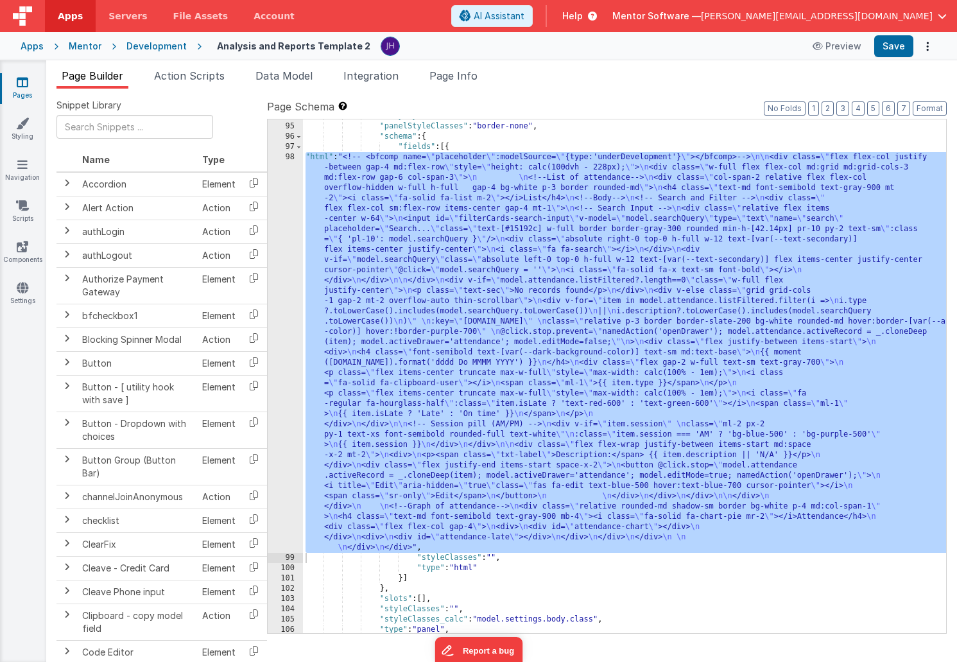
scroll to position [4672, 0]
click at [26, 91] on link "Pages" at bounding box center [22, 89] width 46 height 26
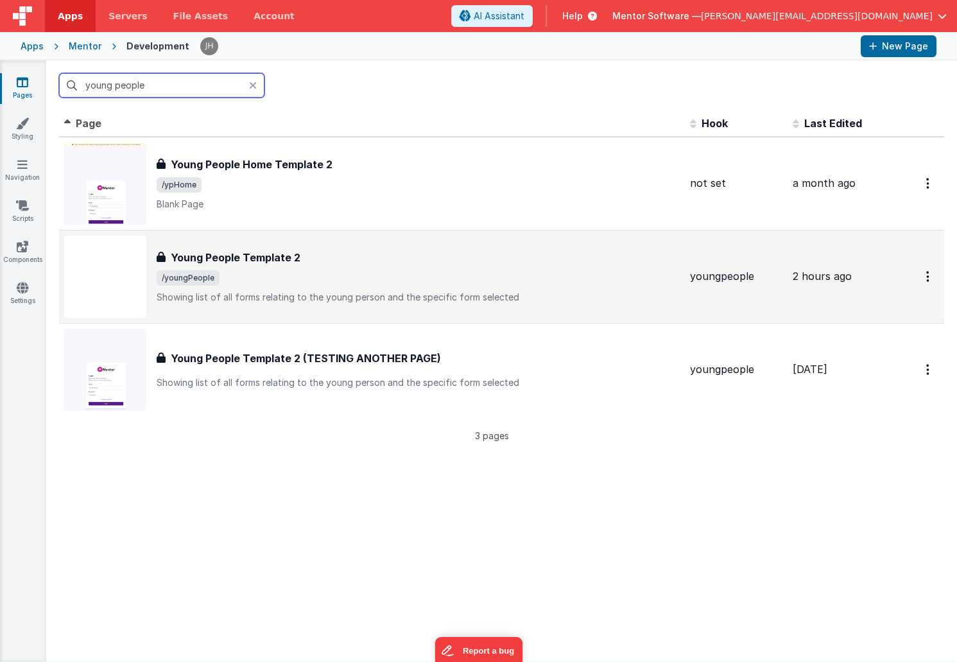
type input "young people"
click at [302, 268] on div "Young People Template 2 Young People Template 2 /youngPeople Showing list of al…" at bounding box center [418, 277] width 523 height 54
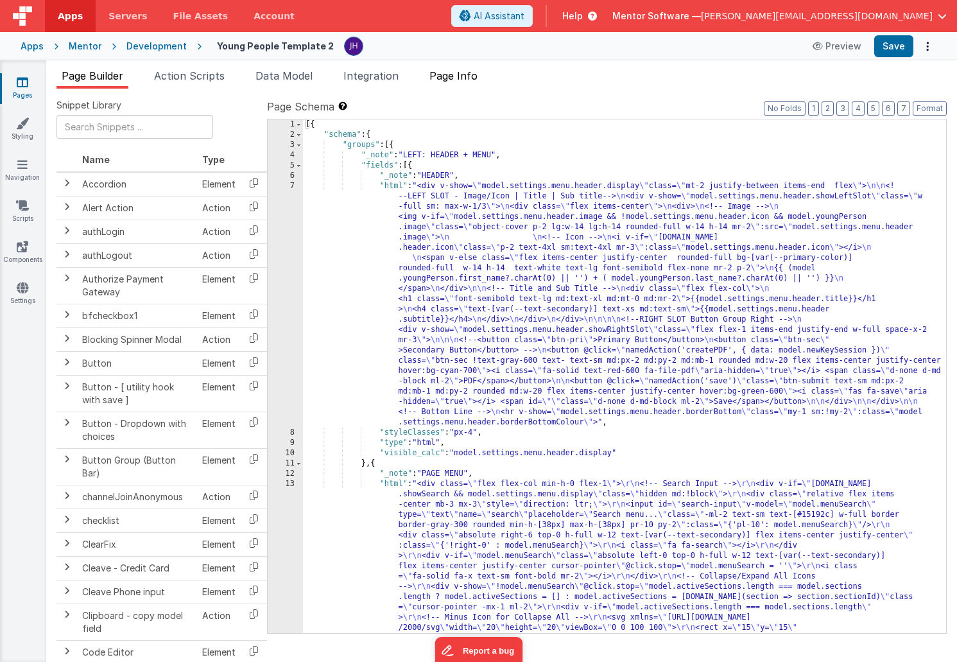
click at [463, 73] on span "Page Info" at bounding box center [454, 75] width 48 height 13
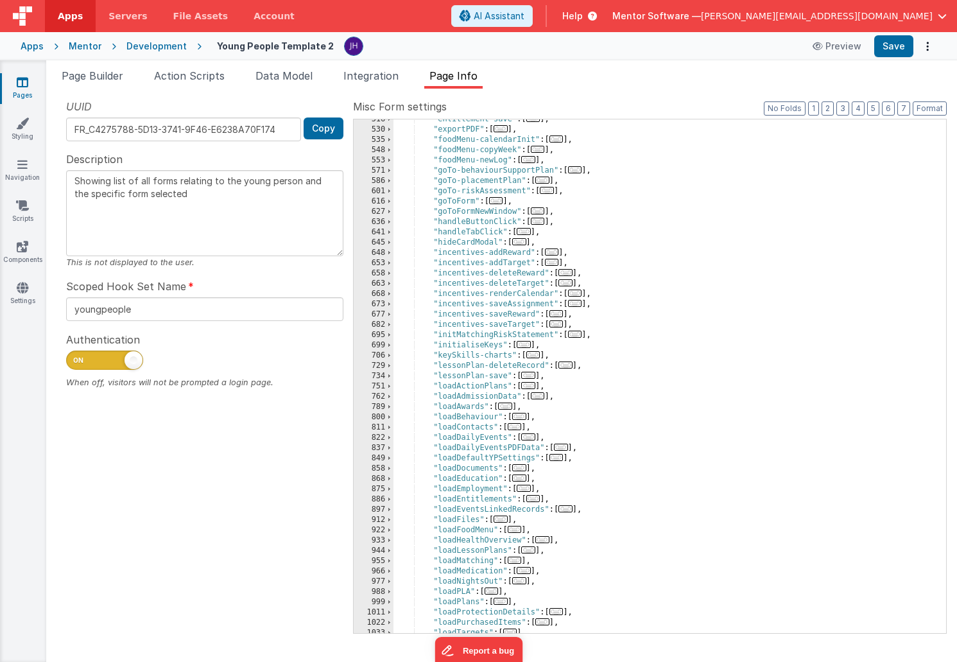
scroll to position [673, 0]
click at [525, 234] on span "..." at bounding box center [524, 231] width 14 height 7
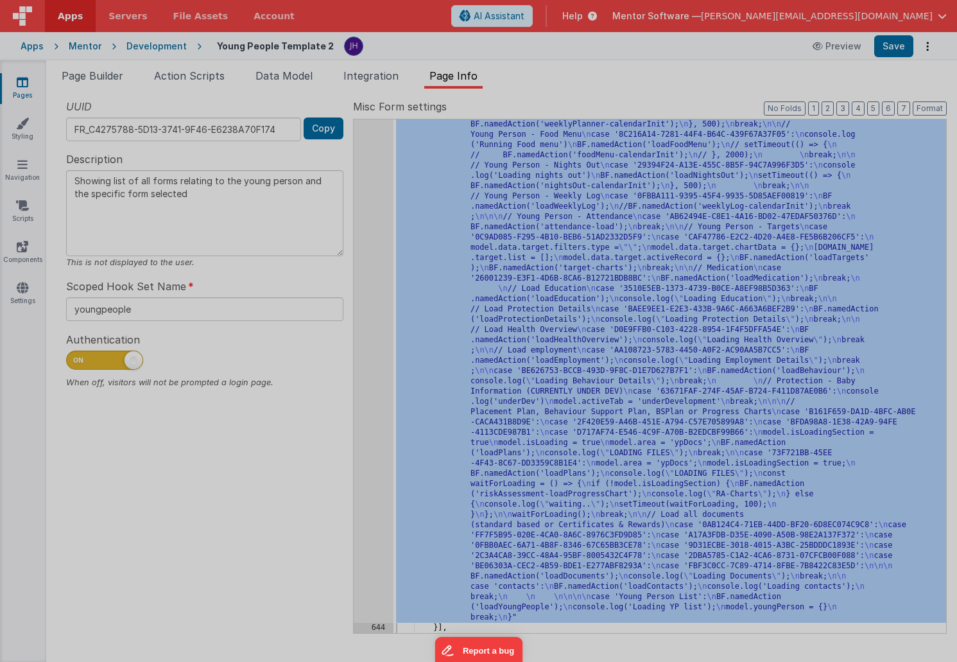
scroll to position [1438, 0]
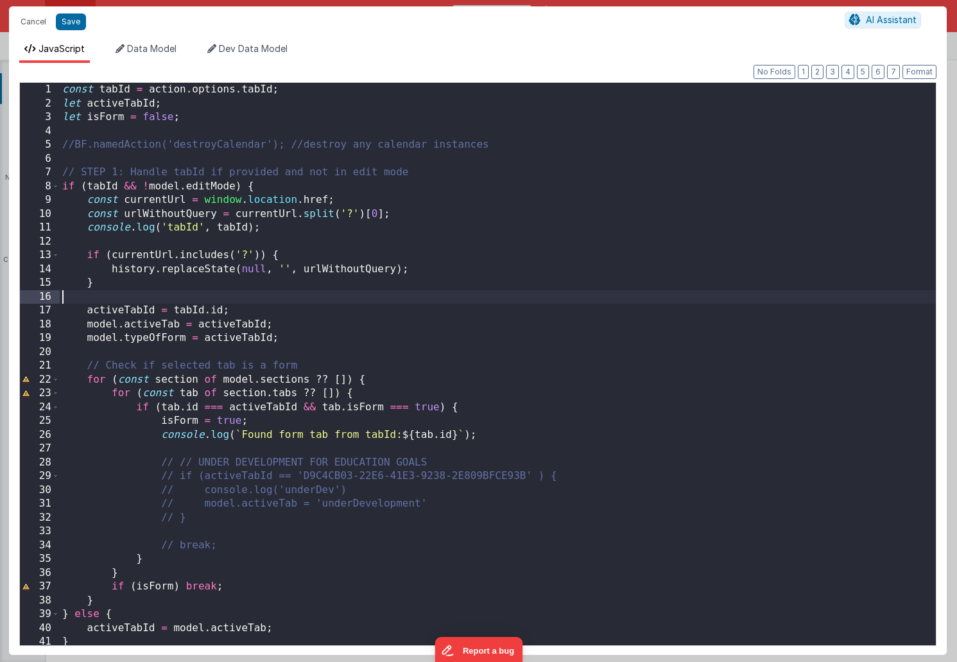
click at [471, 300] on div "const tabId = action . options . tabId ; let activeTabId ; let isForm = false ;…" at bounding box center [498, 378] width 876 height 590
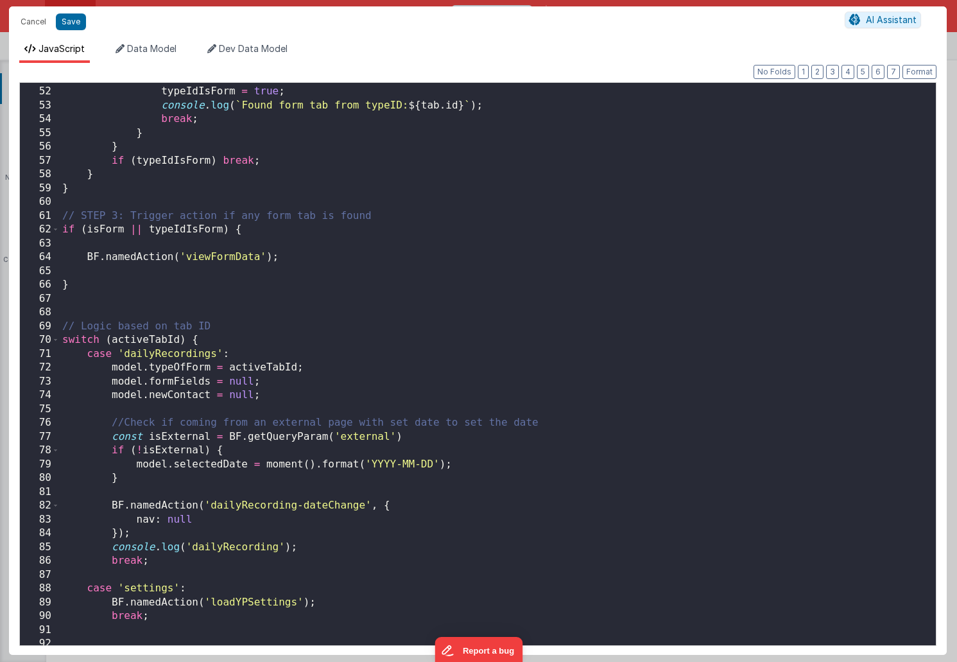
scroll to position [757, 0]
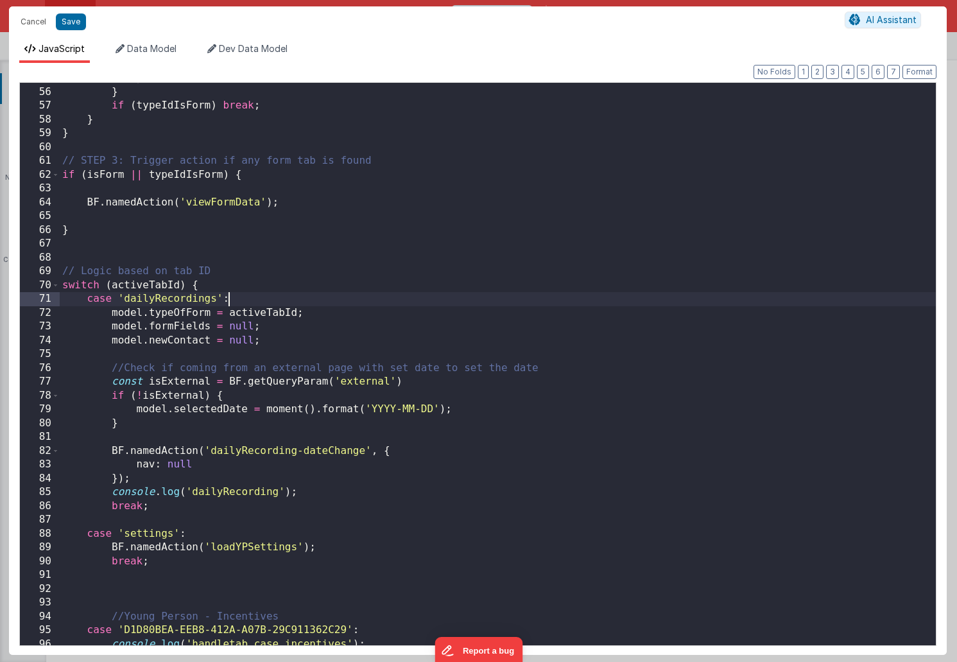
click at [557, 300] on div "} } if ( typeIdIsForm ) break ; } } // STEP 3: Trigger action if any form tab i…" at bounding box center [498, 366] width 876 height 590
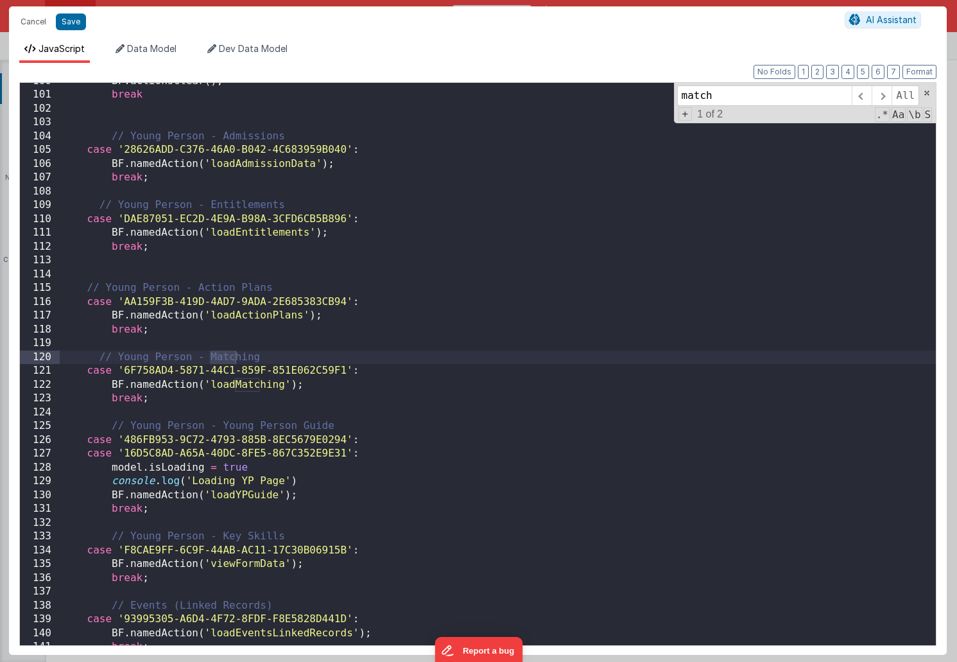
scroll to position [1375, 0]
type input "matching"
click at [340, 380] on div "BF . actionsClear ( ) ; break // Young Person - Admissions case '28626ADD-C376-…" at bounding box center [498, 369] width 876 height 590
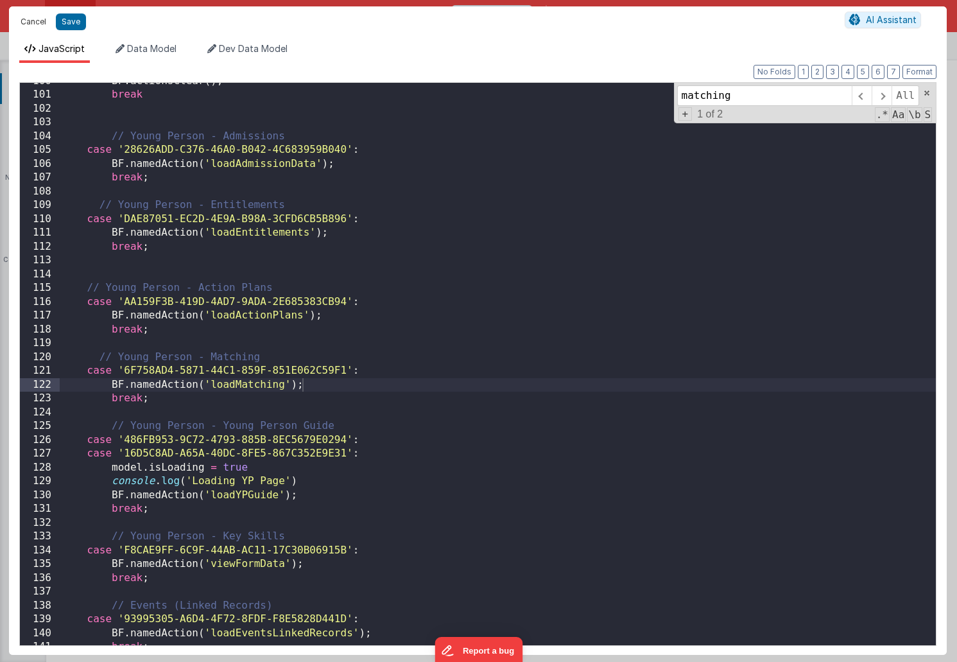
click at [32, 20] on button "Cancel" at bounding box center [33, 22] width 39 height 18
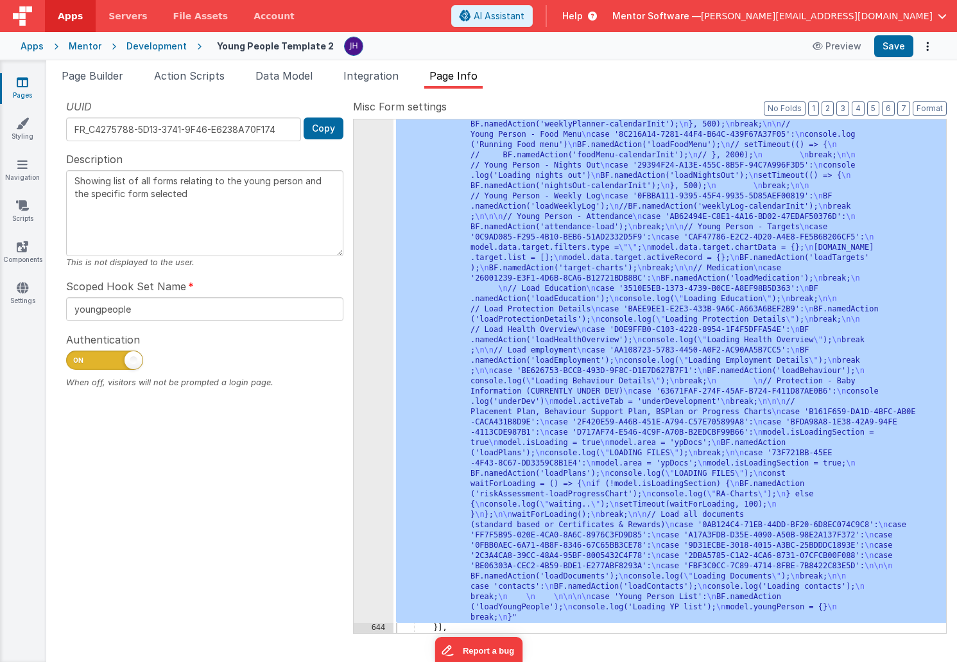
click at [519, 75] on ul "Page Builder Action Scripts Data Model Integration Page Info" at bounding box center [501, 78] width 911 height 21
click at [453, 75] on span "Page Info" at bounding box center [454, 75] width 48 height 13
click at [842, 106] on button "3" at bounding box center [843, 108] width 13 height 14
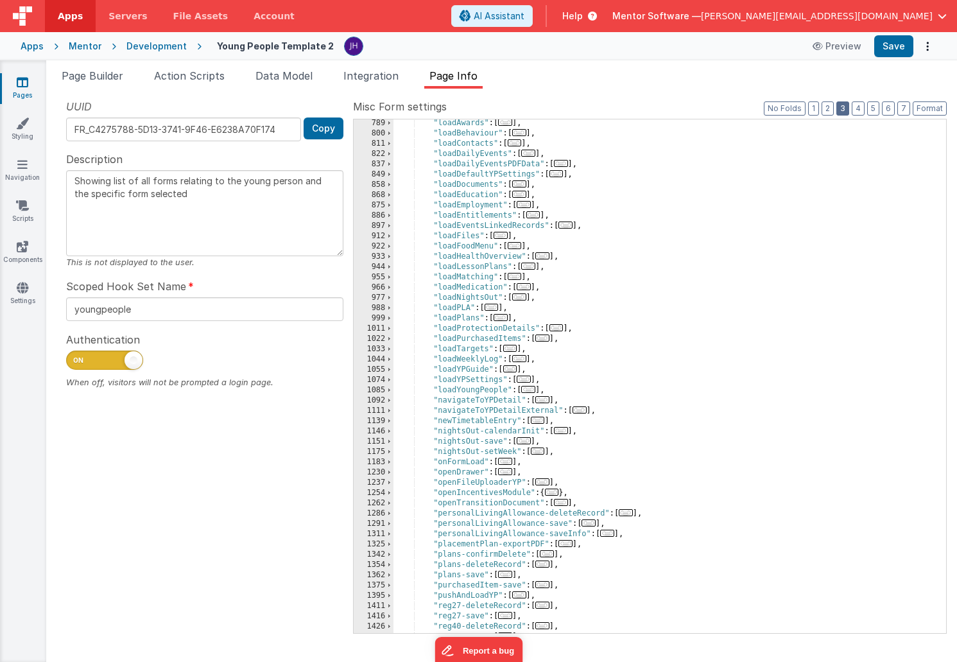
scroll to position [934, 0]
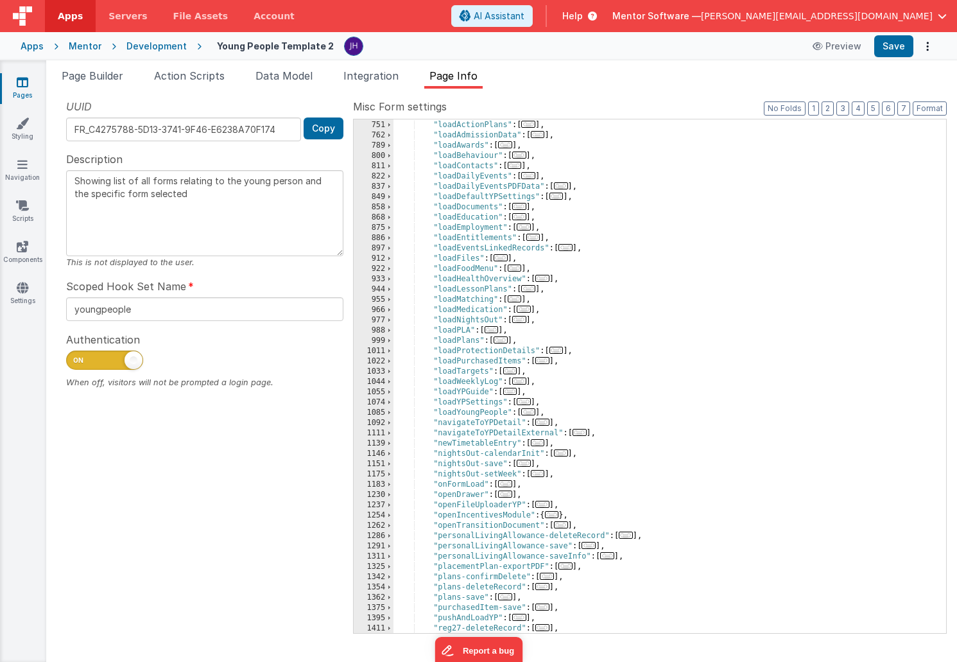
click at [519, 300] on span "..." at bounding box center [515, 298] width 14 height 7
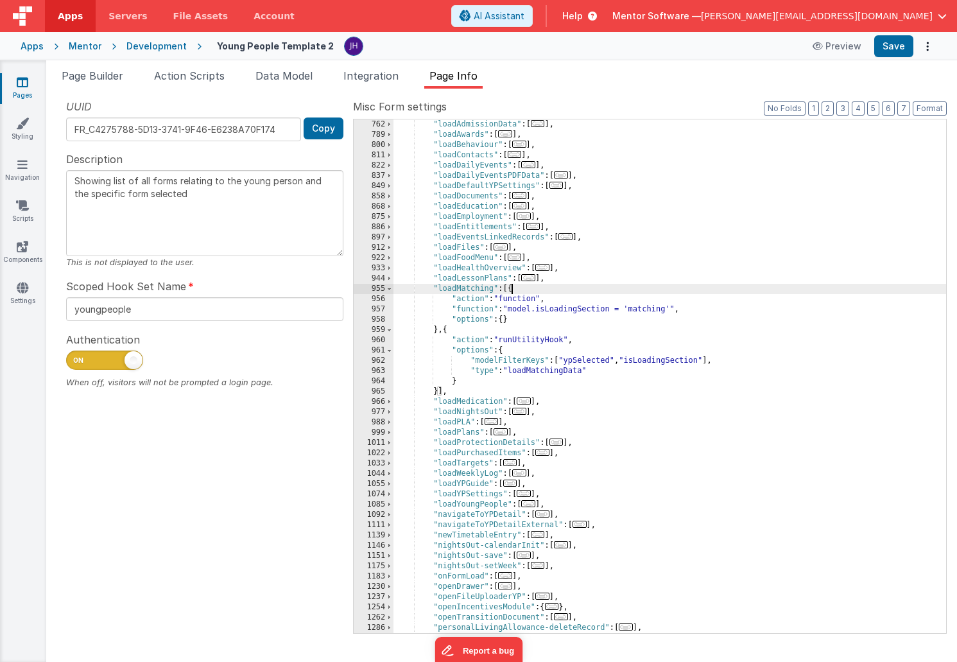
scroll to position [945, 0]
click at [537, 371] on div ""loadAdmissionData" : [ ... ] , "loadAwards" : [ ... ] , "loadBehaviour" : [ ..…" at bounding box center [670, 386] width 553 height 534
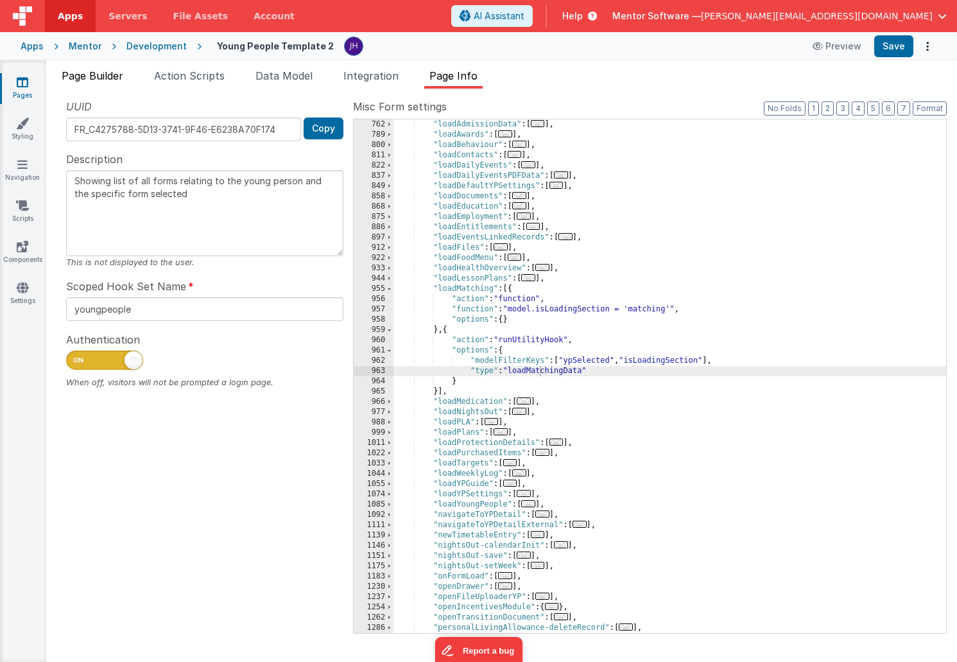
click at [98, 76] on span "Page Builder" at bounding box center [93, 75] width 62 height 13
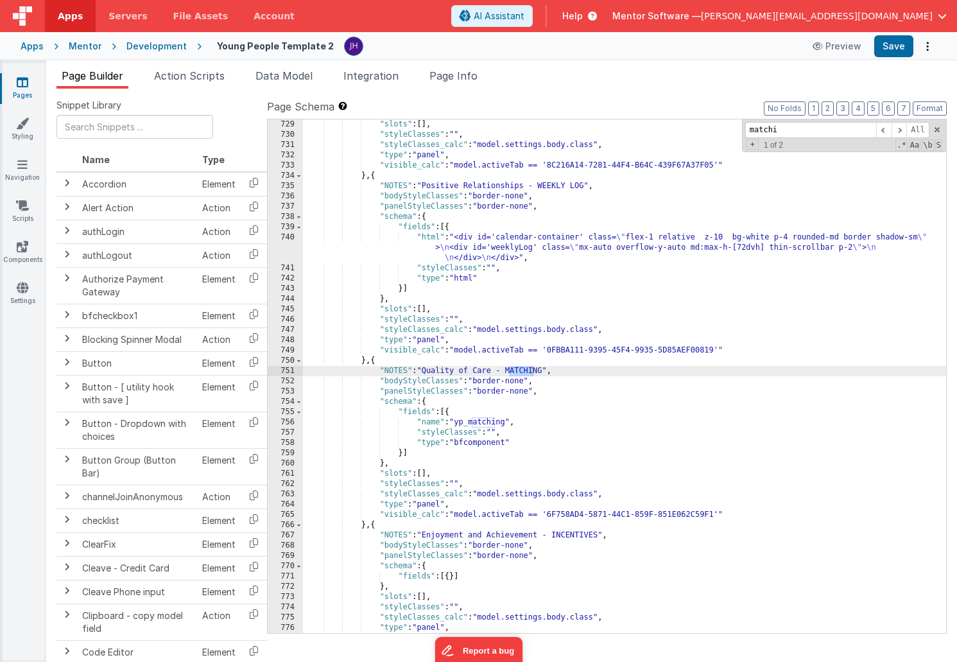
scroll to position [18937, 0]
type input "matching"
click at [901, 129] on span at bounding box center [899, 130] width 15 height 16
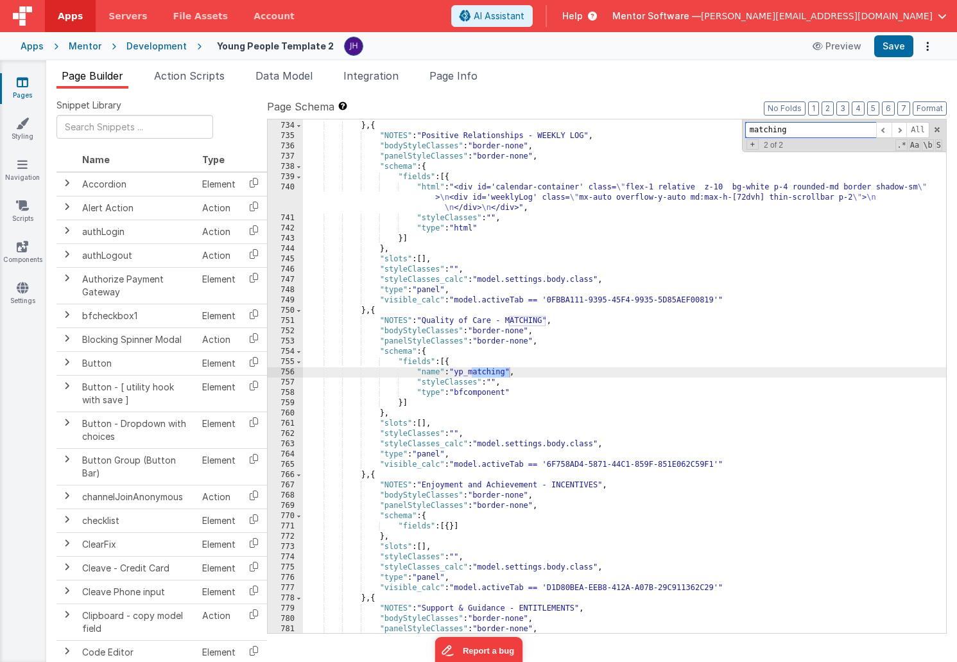
scroll to position [18972, 0]
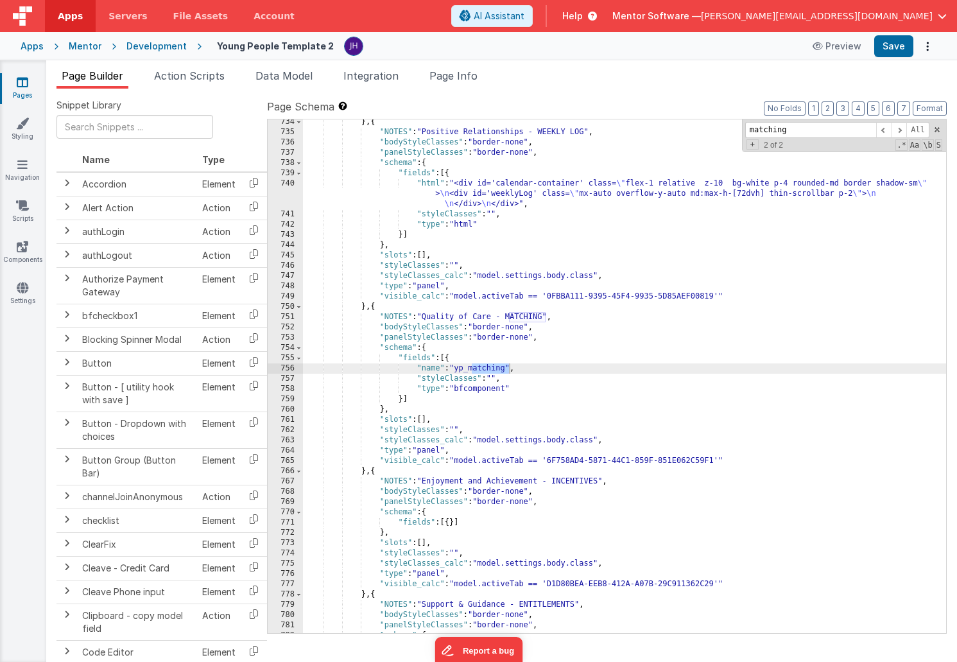
click at [22, 89] on link "Pages" at bounding box center [22, 89] width 46 height 26
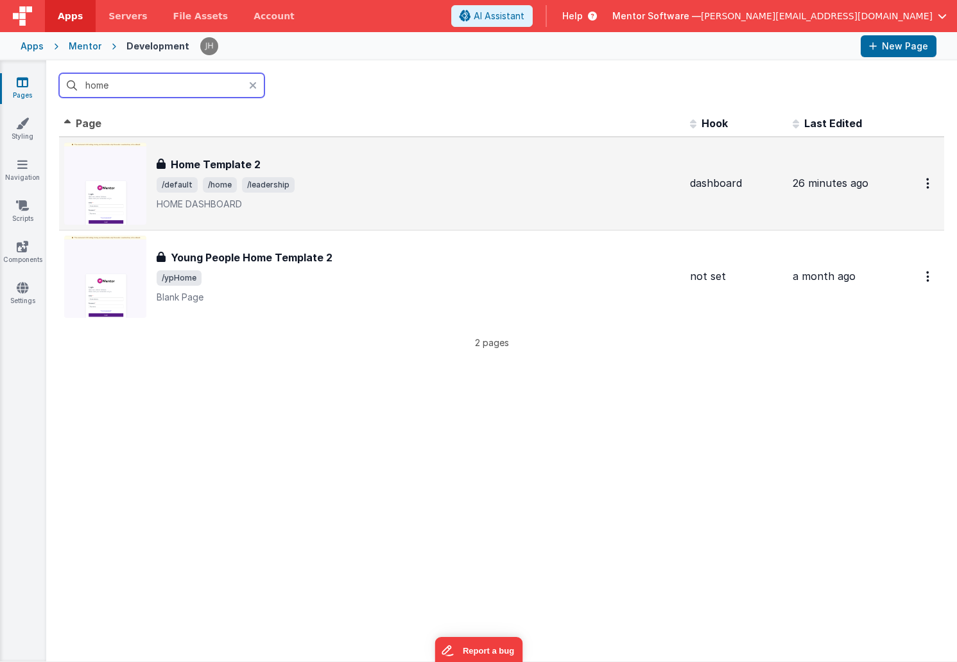
type input "home"
click at [270, 172] on div "Home Template 2 Home Template 2 /default /home /leadership HOME DASHBOARD" at bounding box center [418, 184] width 523 height 54
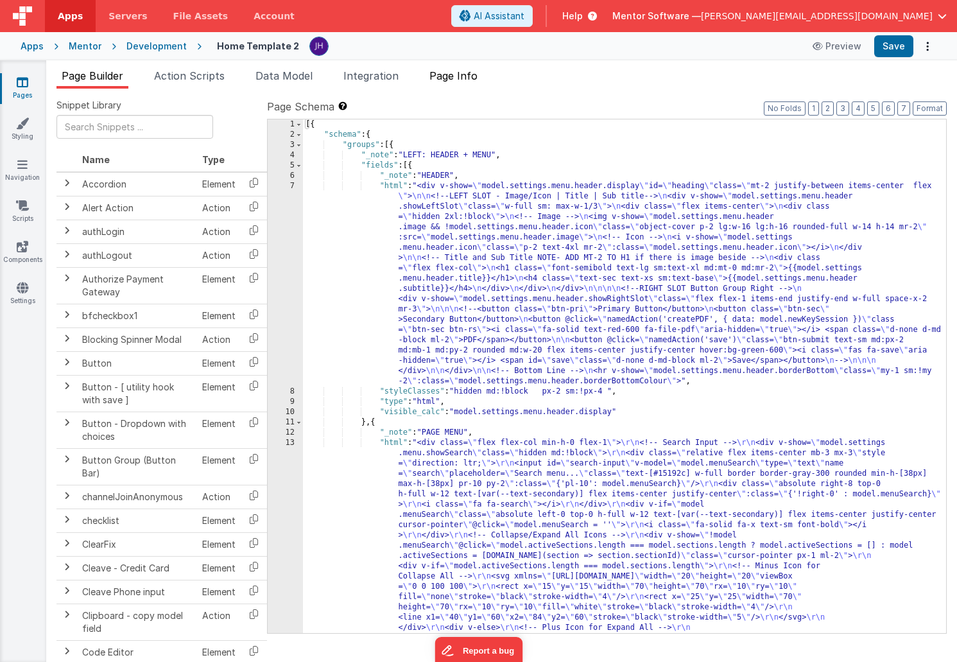
drag, startPoint x: 463, startPoint y: 84, endPoint x: 482, endPoint y: 84, distance: 19.3
click at [463, 84] on li "Page Info" at bounding box center [453, 78] width 58 height 21
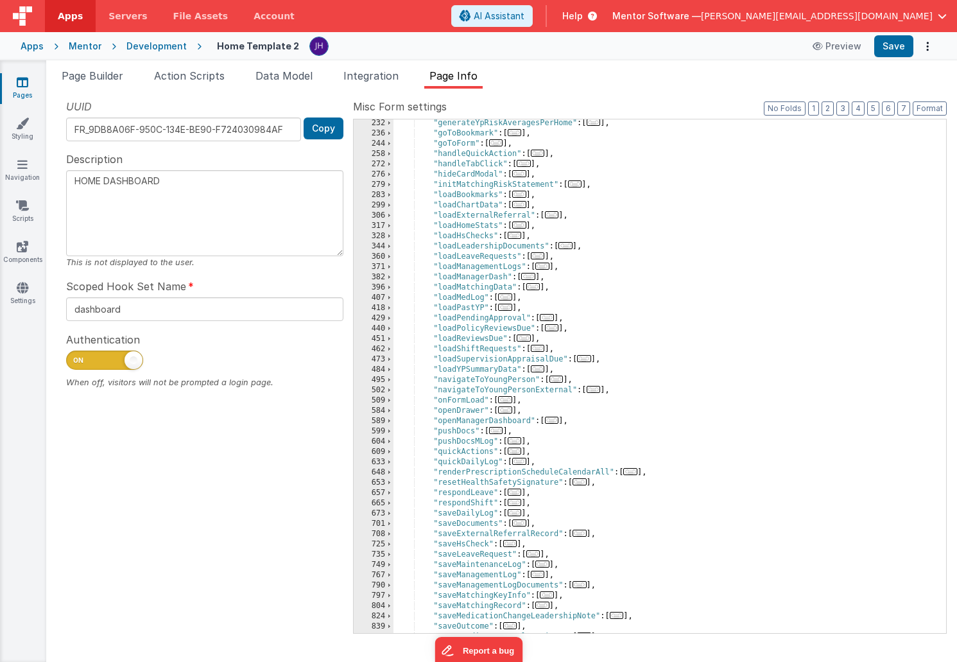
scroll to position [356, 0]
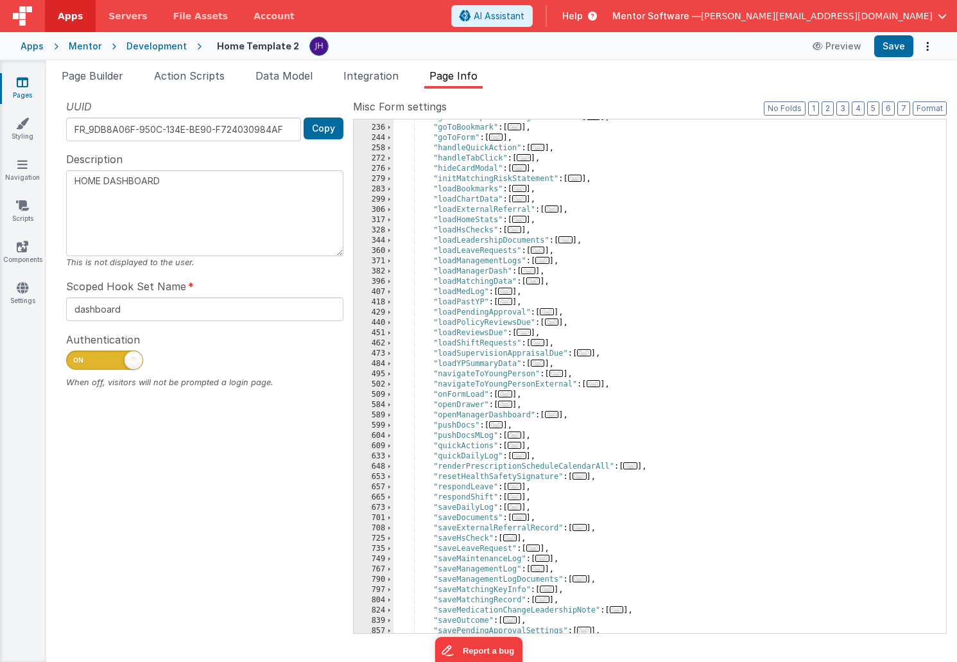
click at [599, 386] on span "..." at bounding box center [594, 383] width 14 height 7
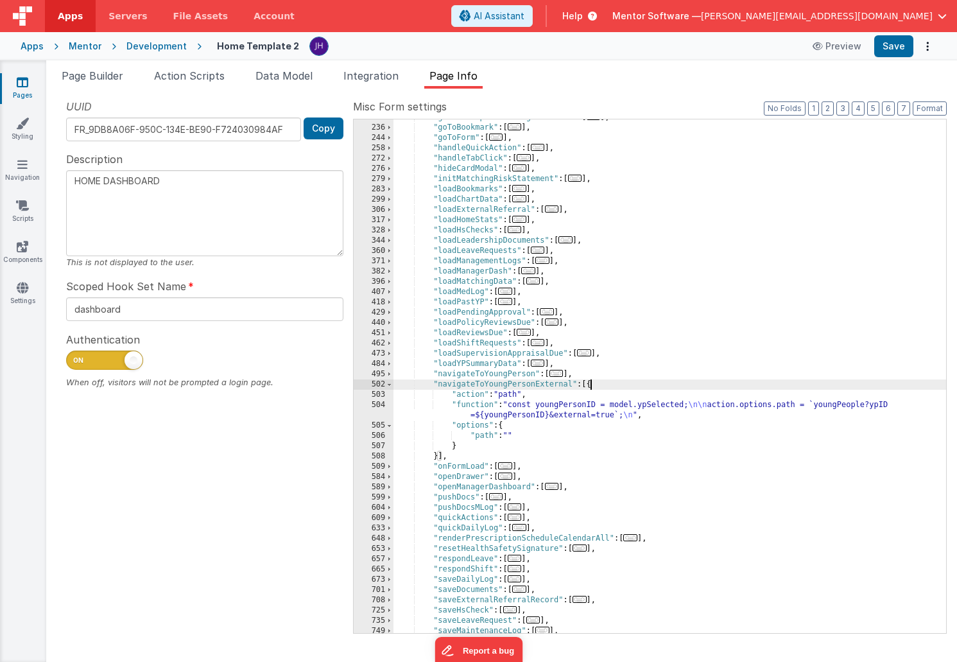
click at [527, 408] on div ""generateYpRiskAveragesPerHome" : [ ... ] , "goToBookmark" : [ ... ] , "goToFor…" at bounding box center [670, 379] width 553 height 534
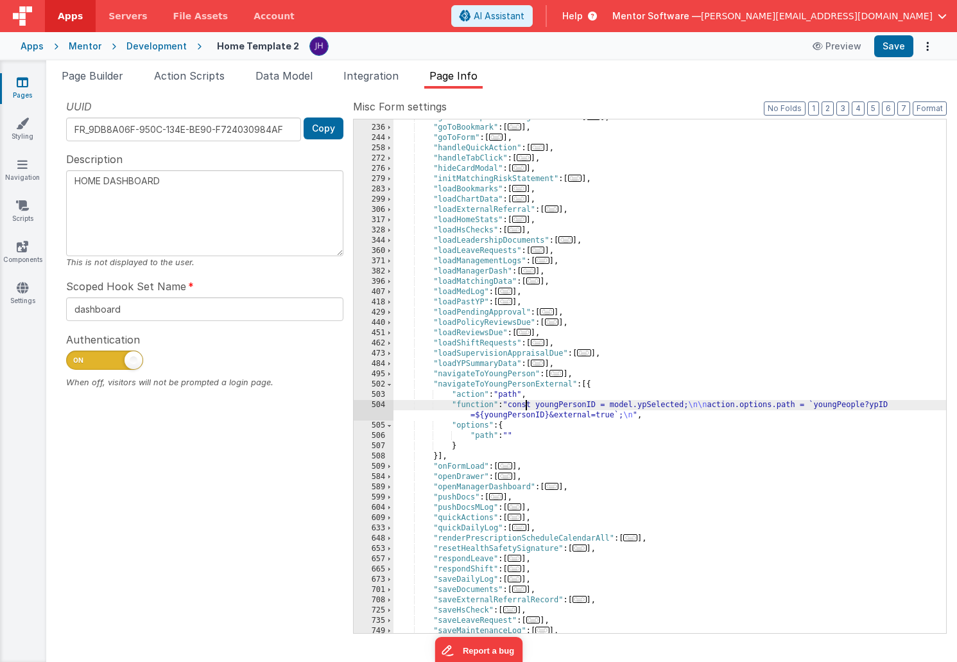
click at [379, 406] on div "504" at bounding box center [374, 410] width 40 height 21
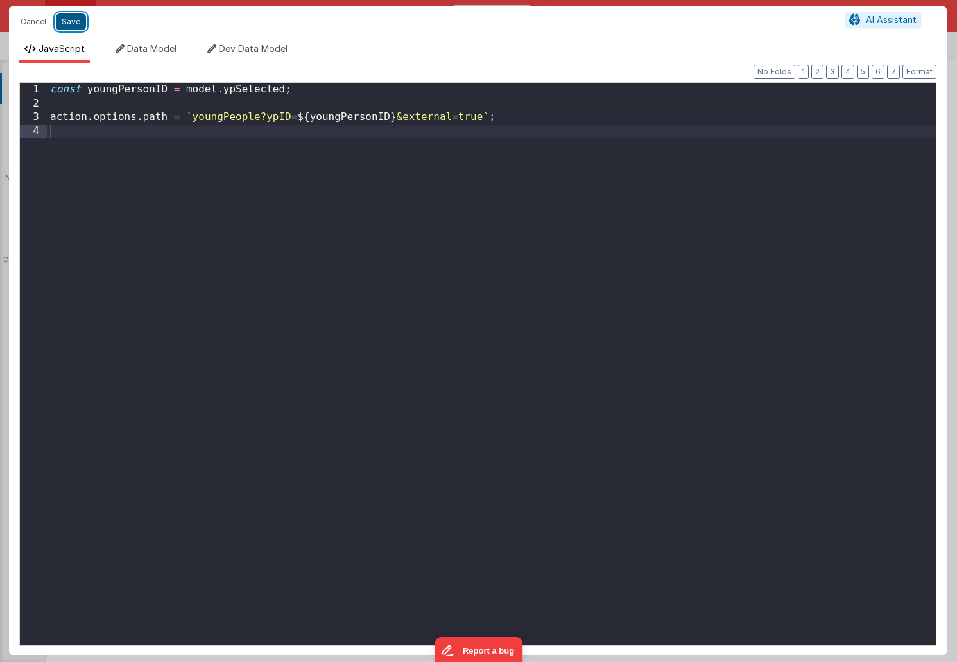
click at [74, 22] on button "Save" at bounding box center [71, 21] width 30 height 17
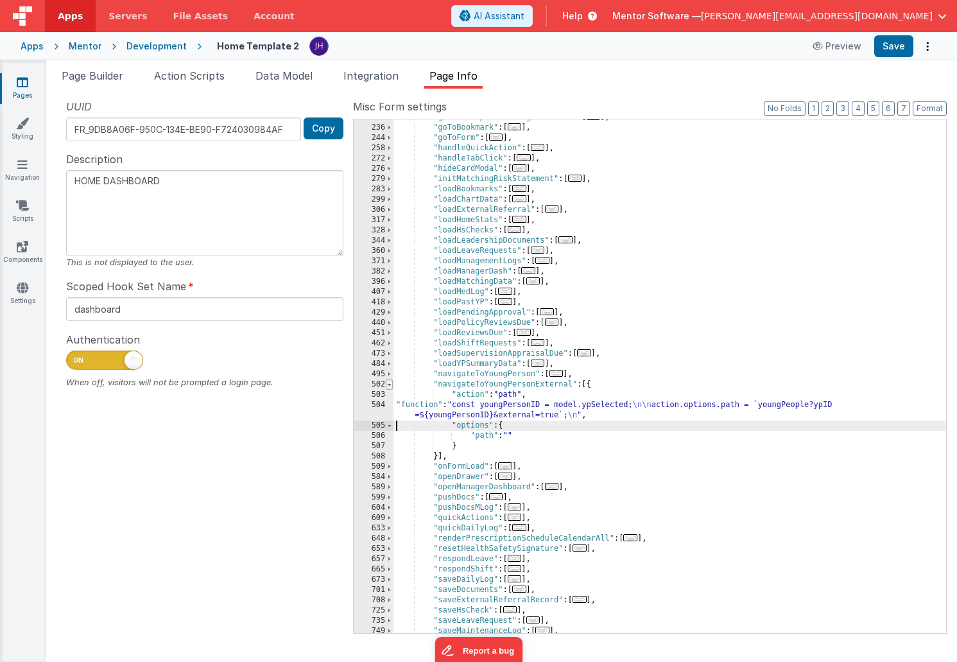
click at [390, 385] on span at bounding box center [389, 384] width 7 height 10
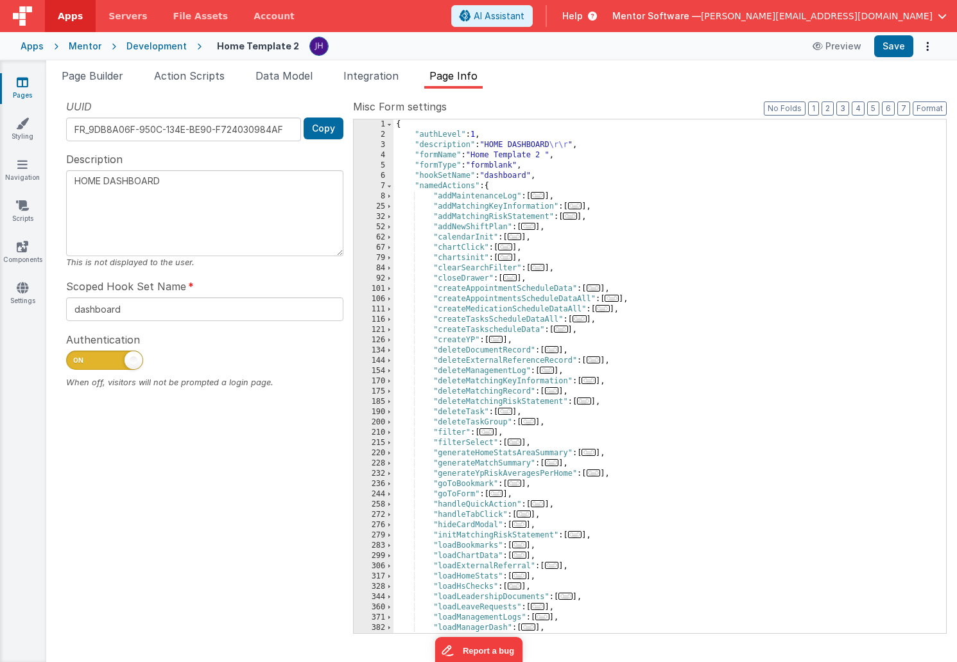
click at [500, 340] on span "..." at bounding box center [496, 339] width 14 height 7
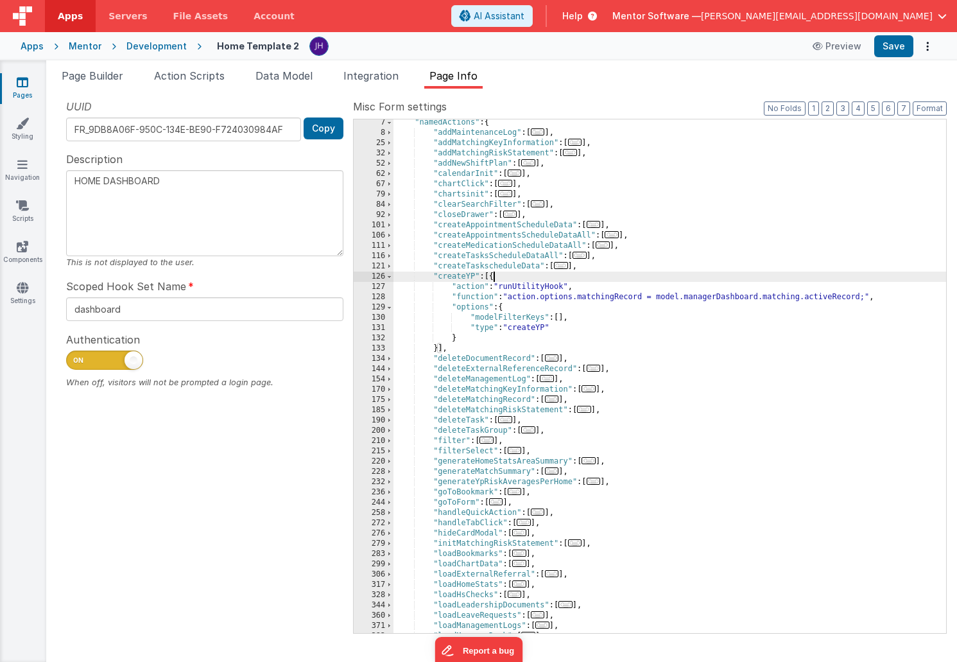
scroll to position [104, 0]
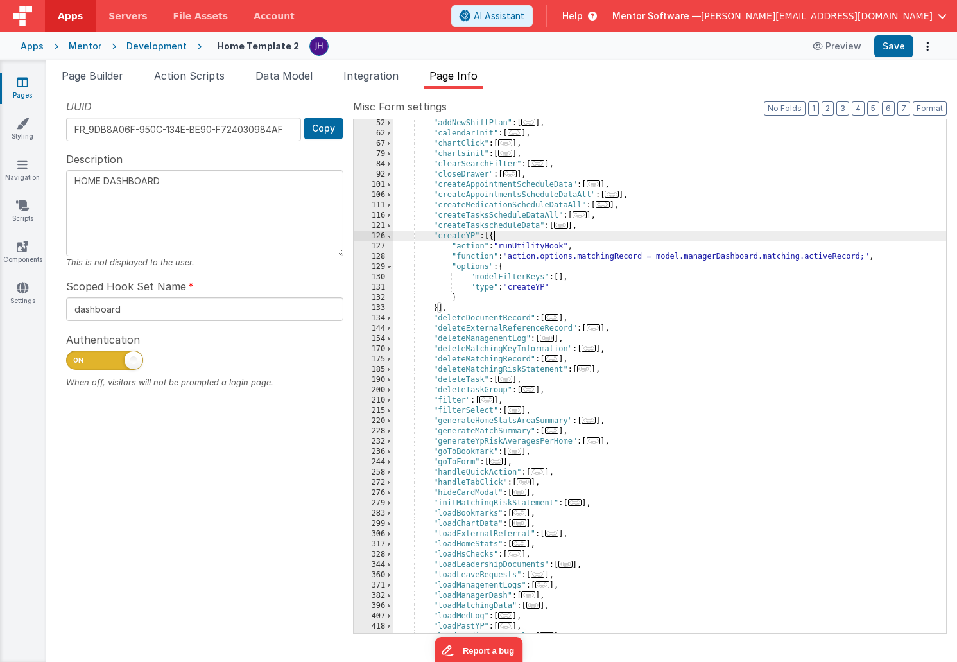
click at [556, 256] on div ""addNewShiftPlan" : [ ... ] , "calendarInit" : [ ... ] , "chartClick" : [ ... ]…" at bounding box center [670, 385] width 553 height 534
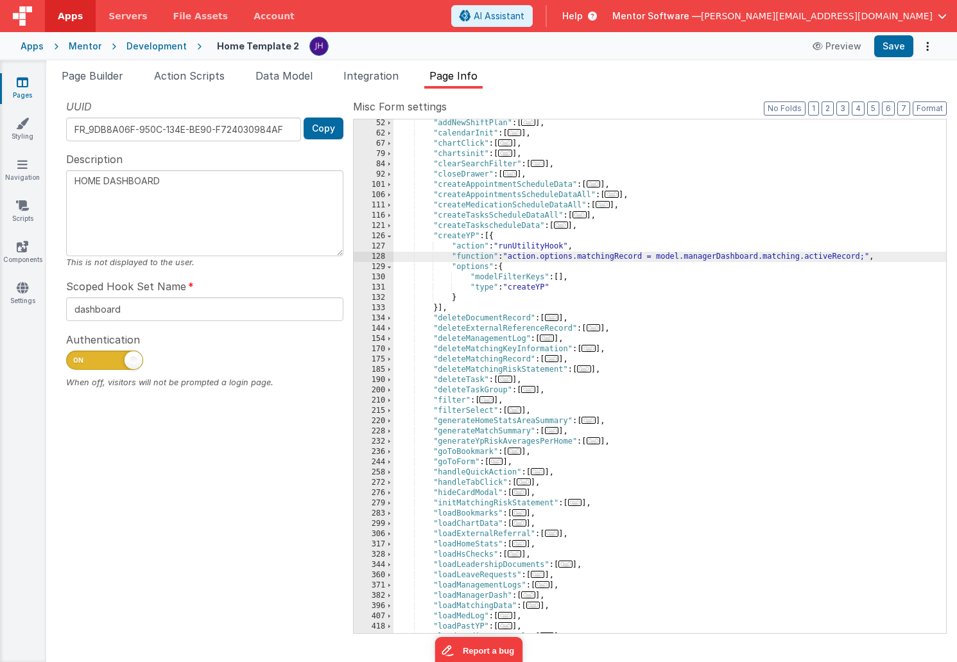
click at [379, 258] on div "128" at bounding box center [374, 257] width 40 height 10
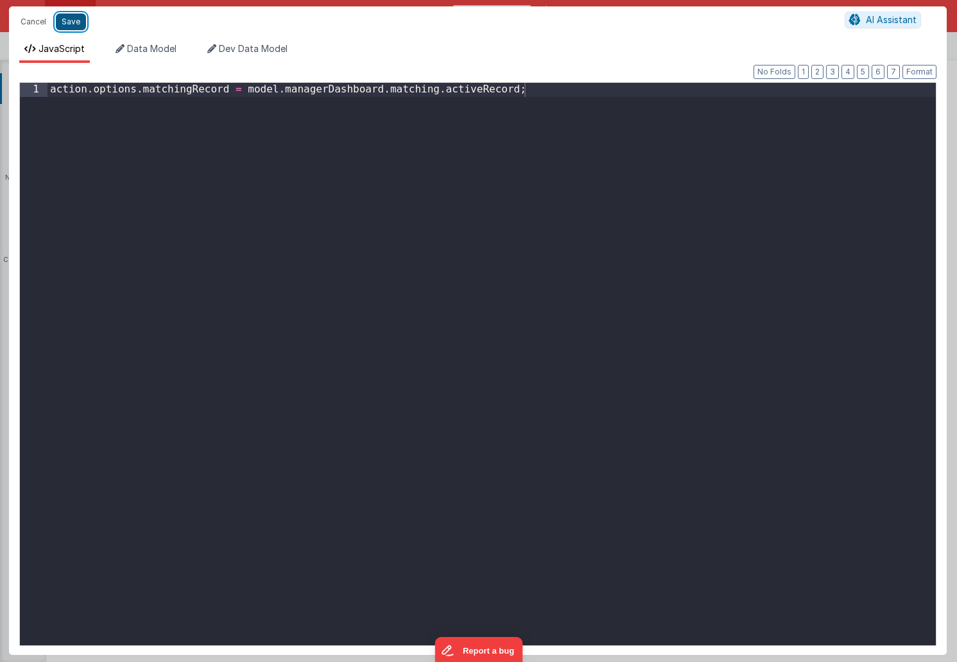
click at [69, 22] on button "Save" at bounding box center [71, 21] width 30 height 17
type textarea "HOME DASHBOARD"
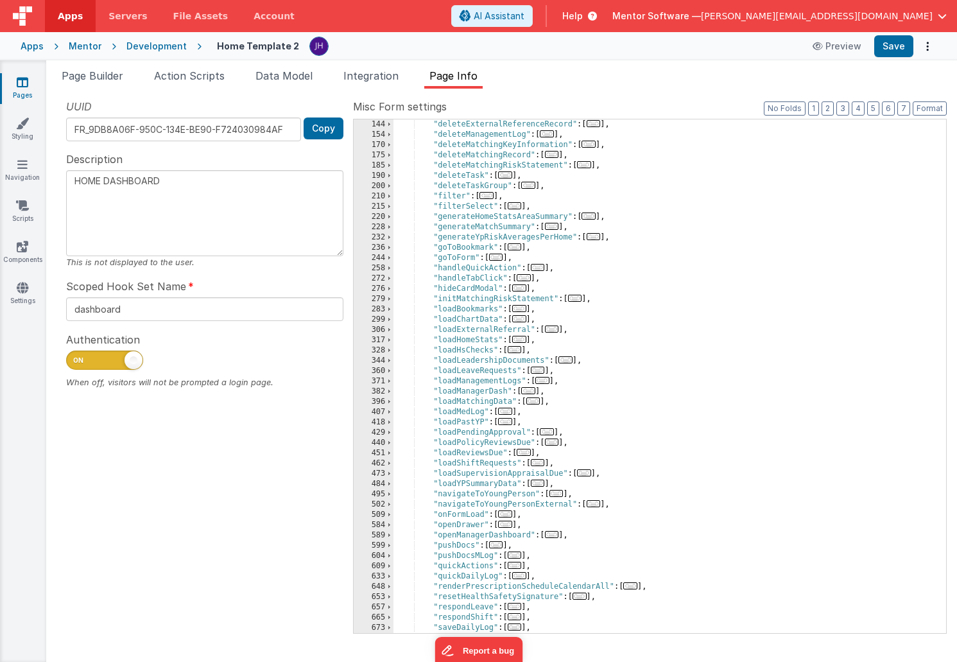
scroll to position [317, 0]
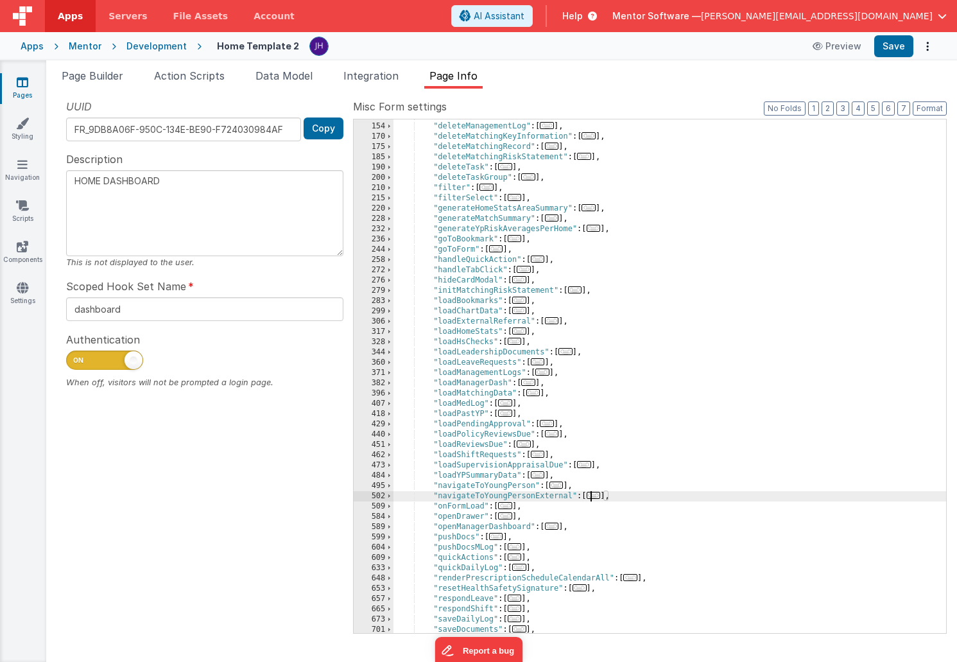
click at [596, 496] on span "..." at bounding box center [594, 495] width 14 height 7
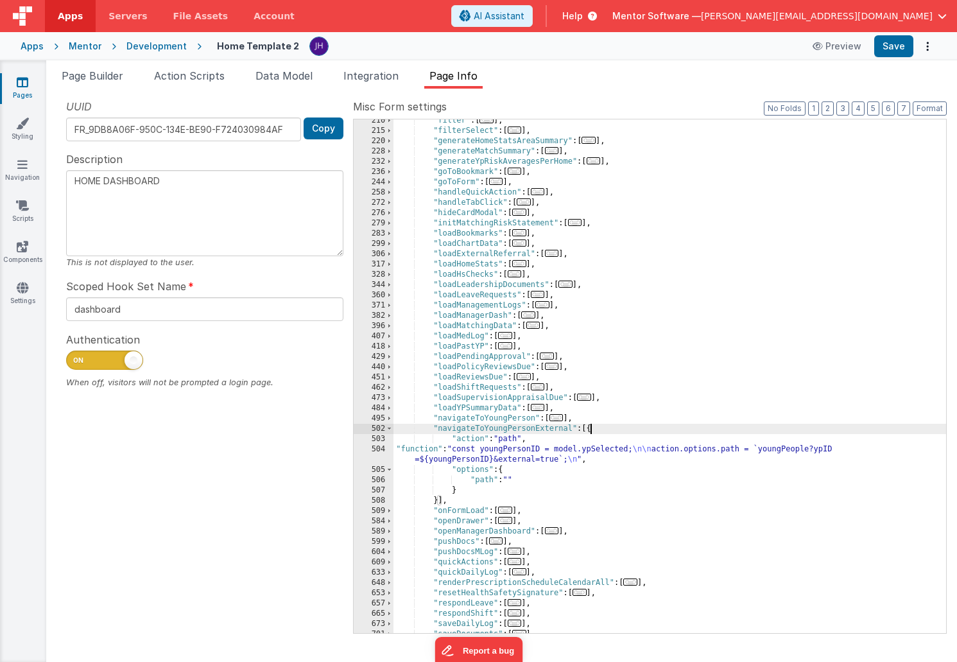
scroll to position [418, 0]
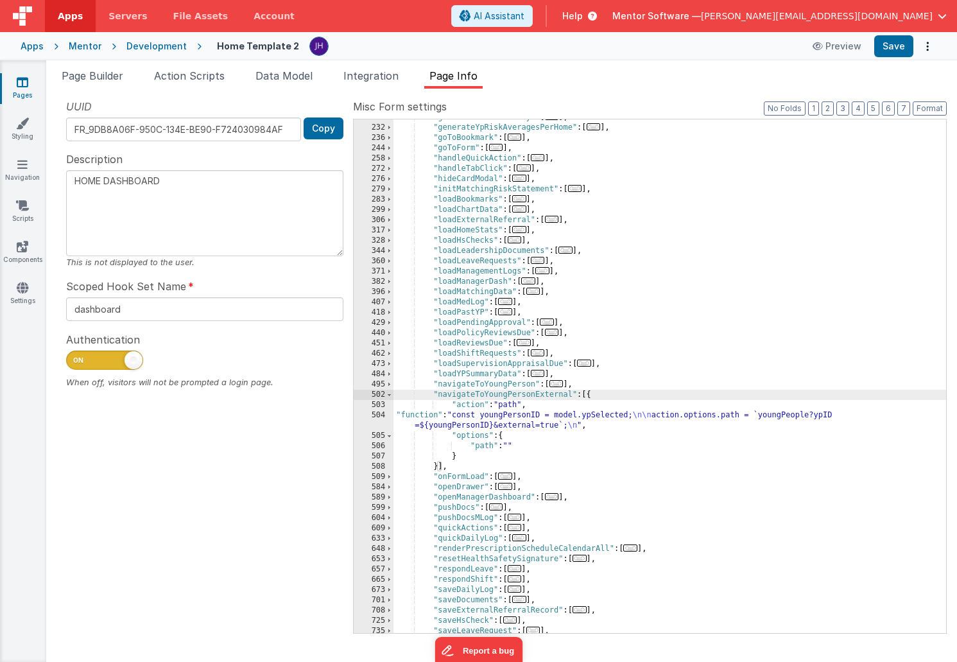
click at [473, 417] on div ""generateMatchSummary" : [ ... ] , "generateYpRiskAveragesPerHome" : [ ... ] , …" at bounding box center [670, 379] width 553 height 534
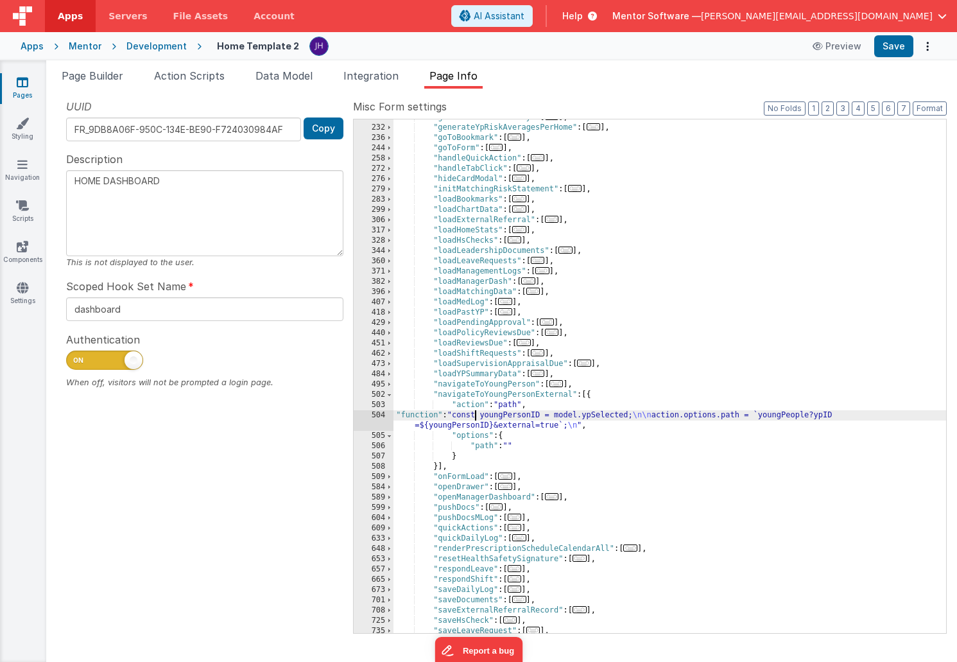
click at [376, 419] on div "504" at bounding box center [374, 420] width 40 height 21
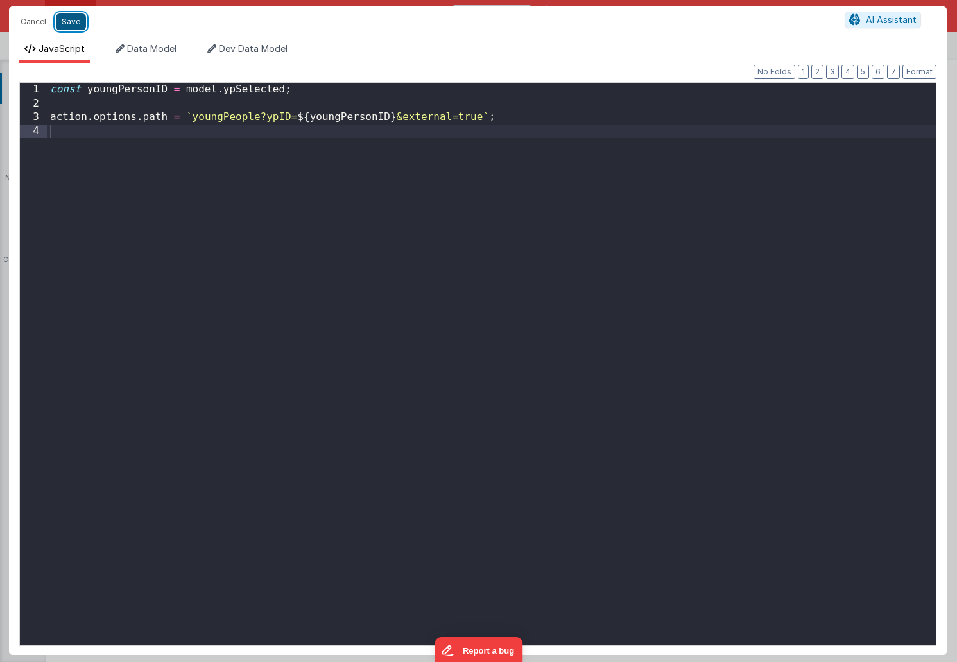
click at [73, 21] on button "Save" at bounding box center [71, 21] width 30 height 17
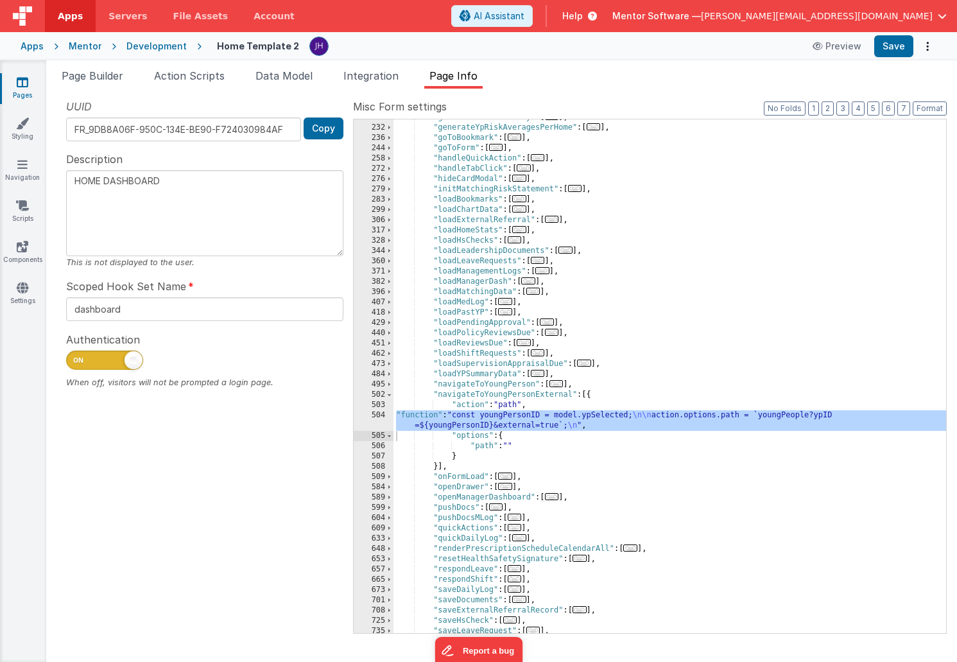
click at [562, 387] on span "..." at bounding box center [557, 383] width 14 height 7
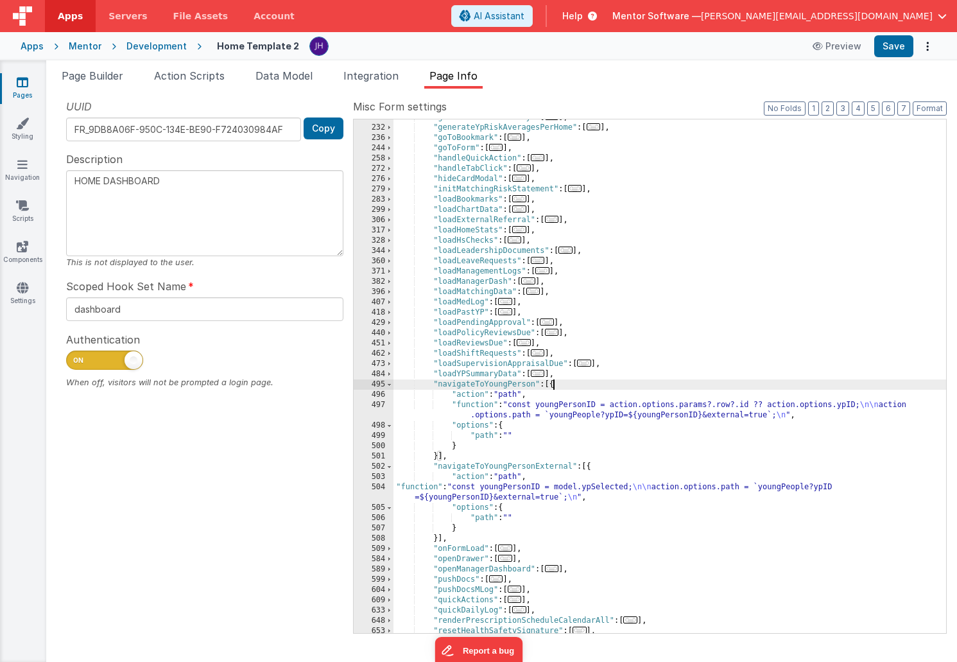
click at [548, 411] on div ""generateMatchSummary" : [ ... ] , "generateYpRiskAveragesPerHome" : [ ... ] , …" at bounding box center [670, 379] width 553 height 534
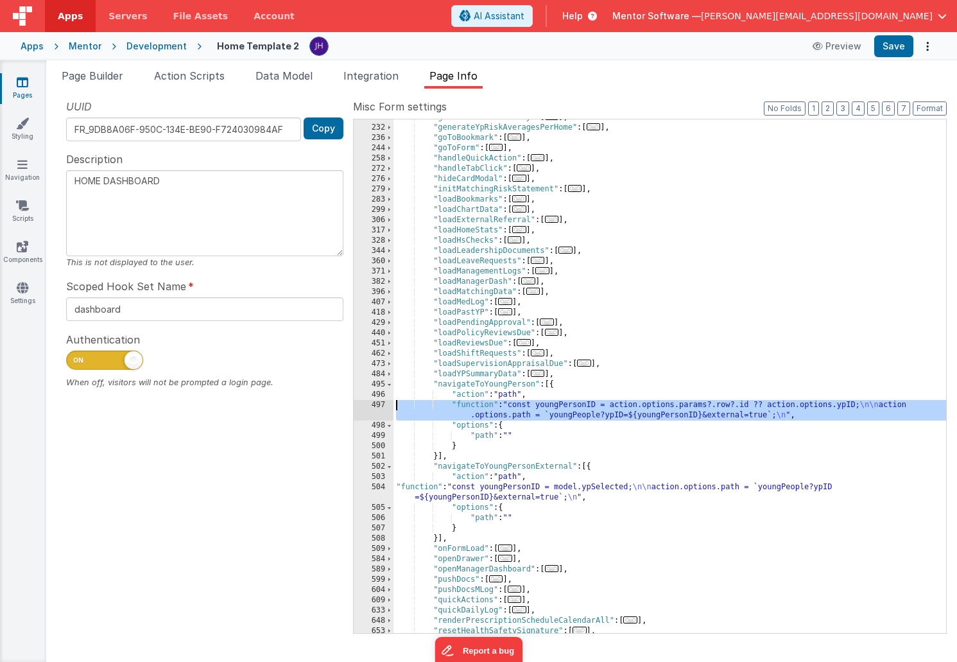
click at [379, 408] on div "497" at bounding box center [374, 410] width 40 height 21
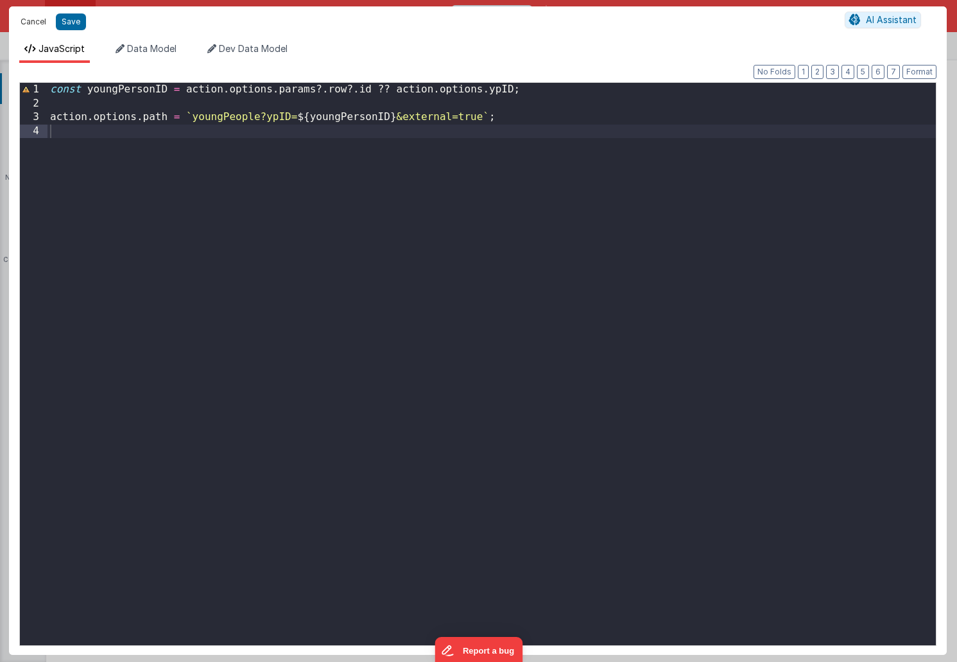
click at [33, 22] on button "Cancel" at bounding box center [33, 22] width 39 height 18
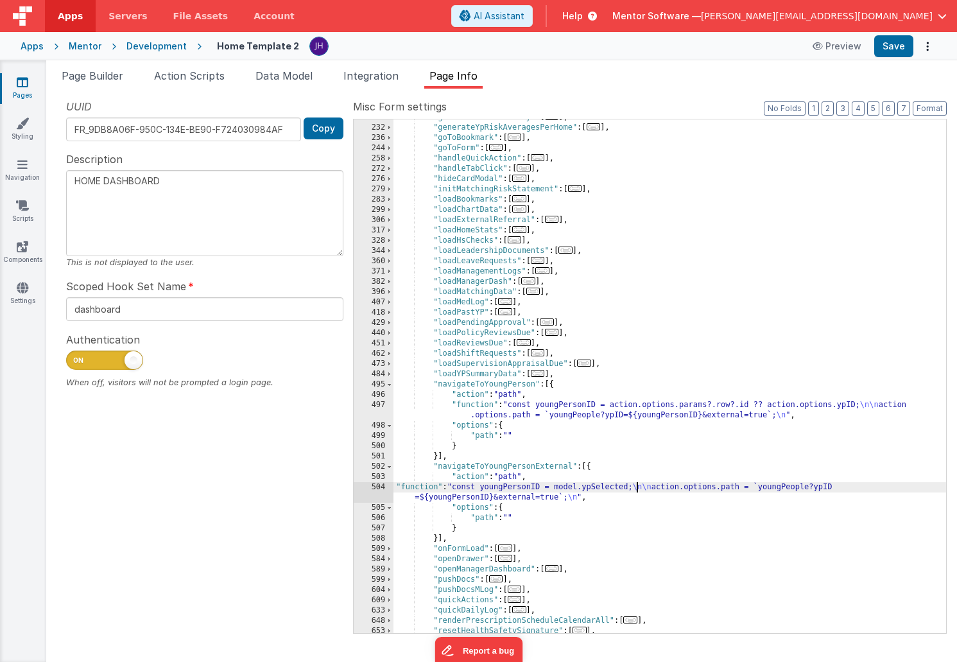
click at [637, 489] on div ""generateMatchSummary" : [ ... ] , "generateYpRiskAveragesPerHome" : [ ... ] , …" at bounding box center [670, 379] width 553 height 534
click at [380, 489] on div "504" at bounding box center [374, 492] width 40 height 21
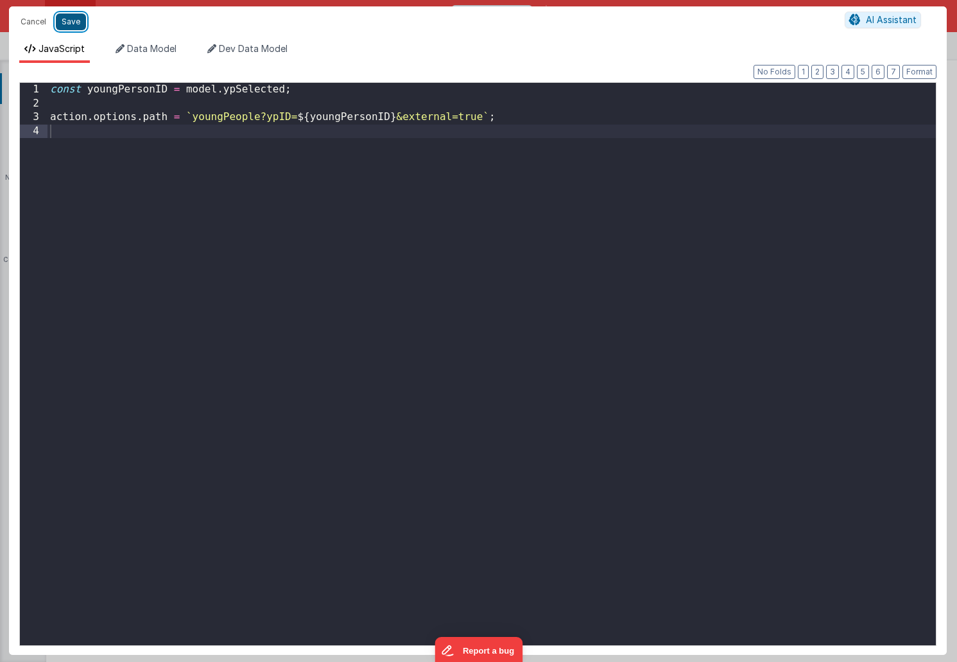
click at [71, 24] on button "Save" at bounding box center [71, 21] width 30 height 17
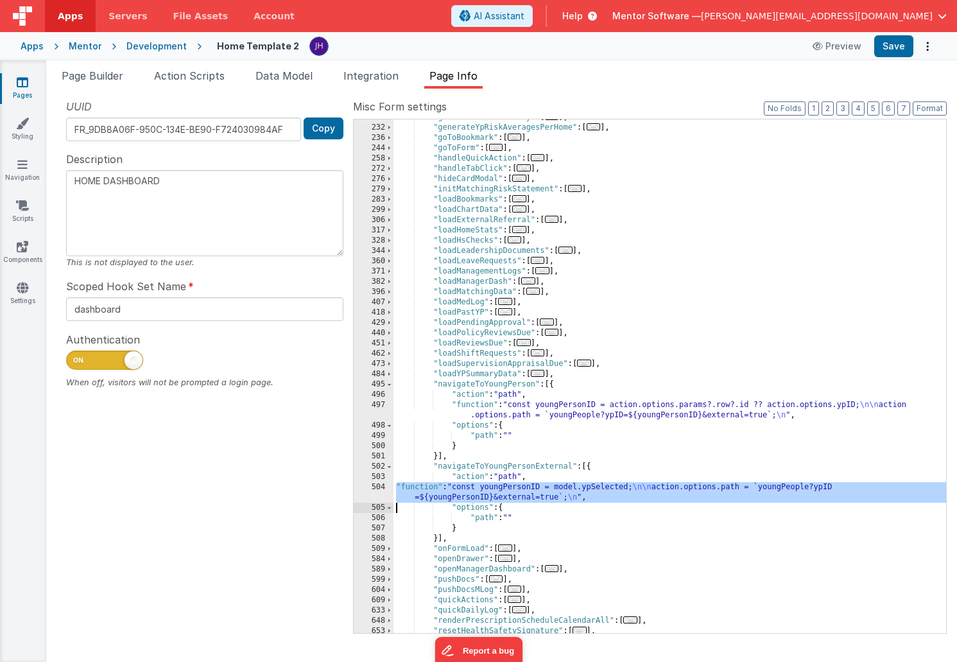
click at [374, 487] on div "504" at bounding box center [374, 492] width 40 height 21
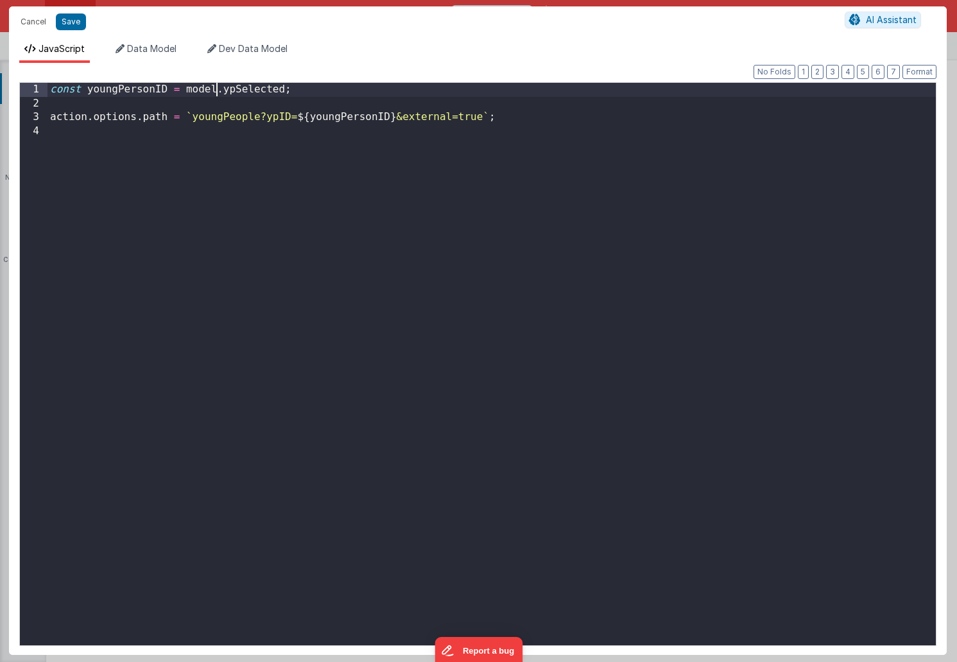
click at [215, 87] on div "const youngPersonID = model . ypSelected ; action . options . path = ` youngPeo…" at bounding box center [492, 378] width 889 height 590
click at [260, 153] on div "const youngPersonID = action . options . ypSelected ; action . options . path =…" at bounding box center [492, 378] width 889 height 590
click at [69, 26] on button "Save" at bounding box center [71, 21] width 30 height 17
type textarea "HOME DASHBOARD"
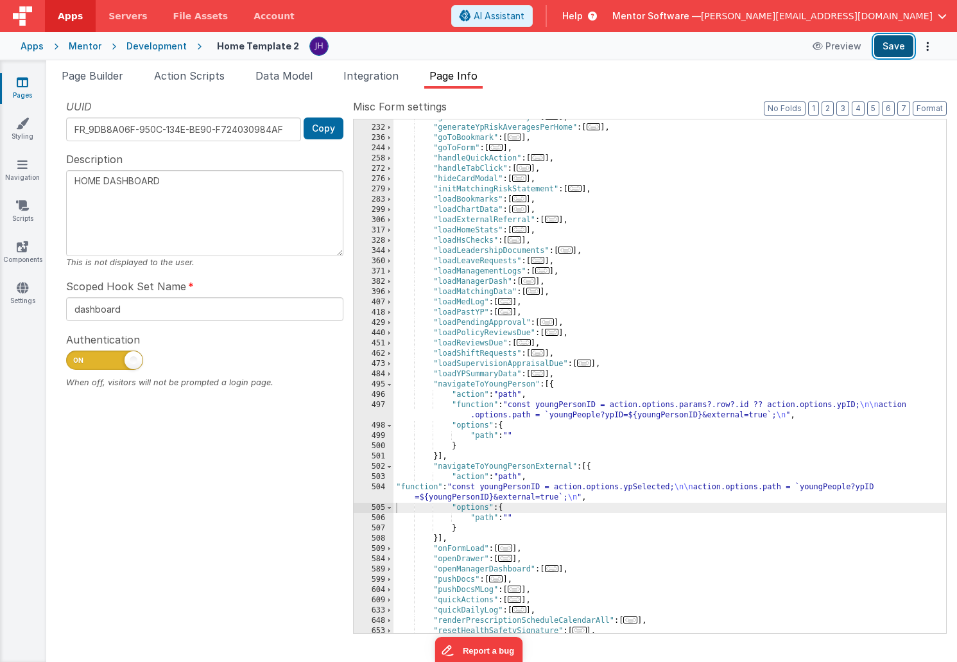
click at [898, 48] on button "Save" at bounding box center [894, 46] width 39 height 22
click at [391, 468] on span at bounding box center [389, 467] width 7 height 10
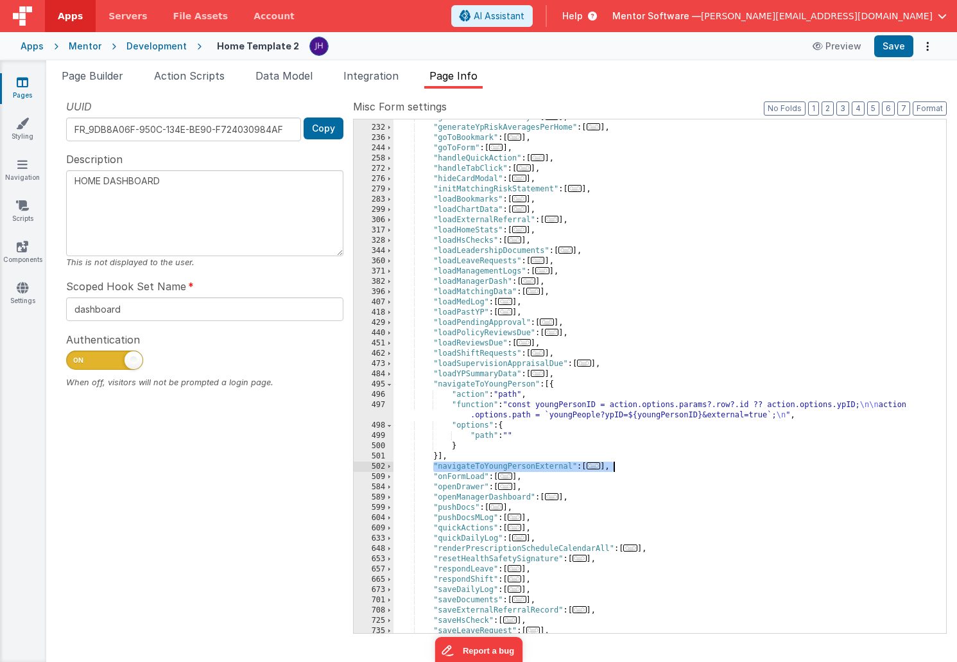
drag, startPoint x: 434, startPoint y: 465, endPoint x: 649, endPoint y: 462, distance: 215.1
click at [649, 462] on div ""generateMatchSummary" : [ ... ] , "generateYpRiskAveragesPerHome" : [ ... ] , …" at bounding box center [670, 379] width 553 height 534
click at [598, 467] on span "..." at bounding box center [594, 465] width 14 height 7
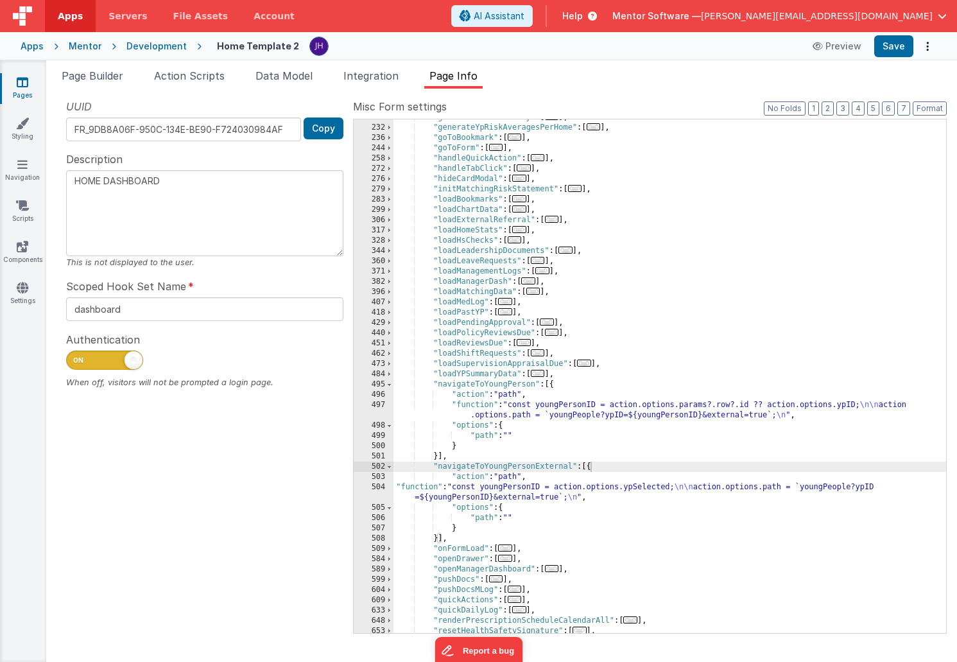
click at [28, 82] on icon at bounding box center [23, 82] width 12 height 13
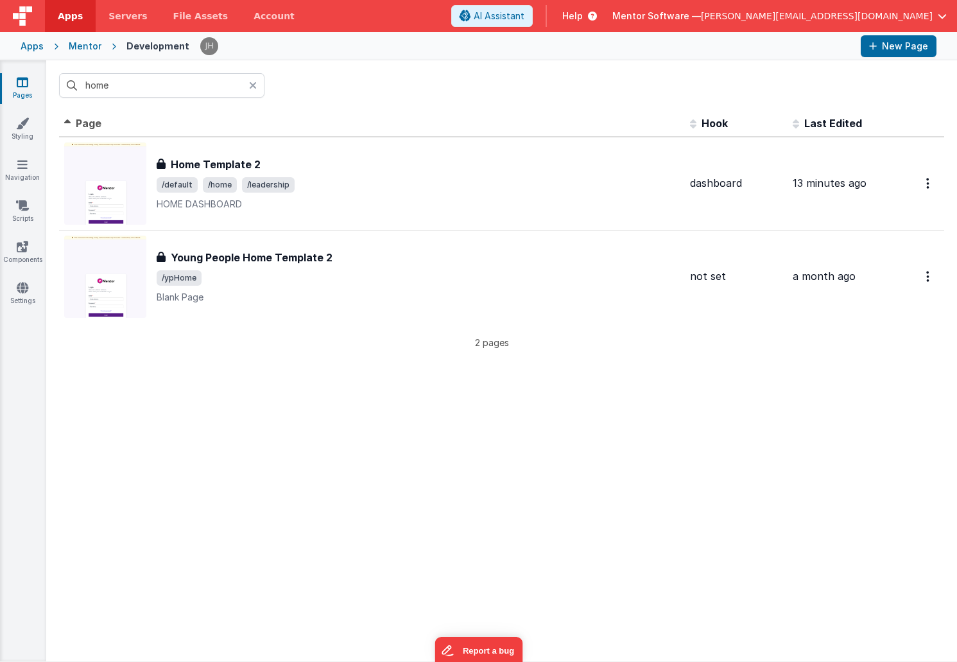
click at [24, 85] on icon at bounding box center [23, 82] width 12 height 13
click at [135, 91] on input "home" at bounding box center [161, 85] width 205 height 24
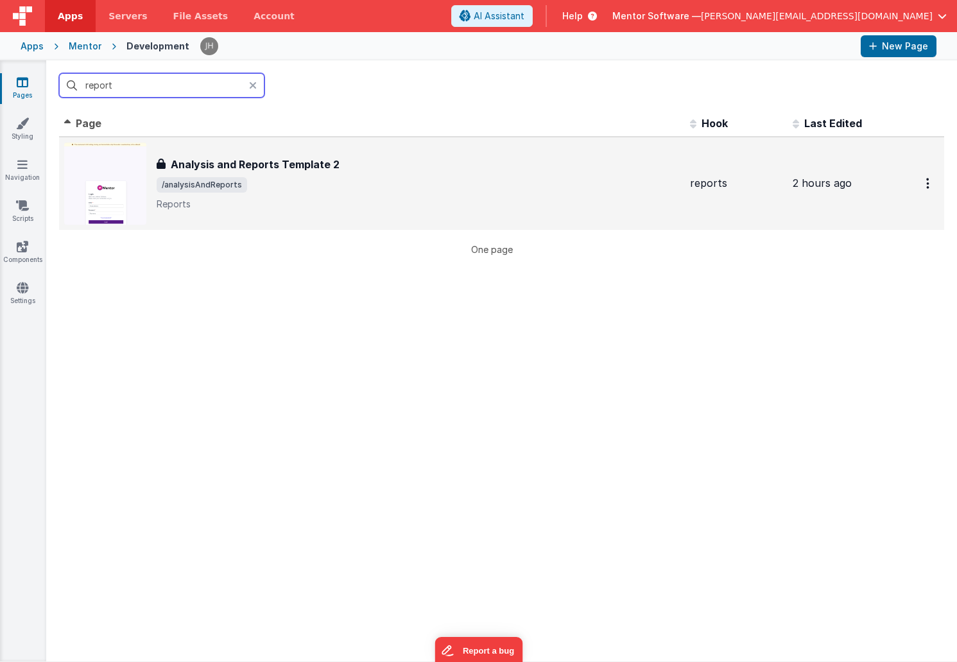
type input "report"
click at [329, 170] on h3 "Analysis and Reports Template 2" at bounding box center [255, 164] width 169 height 15
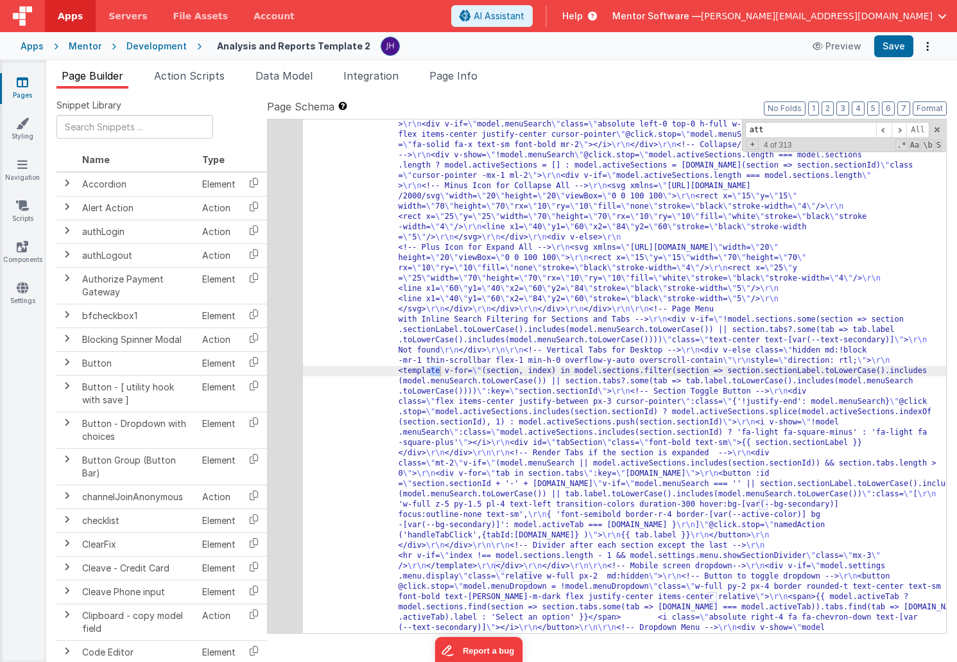
scroll to position [4633, 0]
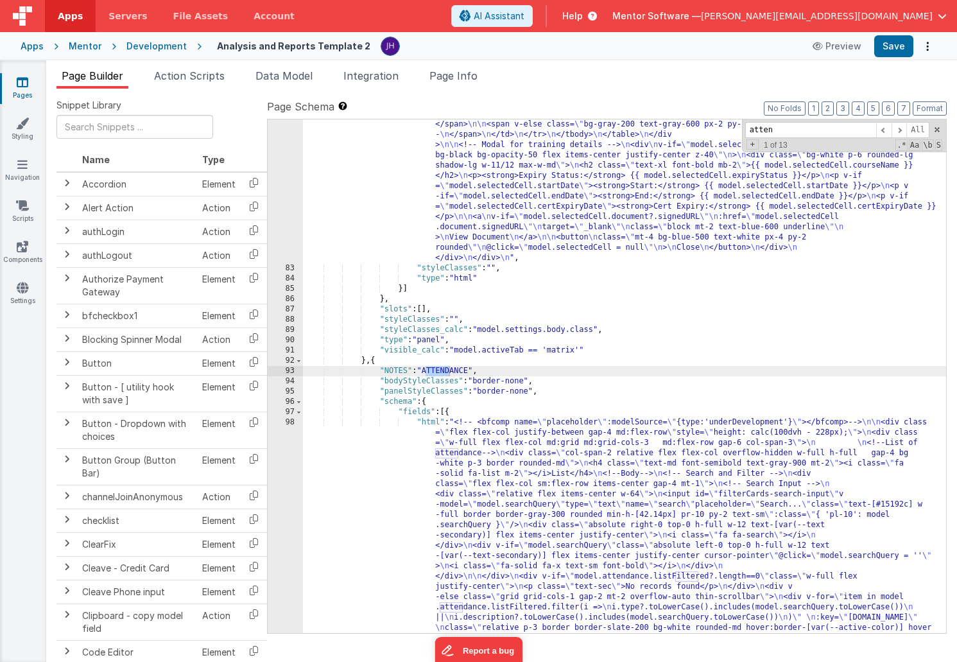
type input "atten"
click at [536, 509] on div ""html" : "<div class= \" p-6 \" > \n <h1 class= \" text-2xl font-bold mb-4 \" >…" at bounding box center [624, 576] width 643 height 1366
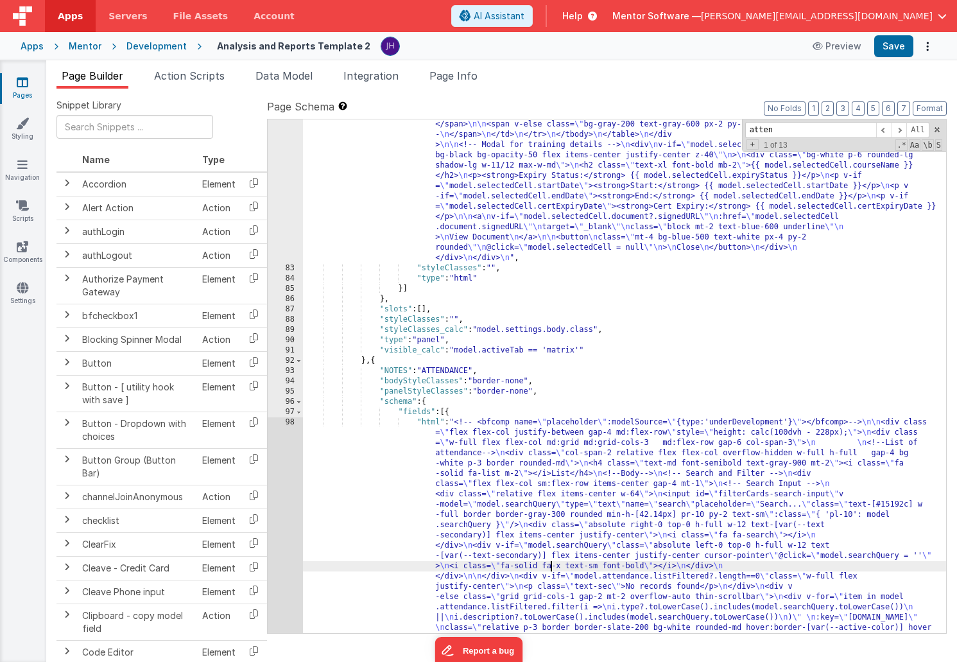
click at [551, 564] on div ""html" : "<div class= \" p-6 \" > \n <h1 class= \" text-2xl font-bold mb-4 \" >…" at bounding box center [624, 576] width 643 height 1366
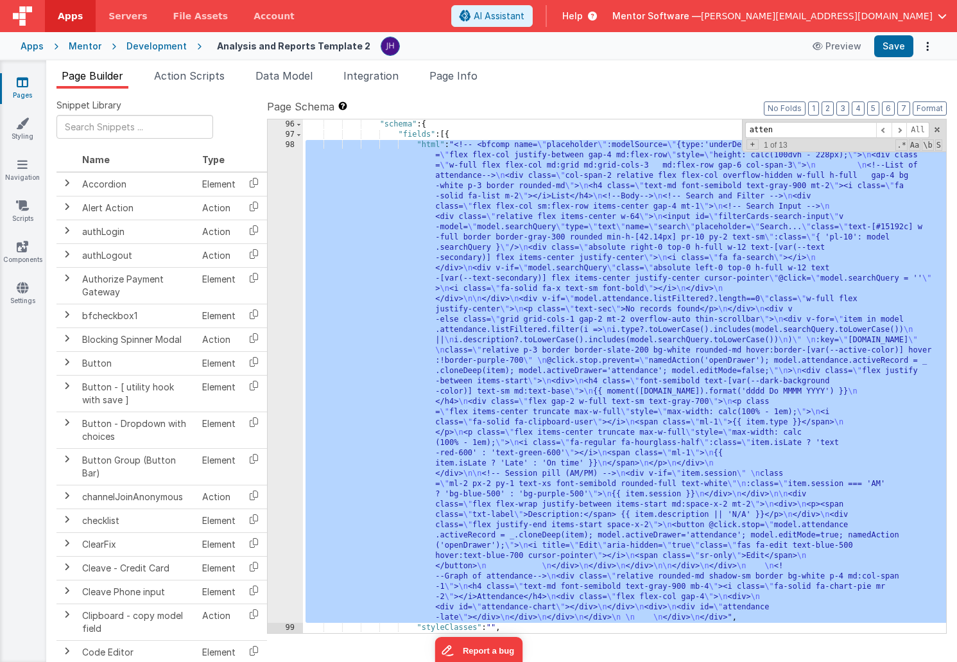
click at [290, 408] on div "98" at bounding box center [285, 381] width 35 height 483
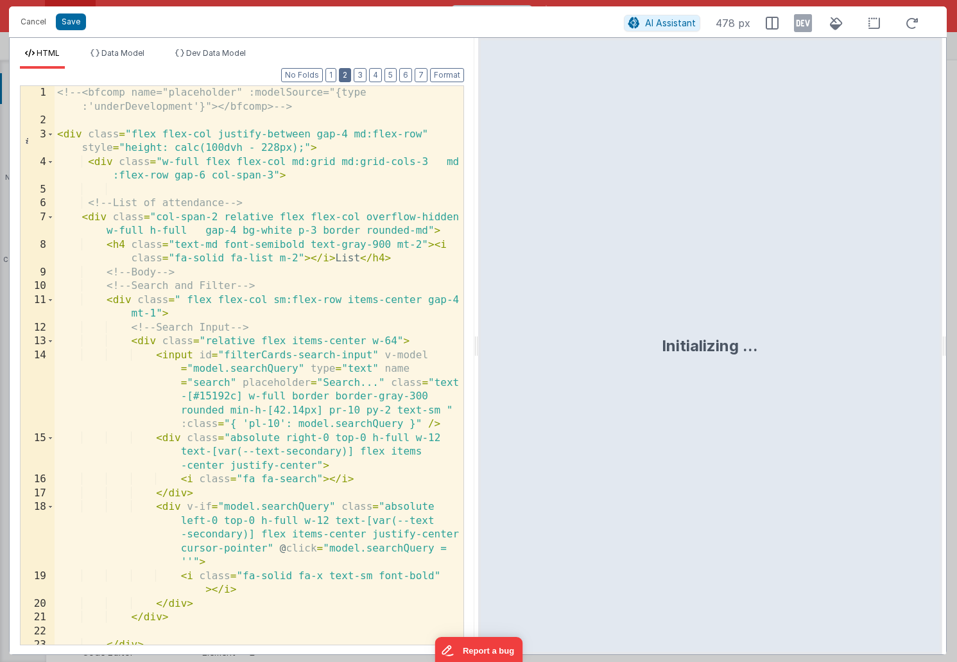
click at [347, 76] on button "2" at bounding box center [345, 75] width 12 height 14
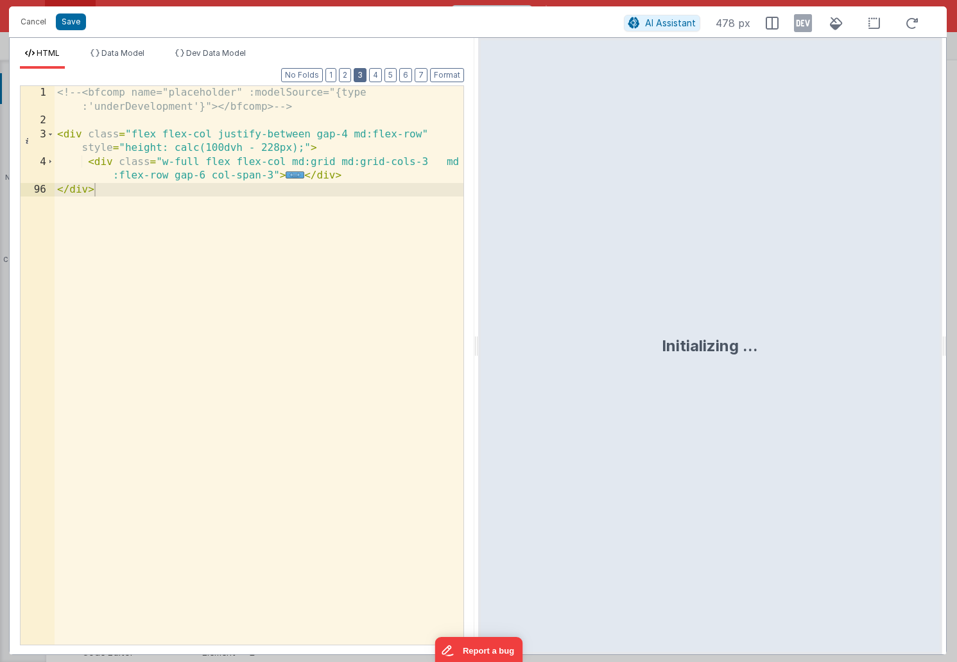
click at [358, 76] on button "3" at bounding box center [360, 75] width 13 height 14
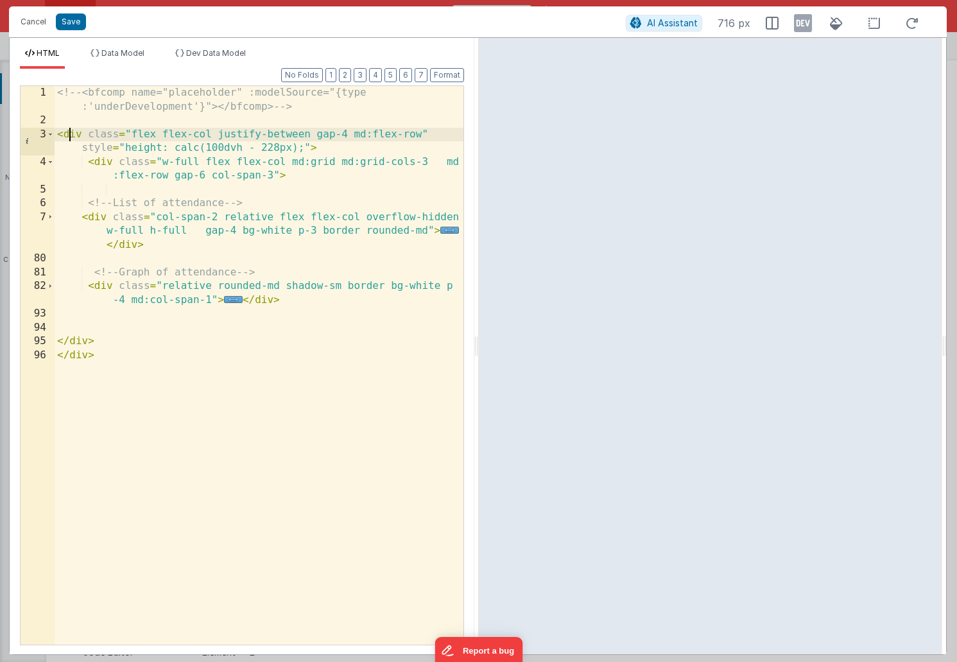
click at [71, 135] on div "<!-- <bfcomp name="placeholder" :modelSource="{type :'underDevelopment'}"></bfc…" at bounding box center [259, 386] width 409 height 600
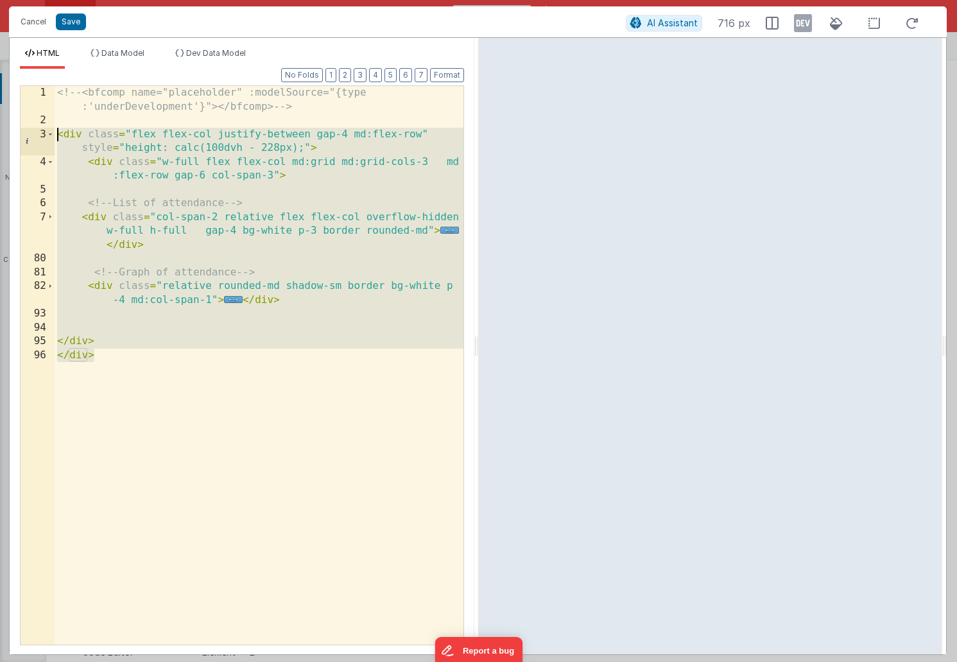
drag, startPoint x: 101, startPoint y: 356, endPoint x: 42, endPoint y: 134, distance: 229.3
click at [42, 134] on div "1 2 3 4 5 6 7 80 81 82 93 94 95 96 <!-- <bfcomp name="placeholder" :modelSource…" at bounding box center [242, 365] width 444 height 560
click at [181, 396] on div "<!-- <bfcomp name="placeholder" :modelSource="{type :'underDevelopment'}"></bfc…" at bounding box center [259, 386] width 409 height 600
drag, startPoint x: 106, startPoint y: 351, endPoint x: 55, endPoint y: 135, distance: 221.6
click at [55, 135] on div "<!-- <bfcomp name="placeholder" :modelSource="{type :'underDevelopment'}"></bfc…" at bounding box center [259, 386] width 409 height 600
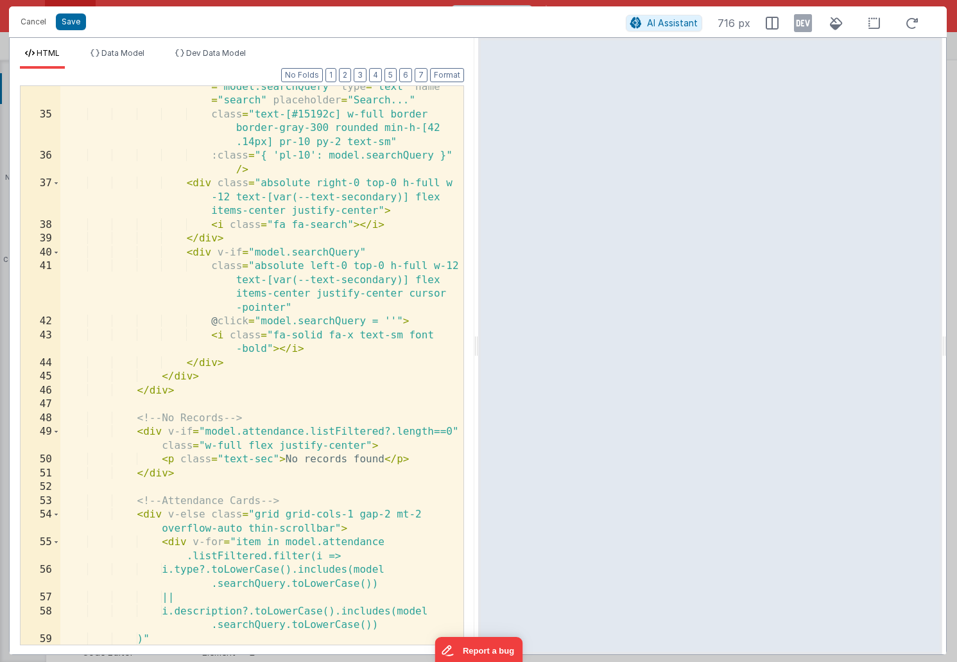
scroll to position [613, 0]
click at [79, 21] on button "Save" at bounding box center [71, 21] width 30 height 17
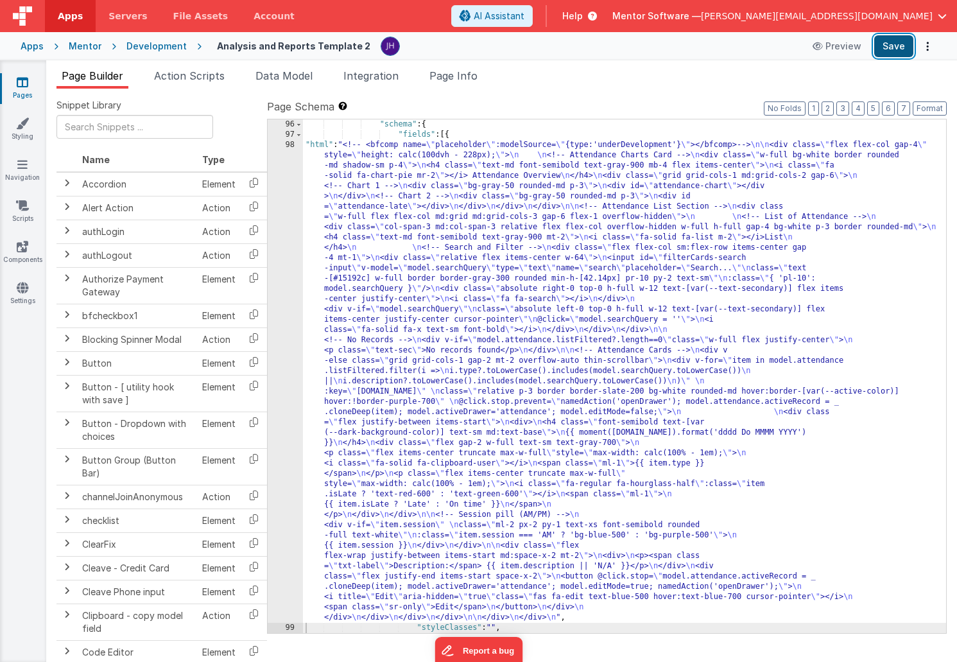
click at [898, 56] on button "Save" at bounding box center [894, 46] width 39 height 22
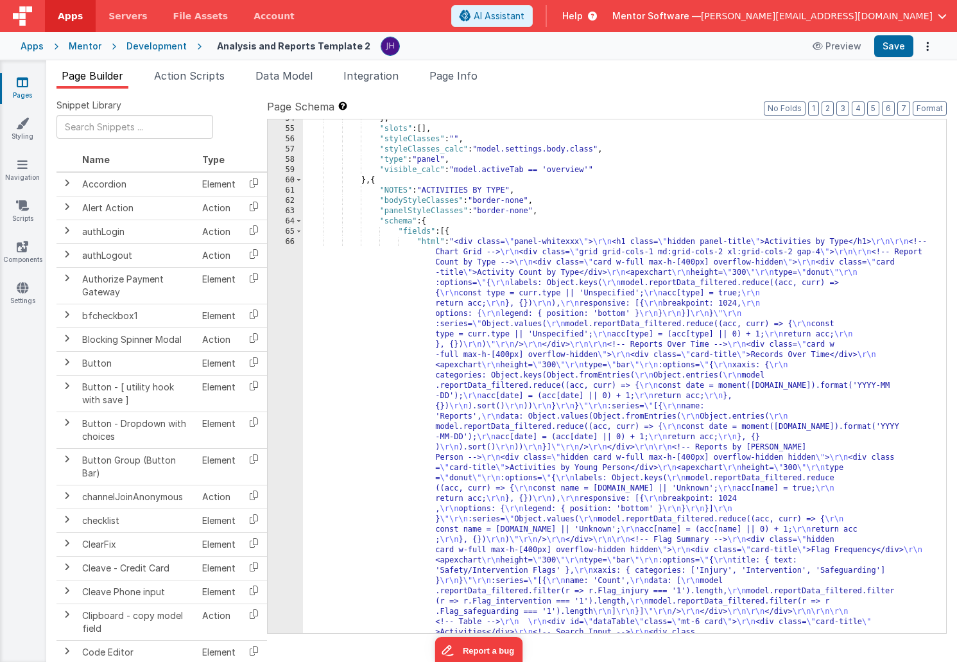
scroll to position [3628, 0]
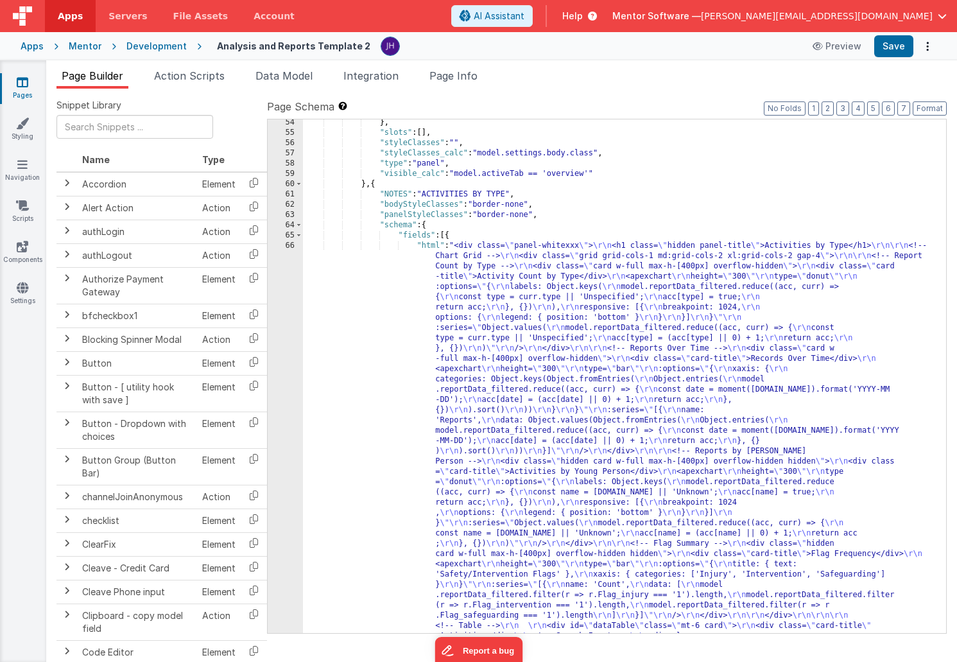
click at [488, 287] on div "} , "slots" : [ ] , "styleClasses" : "" , "styleClasses_calc" : "model.settings…" at bounding box center [624, 631] width 643 height 1027
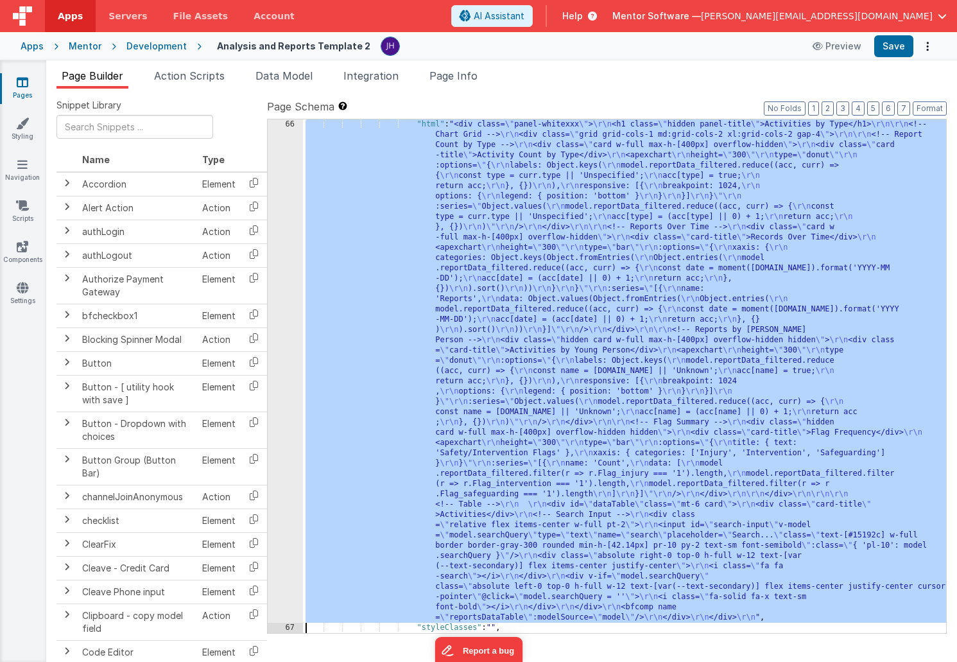
scroll to position [3750, 0]
click at [279, 295] on div "66" at bounding box center [285, 370] width 35 height 503
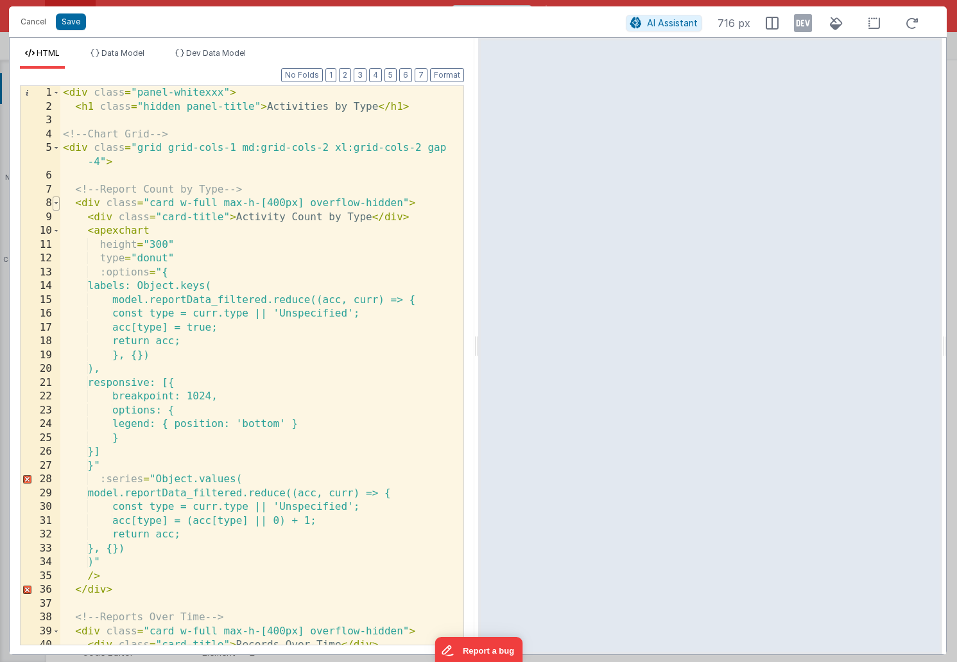
click at [57, 204] on span at bounding box center [56, 203] width 7 height 14
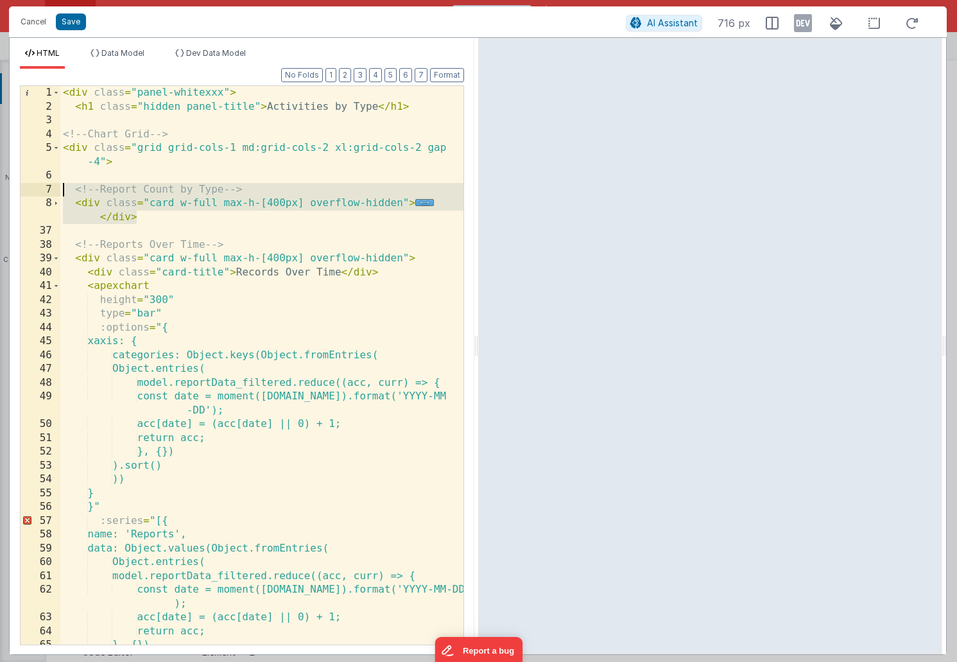
drag, startPoint x: 146, startPoint y: 219, endPoint x: 62, endPoint y: 188, distance: 89.0
click at [62, 188] on div "< div class = "panel-whitexxx" > < h1 class = "hidden panel-title" > Activities…" at bounding box center [261, 379] width 403 height 586
click at [68, 24] on button "Save" at bounding box center [71, 21] width 30 height 17
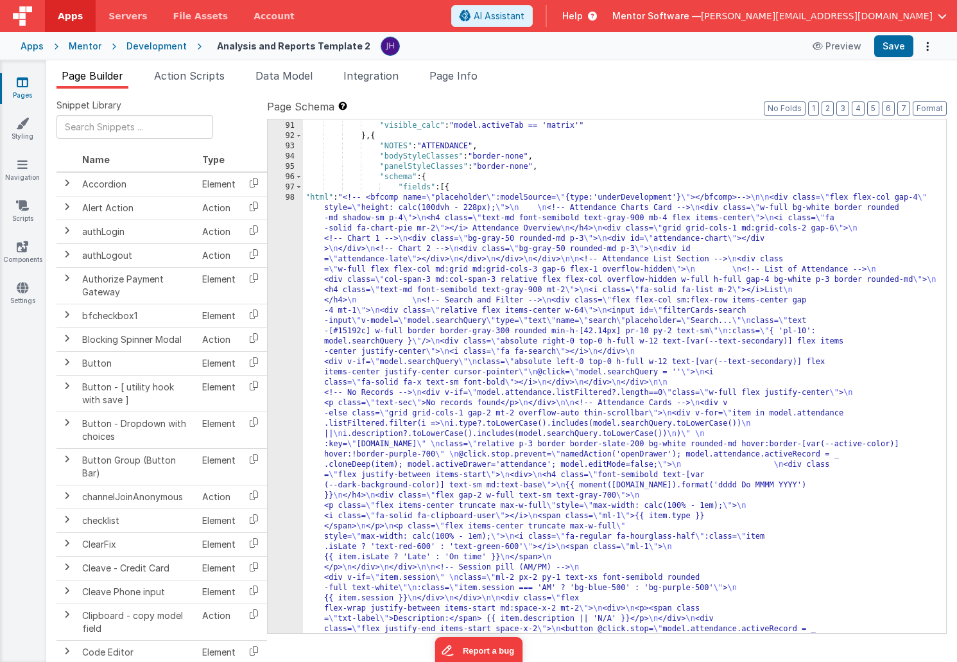
scroll to position [4788, 0]
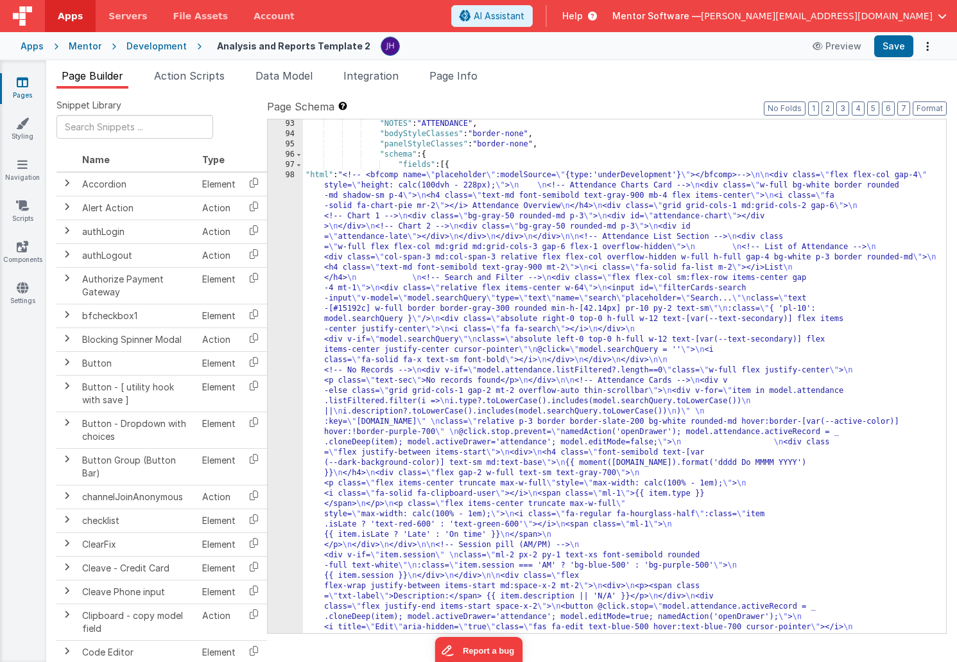
click at [406, 369] on div ""NOTES" : "ATTENDANCE" , "bodyStyleClasses" : "border-none" , "panelStyleClasse…" at bounding box center [624, 622] width 643 height 1007
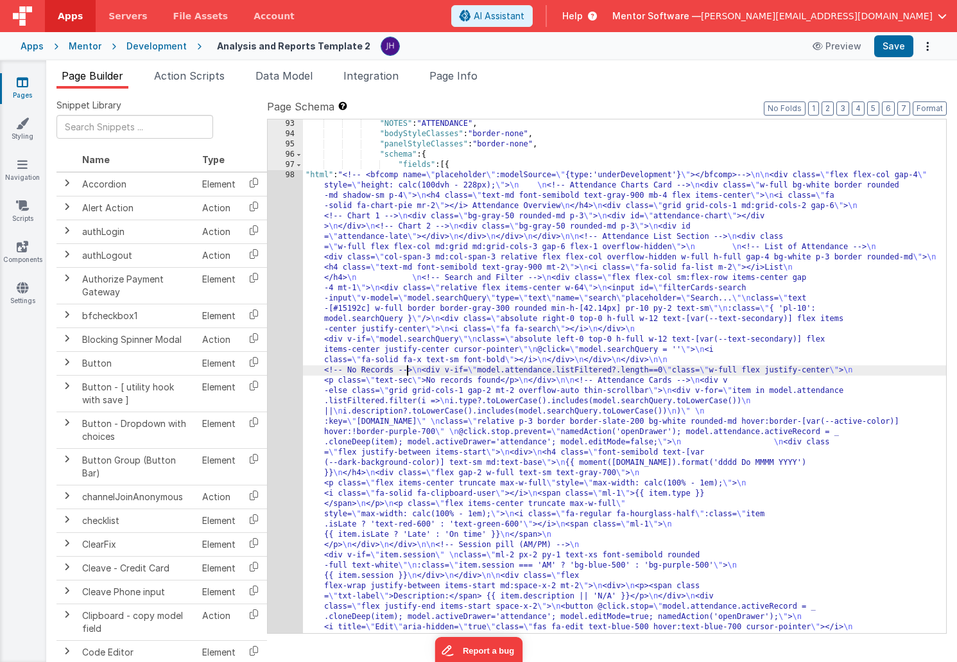
scroll to position [4818, 0]
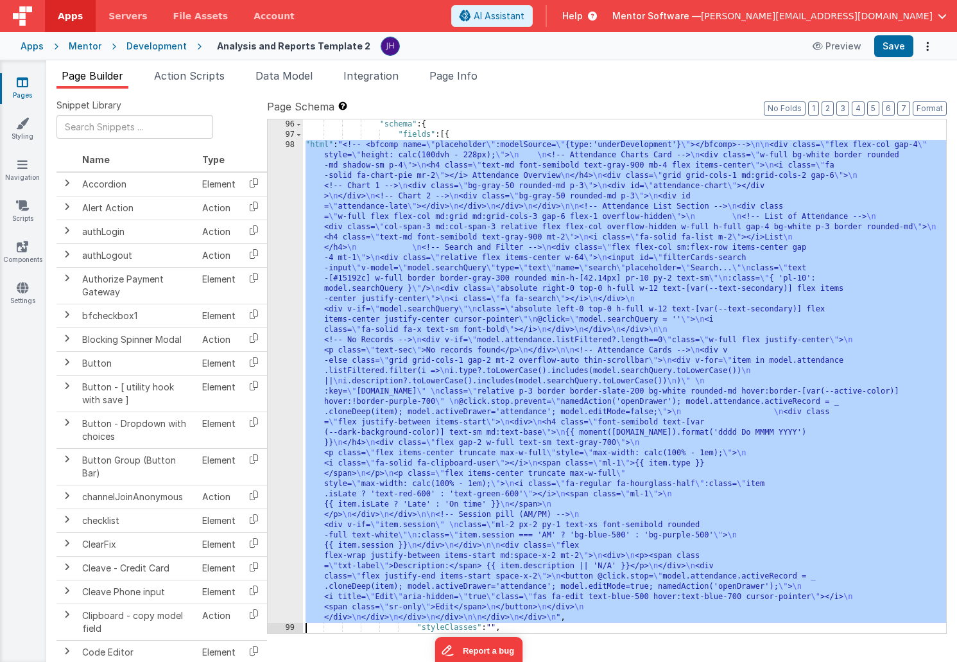
click at [290, 288] on div "98" at bounding box center [285, 381] width 35 height 483
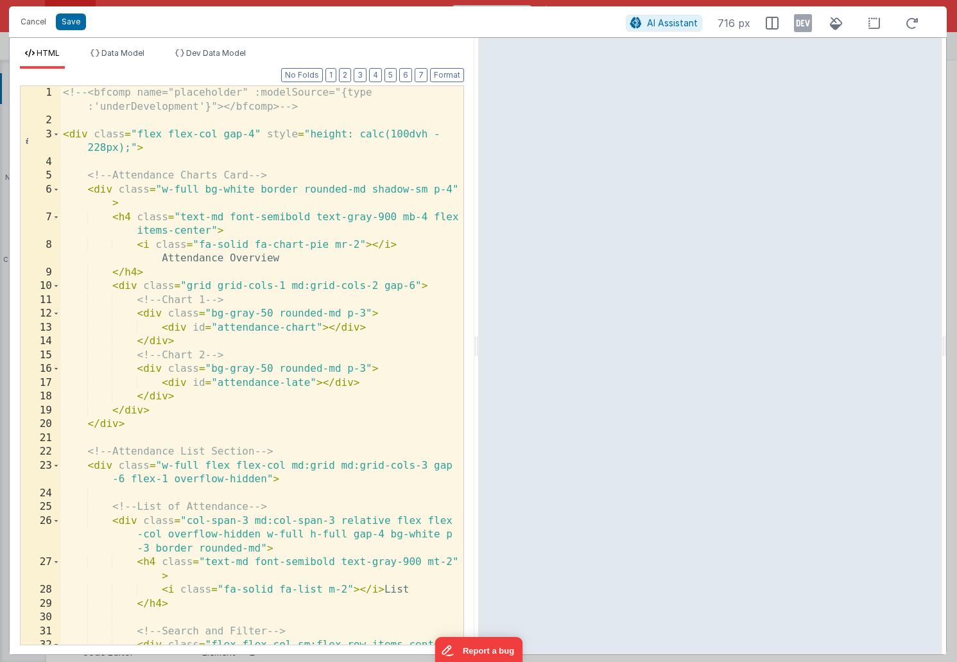
click at [217, 231] on div "<!-- <bfcomp name="placeholder" :modelSource="{type :'underDevelopment'}"></bfc…" at bounding box center [261, 393] width 403 height 614
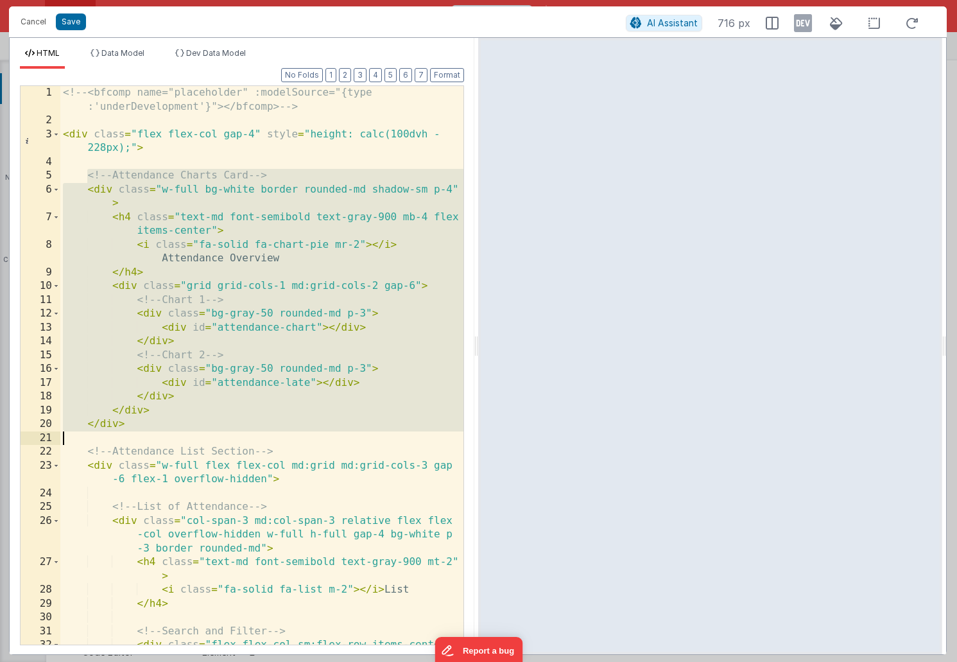
drag, startPoint x: 87, startPoint y: 175, endPoint x: 178, endPoint y: 434, distance: 274.1
click at [178, 434] on div "<!-- <bfcomp name="placeholder" :modelSource="{type :'underDevelopment'}"></bfc…" at bounding box center [261, 393] width 403 height 614
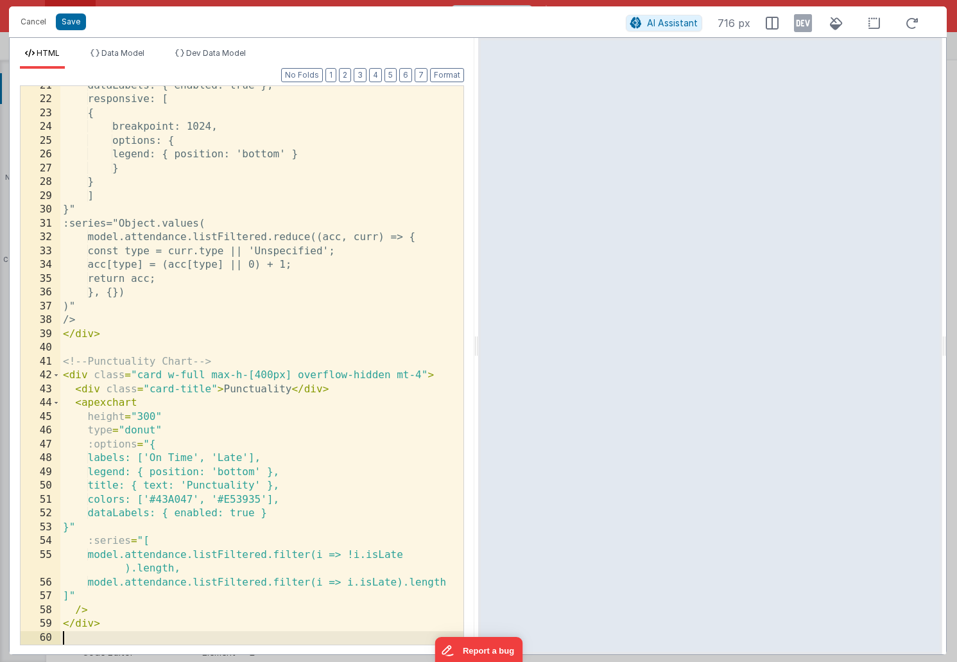
scroll to position [311, 0]
click at [106, 322] on div "dataLabels: { enabled: true }, responsive: [ { breakpoint: 1024, options: { leg…" at bounding box center [261, 372] width 403 height 586
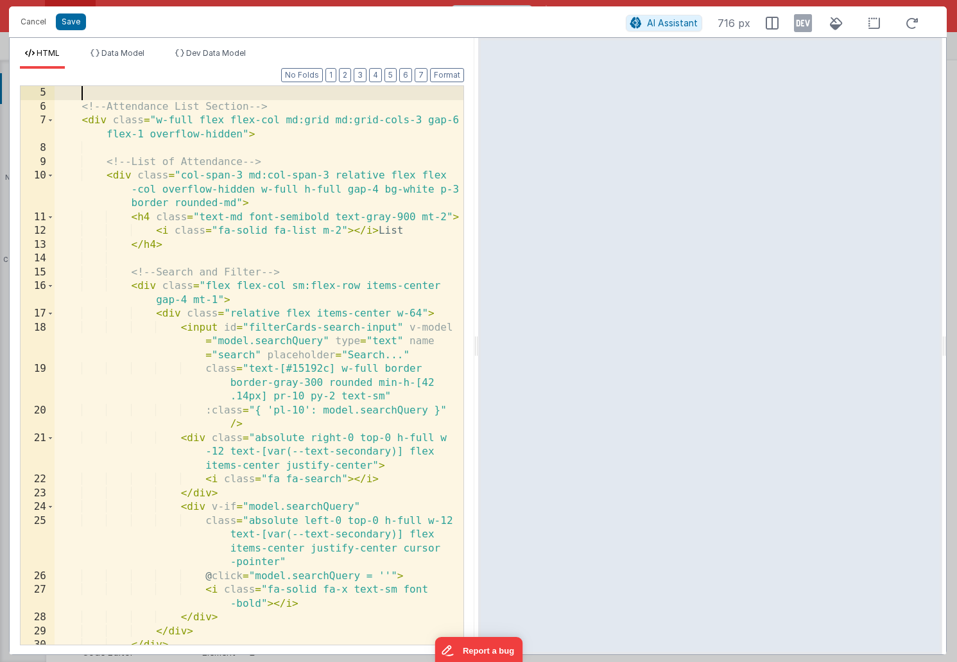
scroll to position [83, 0]
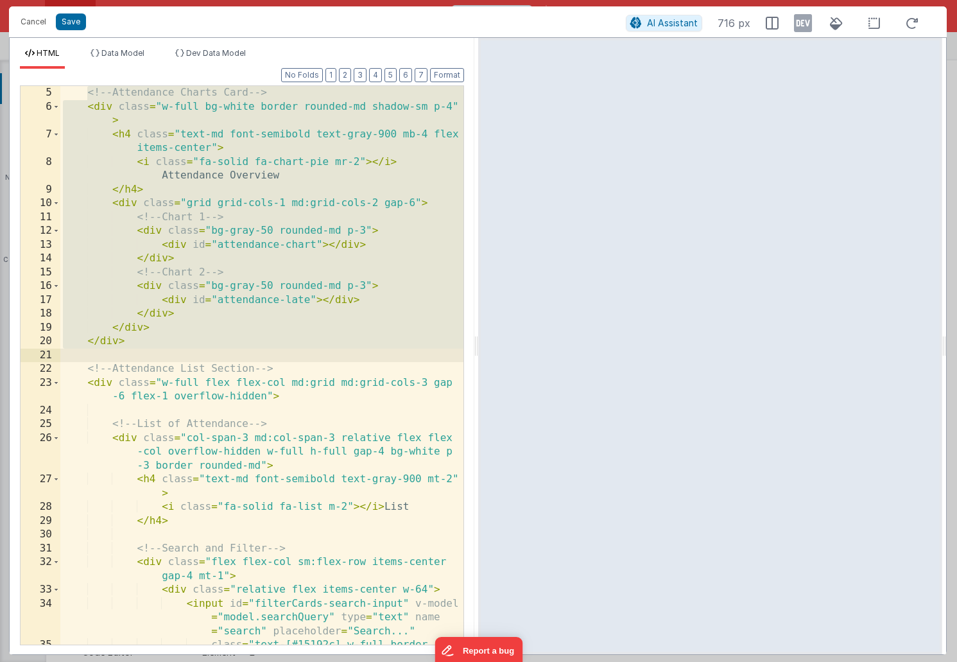
click at [175, 343] on div "<!-- Attendance Charts Card --> < div class = "w-full bg-white border rounded-m…" at bounding box center [261, 393] width 403 height 614
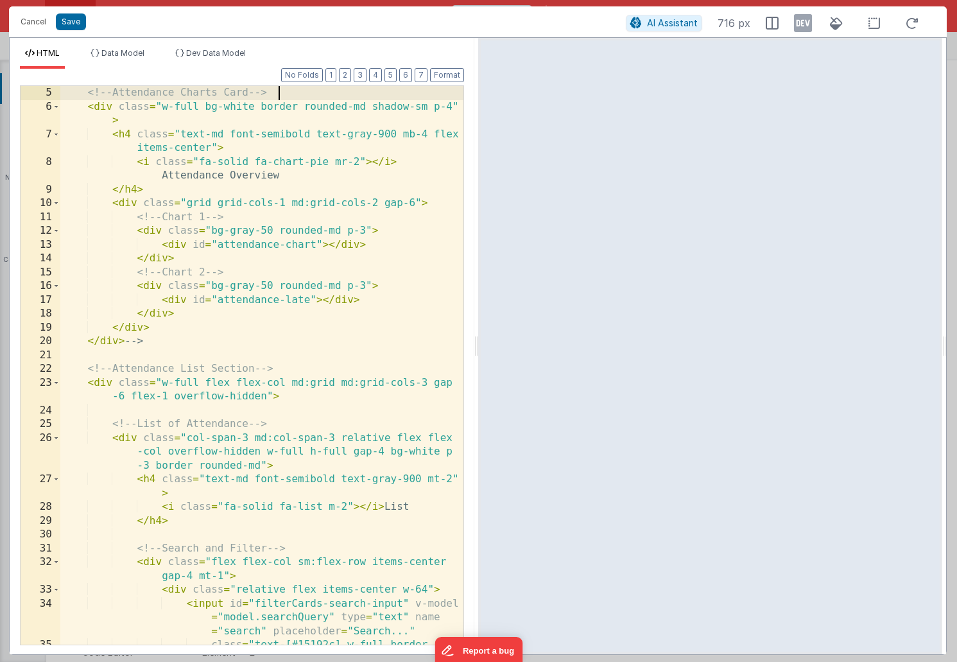
click at [287, 93] on div "<!-- Attendance Charts Card --> < div class = "w-full bg-white border rounded-m…" at bounding box center [261, 393] width 403 height 614
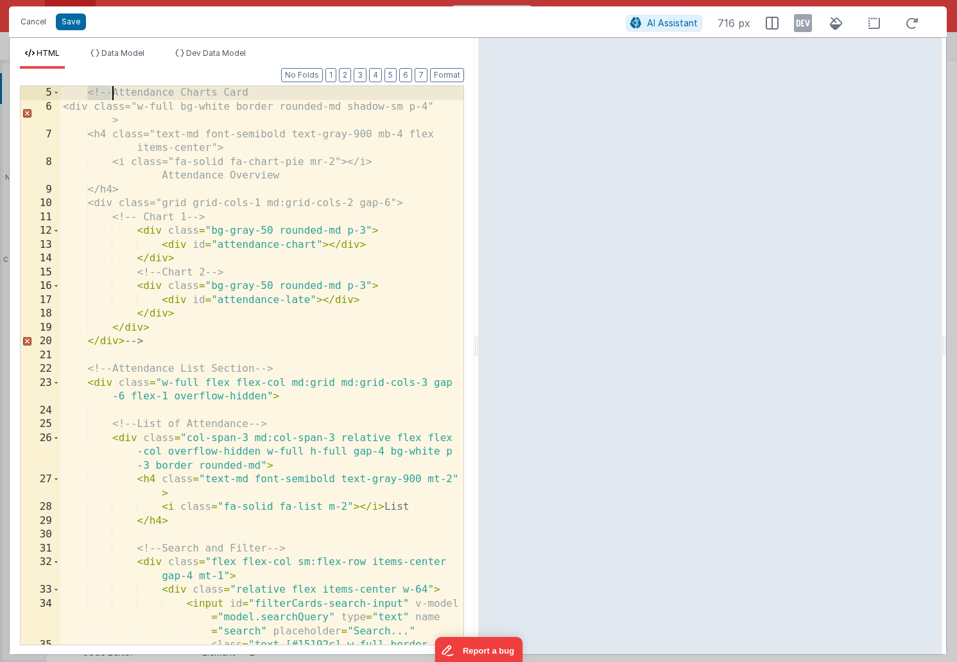
drag, startPoint x: 88, startPoint y: 92, endPoint x: 114, endPoint y: 93, distance: 25.7
click at [114, 93] on div "<!-- Attendance Charts Card <div class="w-full bg-white border rounded-md shado…" at bounding box center [261, 393] width 403 height 614
click at [275, 92] on div "<!-- Attendance Charts Card <div class="w-full bg-white border rounded-md shado…" at bounding box center [261, 393] width 403 height 614
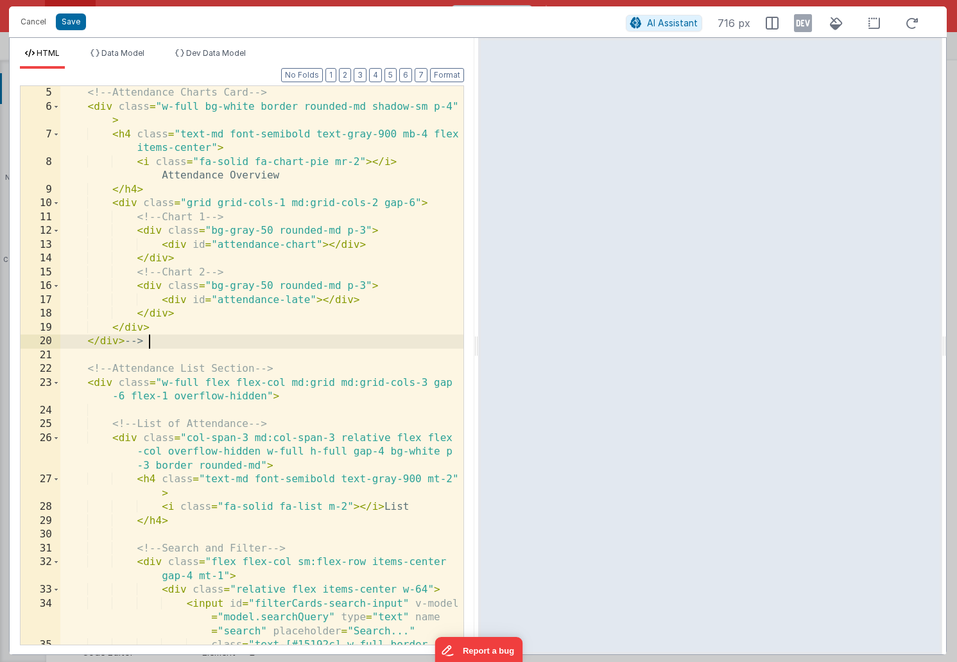
click at [165, 338] on div "<!-- Attendance Charts Card --> < div class = "w-full bg-white border rounded-m…" at bounding box center [261, 393] width 403 height 614
click at [84, 94] on div "<!-- Attendance Charts Card --> < div class = "w-full bg-white border rounded-m…" at bounding box center [261, 393] width 403 height 614
click at [155, 341] on div "\* <!-- Attendance Charts Card --> < div class = "w-full bg-white border rounde…" at bounding box center [261, 393] width 403 height 614
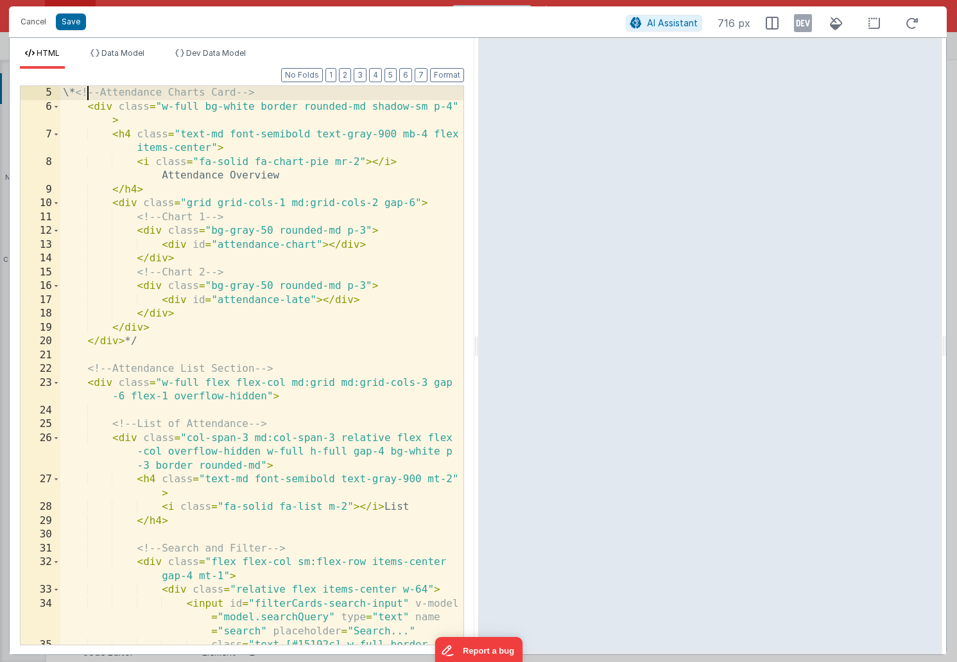
click at [89, 92] on div "\* <!-- Attendance Charts Card --> < div class = "w-full bg-white border rounde…" at bounding box center [261, 393] width 403 height 614
click at [94, 93] on div "/* <!-- Attendance Charts Card --> < div class = "w-full bg-white border rounde…" at bounding box center [261, 393] width 403 height 614
click at [144, 340] on div "<!-- Attendance Charts Card --> < div class = "w-full bg-white border rounded-m…" at bounding box center [261, 393] width 403 height 614
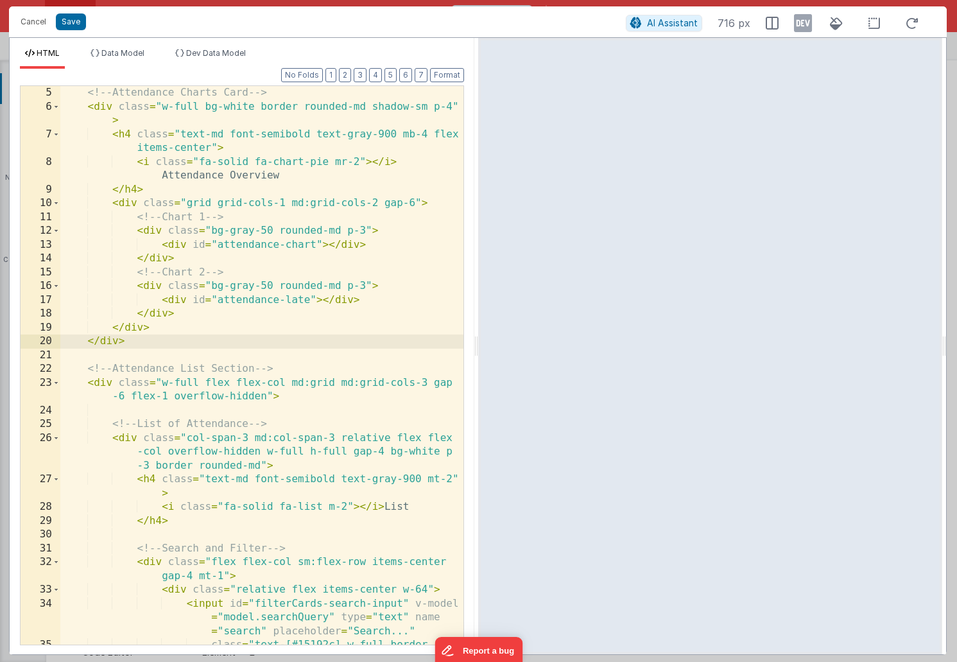
click at [153, 362] on div "<!-- Attendance Charts Card --> < div class = "w-full bg-white border rounded-m…" at bounding box center [261, 393] width 403 height 614
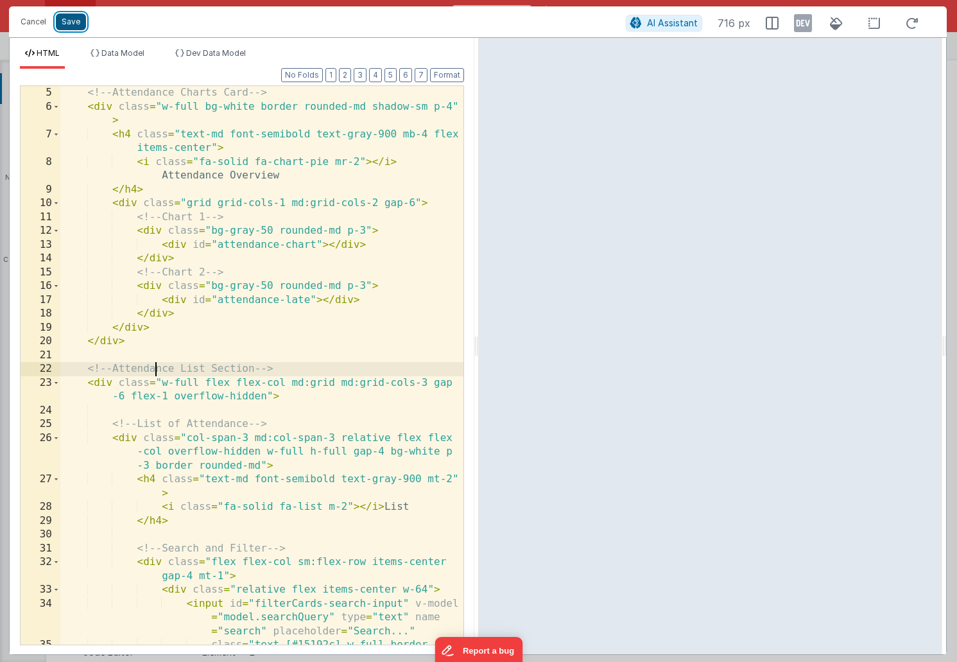
click at [61, 24] on button "Save" at bounding box center [71, 21] width 30 height 17
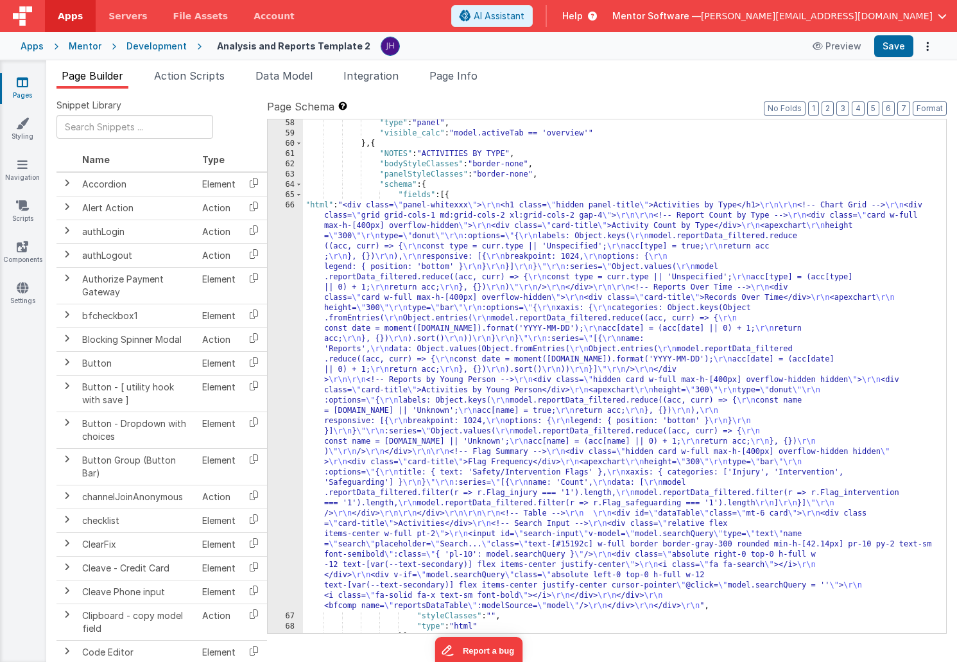
scroll to position [3672, 0]
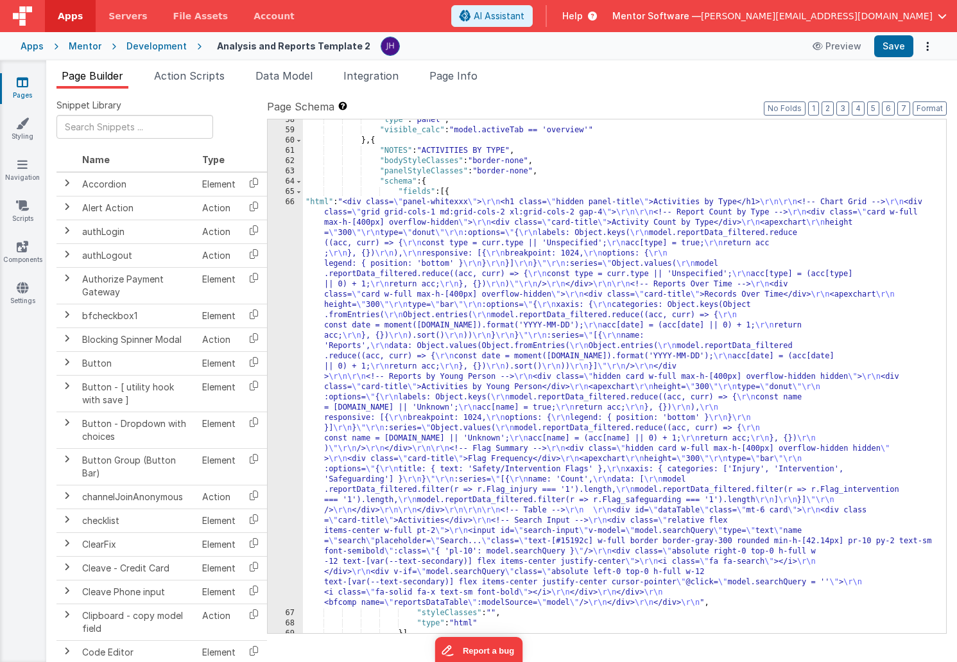
click at [414, 284] on div ""type" : "panel" , "visible_calc" : "model.activeTab == 'overview'" } , { "NOTE…" at bounding box center [624, 382] width 643 height 534
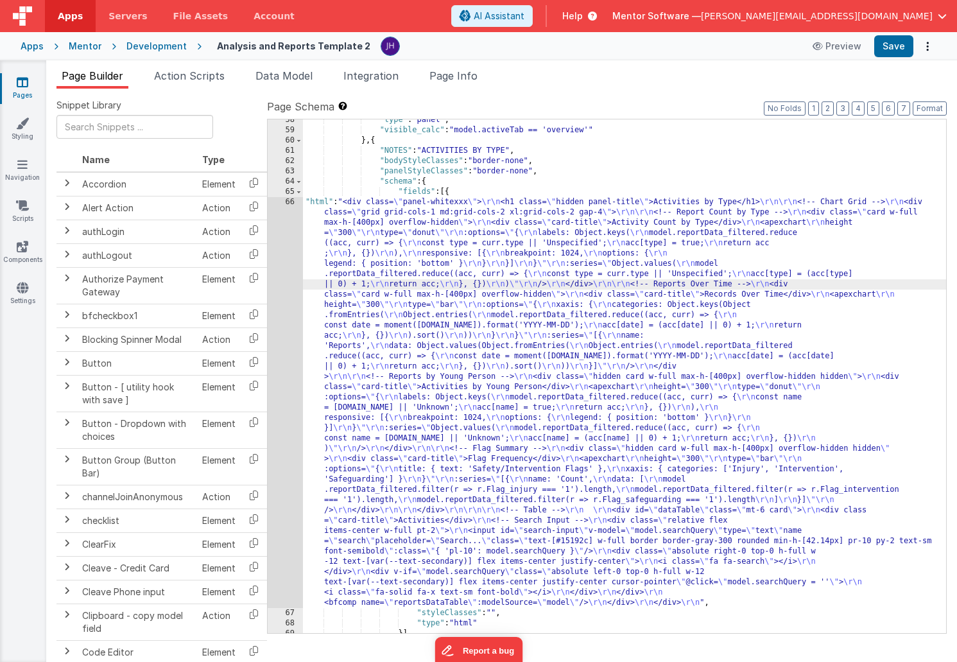
click at [288, 259] on div "66" at bounding box center [285, 402] width 35 height 411
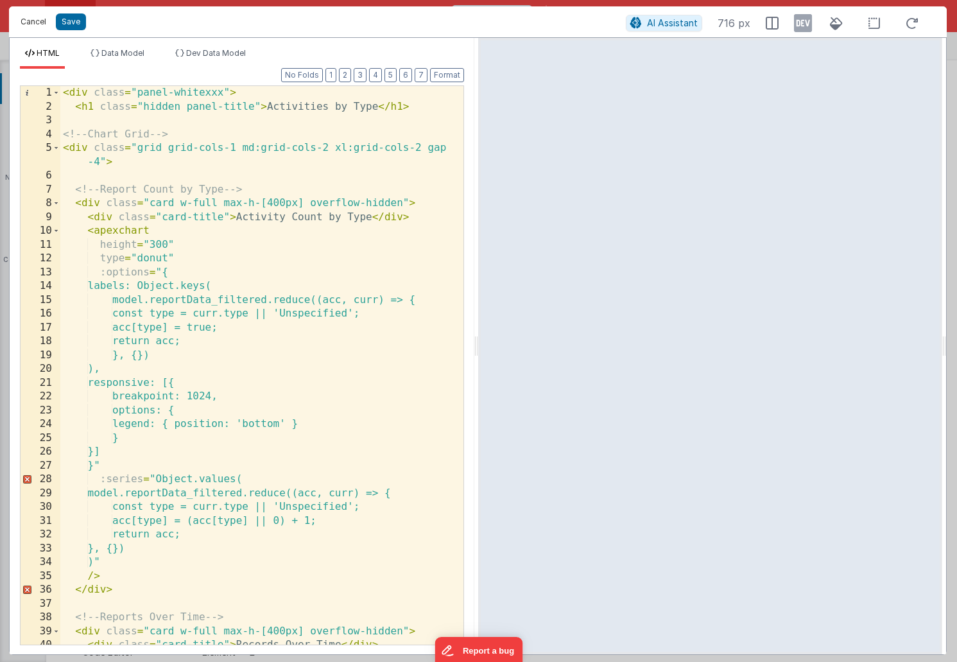
click at [35, 22] on button "Cancel" at bounding box center [33, 22] width 39 height 18
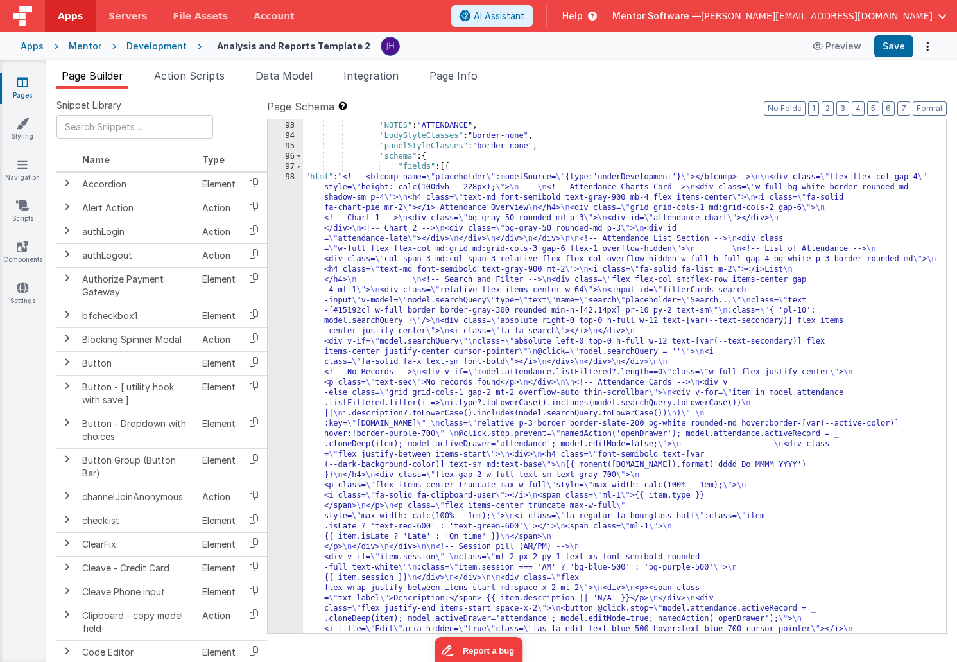
scroll to position [4786, 0]
click at [433, 349] on div "} , { "NOTES" : "ATTENDANCE" , "bodyStyleClasses" : "border-none" , "panelStyle…" at bounding box center [624, 613] width 643 height 1007
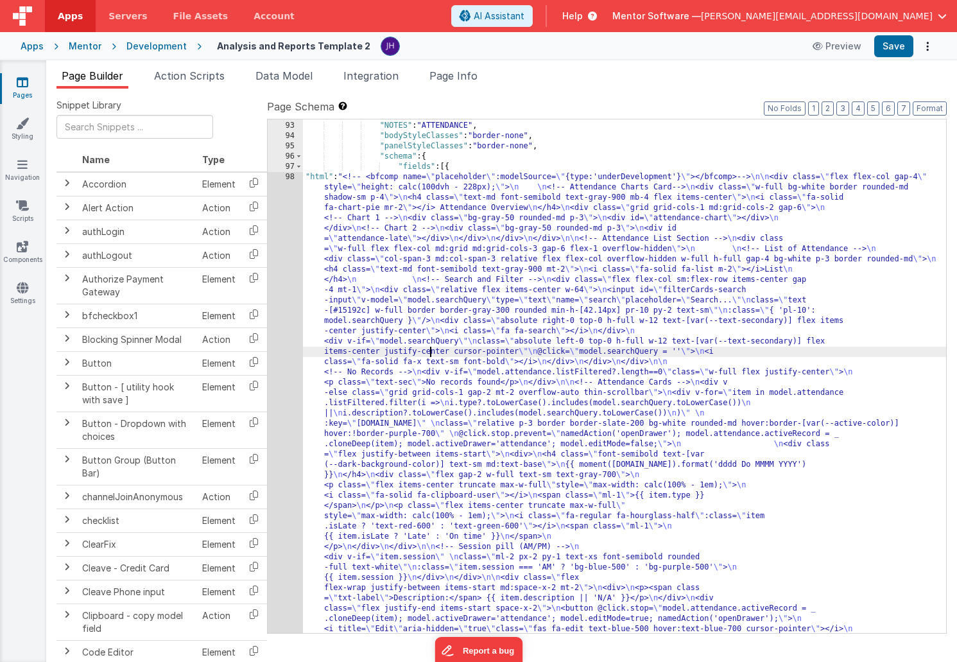
scroll to position [4818, 0]
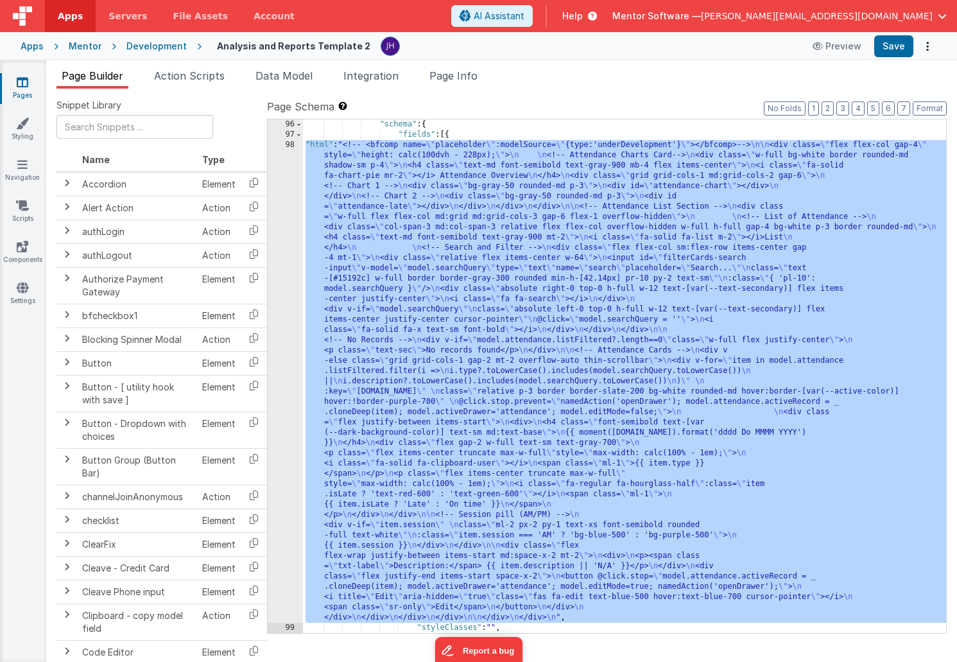
click at [283, 232] on div "98" at bounding box center [285, 381] width 35 height 483
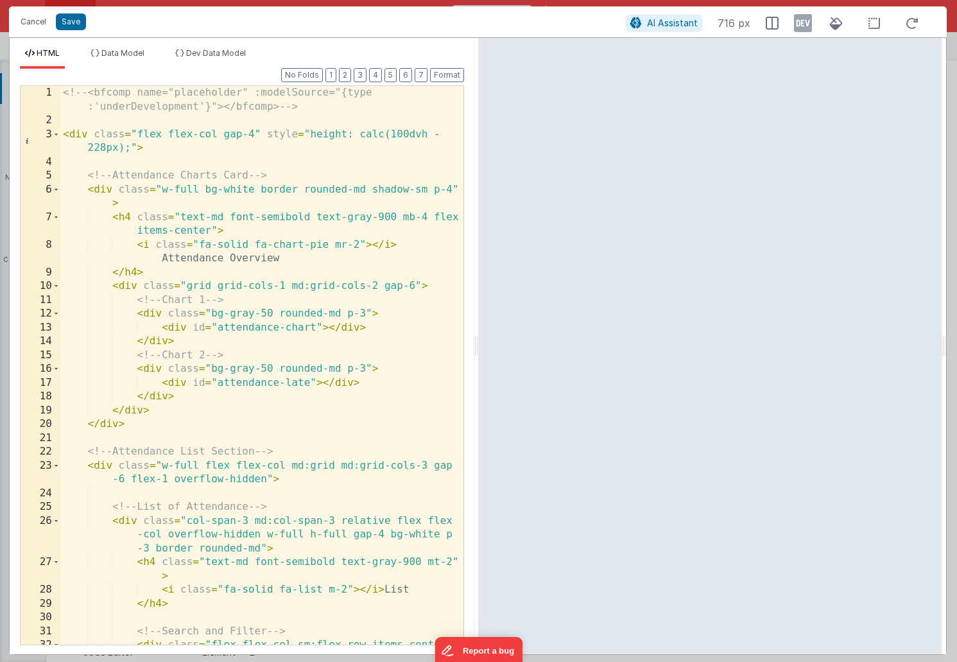
scroll to position [0, 0]
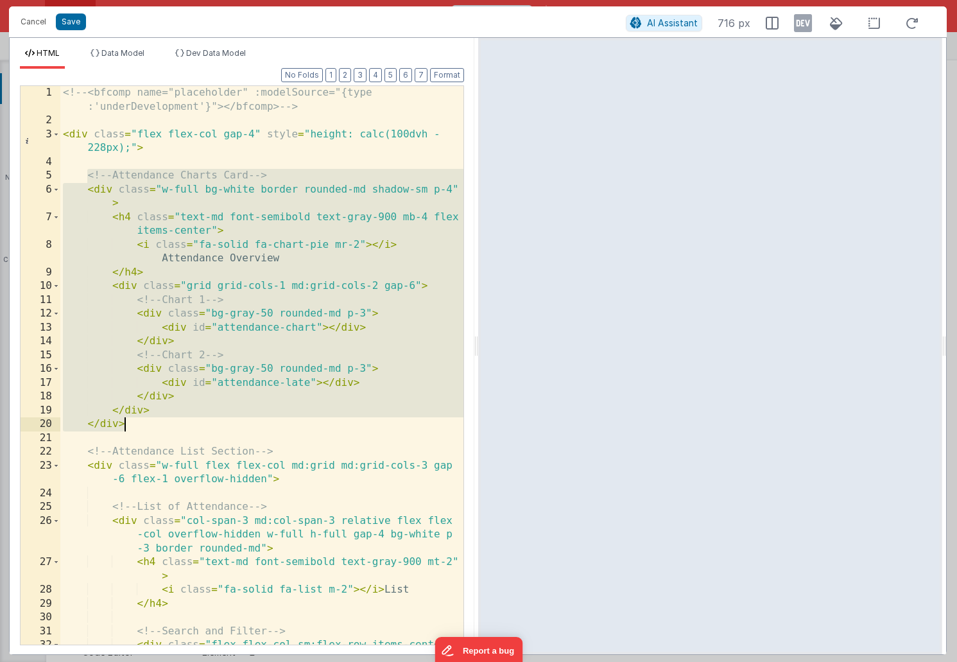
drag, startPoint x: 87, startPoint y: 177, endPoint x: 163, endPoint y: 422, distance: 256.9
click at [163, 422] on div "<!-- <bfcomp name="placeholder" :modelSource="{type :'underDevelopment'}"></bfc…" at bounding box center [261, 393] width 403 height 614
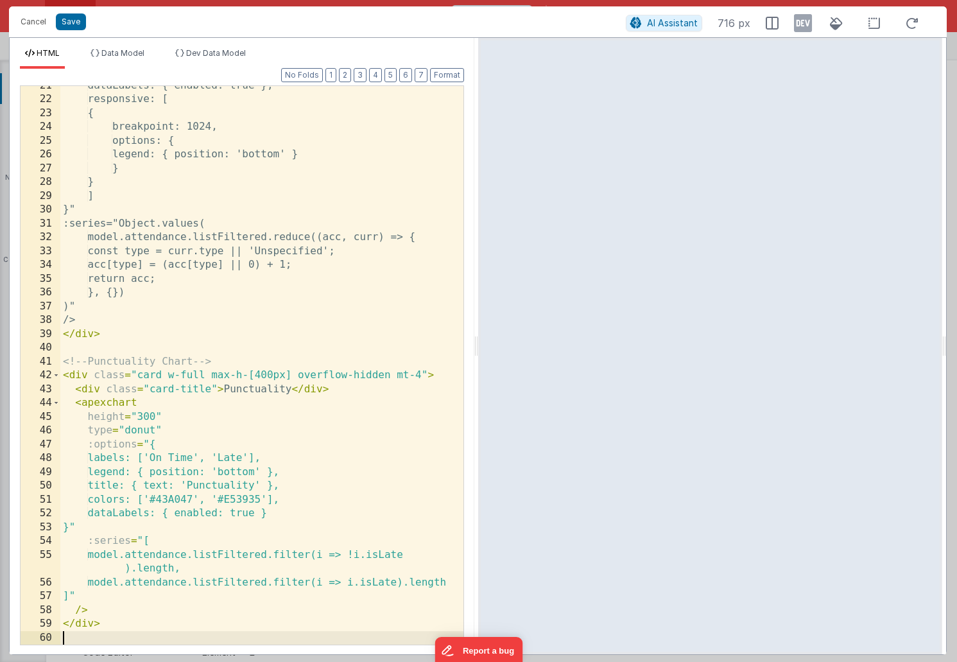
scroll to position [311, 0]
click at [75, 21] on button "Save" at bounding box center [71, 21] width 30 height 17
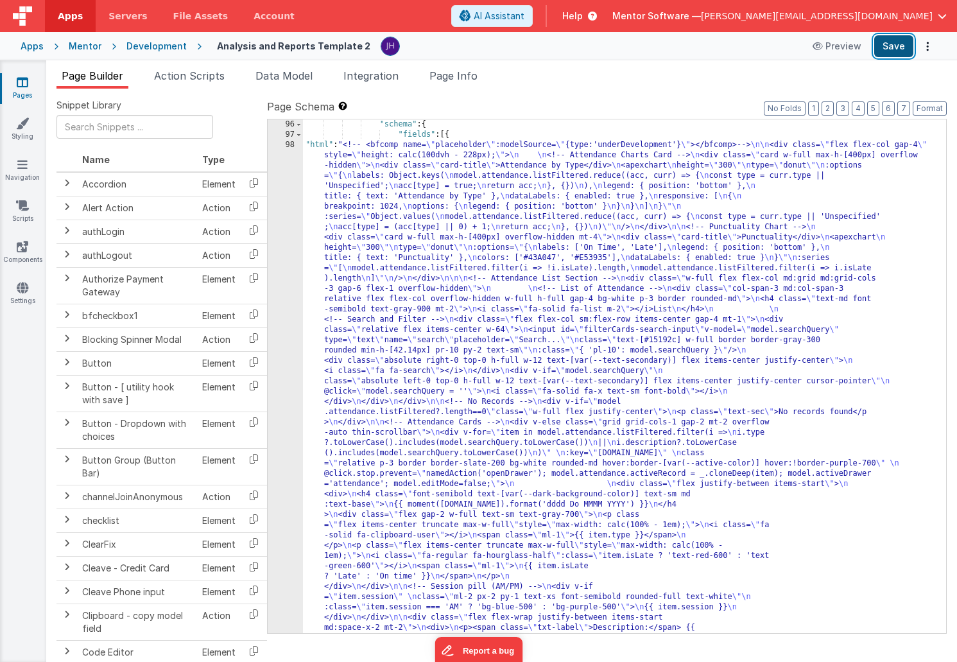
click at [886, 46] on button "Save" at bounding box center [894, 46] width 39 height 22
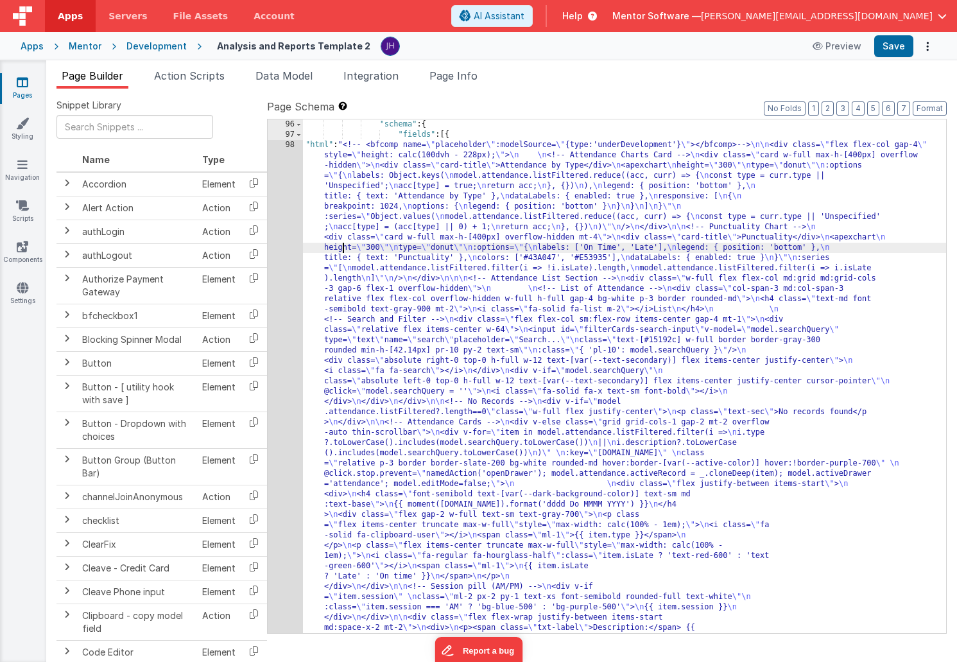
click at [341, 243] on div ""schema" : { "fields" : [{ "html" : "<!-- <bfcomp name= \" placeholder \" :mode…" at bounding box center [624, 658] width 643 height 1079
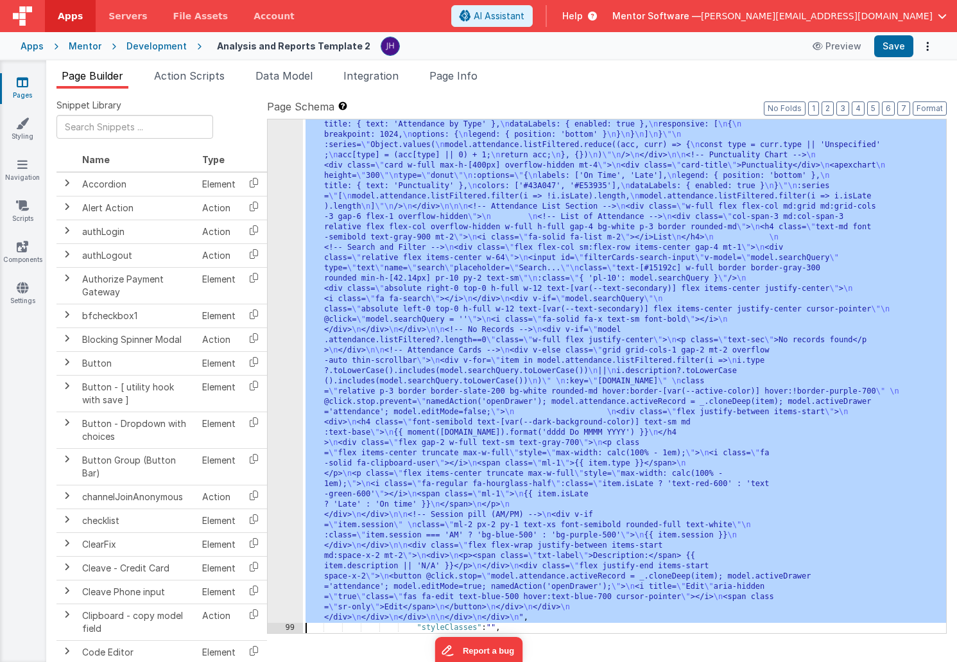
click at [292, 233] on div "98 99 100 101 102 103 104 105" at bounding box center [285, 607] width 35 height 1079
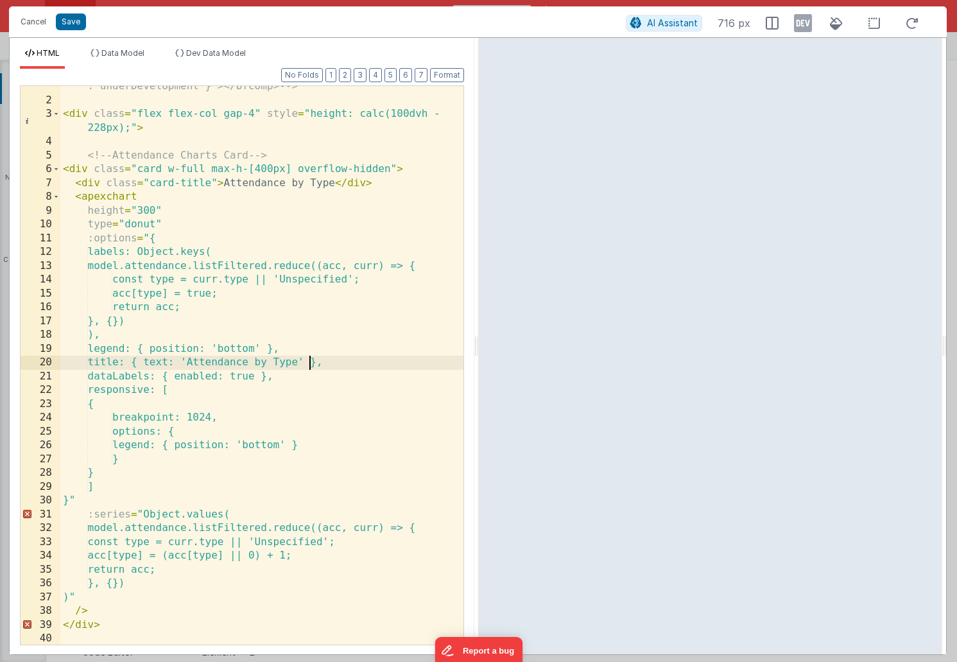
scroll to position [0, 0]
drag, startPoint x: 309, startPoint y: 362, endPoint x: 200, endPoint y: 363, distance: 109.2
click at [200, 363] on div "<!-- <bfcomp name="placeholder" :modelSource="{type :'underDevelopment'}"></bfc…" at bounding box center [261, 366] width 403 height 600
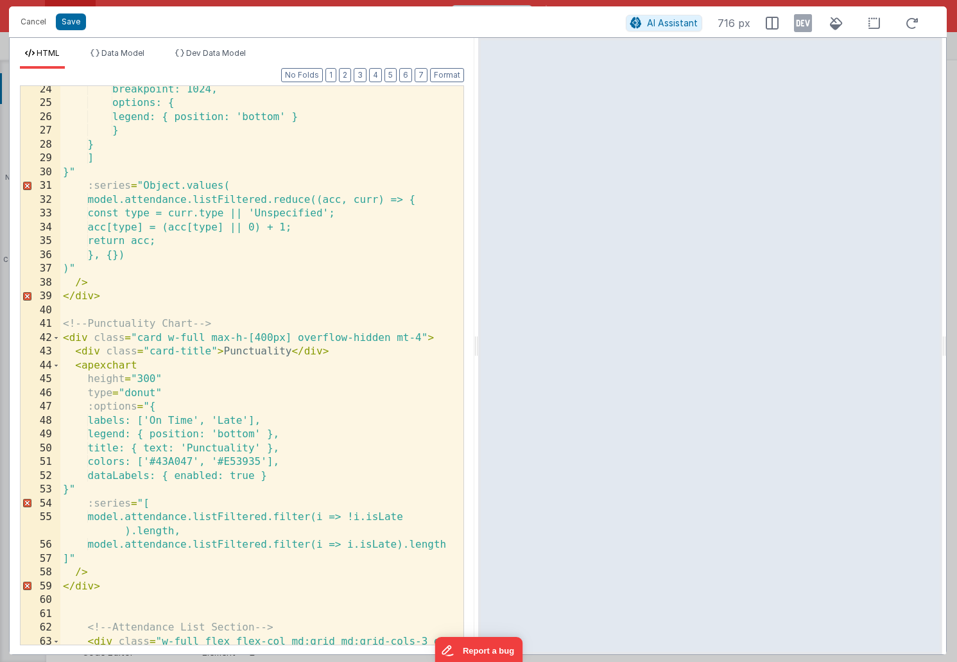
scroll to position [360, 0]
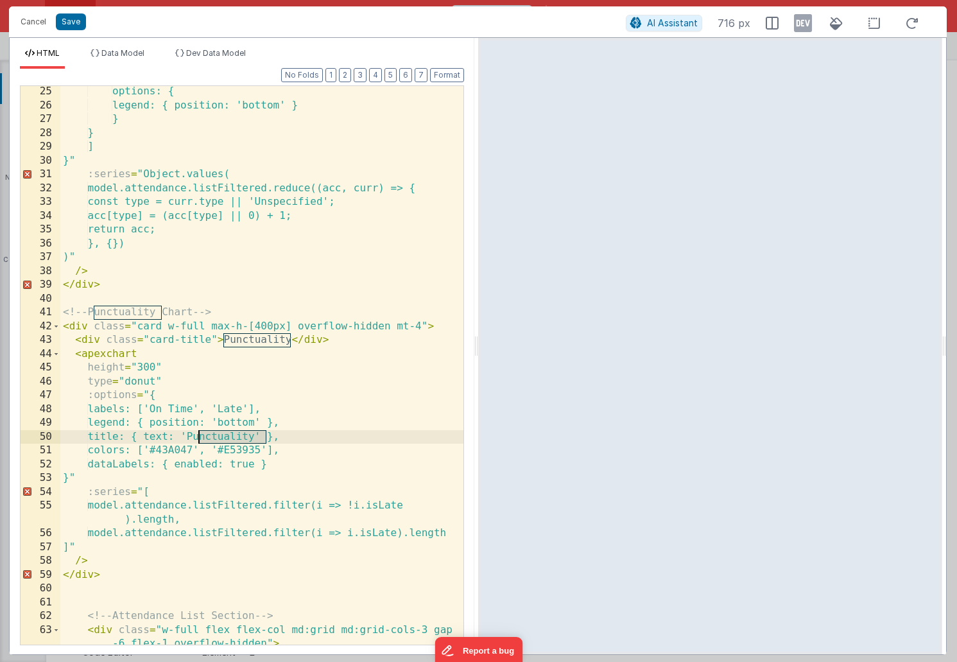
drag, startPoint x: 265, startPoint y: 435, endPoint x: 198, endPoint y: 436, distance: 67.4
click at [198, 436] on div "options: { legend: { position: 'bottom' } } } ] }" :series = "Object.values( mo…" at bounding box center [261, 378] width 403 height 586
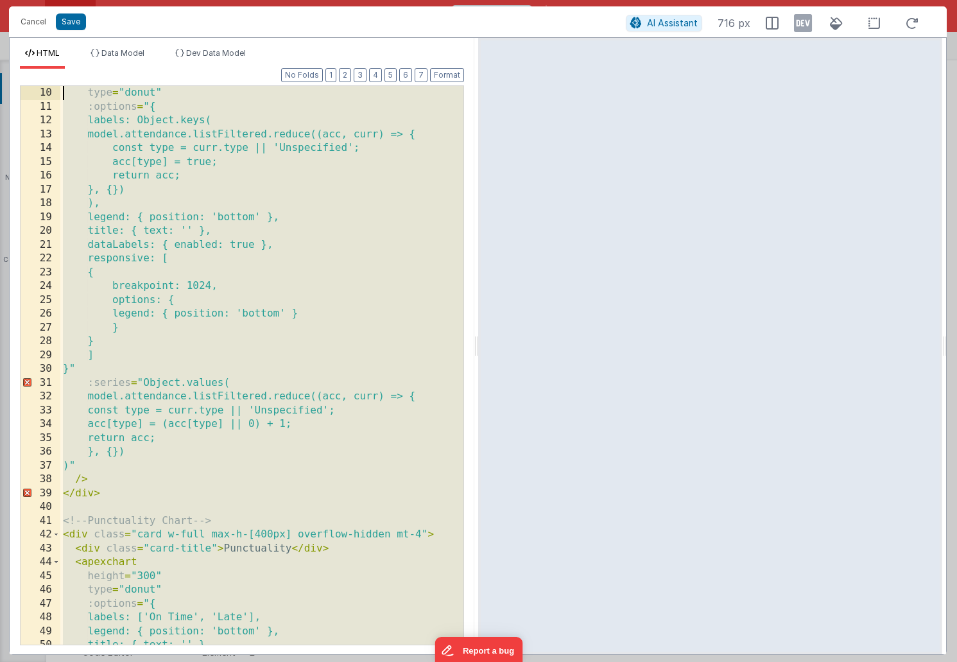
scroll to position [0, 0]
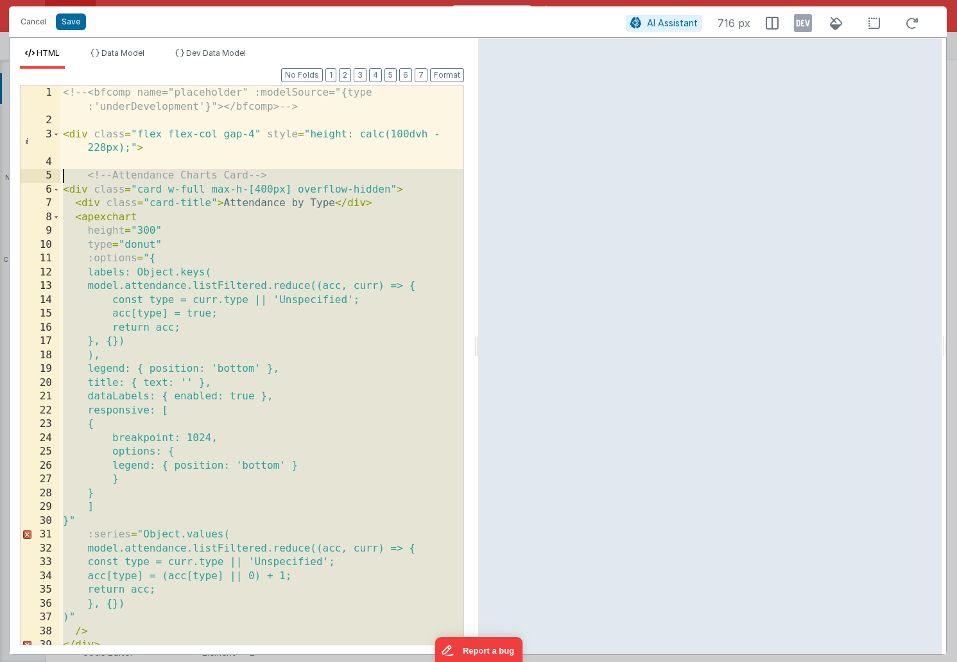
drag, startPoint x: 114, startPoint y: 419, endPoint x: -10, endPoint y: 175, distance: 273.7
click at [0, 175] on html "Cancel Save AI Assistant 716 px HTML Data Model Dev Data Model Format 7 6 5 4 3…" at bounding box center [478, 331] width 957 height 662
click at [74, 136] on div "<!-- <bfcomp name="placeholder" :modelSource="{type :'underDevelopment'}"></bfc…" at bounding box center [261, 386] width 403 height 600
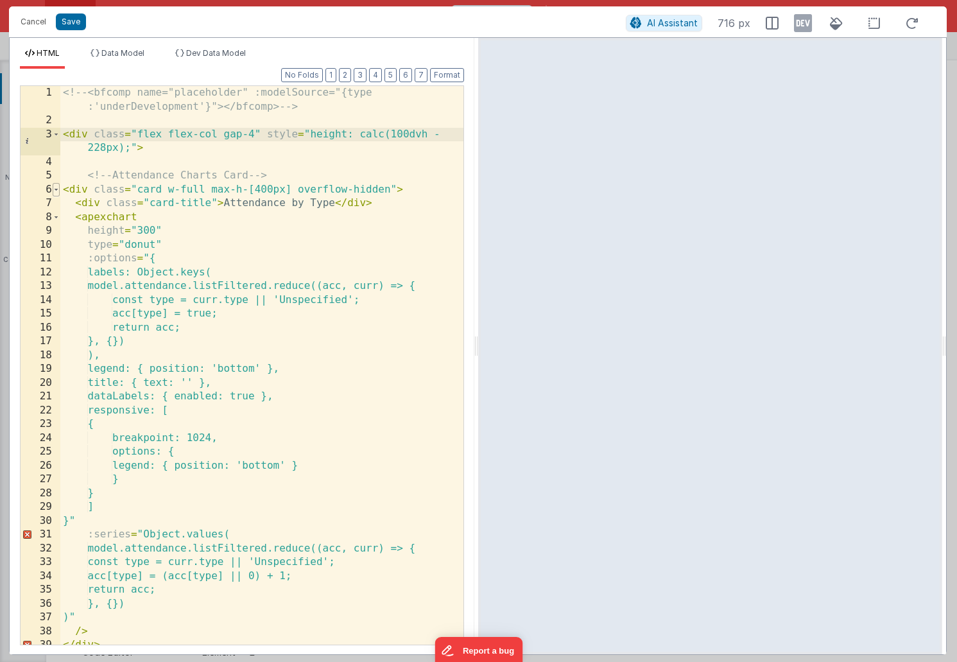
click at [57, 190] on span at bounding box center [56, 190] width 7 height 14
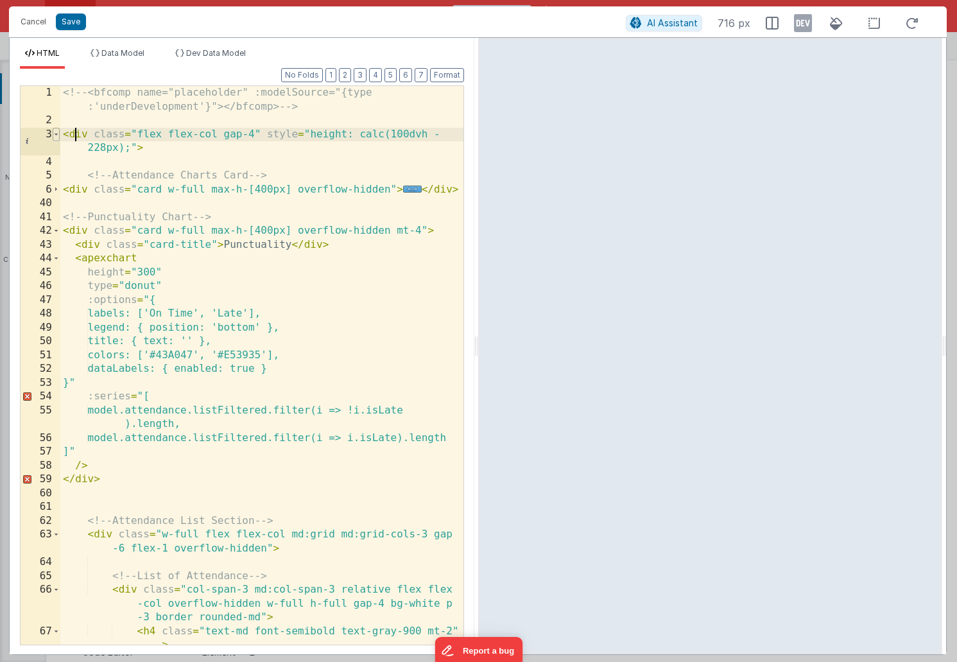
click at [58, 136] on span at bounding box center [56, 135] width 7 height 14
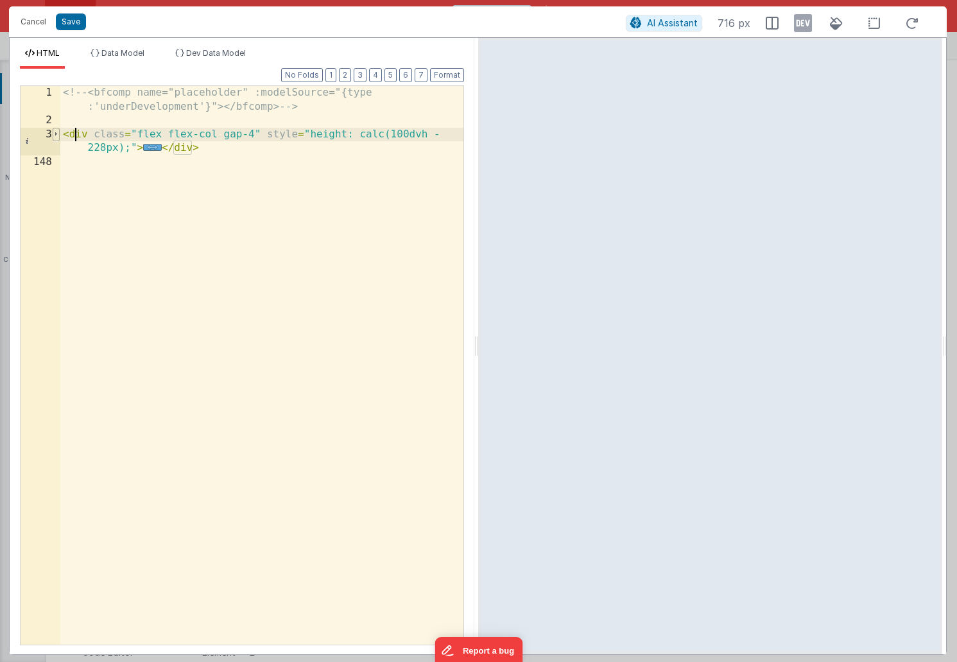
click at [58, 136] on span at bounding box center [56, 135] width 7 height 14
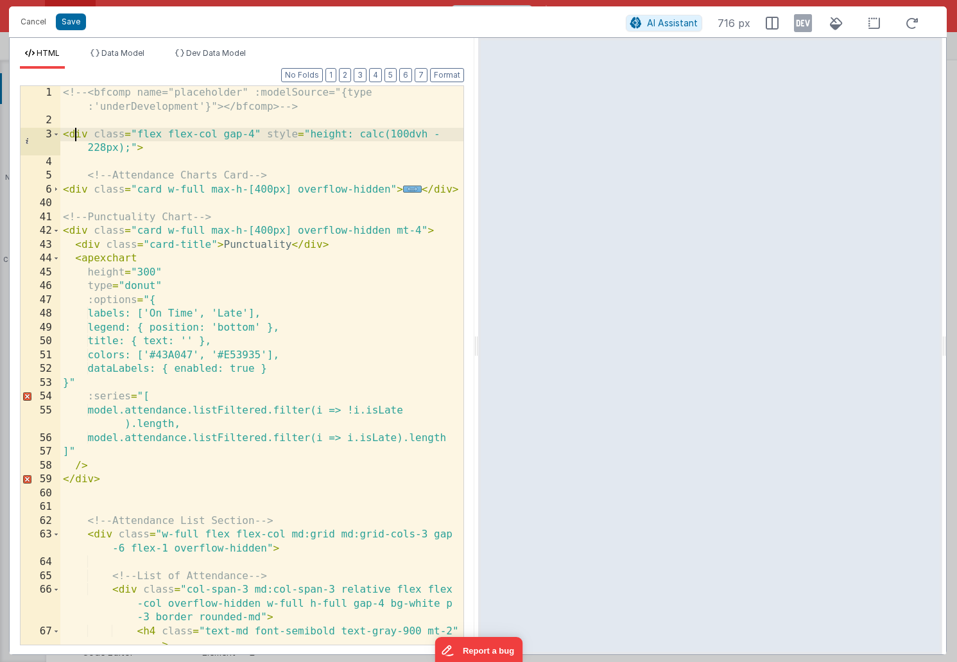
click at [409, 191] on span "..." at bounding box center [412, 189] width 19 height 7
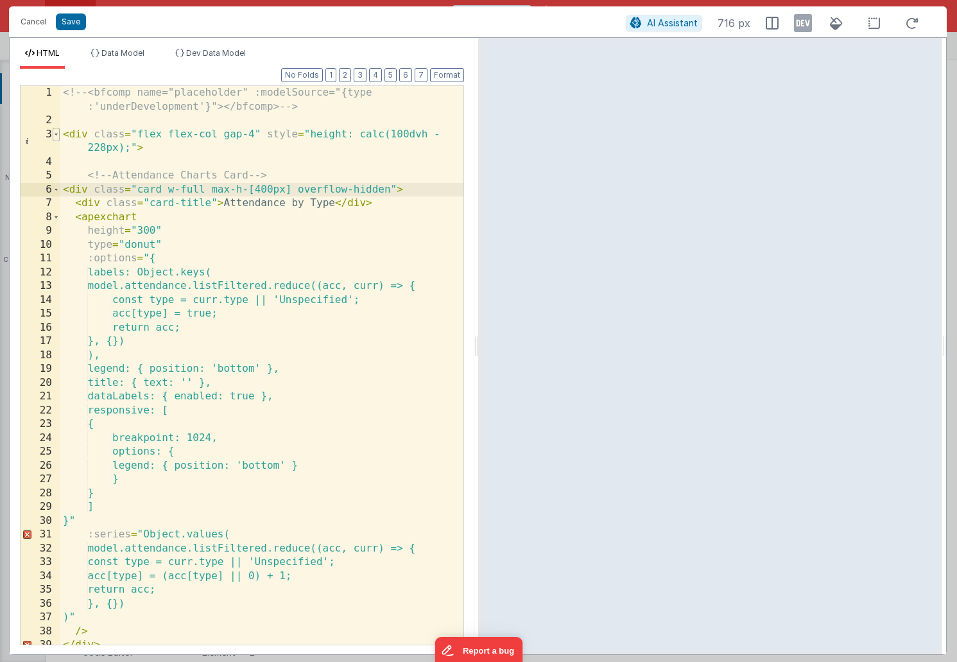
click at [56, 135] on span at bounding box center [56, 135] width 7 height 14
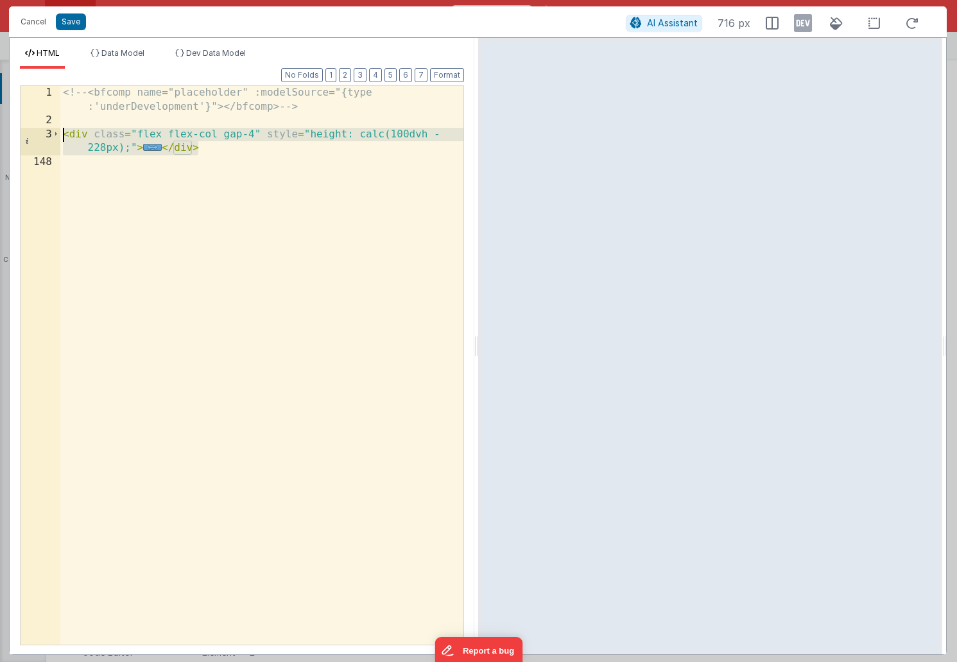
drag, startPoint x: 202, startPoint y: 149, endPoint x: -6, endPoint y: 141, distance: 208.2
click at [0, 141] on html "Cancel Save AI Assistant 716 px HTML Data Model Dev Data Model Format 7 6 5 4 3…" at bounding box center [478, 331] width 957 height 662
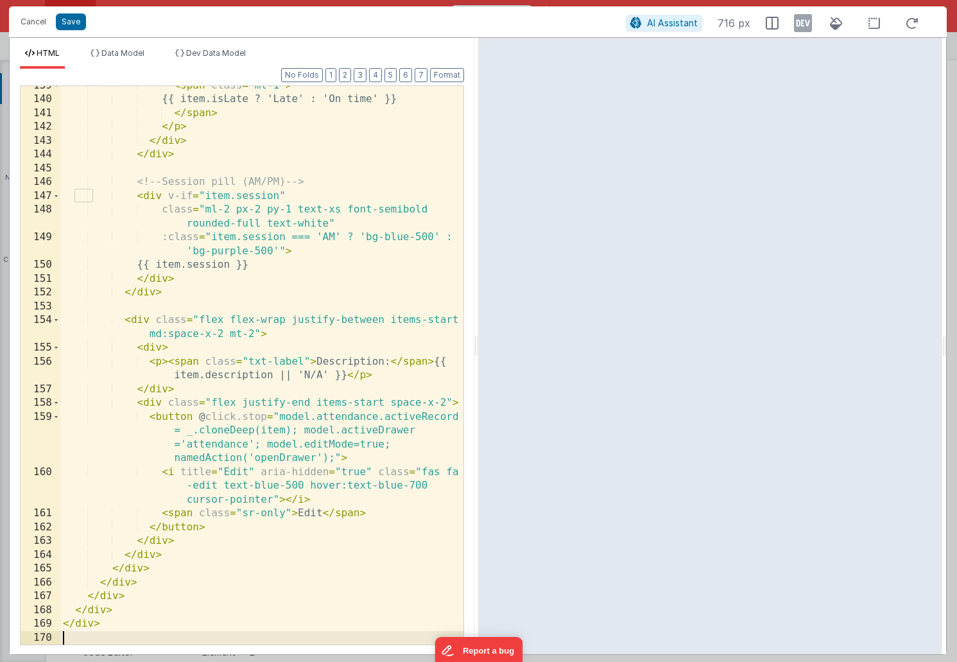
scroll to position [2451, 0]
click at [69, 21] on button "Save" at bounding box center [71, 21] width 30 height 17
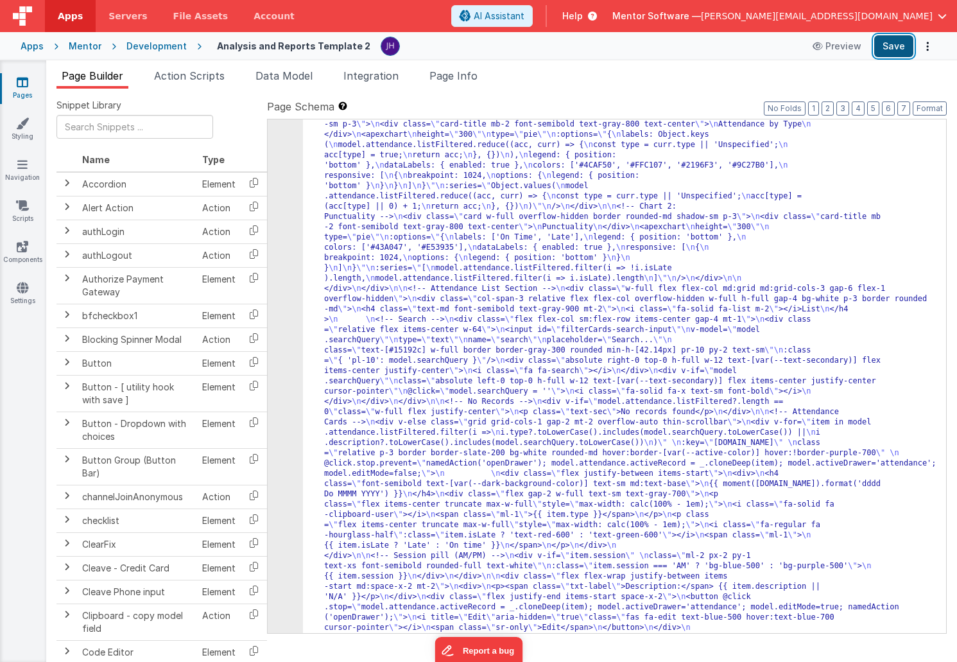
click at [893, 42] on button "Save" at bounding box center [894, 46] width 39 height 22
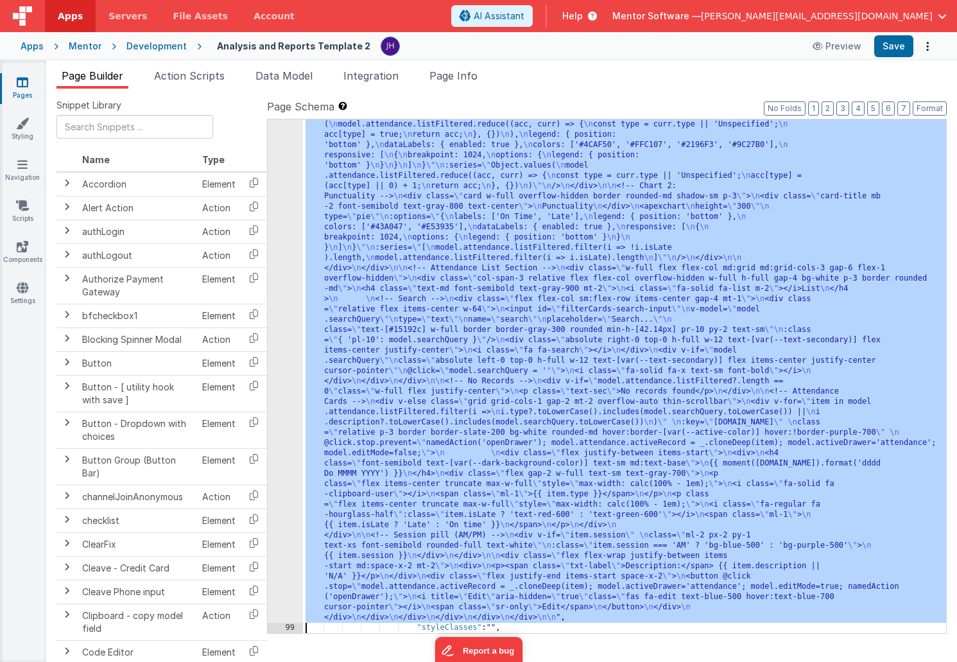
click at [290, 297] on div "98" at bounding box center [285, 335] width 35 height 575
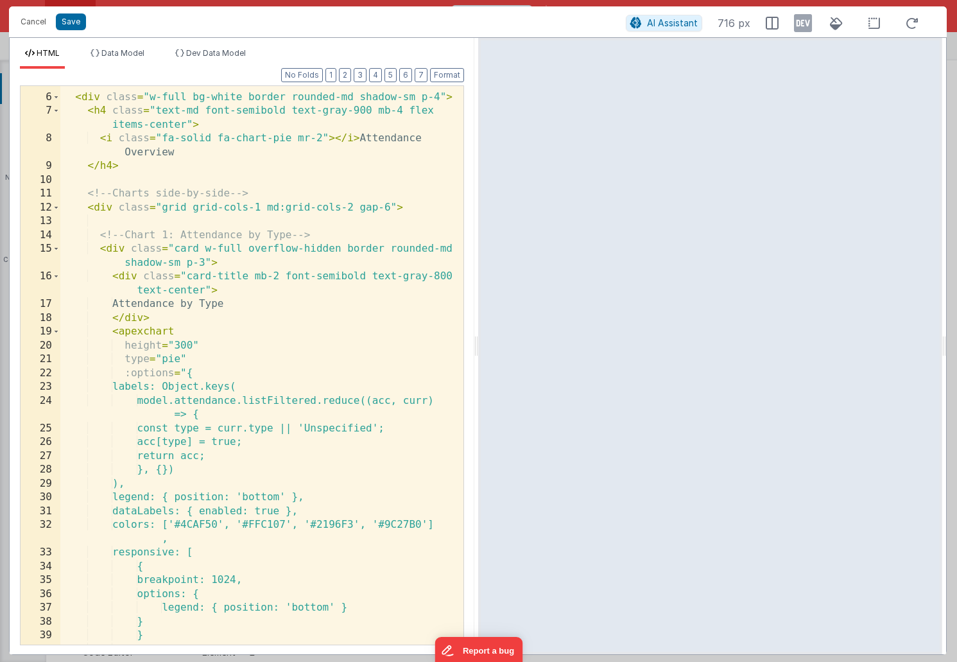
scroll to position [96, 0]
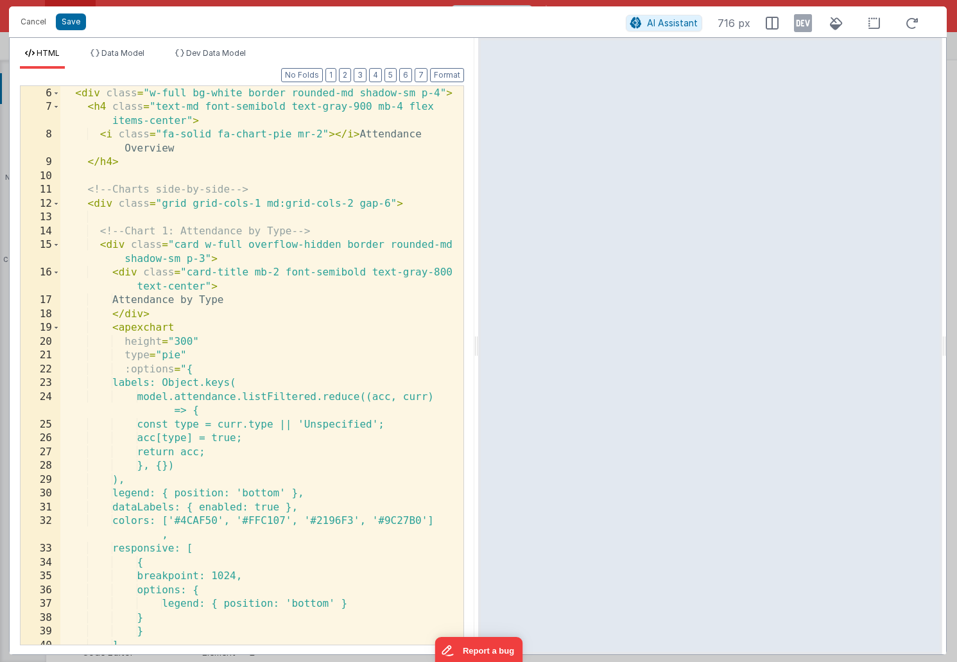
click at [112, 242] on div "<!-- Attendance Charts Section --> < div class = "w-full bg-white border rounde…" at bounding box center [261, 366] width 403 height 586
click at [57, 246] on span at bounding box center [56, 245] width 7 height 14
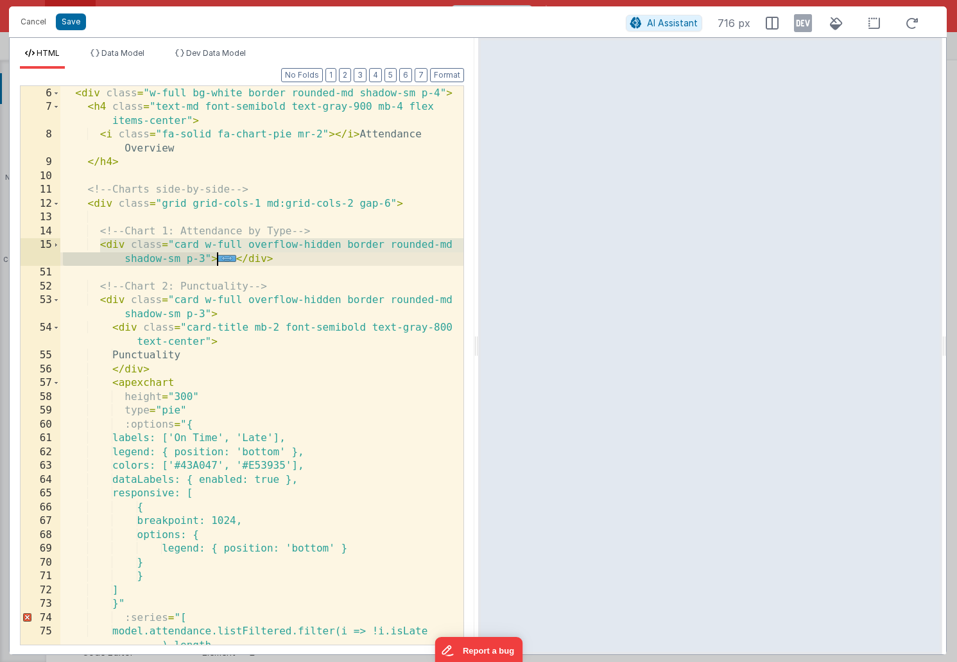
drag, startPoint x: 100, startPoint y: 245, endPoint x: 215, endPoint y: 260, distance: 116.0
click at [215, 260] on div "<!-- Attendance Charts Section --> < div class = "w-full bg-white border rounde…" at bounding box center [261, 373] width 403 height 600
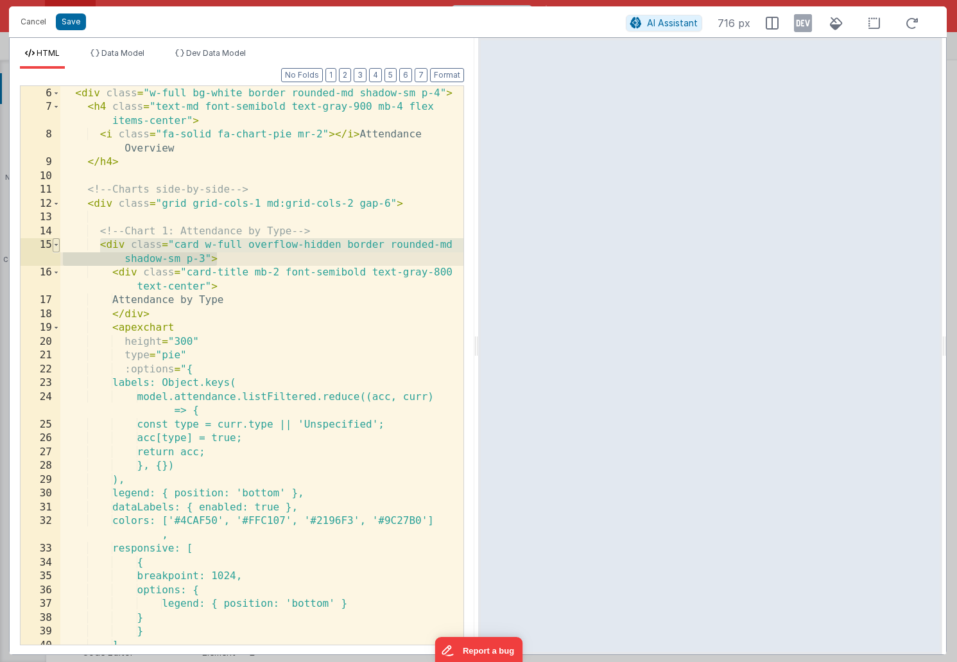
click at [57, 245] on span at bounding box center [56, 245] width 7 height 14
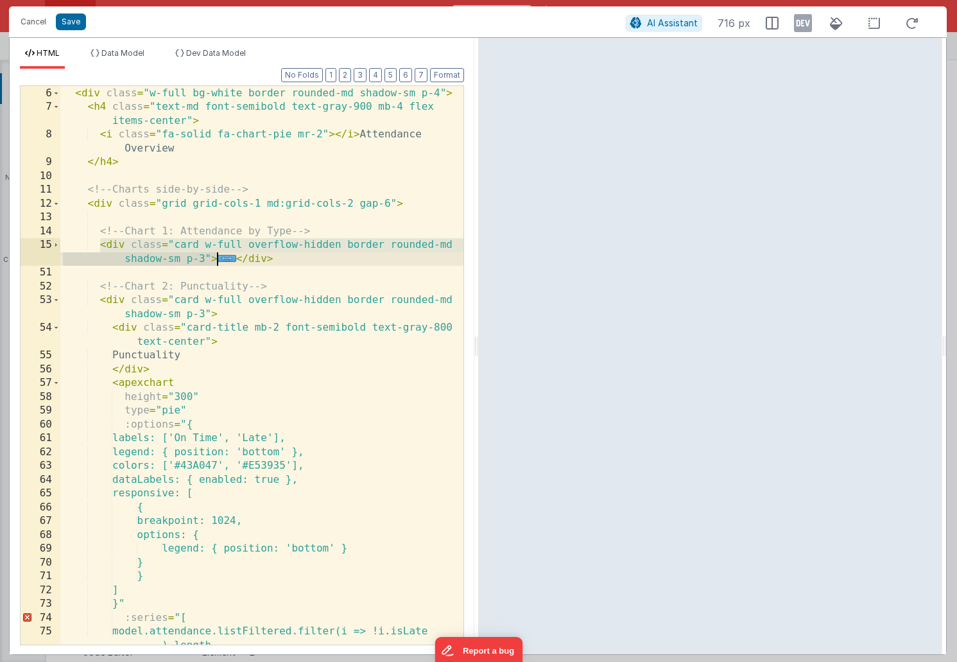
click at [241, 272] on div "<!-- Attendance Charts Section --> < div class = "w-full bg-white border rounde…" at bounding box center [261, 373] width 403 height 600
drag, startPoint x: 214, startPoint y: 258, endPoint x: 101, endPoint y: 250, distance: 113.9
click at [101, 250] on div "<!-- Attendance Charts Section --> < div class = "w-full bg-white border rounde…" at bounding box center [261, 373] width 403 height 600
click at [57, 299] on span at bounding box center [56, 300] width 7 height 14
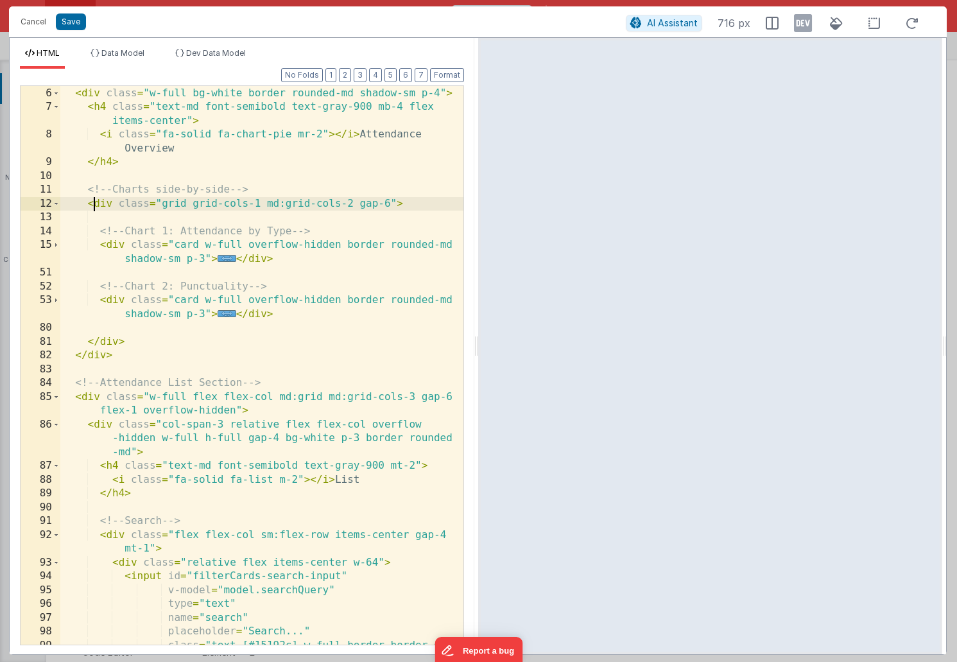
click at [96, 207] on div "<!-- Attendance Charts Section --> < div class = "w-full bg-white border rounde…" at bounding box center [261, 380] width 403 height 614
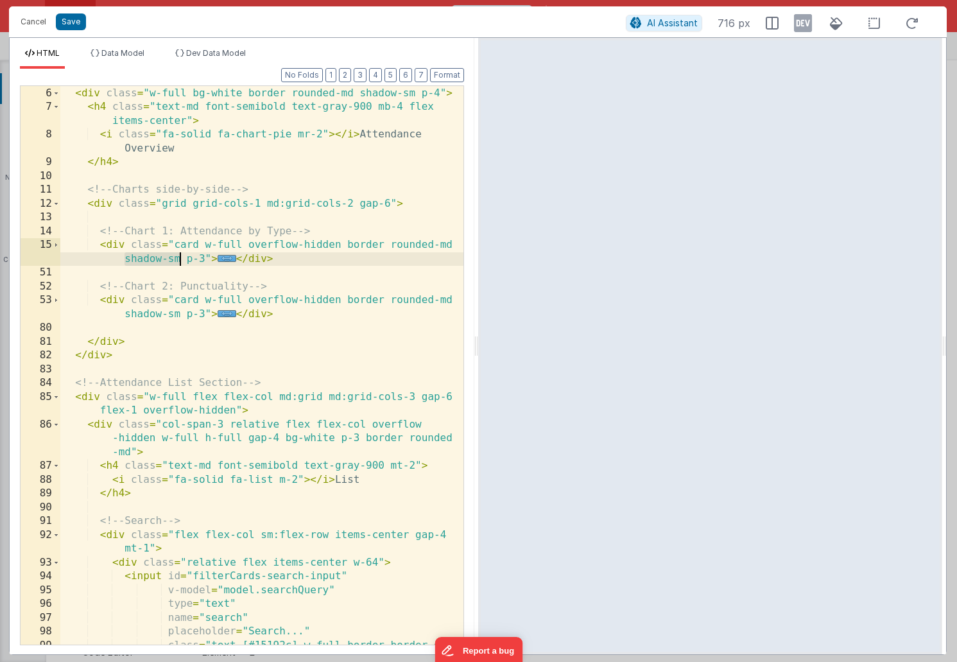
drag, startPoint x: 125, startPoint y: 258, endPoint x: 182, endPoint y: 258, distance: 57.1
click at [182, 258] on div "<!-- Attendance Charts Section --> < div class = "w-full bg-white border rounde…" at bounding box center [261, 380] width 403 height 614
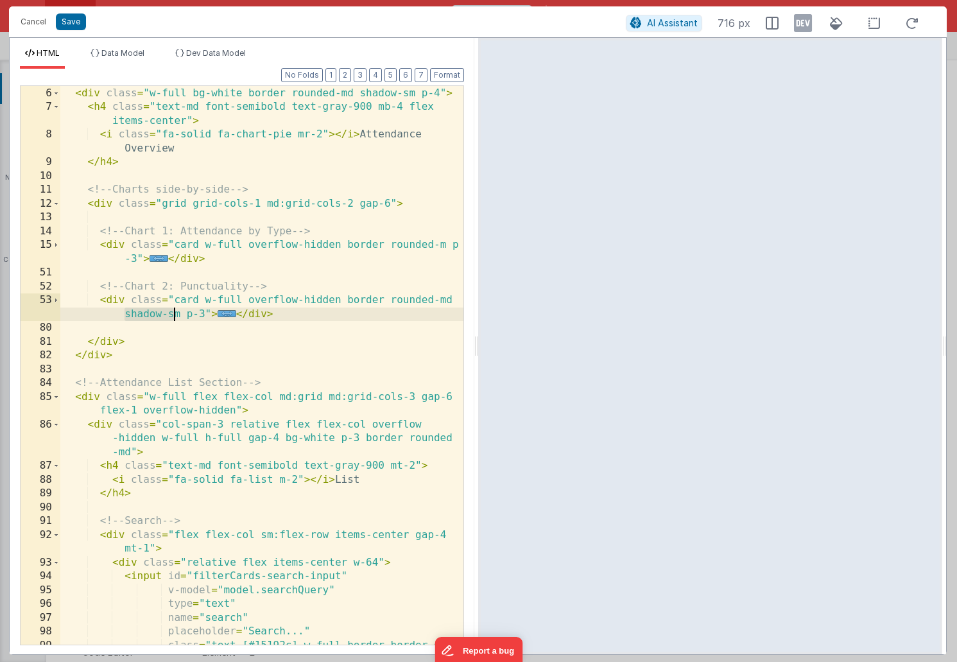
drag, startPoint x: 125, startPoint y: 313, endPoint x: 177, endPoint y: 313, distance: 51.4
click at [177, 313] on div "<!-- Attendance Charts Section --> < div class = "w-full bg-white border rounde…" at bounding box center [261, 380] width 403 height 614
click at [446, 247] on div "<!-- Attendance Charts Section --> < div class = "w-full bg-white border rounde…" at bounding box center [261, 380] width 403 height 614
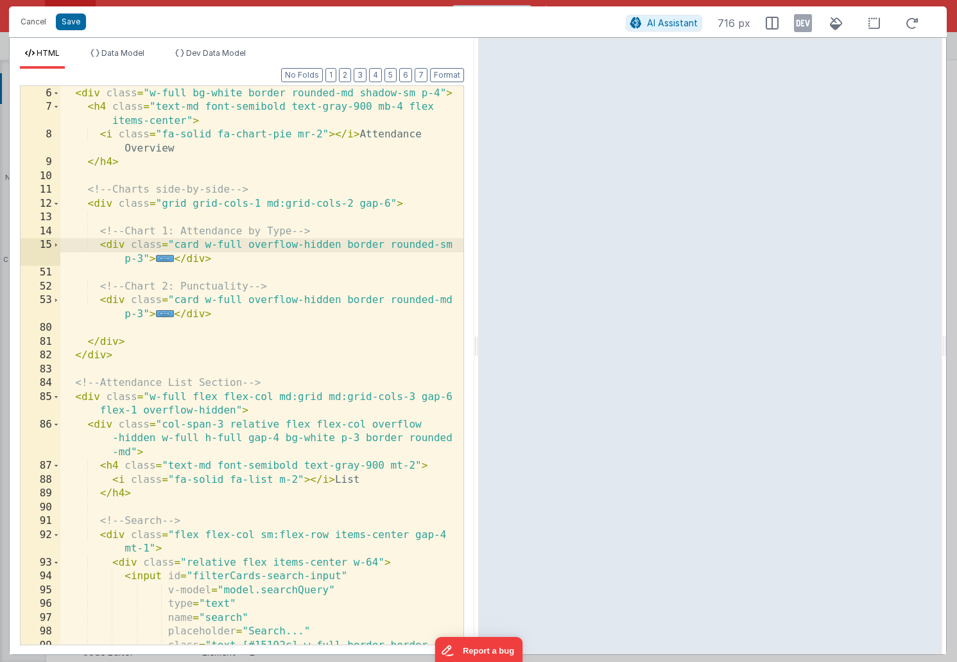
click at [446, 300] on div "<!-- Attendance Charts Section --> < div class = "w-full bg-white border rounde…" at bounding box center [261, 380] width 403 height 614
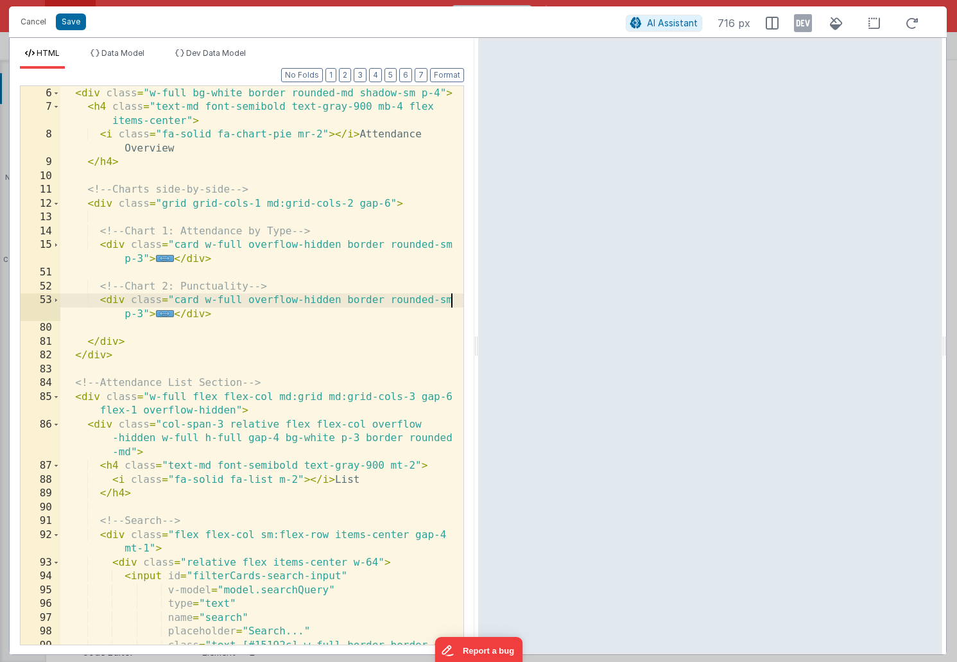
click at [86, 96] on div "<!-- Attendance Charts Section --> < div class = "w-full bg-white border rounde…" at bounding box center [261, 380] width 403 height 614
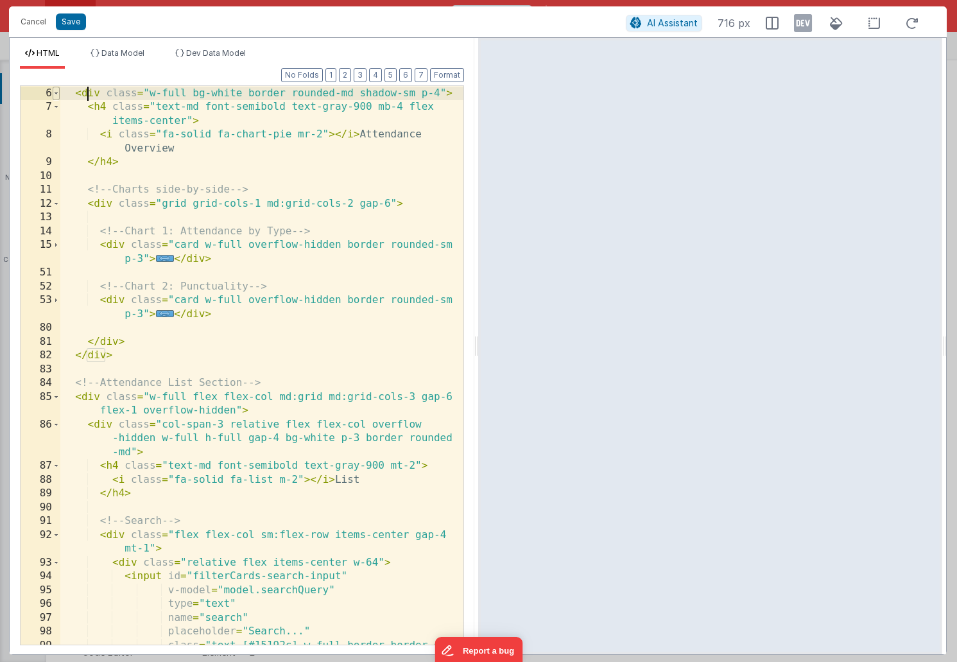
click at [56, 96] on span at bounding box center [56, 94] width 7 height 14
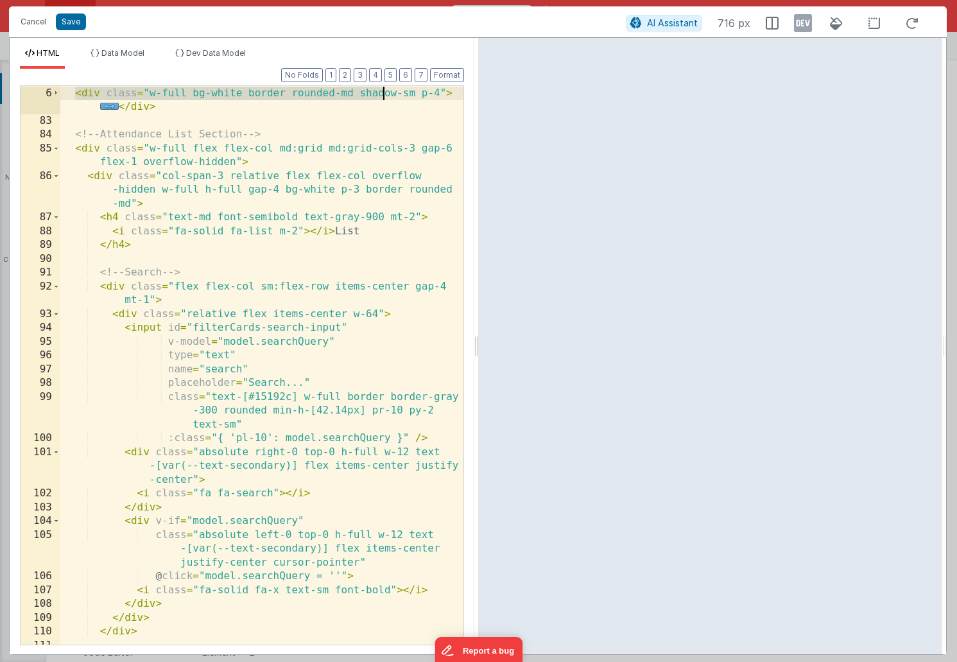
scroll to position [83, 0]
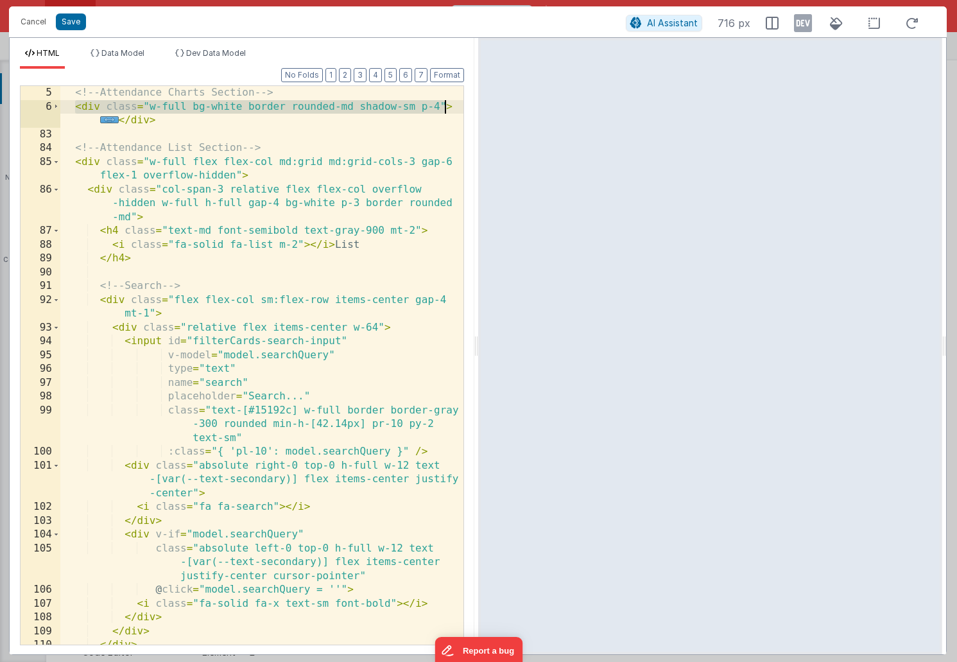
drag, startPoint x: 74, startPoint y: 94, endPoint x: 456, endPoint y: 109, distance: 381.7
click at [456, 109] on div "5 6 83 84 85 86 87 88 89 90 91 92 93 94 95 96 97 98 99 100 101 102 103 104 105 …" at bounding box center [242, 365] width 444 height 560
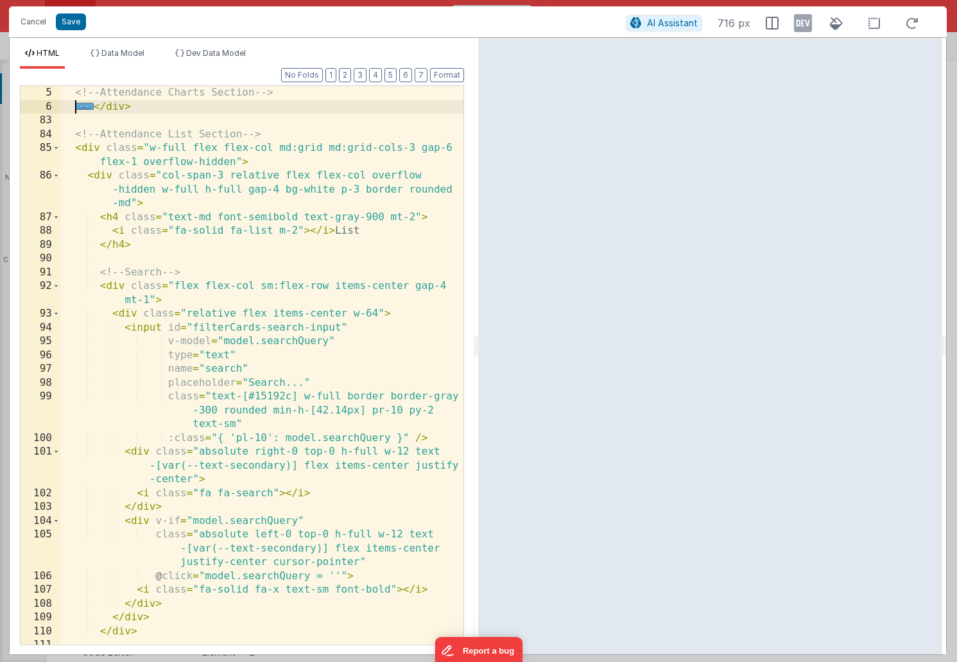
click at [130, 105] on div "<!-- Attendance Charts Section --> ... </ div > <!-- Attendance List Section --…" at bounding box center [261, 379] width 403 height 586
click at [85, 108] on span "..." at bounding box center [84, 106] width 19 height 7
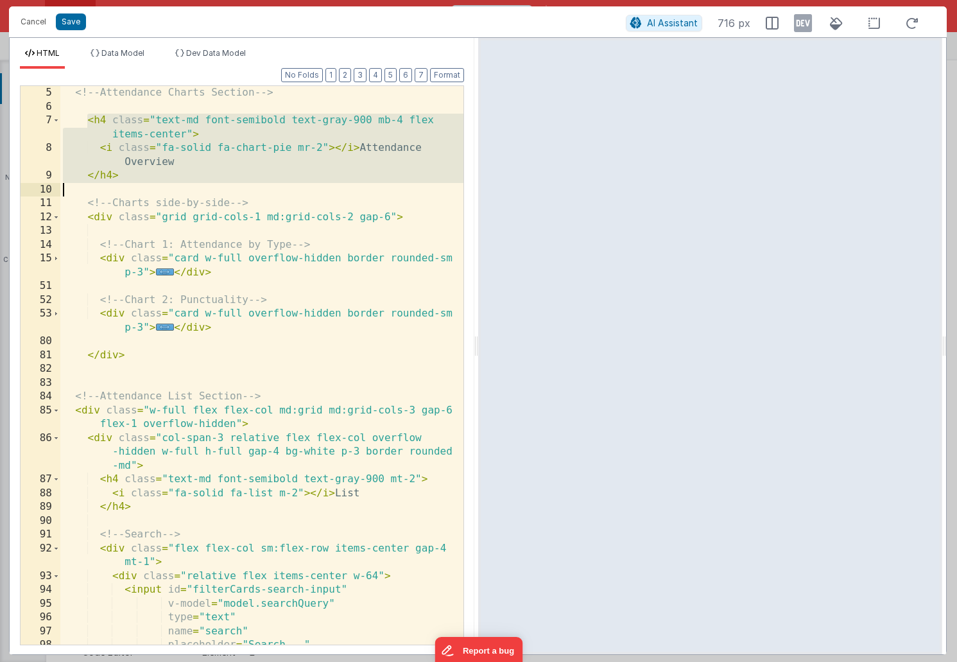
drag, startPoint x: 89, startPoint y: 121, endPoint x: 133, endPoint y: 184, distance: 76.6
click at [133, 184] on div "<!-- Attendance Charts Section --> < h4 class = "text-md font-semibold text-gra…" at bounding box center [261, 393] width 403 height 614
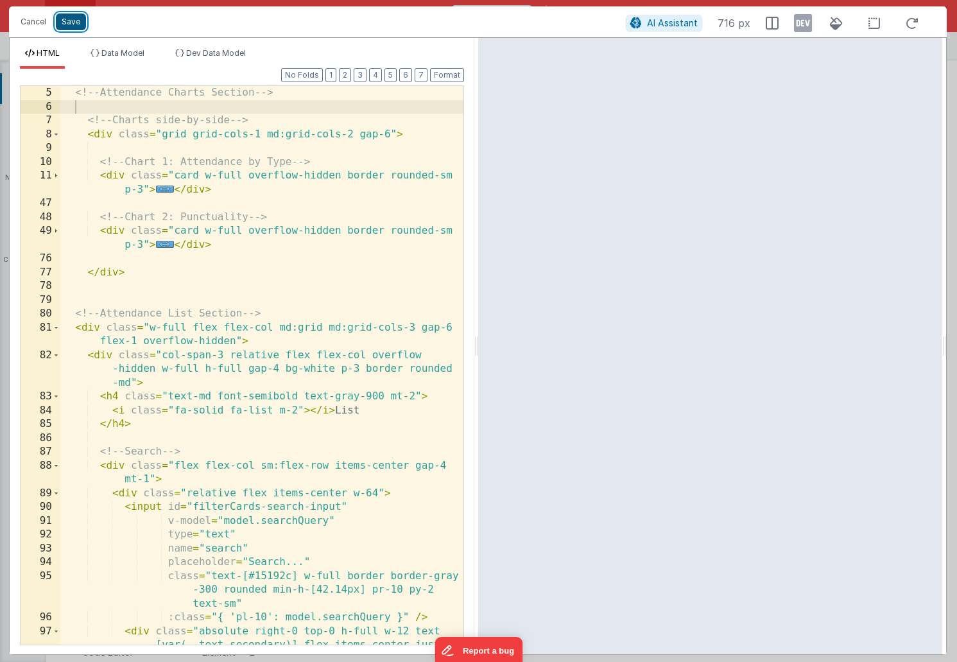
click at [72, 25] on button "Save" at bounding box center [71, 21] width 30 height 17
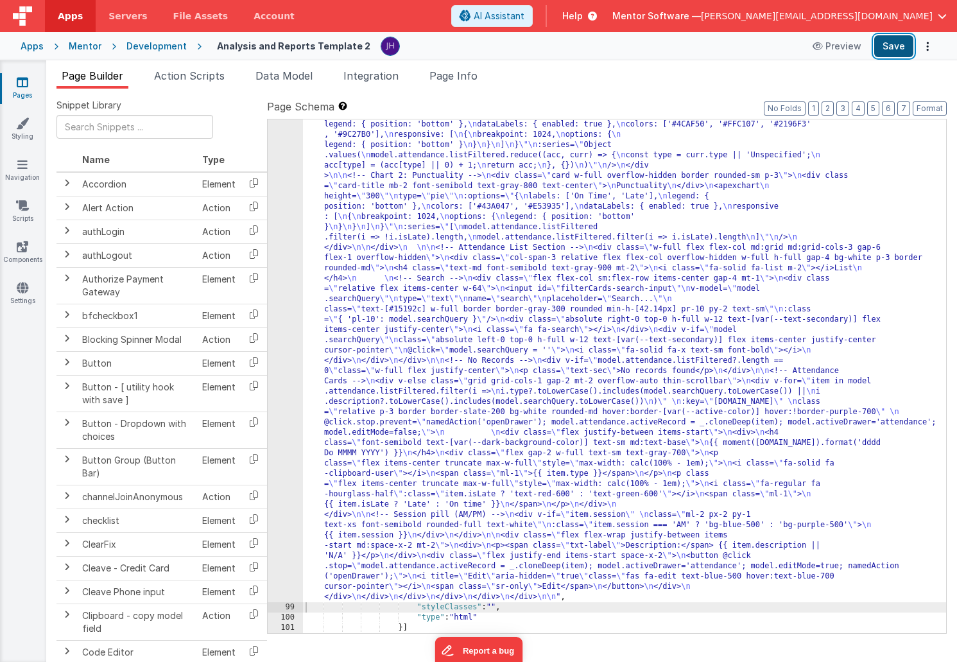
click at [894, 47] on button "Save" at bounding box center [894, 46] width 39 height 22
click at [287, 198] on div "98" at bounding box center [285, 325] width 35 height 555
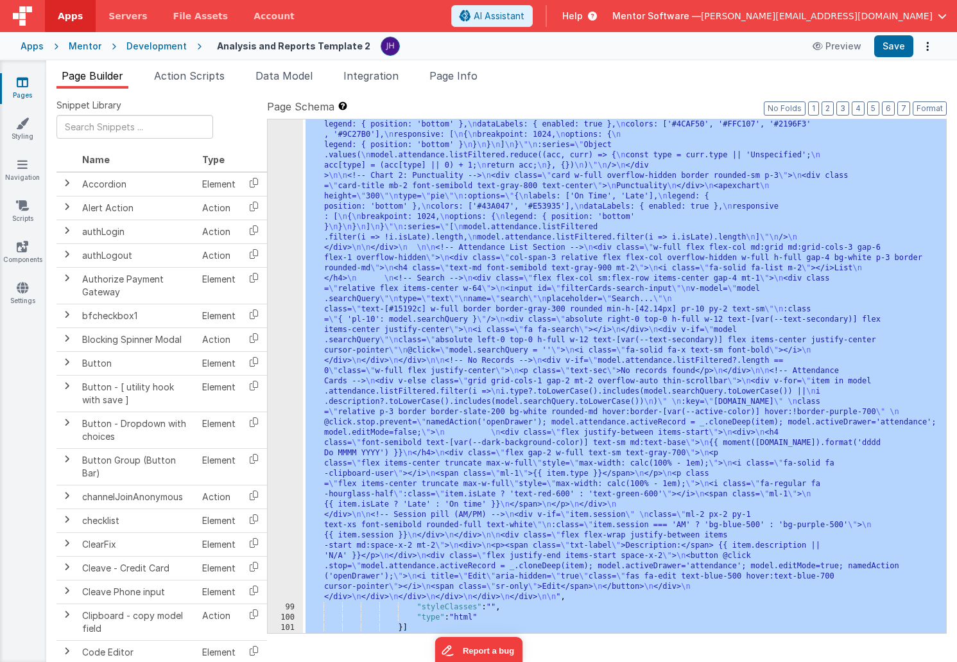
click at [287, 198] on div "98" at bounding box center [285, 325] width 35 height 555
click at [286, 222] on div "98" at bounding box center [285, 325] width 35 height 555
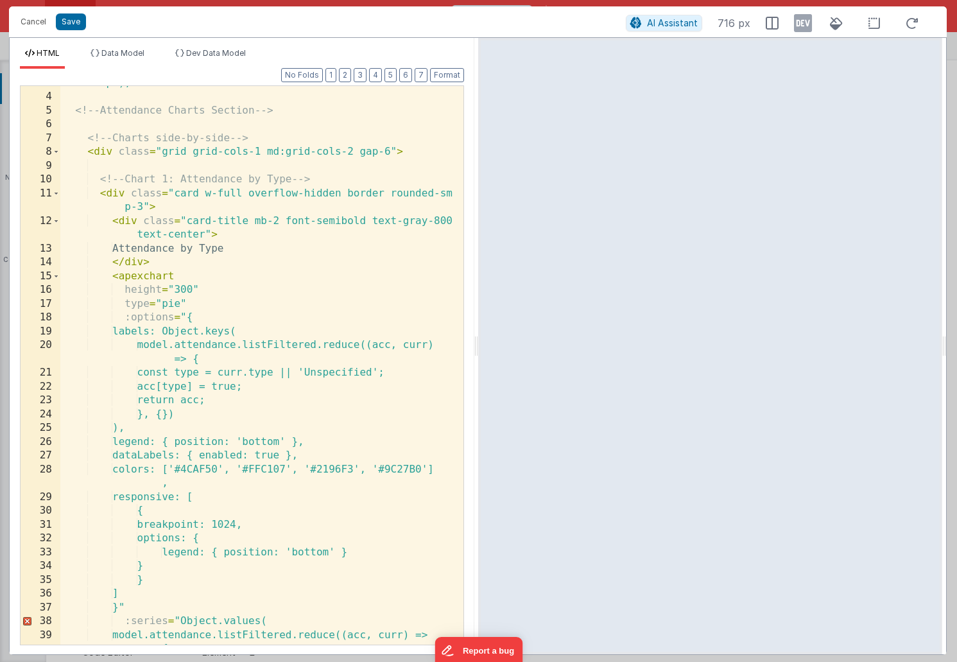
scroll to position [0, 0]
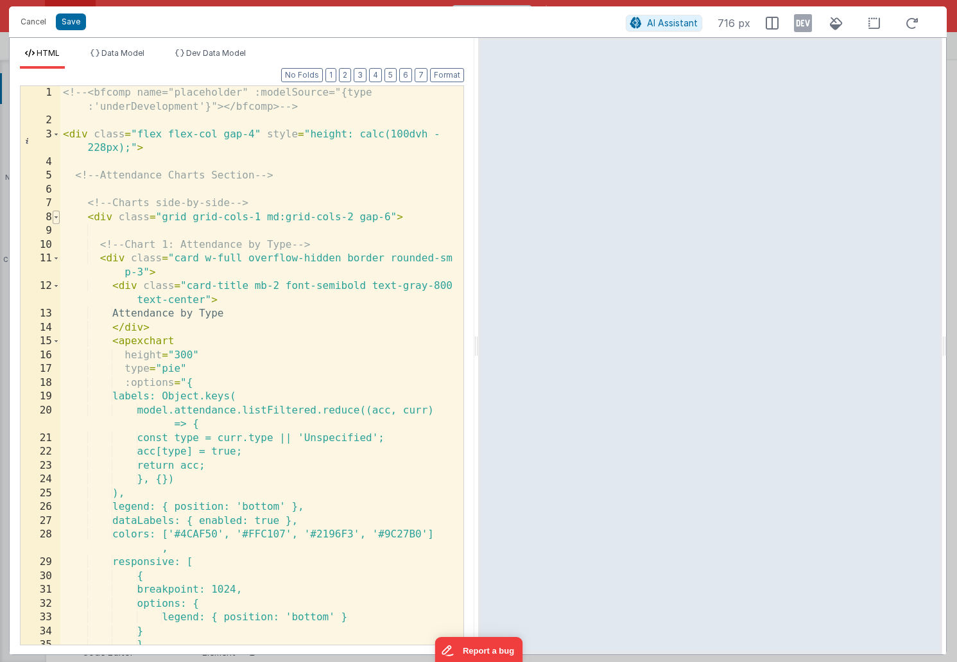
click at [57, 218] on span at bounding box center [56, 218] width 7 height 14
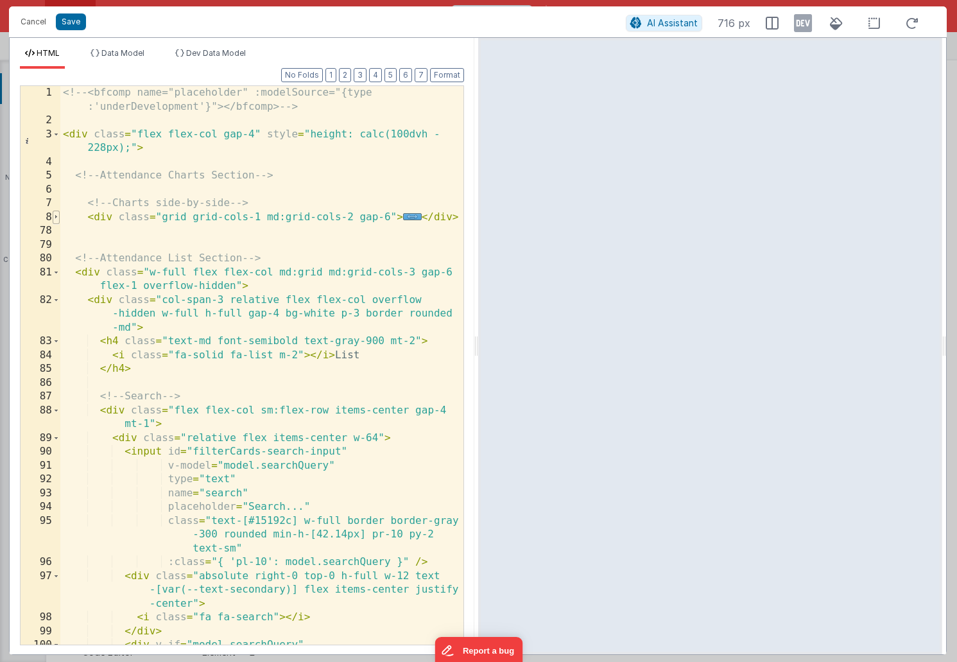
click at [57, 218] on span at bounding box center [56, 218] width 7 height 14
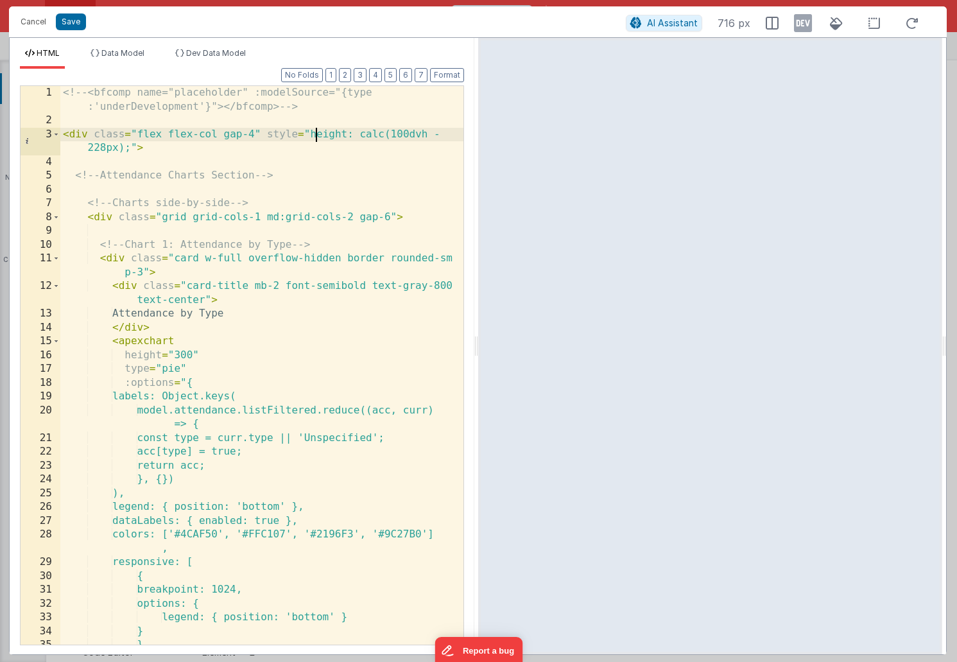
click at [317, 132] on div "<!-- <bfcomp name="placeholder" :modelSource="{type :'underDevelopment'}"></bfc…" at bounding box center [261, 386] width 403 height 600
click at [55, 134] on span at bounding box center [56, 135] width 7 height 14
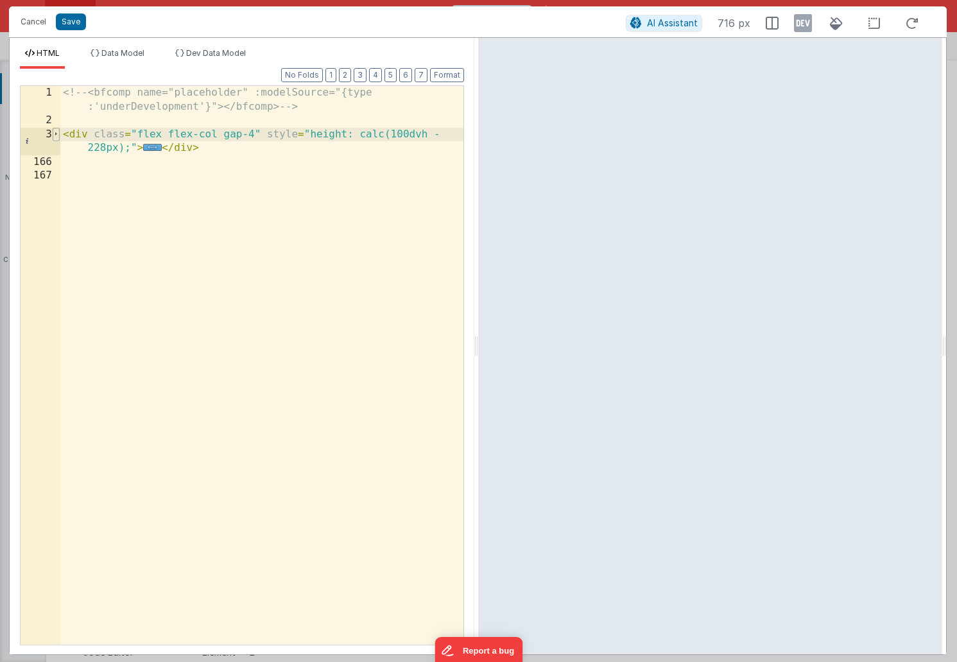
click at [55, 134] on span at bounding box center [56, 135] width 7 height 14
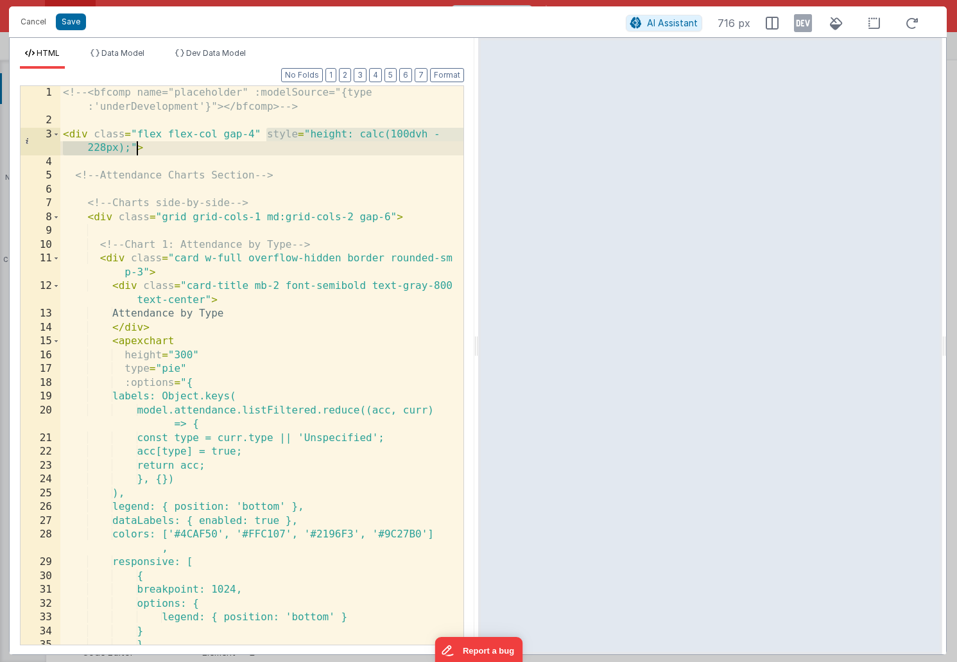
drag, startPoint x: 266, startPoint y: 134, endPoint x: 138, endPoint y: 147, distance: 128.4
click at [138, 147] on div "<!-- <bfcomp name="placeholder" :modelSource="{type :'underDevelopment'}"></bfc…" at bounding box center [261, 386] width 403 height 600
click at [71, 21] on button "Save" at bounding box center [71, 21] width 30 height 17
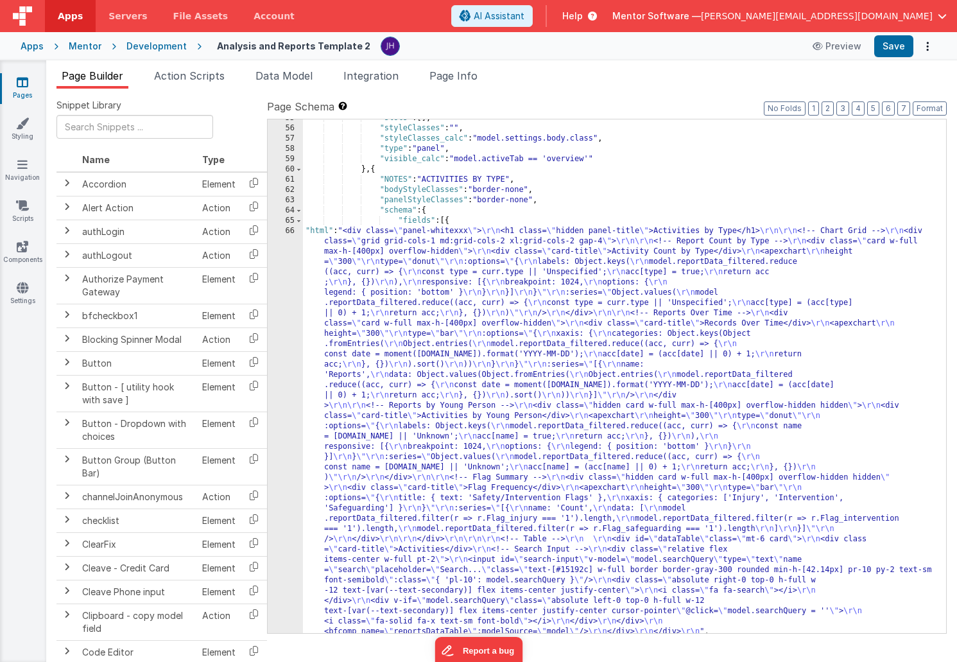
scroll to position [3643, 0]
click at [452, 247] on div ""slots" : [ ] , "styleClasses" : "" , "styleClasses_calc" : "model.settings.bod…" at bounding box center [624, 580] width 643 height 935
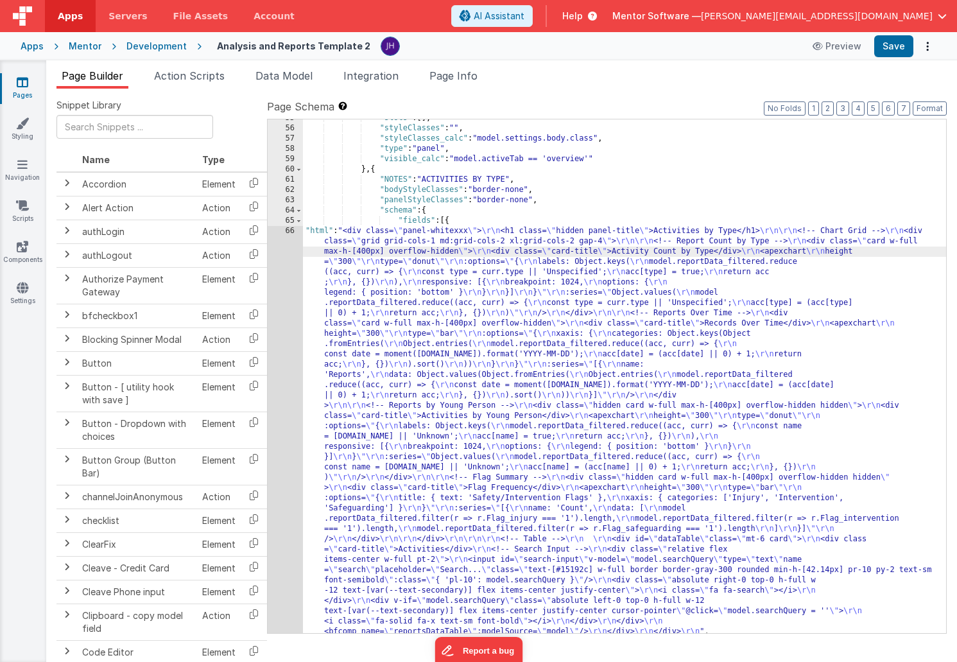
click at [286, 266] on div "66" at bounding box center [285, 431] width 35 height 411
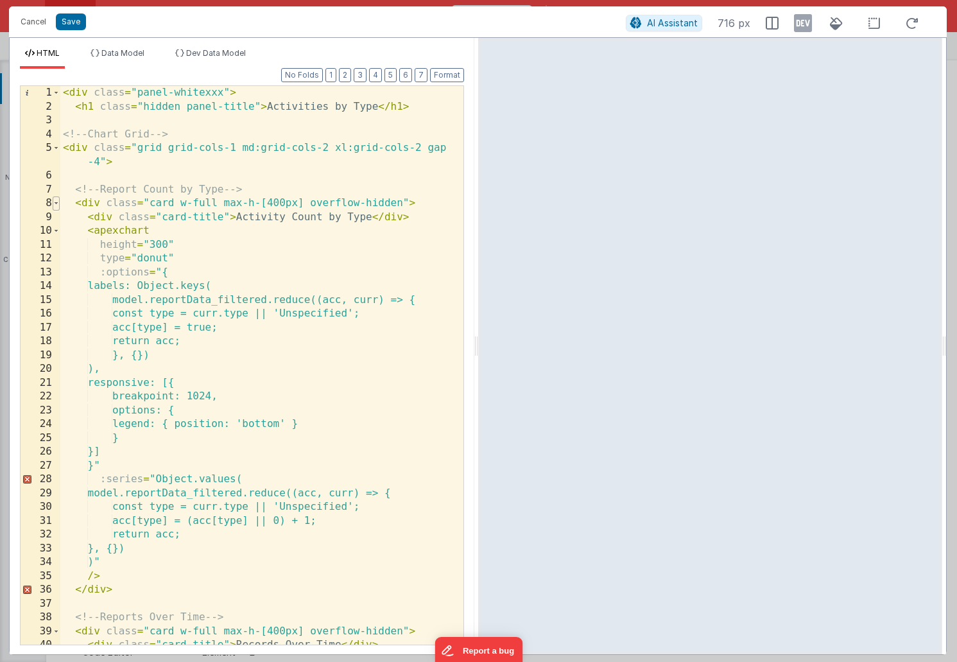
scroll to position [0, 0]
click at [56, 204] on span at bounding box center [56, 203] width 7 height 14
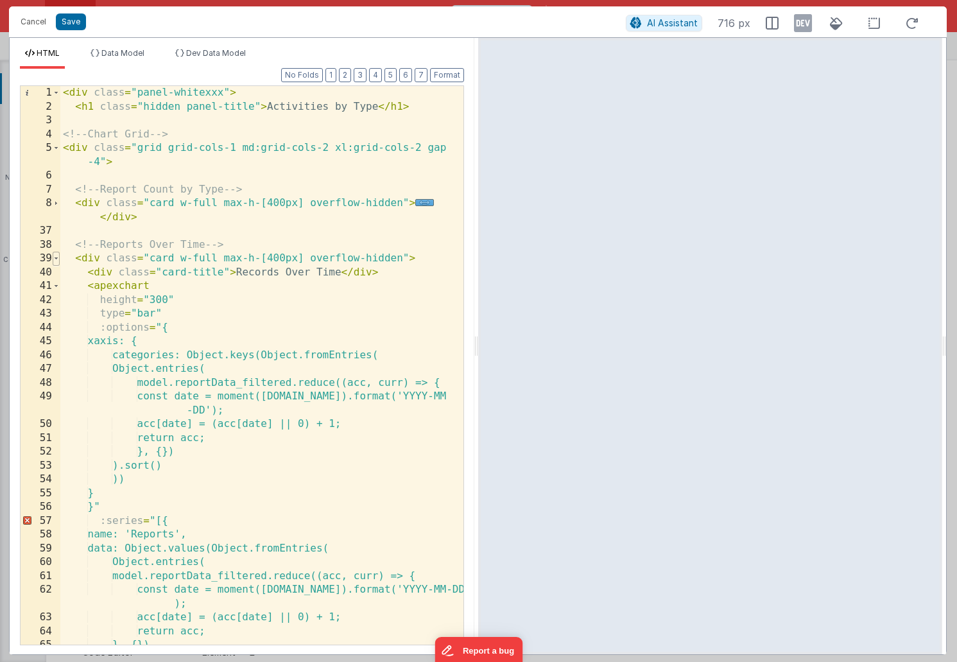
click at [57, 256] on span at bounding box center [56, 259] width 7 height 14
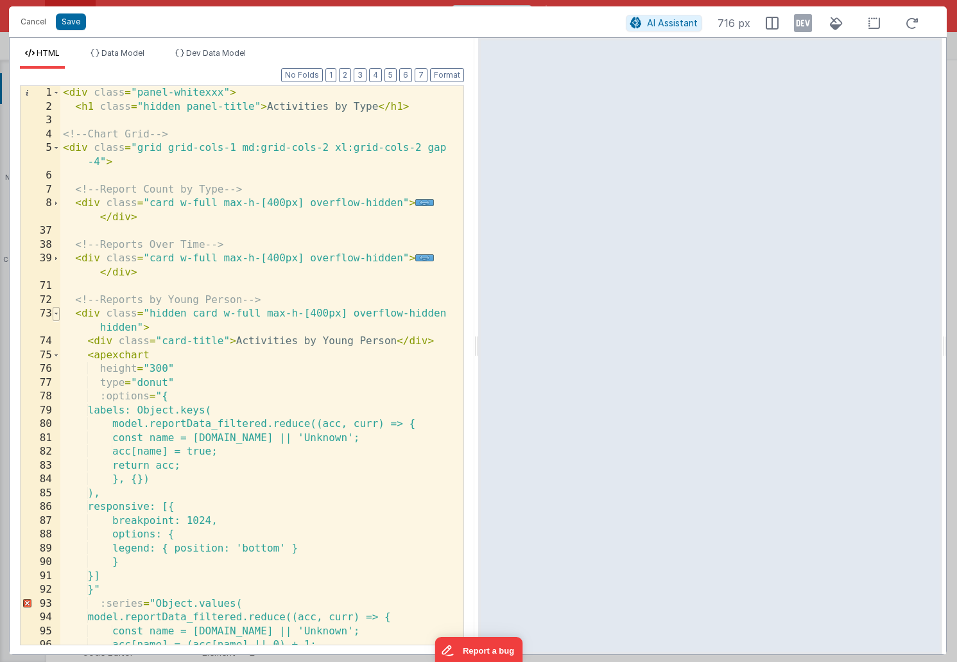
click at [58, 311] on span at bounding box center [56, 314] width 7 height 14
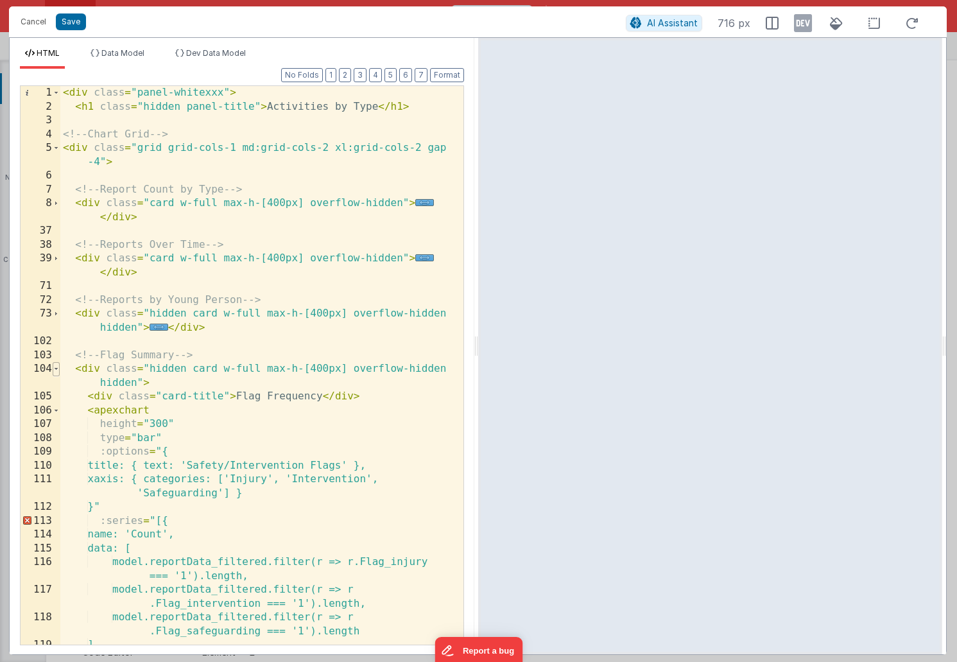
click at [57, 370] on span at bounding box center [56, 369] width 7 height 14
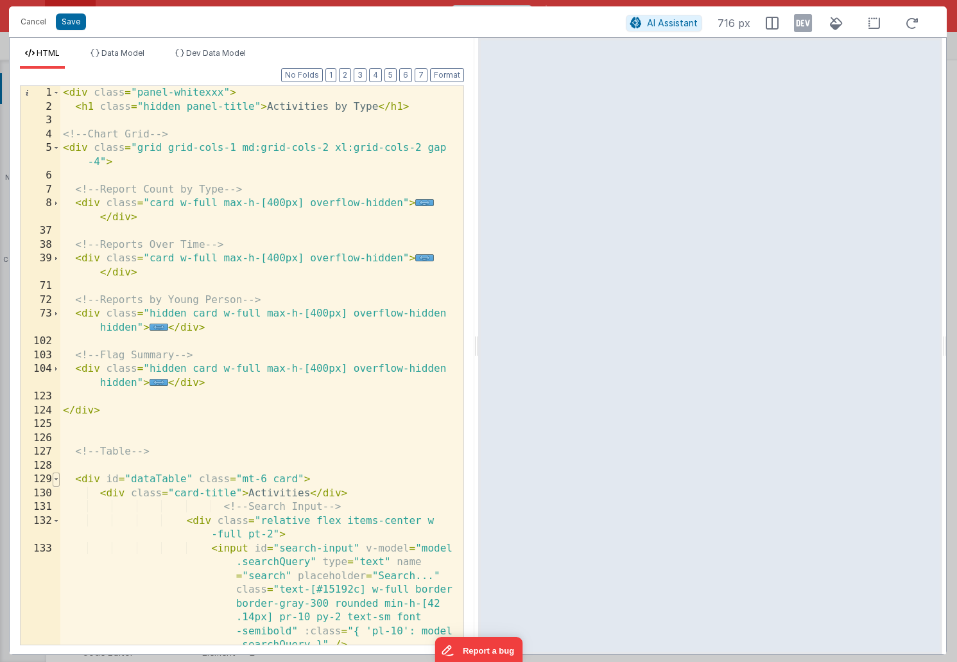
click at [56, 476] on span at bounding box center [56, 480] width 7 height 14
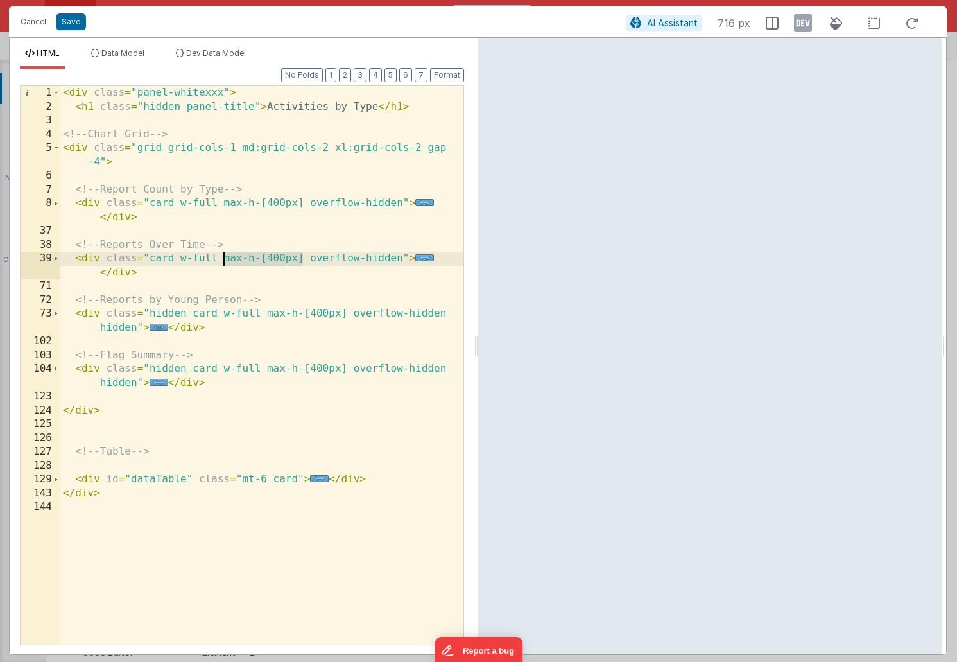
drag, startPoint x: 304, startPoint y: 259, endPoint x: 224, endPoint y: 259, distance: 80.3
click at [224, 259] on div "< div class = "panel-whitexxx" > < h1 class = "hidden panel-title" > Activities…" at bounding box center [261, 379] width 403 height 586
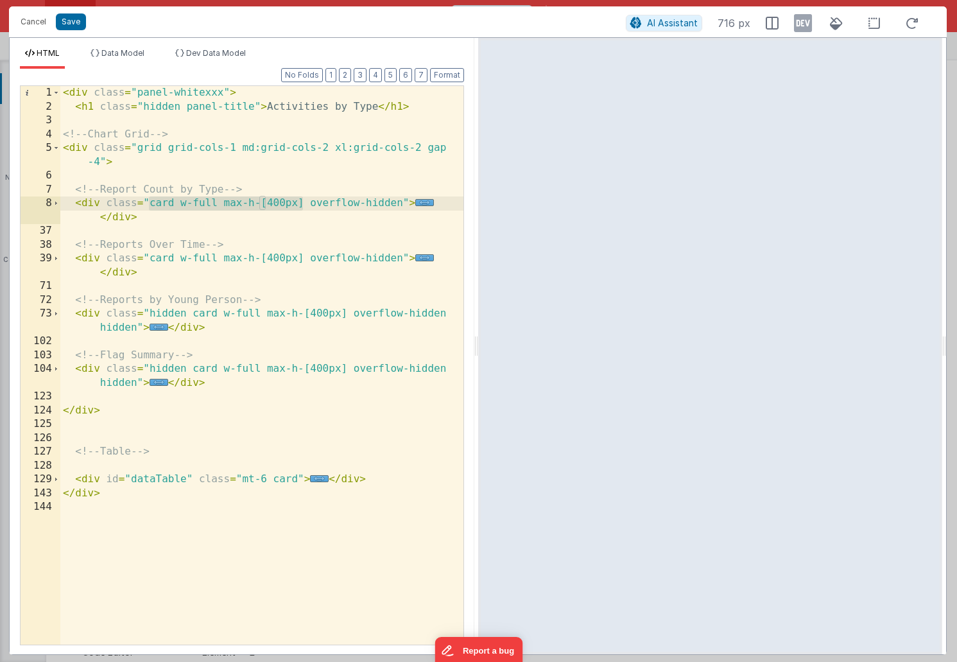
drag, startPoint x: 150, startPoint y: 204, endPoint x: 306, endPoint y: 199, distance: 156.1
click at [306, 199] on div "< div class = "panel-whitexxx" > < h1 class = "hidden panel-title" > Activities…" at bounding box center [261, 379] width 403 height 586
click at [70, 22] on button "Save" at bounding box center [71, 21] width 30 height 17
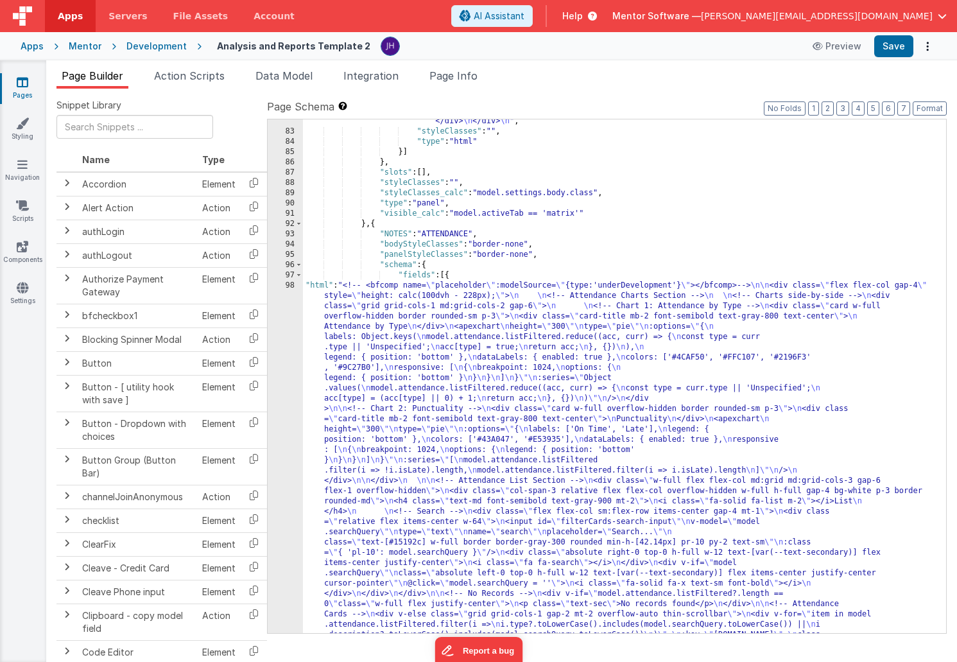
scroll to position [4762, 0]
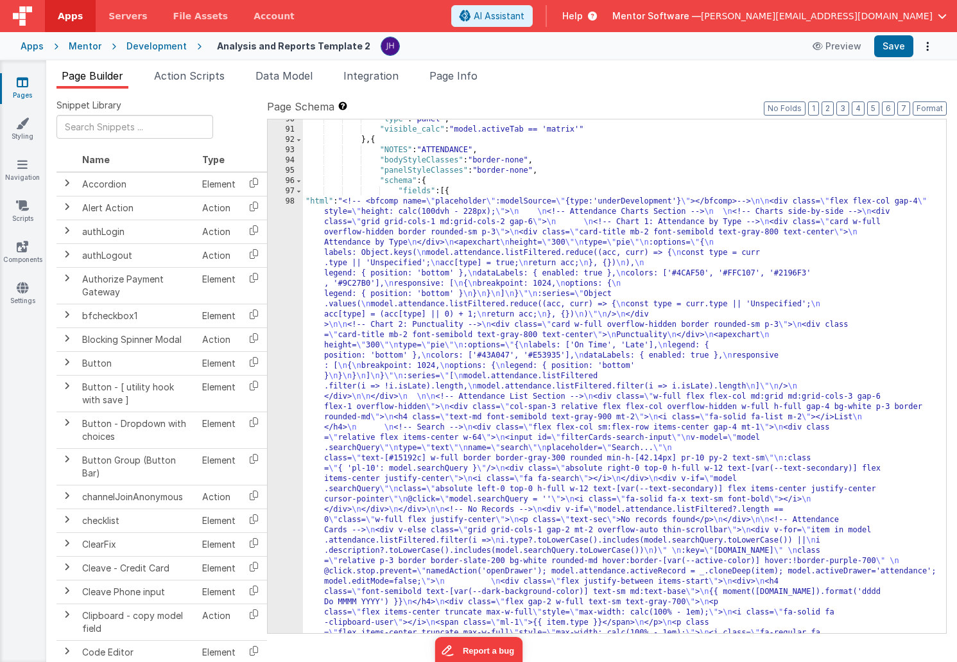
click at [423, 320] on div ""type" : "panel" , "visible_calc" : "model.activeTab == 'matrix'" } , { "NOTES"…" at bounding box center [624, 653] width 643 height 1079
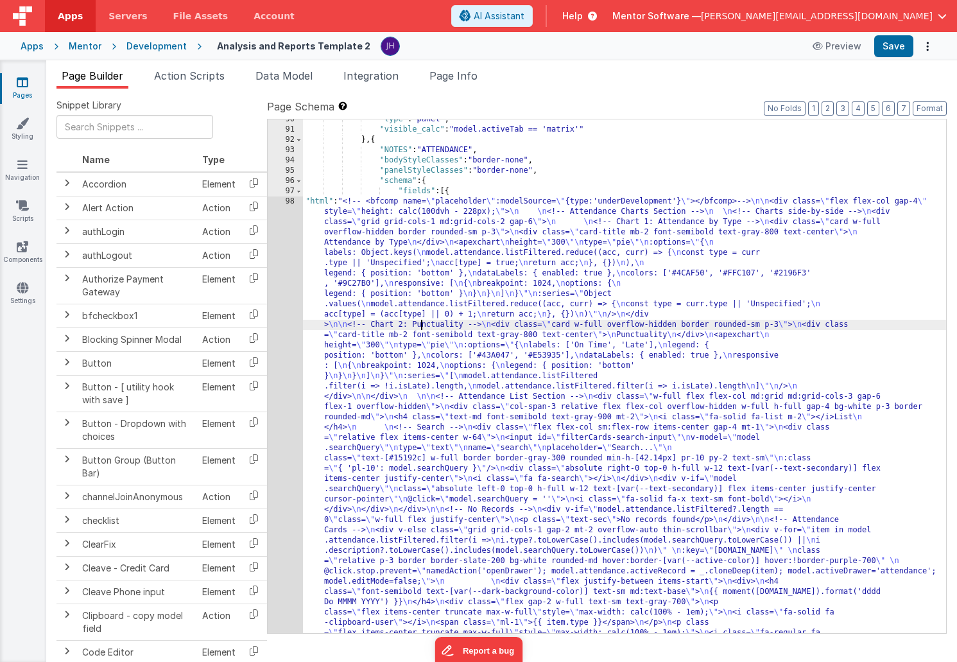
click at [289, 293] on div "98" at bounding box center [285, 473] width 35 height 555
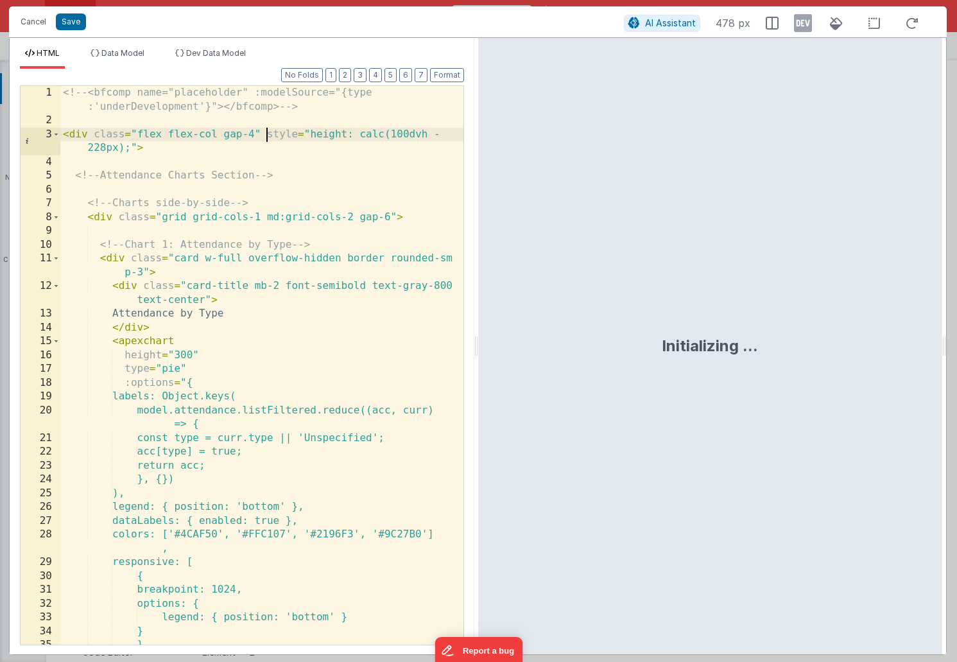
scroll to position [0, 0]
drag, startPoint x: 268, startPoint y: 135, endPoint x: 137, endPoint y: 150, distance: 131.2
click at [137, 150] on div "<!-- <bfcomp name="placeholder" :modelSource="{type :'underDevelopment'}"></bfc…" at bounding box center [261, 386] width 403 height 600
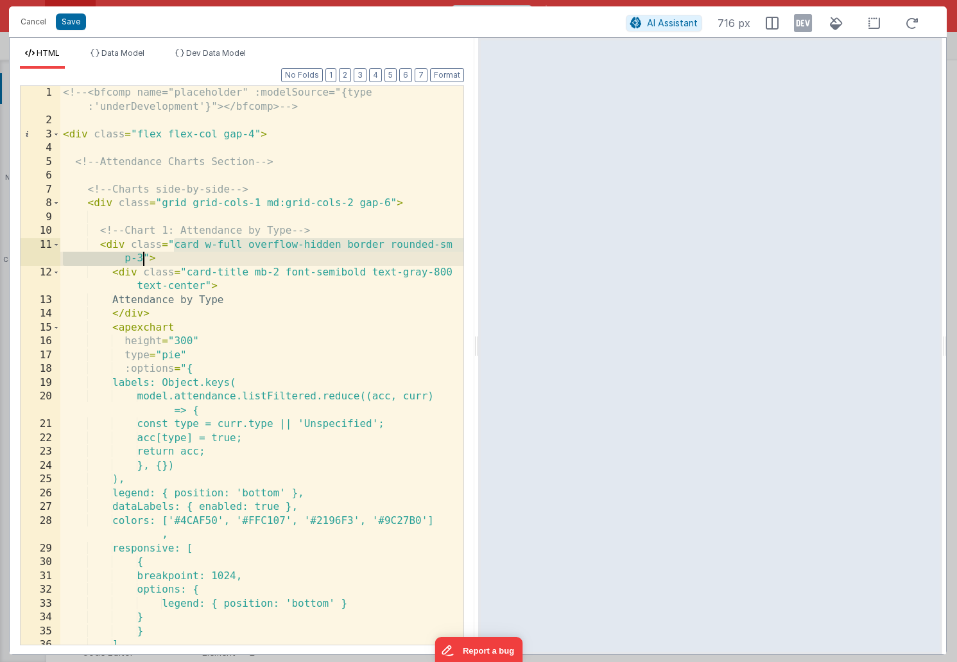
drag, startPoint x: 174, startPoint y: 246, endPoint x: 143, endPoint y: 257, distance: 32.9
click at [143, 257] on div "<!-- <bfcomp name="placeholder" :modelSource="{type :'underDevelopment'}"></bfc…" at bounding box center [261, 386] width 403 height 600
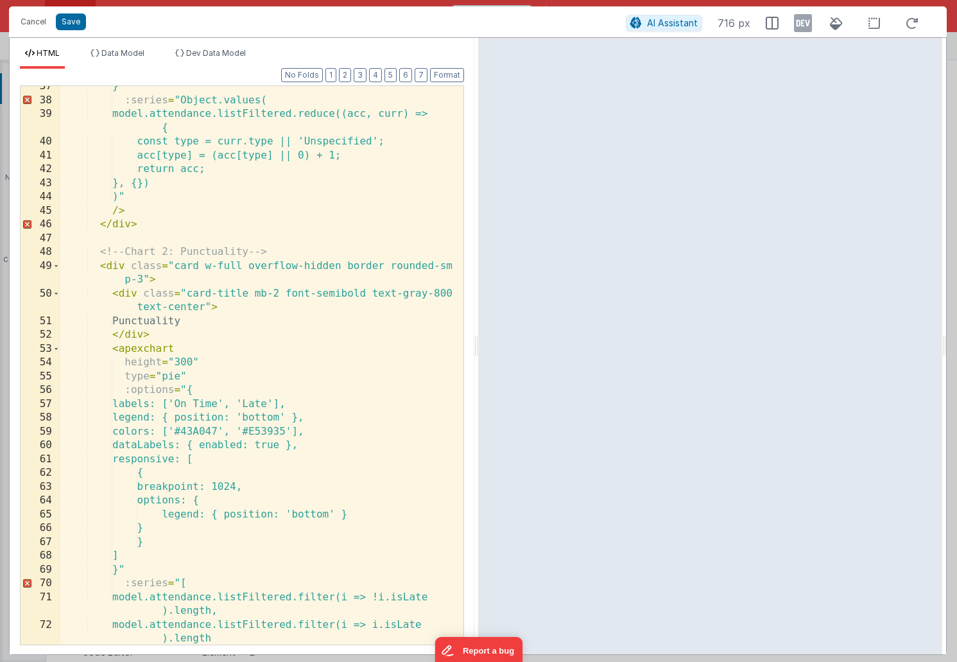
scroll to position [559, 0]
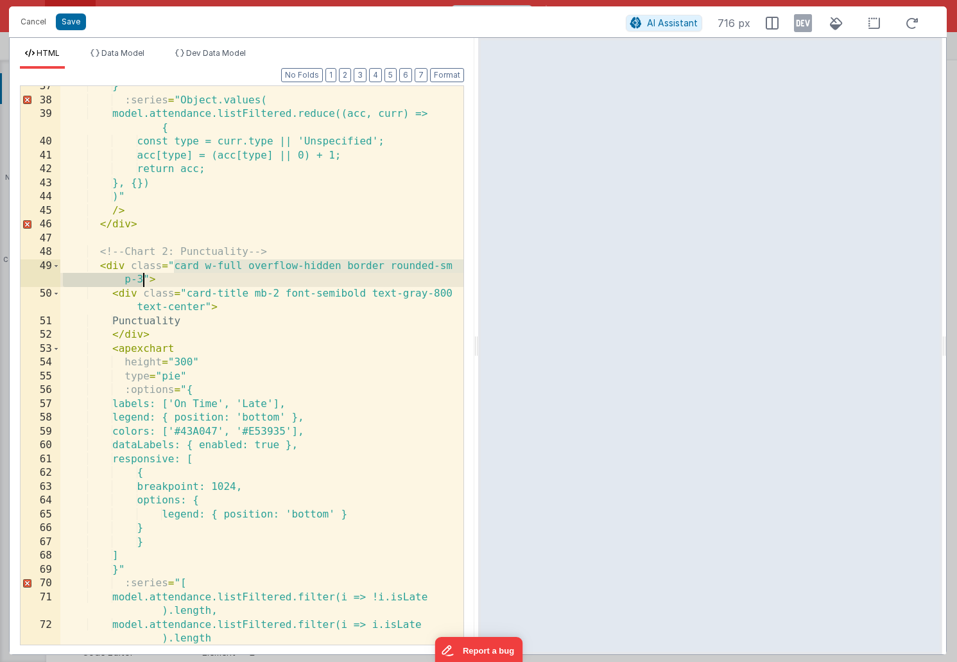
drag, startPoint x: 173, startPoint y: 269, endPoint x: 144, endPoint y: 279, distance: 30.5
click at [144, 279] on div "}" :series = "Object.values( model.attendance.listFiltered.reduce((acc, curr) =…" at bounding box center [261, 373] width 403 height 586
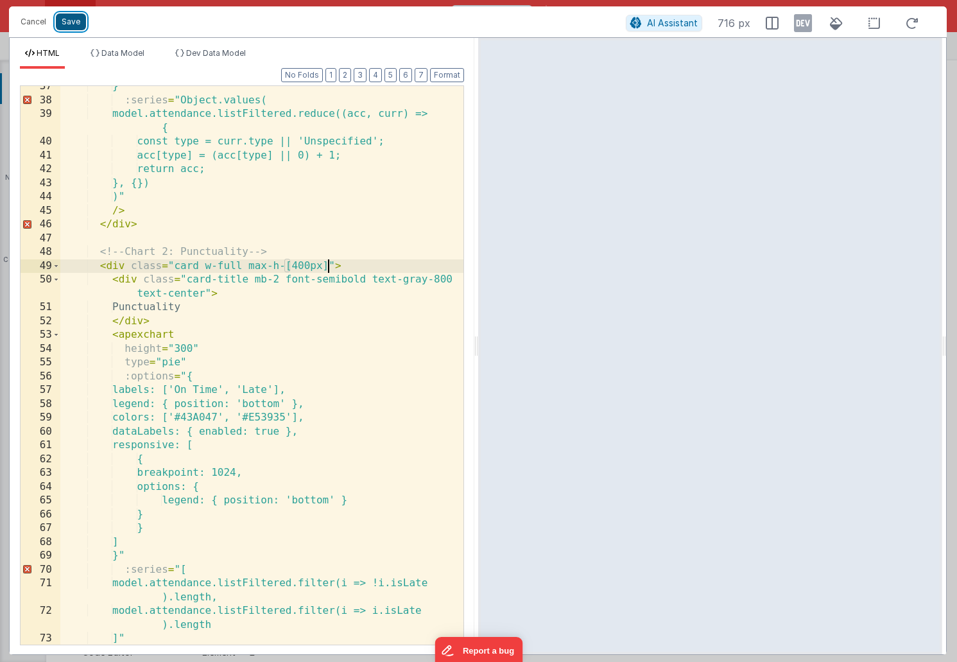
click at [70, 21] on button "Save" at bounding box center [71, 21] width 30 height 17
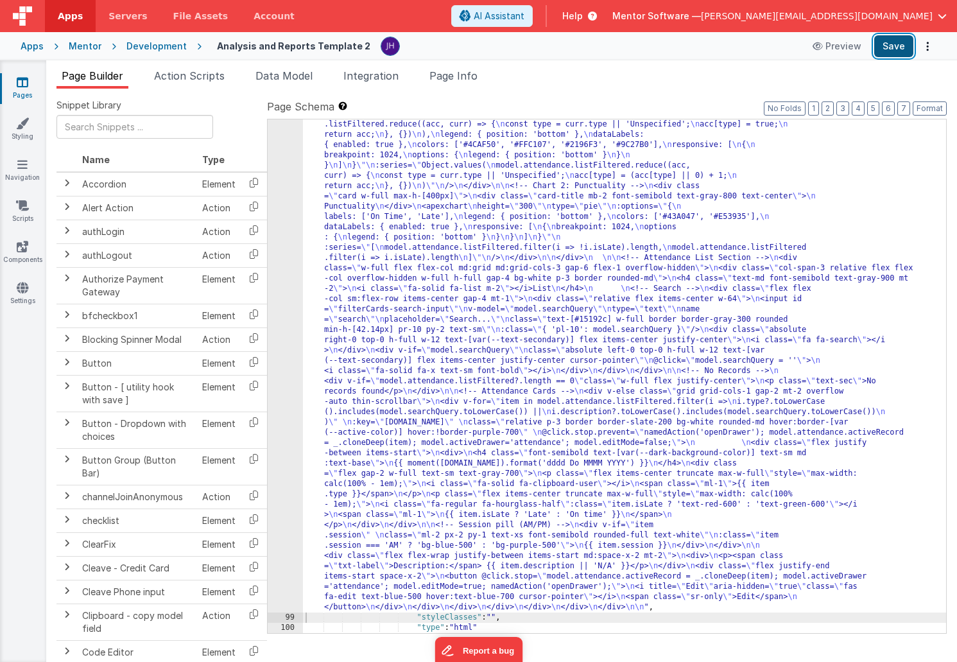
click at [900, 43] on button "Save" at bounding box center [894, 46] width 39 height 22
click at [401, 246] on div ""html" : "<!-- <bfcomp name= \" placeholder \" :modelSource= \" {type:'underDev…" at bounding box center [624, 602] width 643 height 1068
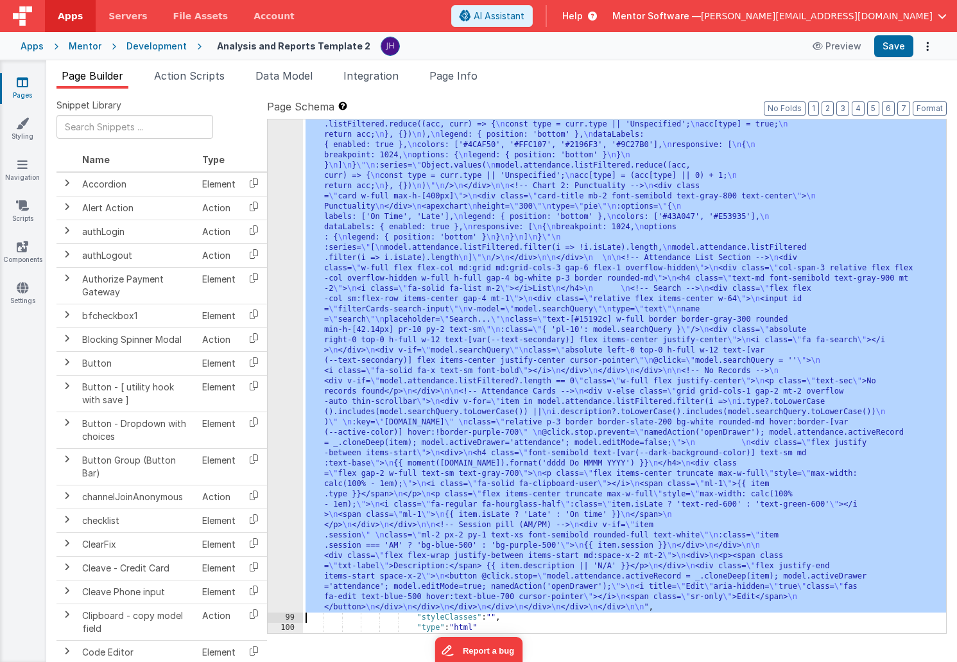
click at [288, 238] on div "98" at bounding box center [285, 340] width 35 height 544
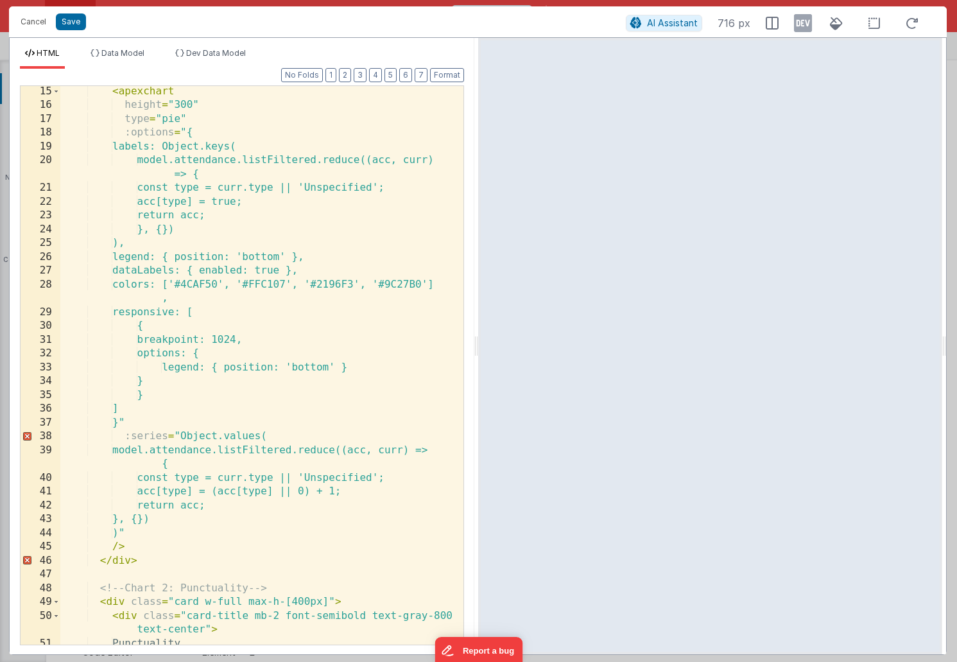
scroll to position [218, 0]
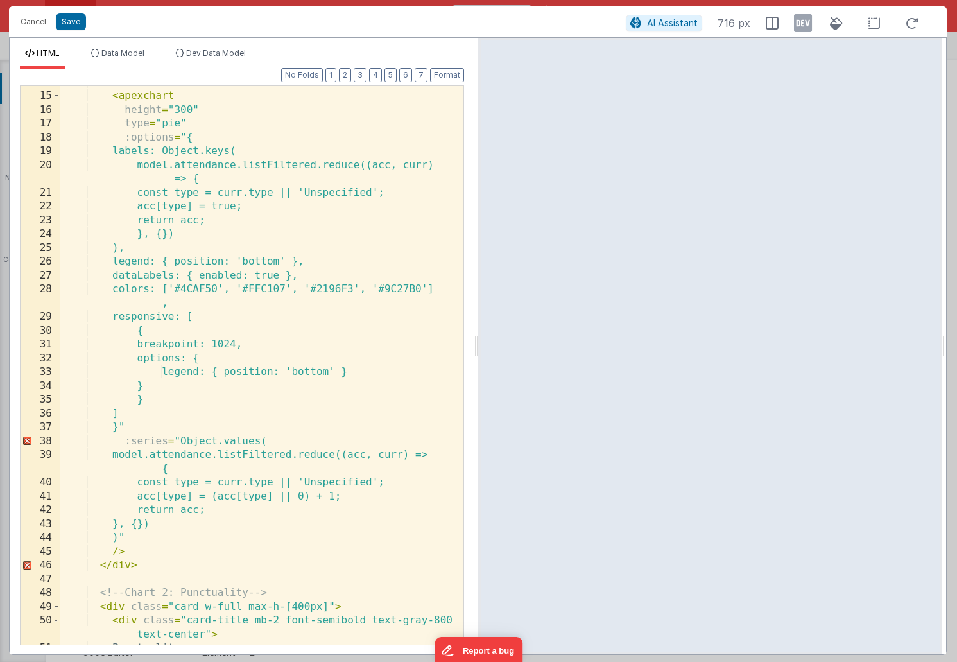
click at [336, 276] on div "</ div > < apexchart height = "300" type = "pie" :options = "{ labels: Object.k…" at bounding box center [261, 369] width 403 height 586
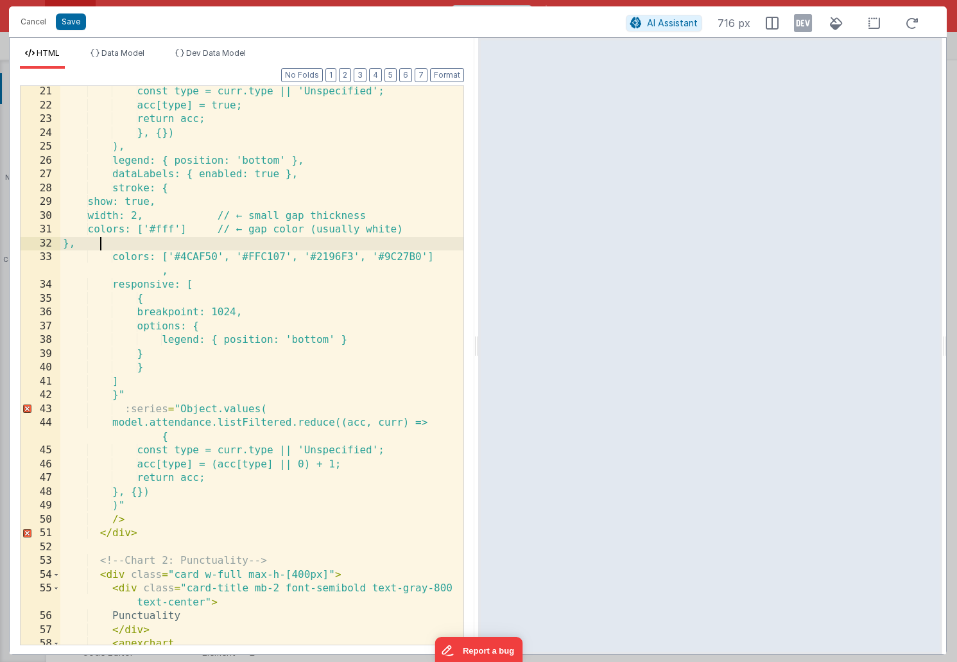
scroll to position [322, 0]
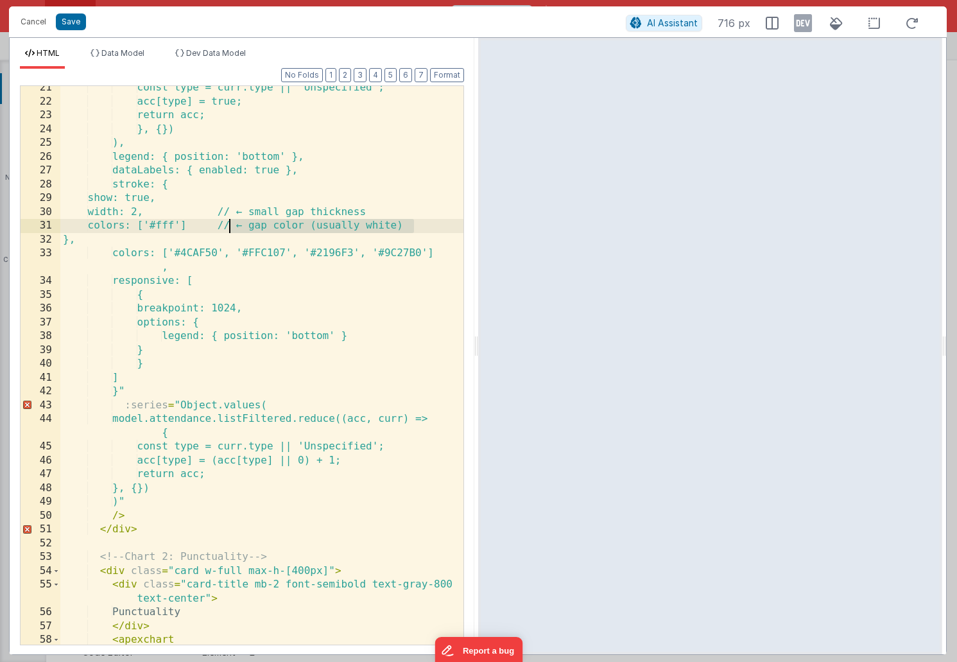
drag, startPoint x: 415, startPoint y: 225, endPoint x: 232, endPoint y: 224, distance: 183.0
click at [232, 224] on div "const type = curr.type || 'Unspecified'; acc[type] = true; return acc; }, {}) )…" at bounding box center [261, 374] width 403 height 586
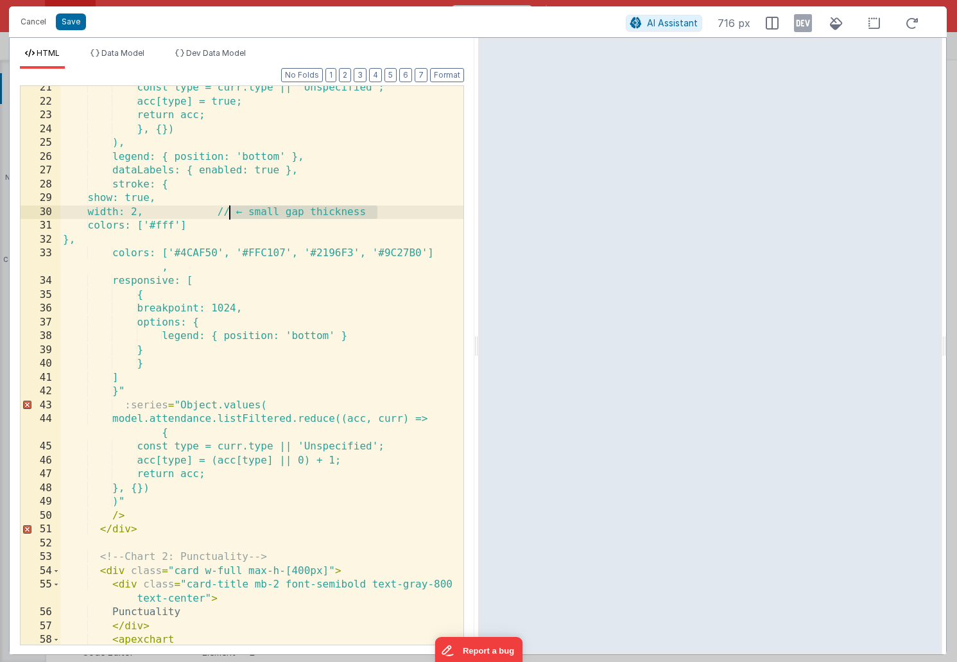
drag, startPoint x: 381, startPoint y: 210, endPoint x: 229, endPoint y: 210, distance: 152.2
click at [229, 210] on div "const type = curr.type || 'Unspecified'; acc[type] = true; return acc; }, {}) )…" at bounding box center [261, 374] width 403 height 586
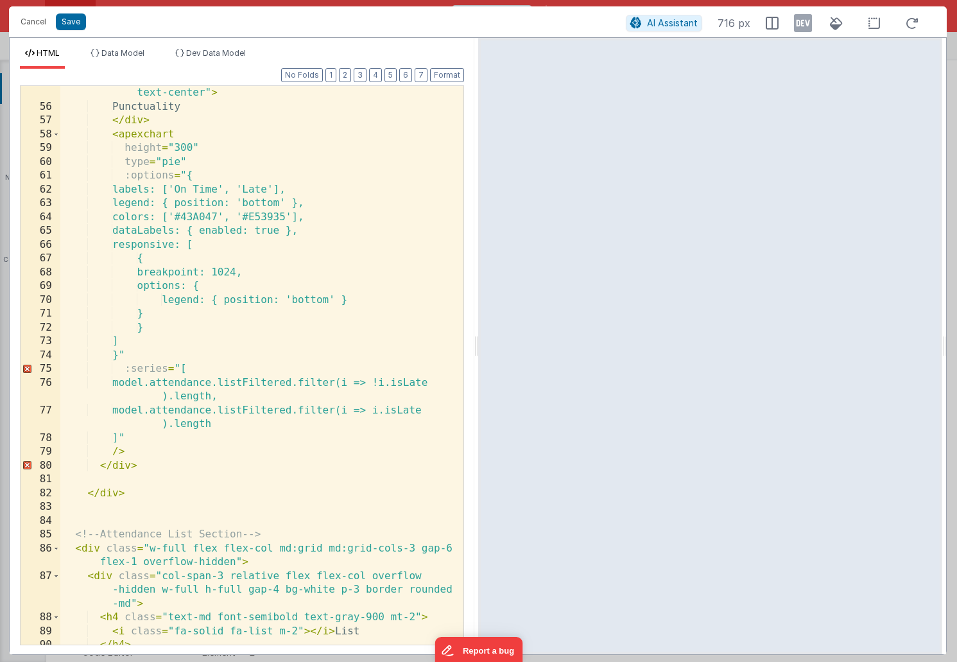
scroll to position [796, 0]
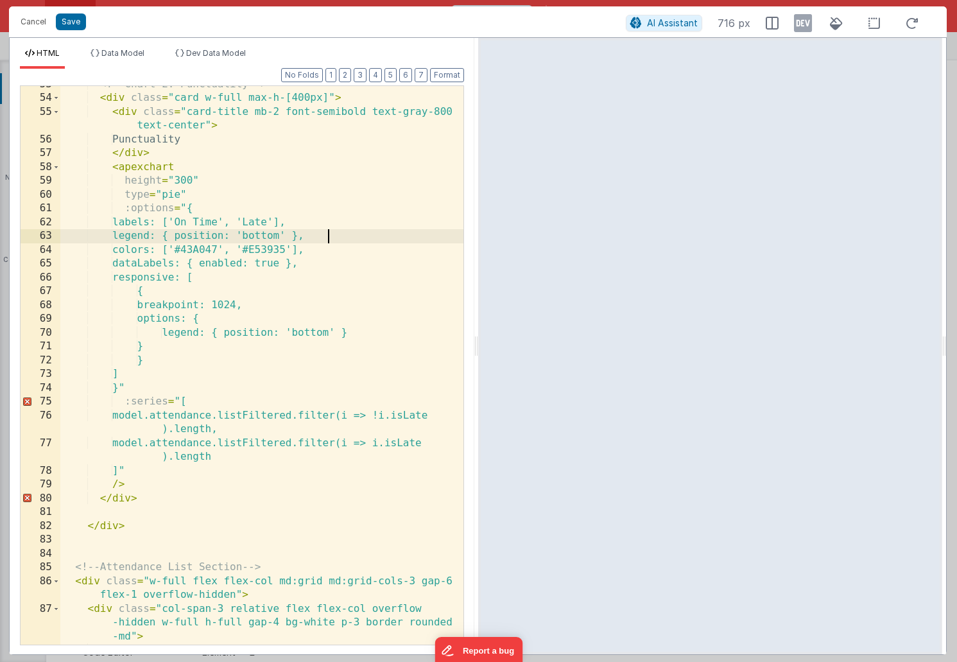
click at [344, 239] on div "<!-- Chart 2: Punctuality --> < div class = "card w-full max-h-[400px]" > < div…" at bounding box center [261, 371] width 403 height 586
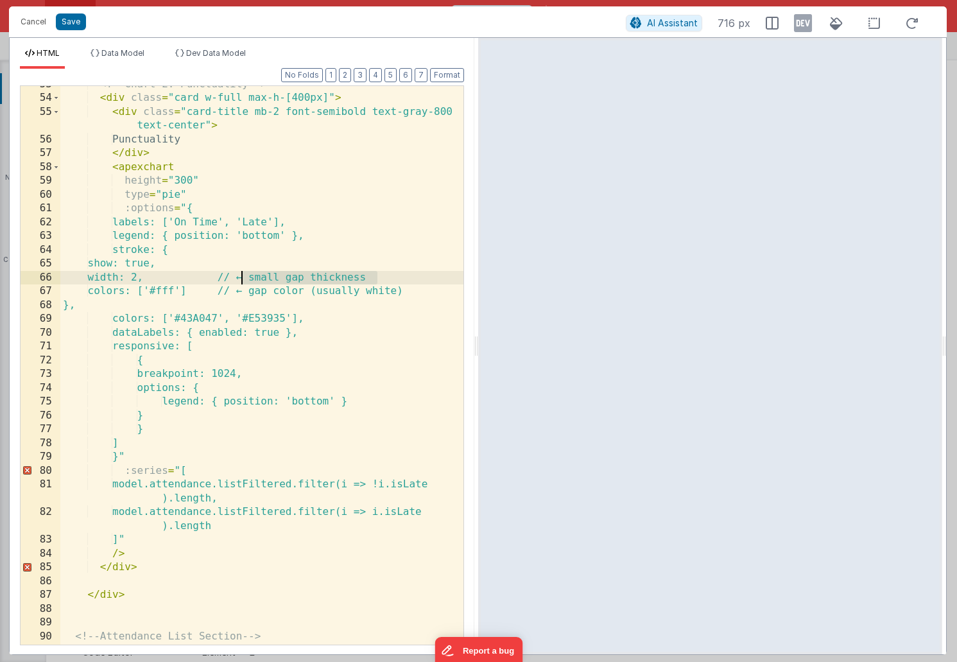
drag, startPoint x: 383, startPoint y: 277, endPoint x: 231, endPoint y: 277, distance: 152.2
click at [231, 277] on div "<!-- Chart 2: Punctuality --> < div class = "card w-full max-h-[400px]" > < div…" at bounding box center [261, 378] width 403 height 600
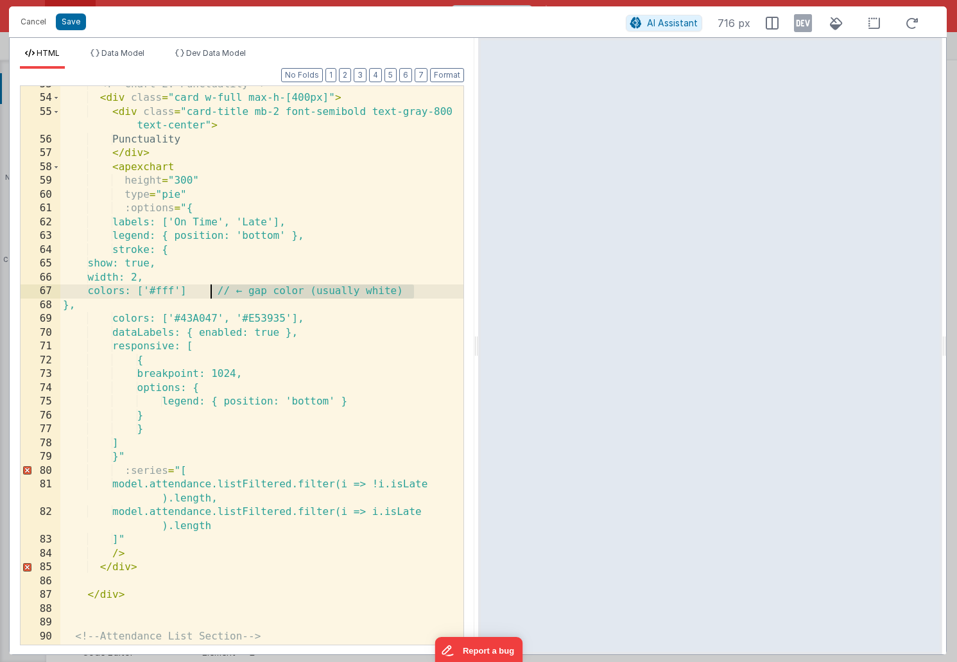
drag, startPoint x: 422, startPoint y: 290, endPoint x: 212, endPoint y: 290, distance: 210.6
click at [212, 290] on div "<!-- Chart 2: Punctuality --> < div class = "card w-full max-h-[400px]" > < div…" at bounding box center [261, 378] width 403 height 600
click at [444, 70] on button "Format" at bounding box center [447, 75] width 34 height 14
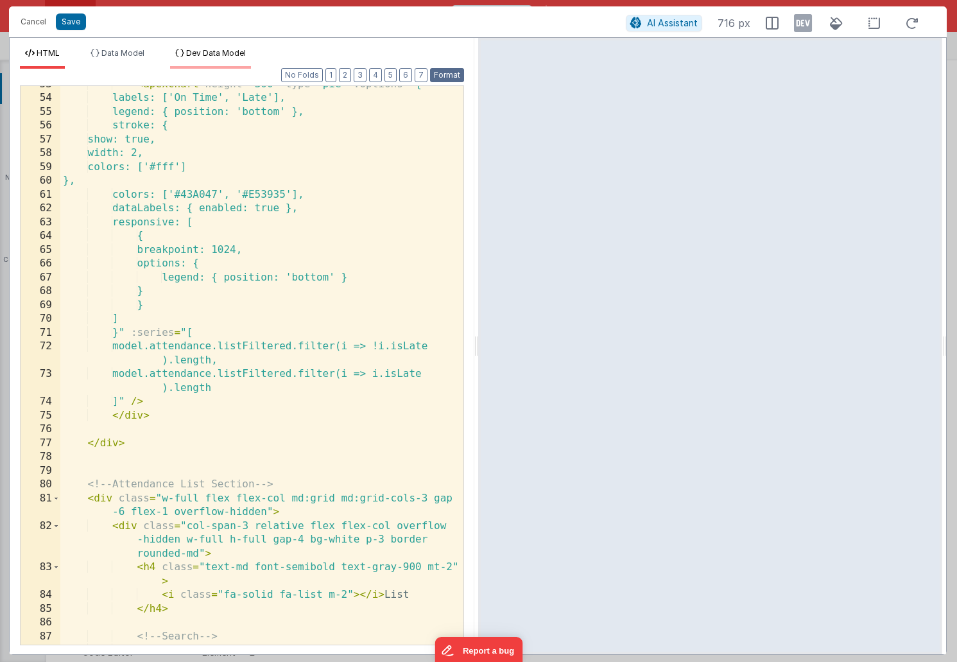
scroll to position [809, 0]
click at [72, 23] on button "Save" at bounding box center [71, 21] width 30 height 17
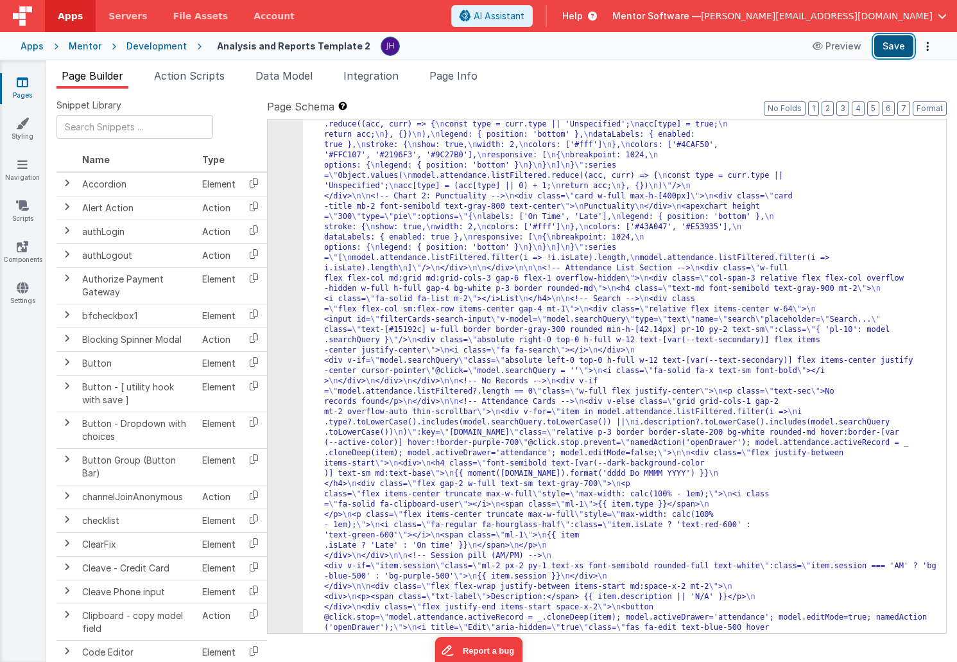
click at [907, 42] on button "Save" at bounding box center [894, 46] width 39 height 22
click at [890, 48] on button "Save" at bounding box center [894, 46] width 39 height 22
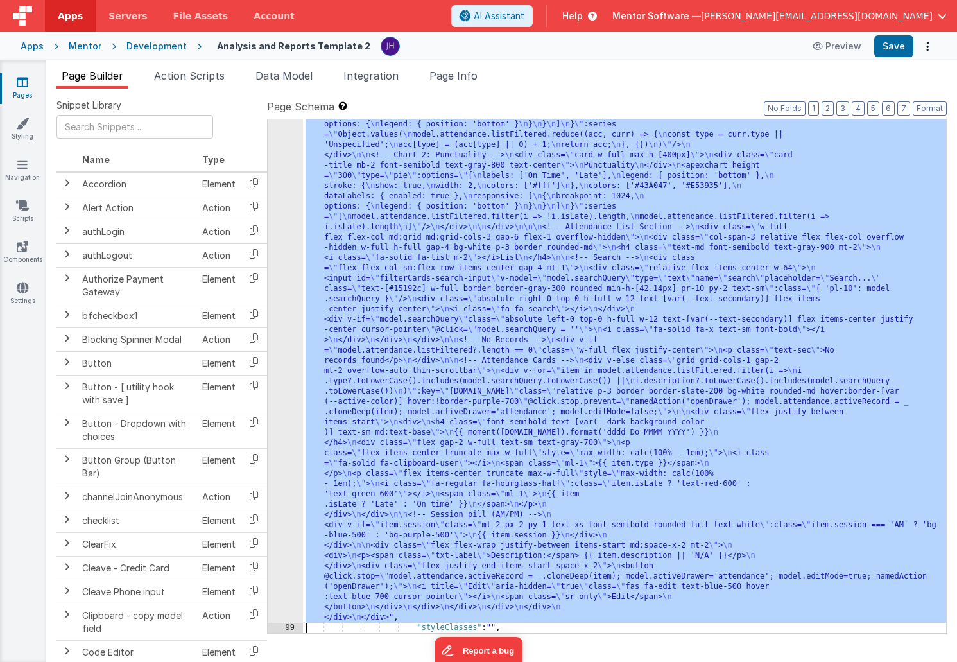
click at [285, 292] on div "98" at bounding box center [285, 325] width 35 height 596
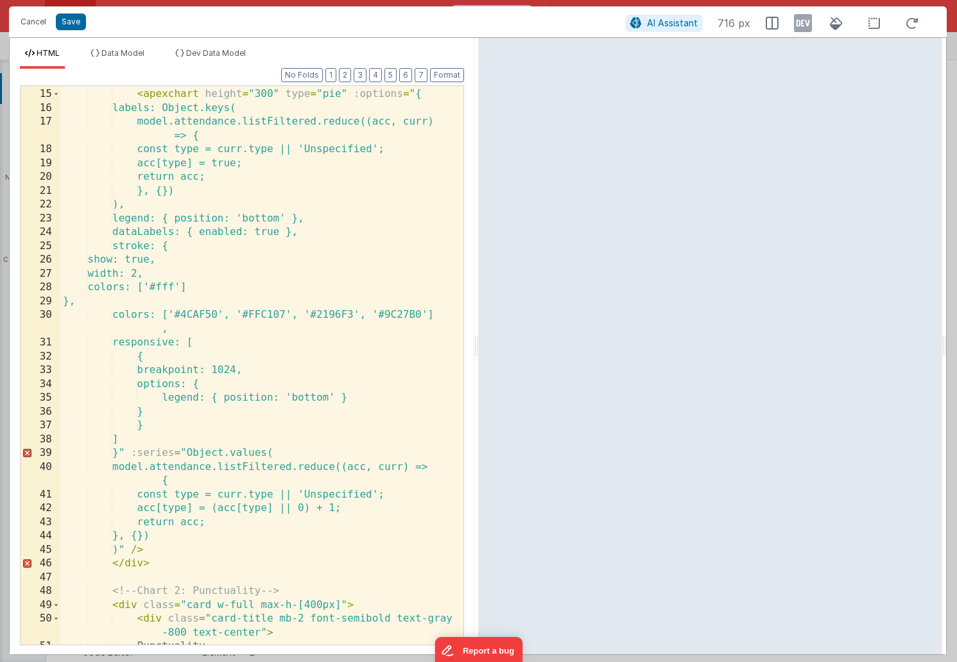
scroll to position [222, 0]
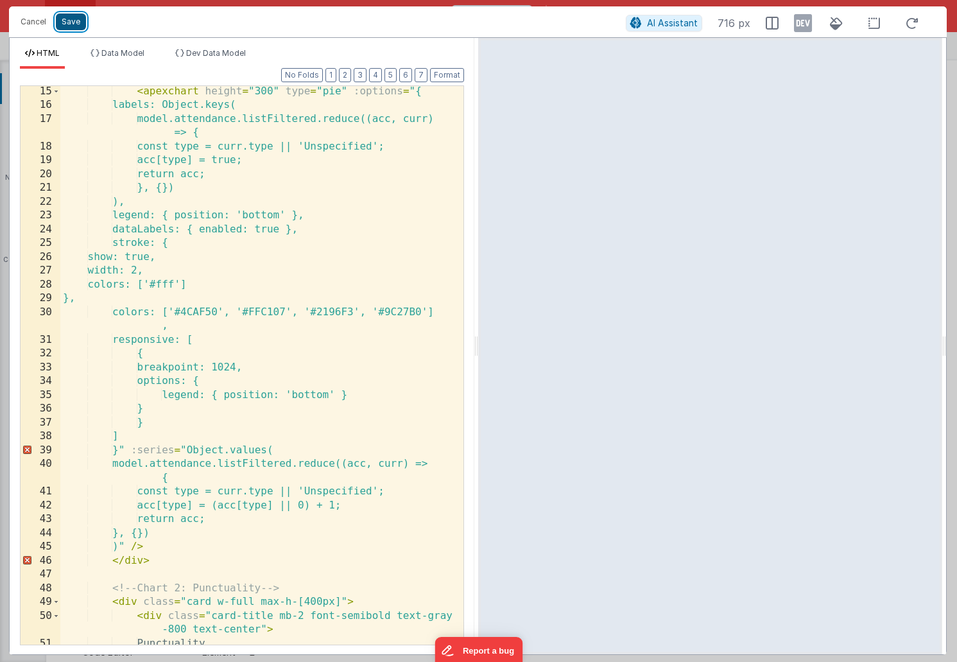
click at [69, 24] on button "Save" at bounding box center [71, 21] width 30 height 17
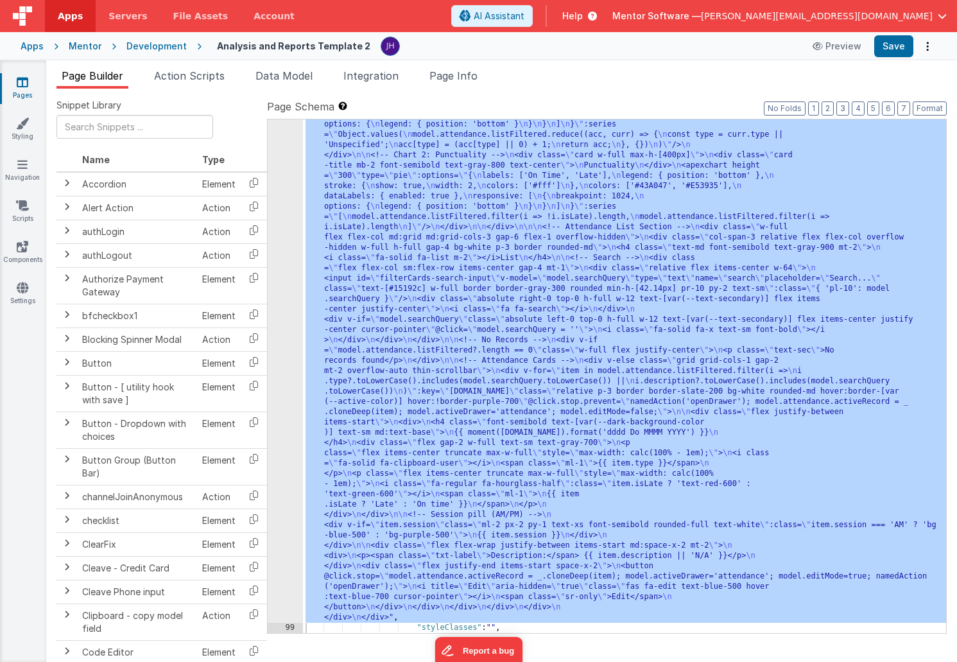
click at [703, 76] on ul "Page Builder Action Scripts Data Model Integration Page Info" at bounding box center [501, 78] width 911 height 21
click at [477, 84] on li "Page Info" at bounding box center [453, 78] width 58 height 21
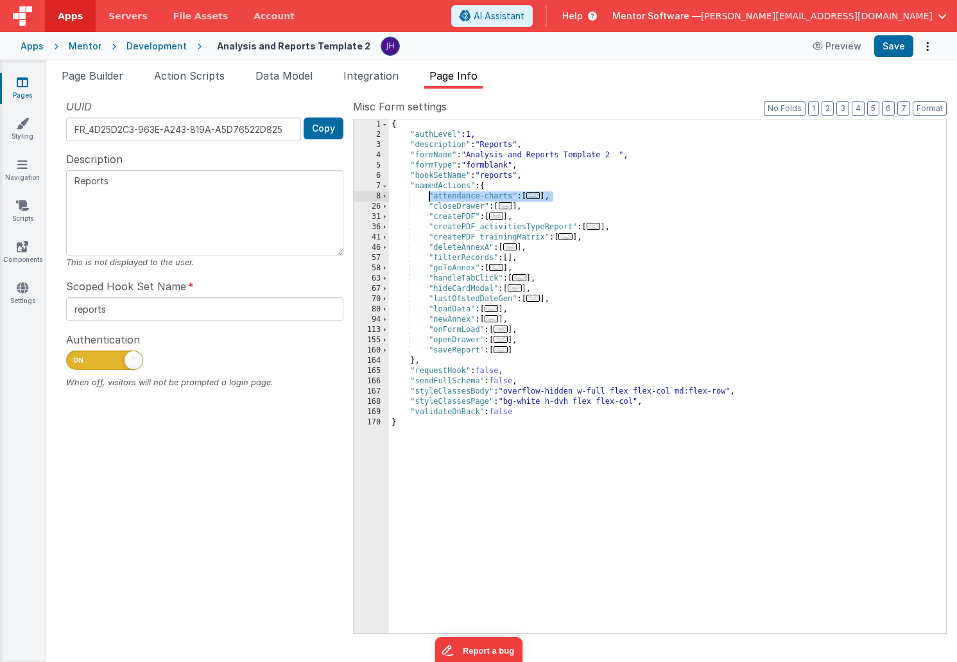
drag, startPoint x: 555, startPoint y: 195, endPoint x: 429, endPoint y: 196, distance: 125.8
click at [429, 196] on div "{ "authLevel" : 1 , "description" : "Reports" , "formName" : "Analysis and Repo…" at bounding box center [667, 386] width 557 height 534
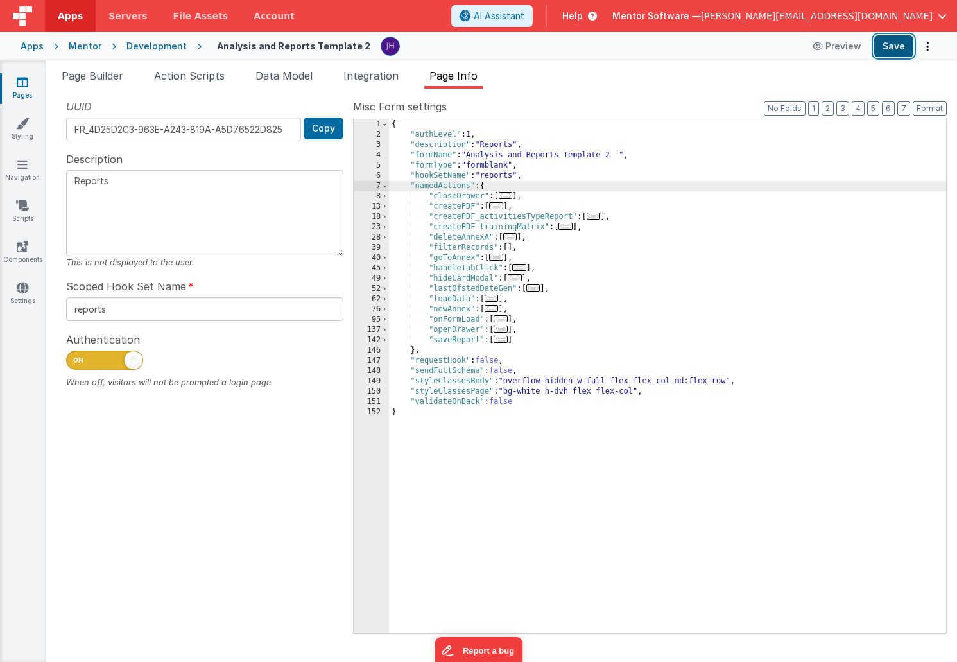
click at [892, 46] on button "Save" at bounding box center [894, 46] width 39 height 22
click at [894, 45] on button "Save" at bounding box center [894, 46] width 39 height 22
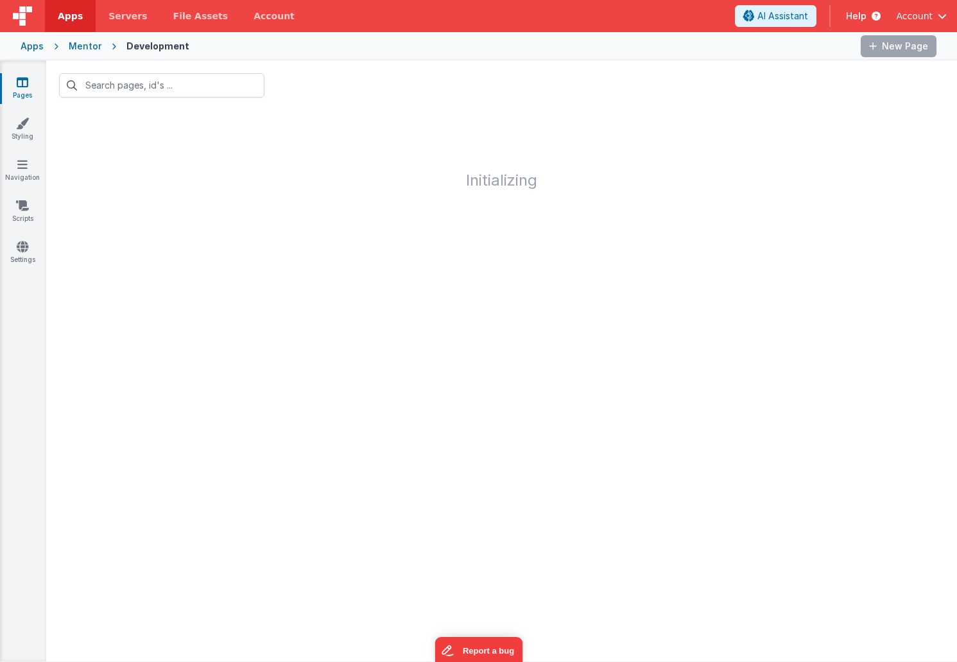
click at [69, 46] on div "Mentor" at bounding box center [85, 46] width 33 height 13
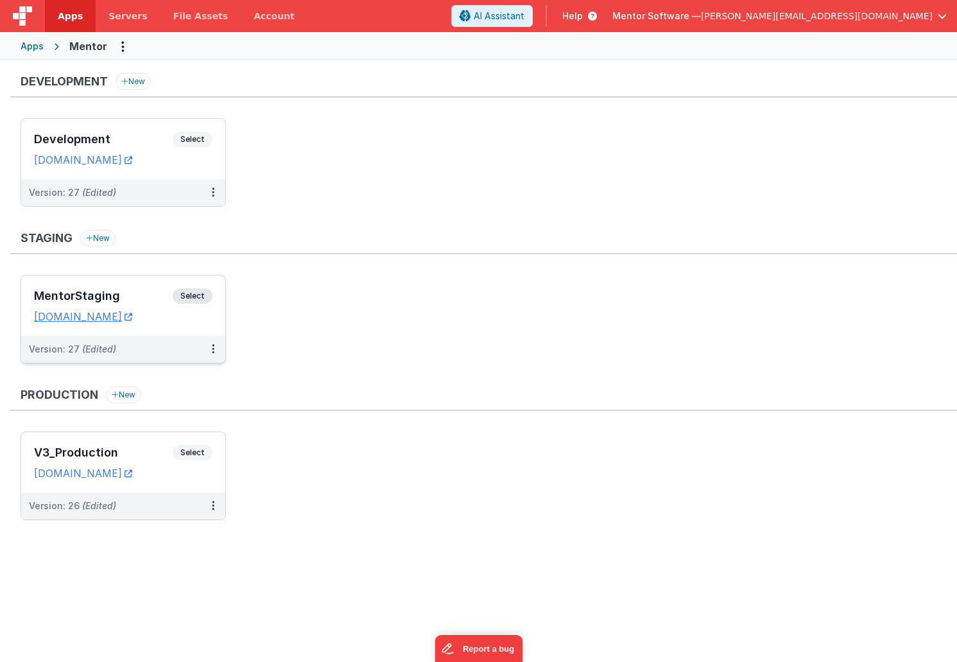
click at [132, 286] on div "MentorStaging Select URLs [DOMAIN_NAME]" at bounding box center [123, 305] width 204 height 60
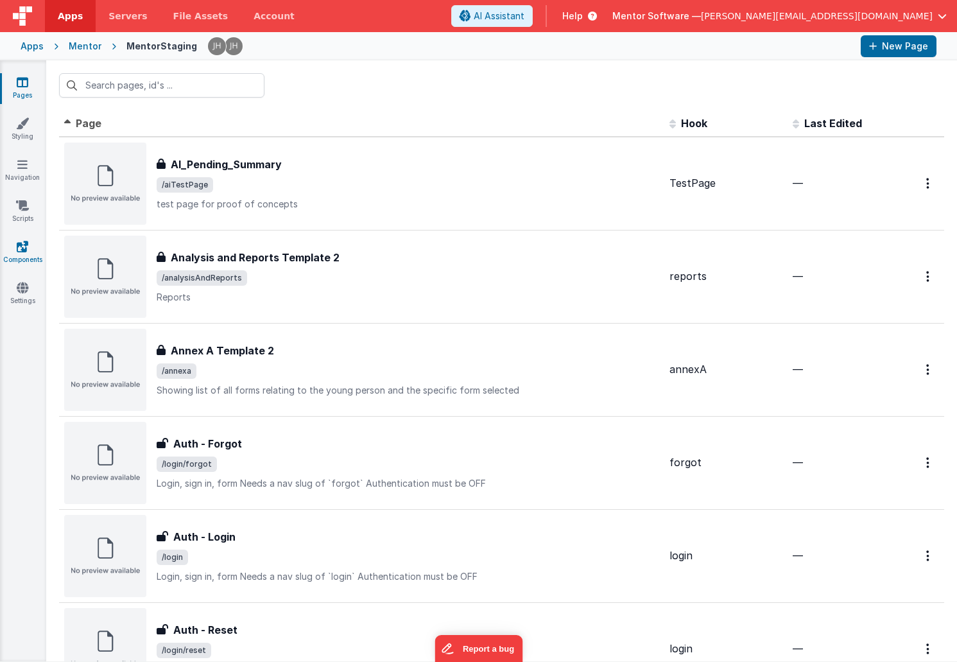
click at [22, 251] on icon at bounding box center [23, 246] width 12 height 13
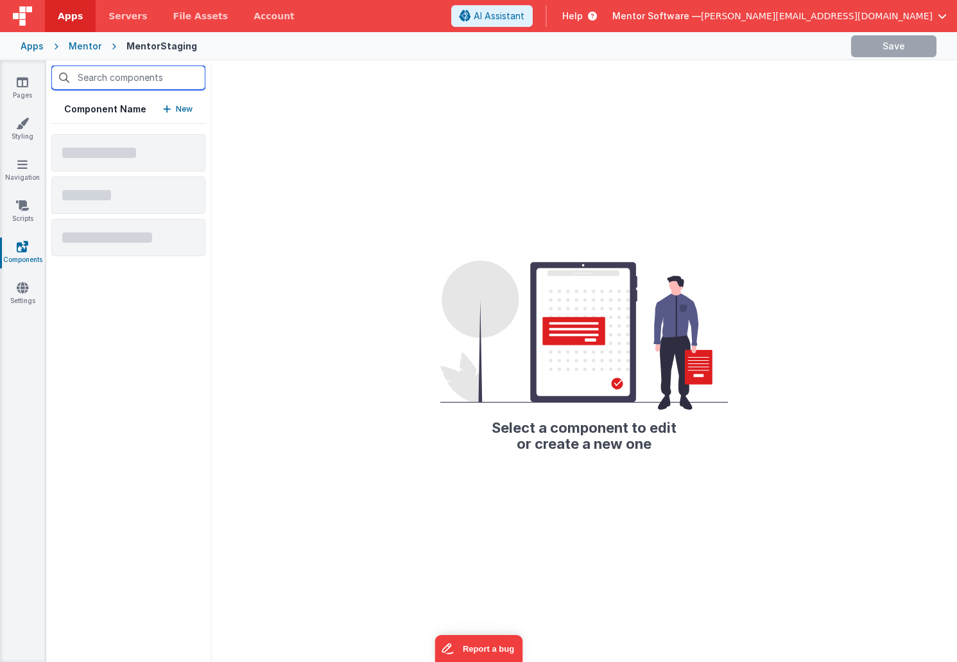
click at [137, 82] on input "text" at bounding box center [128, 77] width 154 height 24
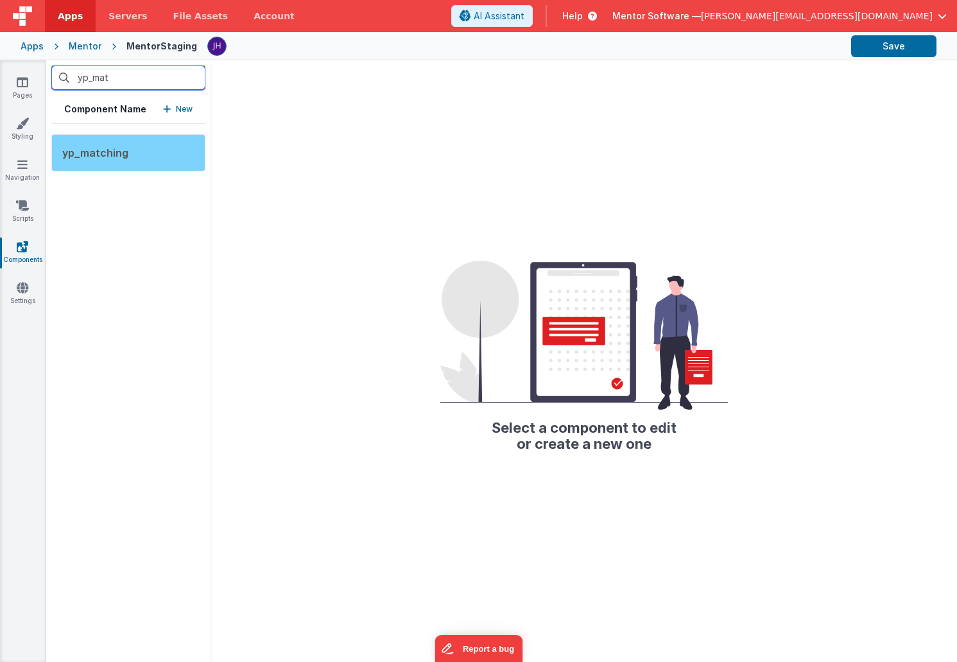
type input "yp_mat"
click at [103, 157] on span "yp_matching" at bounding box center [95, 152] width 66 height 13
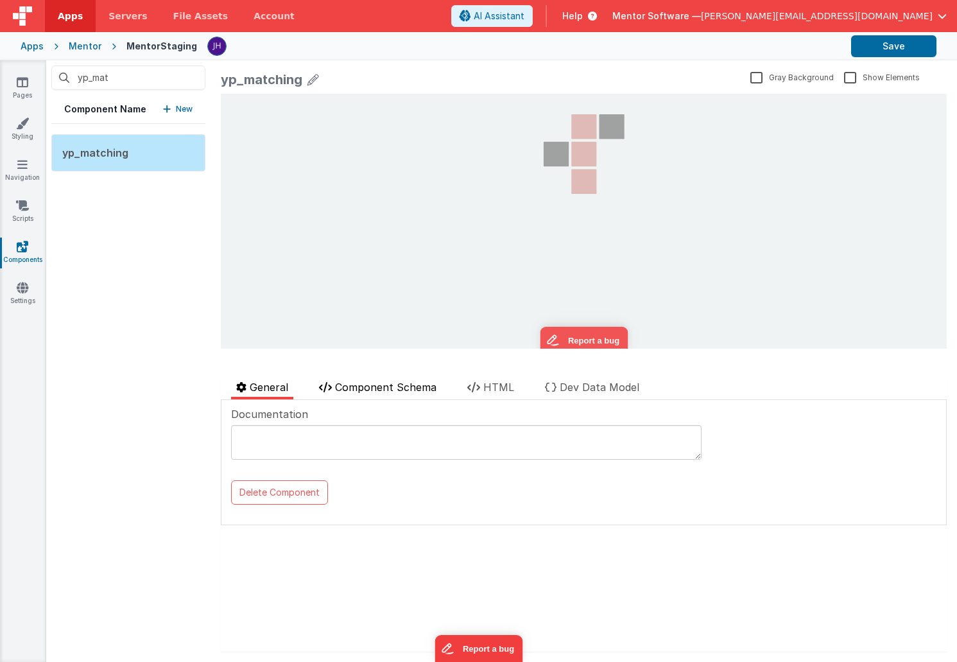
click at [369, 388] on span "Component Schema" at bounding box center [385, 387] width 101 height 13
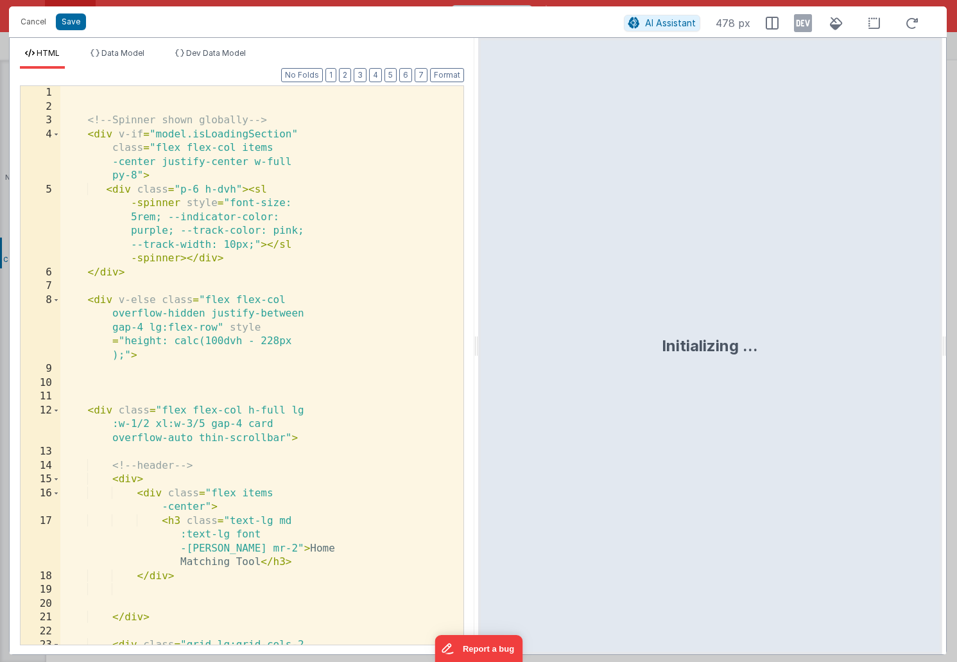
scroll to position [3453, 0]
click at [390, 282] on div "<!-- Spinner shown globally --> < div v-if = "model.isLoadingSection" class = "…" at bounding box center [261, 386] width 403 height 600
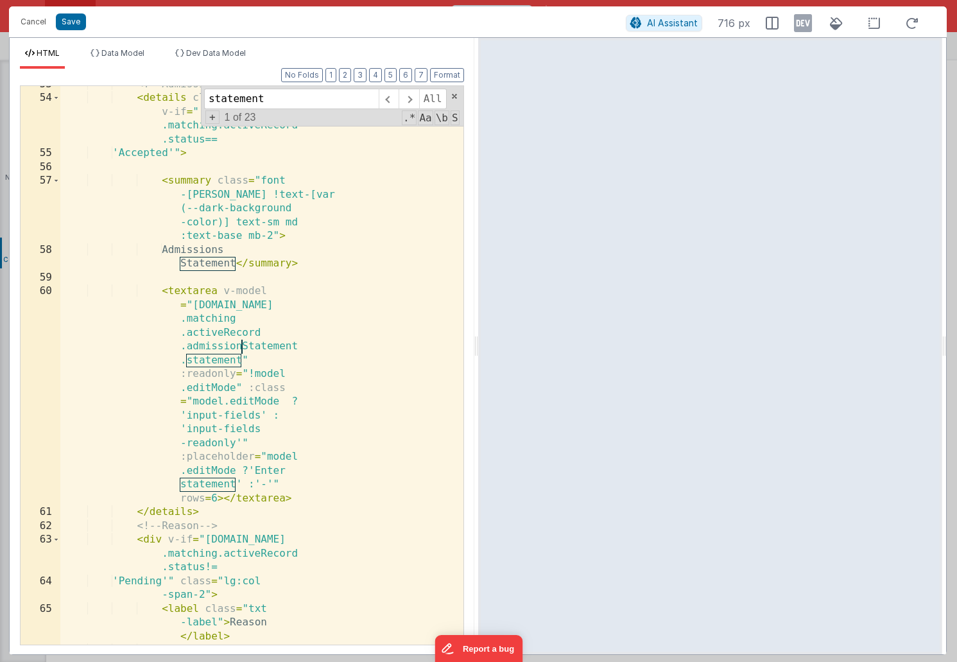
scroll to position [1966, 0]
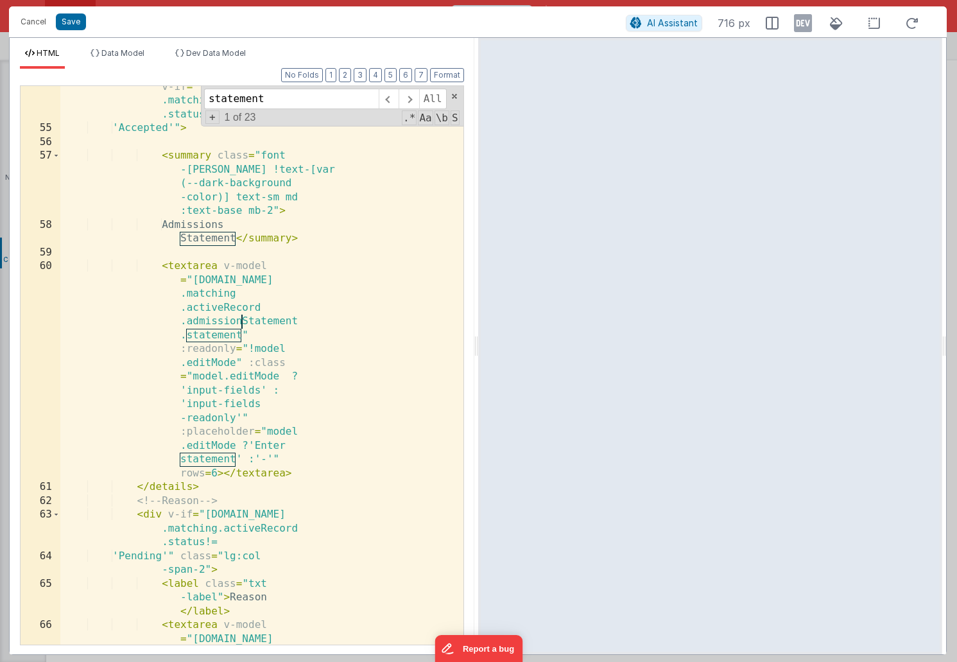
type input "statement"
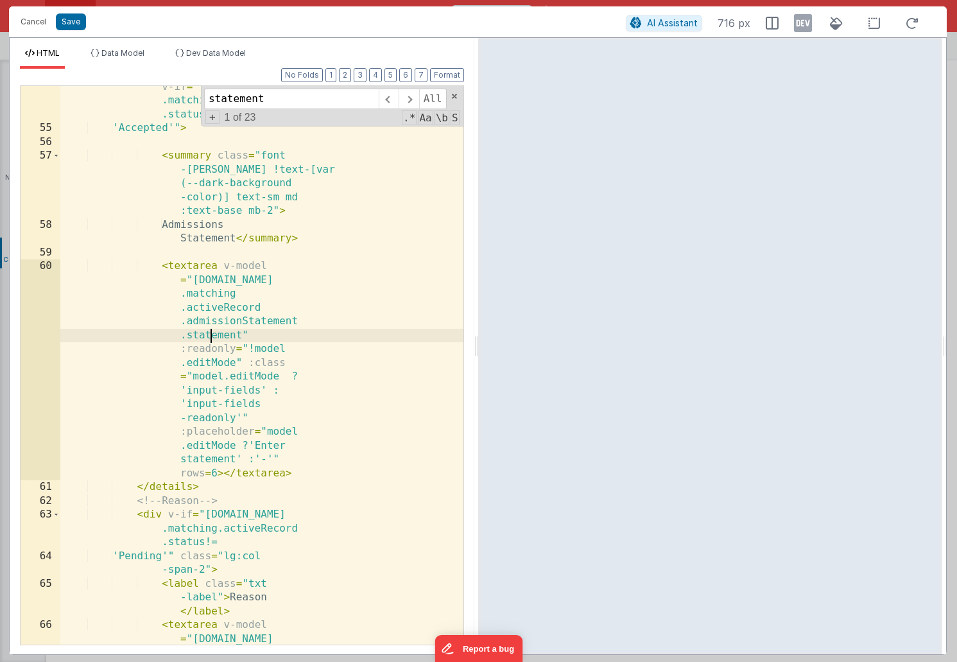
click at [210, 333] on div "< details class = "col-span-2" v-if = "model.data .matching.activeRecord .statu…" at bounding box center [261, 469] width 403 height 807
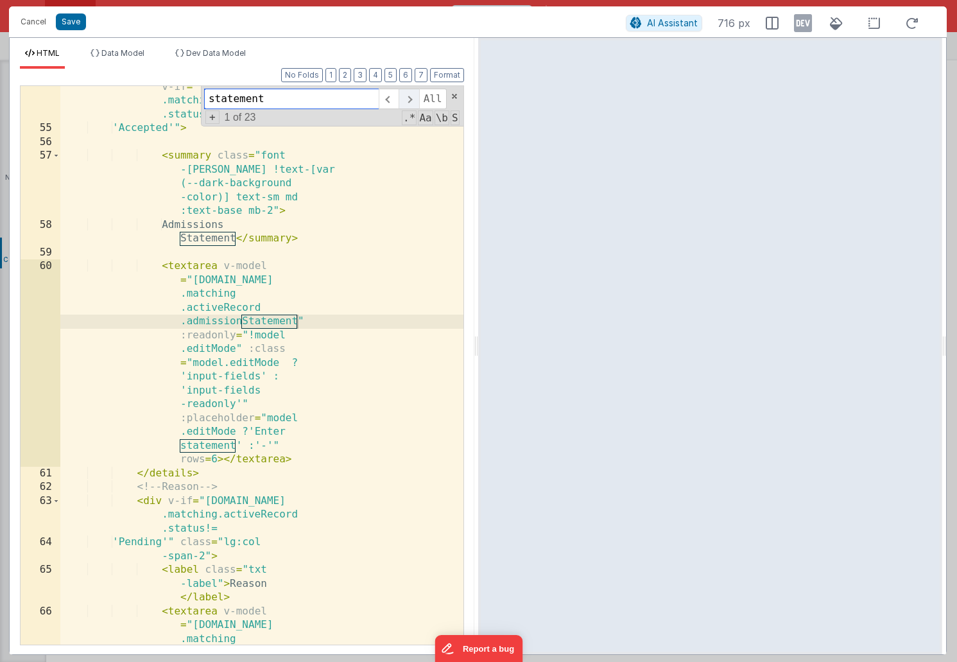
click at [408, 100] on span at bounding box center [409, 99] width 20 height 21
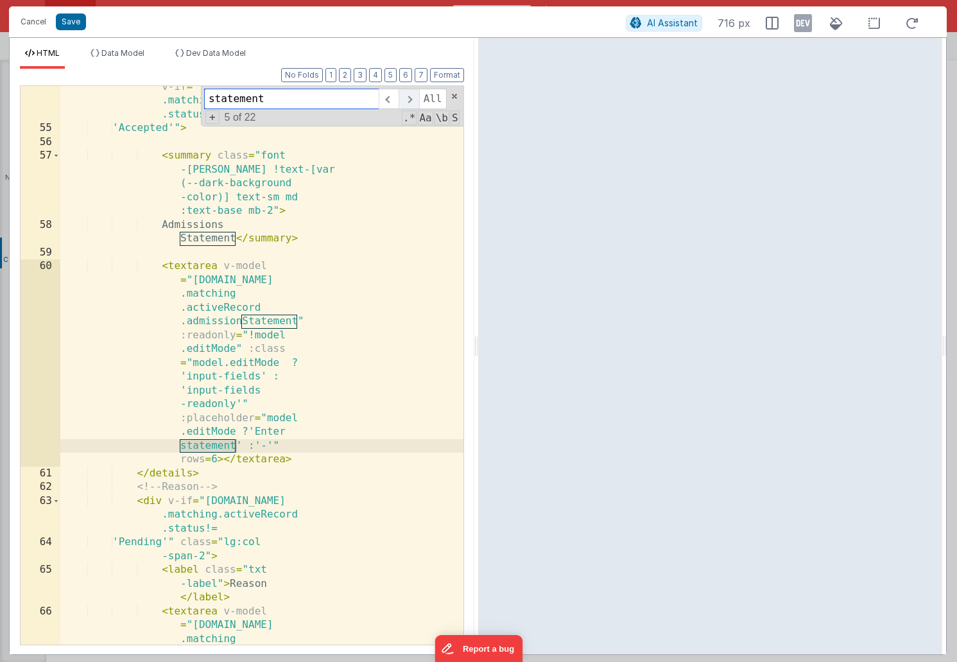
click at [408, 100] on span at bounding box center [409, 99] width 20 height 21
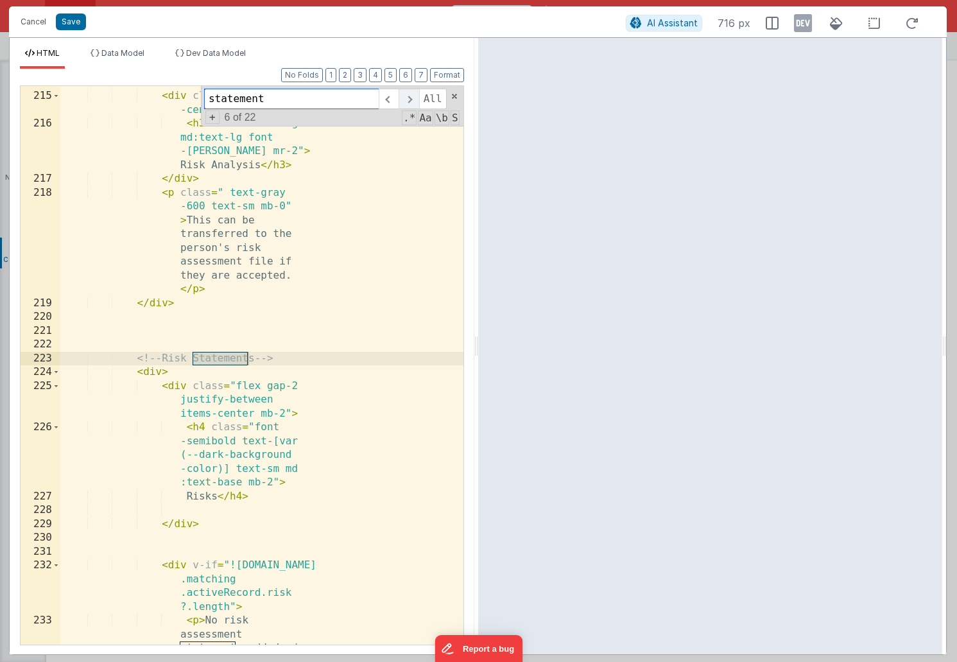
click at [407, 101] on span at bounding box center [409, 99] width 20 height 21
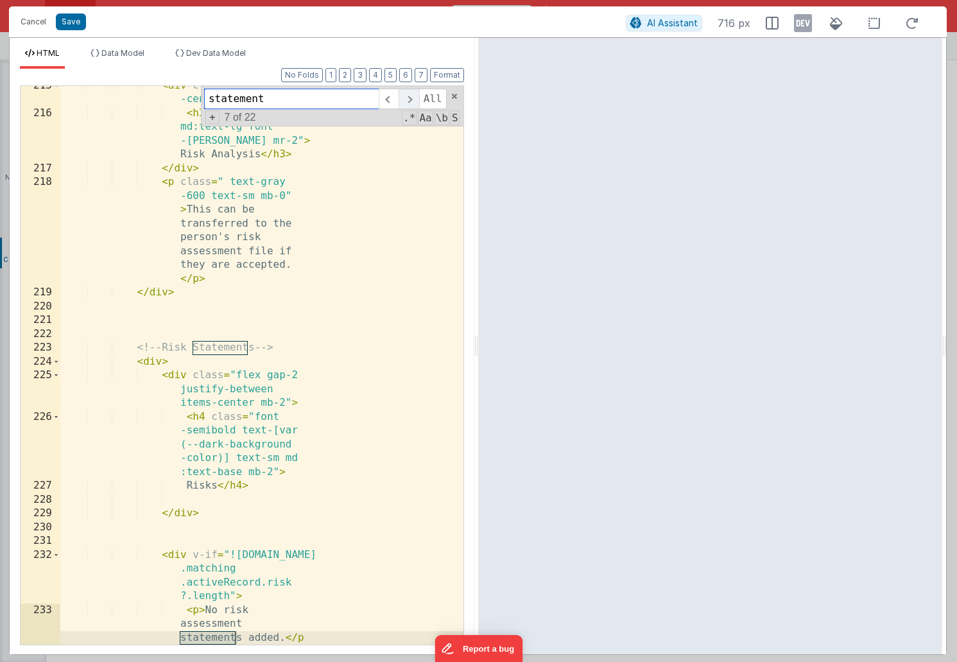
click at [407, 101] on span at bounding box center [409, 99] width 20 height 21
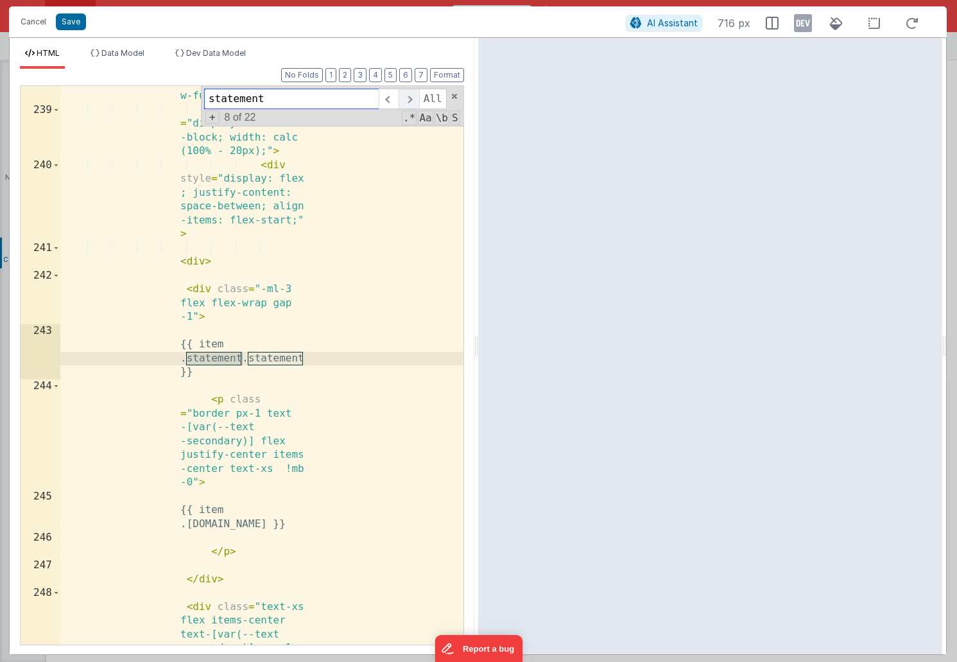
scroll to position [8901, 0]
click at [407, 101] on span at bounding box center [409, 99] width 20 height 21
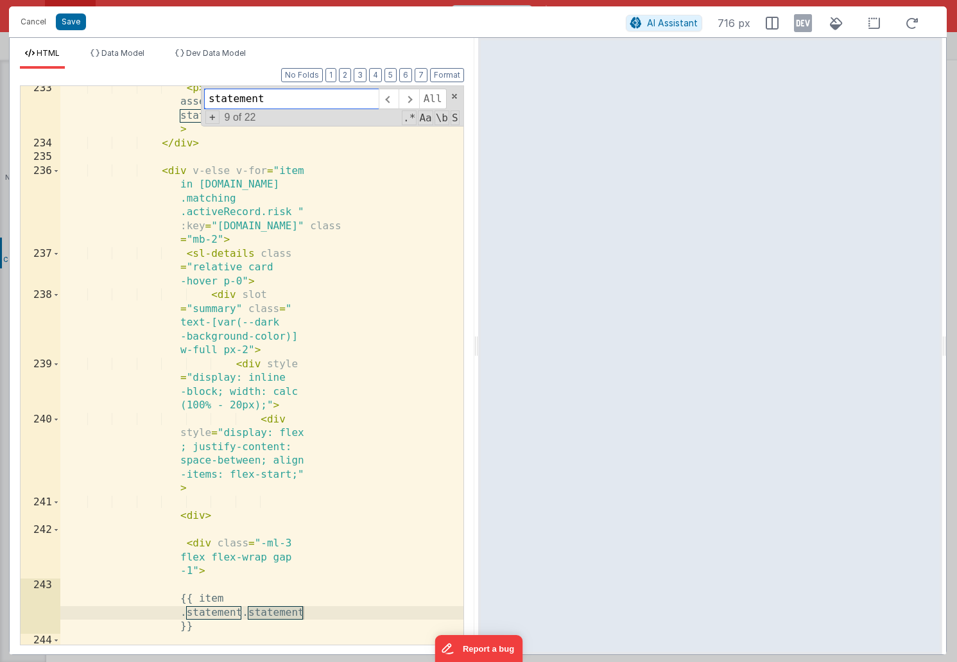
scroll to position [8642, 0]
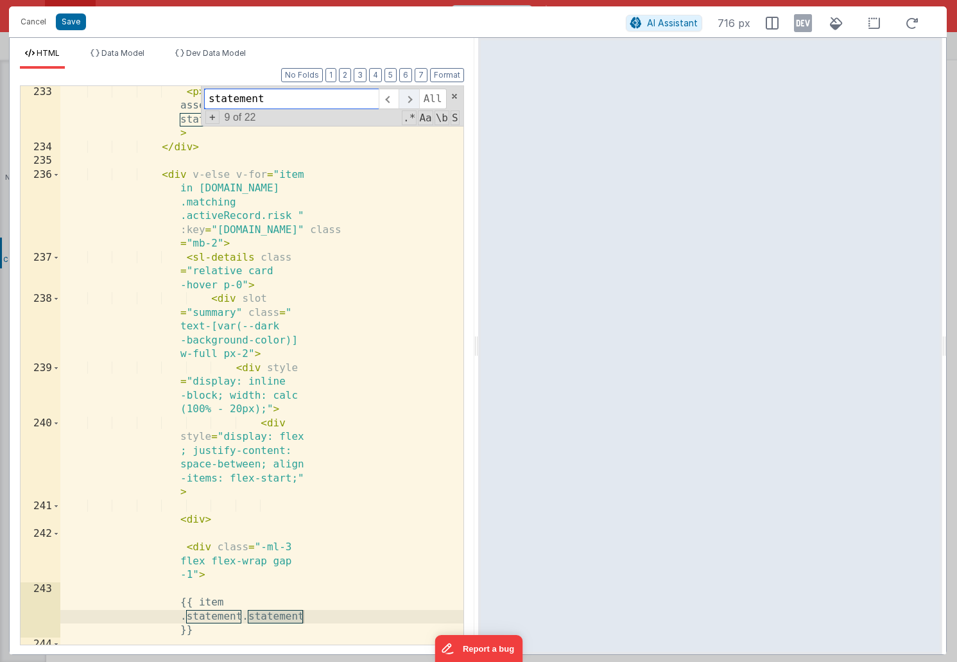
click at [411, 101] on span at bounding box center [409, 99] width 20 height 21
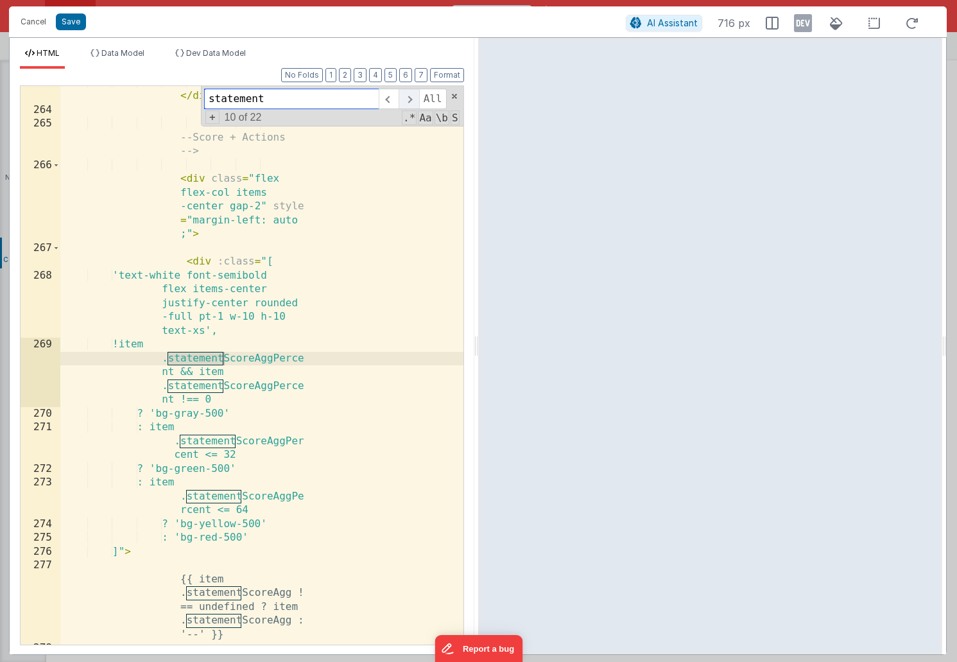
scroll to position [10171, 0]
click at [411, 101] on span at bounding box center [409, 99] width 20 height 21
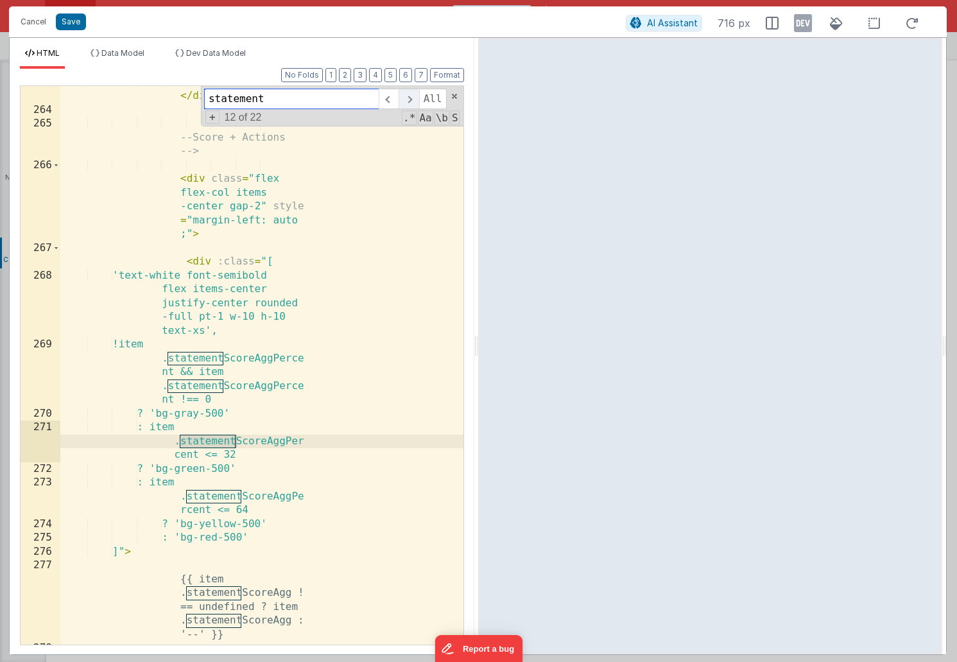
click at [411, 101] on span at bounding box center [409, 99] width 20 height 21
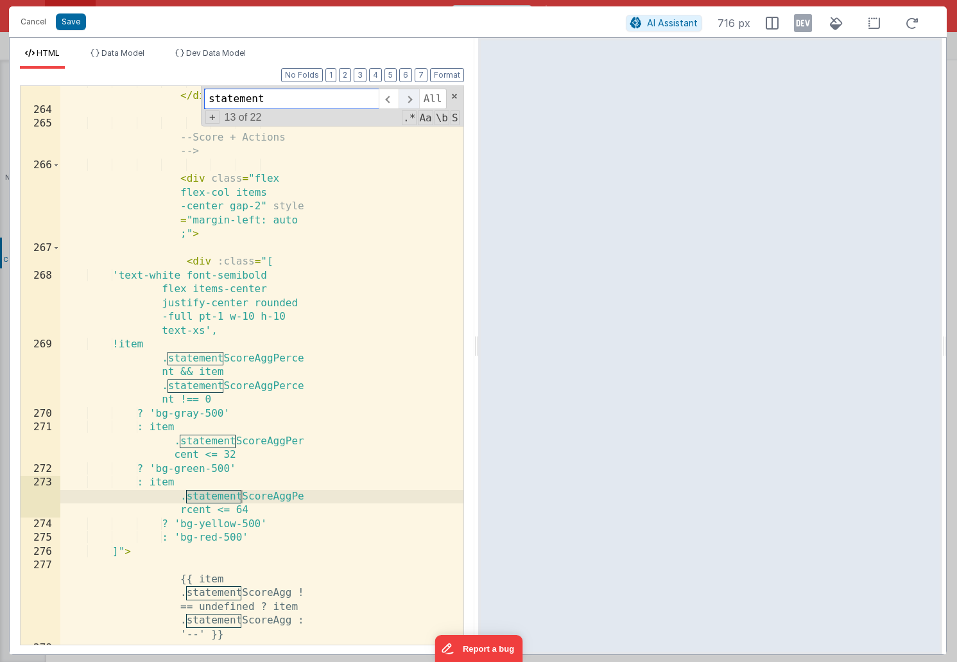
click at [411, 101] on span at bounding box center [409, 99] width 20 height 21
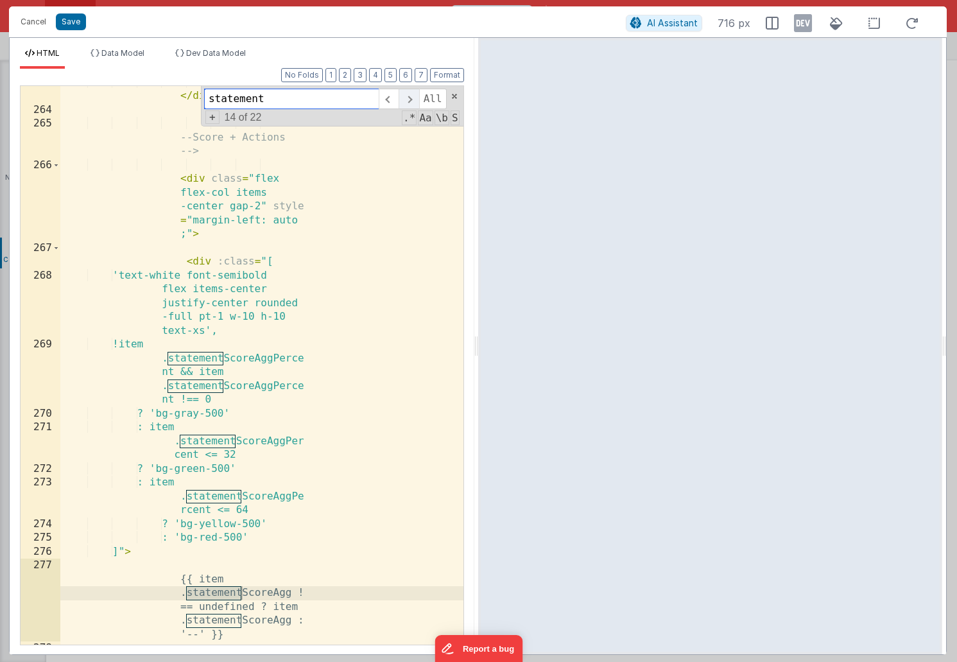
click at [411, 101] on span at bounding box center [409, 99] width 20 height 21
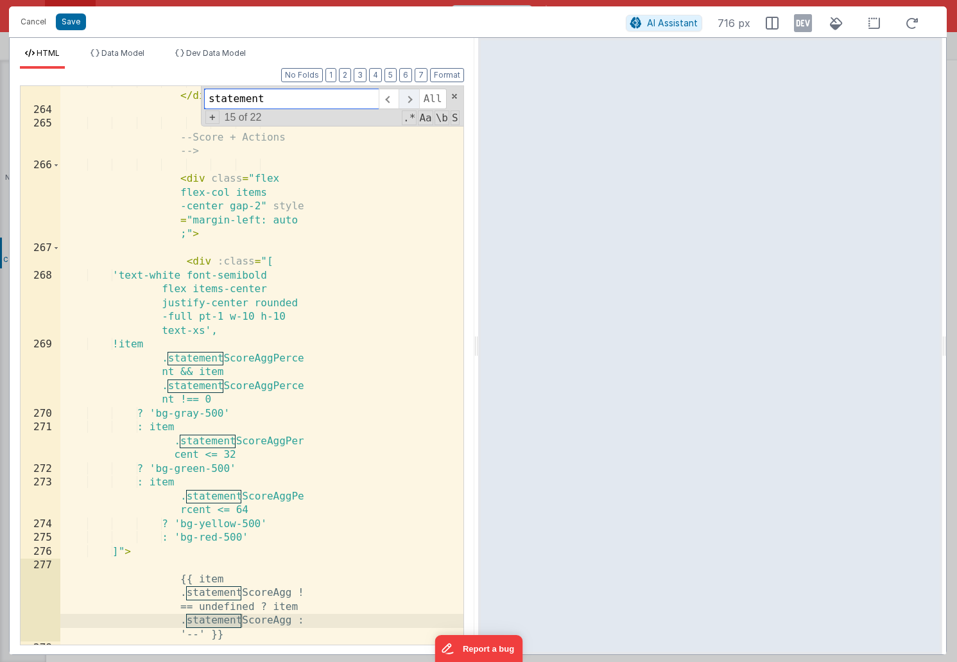
click at [411, 101] on span at bounding box center [409, 99] width 20 height 21
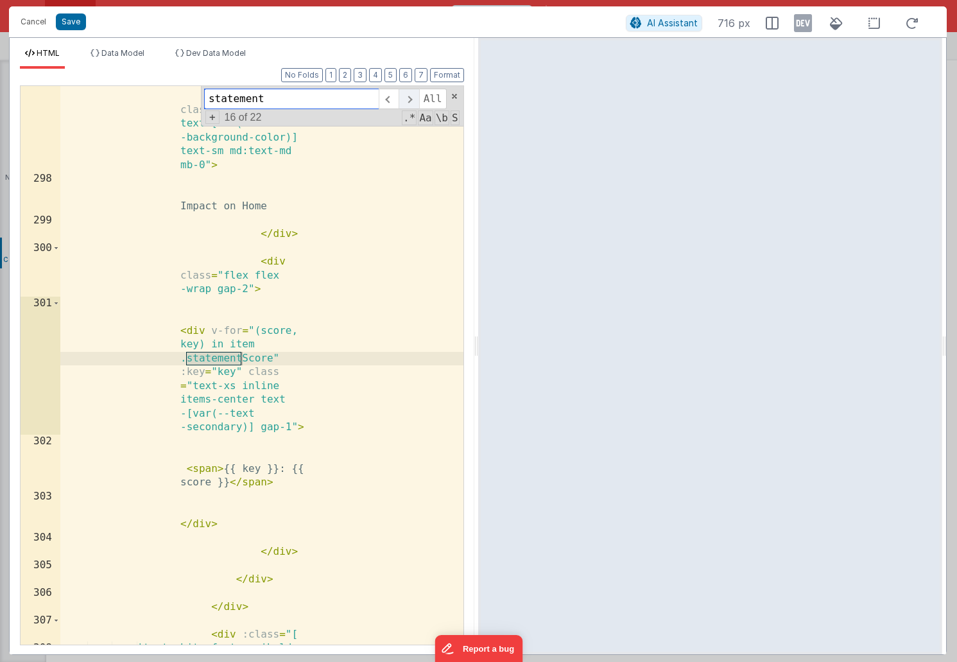
click at [411, 101] on span at bounding box center [409, 99] width 20 height 21
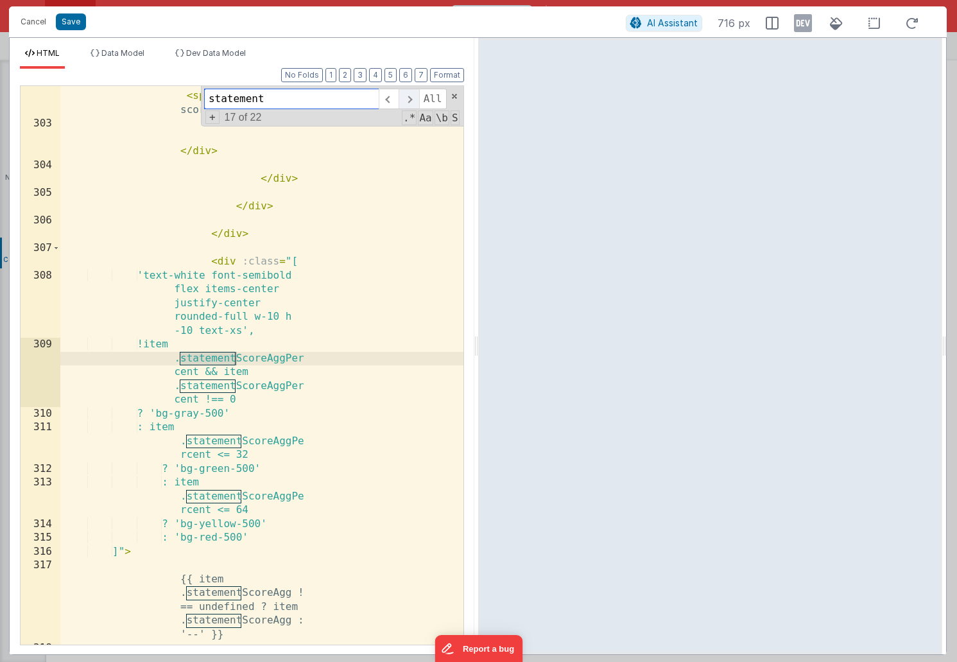
click at [411, 101] on span at bounding box center [409, 99] width 20 height 21
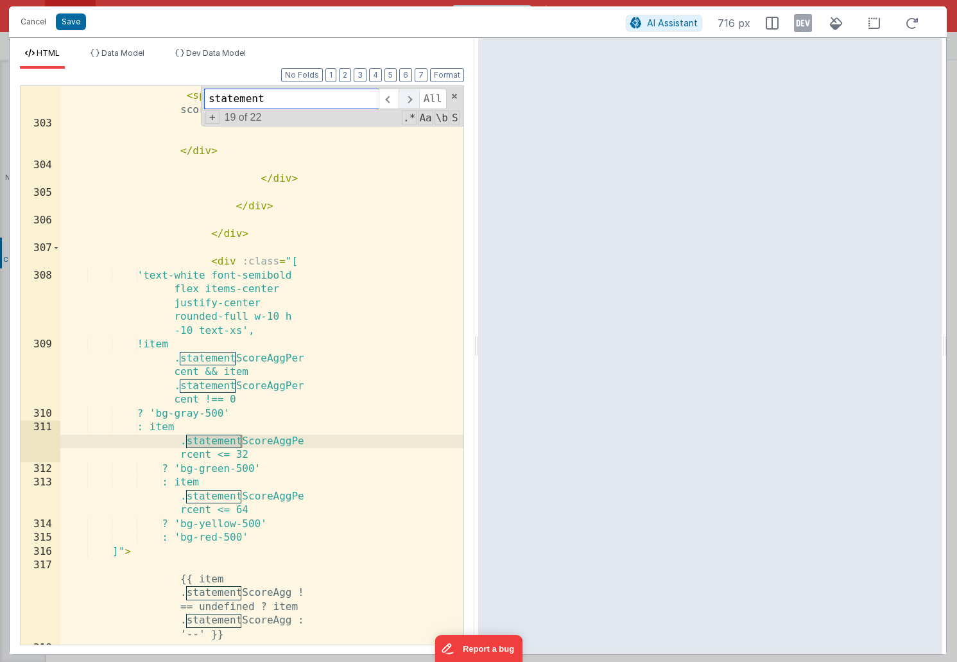
click at [411, 101] on span at bounding box center [409, 99] width 20 height 21
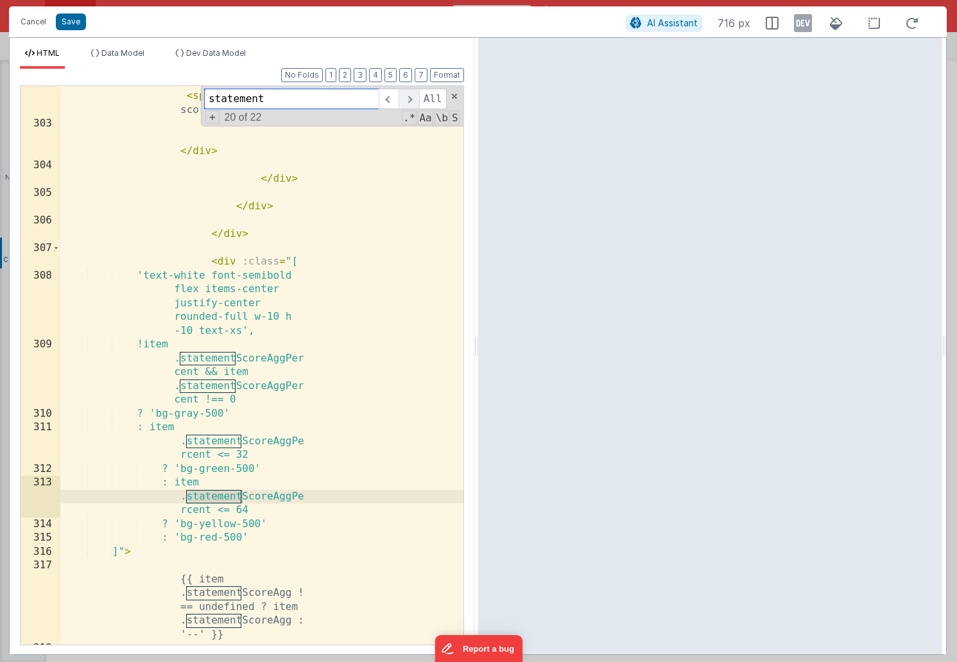
click at [411, 101] on span at bounding box center [409, 99] width 20 height 21
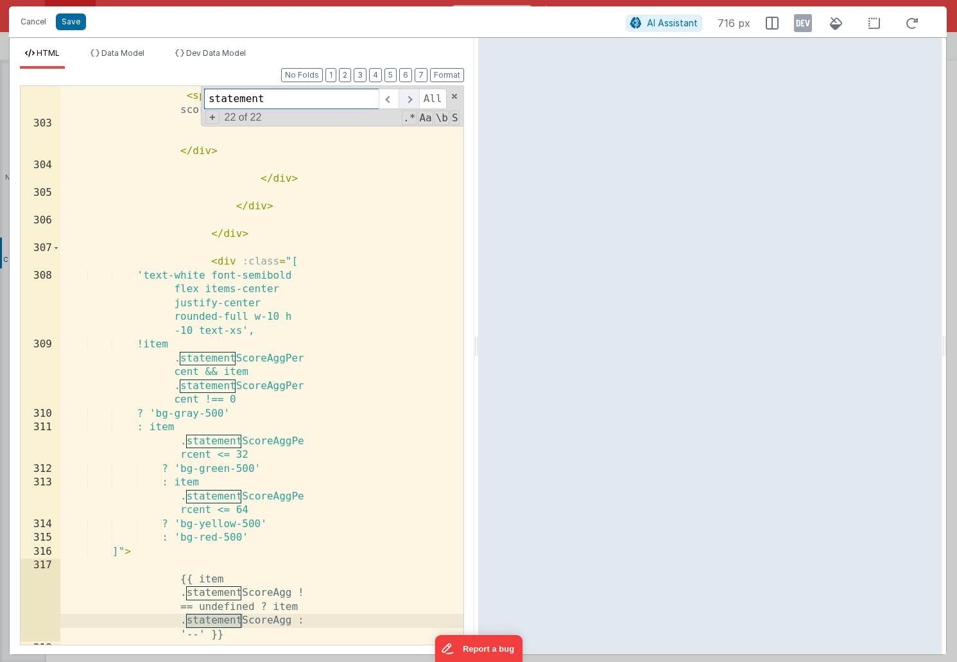
click at [411, 101] on span at bounding box center [409, 99] width 20 height 21
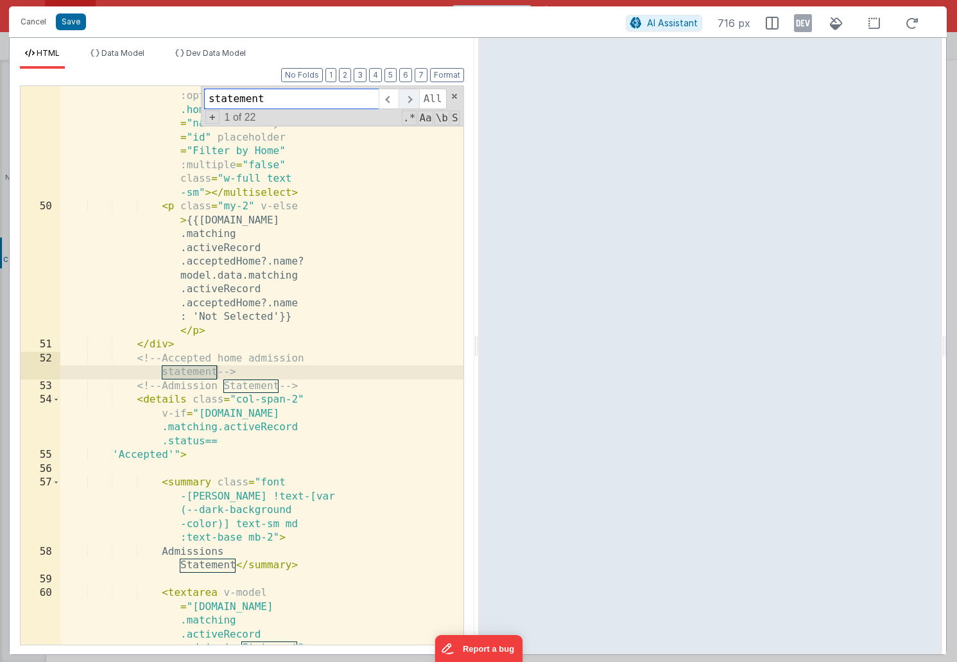
click at [411, 101] on span at bounding box center [409, 99] width 20 height 21
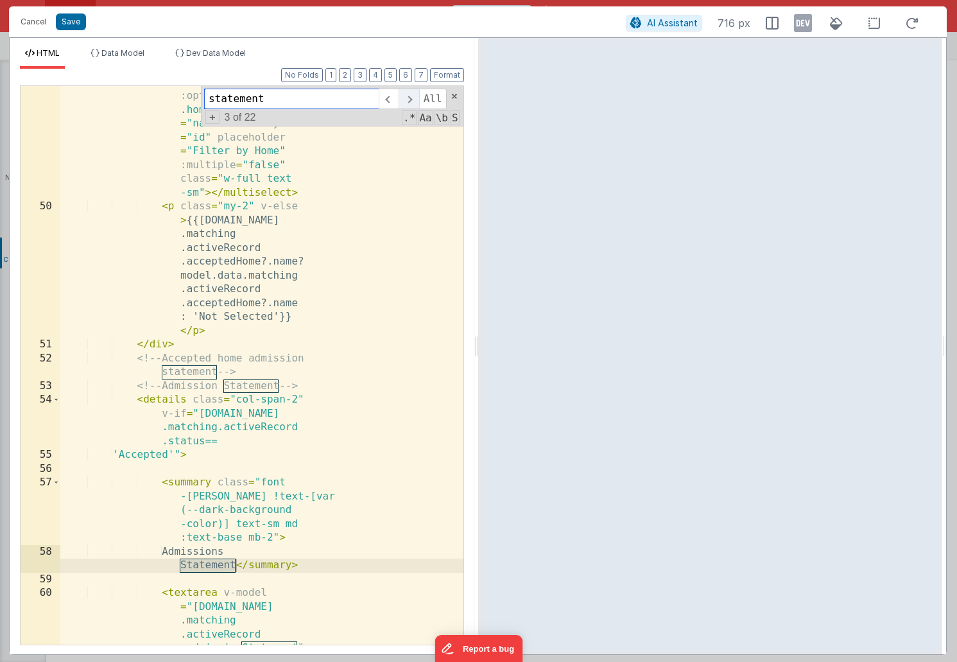
click at [411, 101] on span at bounding box center [409, 99] width 20 height 21
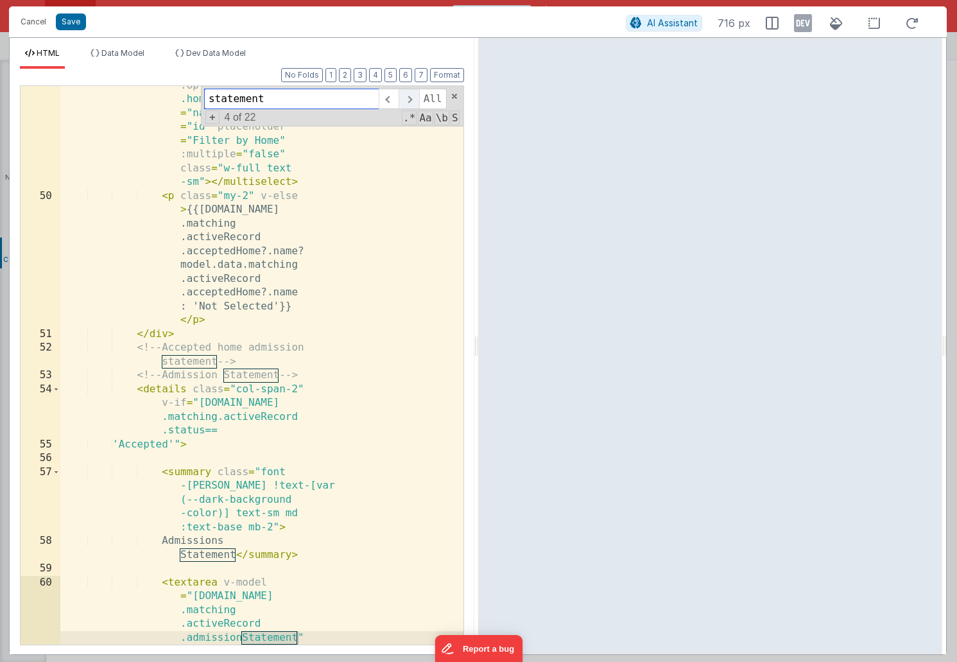
click at [411, 101] on span at bounding box center [409, 99] width 20 height 21
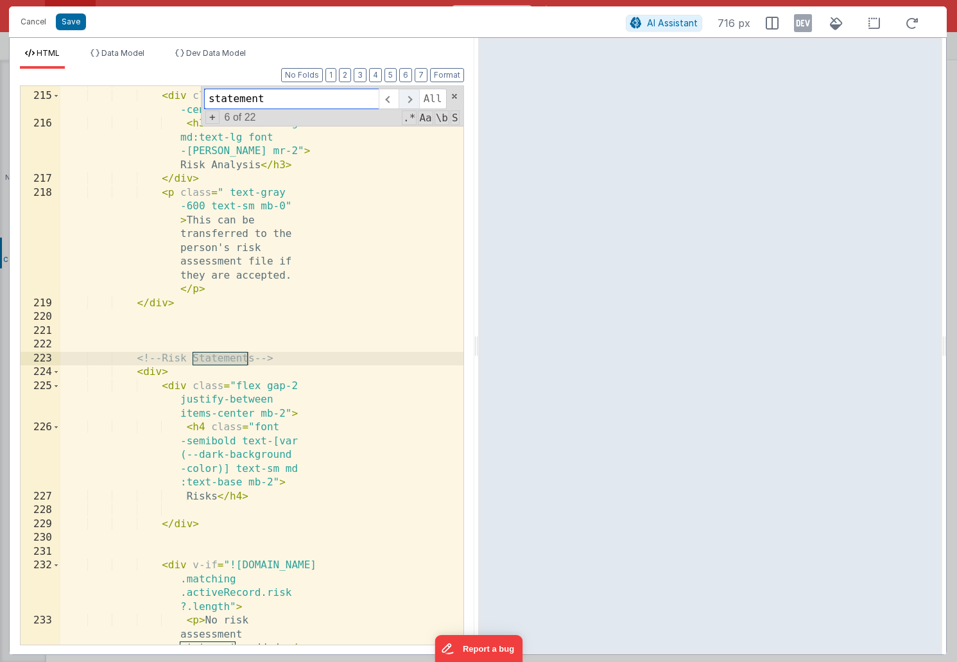
click at [411, 101] on span at bounding box center [409, 99] width 20 height 21
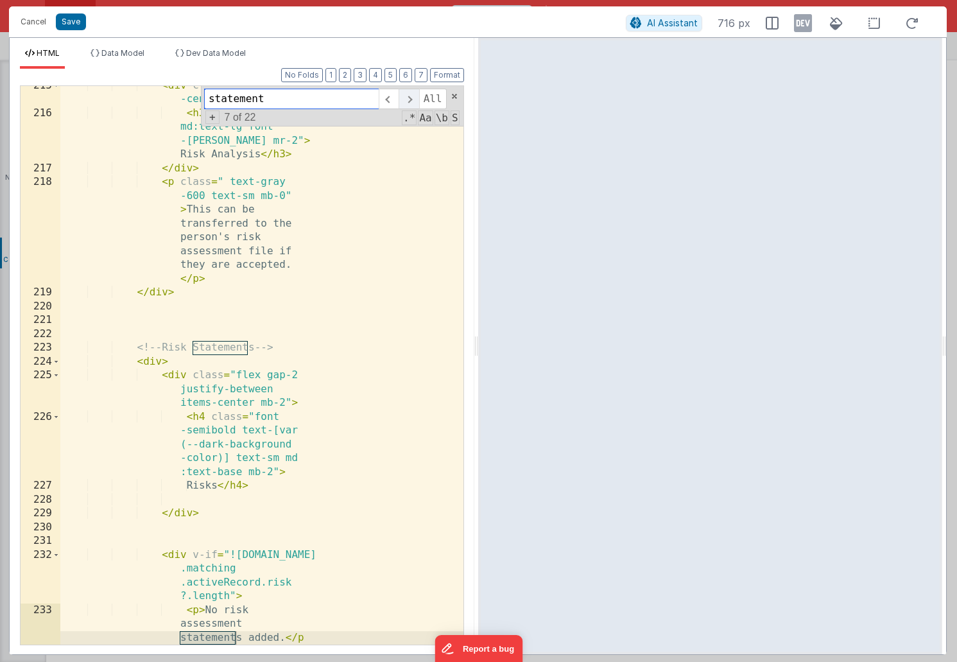
click at [411, 101] on span at bounding box center [409, 99] width 20 height 21
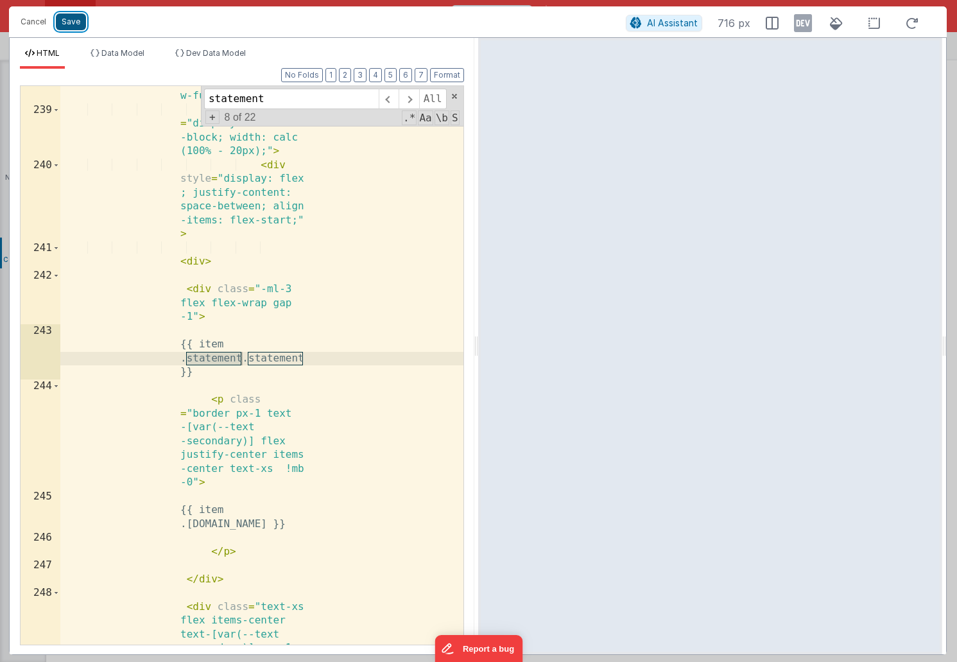
click at [71, 23] on button "Save" at bounding box center [71, 21] width 30 height 17
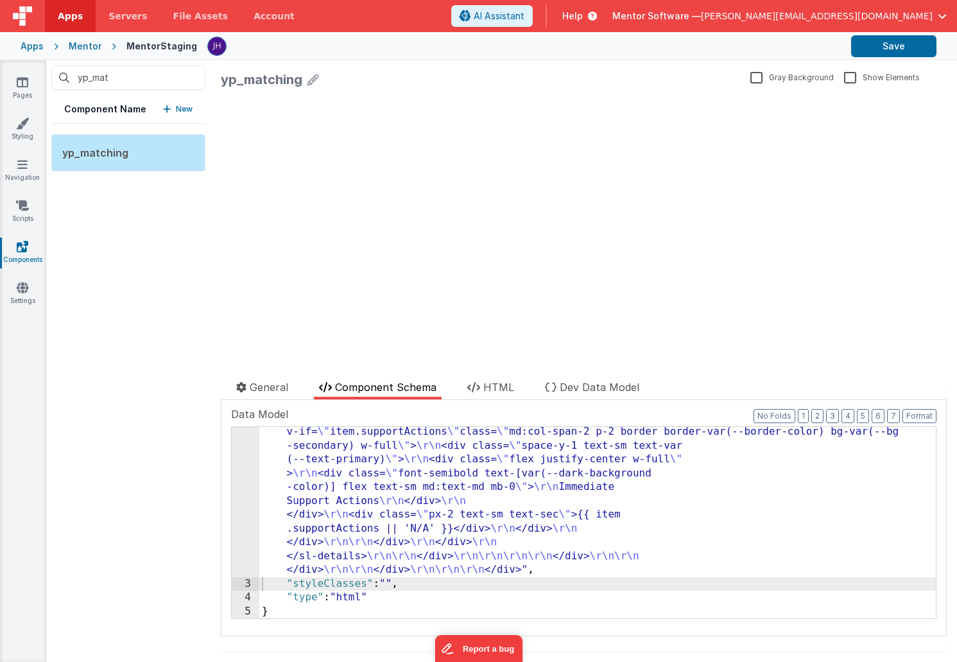
scroll to position [3356, 0]
click at [897, 51] on button "Save" at bounding box center [893, 46] width 85 height 22
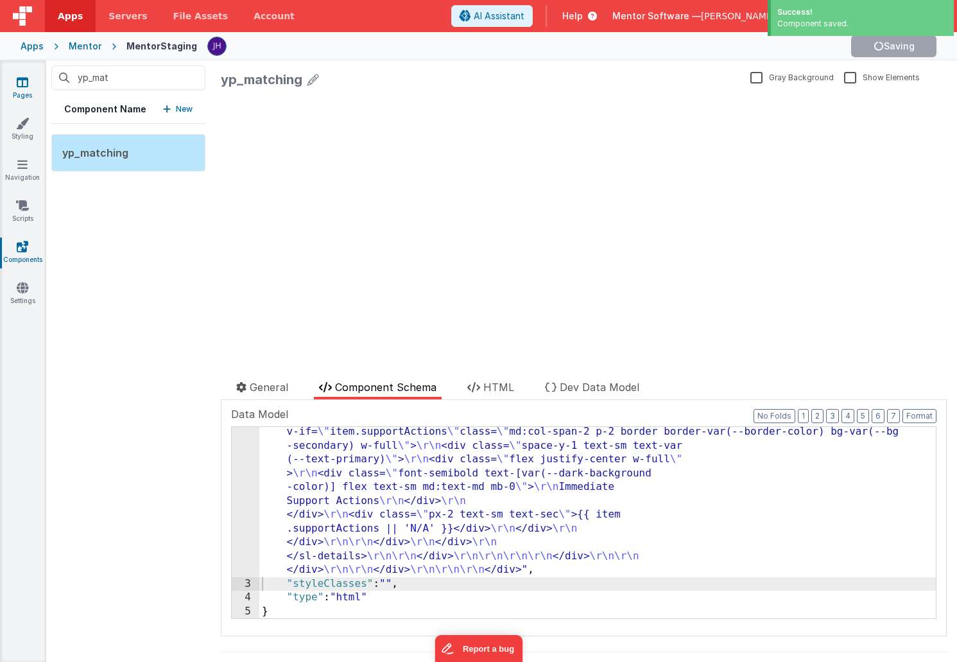
click at [23, 84] on icon at bounding box center [23, 82] width 12 height 13
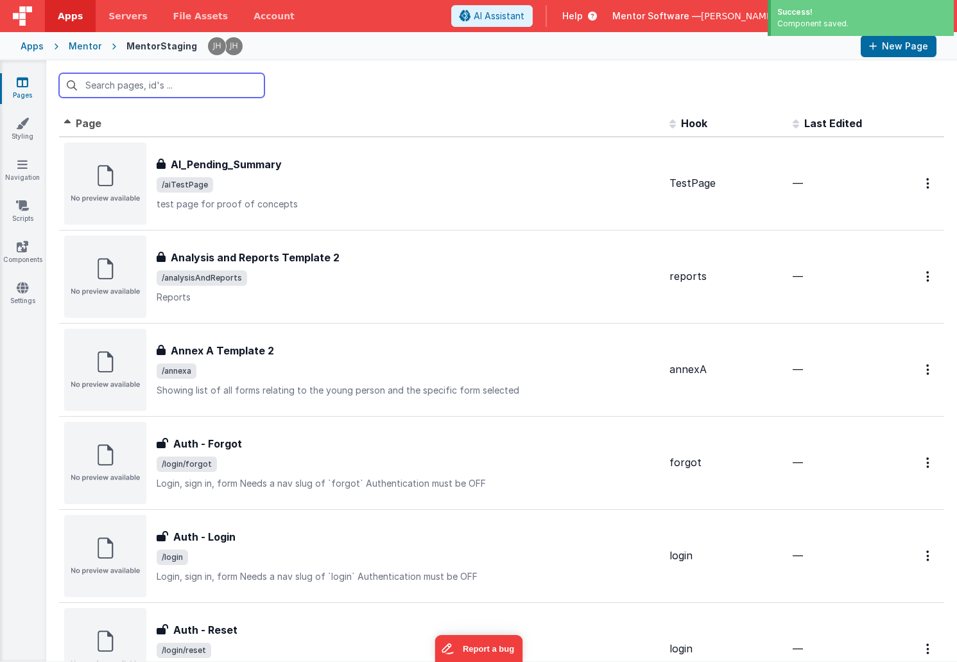
click at [135, 90] on input "text" at bounding box center [161, 85] width 205 height 24
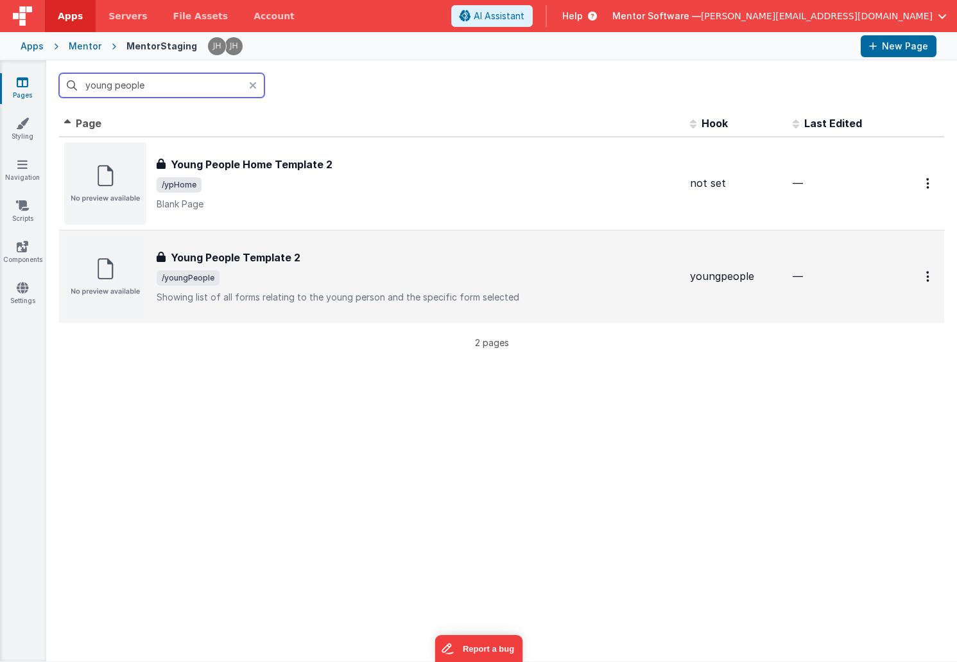
type input "young people"
click at [275, 279] on span "/youngPeople" at bounding box center [418, 277] width 523 height 15
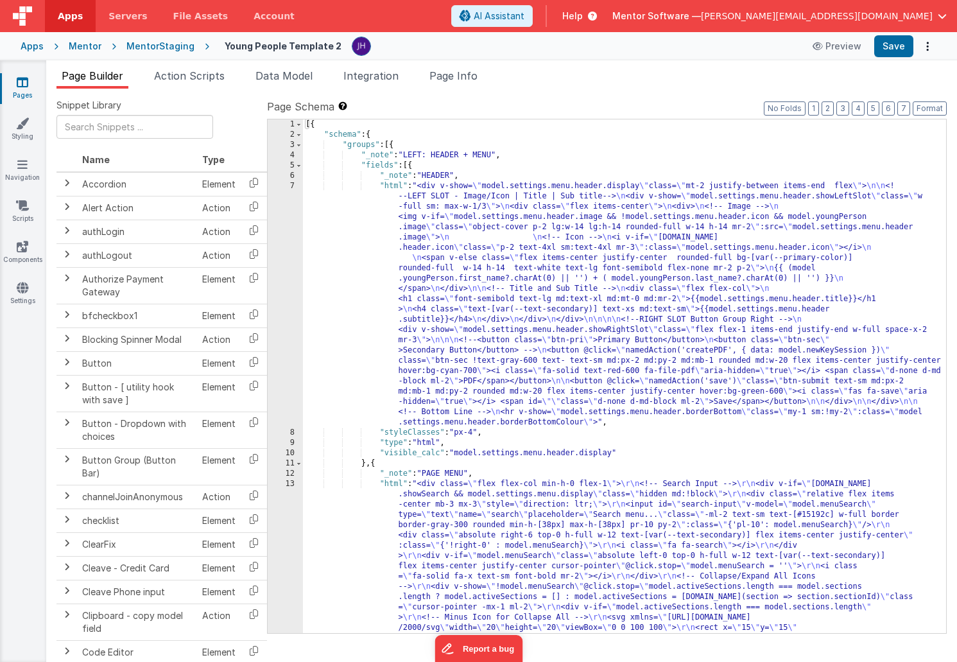
click at [102, 79] on span "Page Builder" at bounding box center [93, 75] width 62 height 13
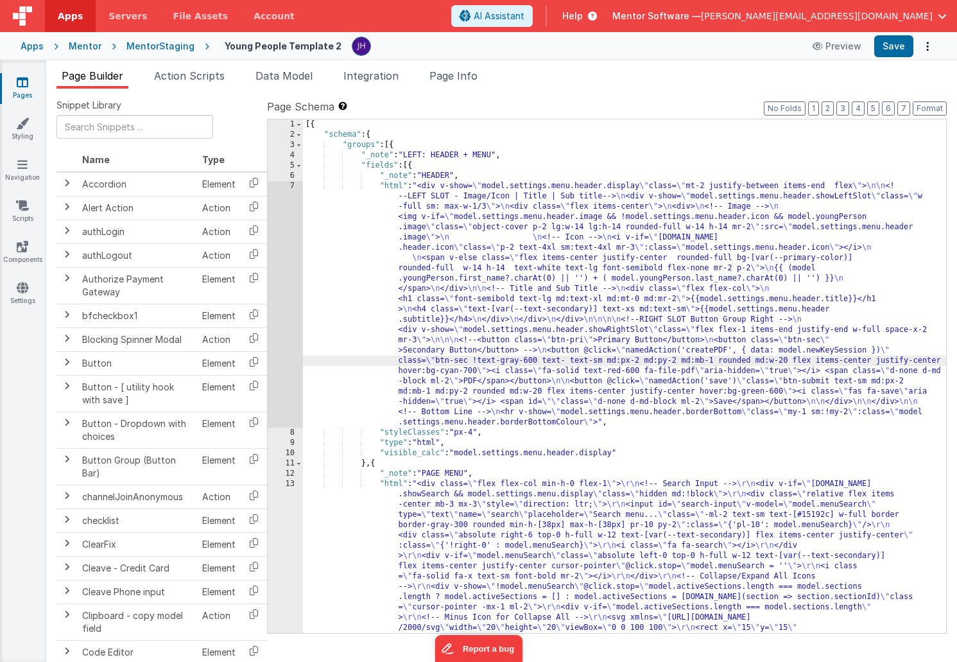
click at [22, 82] on icon at bounding box center [23, 82] width 12 height 13
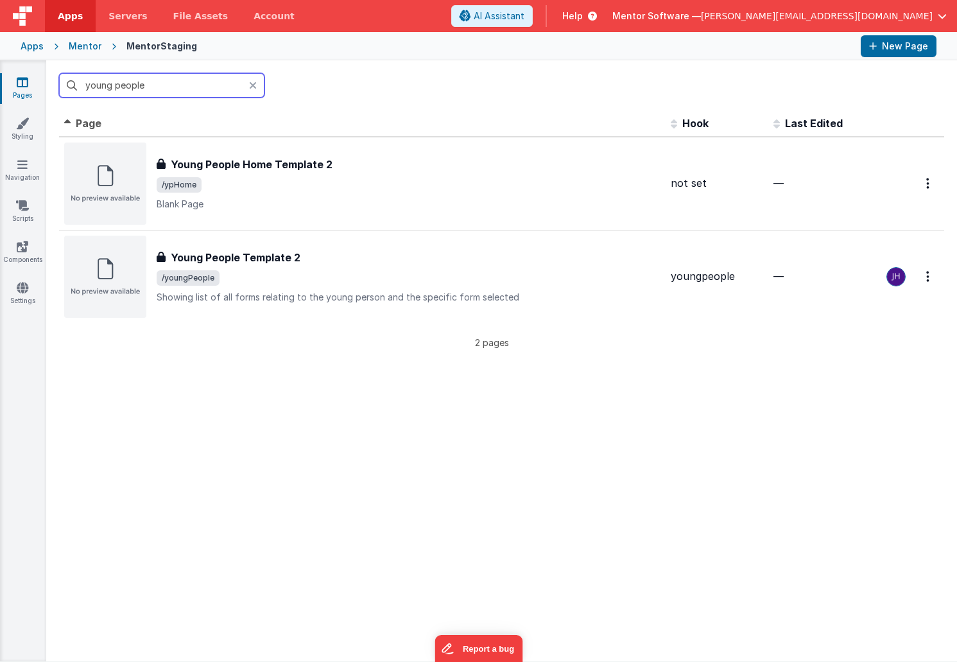
click at [139, 90] on input "young people" at bounding box center [161, 85] width 205 height 24
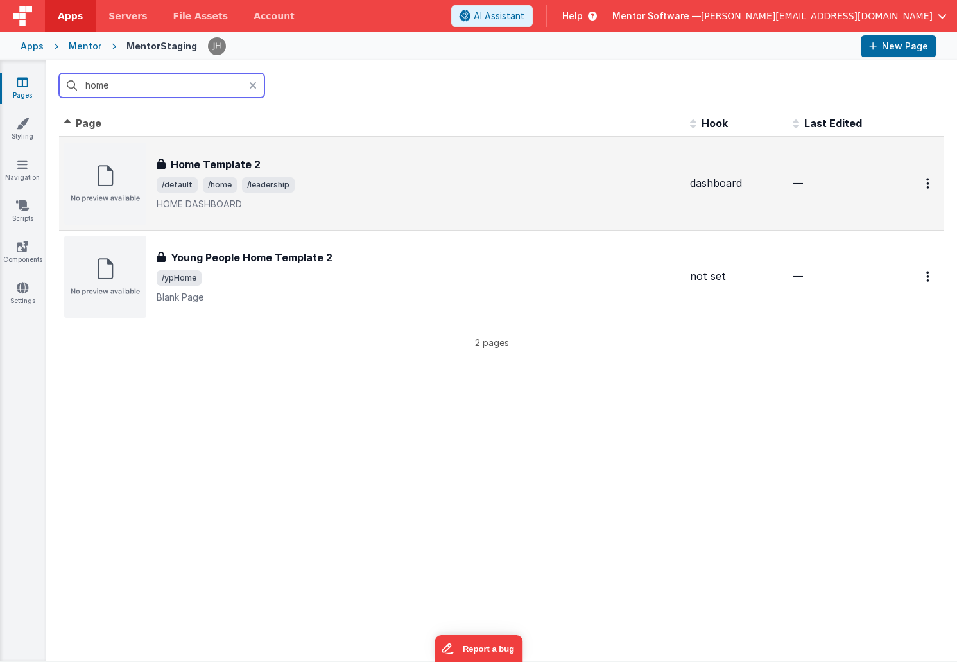
type input "home"
click at [285, 184] on span "/leadership" at bounding box center [268, 184] width 53 height 15
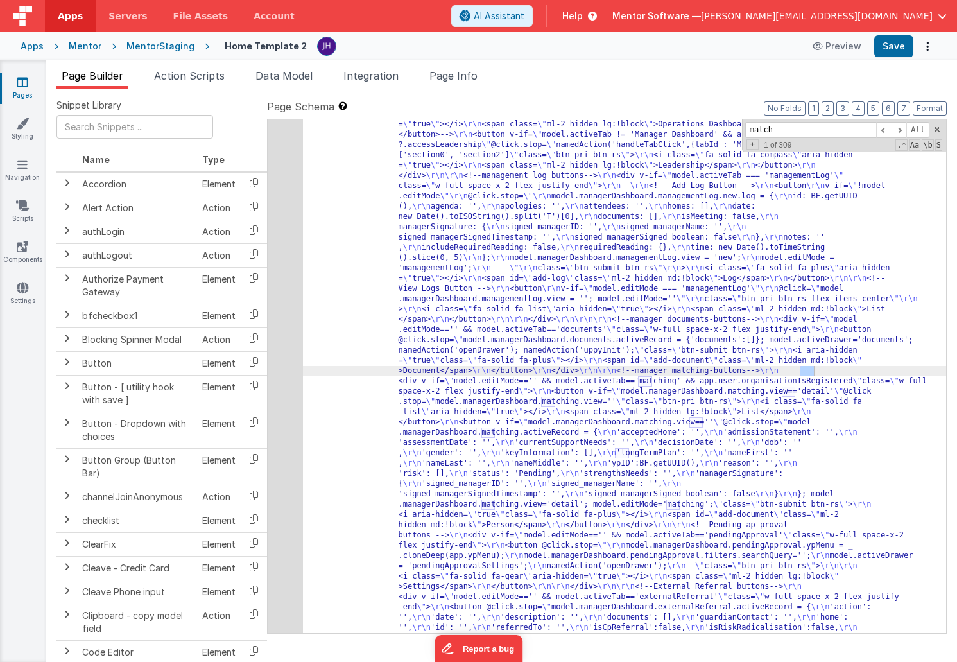
scroll to position [746, 0]
type input "matching"
click at [900, 130] on span at bounding box center [899, 130] width 15 height 16
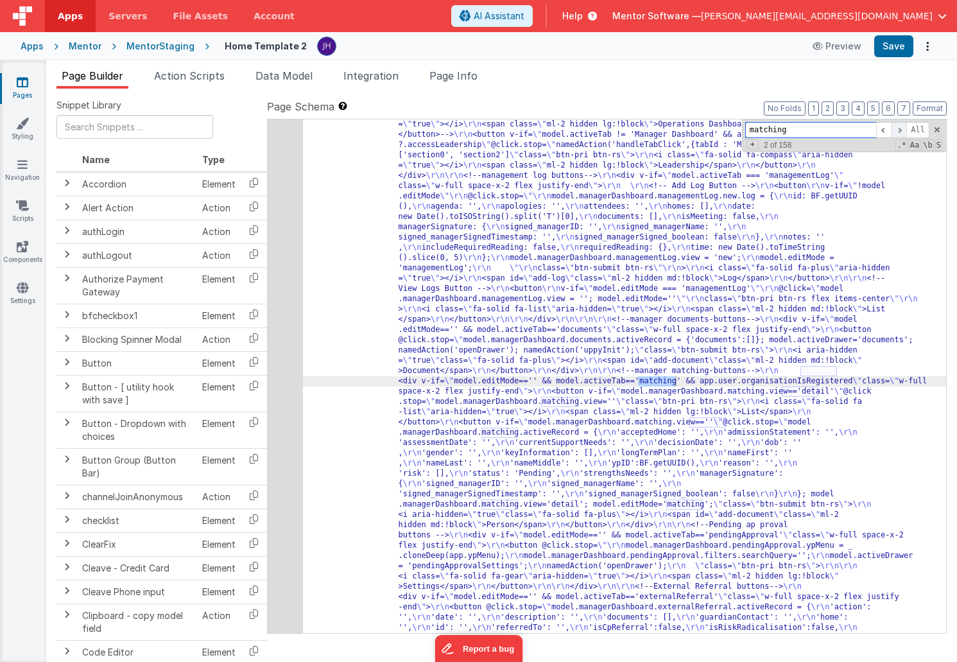
click at [900, 130] on span at bounding box center [899, 130] width 15 height 16
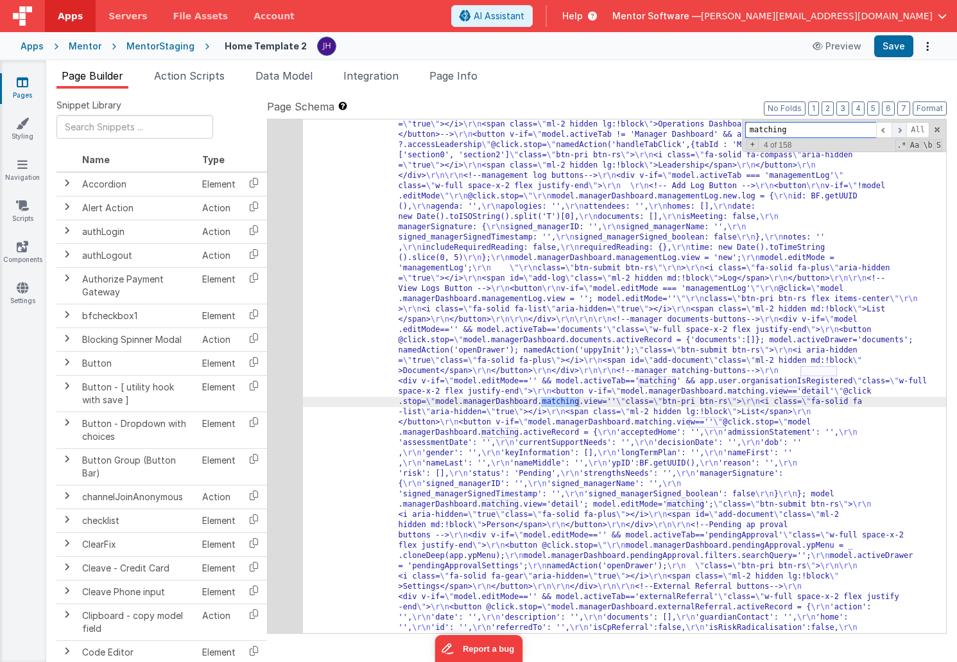
click at [900, 130] on span at bounding box center [899, 130] width 15 height 16
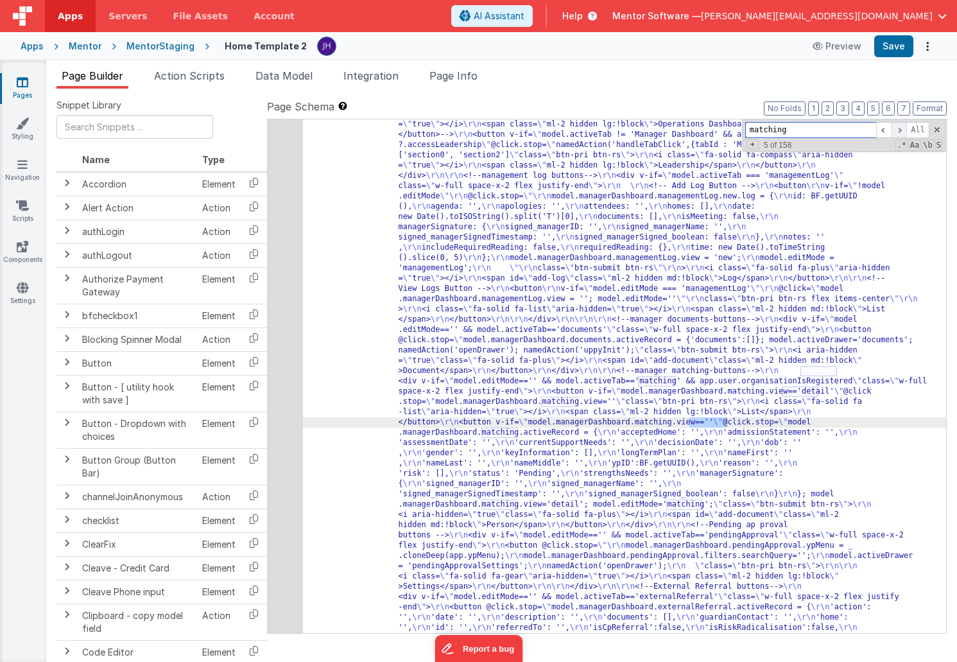
click at [900, 130] on span at bounding box center [899, 130] width 15 height 16
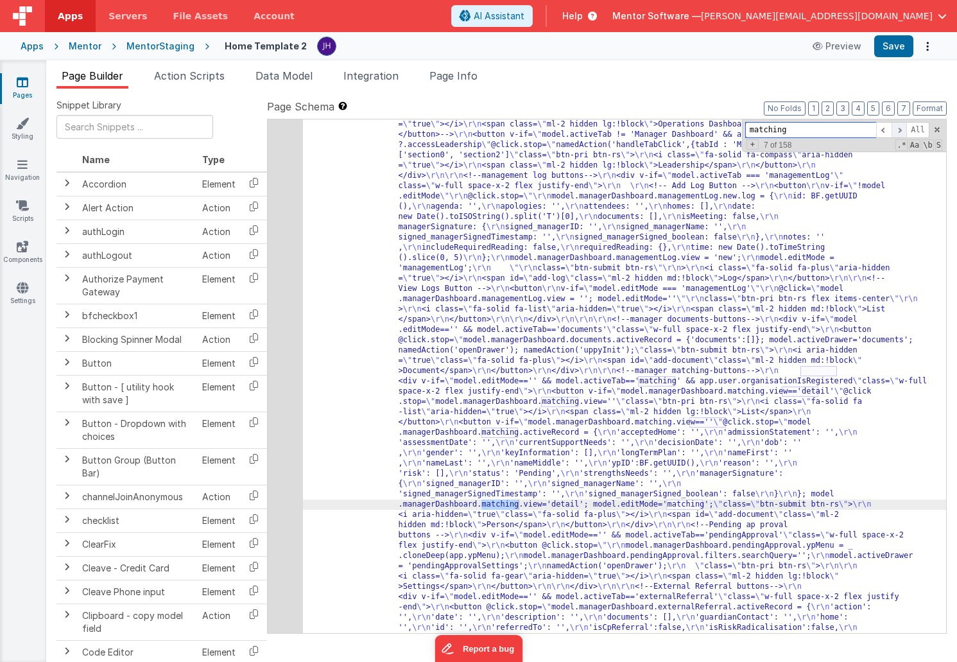
click at [900, 130] on span at bounding box center [899, 130] width 15 height 16
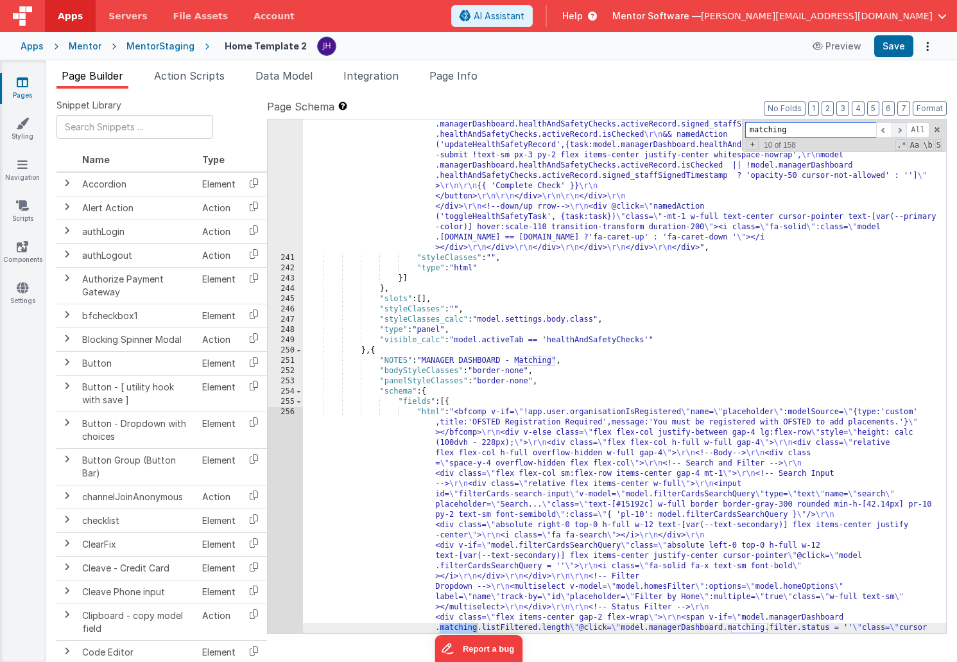
scroll to position [9810, 0]
click at [900, 130] on span at bounding box center [899, 130] width 15 height 16
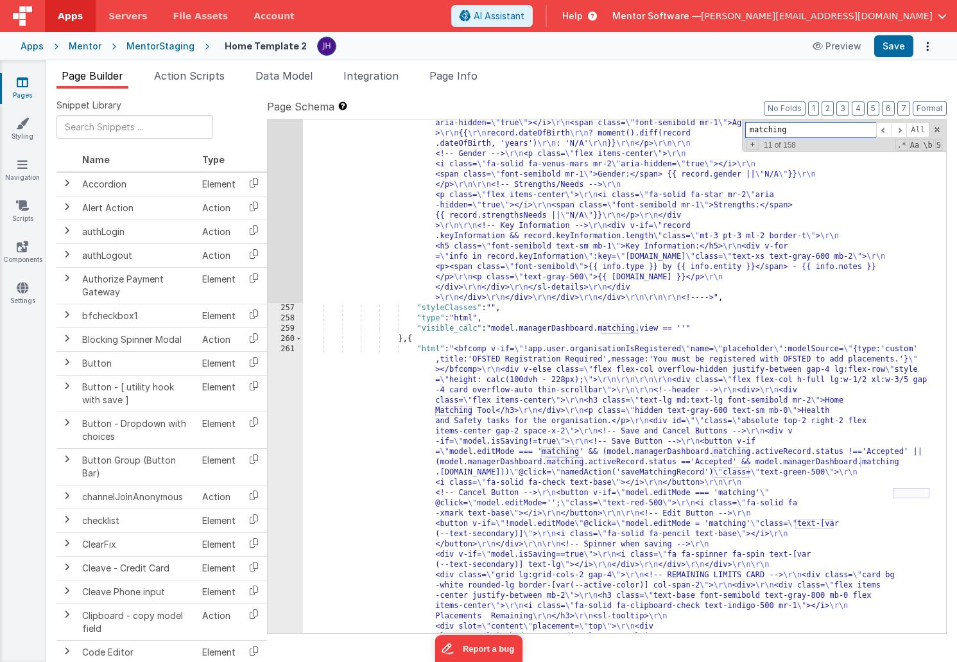
scroll to position [10346, 0]
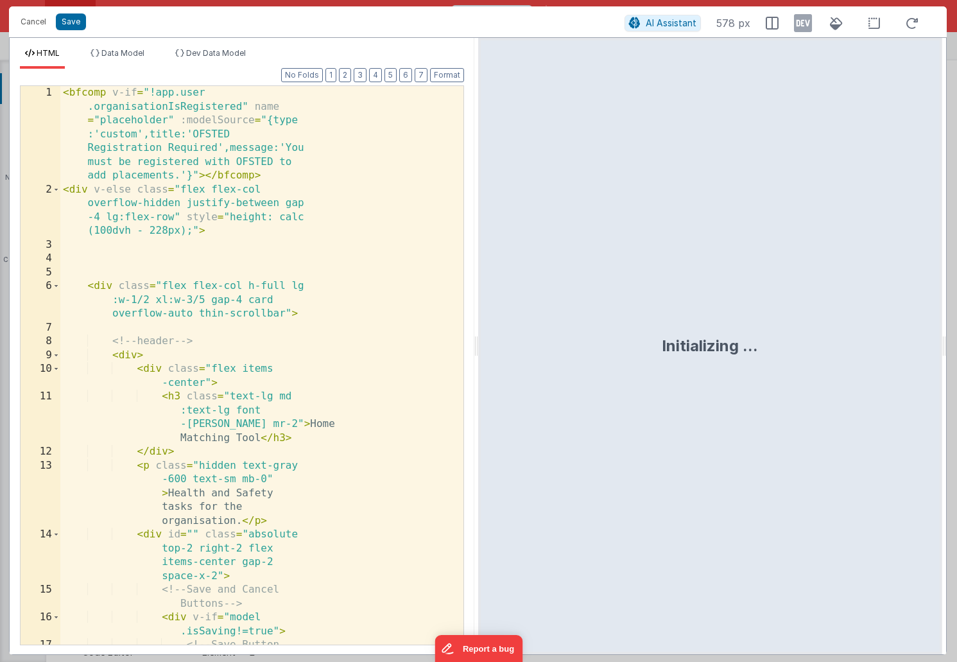
scroll to position [12471, 0]
click at [365, 379] on div "< bfcomp v-if = "!app.user .organisationIsRegistered" name = "placeholder" :mod…" at bounding box center [261, 427] width 403 height 683
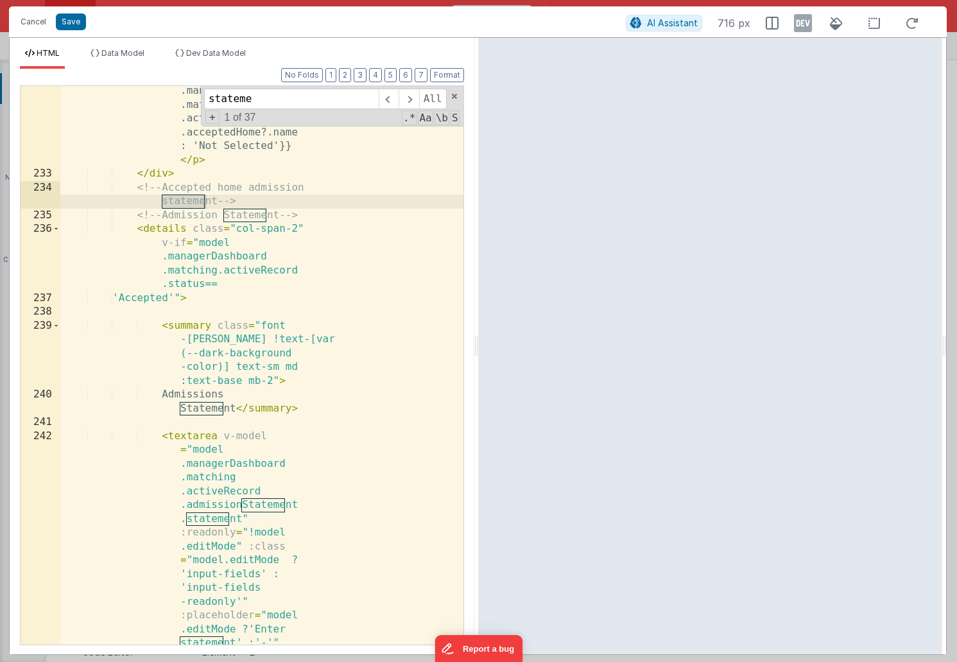
scroll to position [4706, 0]
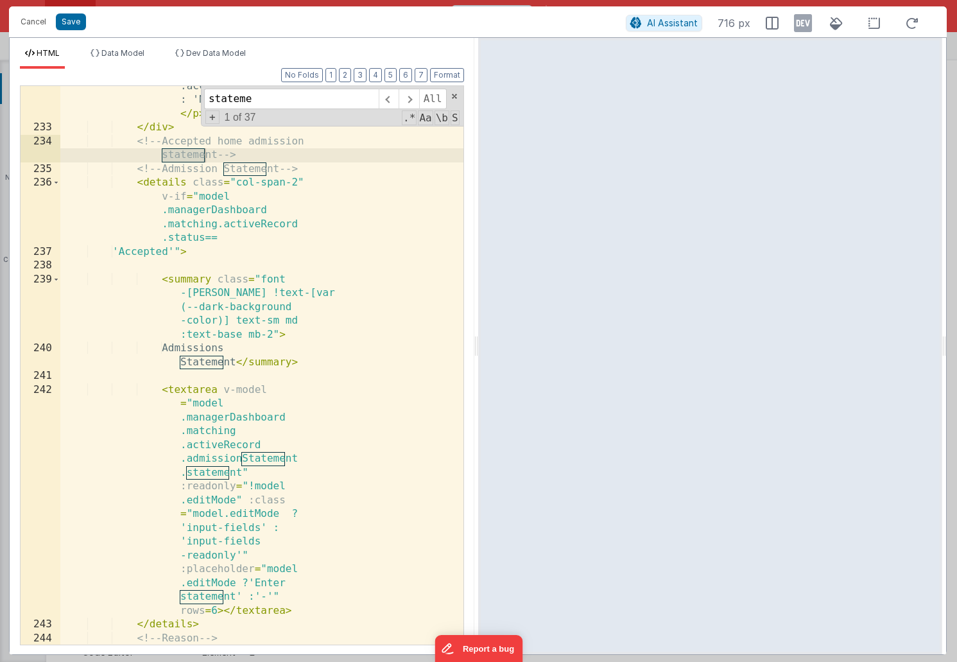
type input "stateme"
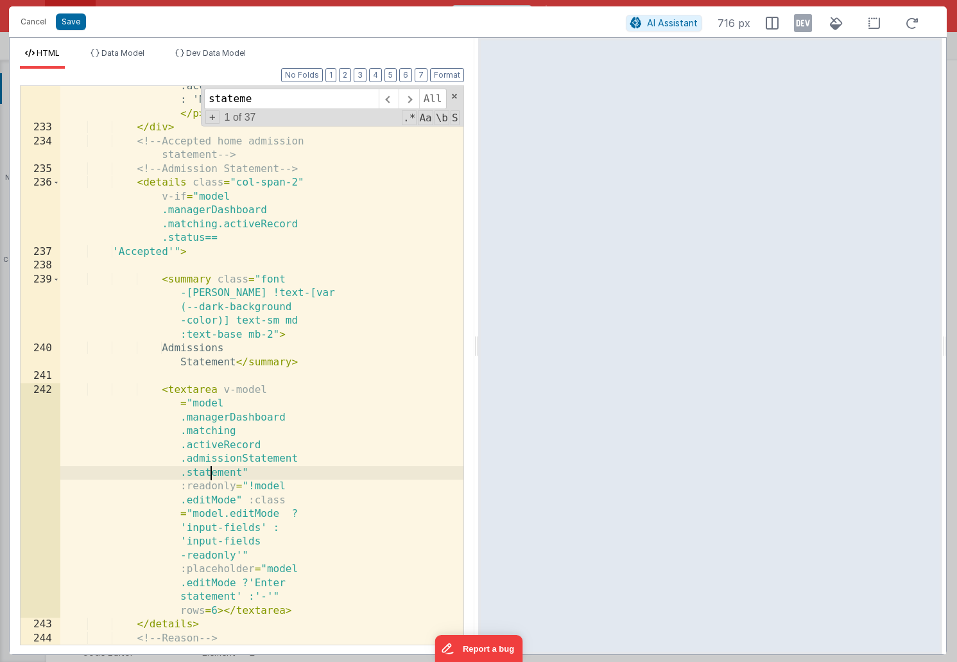
click at [214, 468] on div "< p class = "my-2" v-else > {{model .managerDashboard .matching .activeRecord .…" at bounding box center [261, 339] width 403 height 794
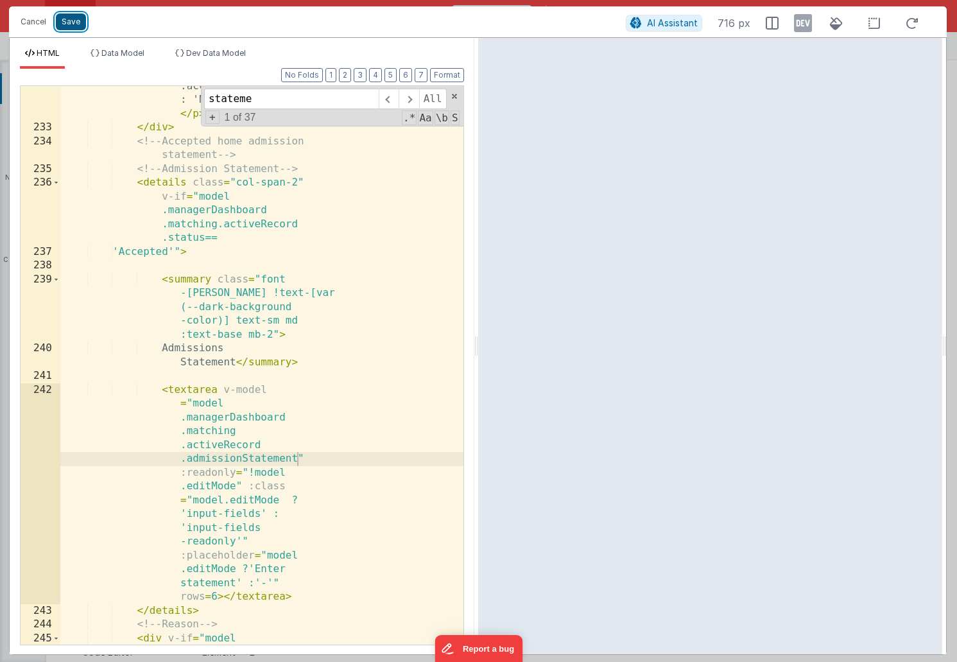
click at [69, 19] on button "Save" at bounding box center [71, 21] width 30 height 17
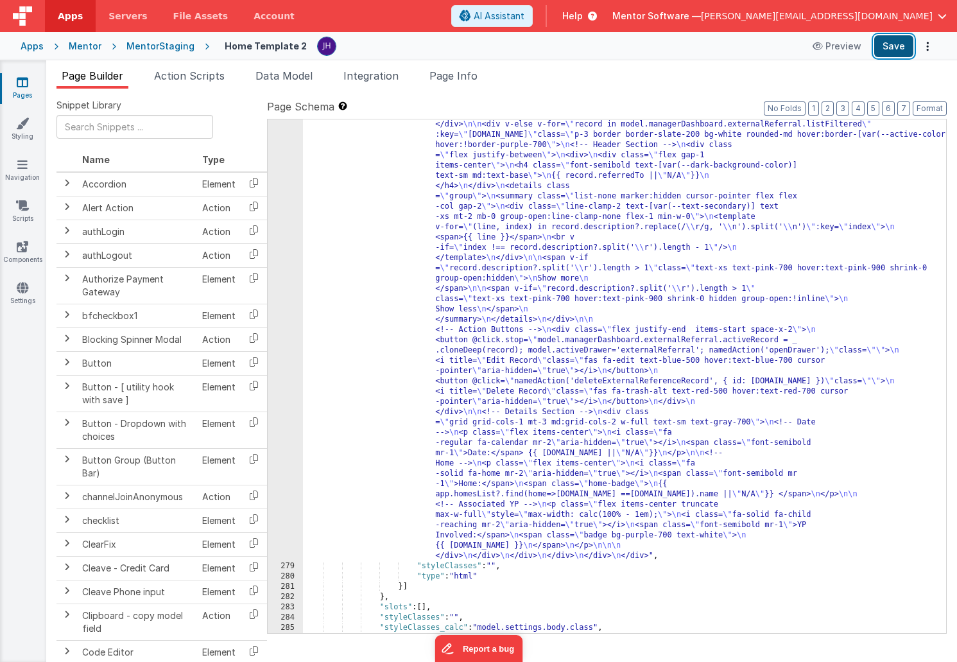
click at [899, 51] on button "Save" at bounding box center [894, 46] width 39 height 22
click at [418, 62] on div "Page Builder Action Scripts Data Model Integration Page Info Snippet Library Na…" at bounding box center [501, 361] width 911 height 602
click at [457, 70] on span "Page Info" at bounding box center [454, 75] width 48 height 13
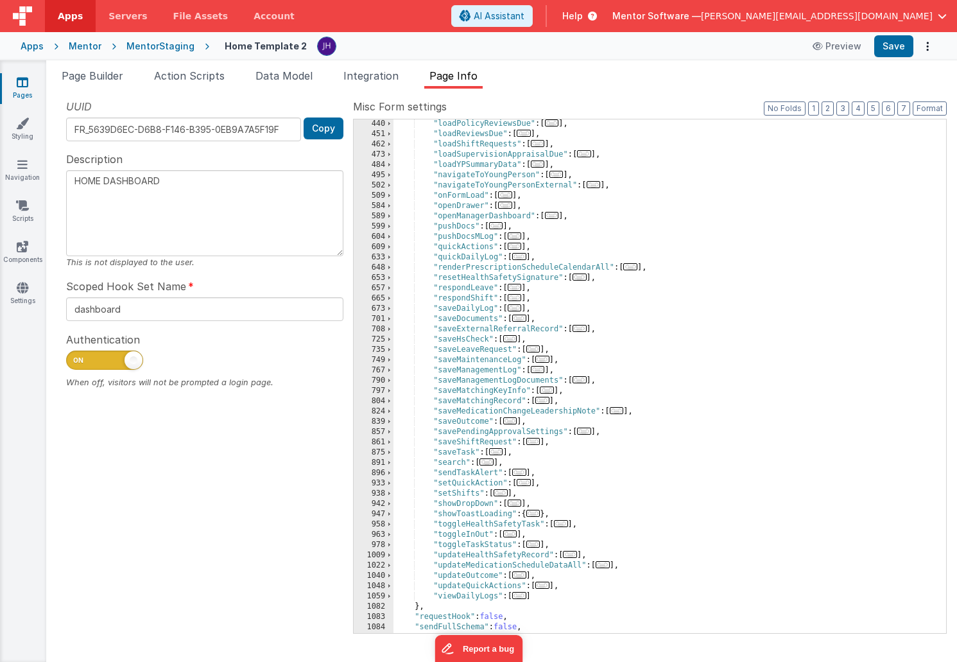
scroll to position [555, 0]
click at [594, 188] on span "..." at bounding box center [594, 184] width 14 height 7
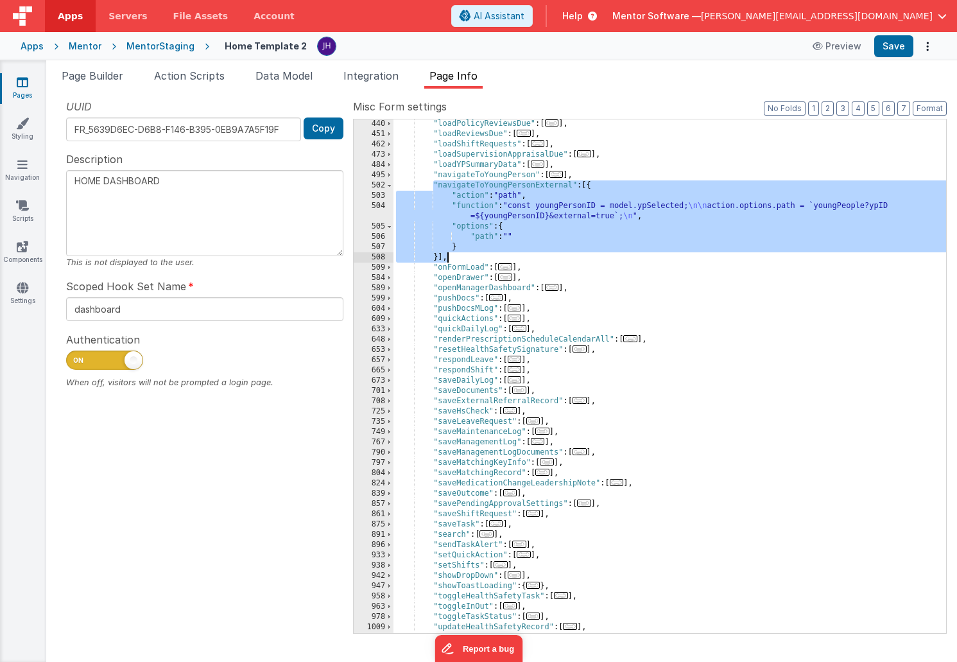
drag, startPoint x: 432, startPoint y: 182, endPoint x: 454, endPoint y: 255, distance: 75.8
click at [454, 255] on div ""loadPolicyReviewsDue" : [ ... ] , "loadReviewsDue" : [ ... ] , "loadShiftReque…" at bounding box center [670, 386] width 553 height 534
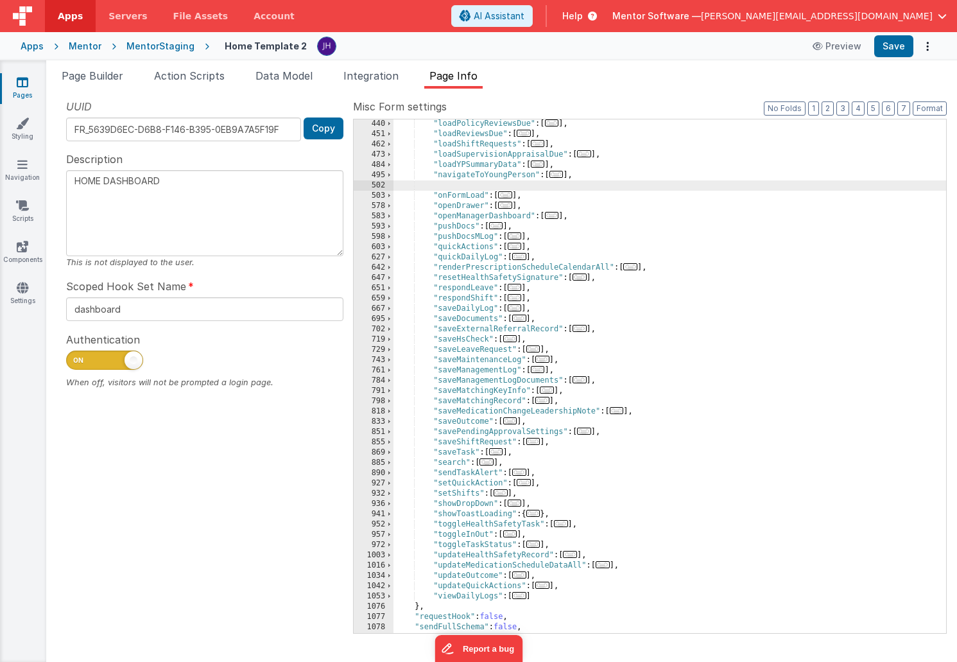
type textarea "HOME DASHBOARD"
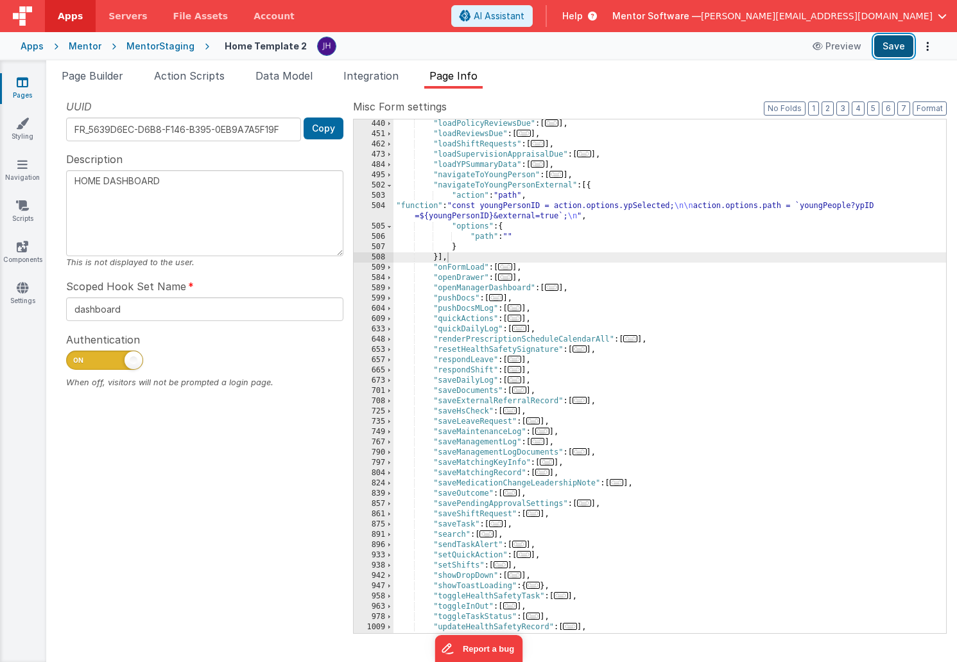
click at [900, 45] on button "Save" at bounding box center [894, 46] width 39 height 22
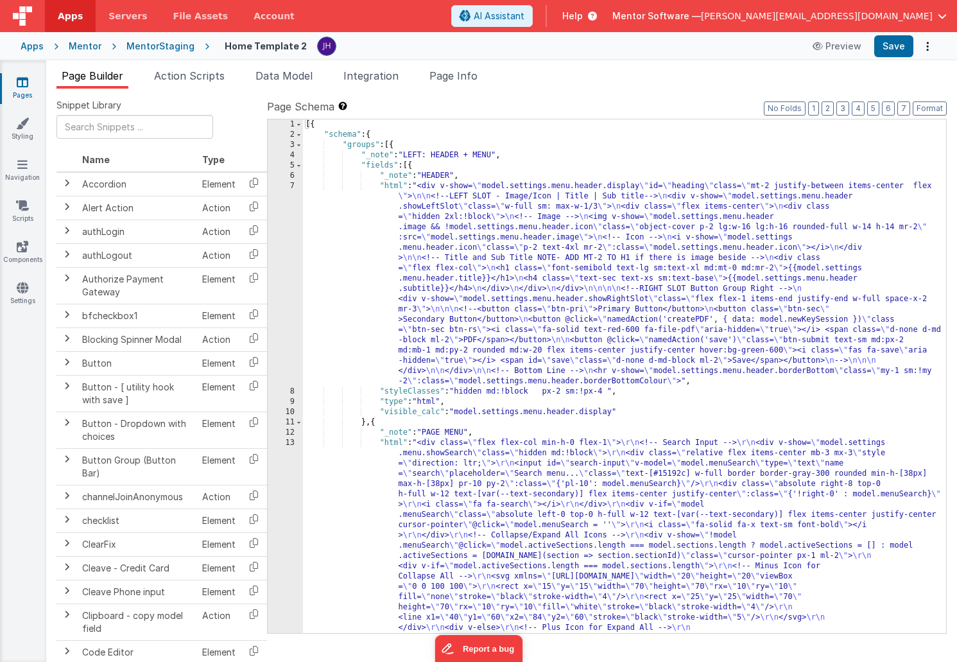
click at [26, 83] on icon at bounding box center [23, 82] width 12 height 13
